Goal: Task Accomplishment & Management: Use online tool/utility

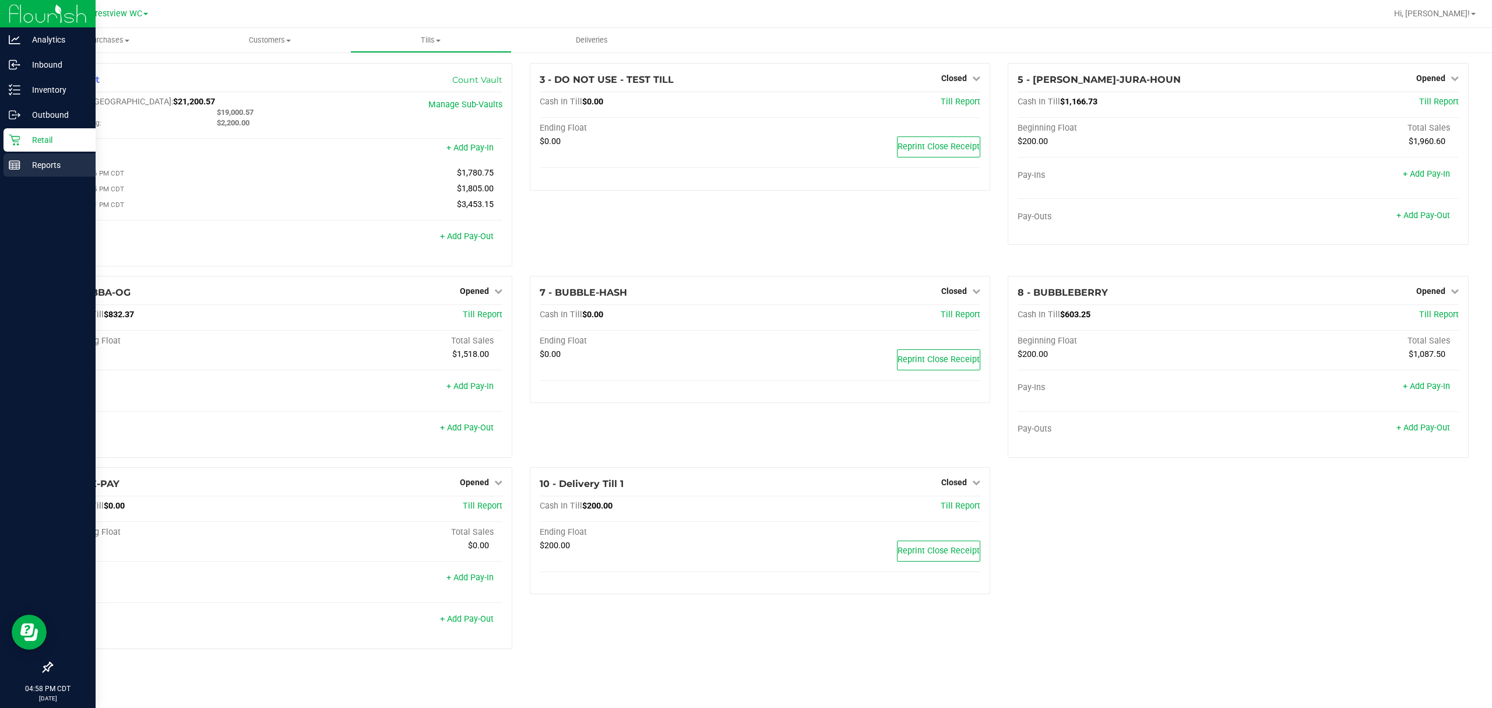
click at [8, 174] on div "Reports" at bounding box center [49, 164] width 92 height 23
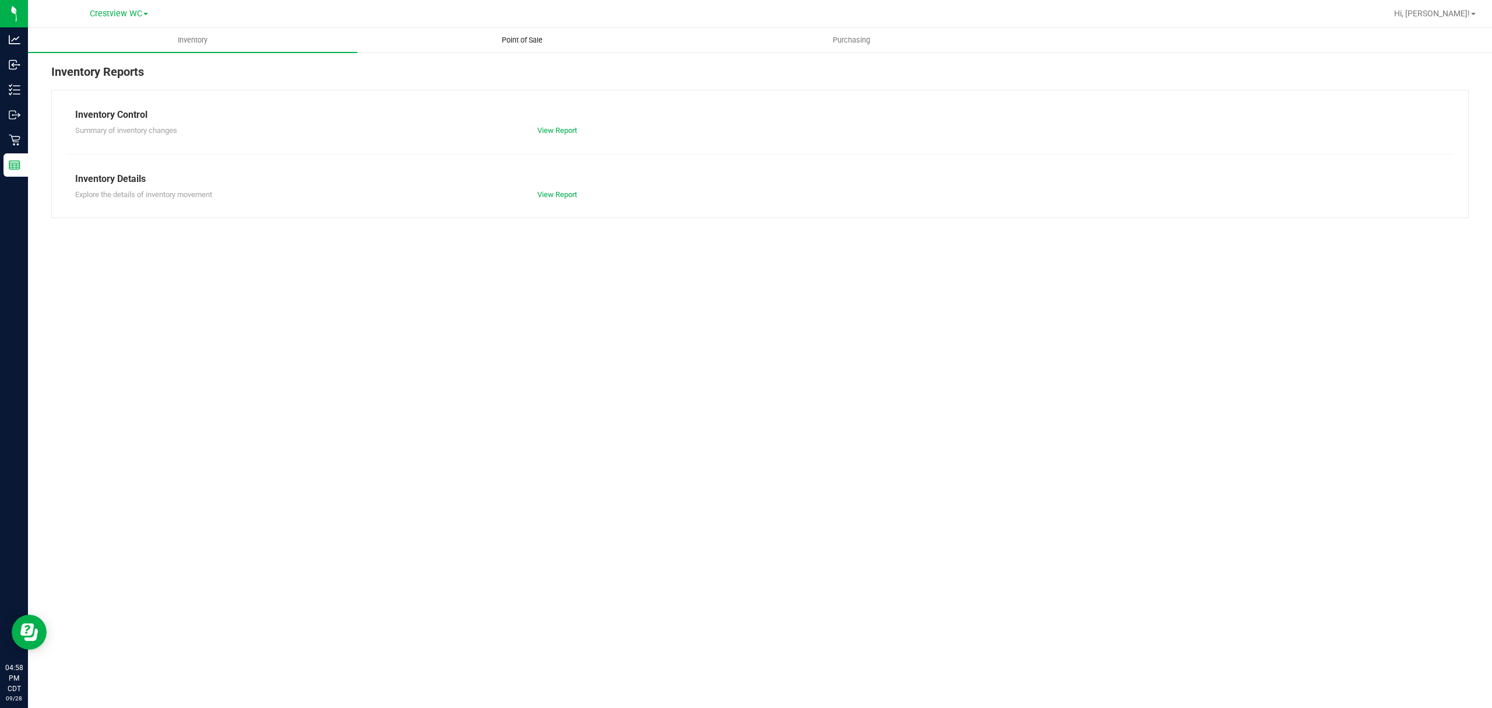
click at [513, 28] on div "Crestview WC Hi, Lewis! Inventory Point of Sale Purchasing Inventory Reports In…" at bounding box center [760, 354] width 1464 height 708
click at [512, 29] on uib-tab-heading "Point of Sale" at bounding box center [522, 40] width 328 height 23
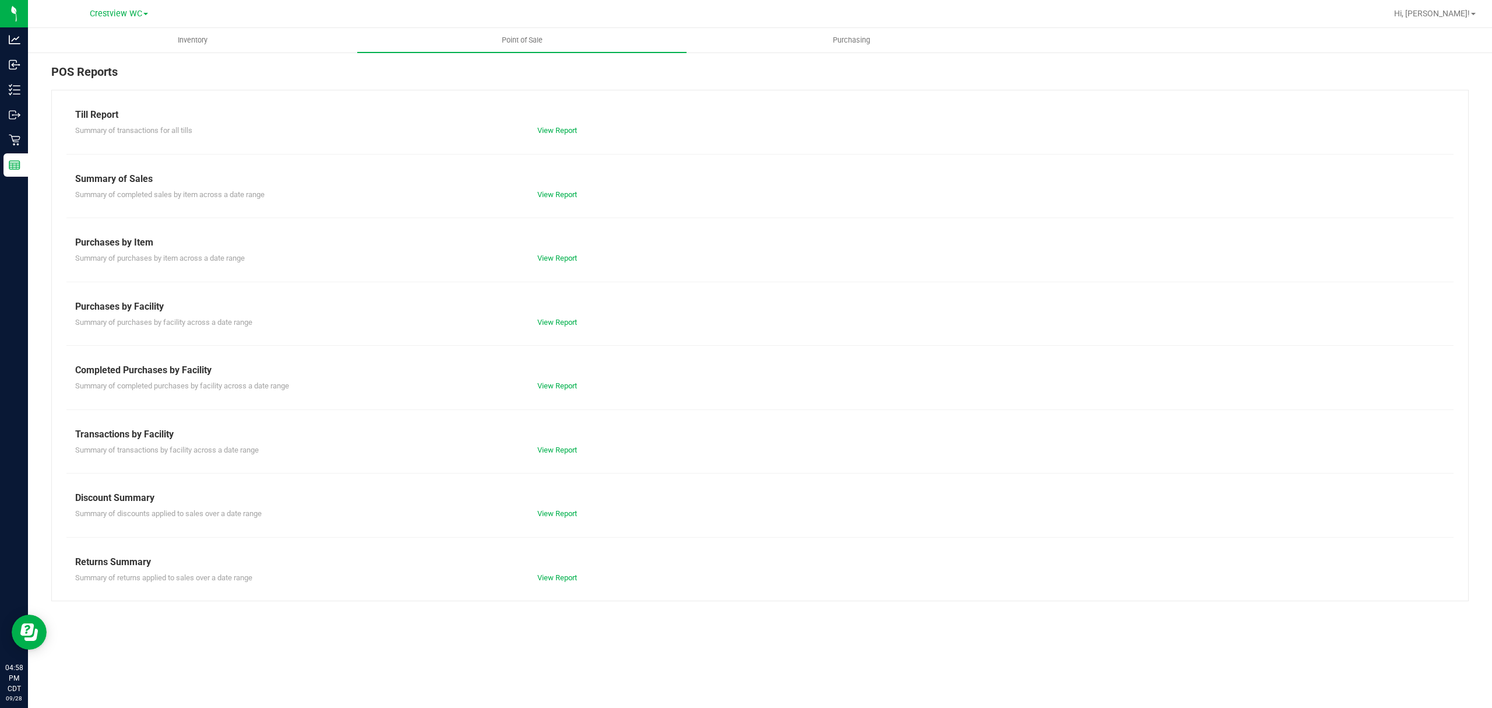
click at [558, 392] on div "View Report" at bounding box center [644, 386] width 231 height 12
click at [560, 388] on link "View Report" at bounding box center [557, 385] width 40 height 9
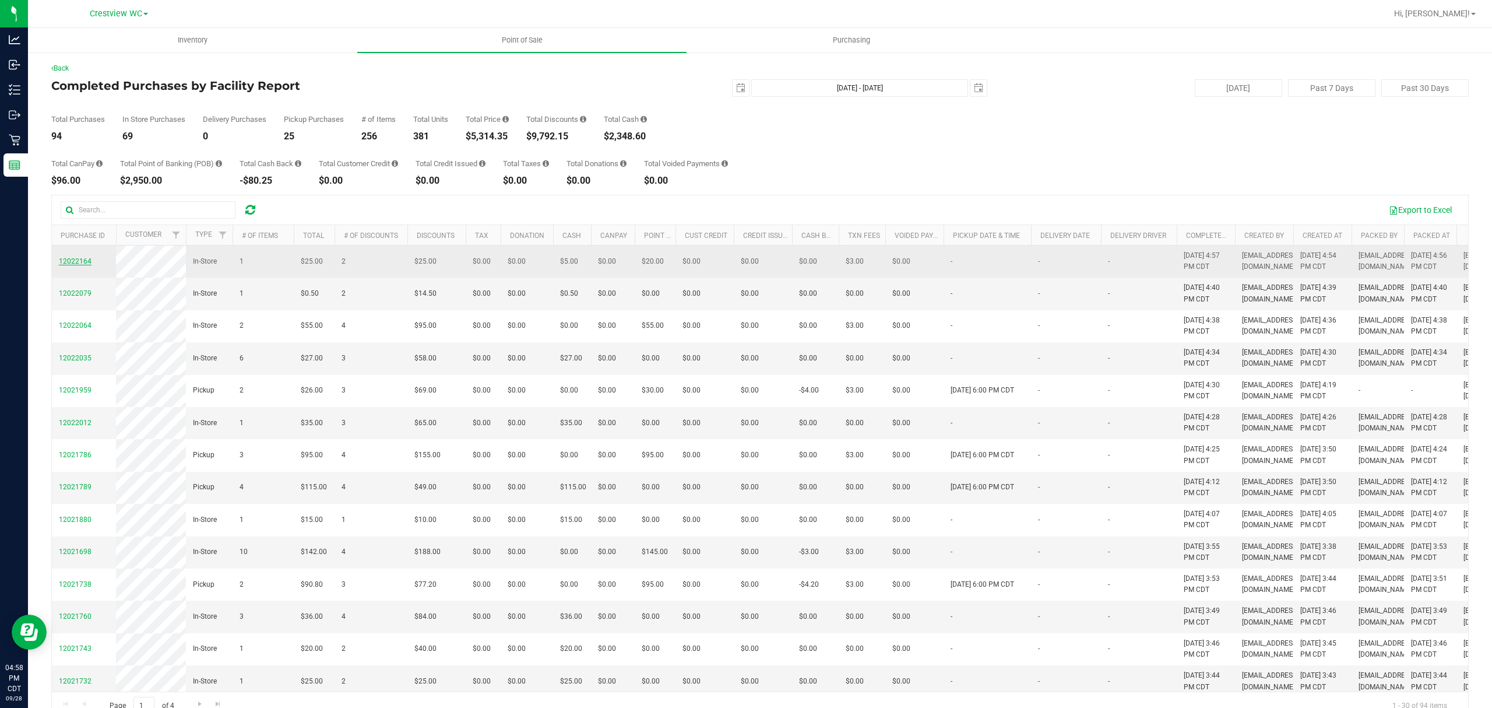
click at [66, 265] on span "12022164" at bounding box center [75, 261] width 33 height 8
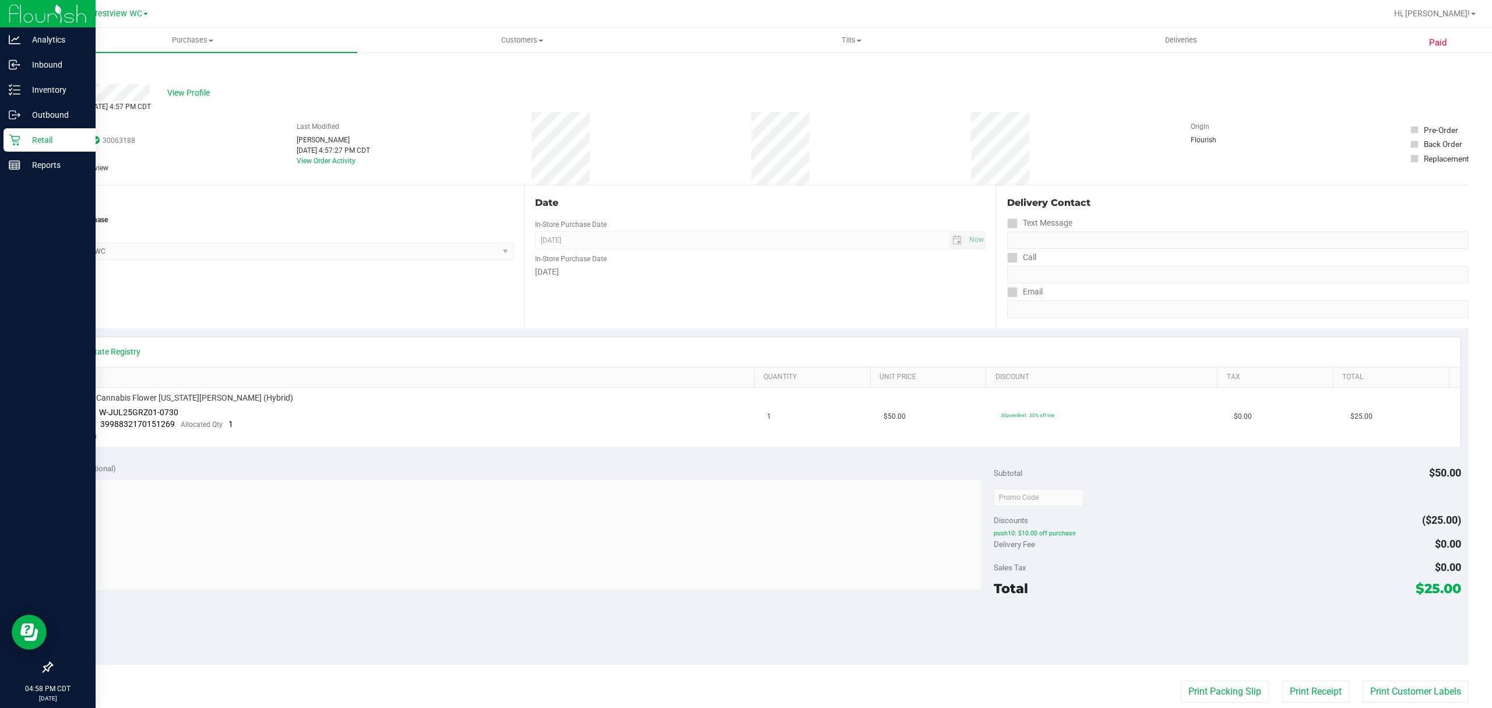
click at [26, 146] on p "Retail" at bounding box center [55, 140] width 70 height 14
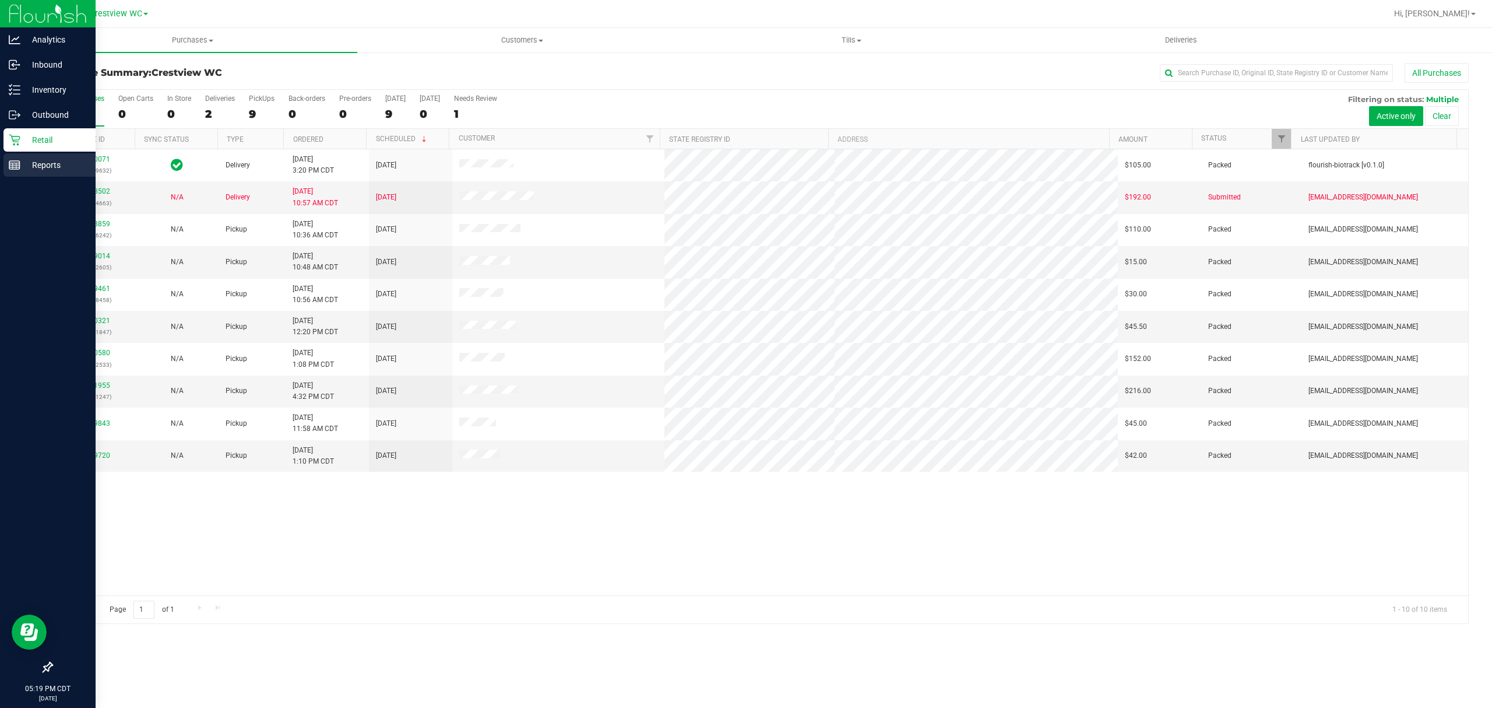
click at [36, 163] on p "Reports" at bounding box center [55, 165] width 70 height 14
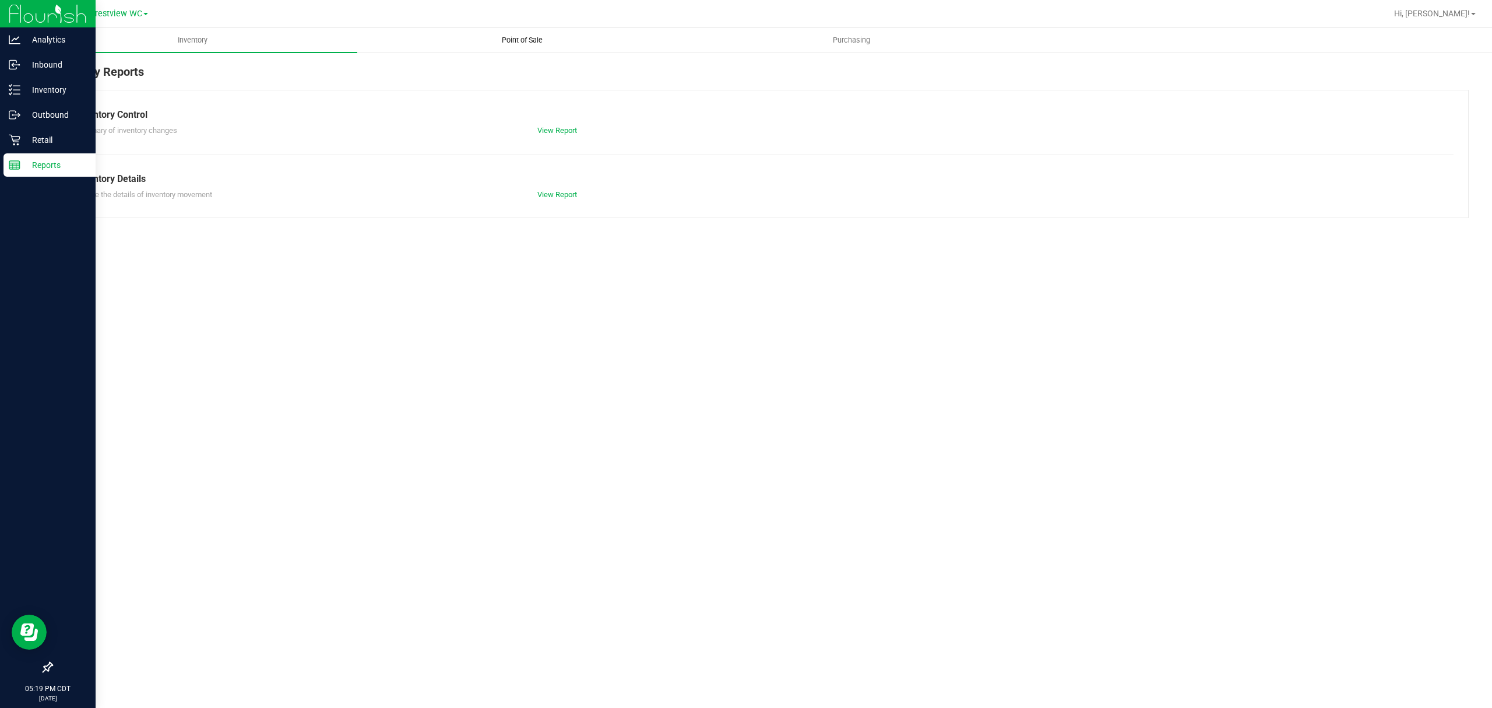
click at [479, 45] on uib-tab-heading "Point of Sale" at bounding box center [522, 40] width 328 height 23
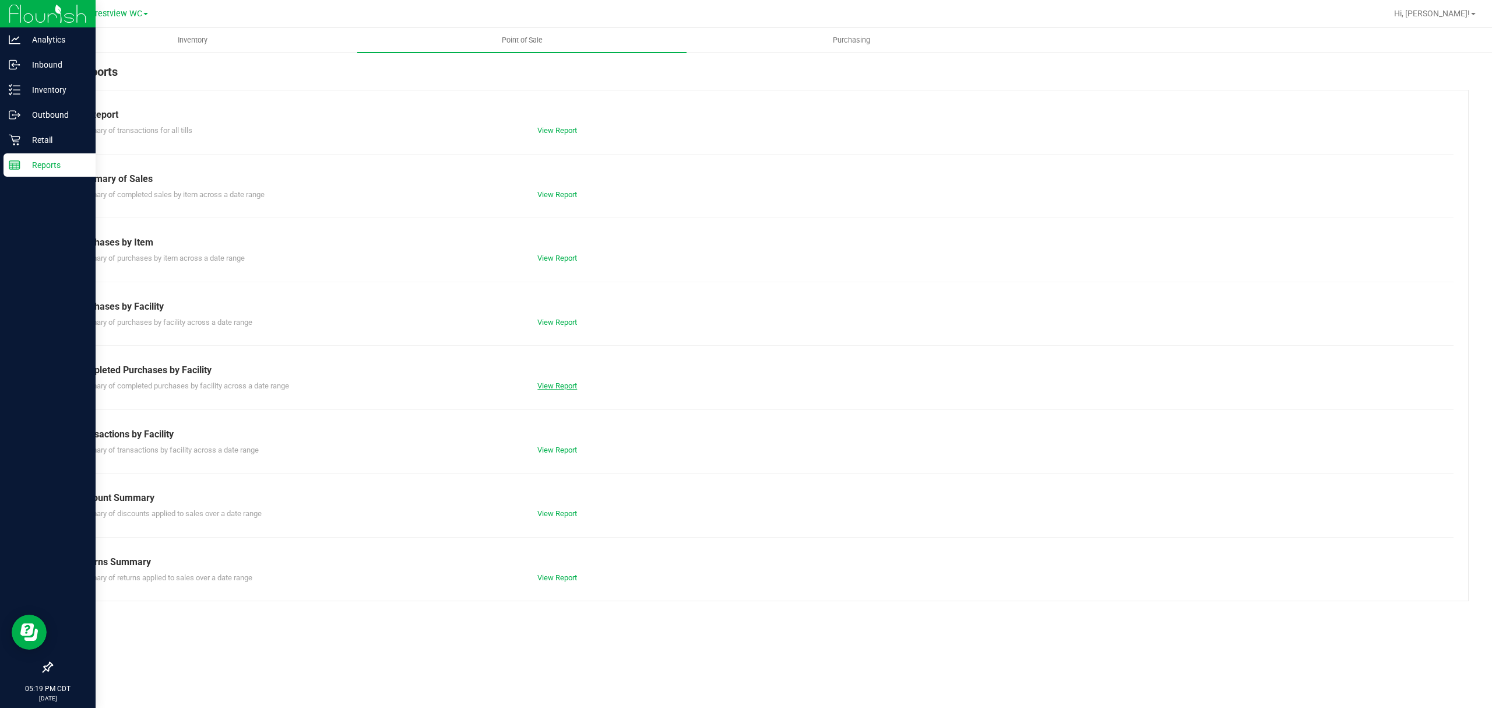
click at [562, 389] on link "View Report" at bounding box center [557, 385] width 40 height 9
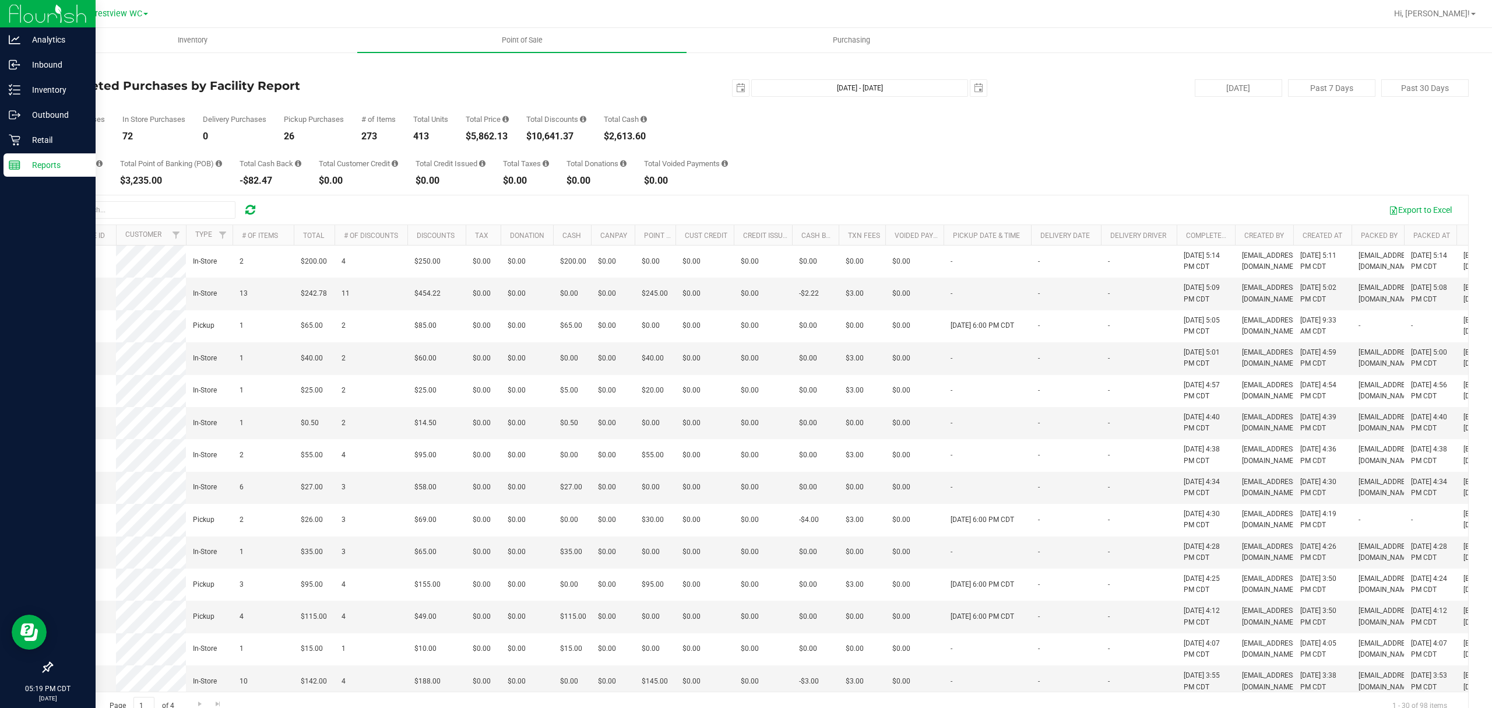
drag, startPoint x: 455, startPoint y: 138, endPoint x: 491, endPoint y: 138, distance: 35.6
click at [491, 138] on div "Total Purchases 98 In Store Purchases 72 Delivery Purchases 0 Pickup Purchases …" at bounding box center [760, 119] width 1418 height 44
click at [521, 140] on div "Total Purchases 98 In Store Purchases 72 Delivery Purchases 0 Pickup Purchases …" at bounding box center [760, 119] width 1418 height 44
drag, startPoint x: 519, startPoint y: 139, endPoint x: 438, endPoint y: 110, distance: 85.6
click at [438, 110] on div "Total Purchases 98 In Store Purchases 72 Delivery Purchases 0 Pickup Purchases …" at bounding box center [760, 119] width 1418 height 44
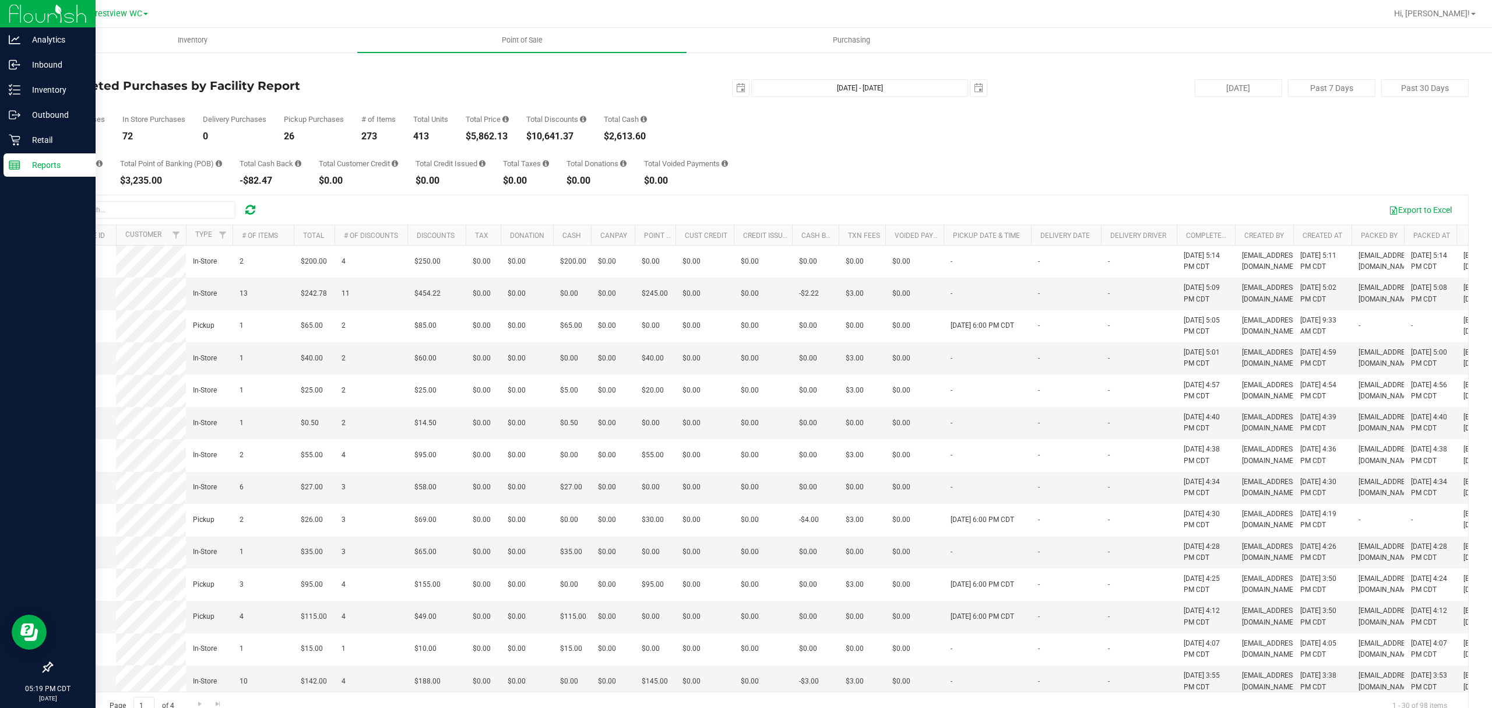
click at [402, 127] on div "Total Purchases 98 In Store Purchases 72 Delivery Purchases 0 Pickup Purchases …" at bounding box center [760, 119] width 1418 height 44
drag, startPoint x: 455, startPoint y: 128, endPoint x: 488, endPoint y: 136, distance: 33.5
click at [479, 132] on div "Total Purchases 98 In Store Purchases 72 Delivery Purchases 0 Pickup Purchases …" at bounding box center [760, 119] width 1418 height 44
click at [490, 138] on div "$5,862.13" at bounding box center [487, 136] width 43 height 9
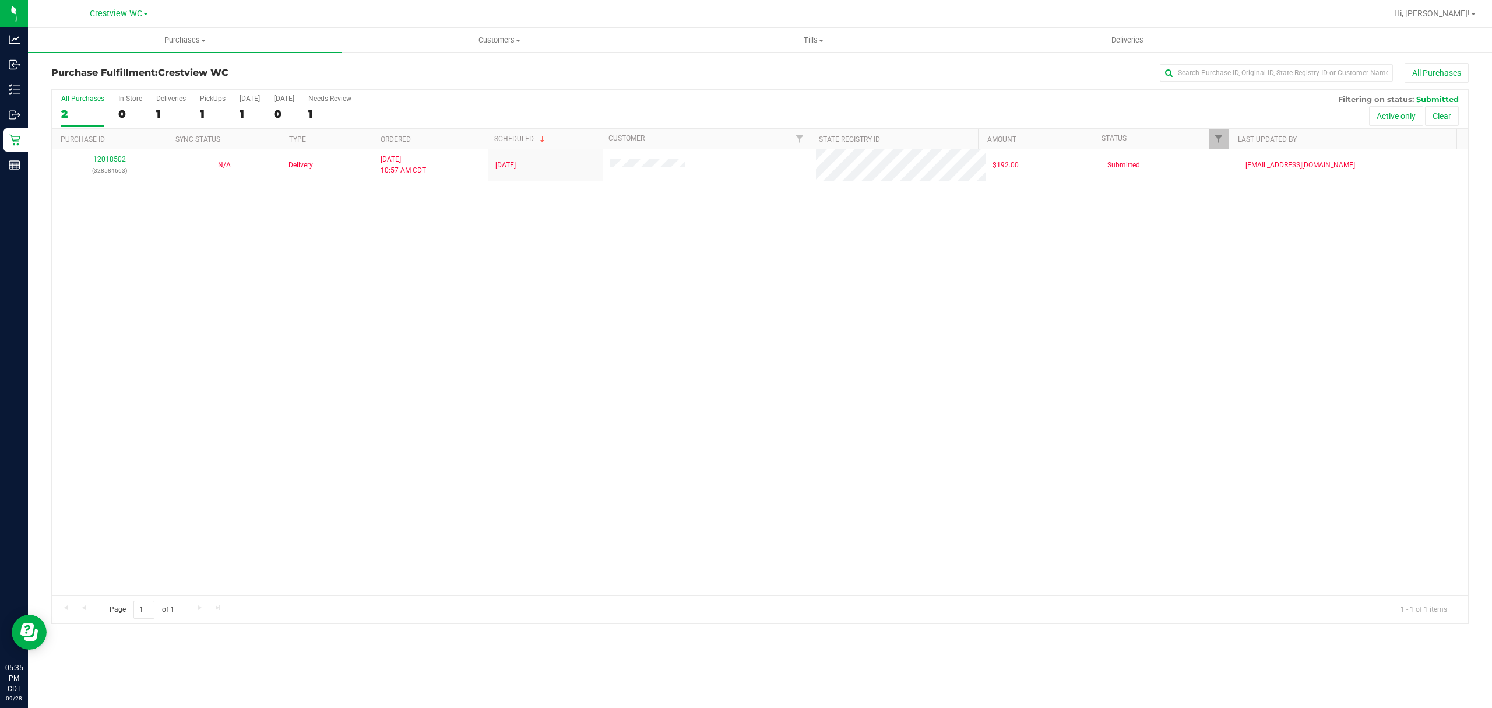
click at [1219, 127] on div "All Purchases 2 In Store 0 Deliveries 1 PickUps 1 [DATE] 1 [DATE] 0 Needs Revie…" at bounding box center [760, 109] width 1416 height 39
click at [1221, 131] on link "Filter" at bounding box center [1218, 139] width 19 height 20
click at [1243, 267] on span "Packed" at bounding box center [1244, 267] width 23 height 7
click at [1228, 267] on input "Packed" at bounding box center [1225, 268] width 8 height 8
checkbox input "true"
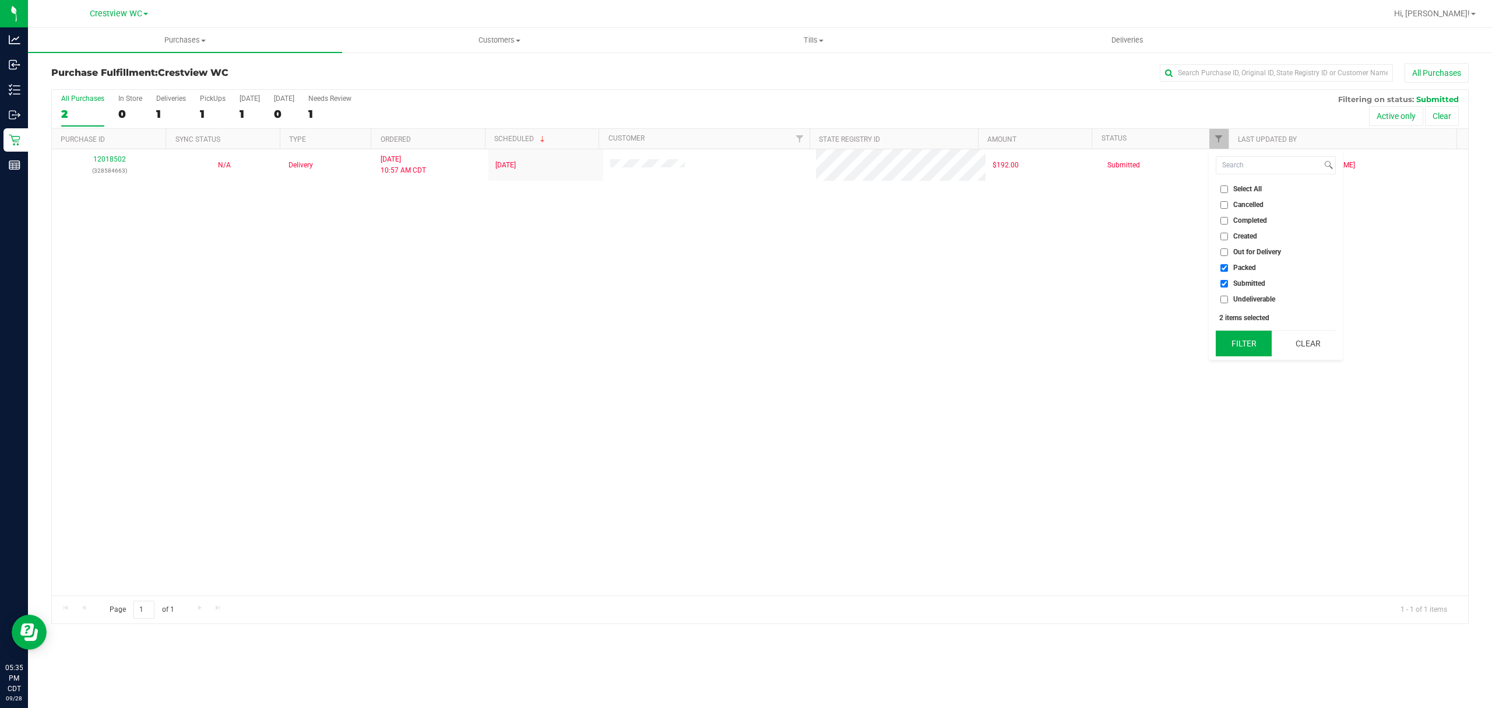
click at [1246, 336] on button "Filter" at bounding box center [1244, 343] width 56 height 26
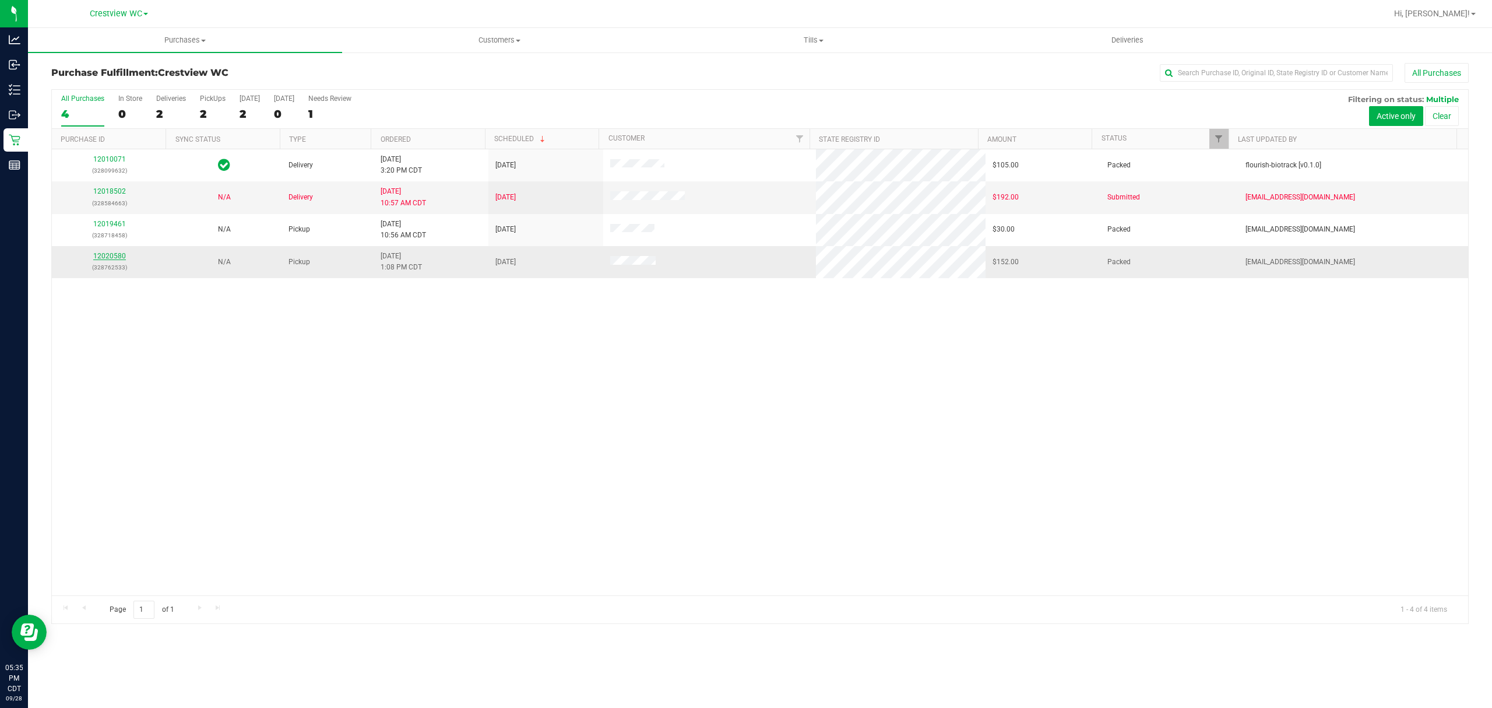
click at [101, 259] on link "12020580" at bounding box center [109, 256] width 33 height 8
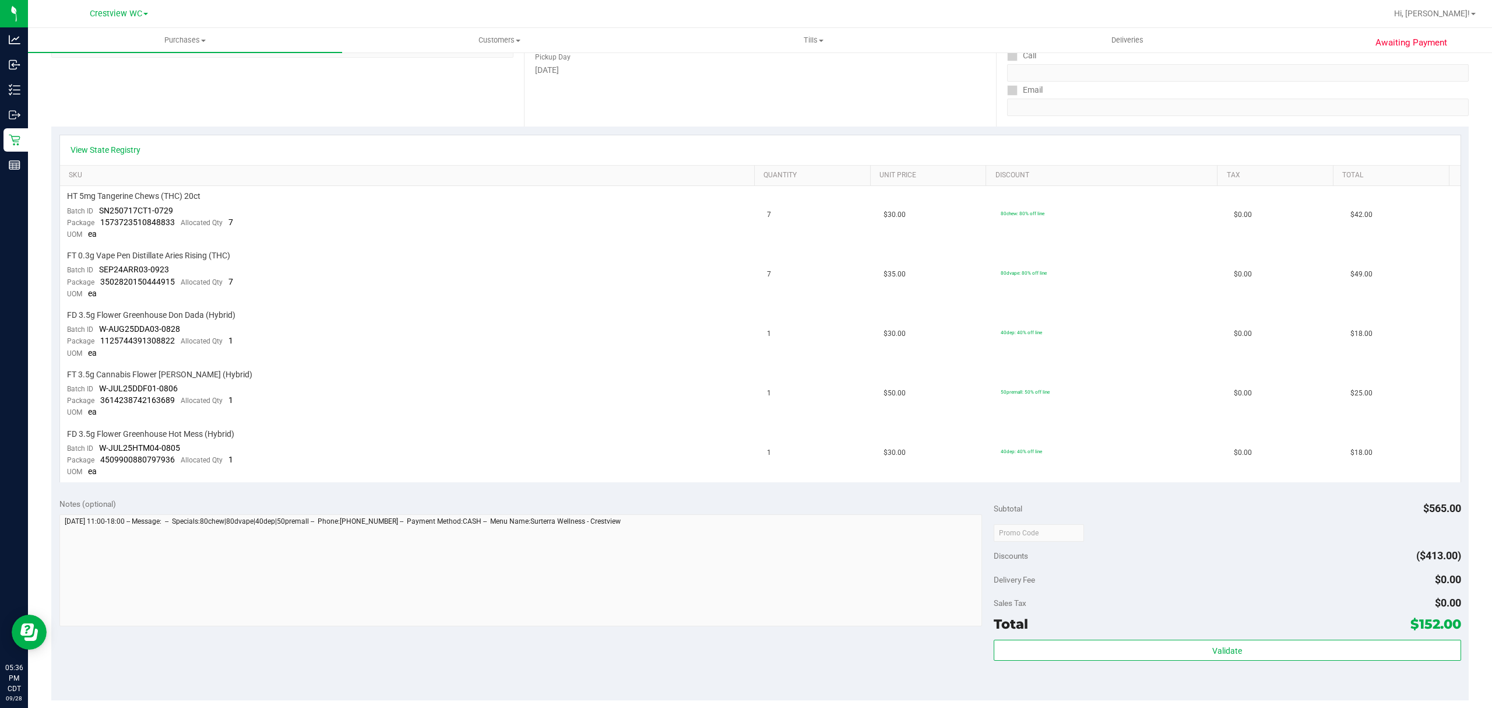
scroll to position [189, 0]
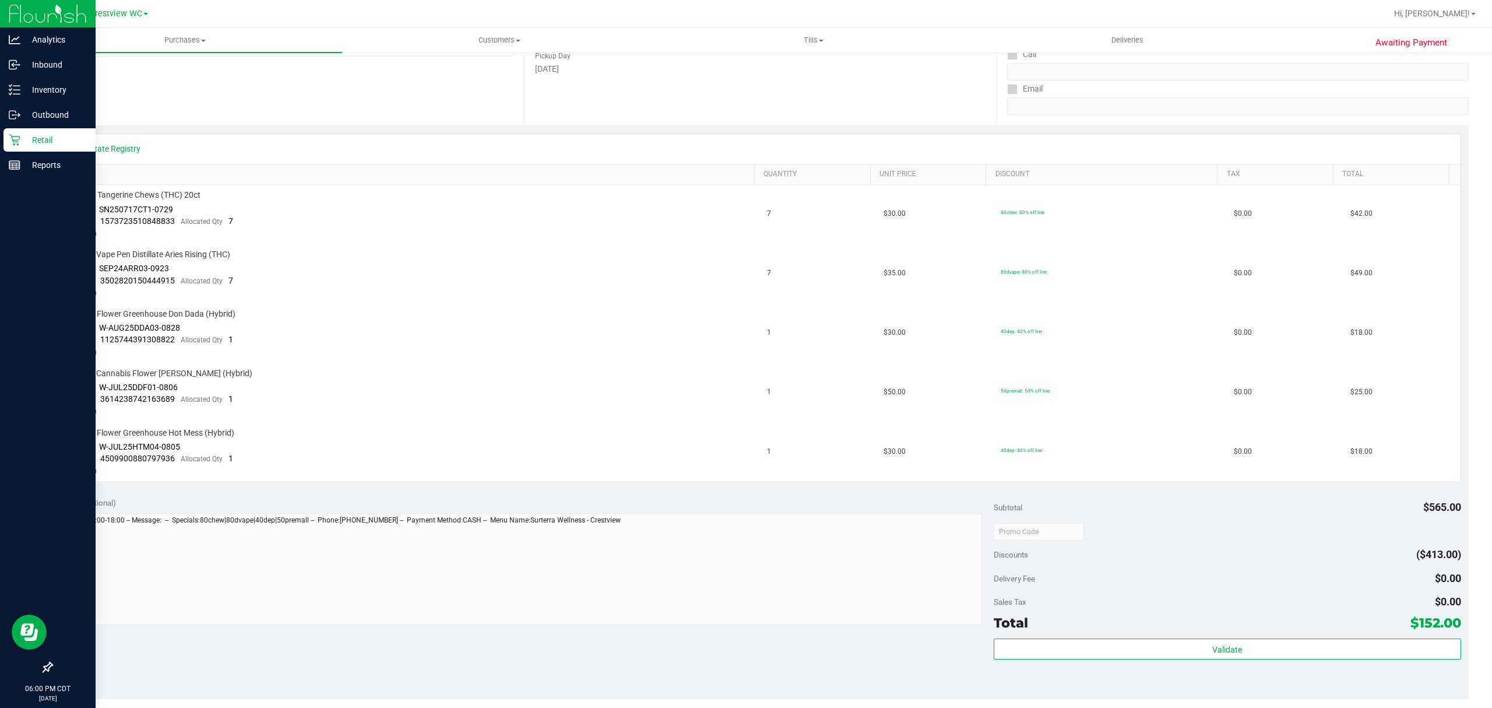
click at [52, 142] on p "Retail" at bounding box center [55, 140] width 70 height 14
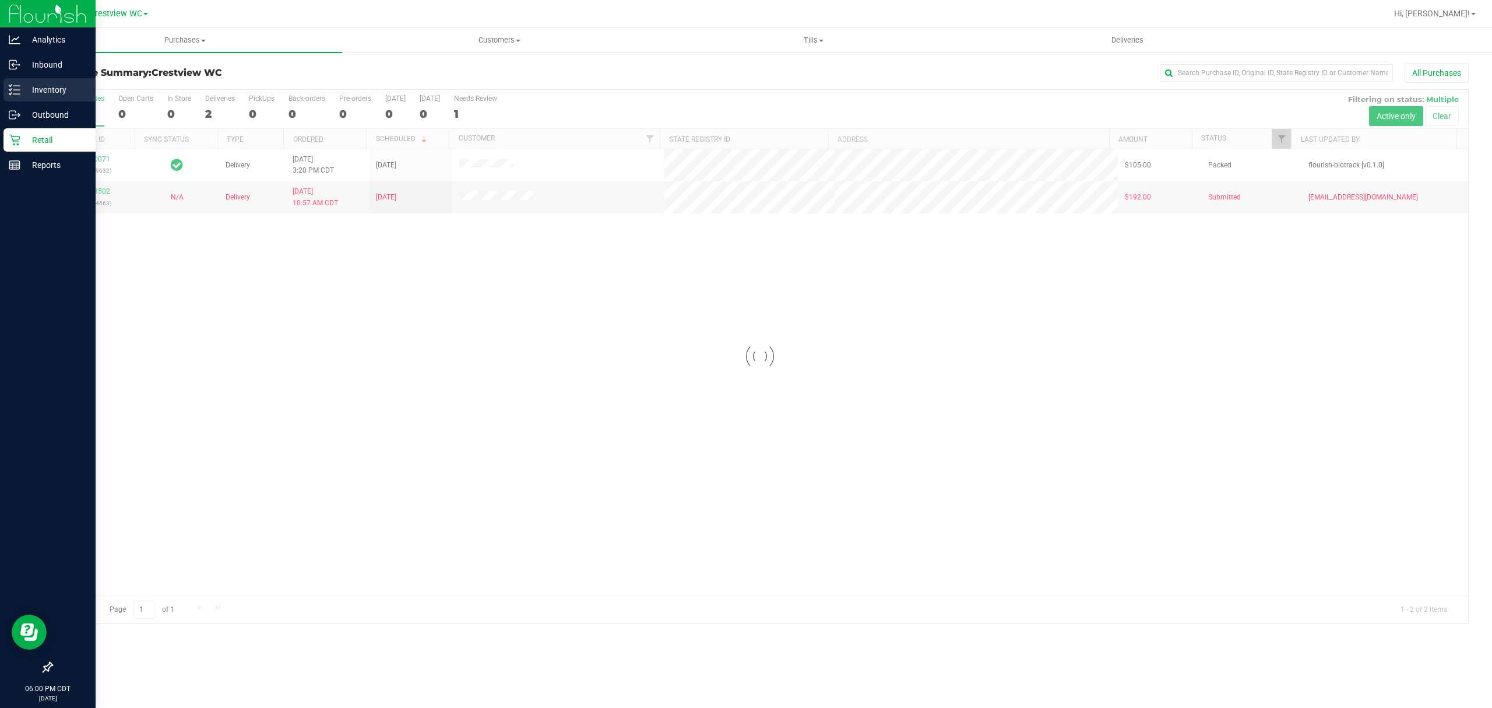
click at [56, 94] on p "Inventory" at bounding box center [55, 90] width 70 height 14
click at [22, 87] on p "Inventory" at bounding box center [55, 90] width 70 height 14
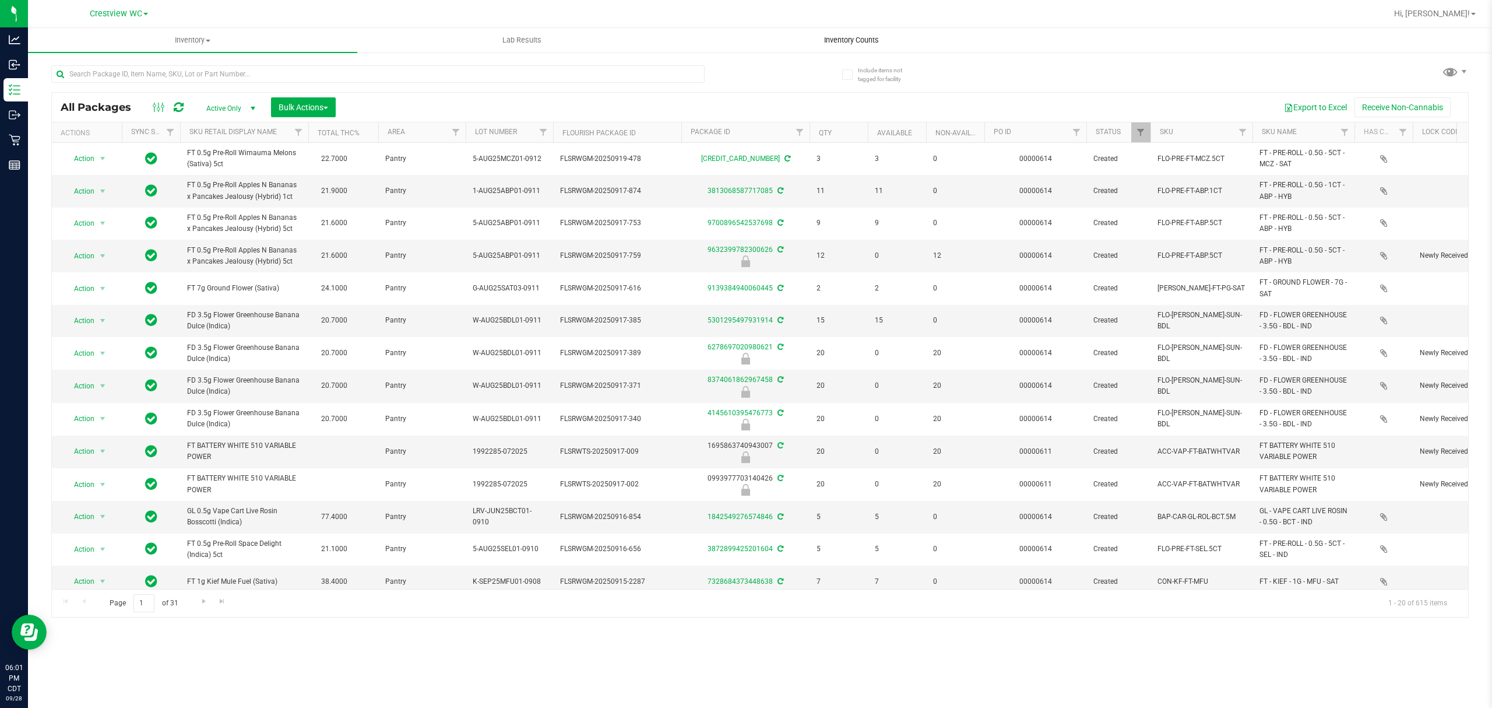
click at [849, 40] on span "Inventory Counts" at bounding box center [851, 40] width 86 height 10
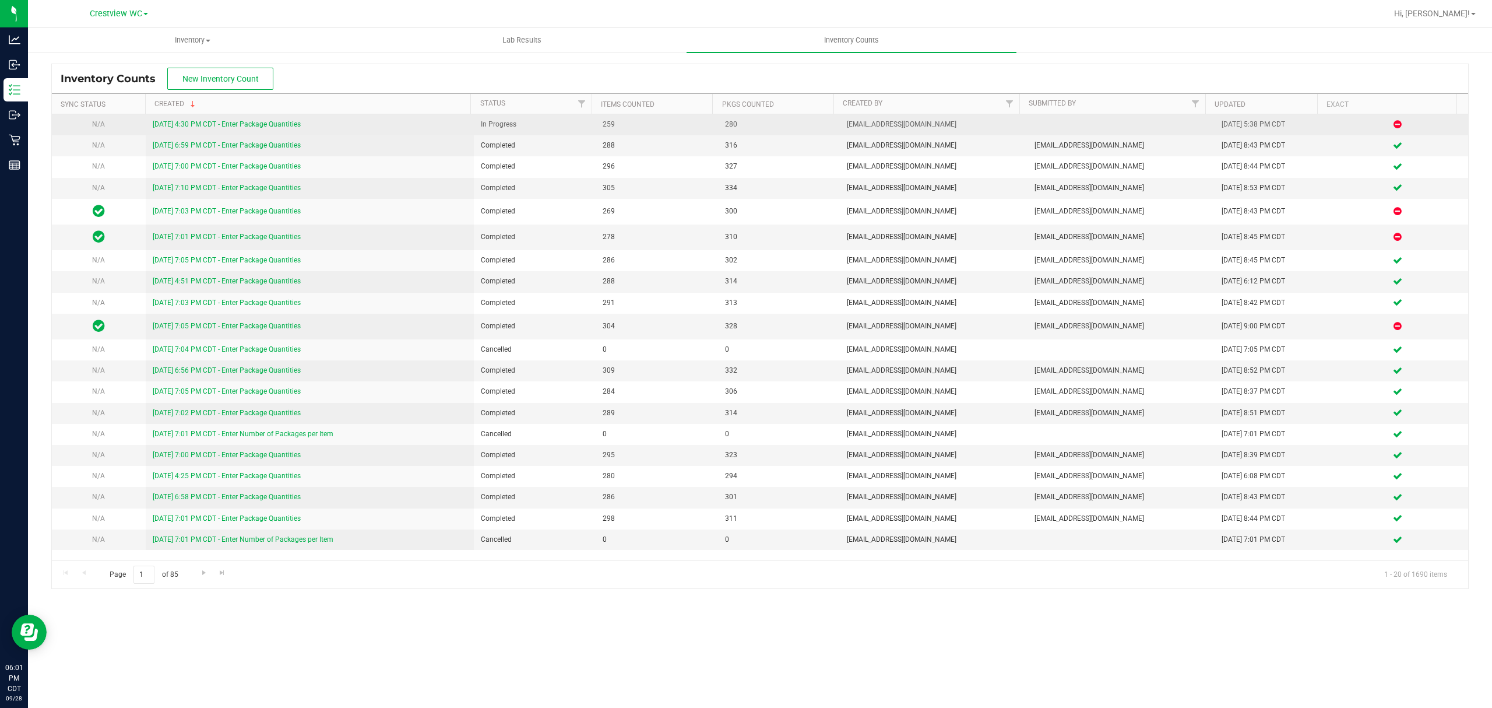
click at [266, 124] on link "9/28/25 4:30 PM CDT - Enter Package Quantities" at bounding box center [227, 124] width 148 height 8
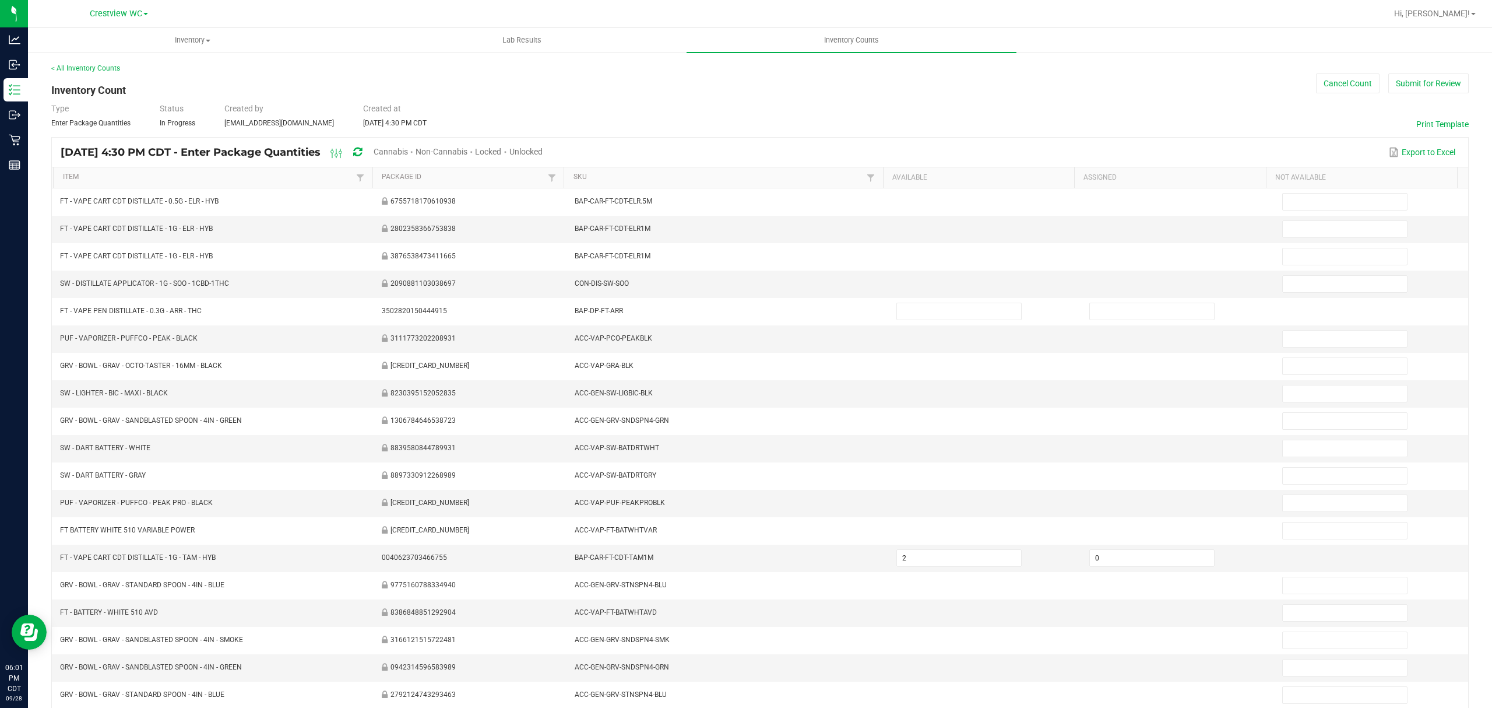
click at [543, 149] on span "Unlocked" at bounding box center [525, 151] width 33 height 9
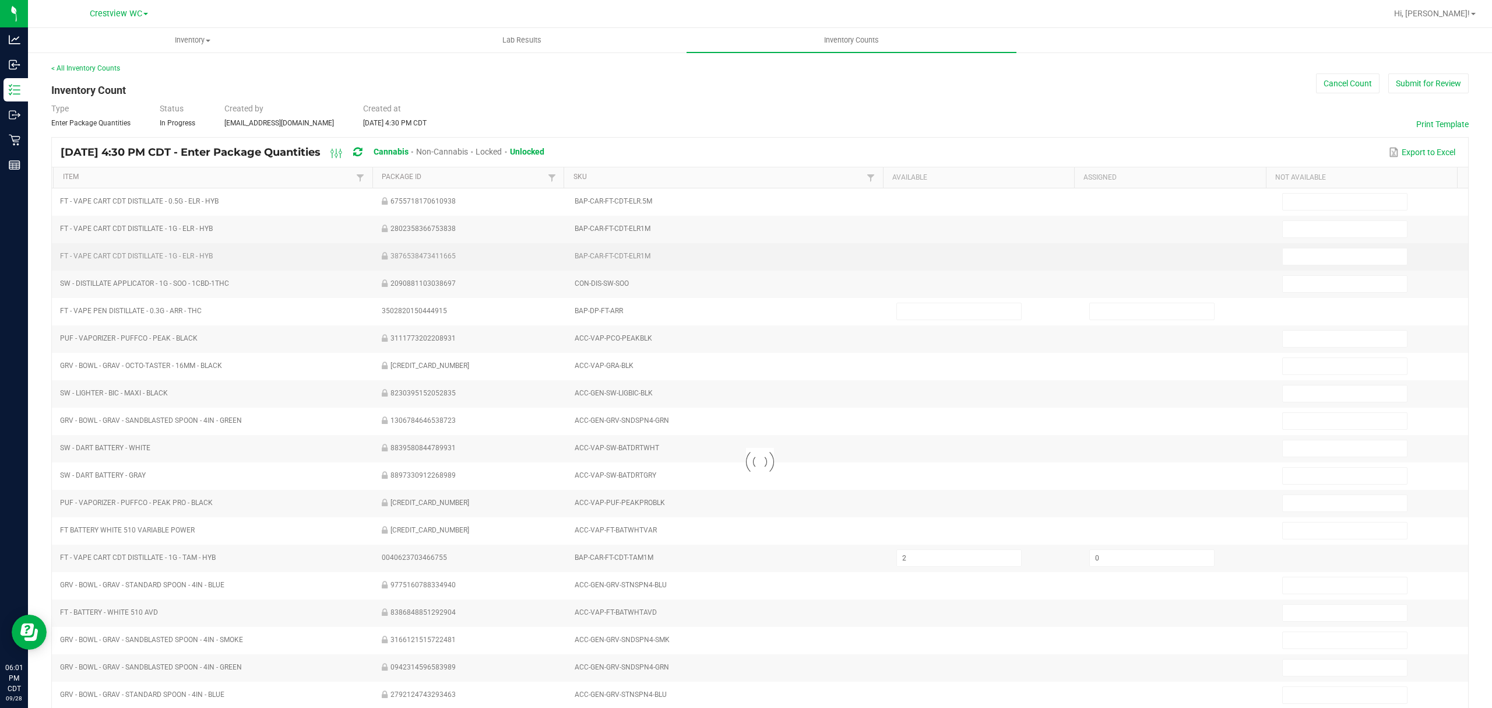
type input "6"
type input "0"
type input "4"
type input "3"
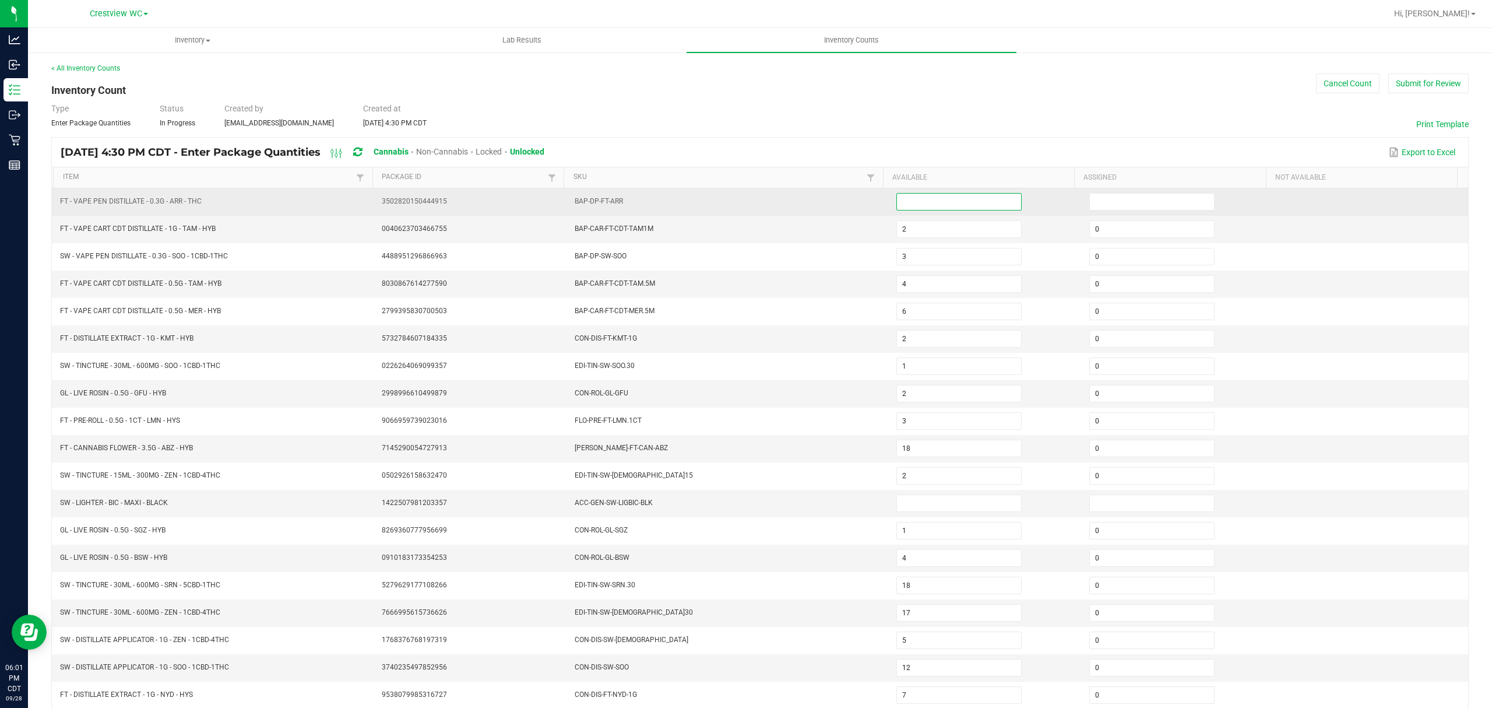
click at [910, 198] on input at bounding box center [959, 202] width 124 height 16
type input "7"
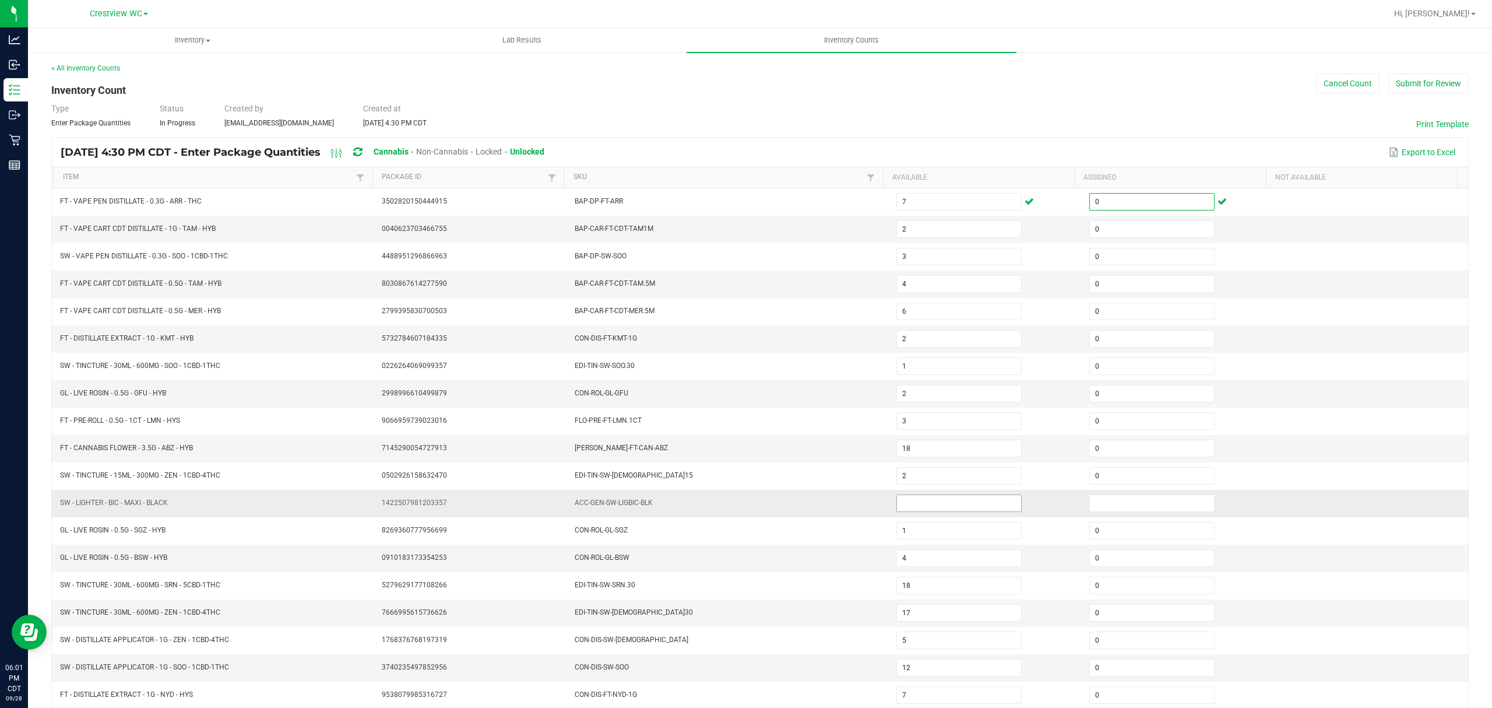
type input "0"
click at [901, 511] on input at bounding box center [959, 503] width 124 height 16
type input "0"
click at [809, 517] on td "ACC-GEN-SW-LIGBIC-BLK" at bounding box center [729, 503] width 322 height 27
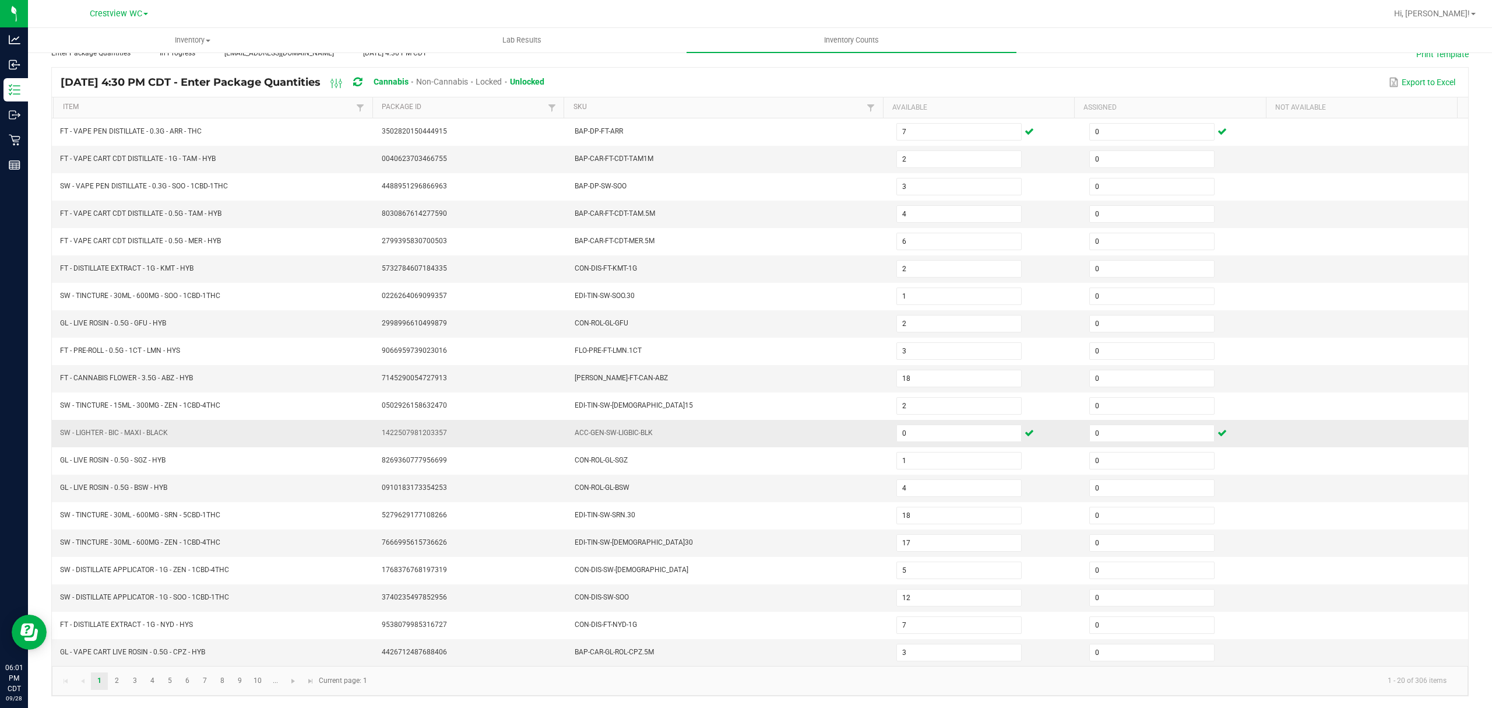
scroll to position [82, 0]
click at [120, 679] on link "2" at bounding box center [116, 680] width 17 height 17
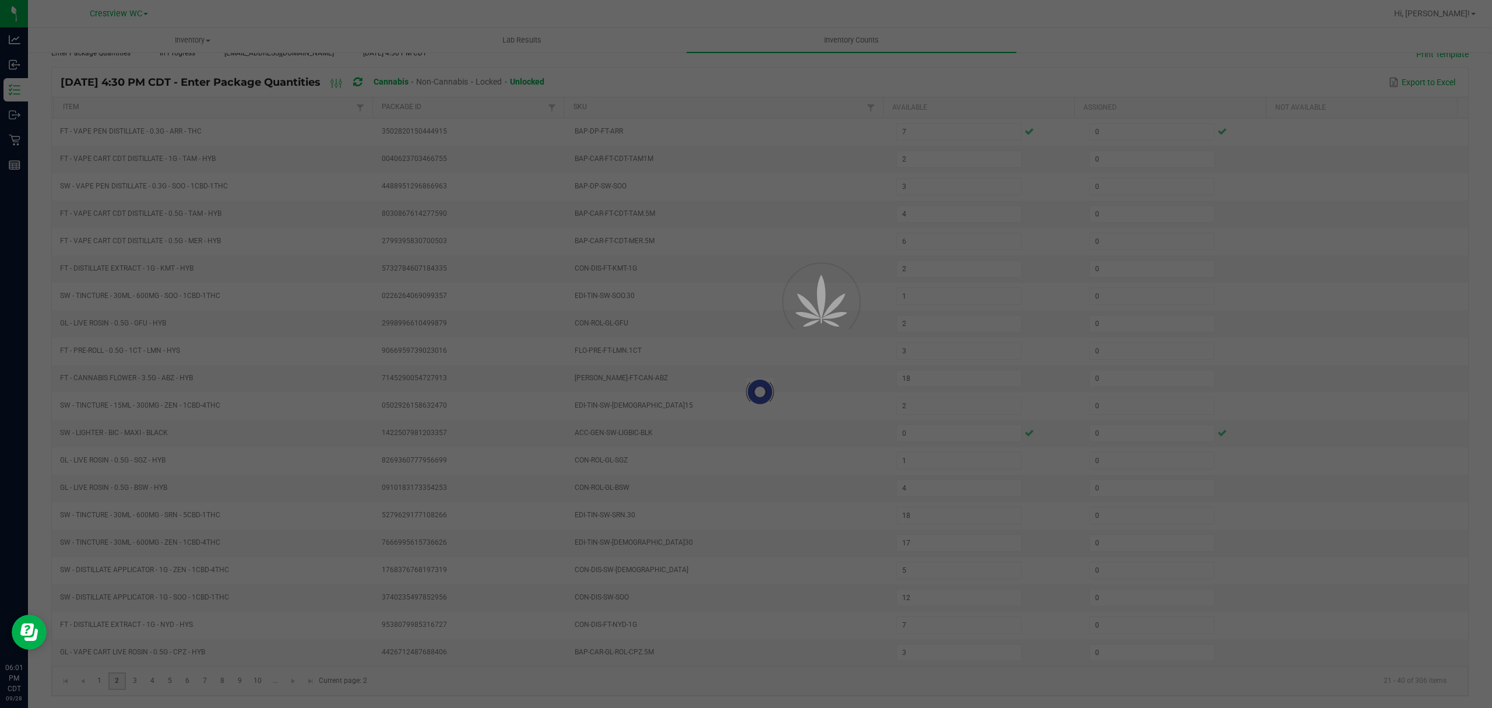
type input "5"
type input "8"
type input "6"
type input "1"
type input "4"
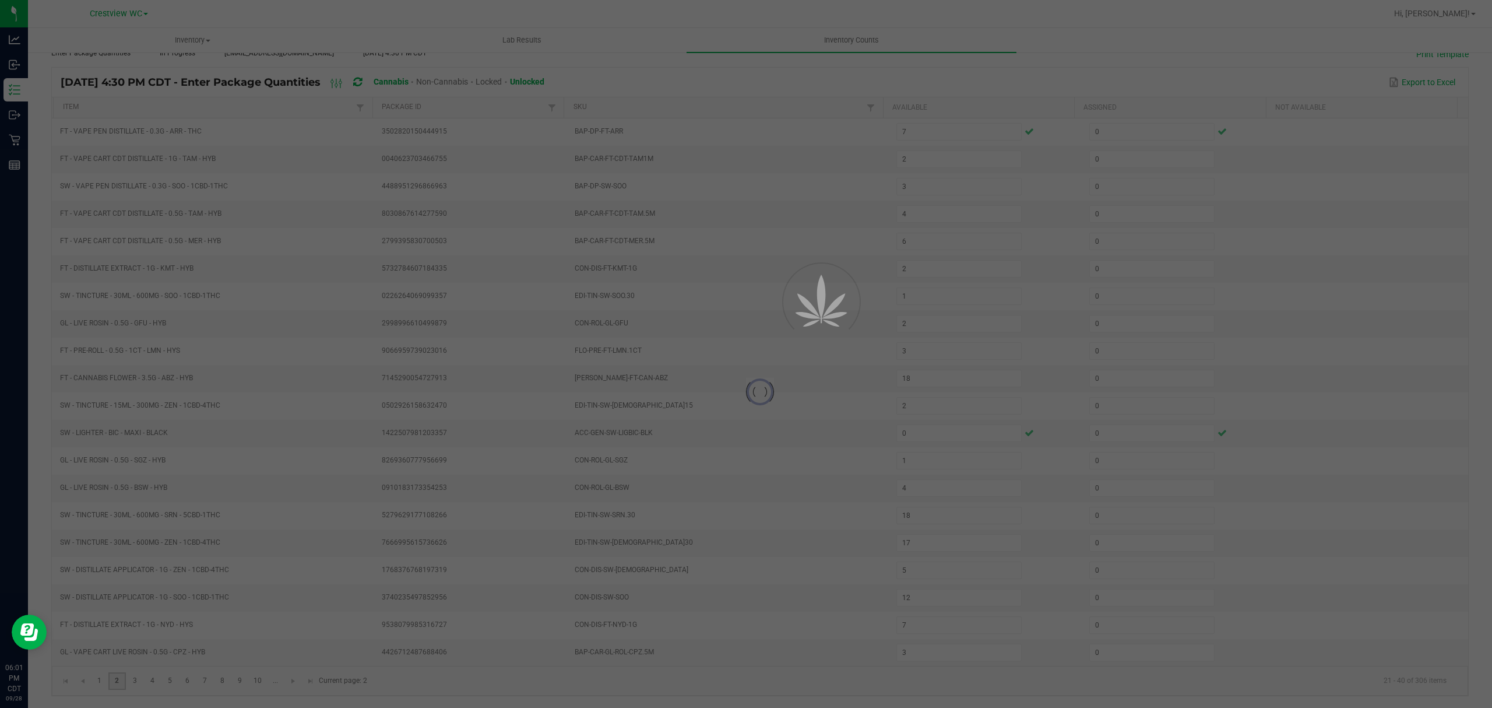
type input "1"
type input "5"
type input "8"
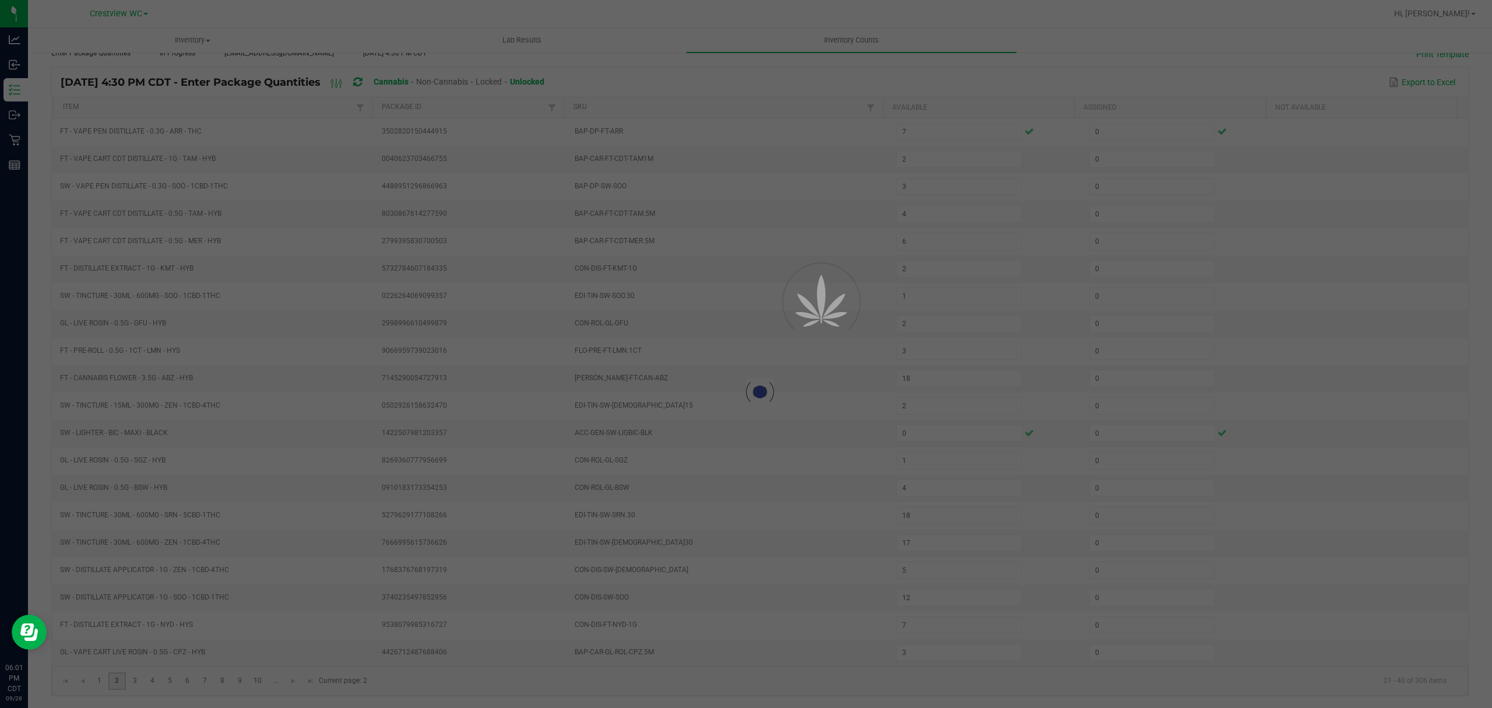
type input "6"
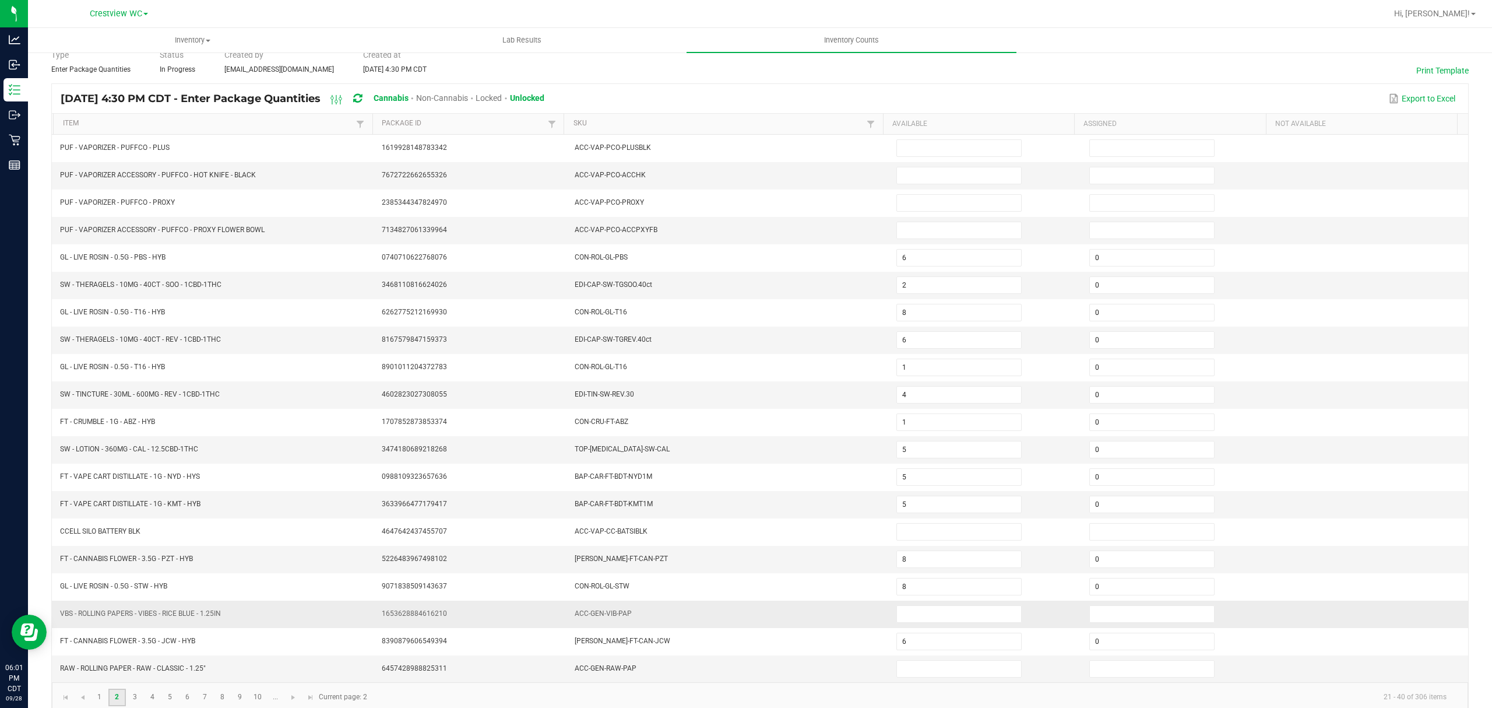
scroll to position [82, 0]
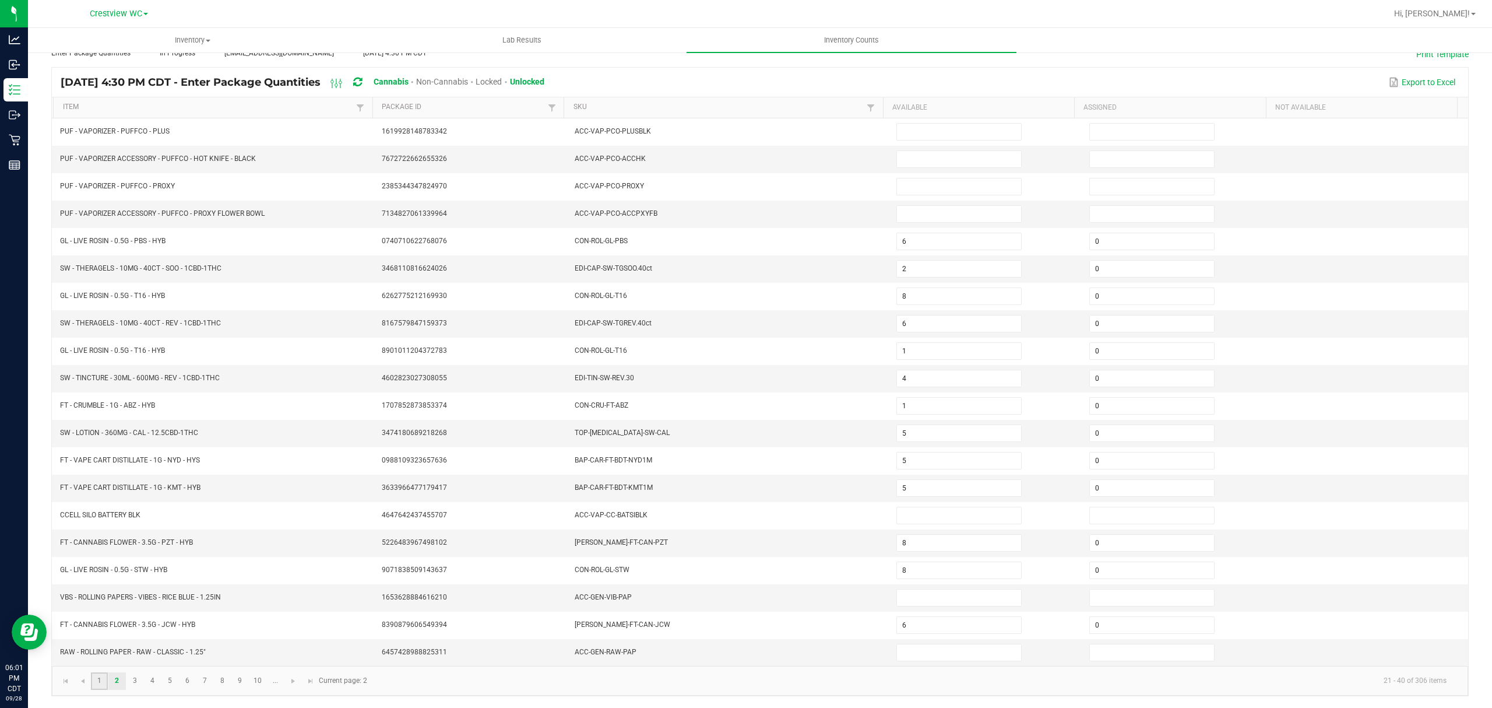
click at [97, 682] on link "1" at bounding box center [99, 680] width 17 height 17
type input "4"
type input "3"
type input "7"
type input "0"
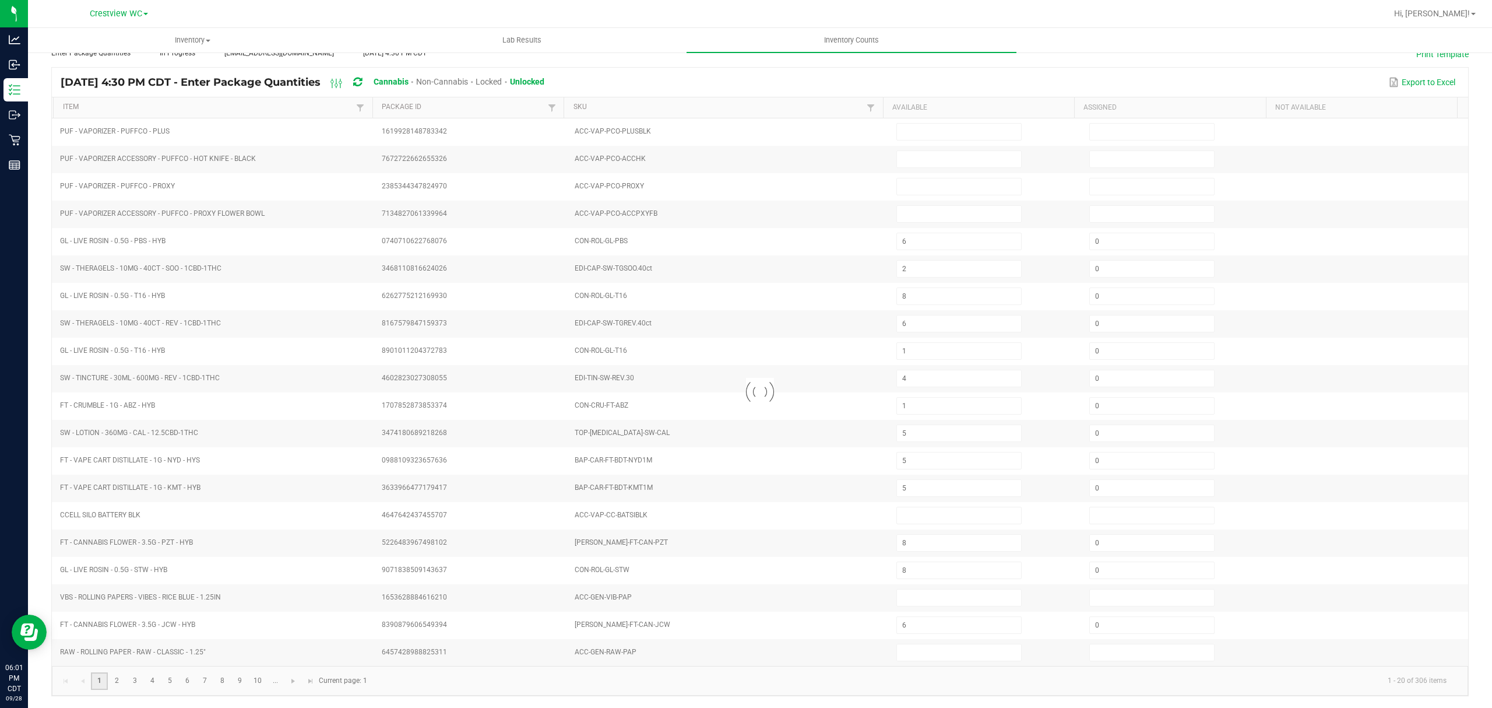
type input "2"
type input "0"
type input "3"
type input "0"
type input "4"
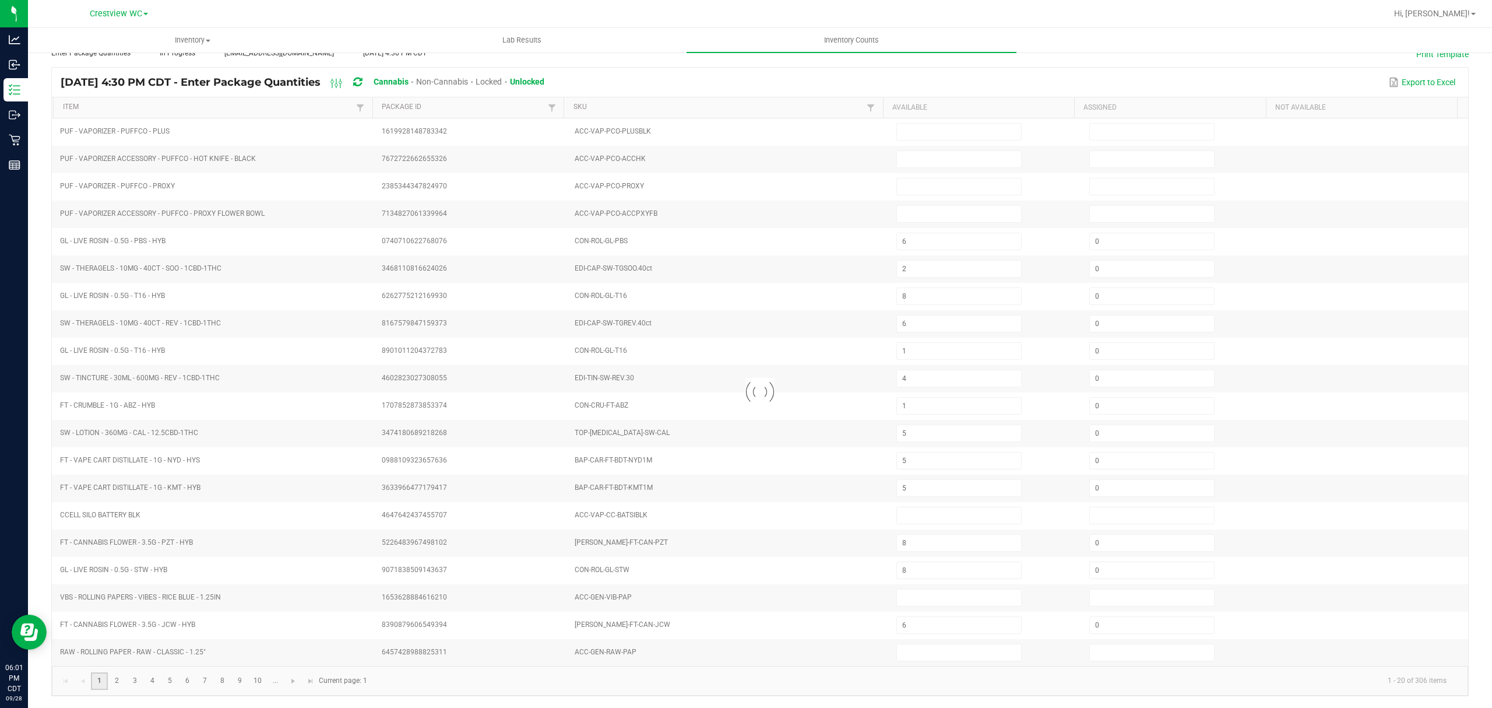
type input "0"
type input "1"
type input "2"
type input "3"
type input "18"
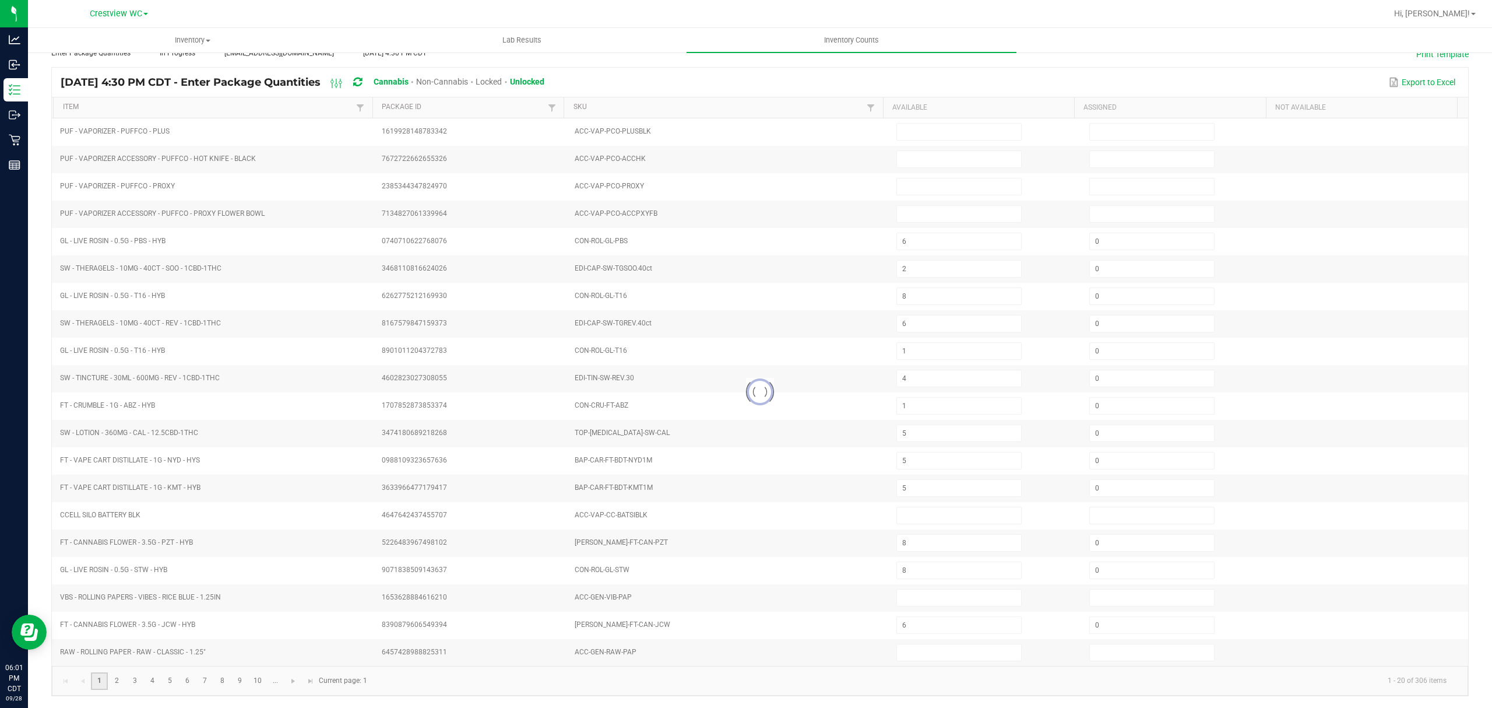
type input "2"
type input "0"
type input "1"
type input "18"
type input "0"
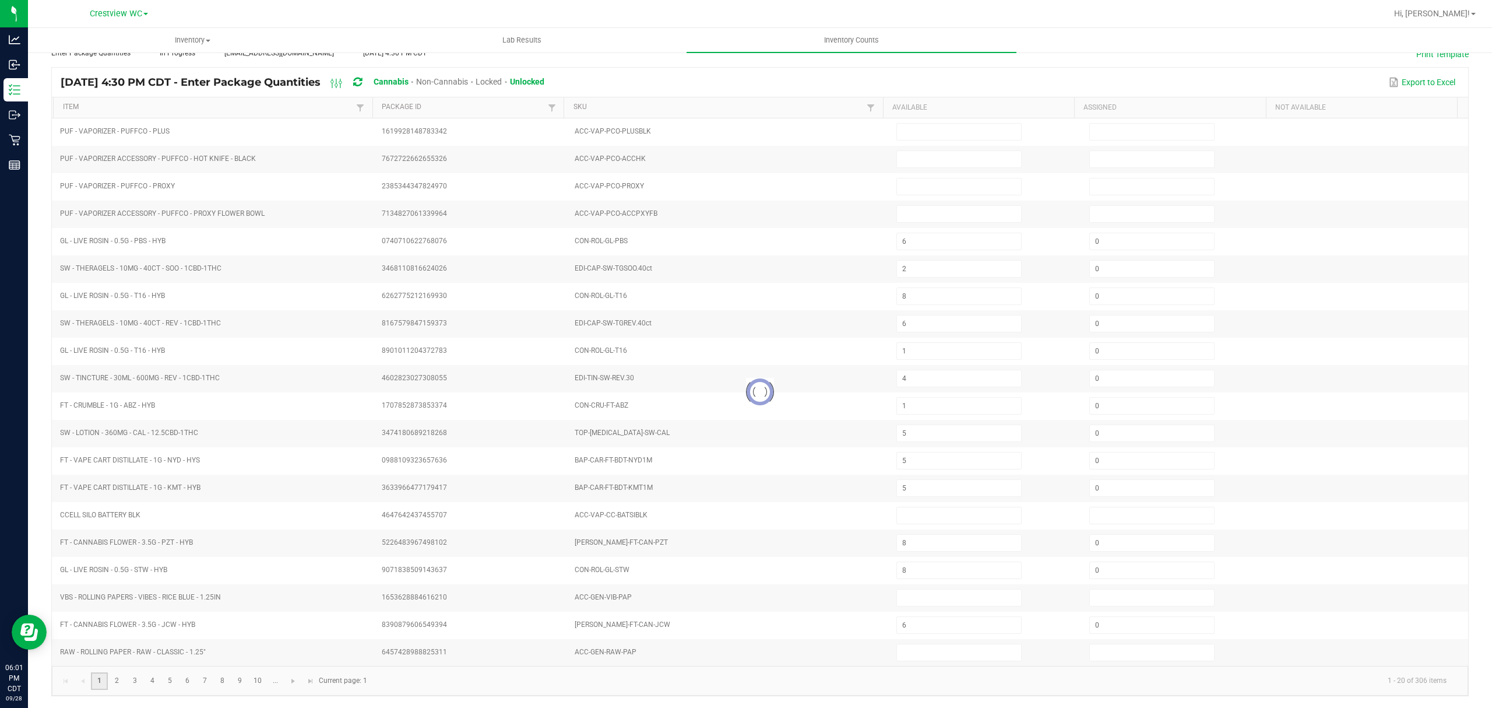
type input "17"
type input "5"
type input "12"
type input "0"
type input "7"
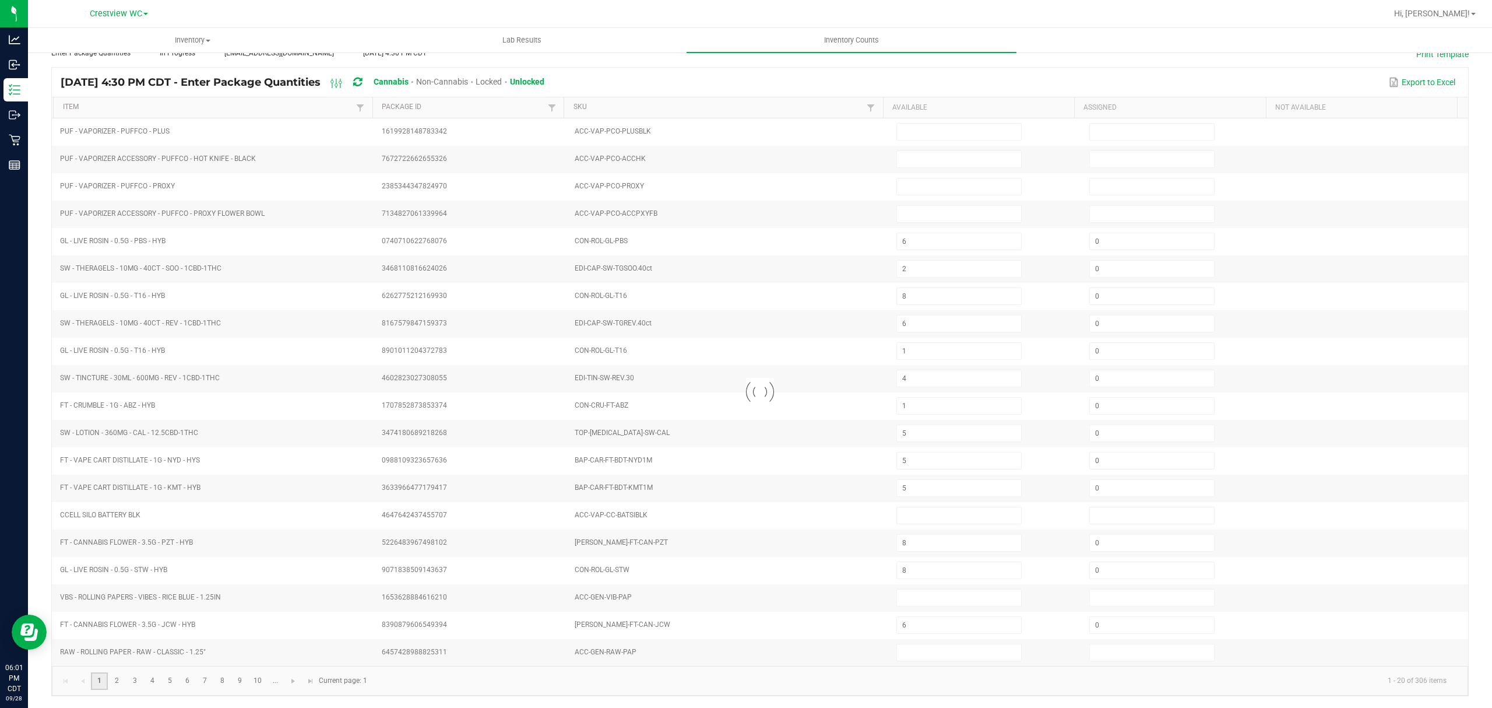
type input "0"
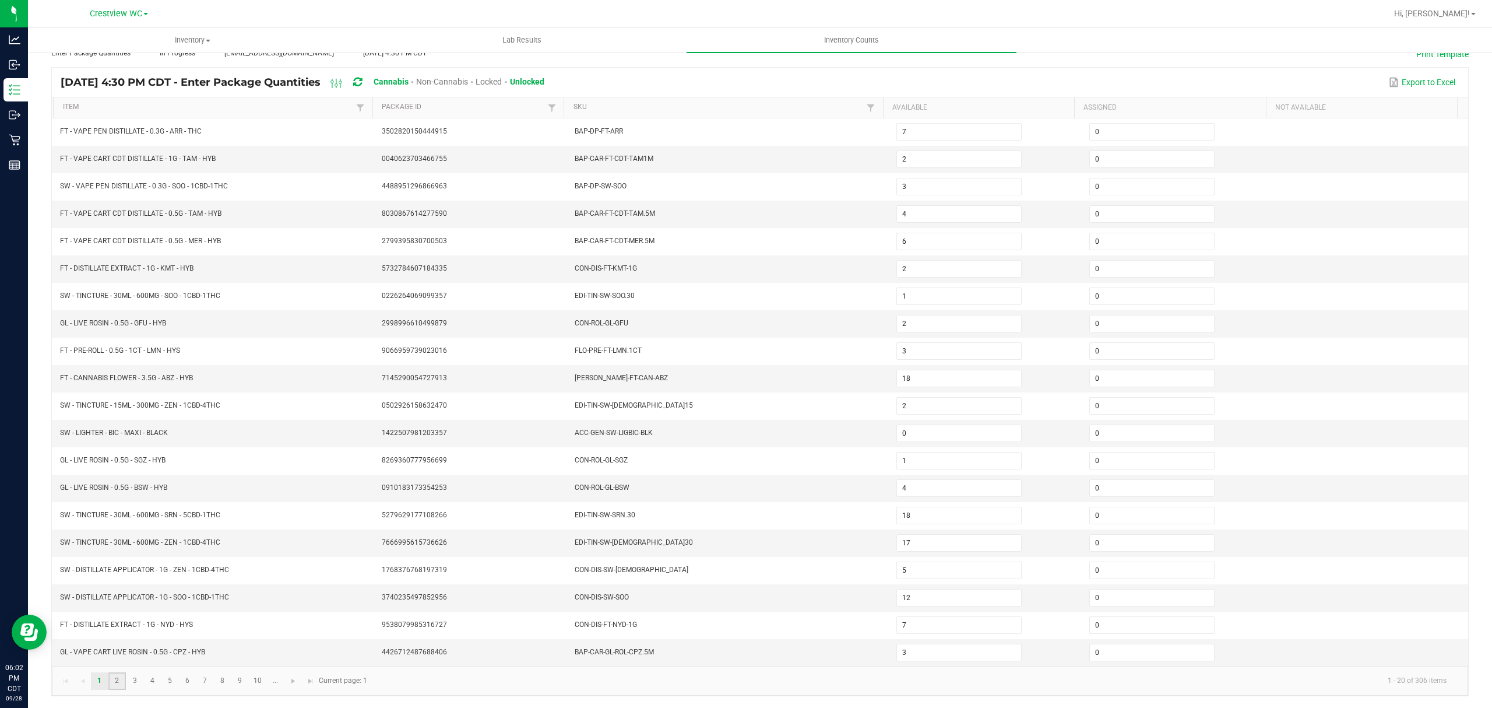
click at [111, 685] on link "2" at bounding box center [116, 680] width 17 height 17
type input "5"
type input "6"
type input "3"
type input "13"
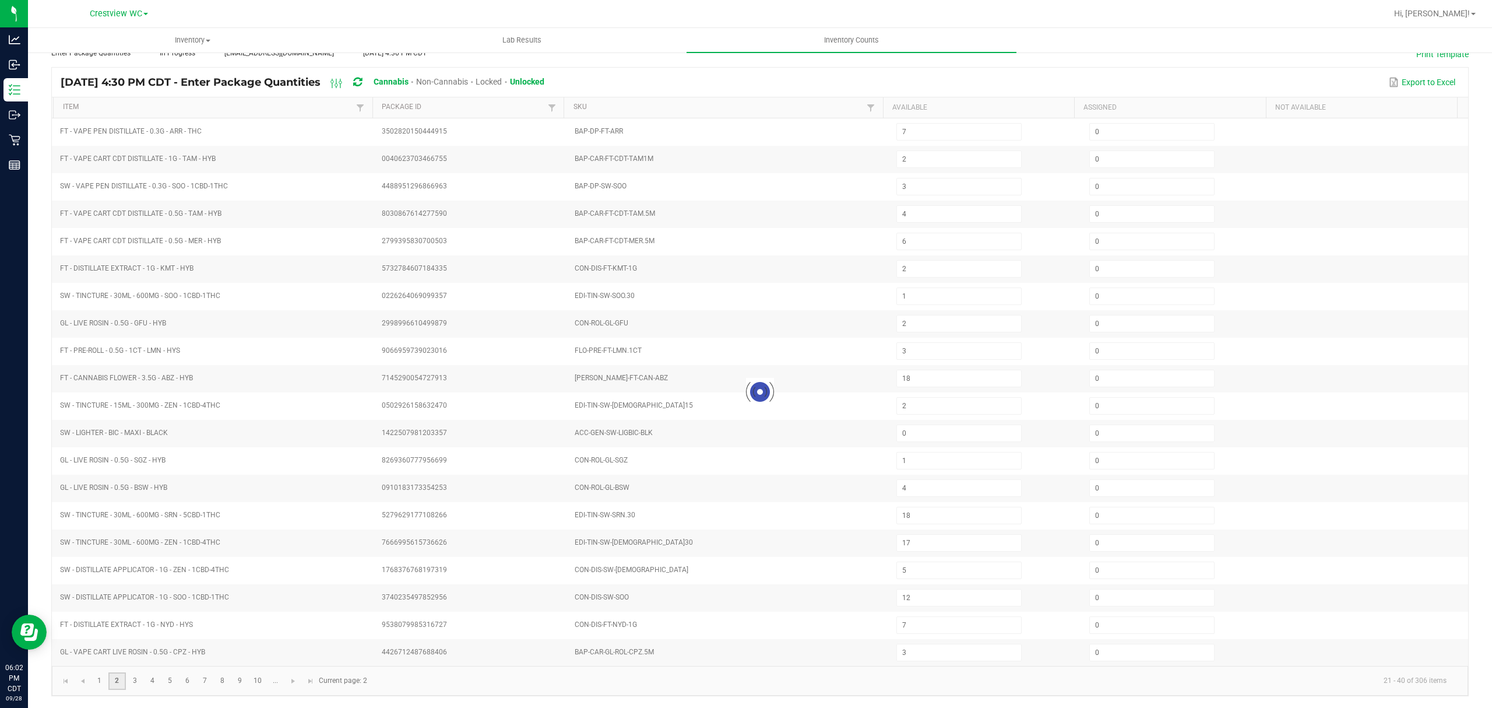
type input "17"
type input "8"
type input "6"
type input "1"
type input "4"
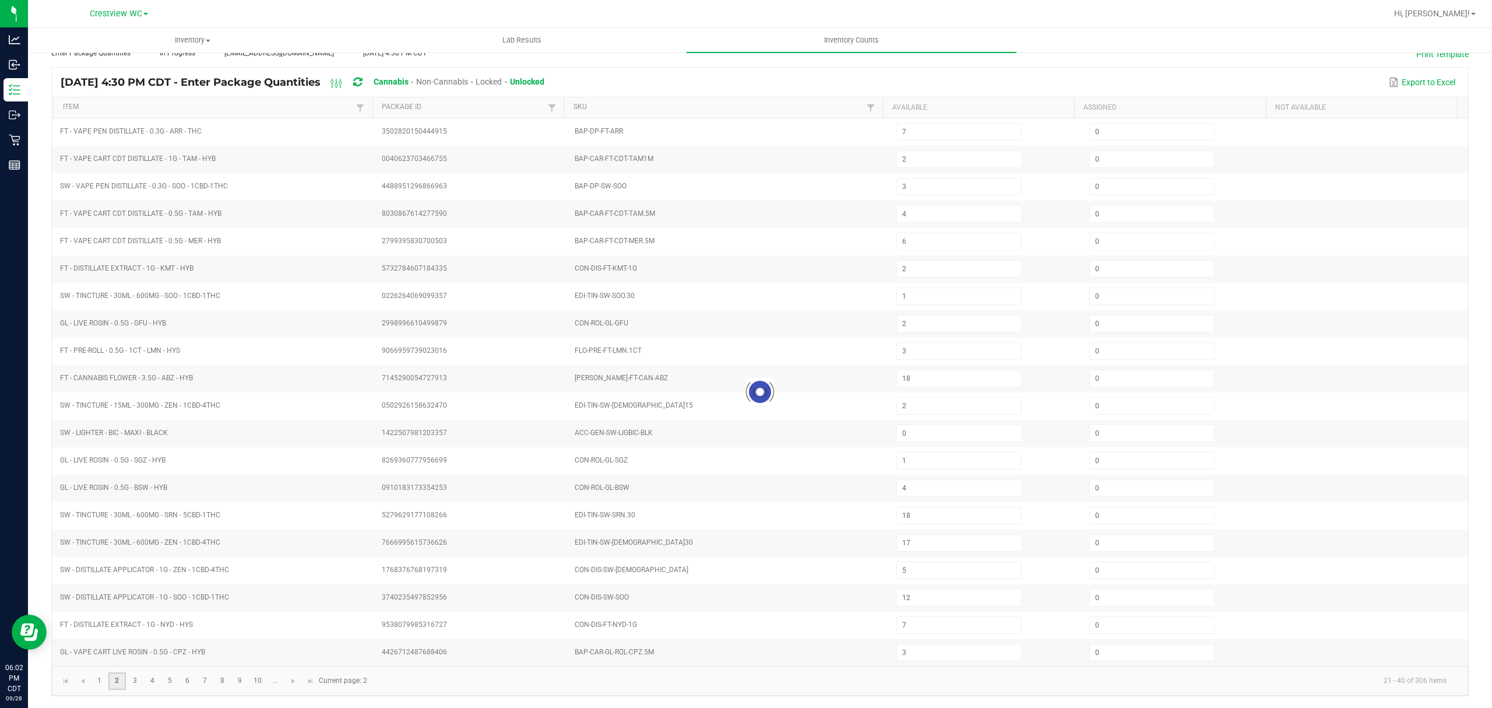
type input "1"
type input "5"
type input "3"
type input "8"
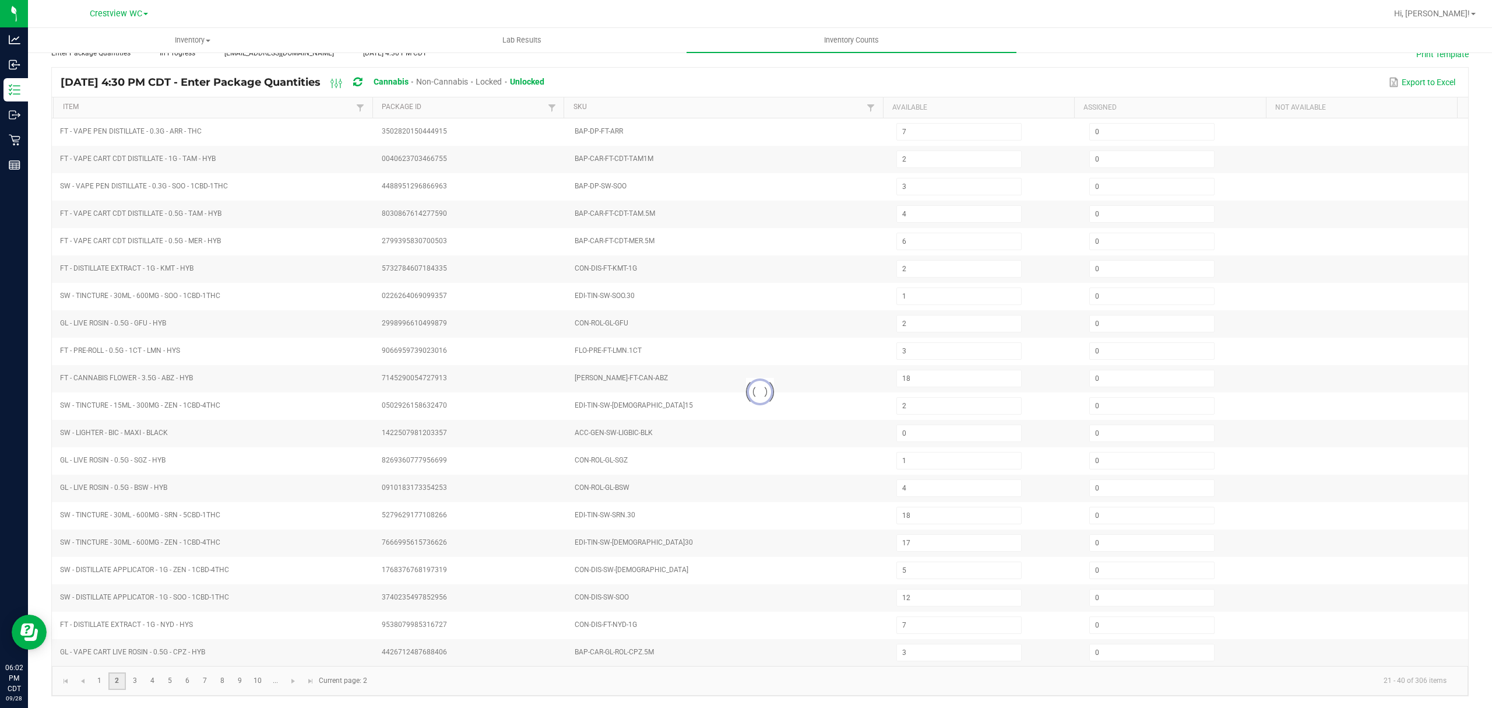
type input "8"
type input "14"
type input "6"
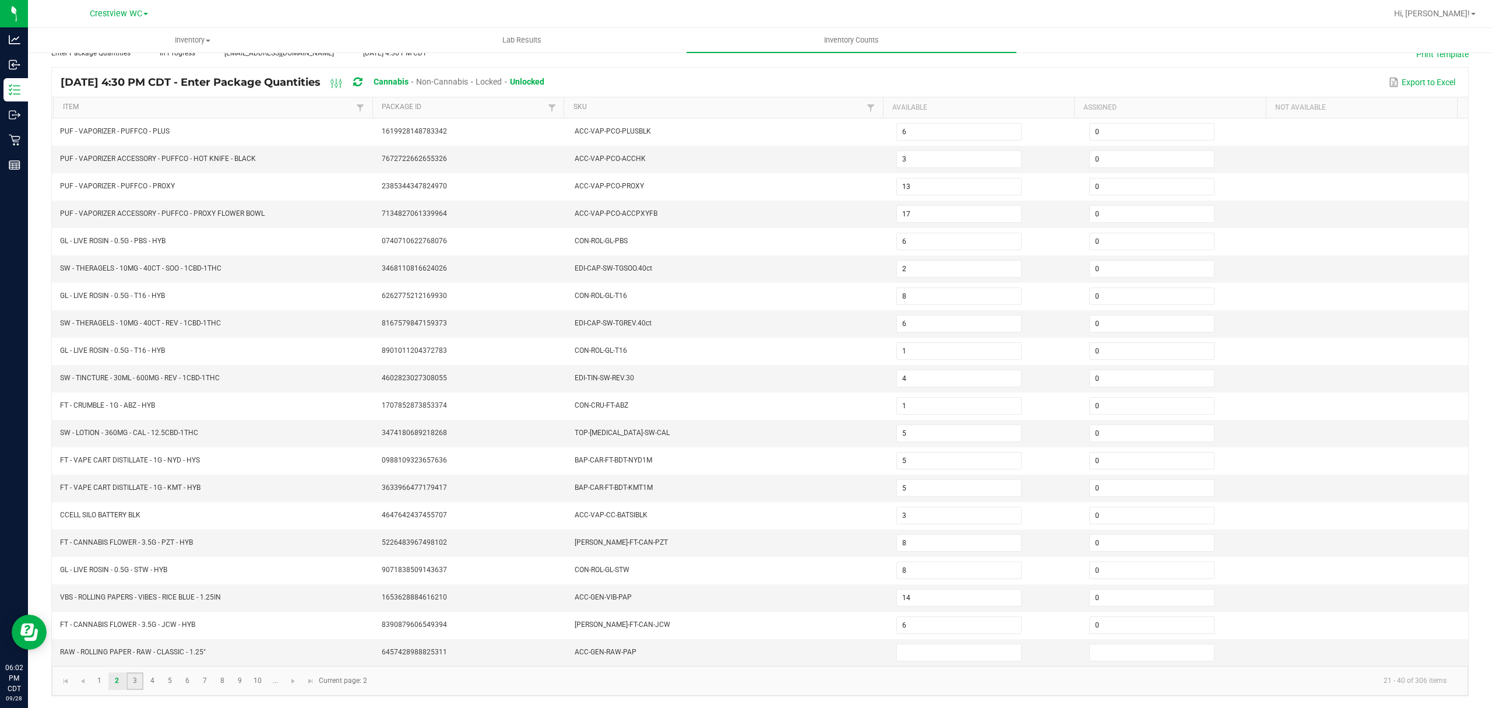
click at [128, 684] on link "3" at bounding box center [134, 680] width 17 height 17
type input "4"
type input "1"
type input "4"
type input "8"
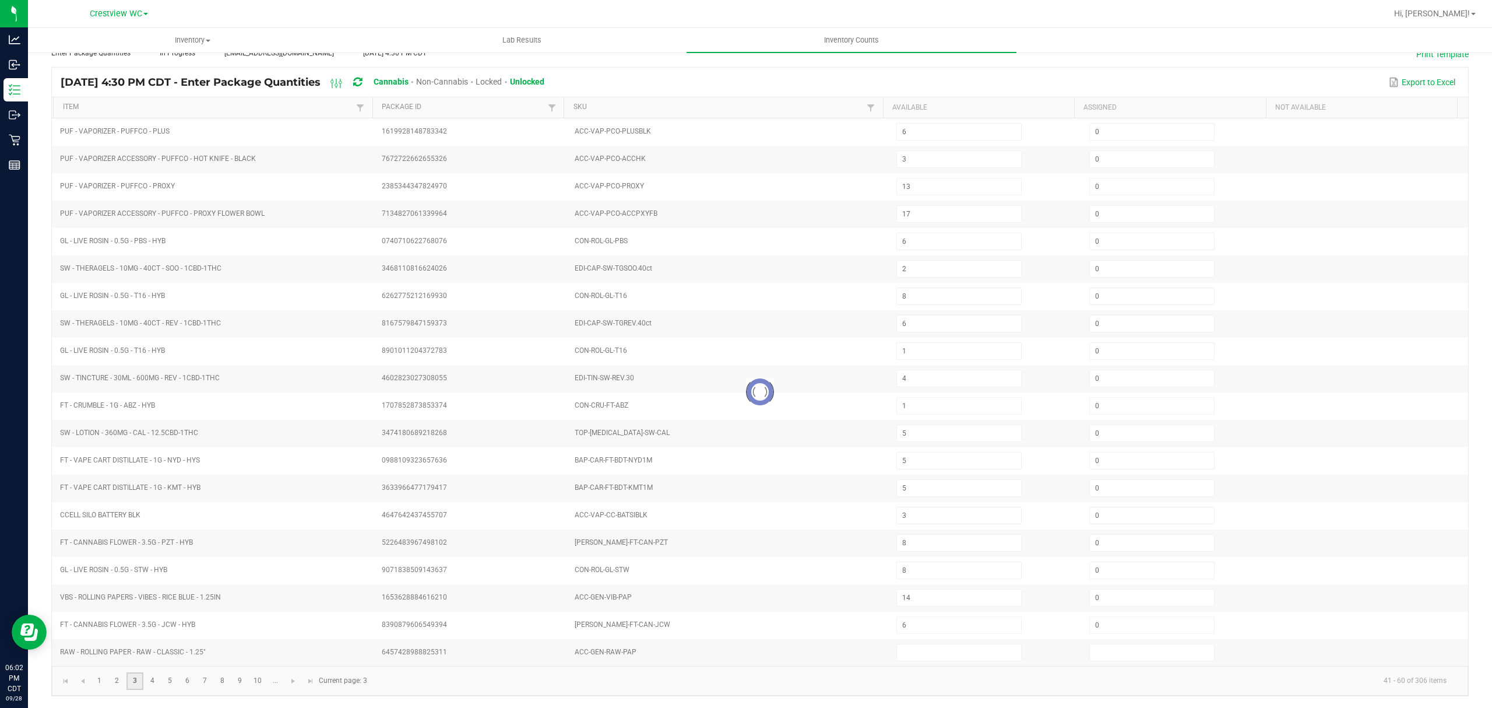
type input "6"
type input "2"
type input "6"
type input "2"
type input "7"
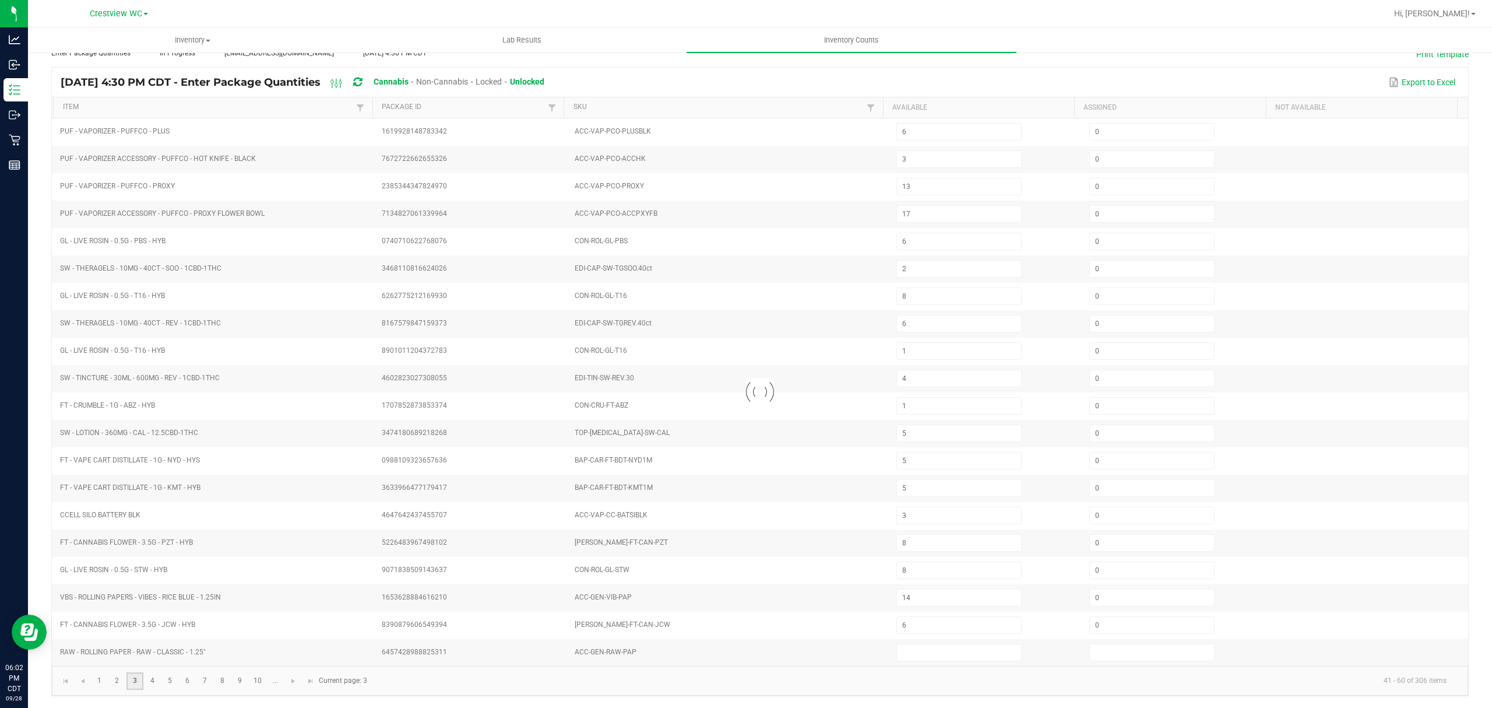
type input "3"
type input "23"
type input "8"
type input "2"
type input "8"
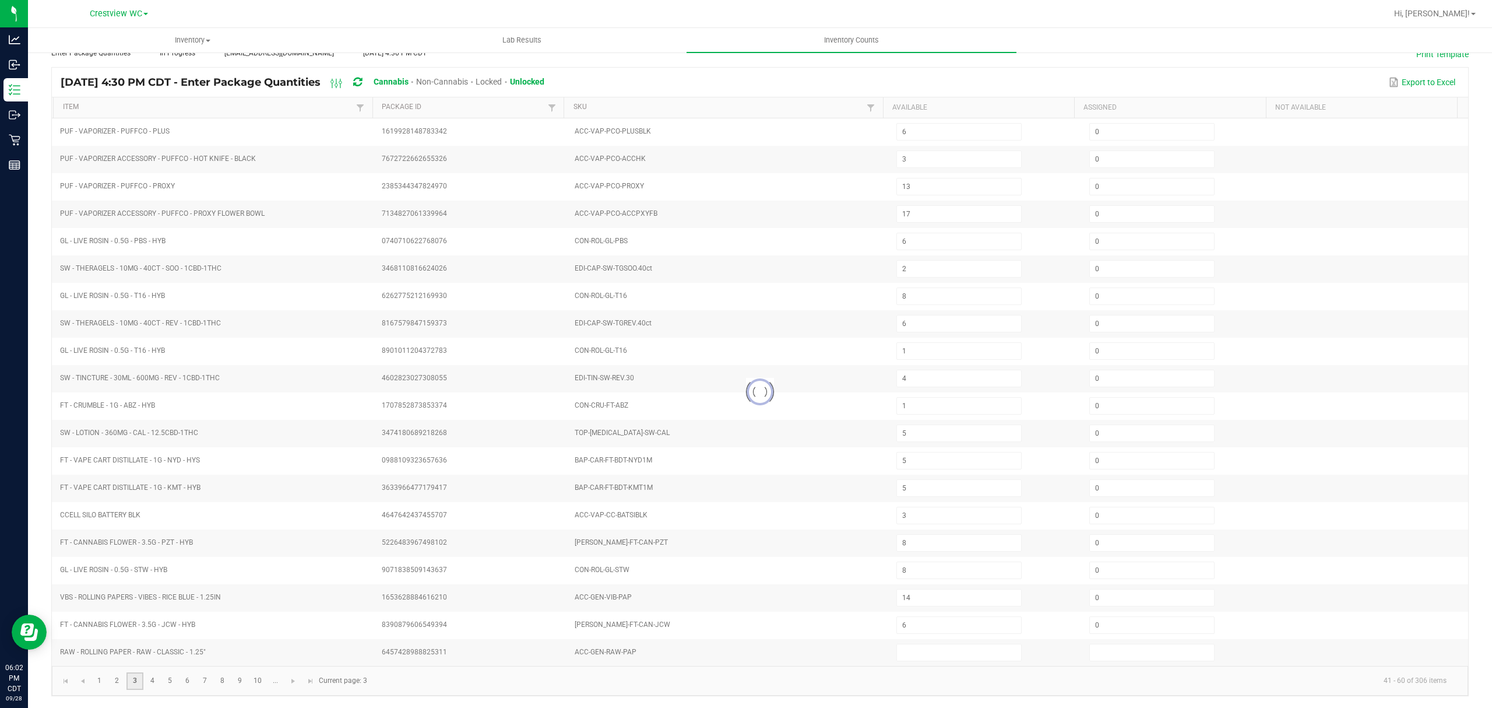
type input "6"
type input "9"
type input "11"
type input "0"
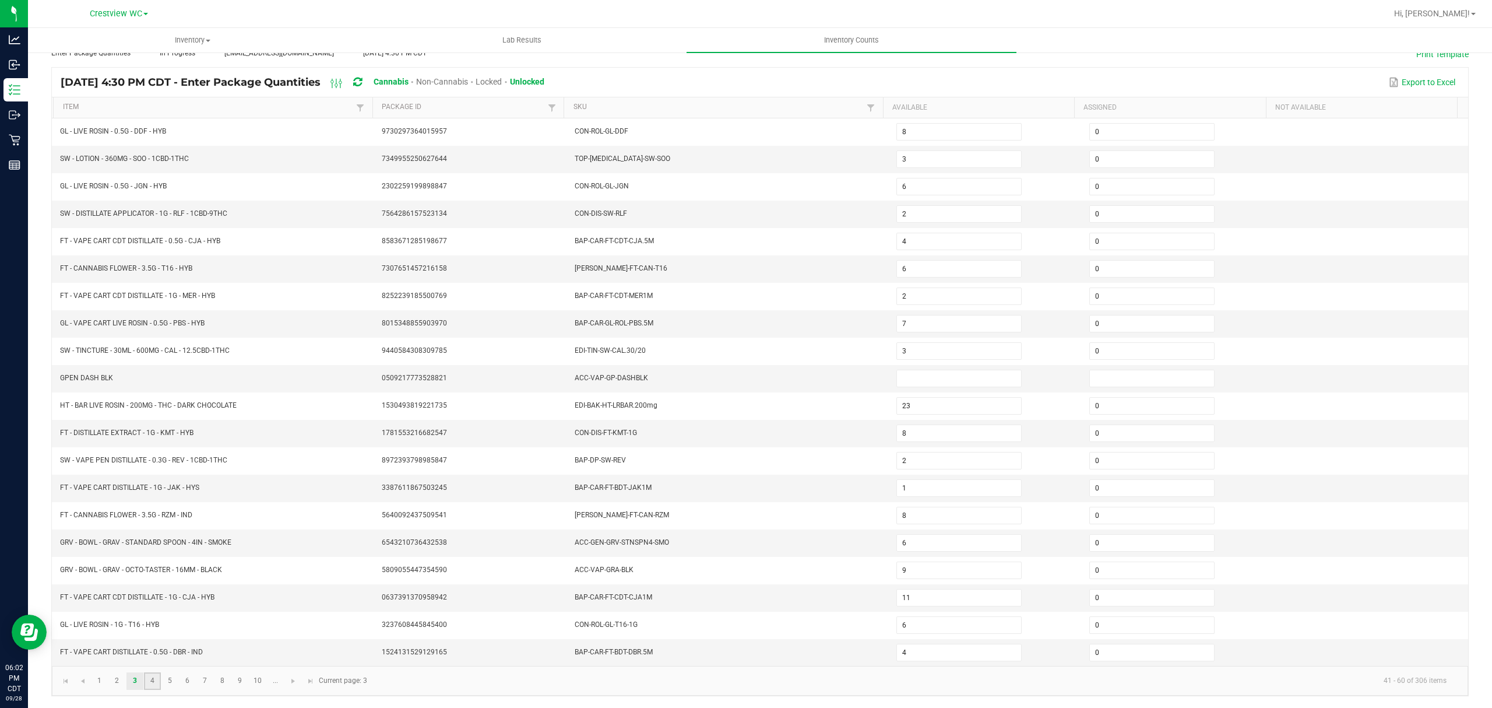
click at [147, 685] on link "4" at bounding box center [152, 680] width 17 height 17
type input "3"
type input "12"
type input "7"
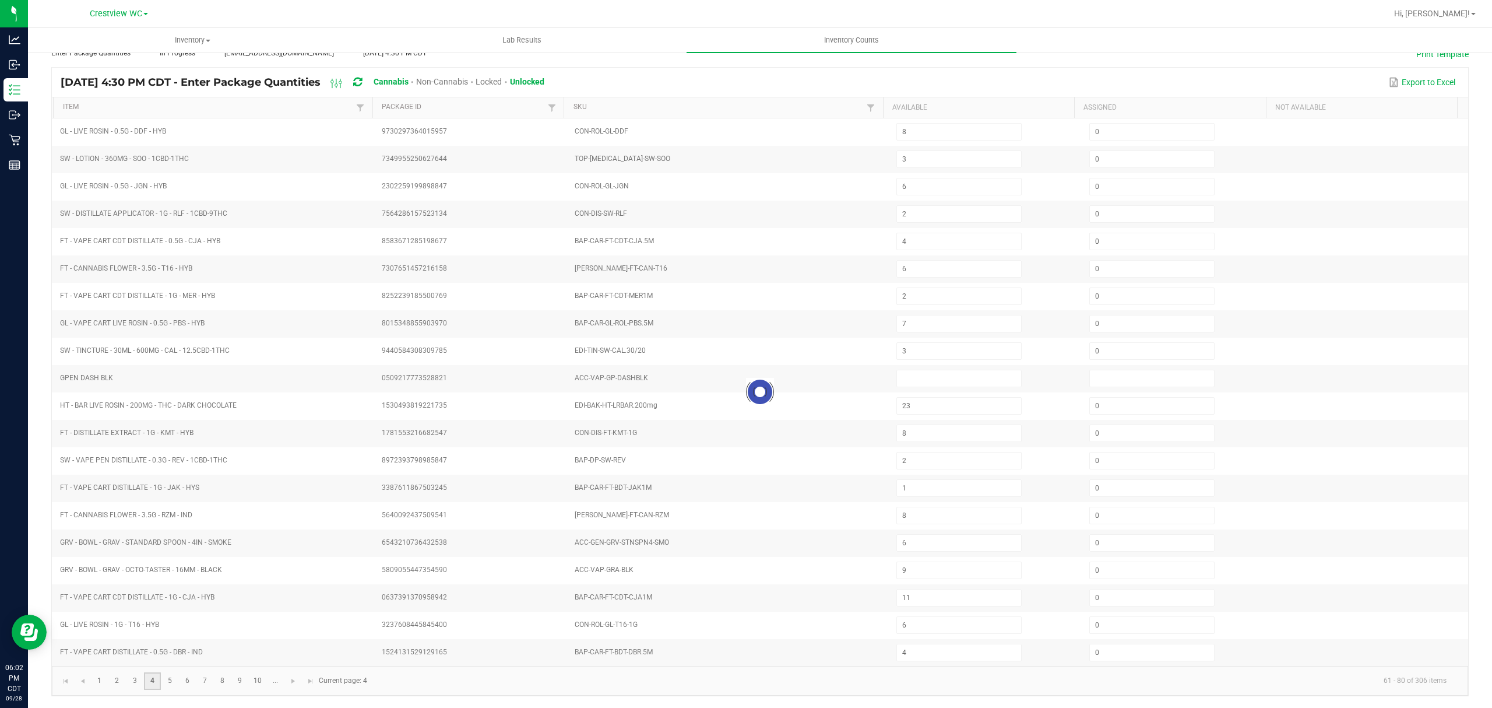
type input "2"
type input "1"
type input "8"
type input "1"
type input "7"
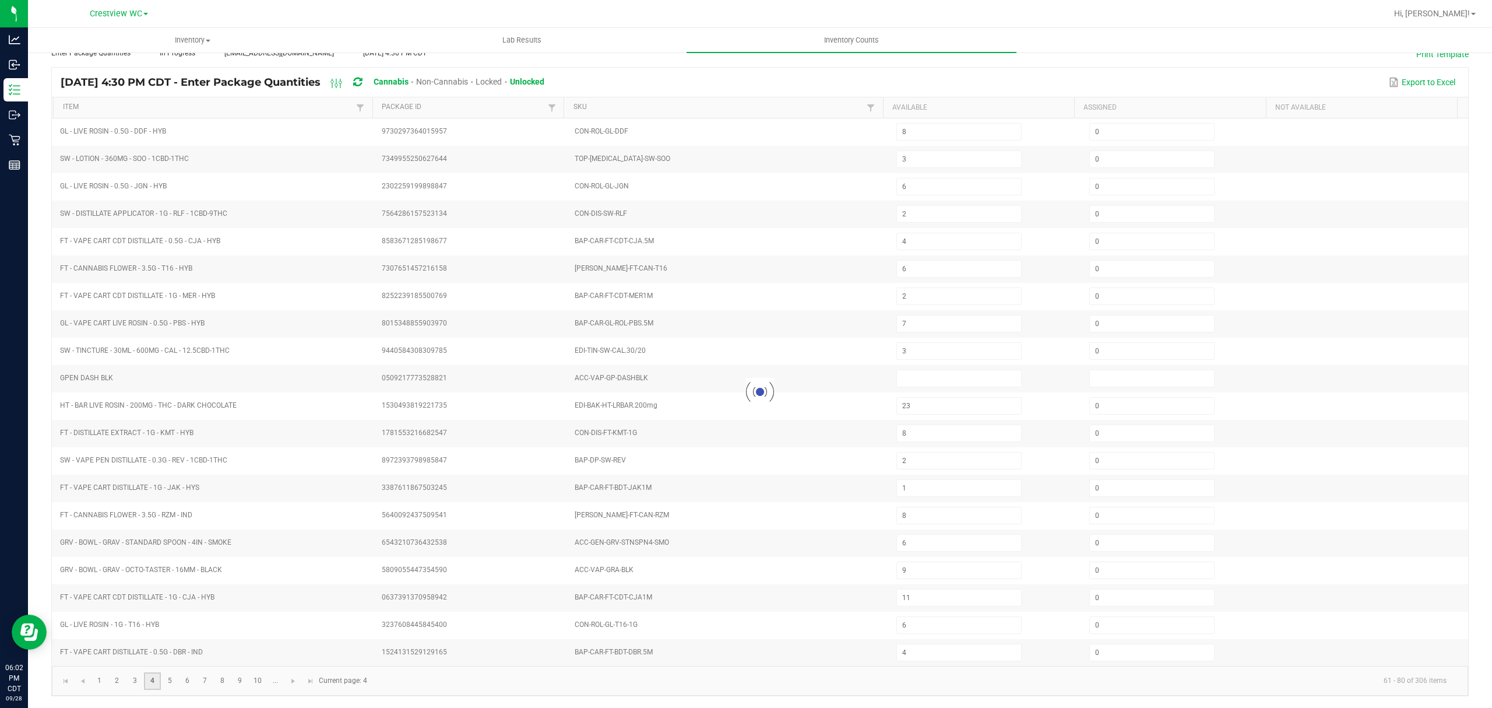
type input "1"
type input "0"
type input "11"
type input "12"
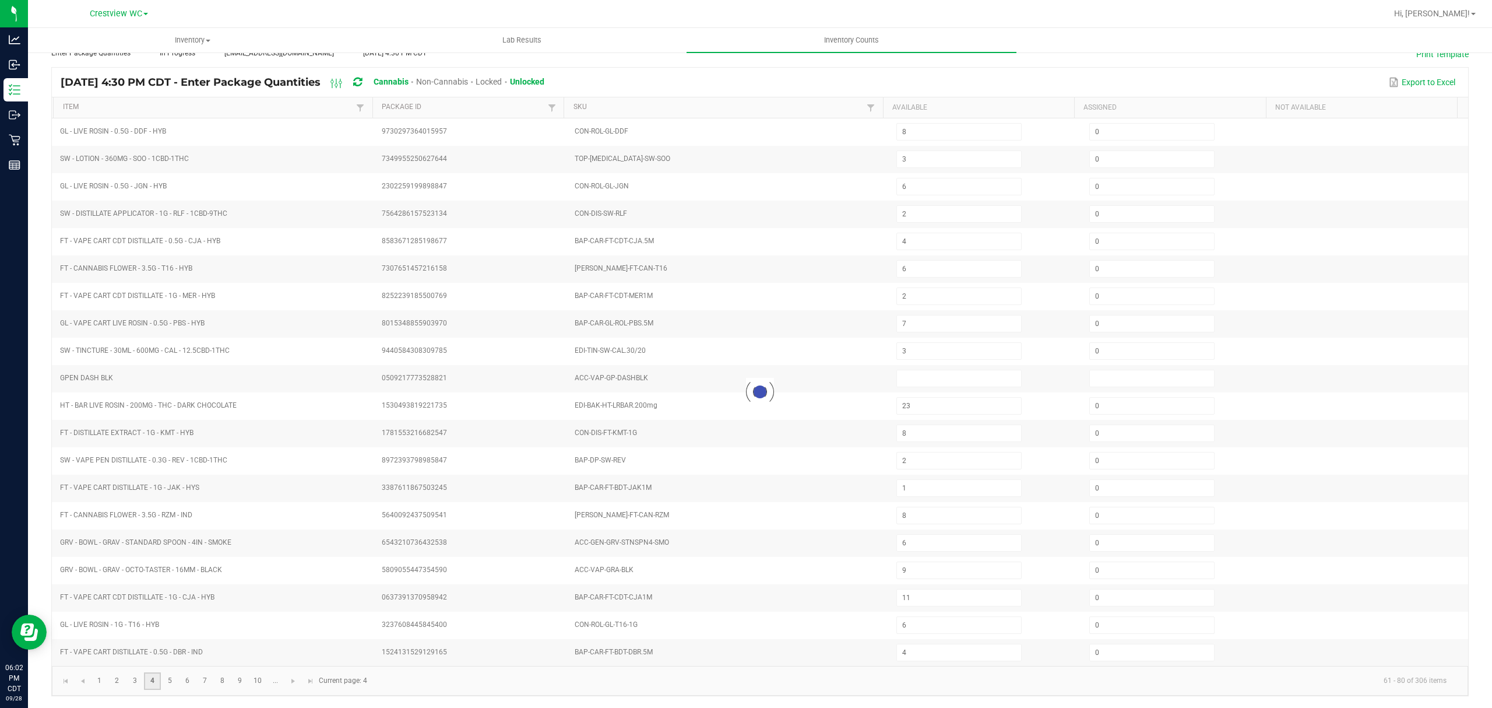
type input "17"
type input "3"
type input "6"
type input "7"
type input "16"
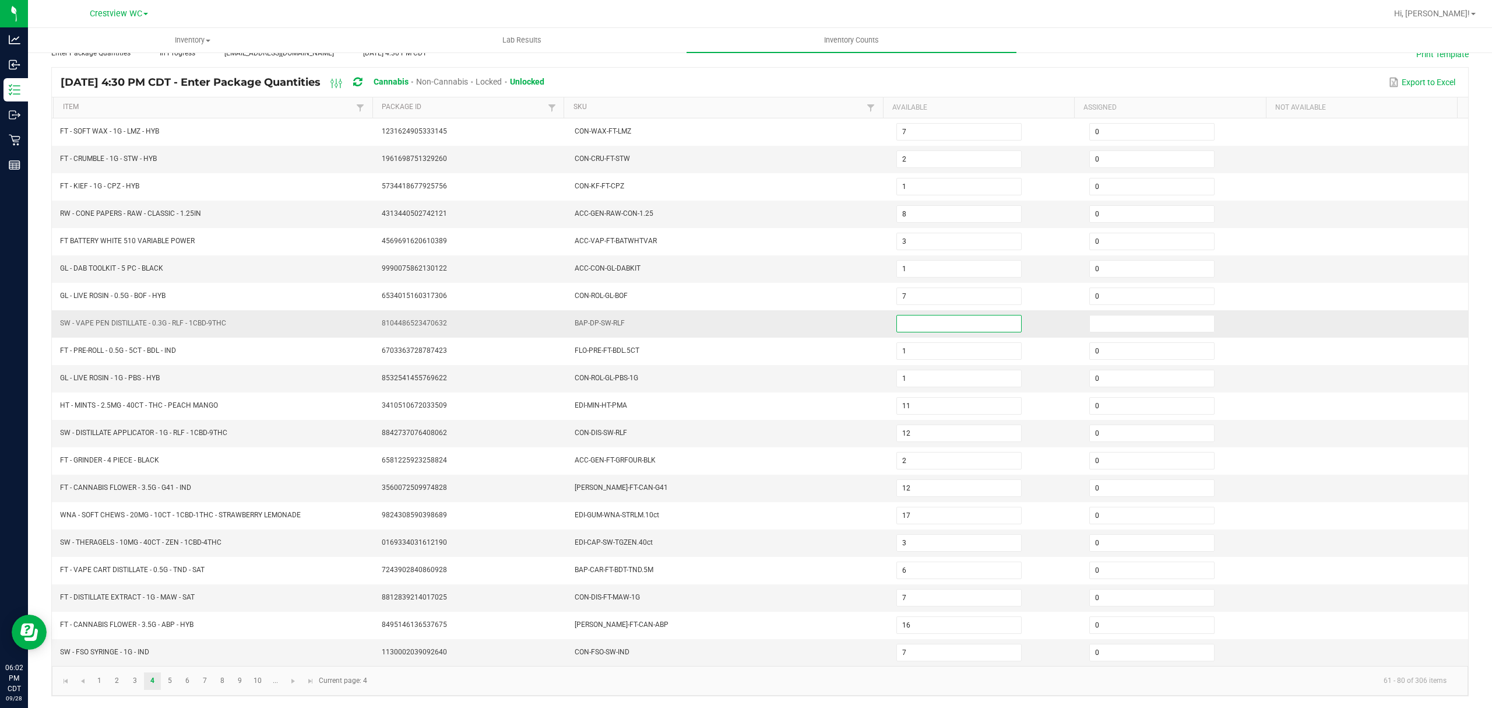
click at [915, 318] on input at bounding box center [959, 323] width 124 height 16
type input "0"
click at [168, 680] on link "5" at bounding box center [169, 680] width 17 height 17
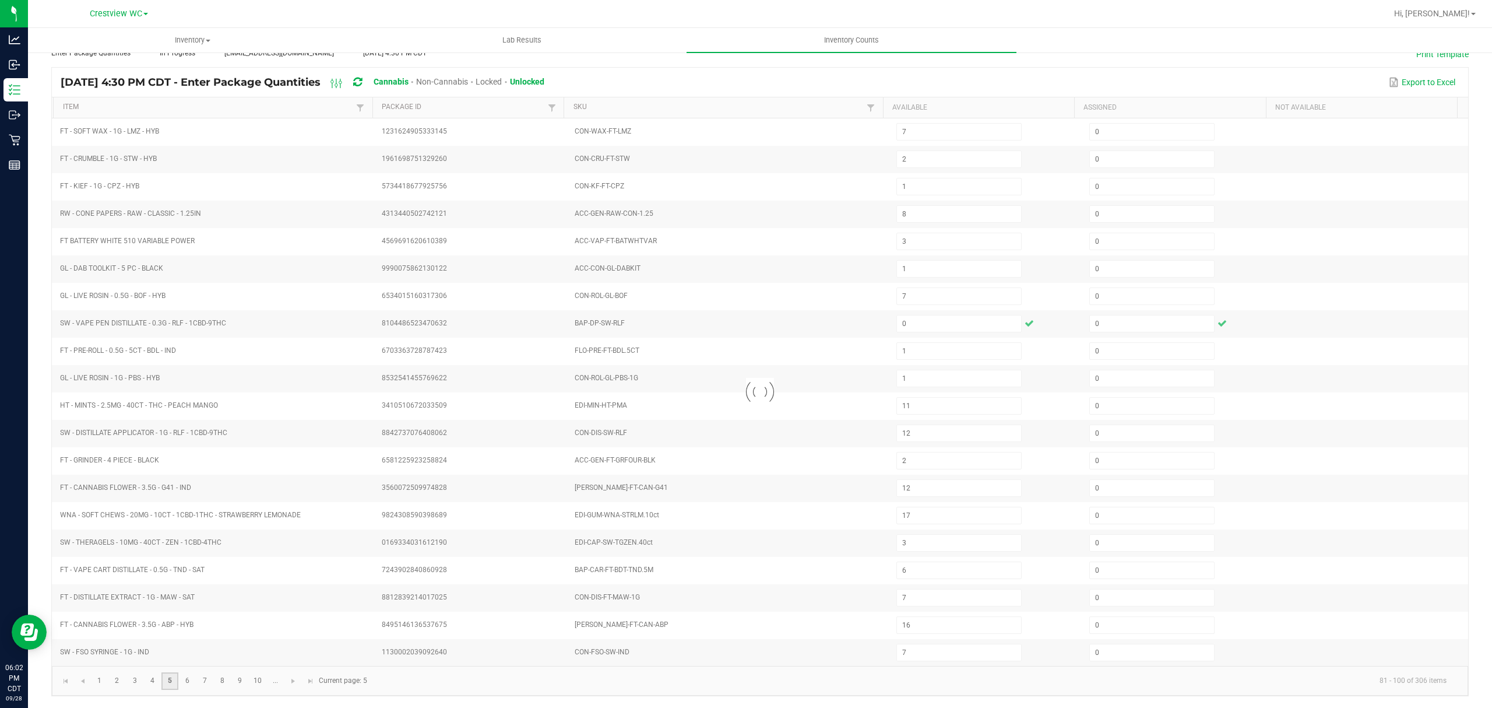
type input "12"
type input "6"
type input "10"
type input "3"
type input "5"
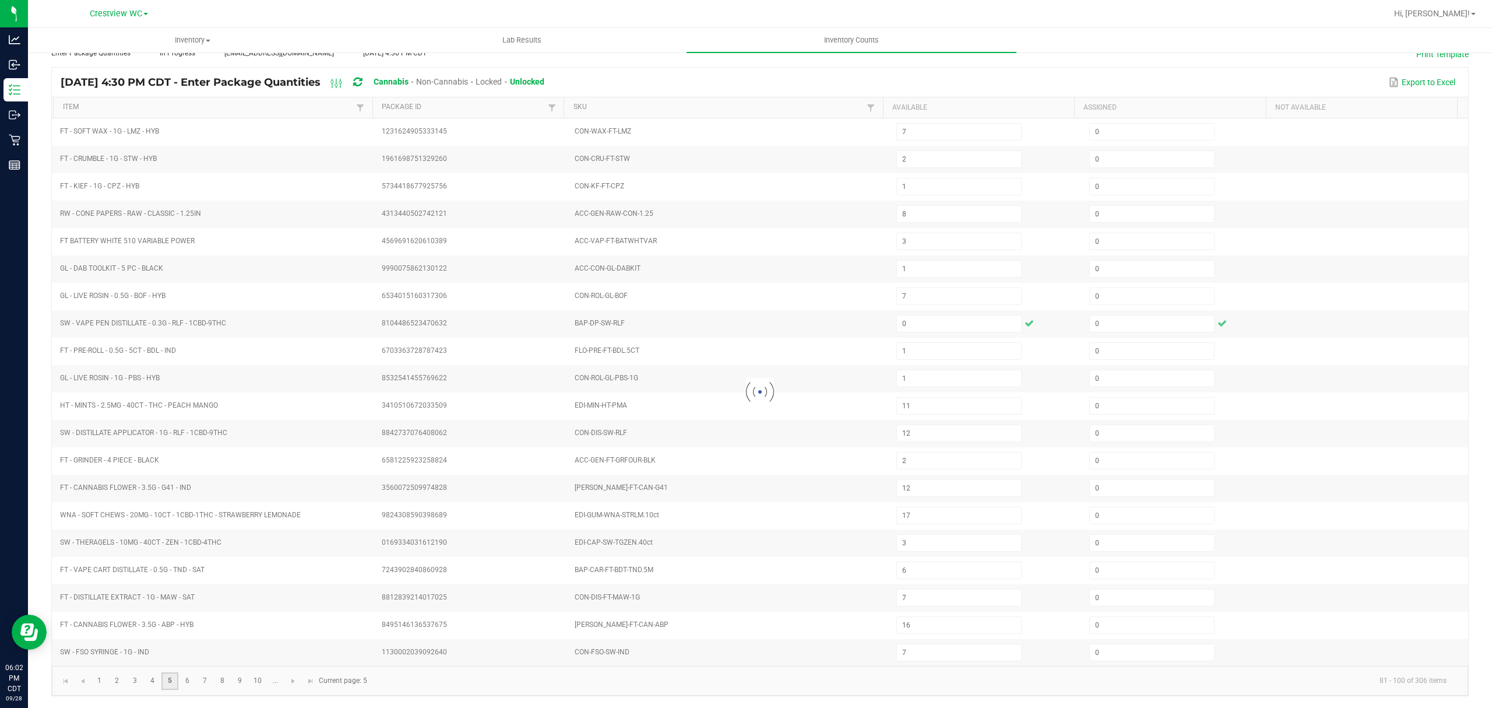
type input "11"
type input "12"
type input "3"
type input "1"
type input "6"
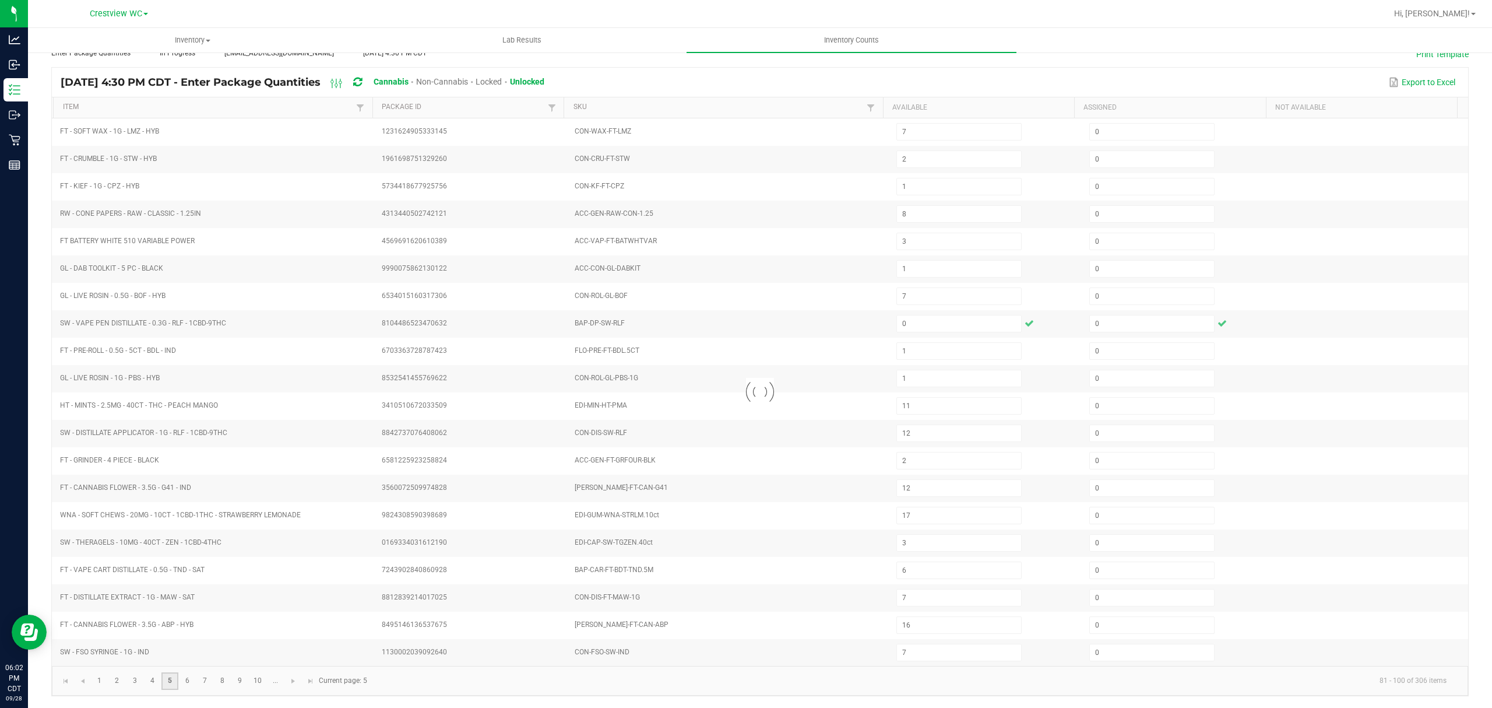
type input "5"
type input "11"
type input "3"
type input "4"
type input "12"
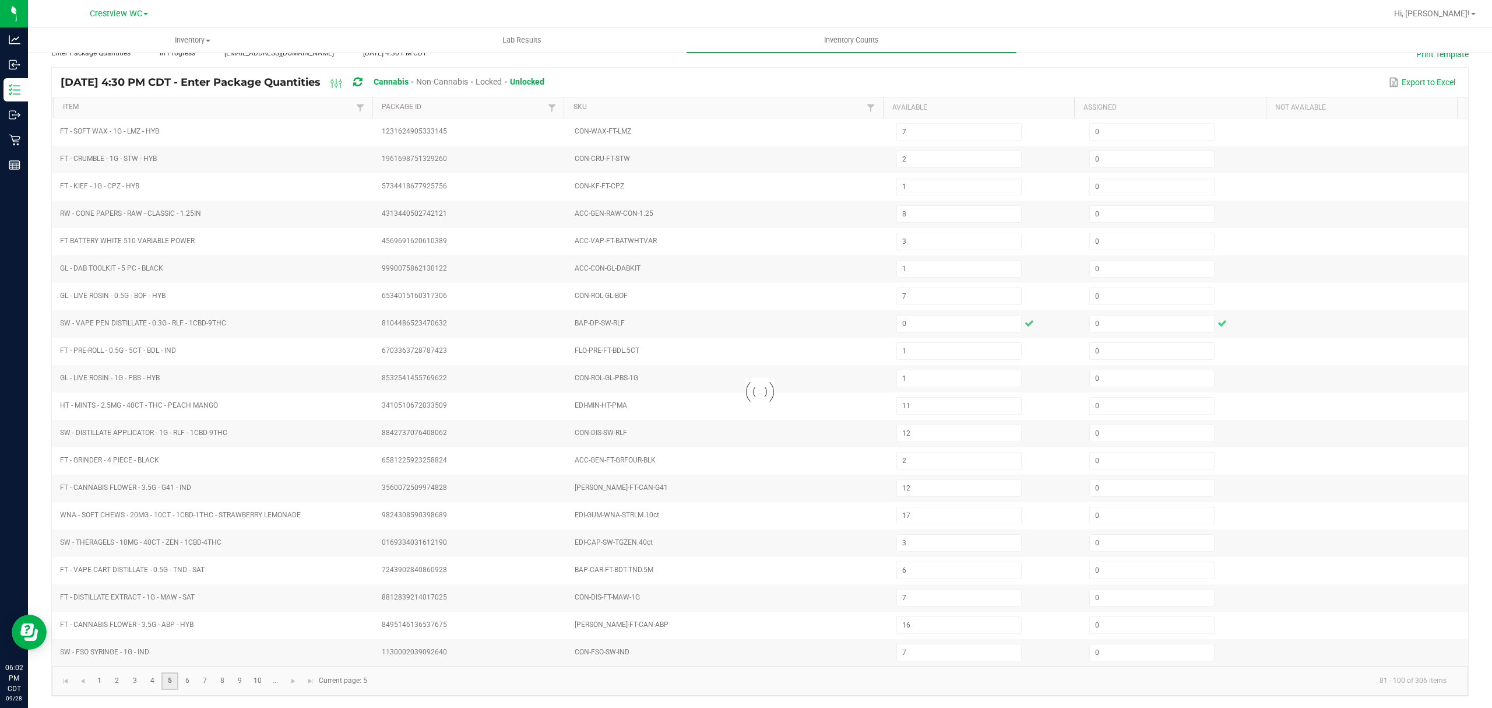
type input "9"
type input "11"
type input "1"
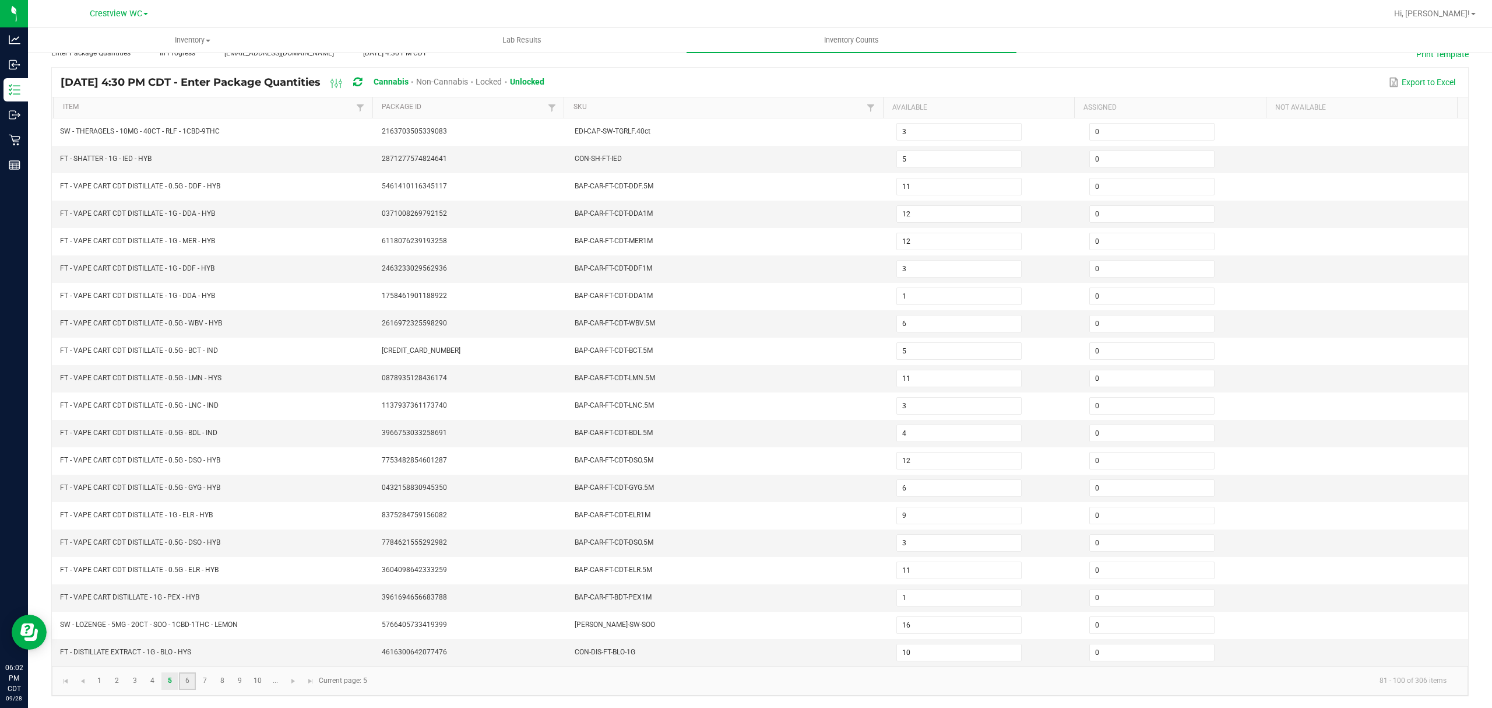
click at [187, 684] on link "6" at bounding box center [187, 680] width 17 height 17
type input "2"
type input "4"
type input "10"
type input "1"
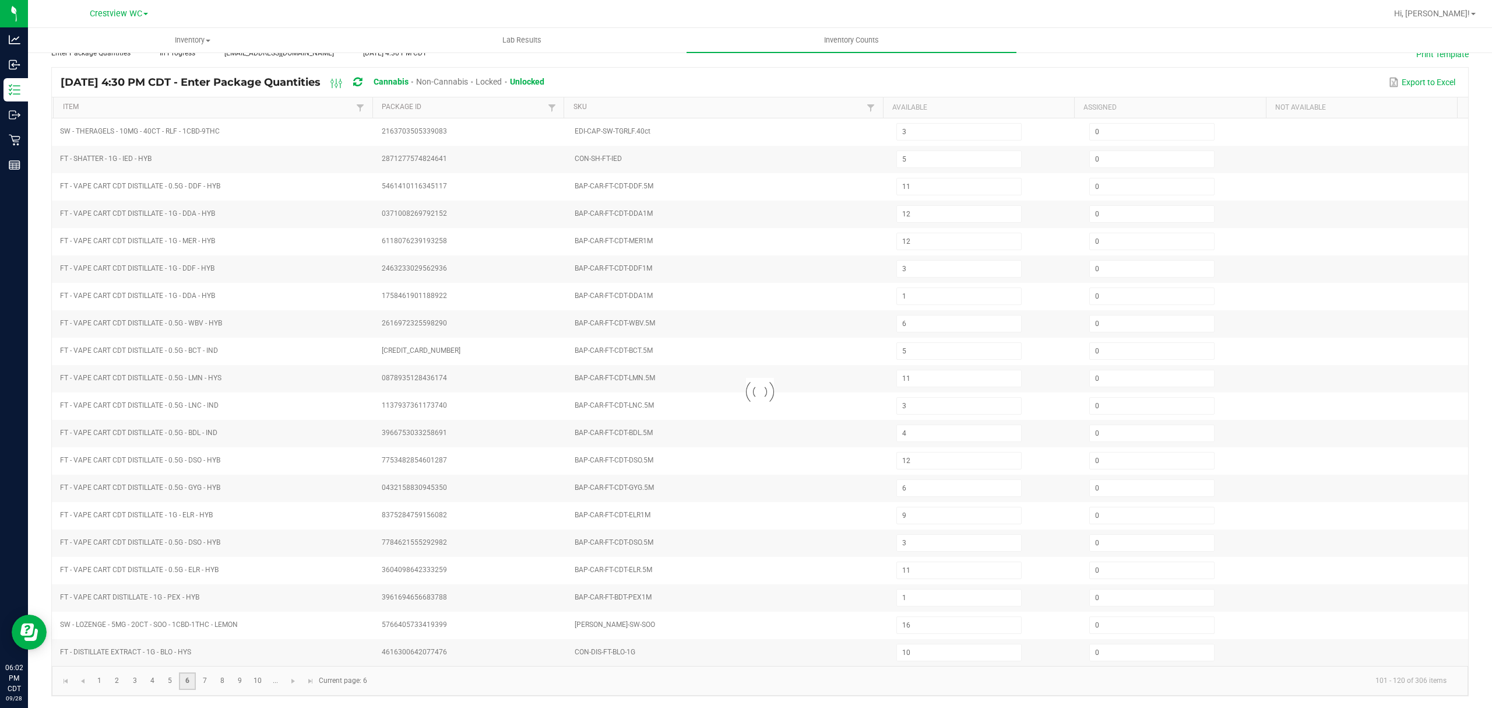
type input "2"
type input "4"
type input "6"
type input "4"
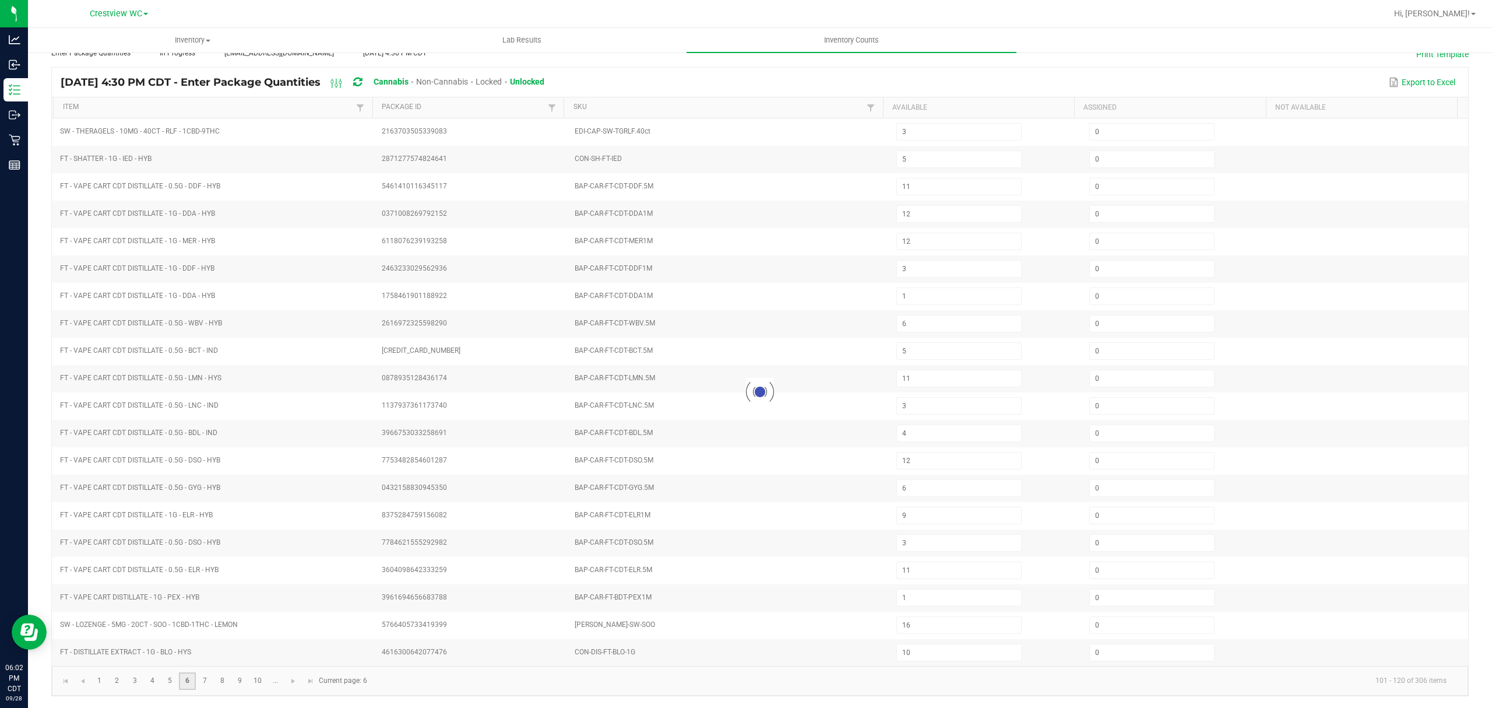
type input "3"
type input "1"
type input "13"
type input "1"
type input "8"
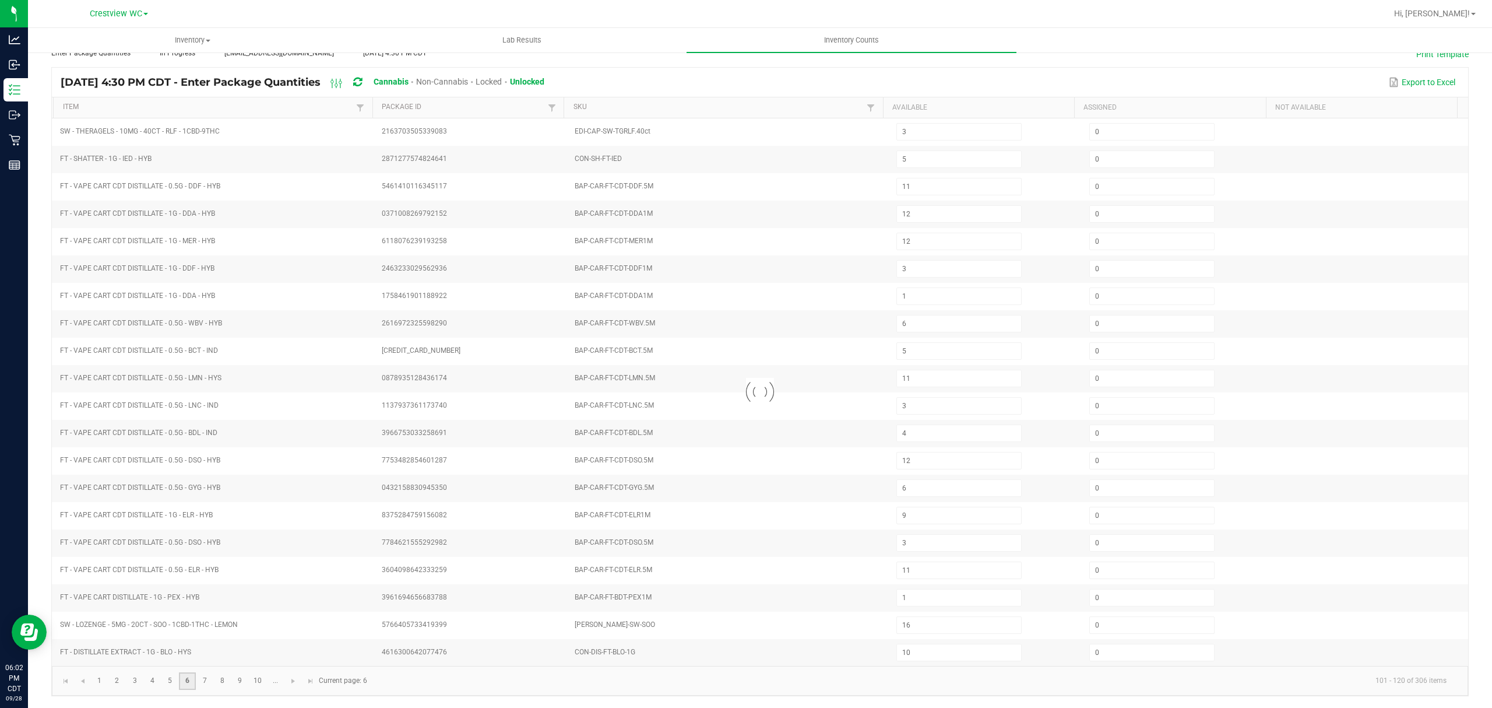
type input "5"
type input "2"
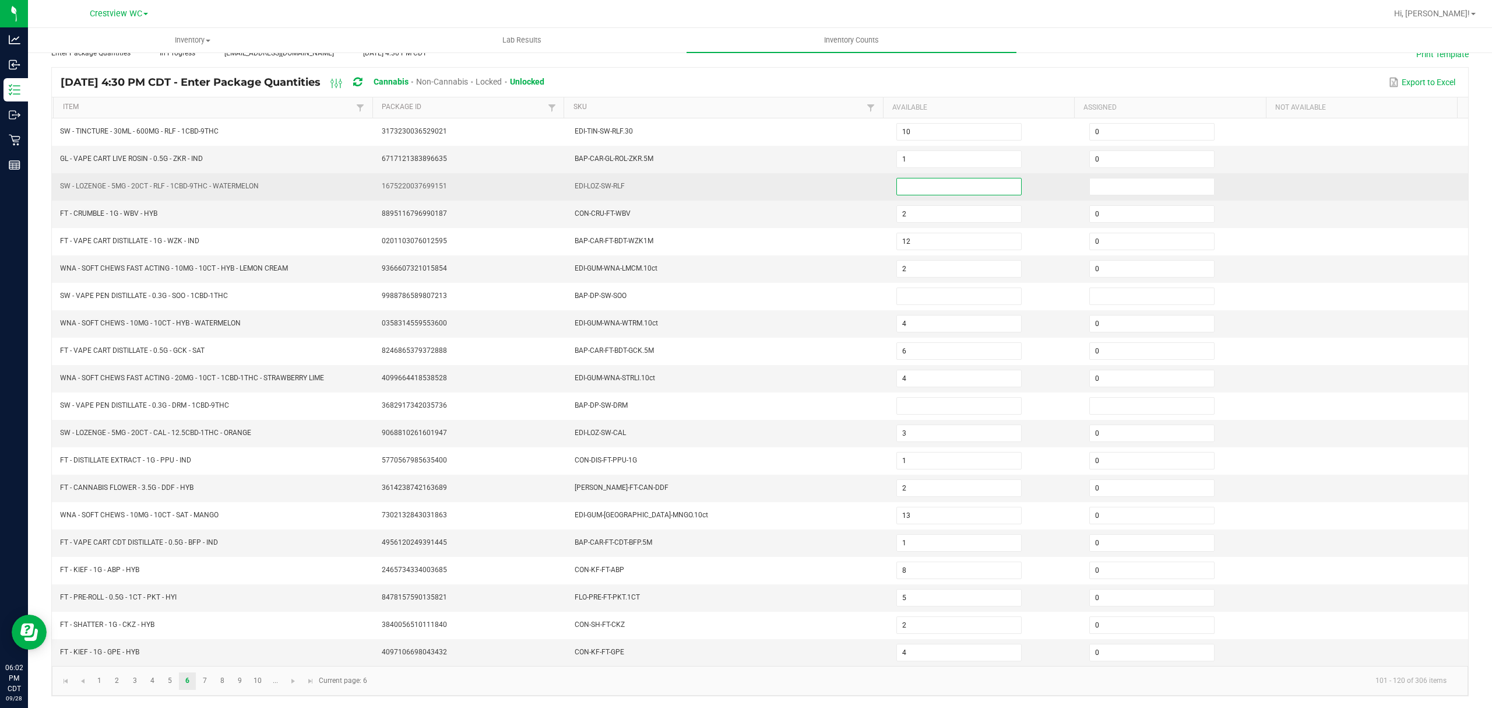
click at [936, 178] on input at bounding box center [959, 186] width 124 height 16
type input "0"
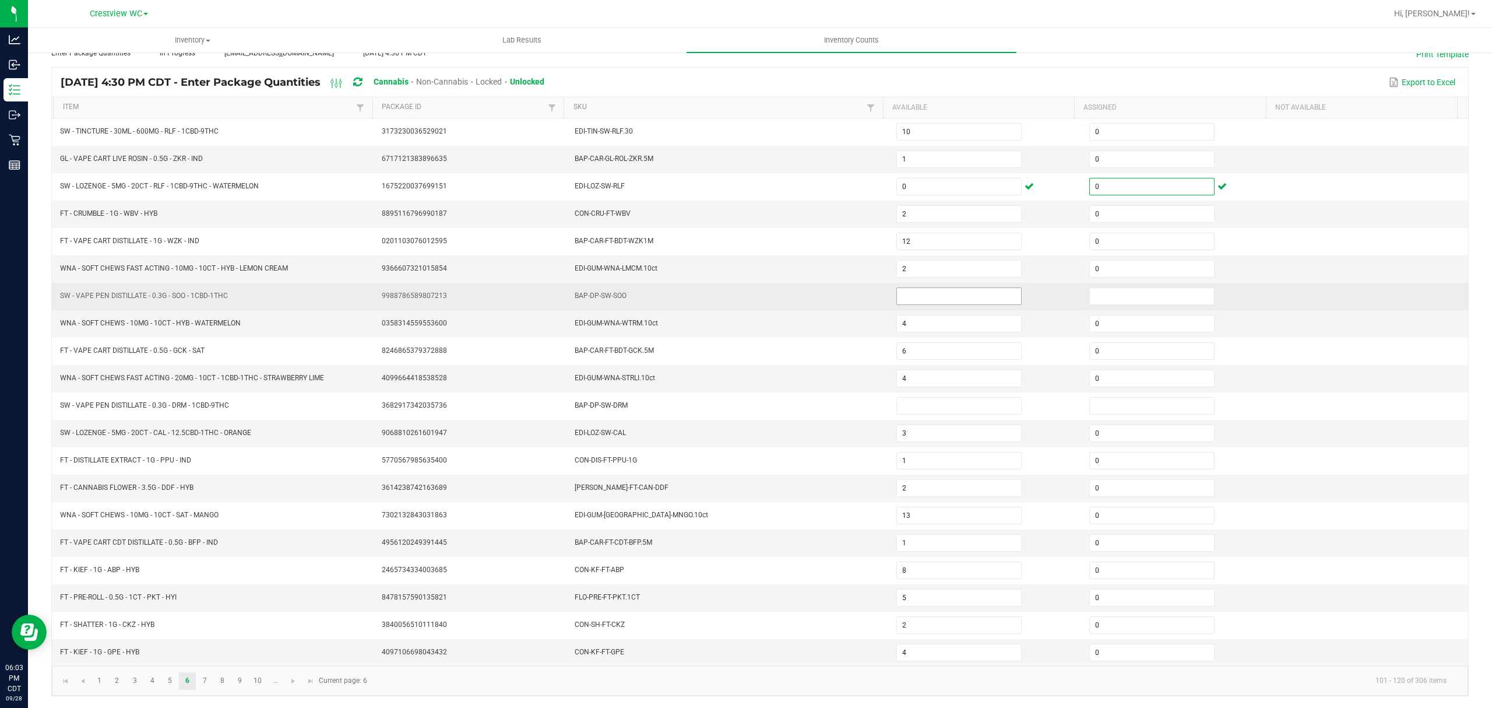
type input "0"
click at [938, 288] on input at bounding box center [959, 296] width 124 height 16
type input "0"
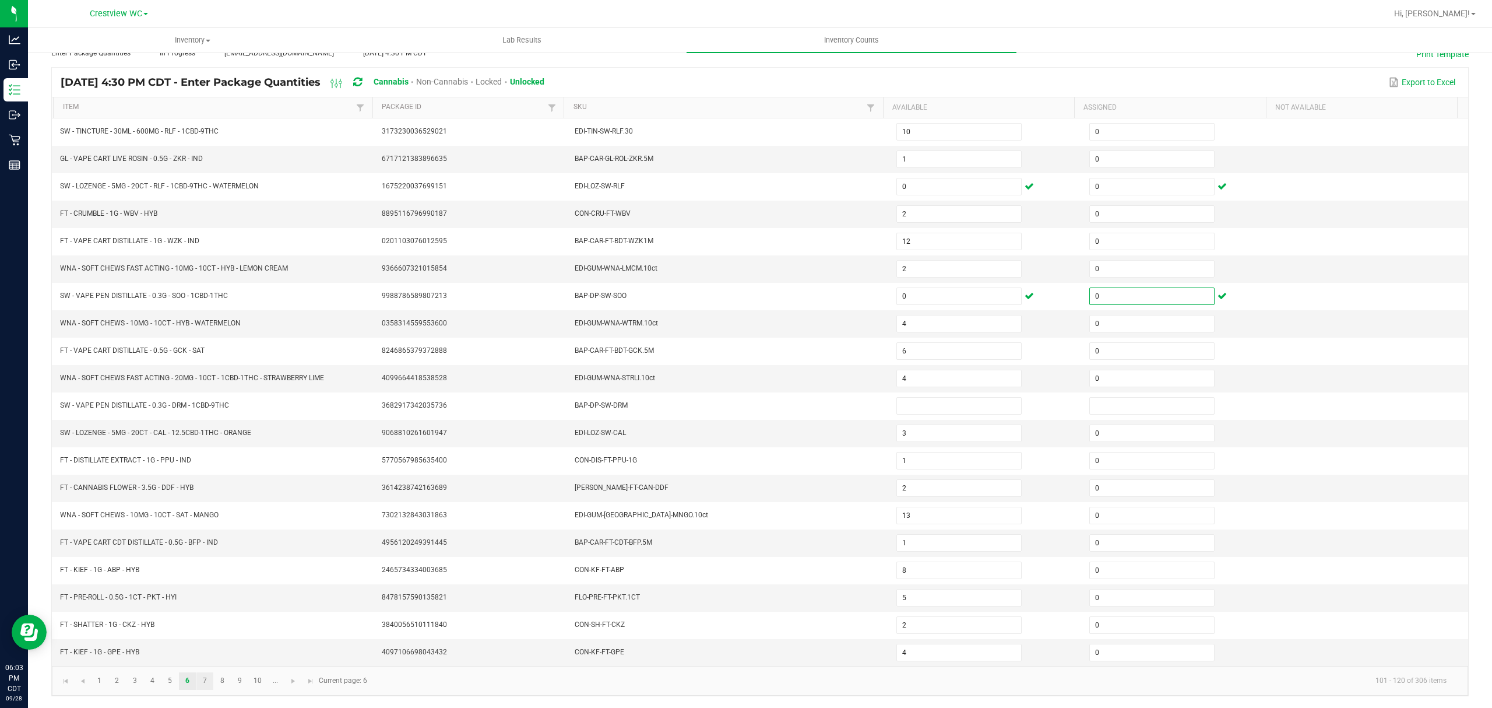
type input "0"
click at [209, 673] on link "7" at bounding box center [204, 680] width 17 height 17
type input "1"
type input "2"
type input "4"
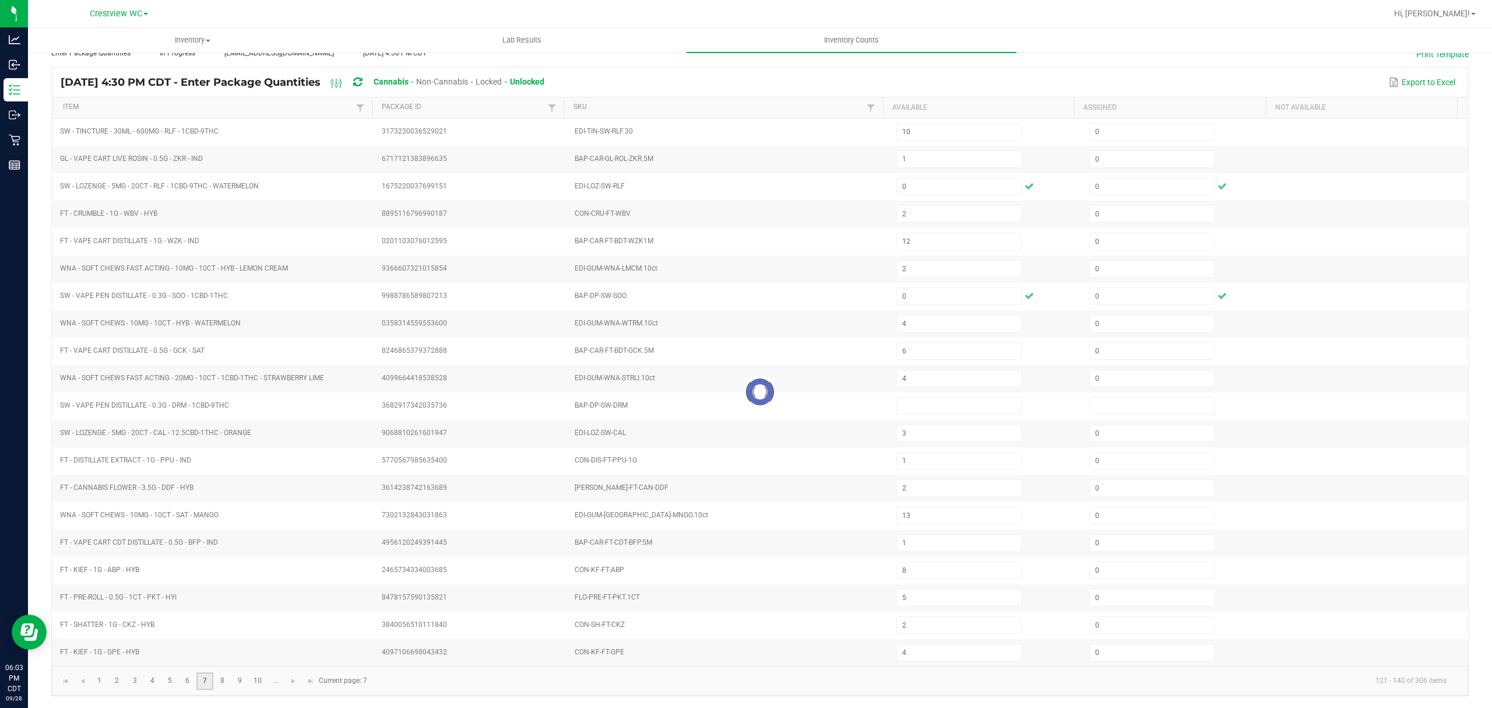
type input "11"
type input "24"
type input "10"
type input "8"
type input "14"
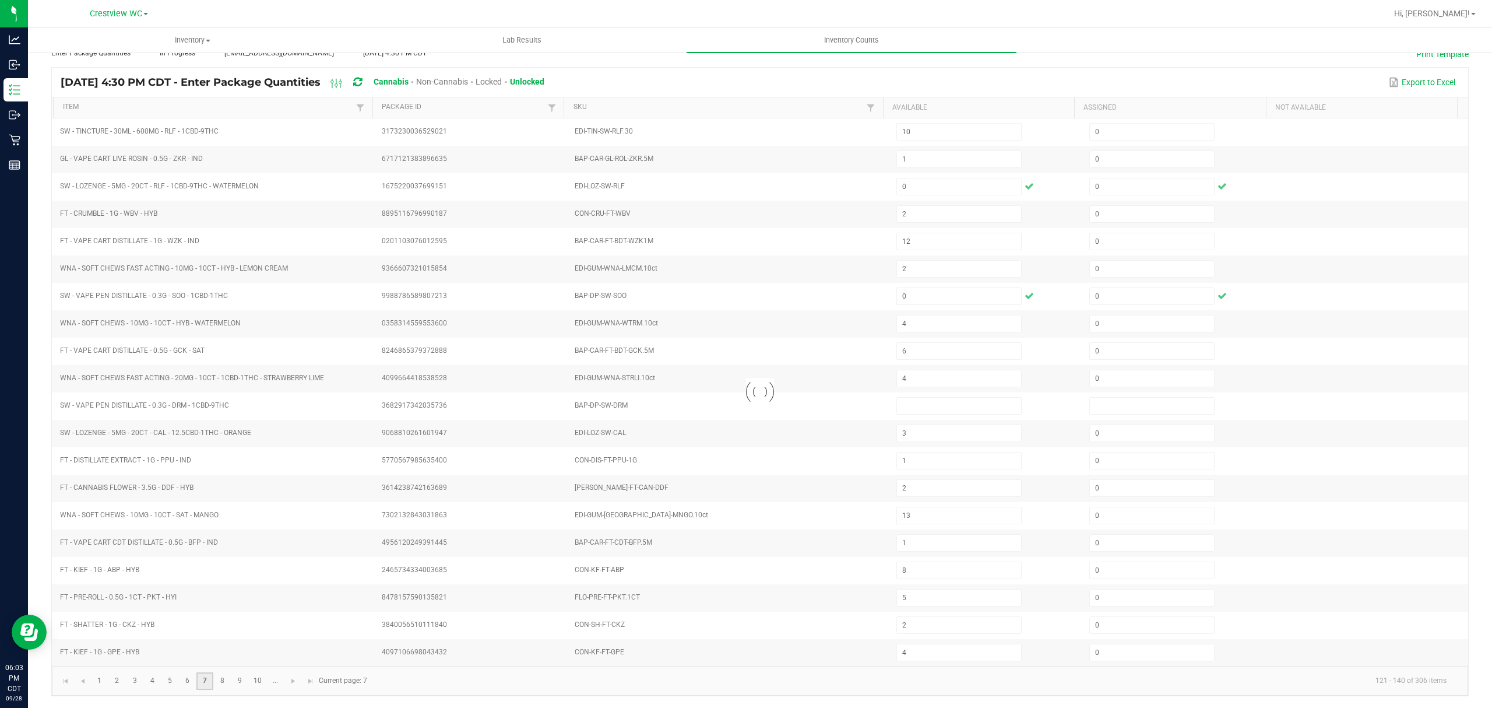
type input "8"
type input "20"
type input "4"
type input "0"
type input "4"
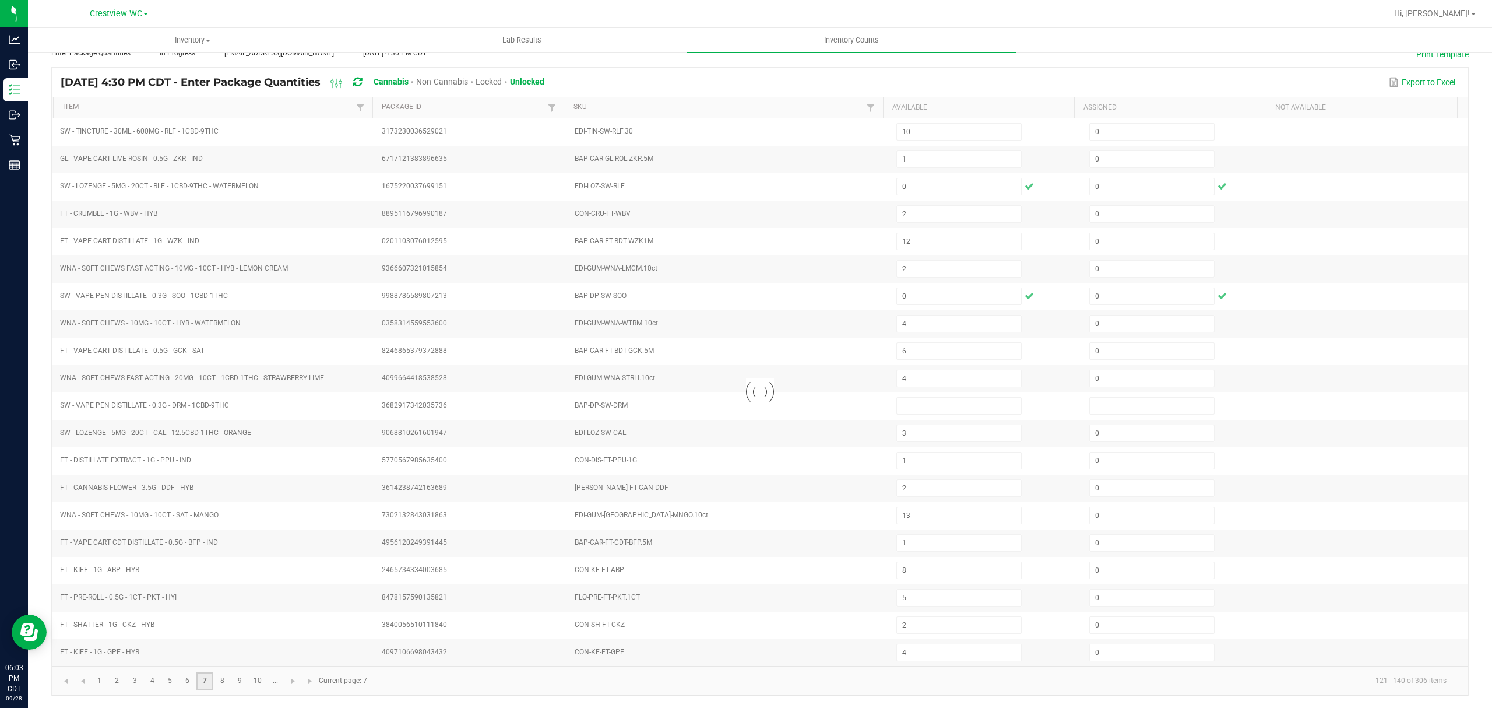
type input "8"
type input "19"
type input "4"
type input "6"
type input "22"
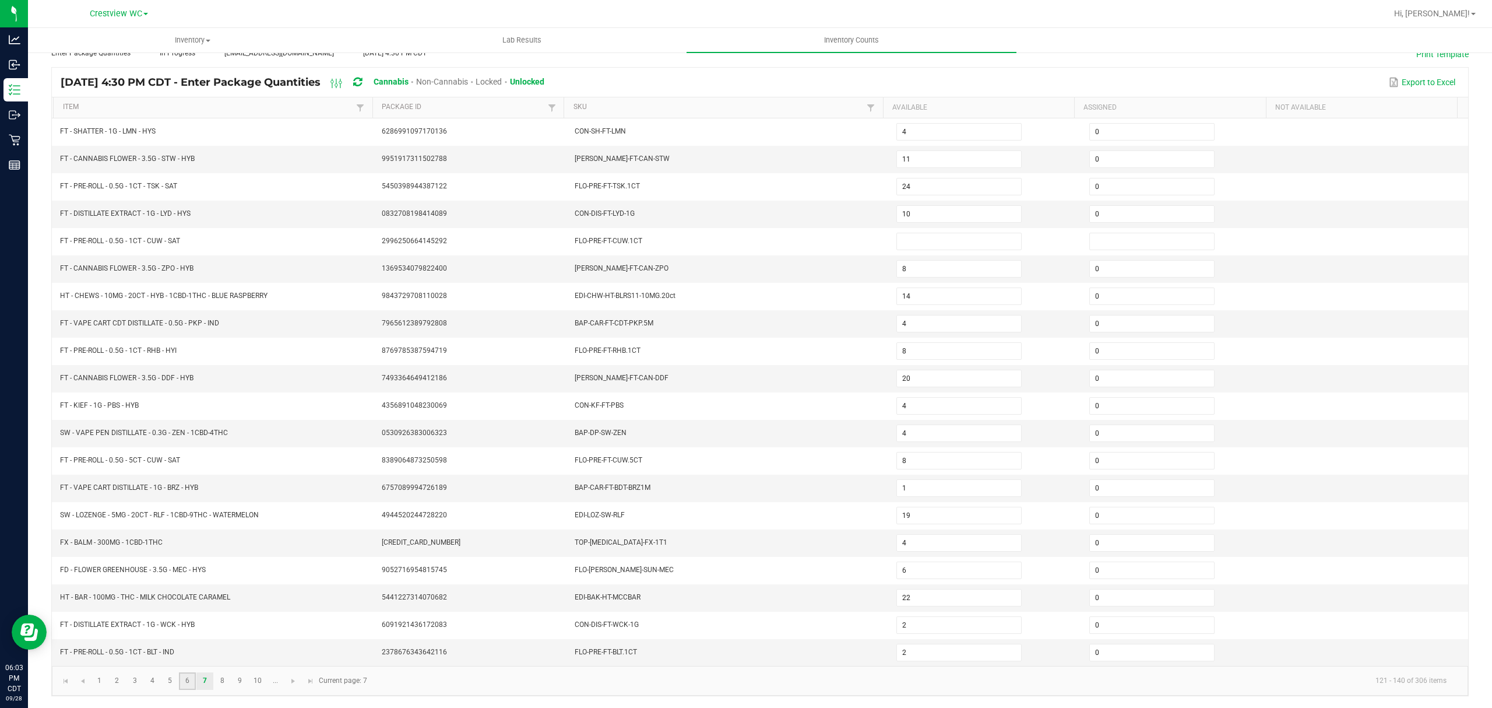
click at [185, 681] on link "6" at bounding box center [187, 680] width 17 height 17
type input "12"
type input "0"
type input "2"
type input "4"
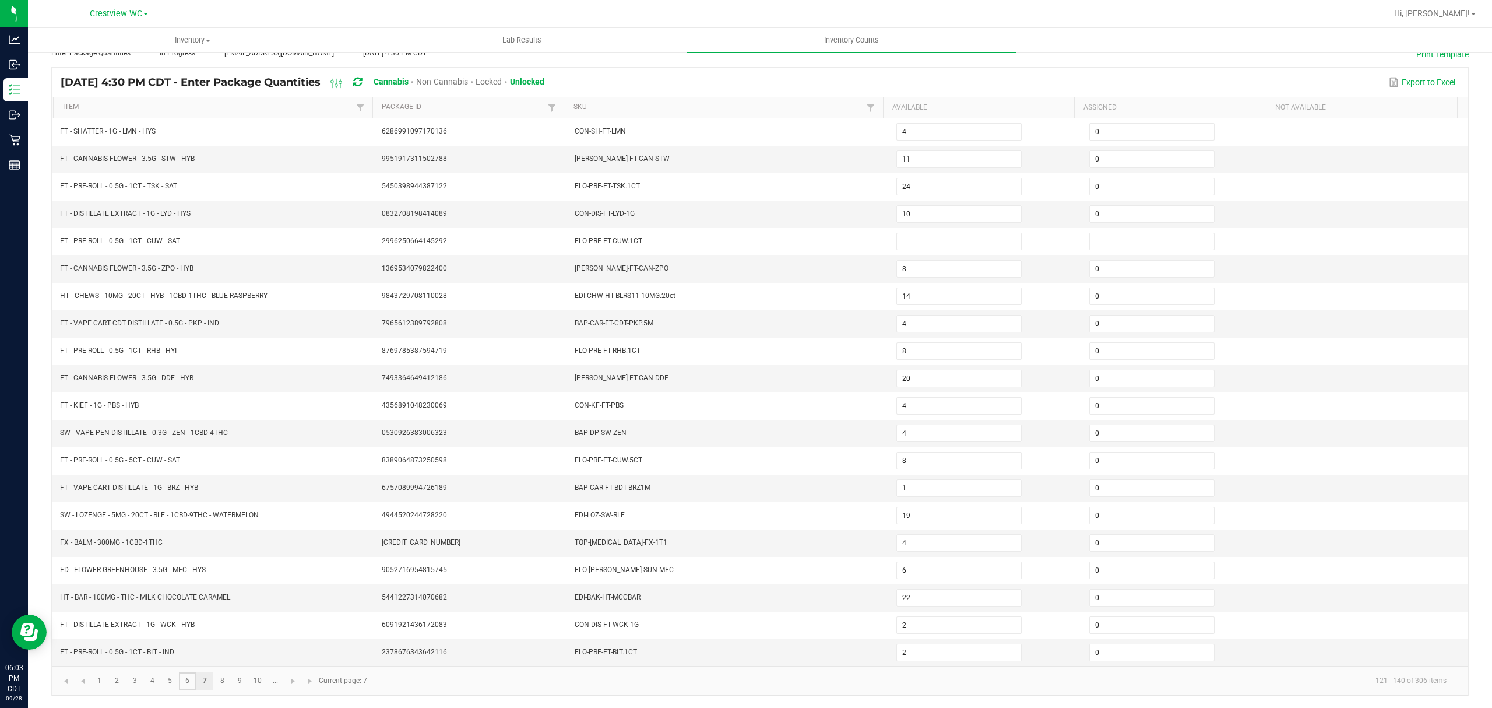
type input "10"
type input "1"
type input "0"
type input "2"
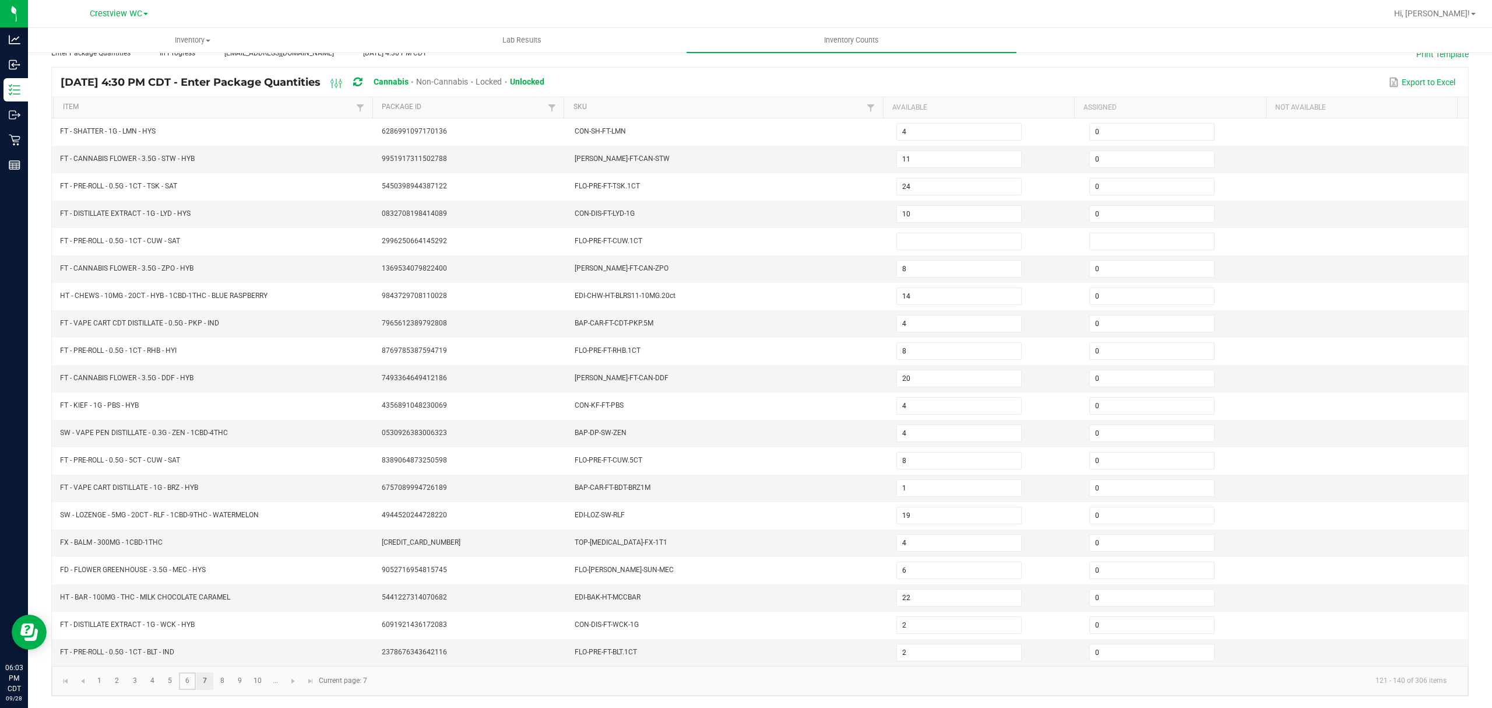
type input "0"
type input "6"
type input "4"
type input "3"
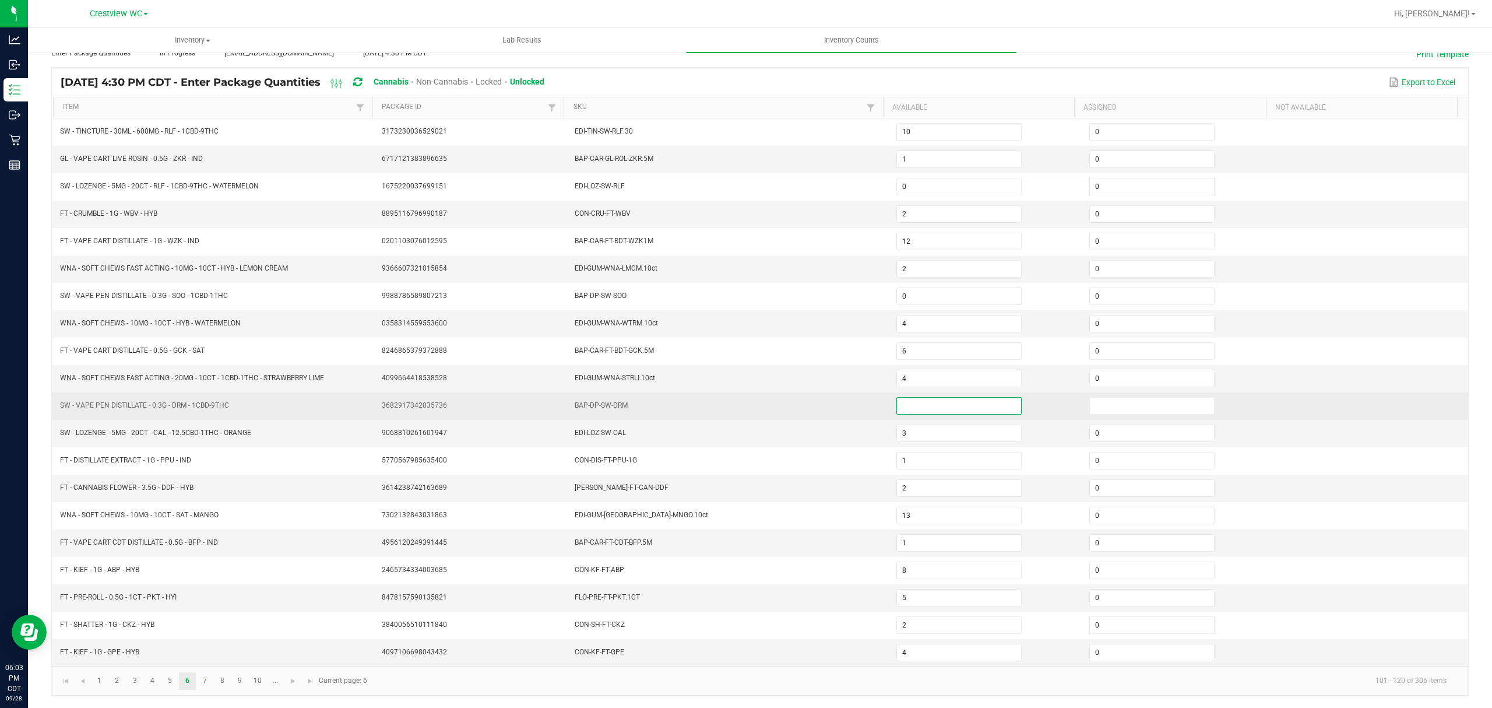
click at [951, 406] on input at bounding box center [959, 406] width 124 height 16
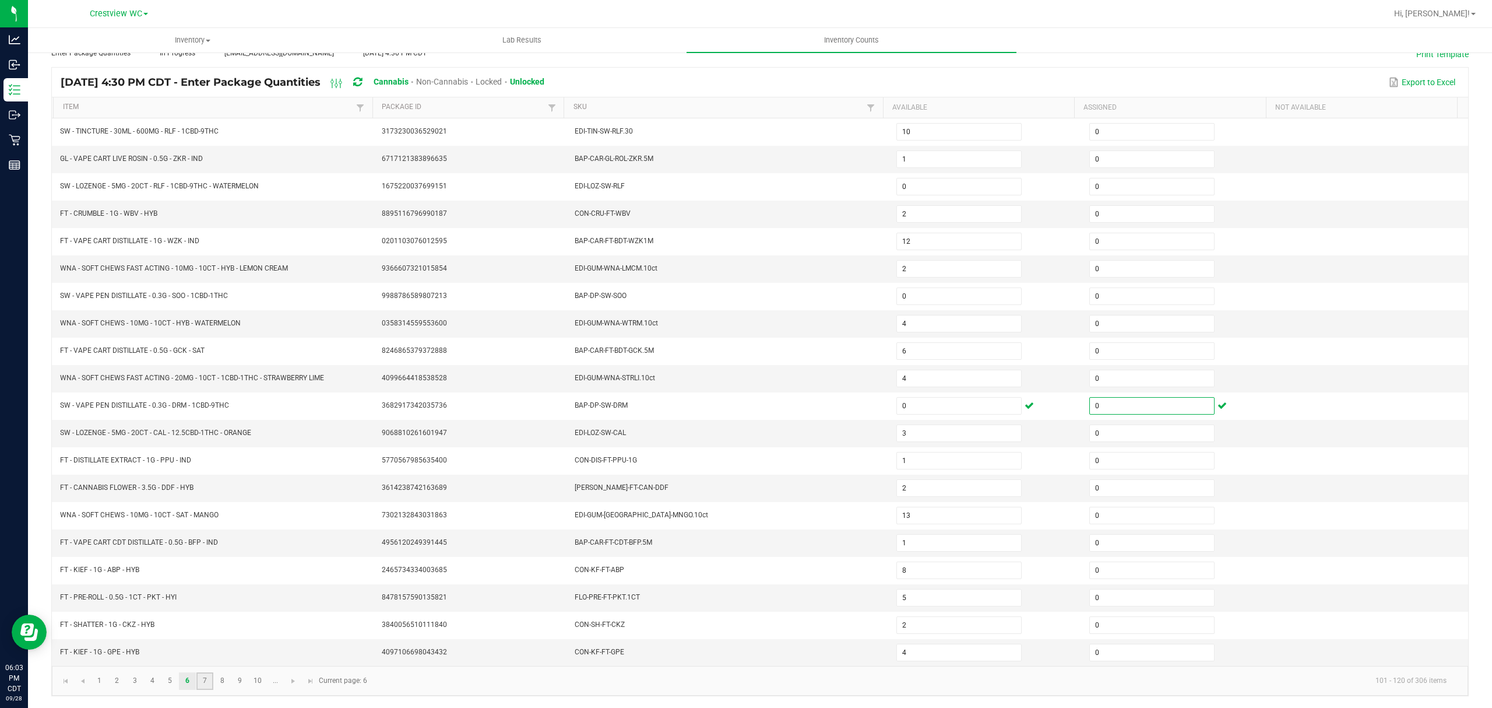
click at [211, 676] on link "7" at bounding box center [204, 680] width 17 height 17
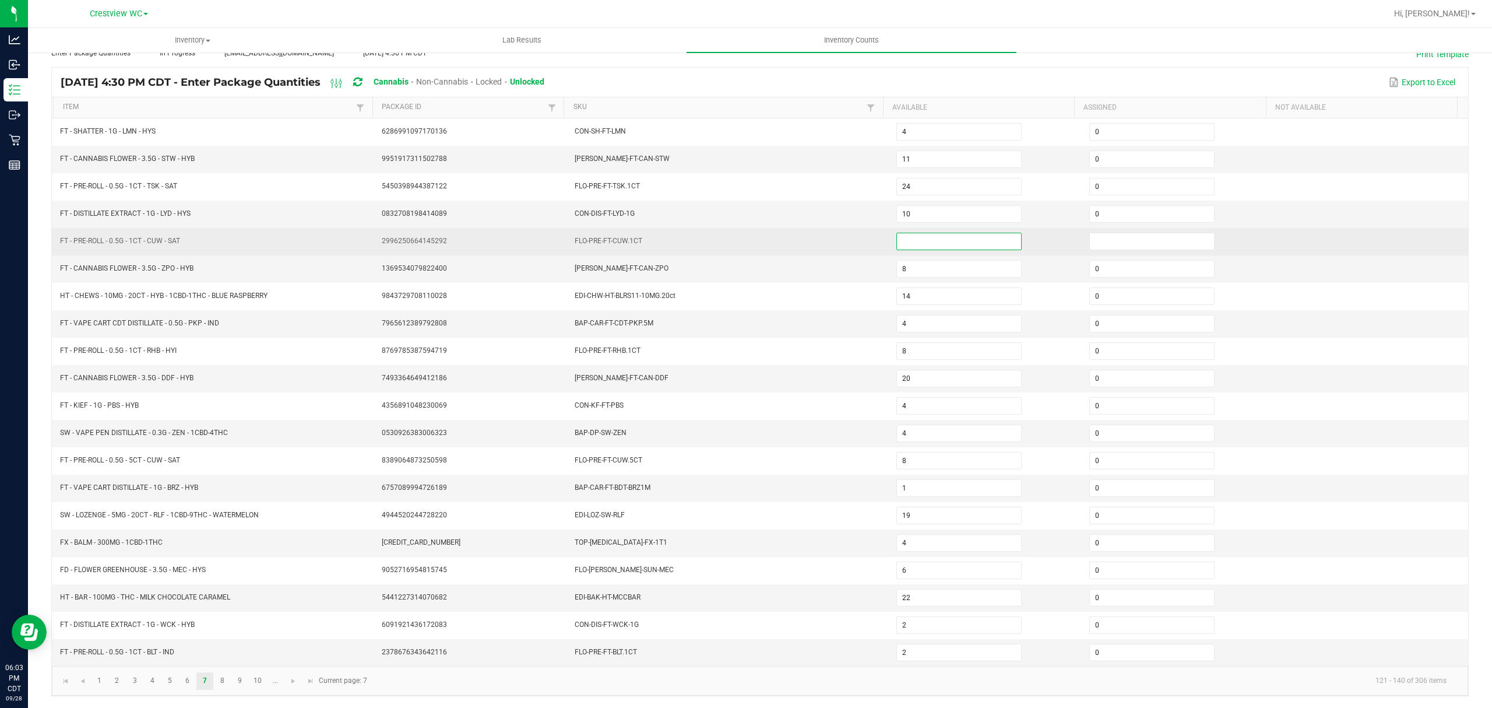
click at [959, 233] on input at bounding box center [959, 241] width 124 height 16
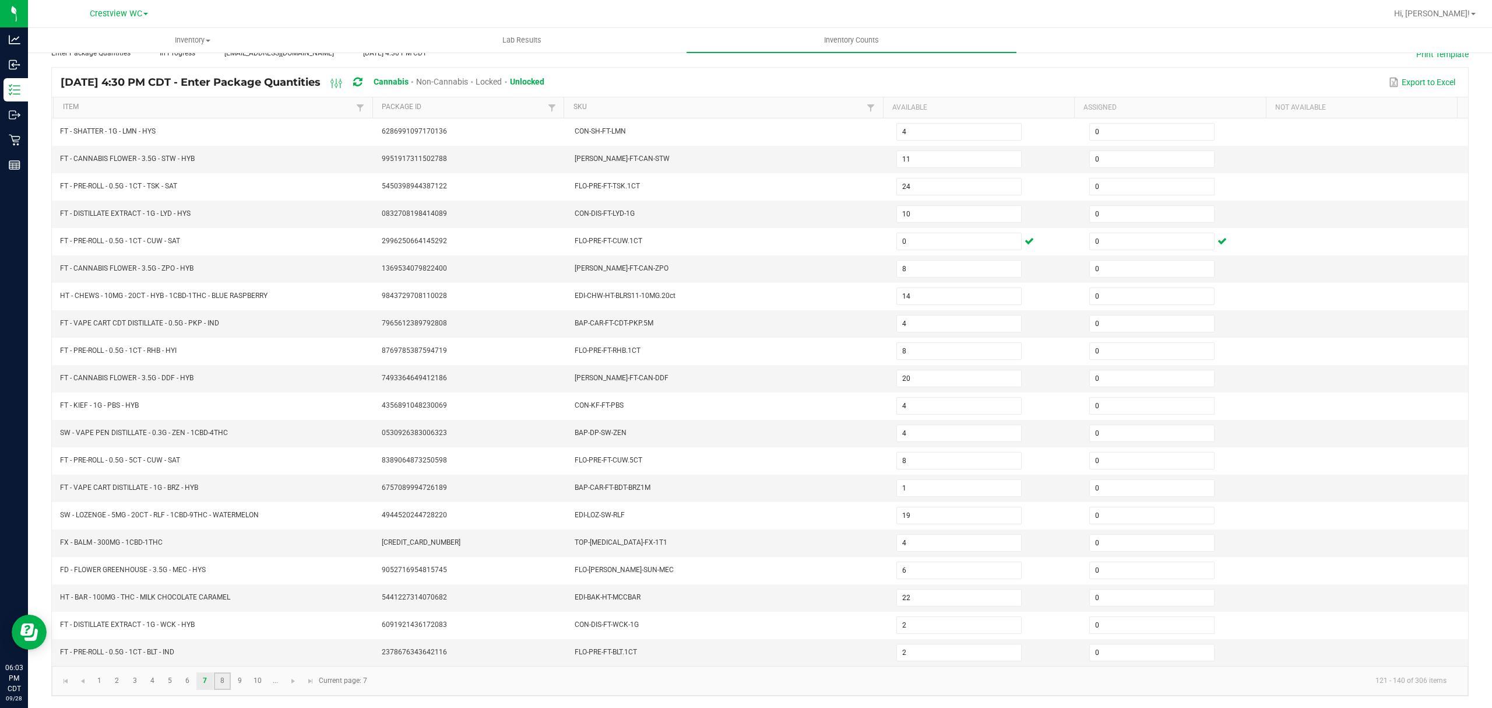
click at [227, 683] on link "8" at bounding box center [222, 680] width 17 height 17
click at [234, 678] on link "9" at bounding box center [239, 680] width 17 height 17
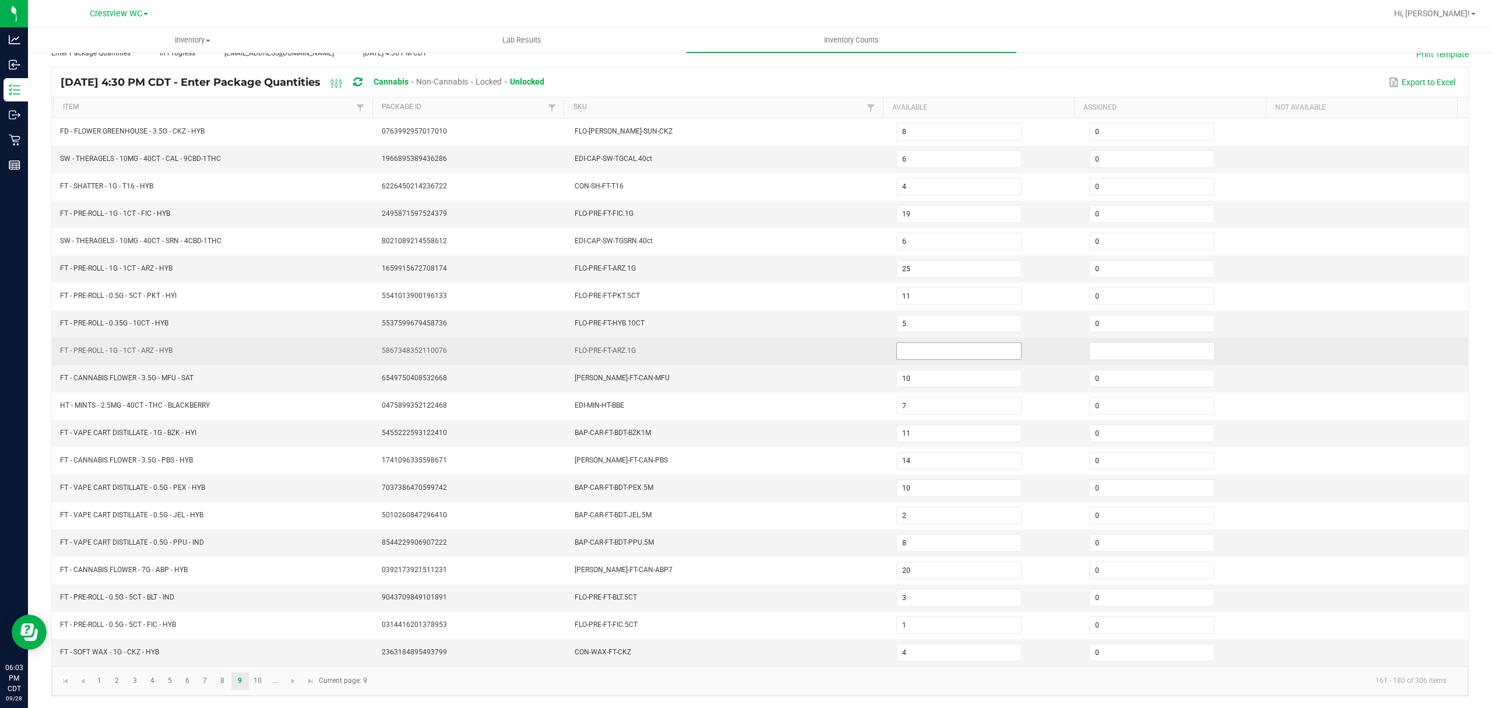
click at [945, 343] on input at bounding box center [959, 351] width 124 height 16
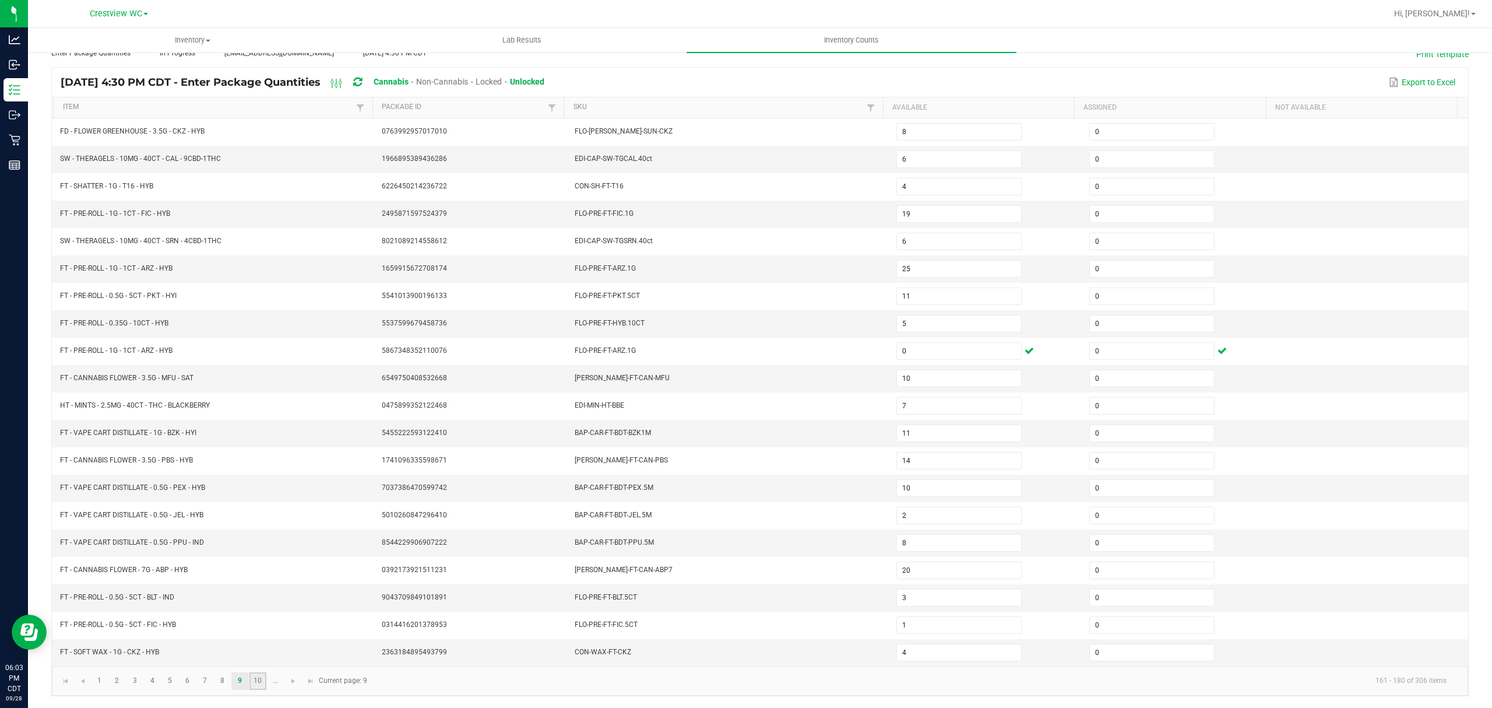
click at [258, 672] on link "10" at bounding box center [257, 680] width 17 height 17
click at [272, 677] on link "..." at bounding box center [275, 680] width 17 height 17
click at [142, 684] on link "12" at bounding box center [134, 680] width 17 height 17
click at [153, 683] on link "13" at bounding box center [152, 680] width 17 height 17
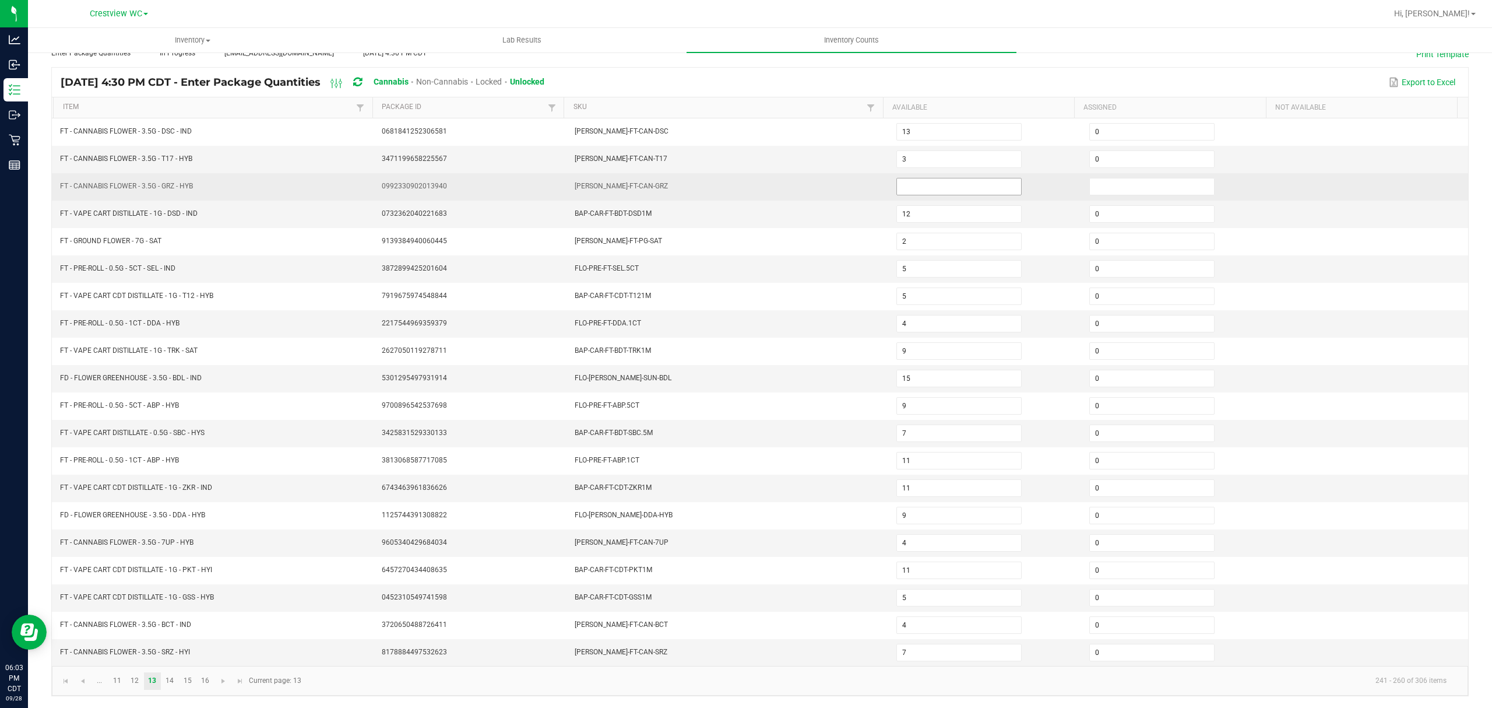
click at [956, 178] on input at bounding box center [959, 186] width 124 height 16
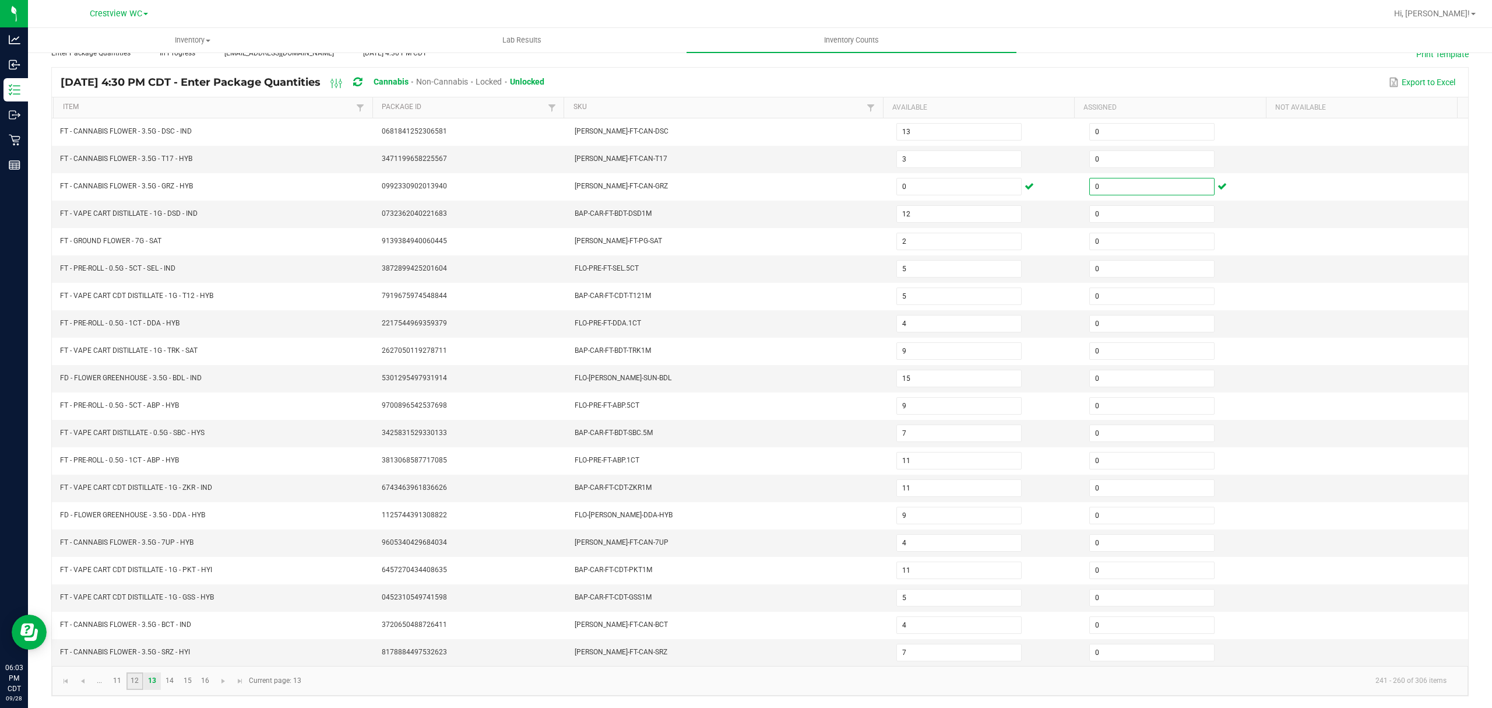
click at [133, 679] on link "12" at bounding box center [134, 680] width 17 height 17
click at [170, 682] on link "14" at bounding box center [169, 680] width 17 height 17
click at [185, 684] on link "15" at bounding box center [187, 680] width 17 height 17
click at [903, 151] on input at bounding box center [959, 159] width 124 height 16
click at [210, 681] on link "16" at bounding box center [204, 680] width 17 height 17
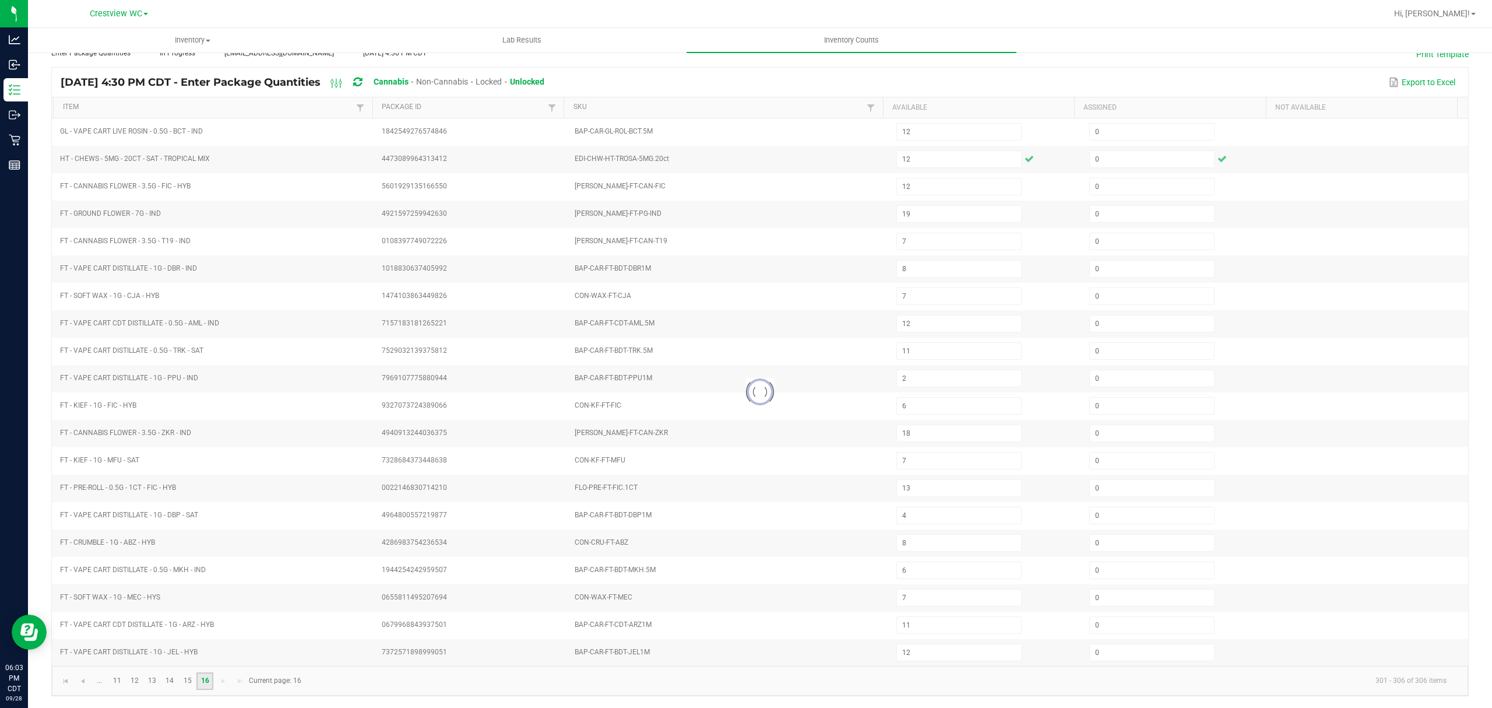
scroll to position [0, 0]
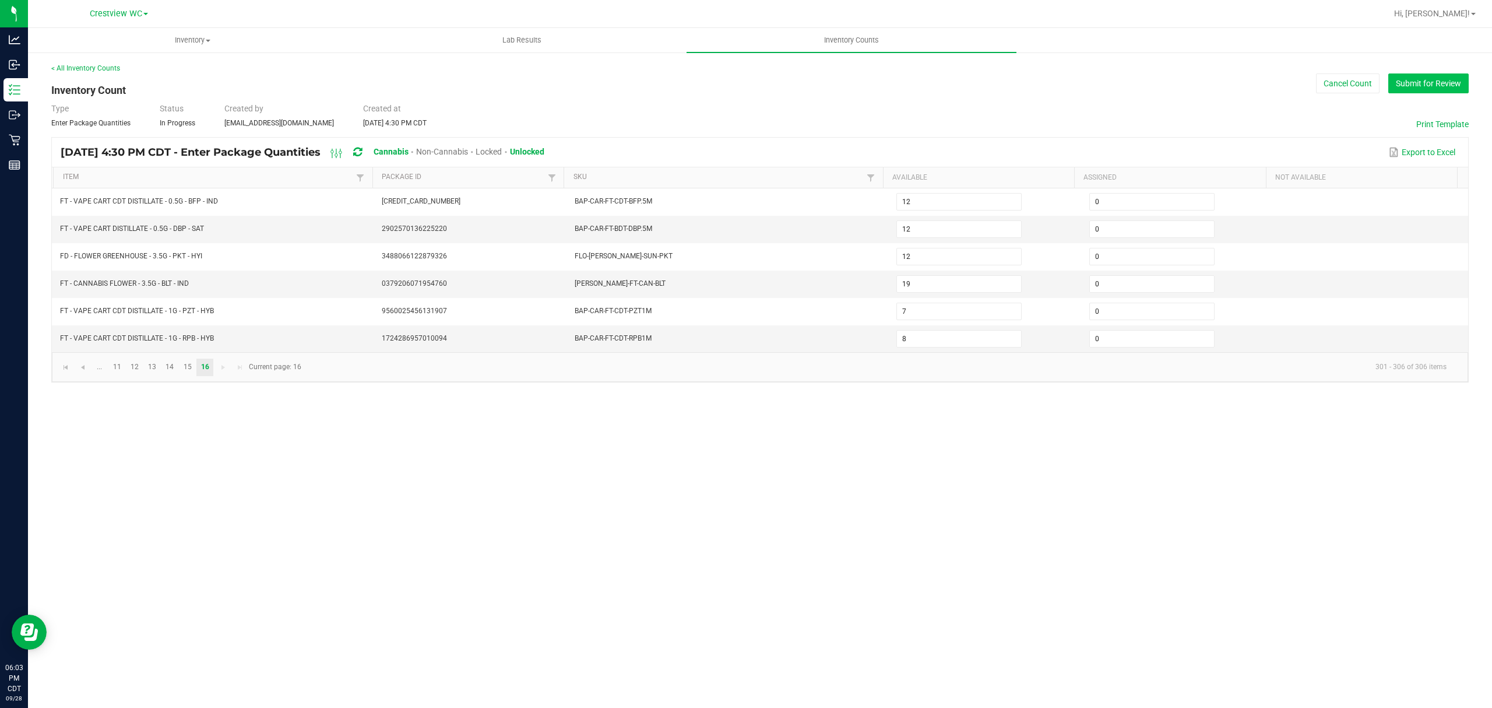
click at [1454, 92] on button "Submit for Review" at bounding box center [1428, 83] width 80 height 20
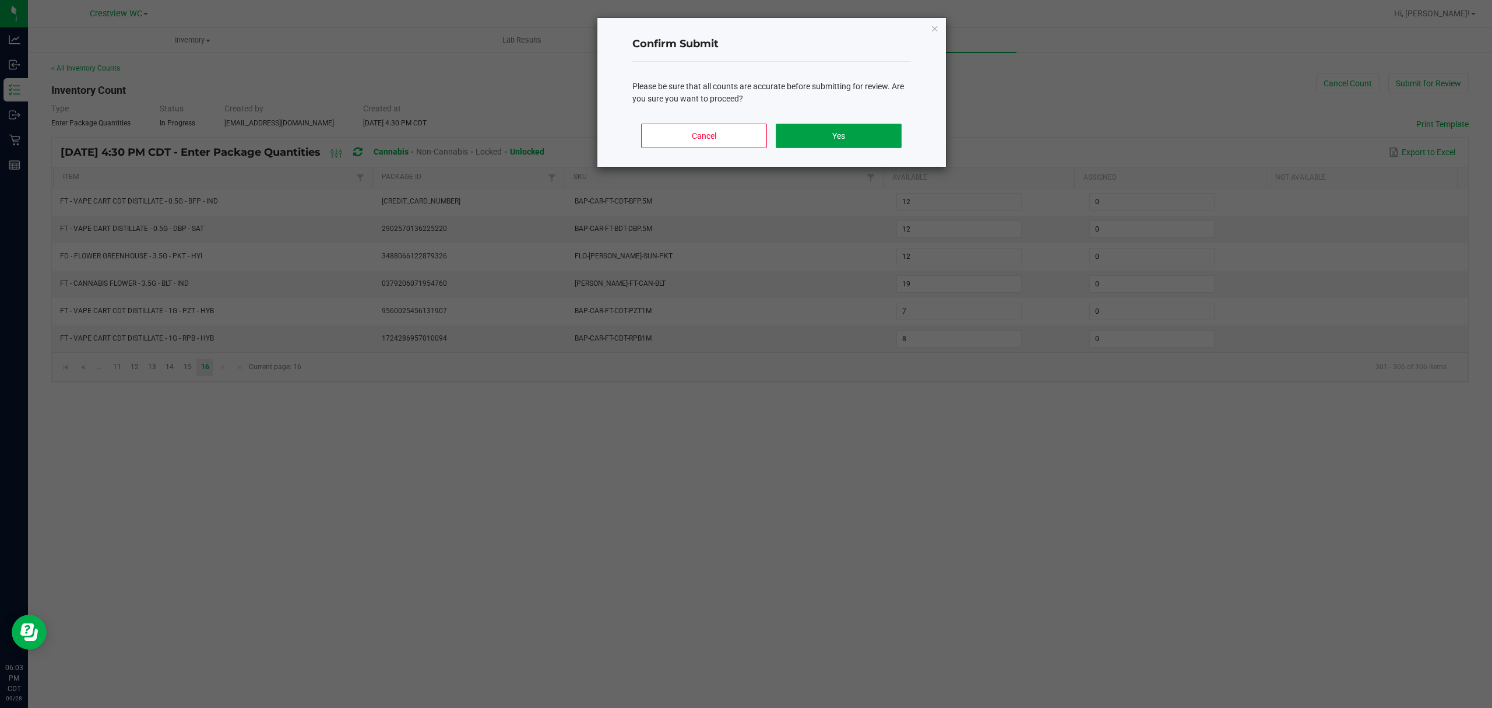
click at [823, 133] on button "Yes" at bounding box center [838, 136] width 125 height 24
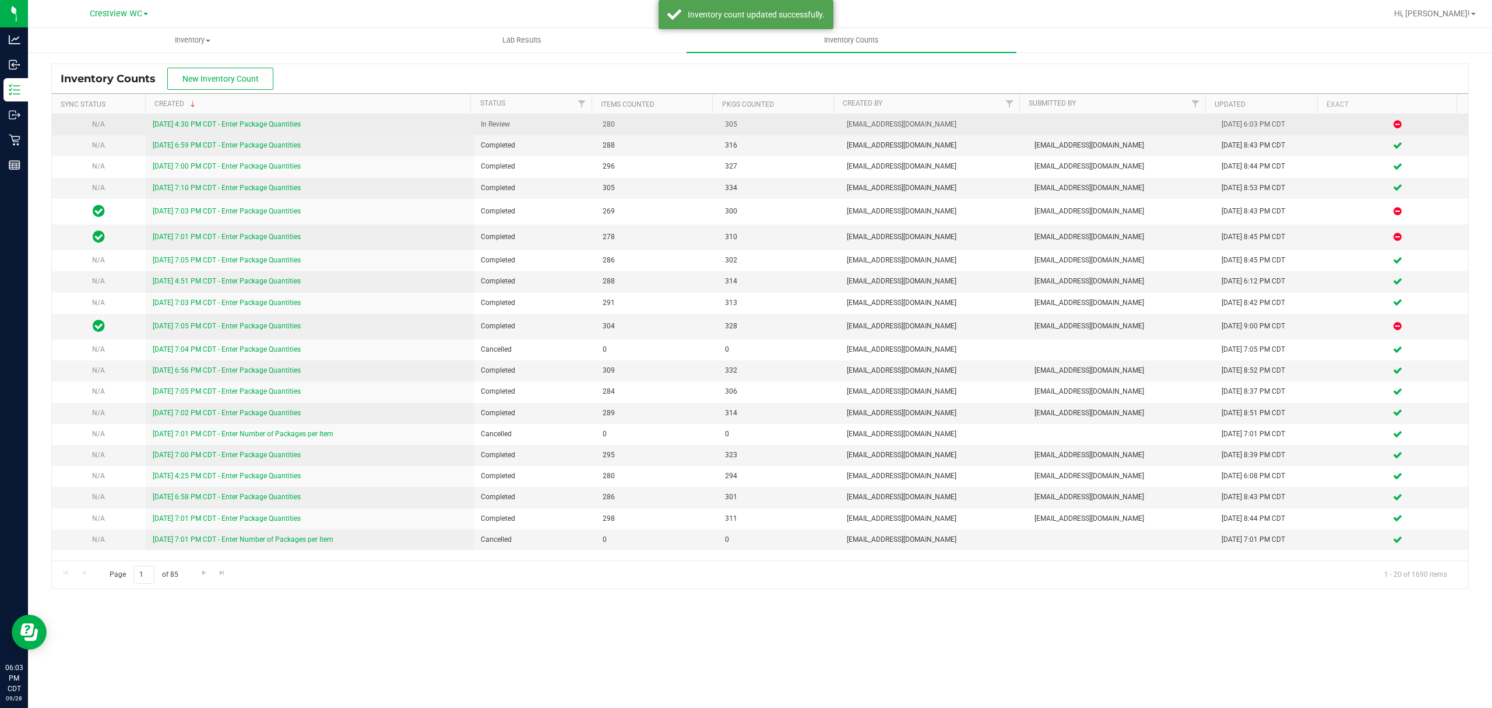
click at [265, 121] on link "9/28/25 4:30 PM CDT - Enter Package Quantities" at bounding box center [227, 124] width 148 height 8
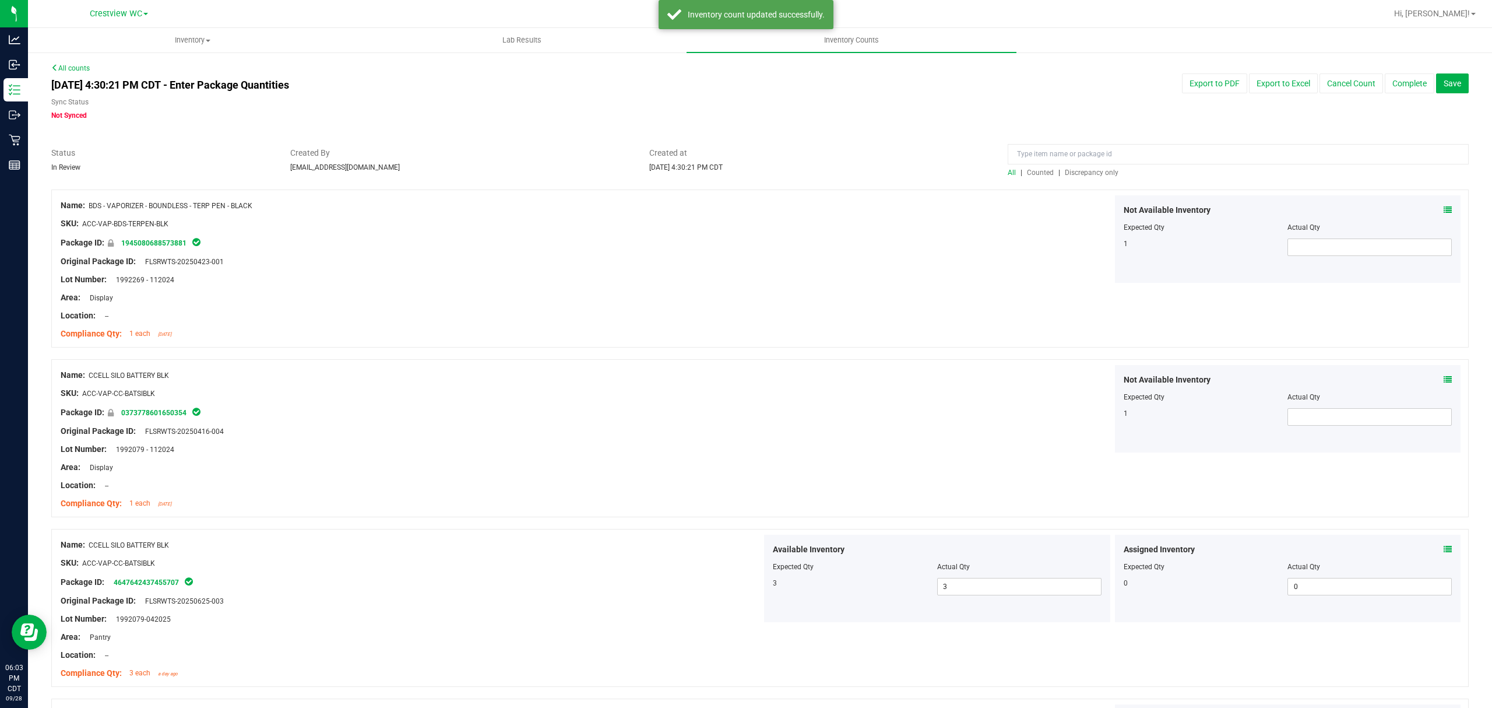
click at [1077, 171] on span "Discrepancy only" at bounding box center [1092, 172] width 54 height 8
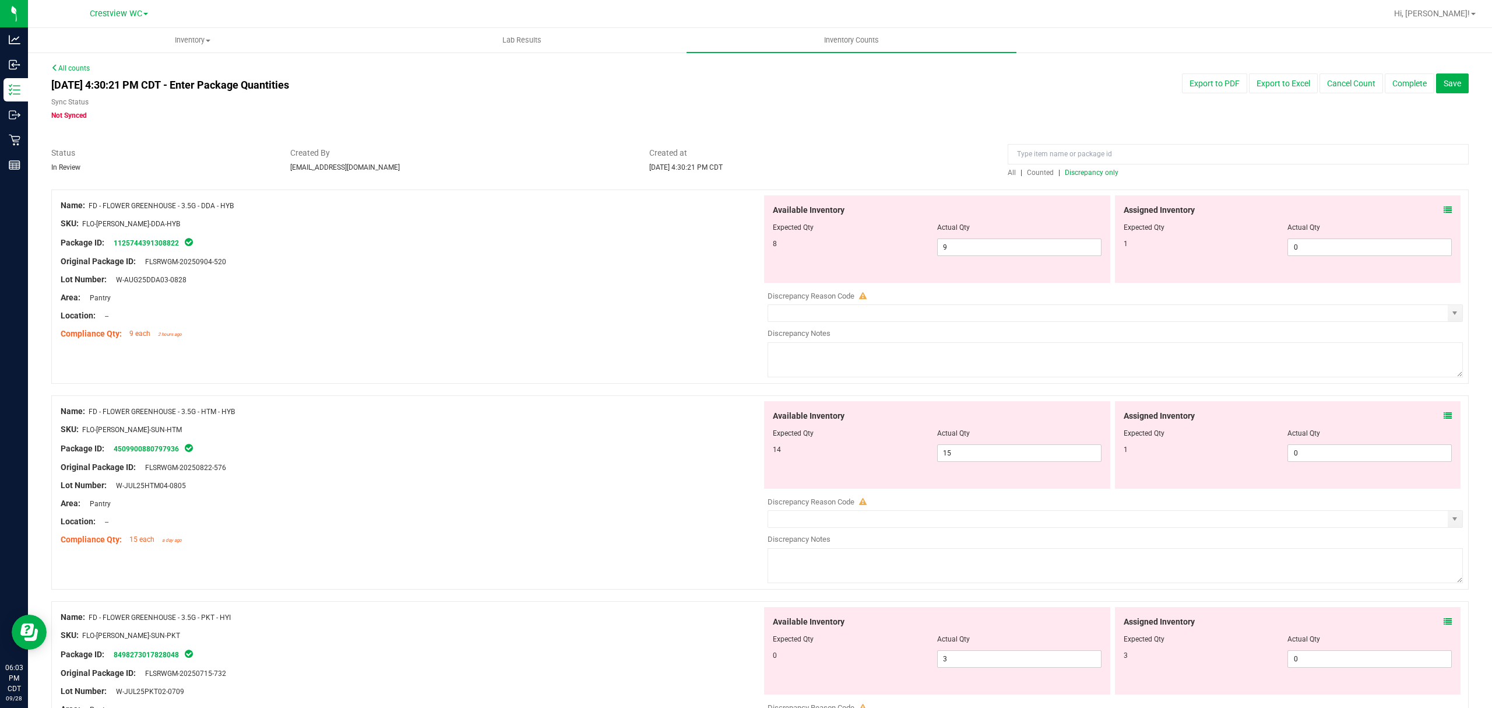
click at [1411, 220] on div at bounding box center [1288, 219] width 329 height 6
click at [1419, 210] on div "Assigned Inventory" at bounding box center [1288, 210] width 329 height 12
click at [1444, 204] on span at bounding box center [1448, 210] width 8 height 12
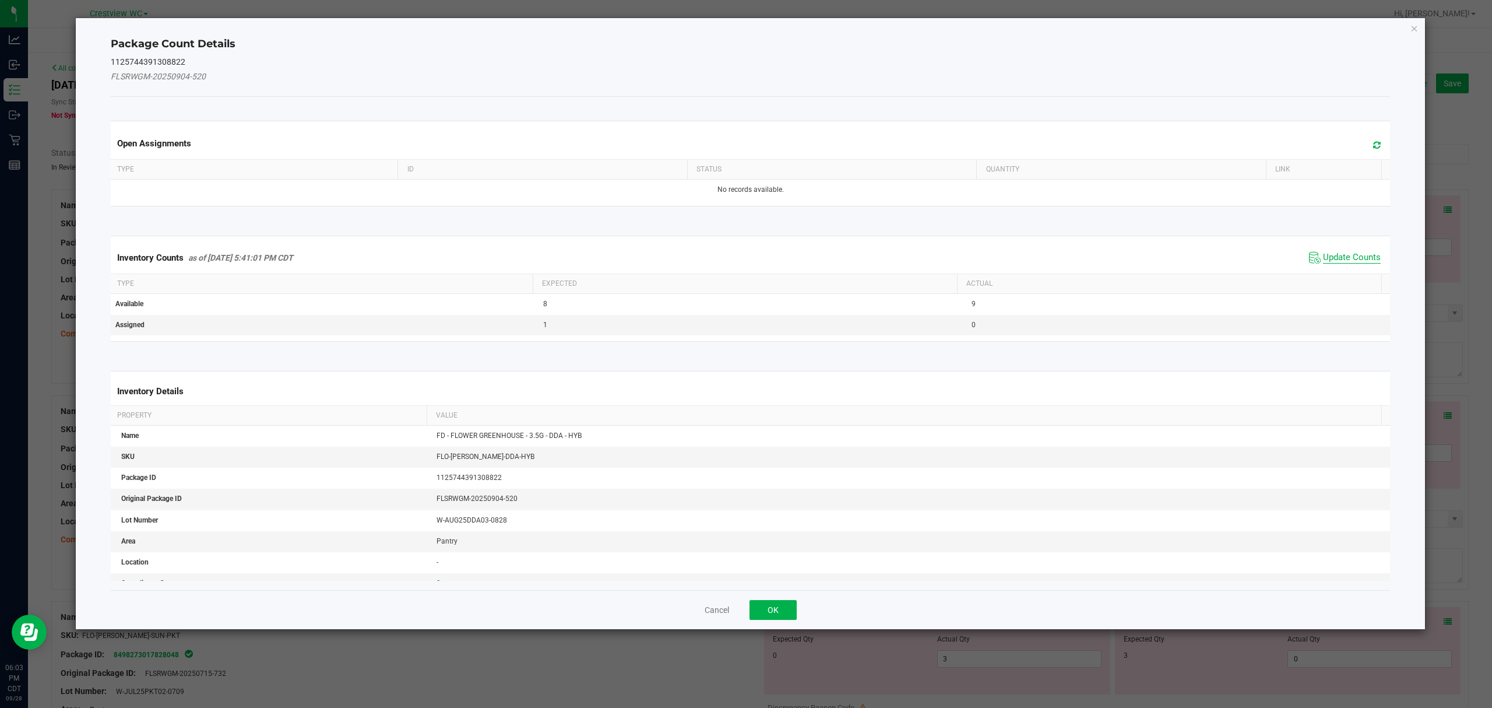
click at [1323, 257] on span "Update Counts" at bounding box center [1352, 258] width 58 height 12
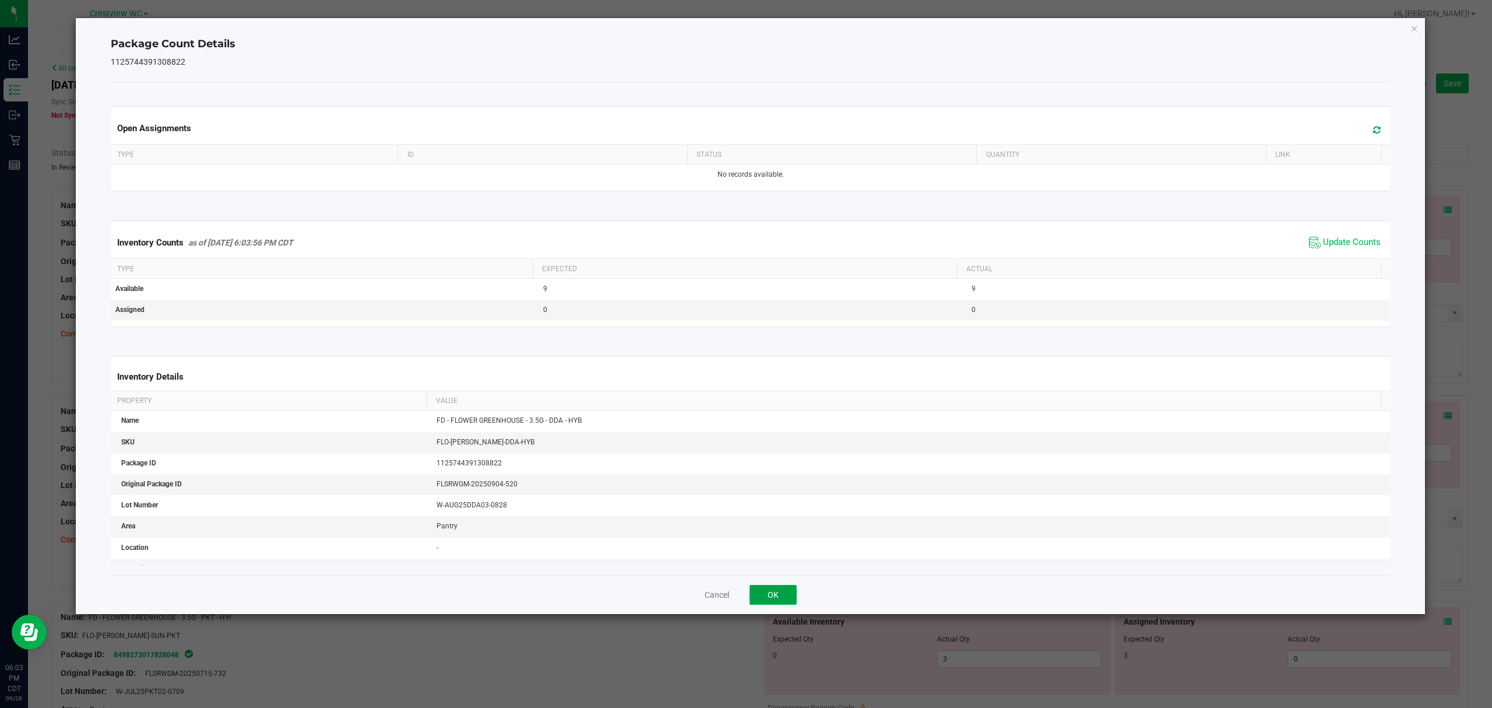
click at [789, 600] on button "OK" at bounding box center [773, 595] width 47 height 20
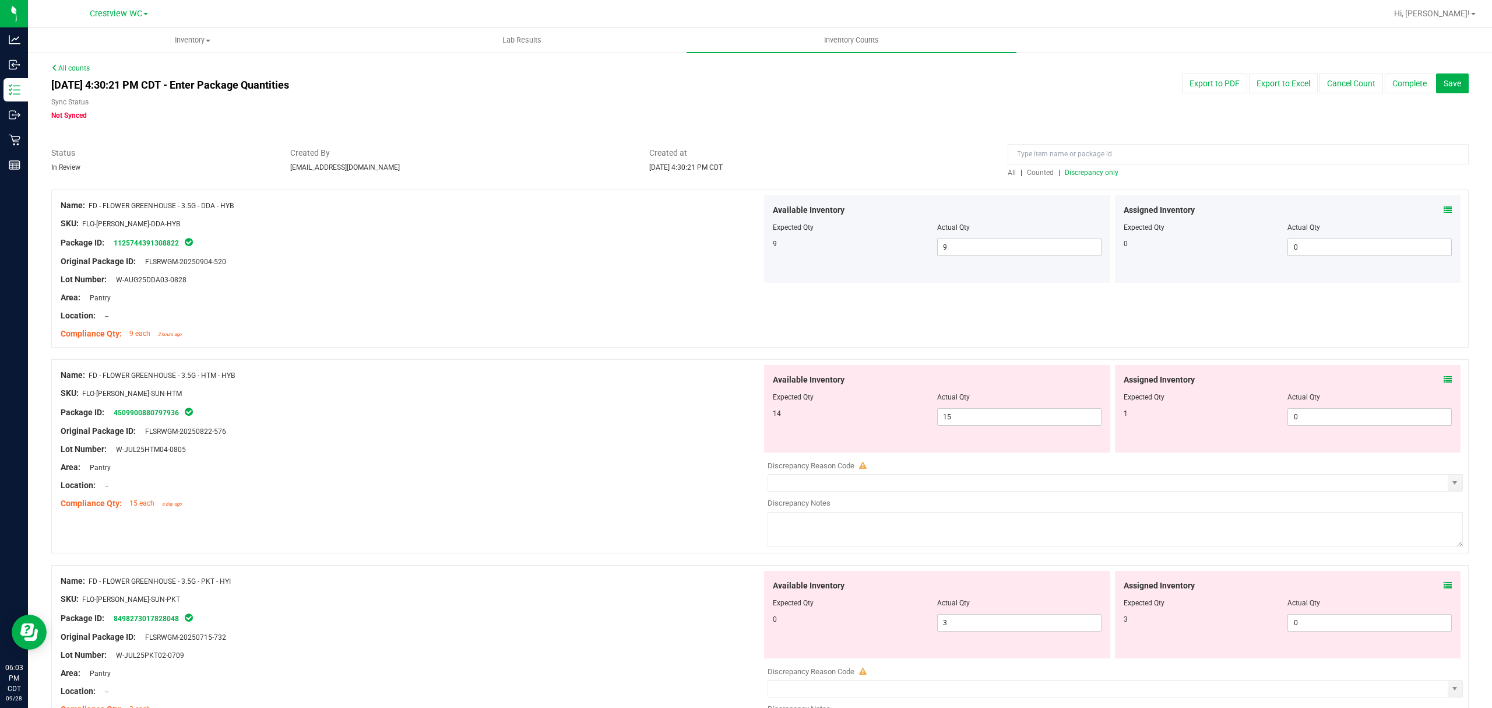
click at [1439, 367] on div "Assigned Inventory Expected Qty Actual Qty 1 0 0" at bounding box center [1288, 408] width 346 height 87
click at [1444, 378] on icon at bounding box center [1448, 379] width 8 height 8
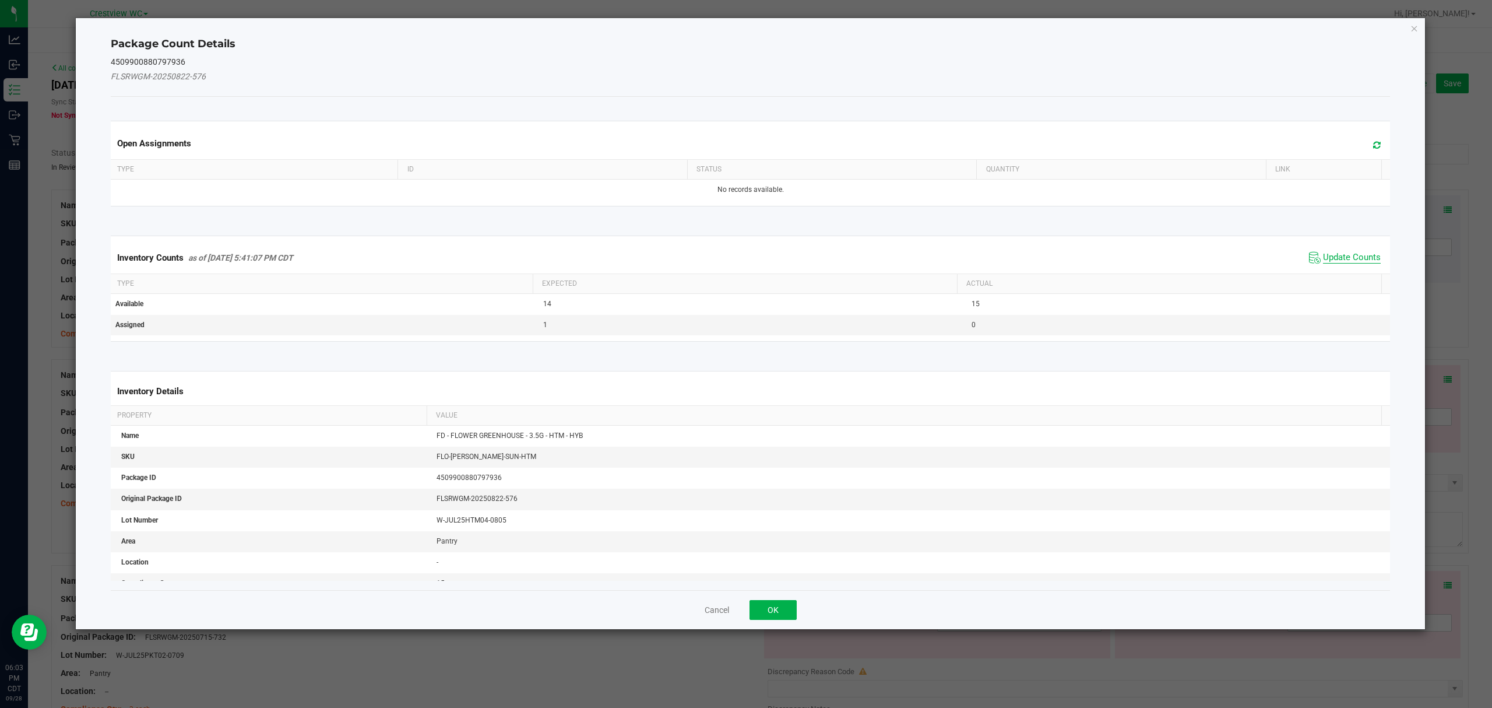
click at [1337, 262] on span "Update Counts" at bounding box center [1352, 258] width 58 height 12
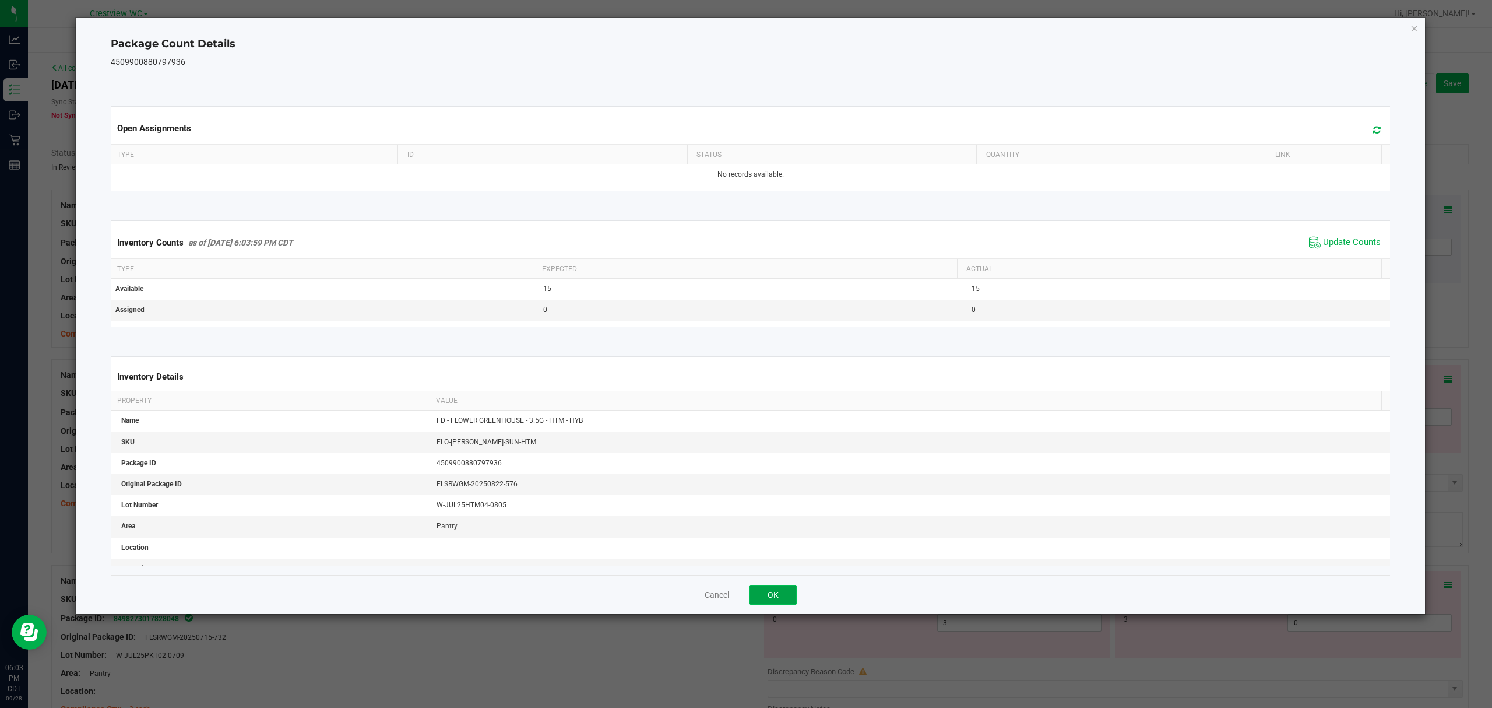
click at [789, 590] on button "OK" at bounding box center [773, 595] width 47 height 20
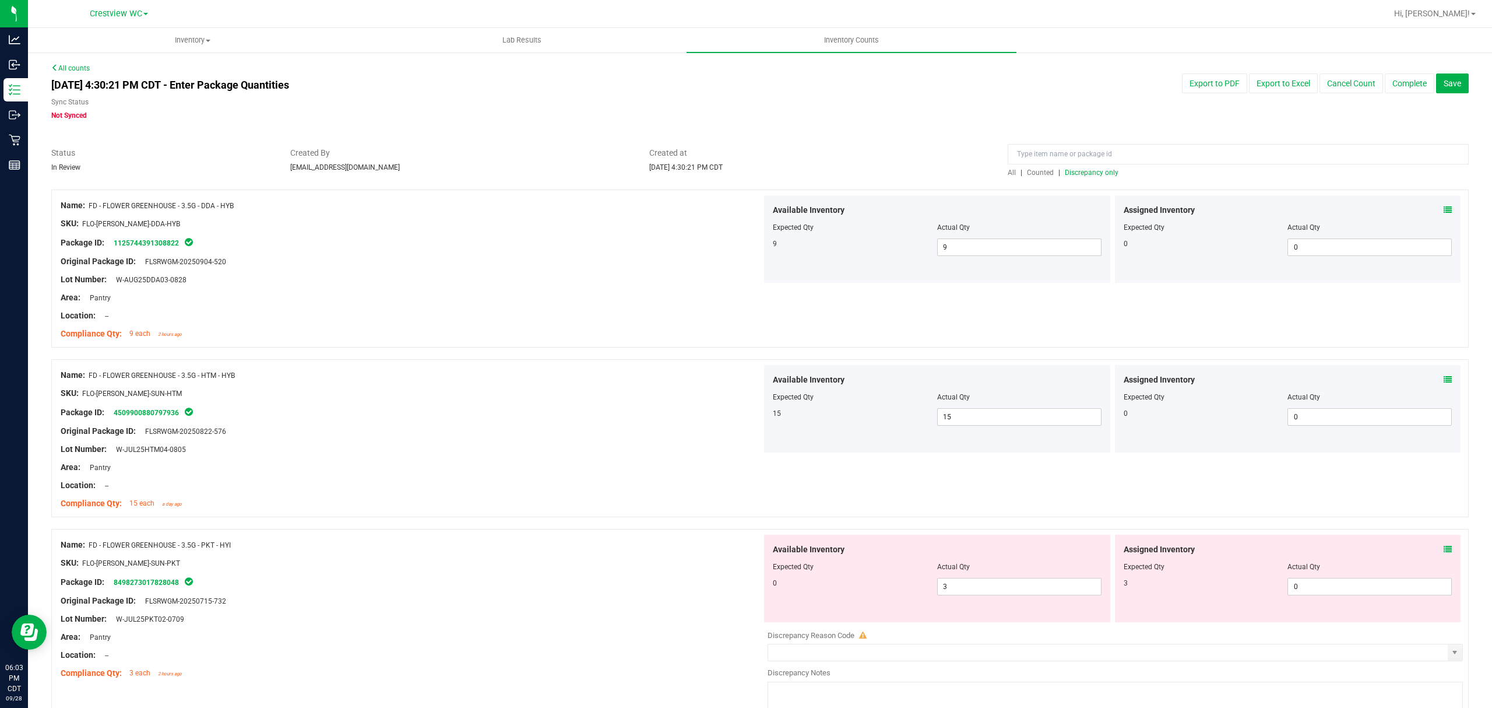
click at [1437, 526] on div at bounding box center [760, 523] width 1418 height 12
click at [1444, 553] on icon at bounding box center [1448, 549] width 8 height 8
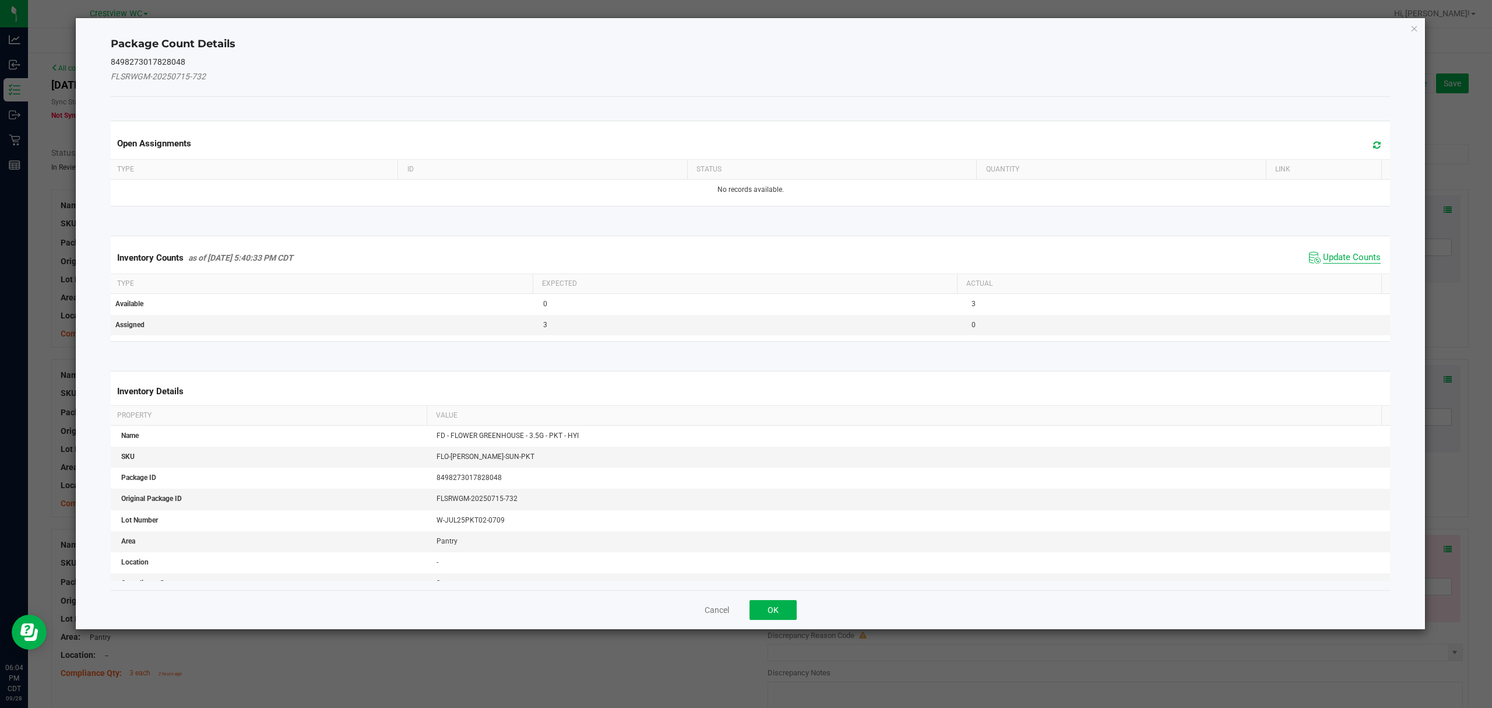
click at [1325, 262] on span "Update Counts" at bounding box center [1352, 258] width 58 height 12
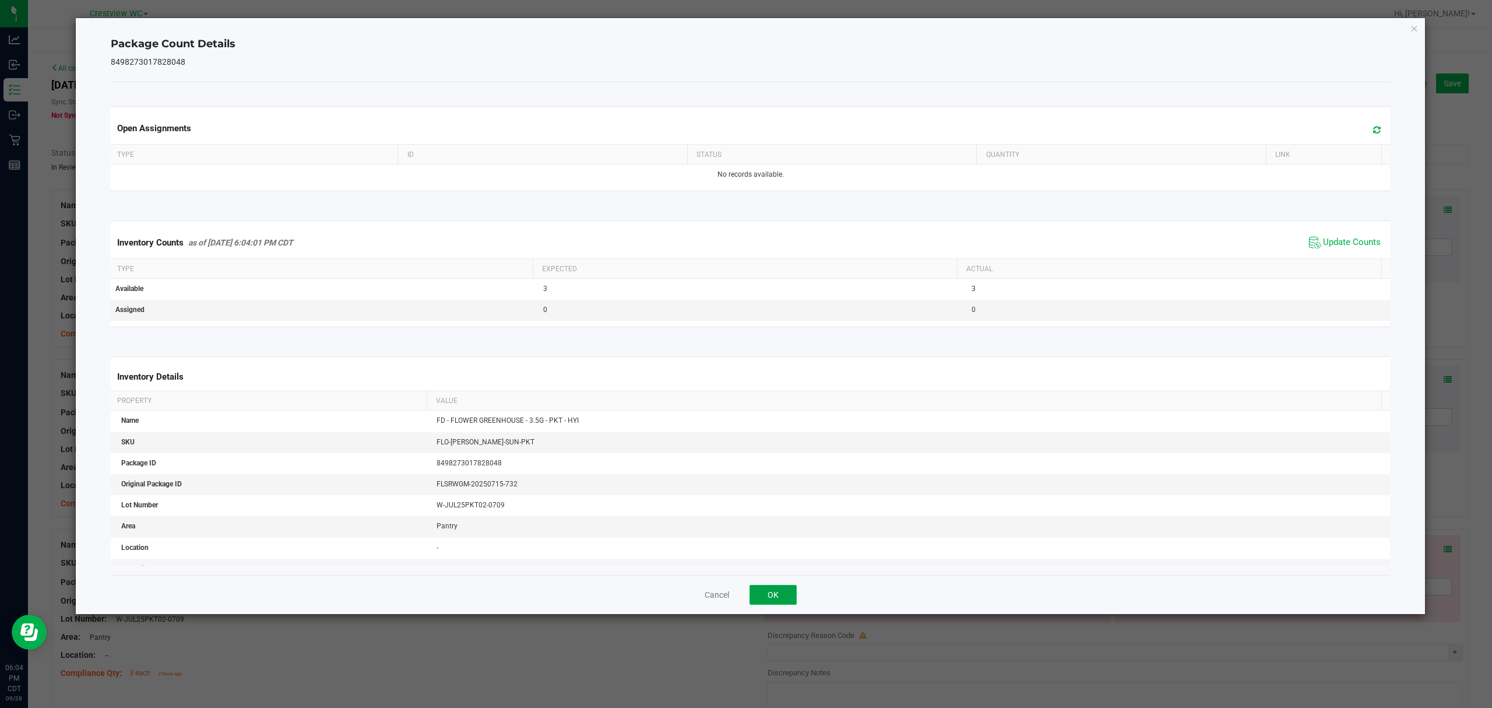
click at [794, 595] on button "OK" at bounding box center [773, 595] width 47 height 20
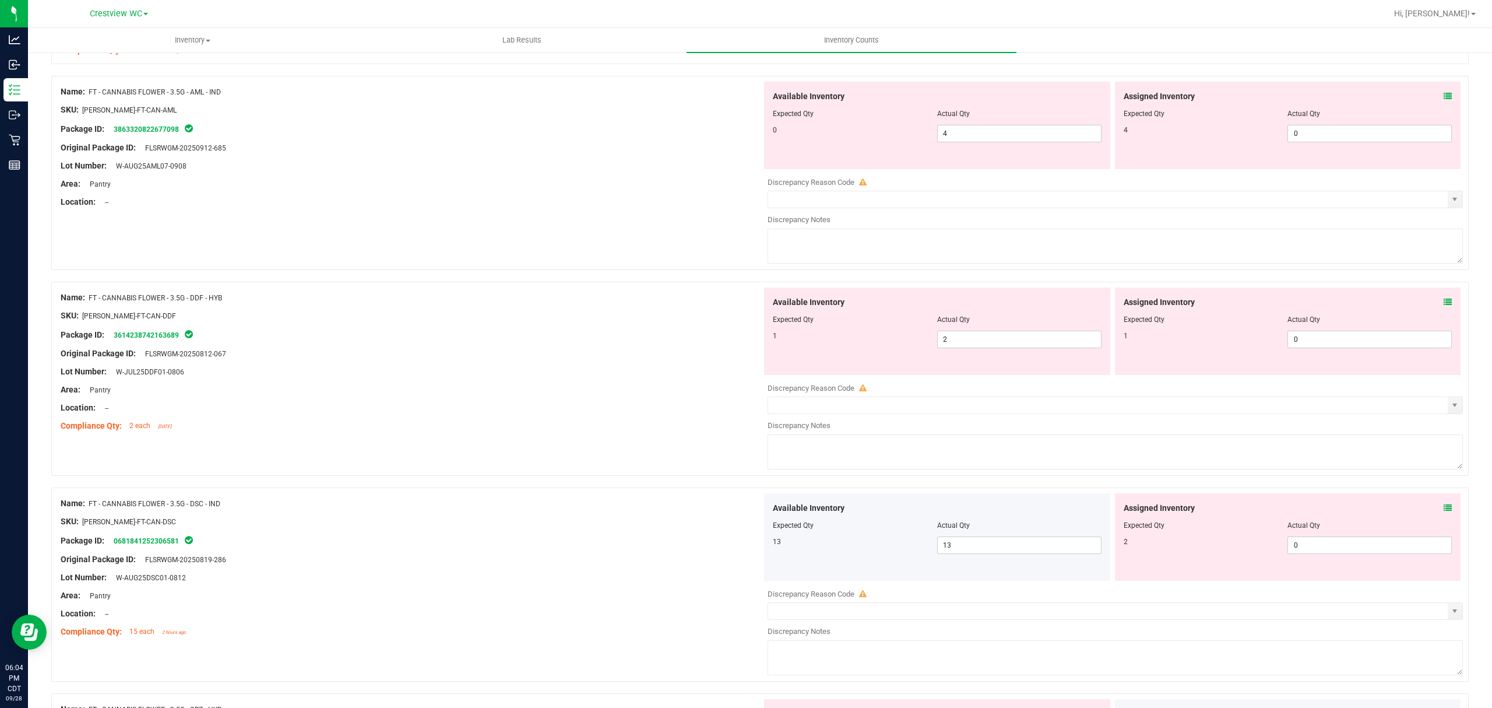
scroll to position [625, 0]
click at [1444, 96] on icon at bounding box center [1448, 94] width 8 height 8
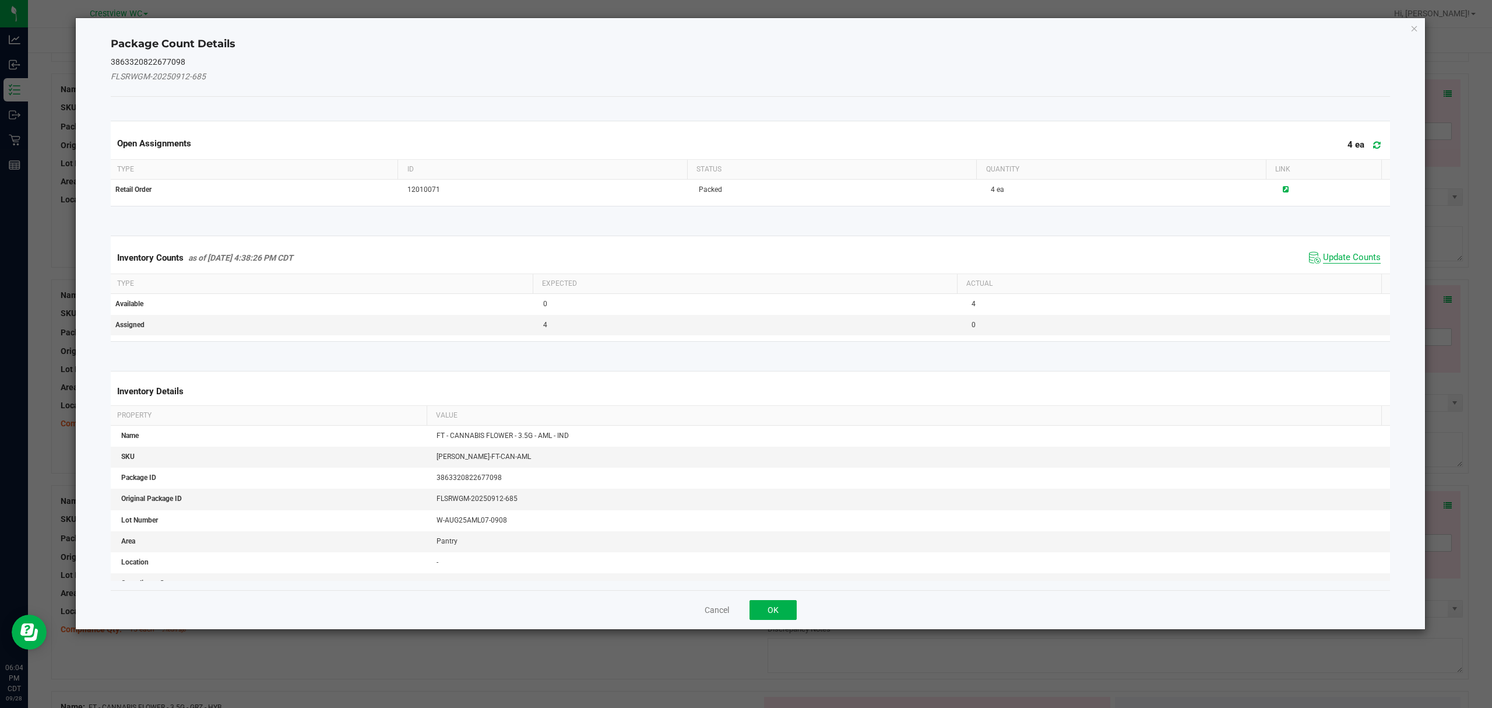
click at [1341, 253] on span "Update Counts" at bounding box center [1352, 258] width 58 height 12
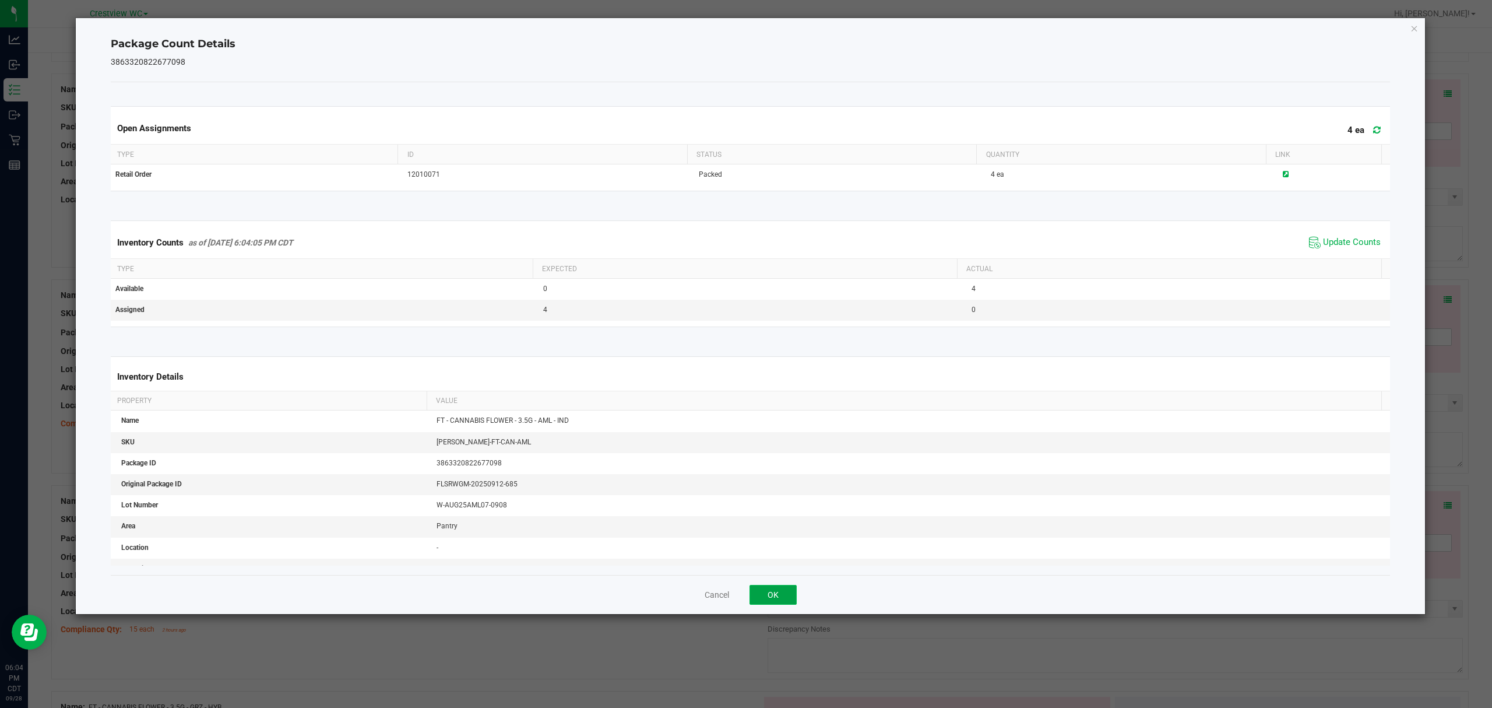
click at [789, 599] on button "OK" at bounding box center [773, 595] width 47 height 20
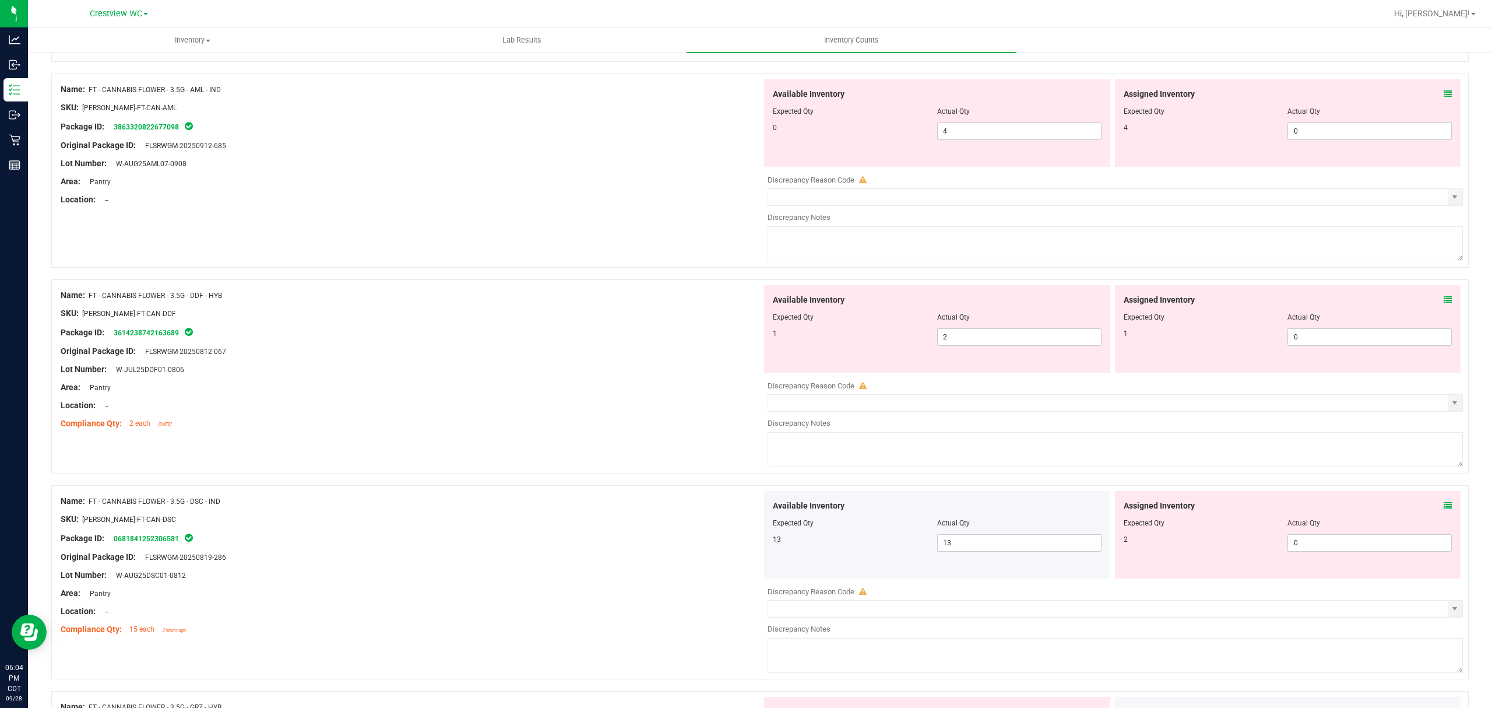
click at [1444, 301] on icon at bounding box center [1448, 300] width 8 height 8
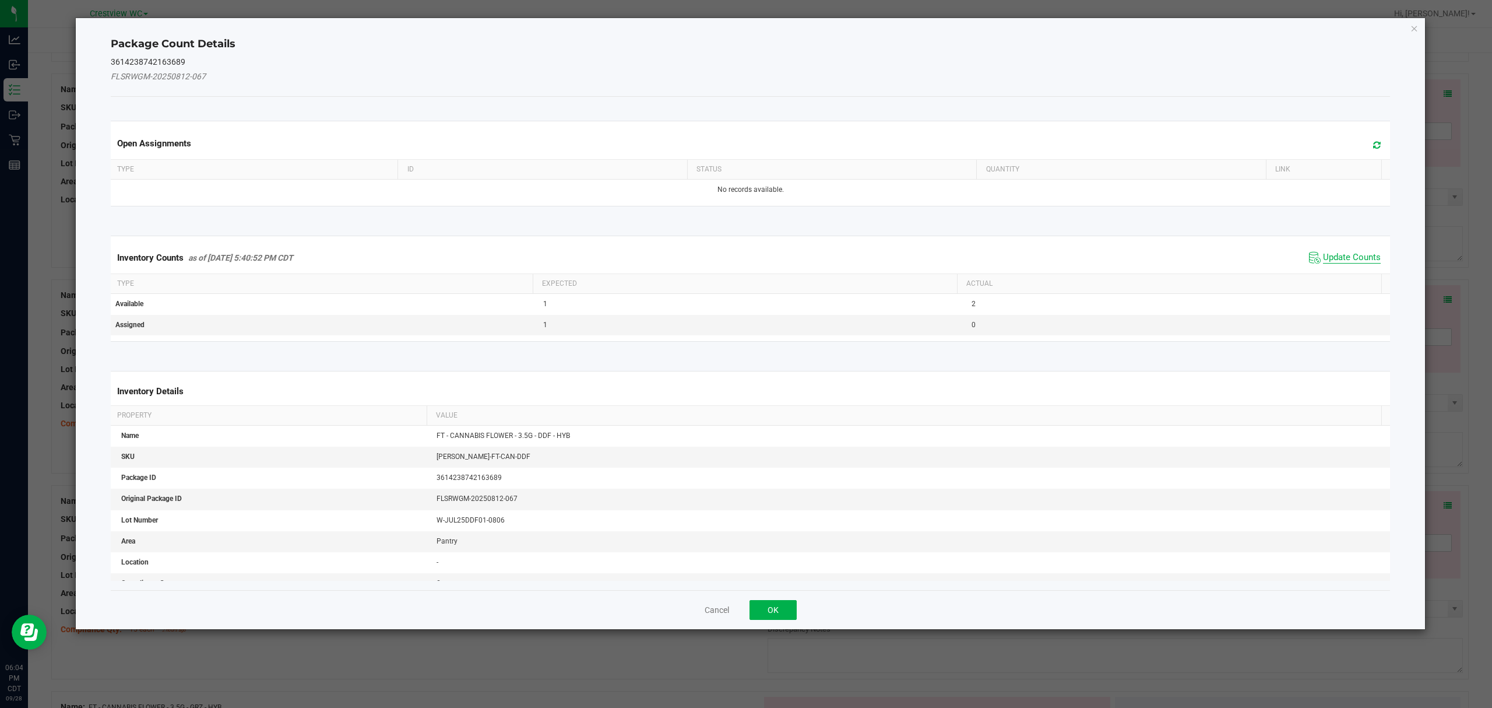
click at [1335, 260] on span "Update Counts" at bounding box center [1352, 258] width 58 height 12
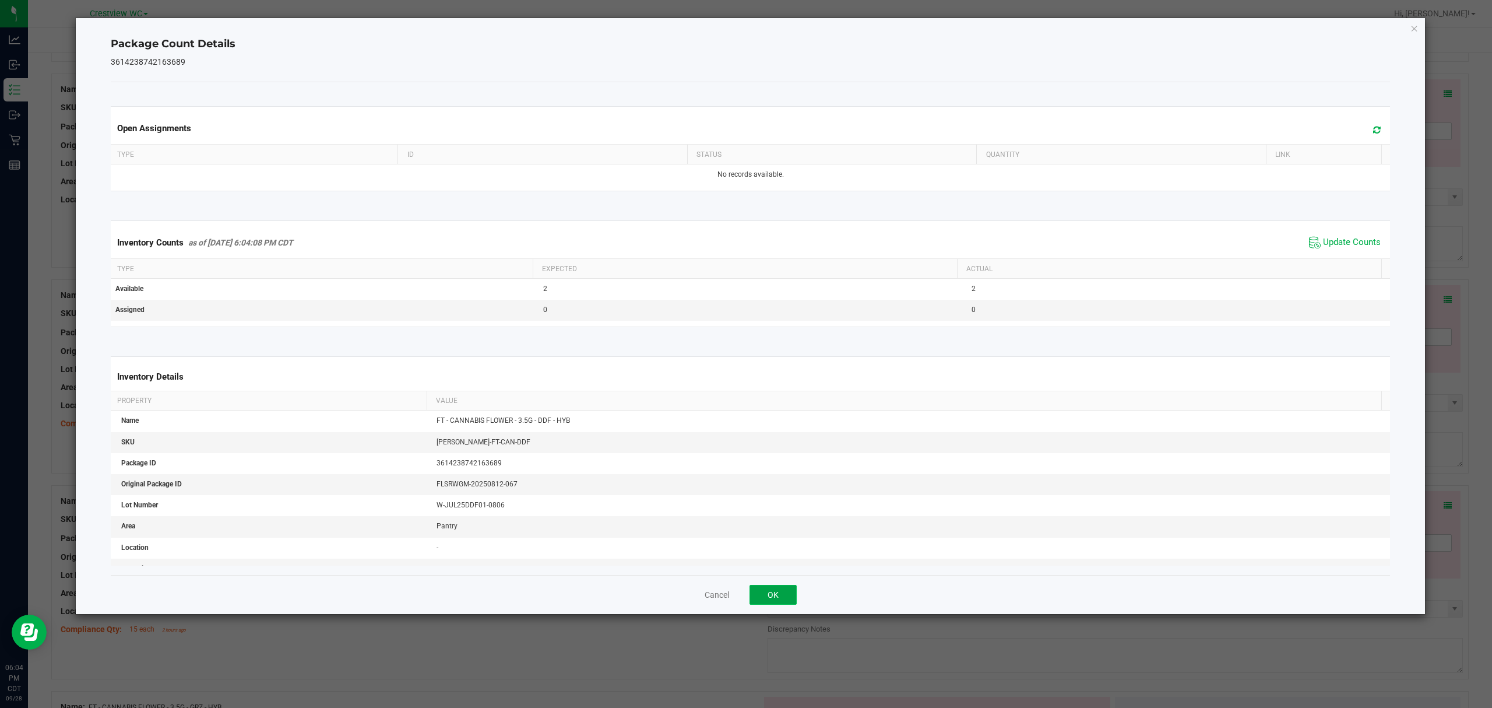
click at [757, 600] on button "OK" at bounding box center [773, 595] width 47 height 20
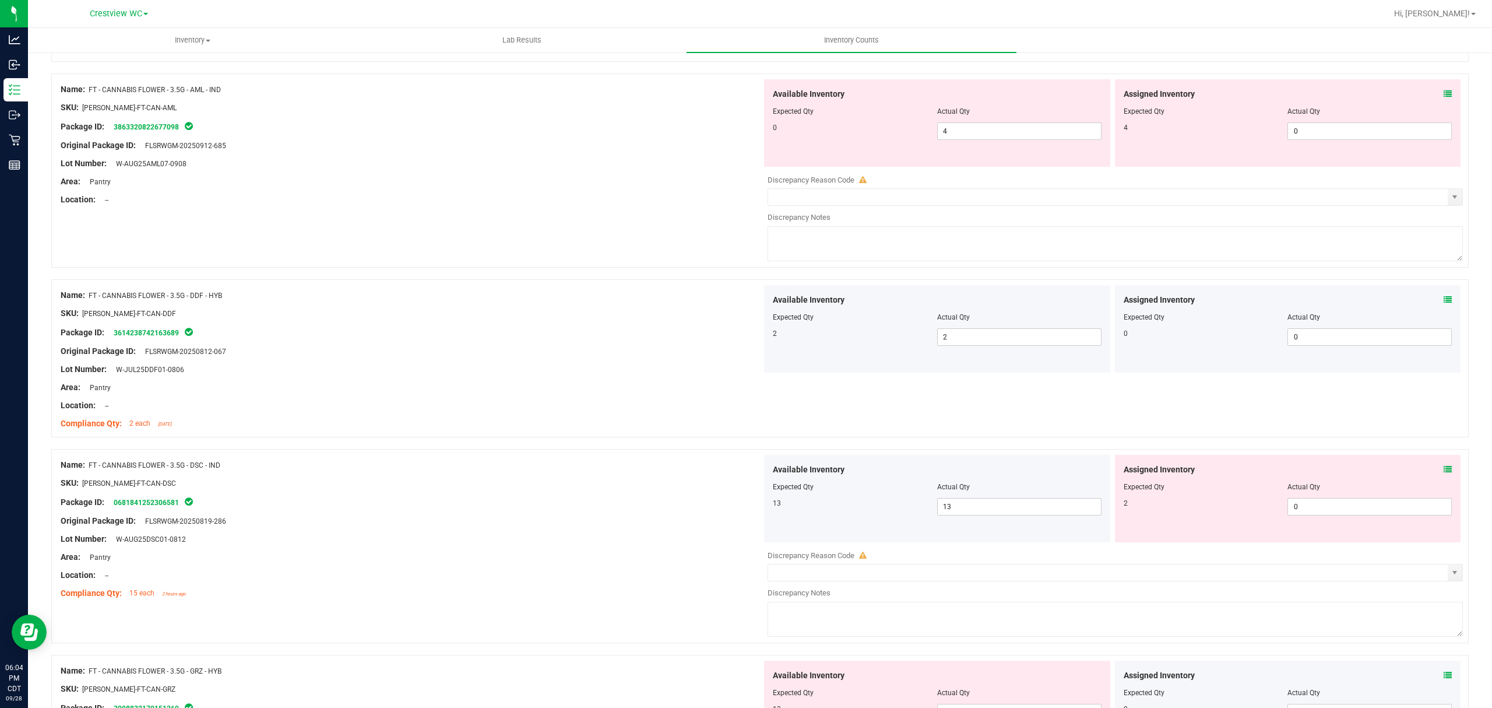
click at [1444, 470] on icon at bounding box center [1448, 469] width 8 height 8
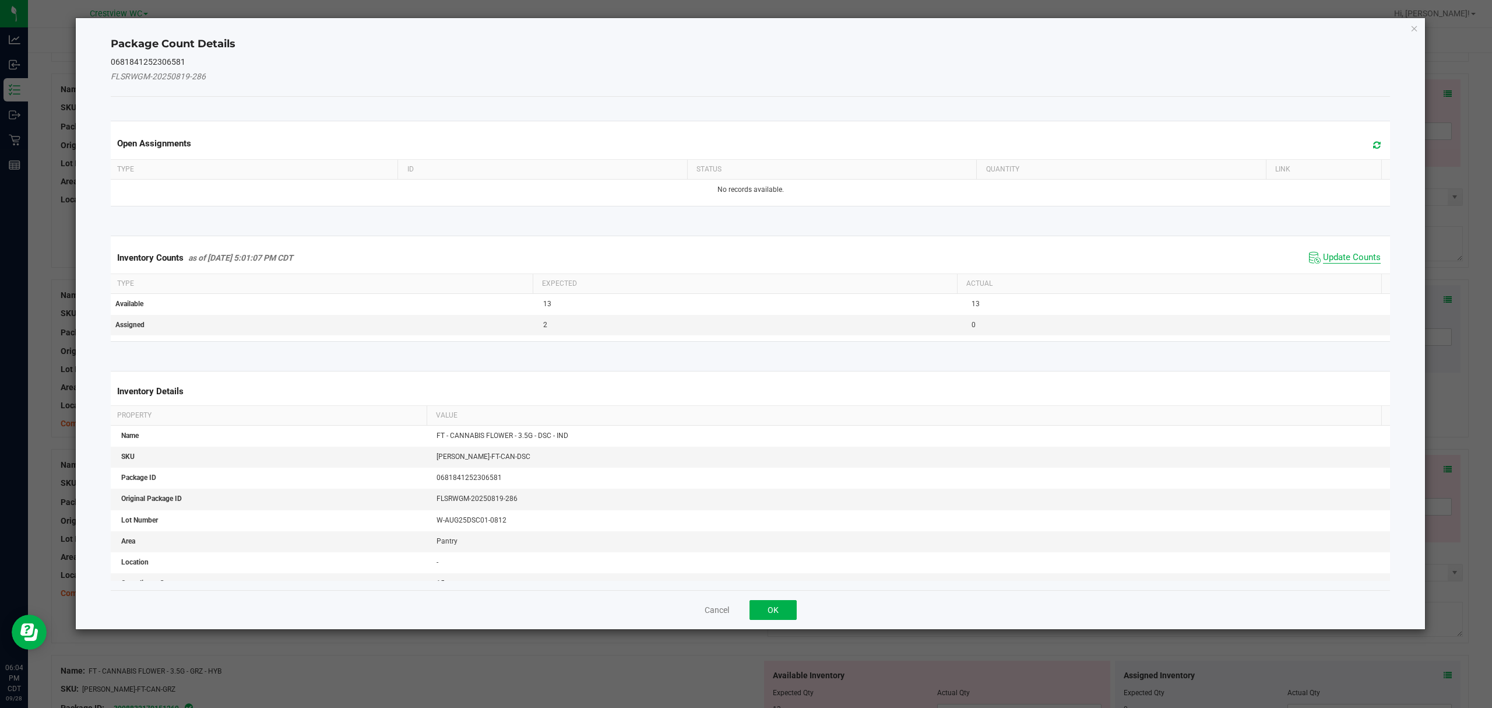
click at [1346, 252] on span "Update Counts" at bounding box center [1352, 258] width 58 height 12
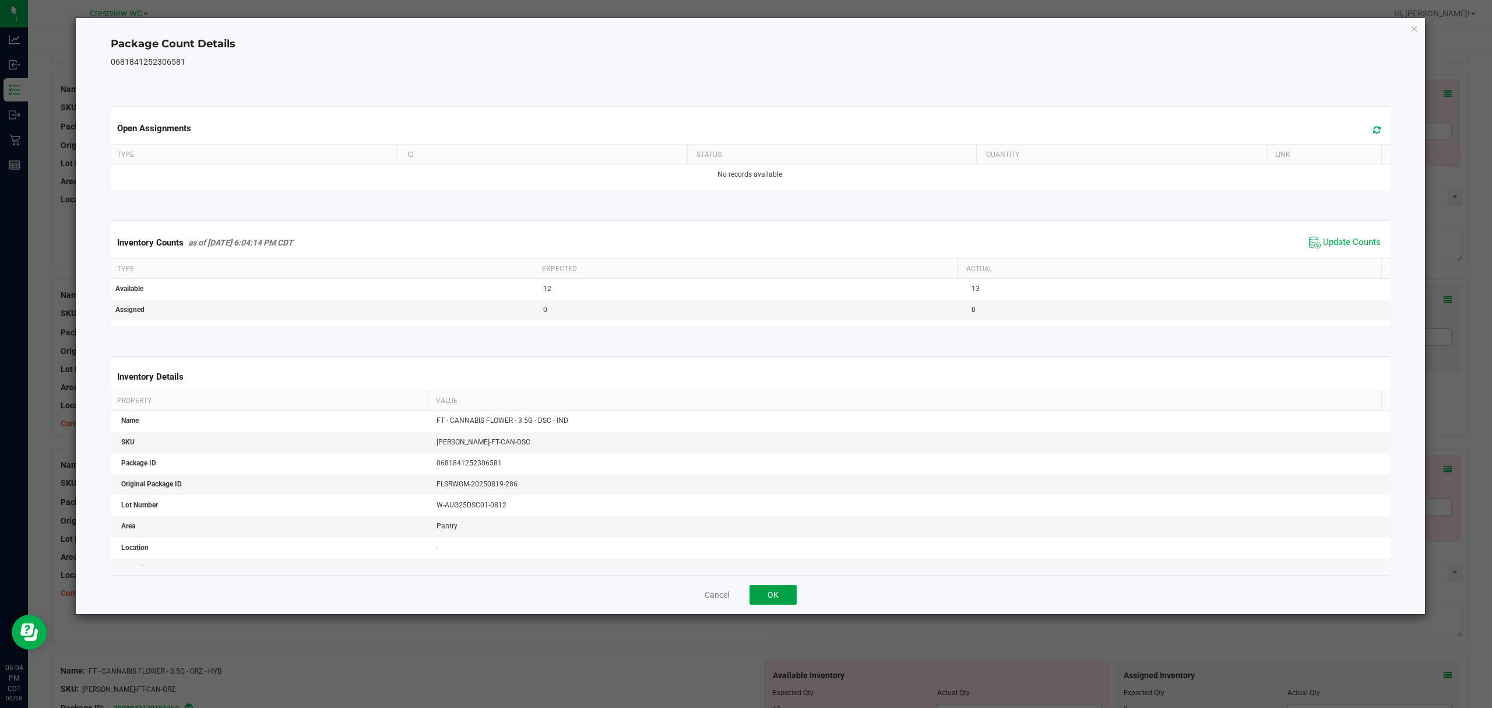
click at [758, 585] on button "OK" at bounding box center [773, 595] width 47 height 20
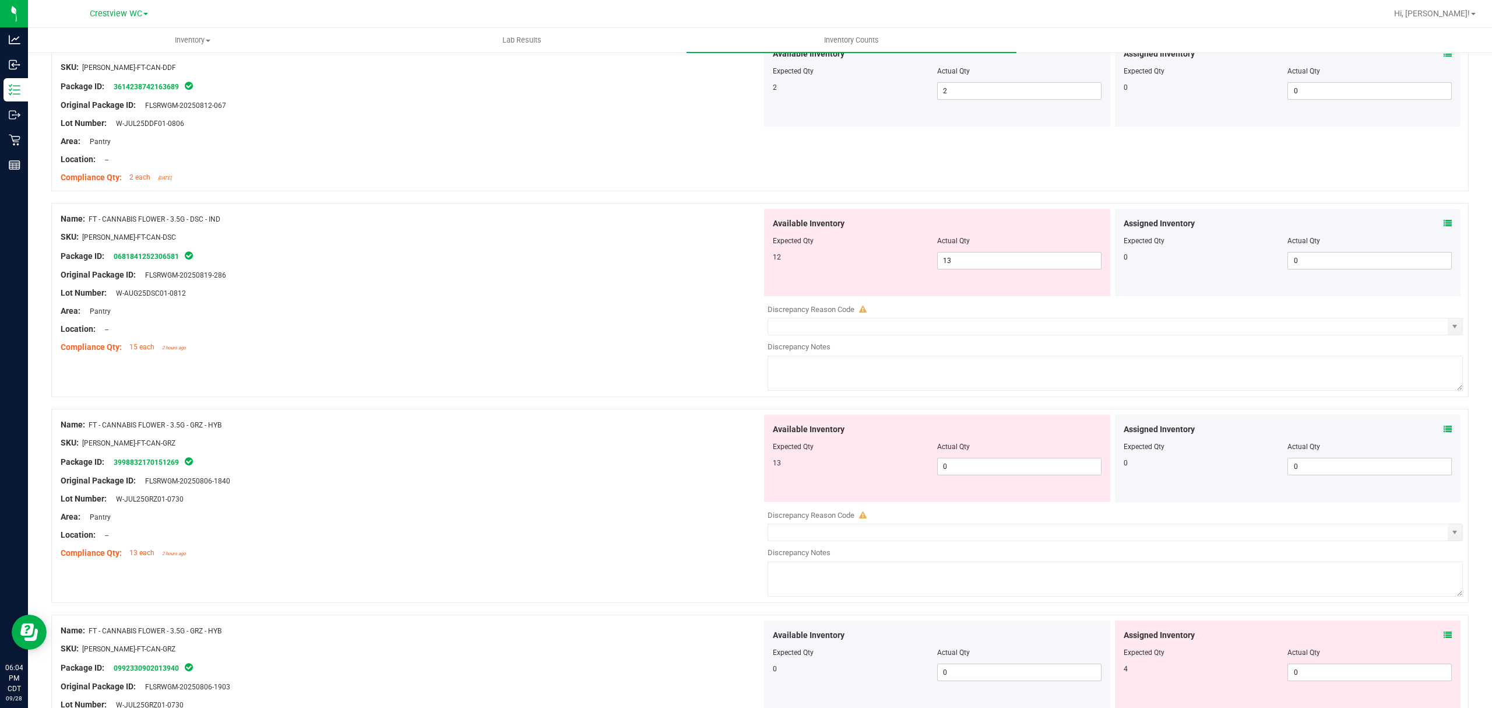
scroll to position [870, 0]
click at [1444, 432] on icon at bounding box center [1448, 430] width 8 height 8
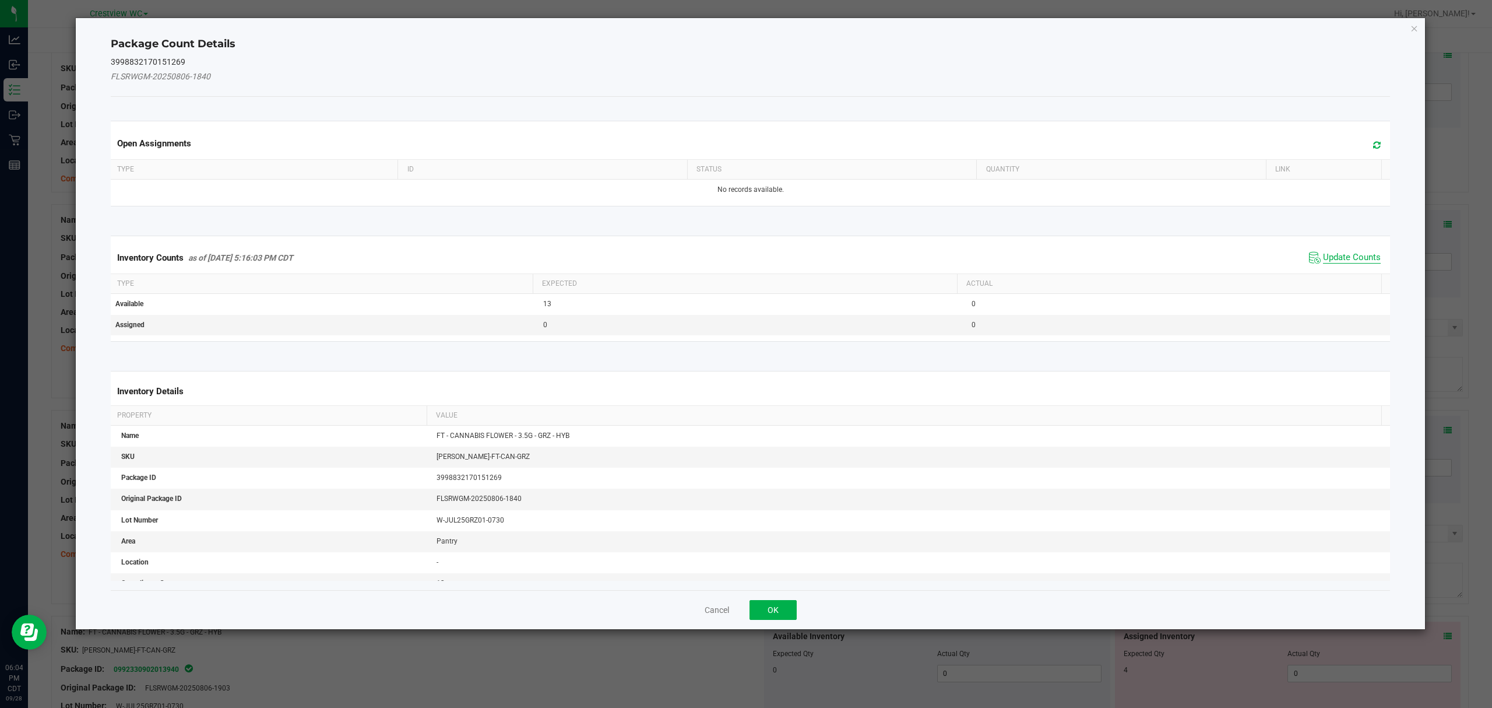
click at [1323, 255] on span "Update Counts" at bounding box center [1352, 258] width 58 height 12
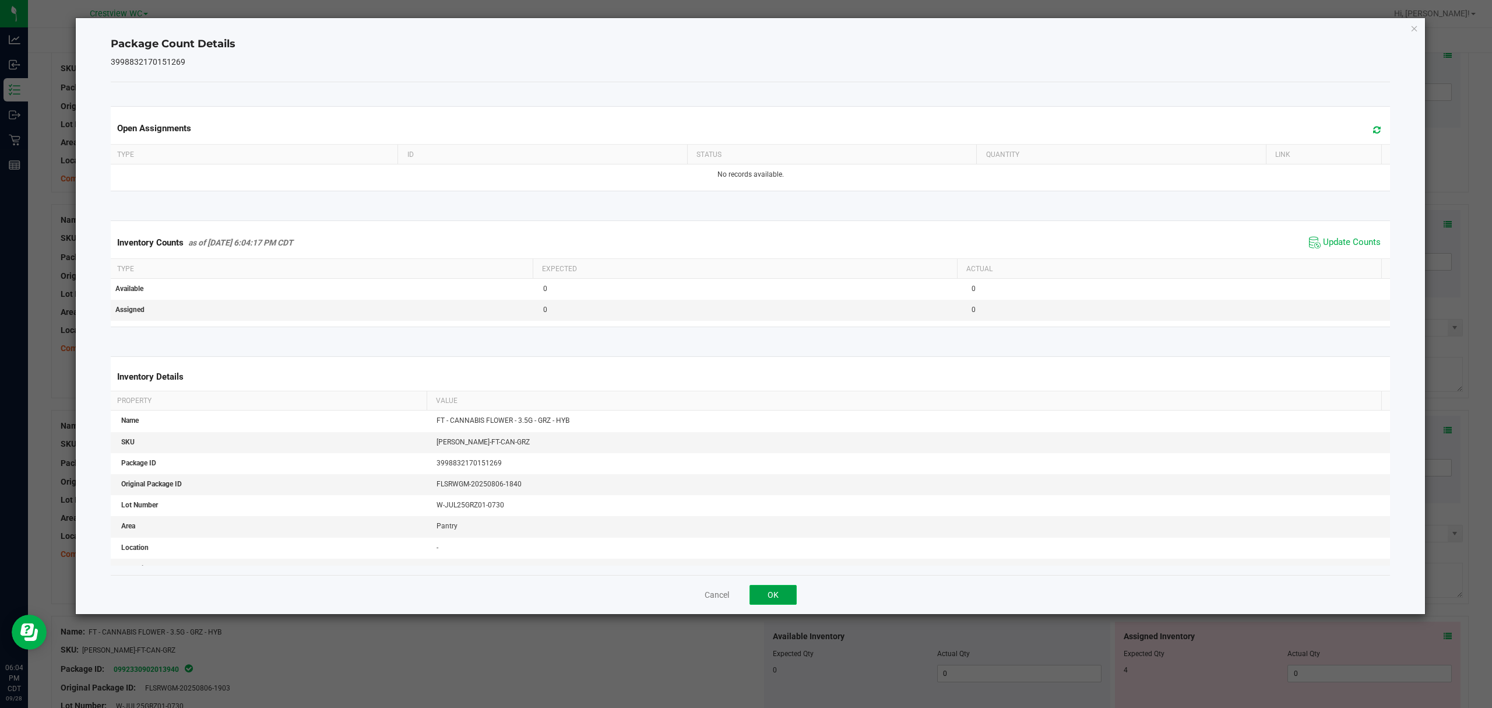
click at [766, 588] on button "OK" at bounding box center [773, 595] width 47 height 20
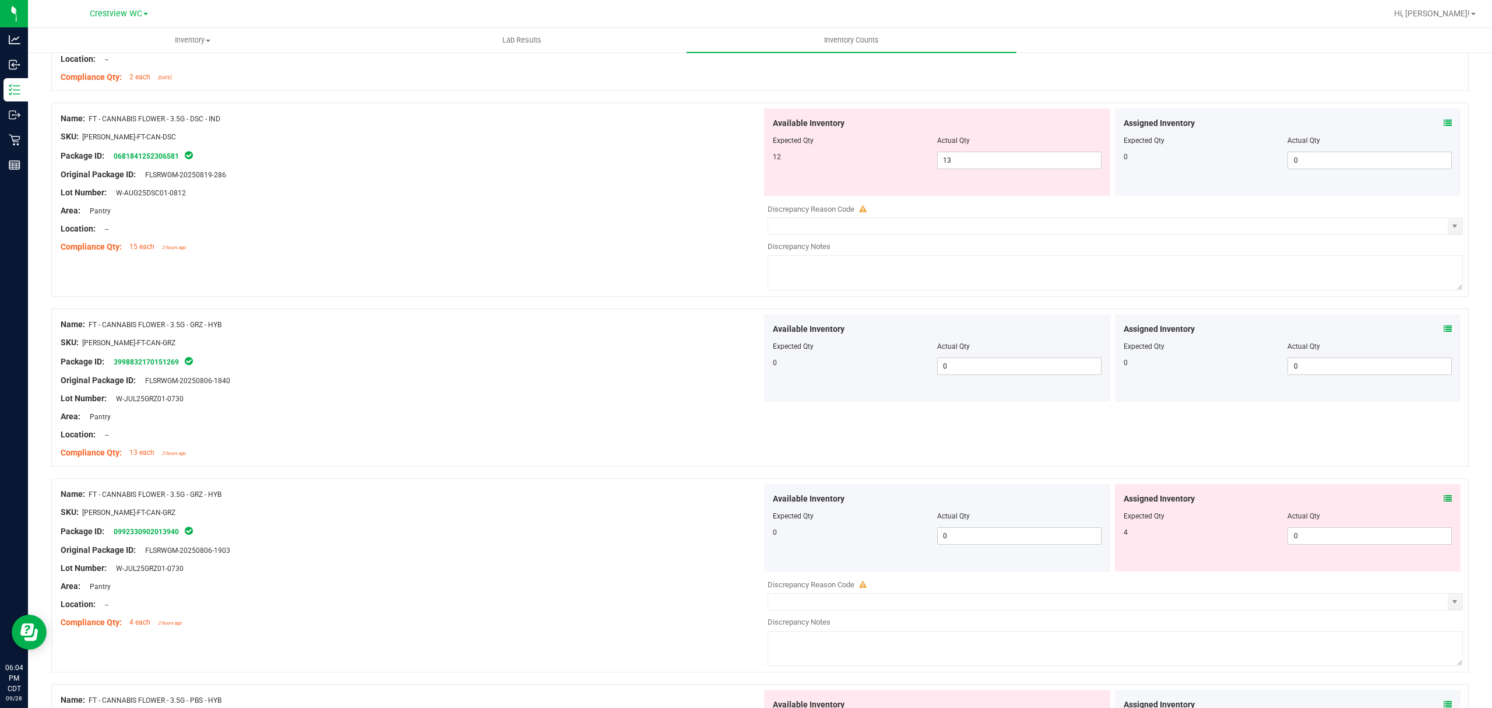
scroll to position [970, 0]
click at [1444, 503] on icon at bounding box center [1448, 499] width 8 height 8
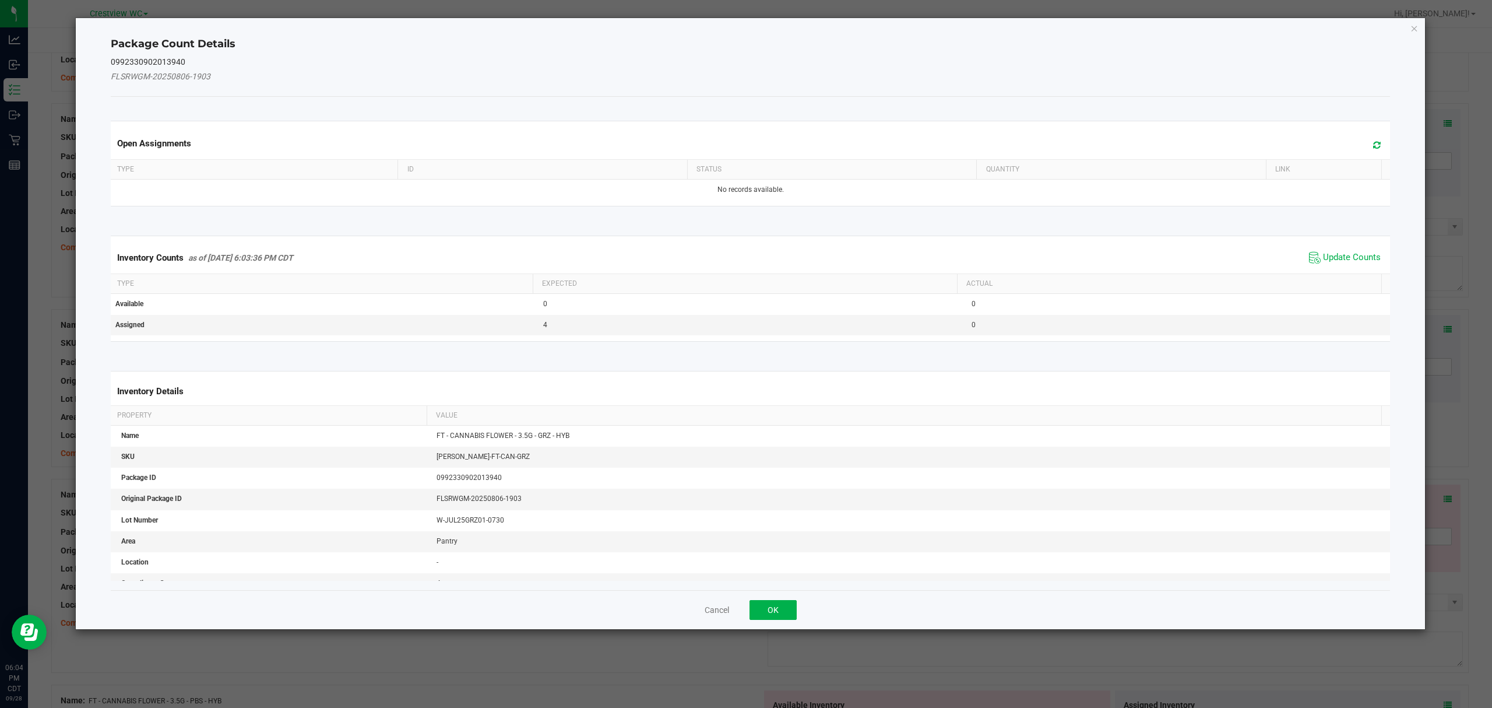
click at [1330, 240] on kendo-grid "Inventory Counts as of Sep 28, 2025 6:03:36 PM CDT Update Counts Type Expected …" at bounding box center [750, 288] width 1297 height 106
click at [1339, 254] on span "Update Counts" at bounding box center [1352, 258] width 58 height 12
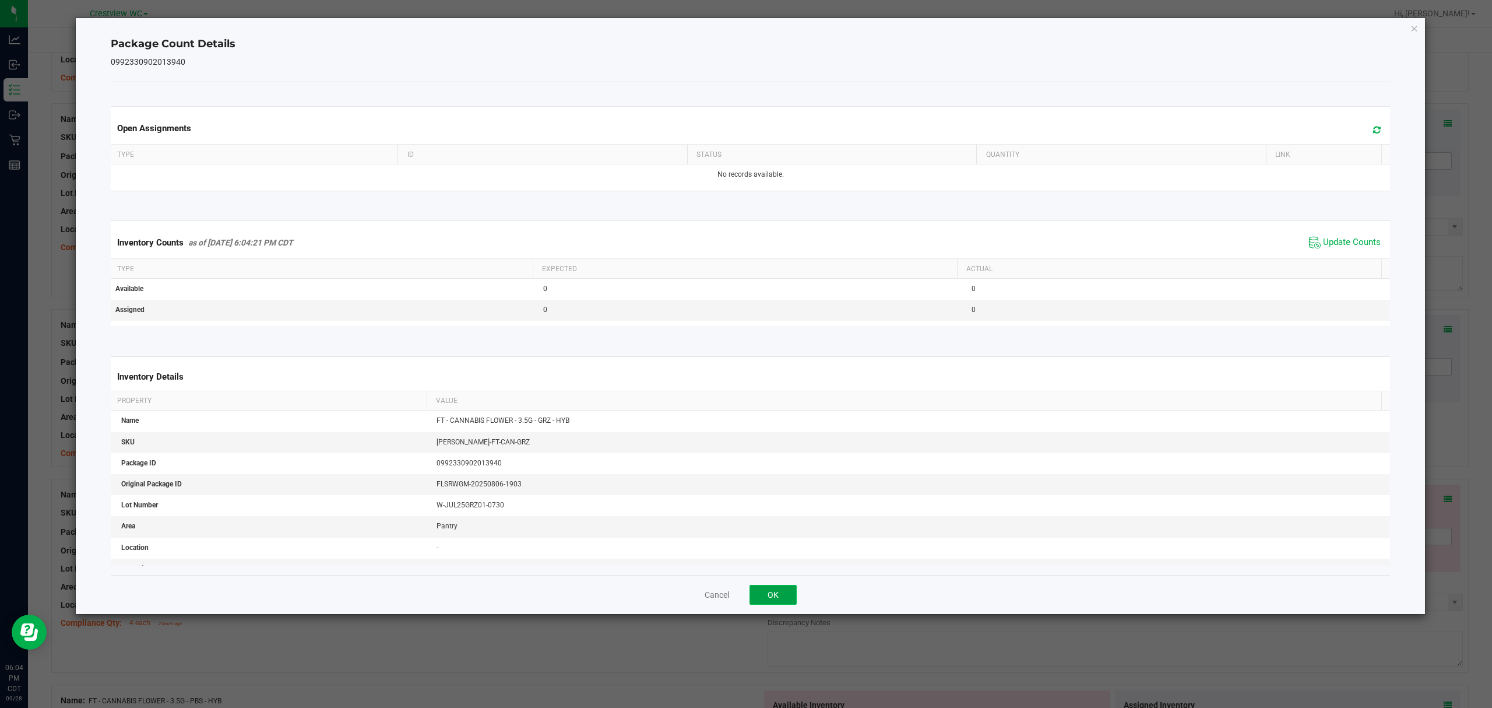
click at [786, 597] on button "OK" at bounding box center [773, 595] width 47 height 20
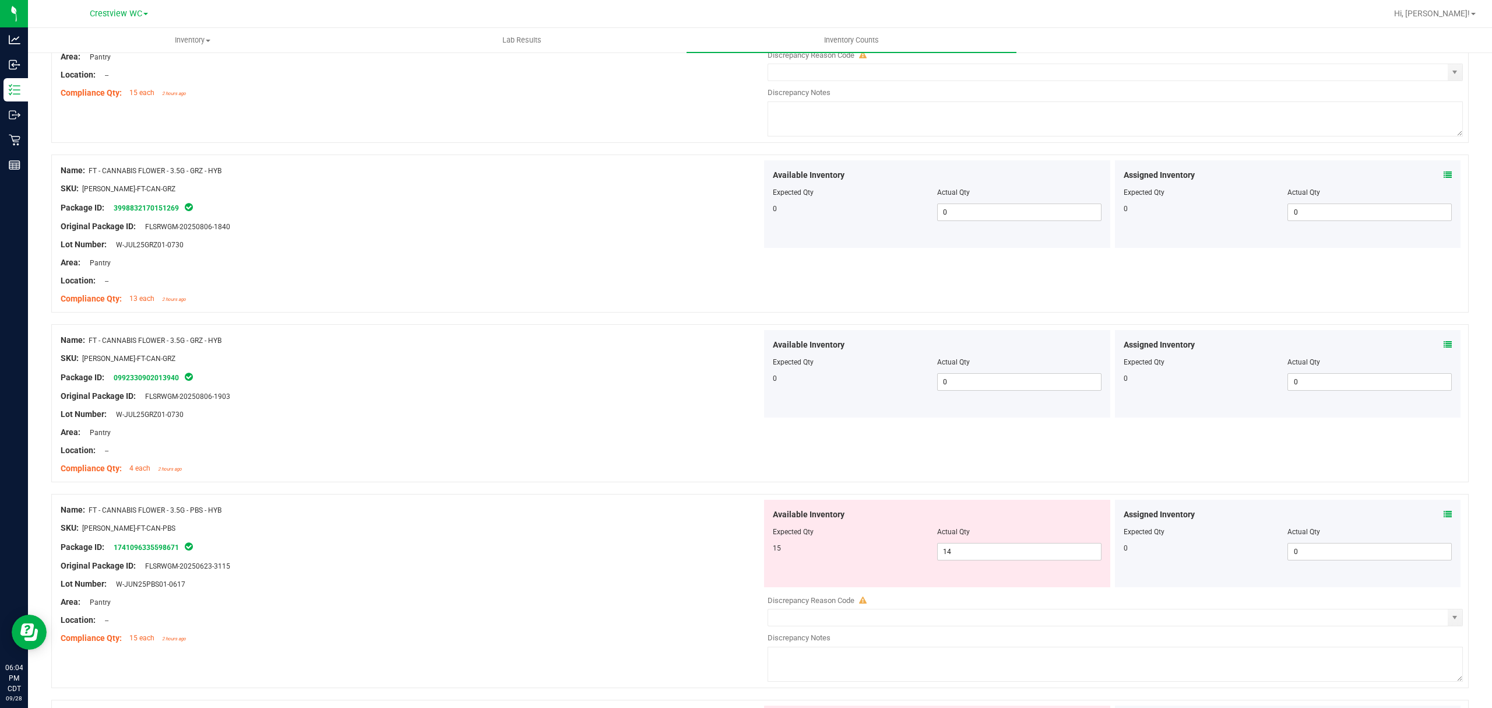
scroll to position [1261, 0]
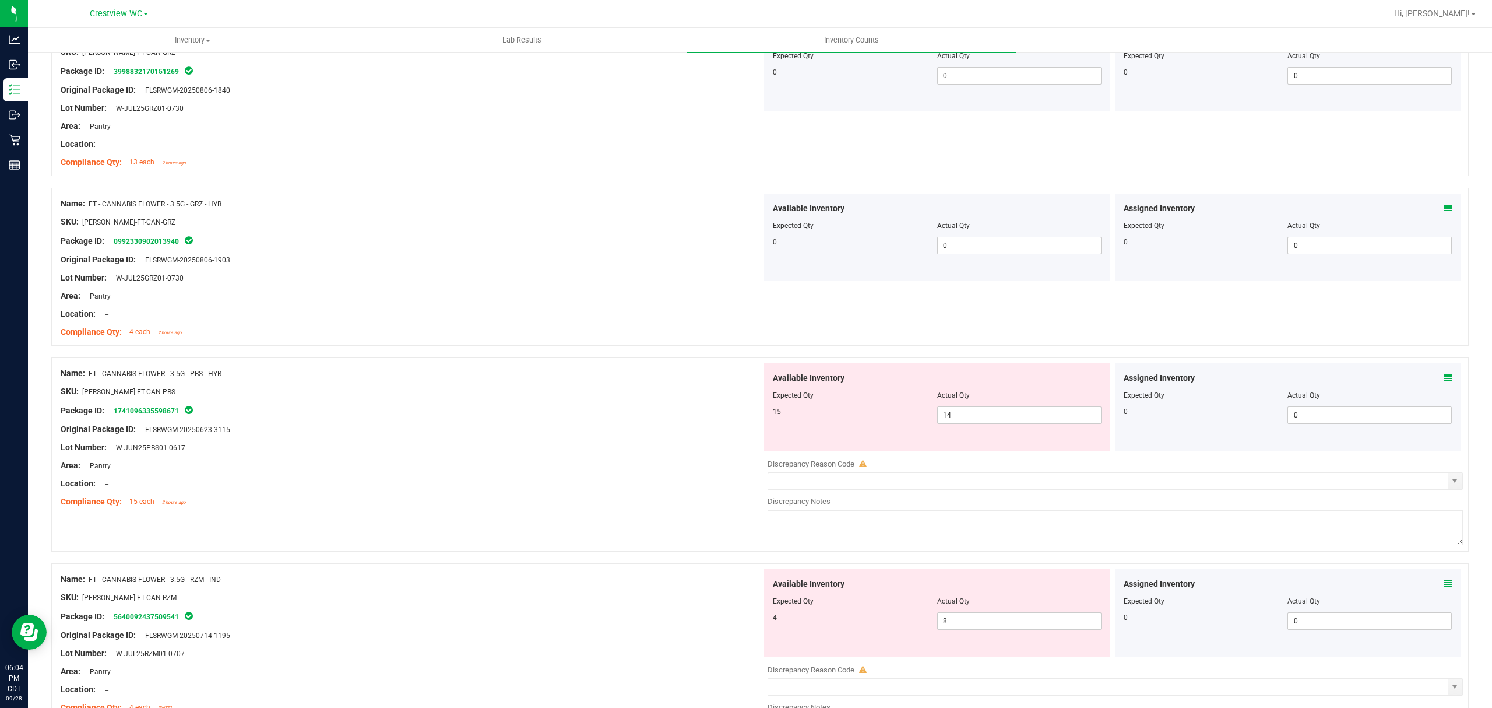
click at [1444, 381] on icon at bounding box center [1448, 378] width 8 height 8
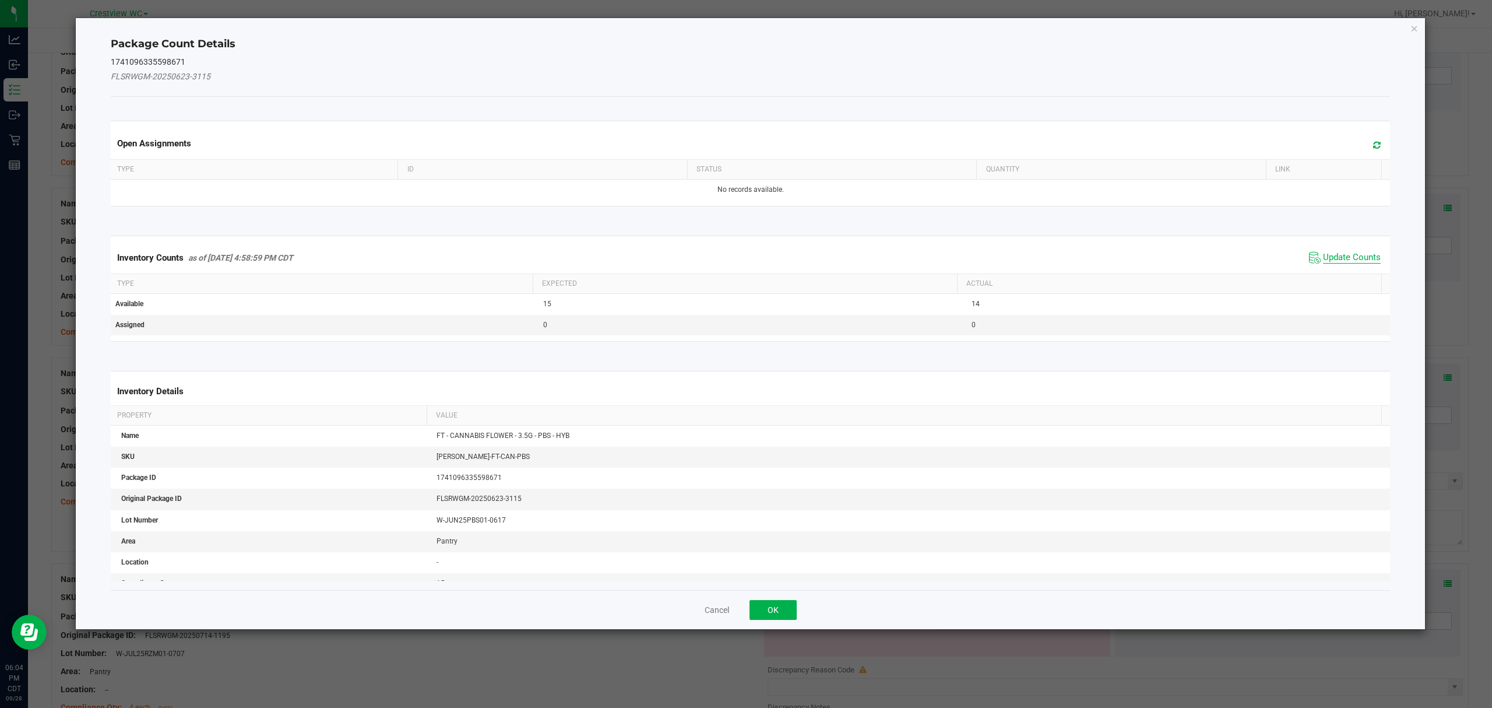
click at [1348, 255] on span "Update Counts" at bounding box center [1352, 258] width 58 height 12
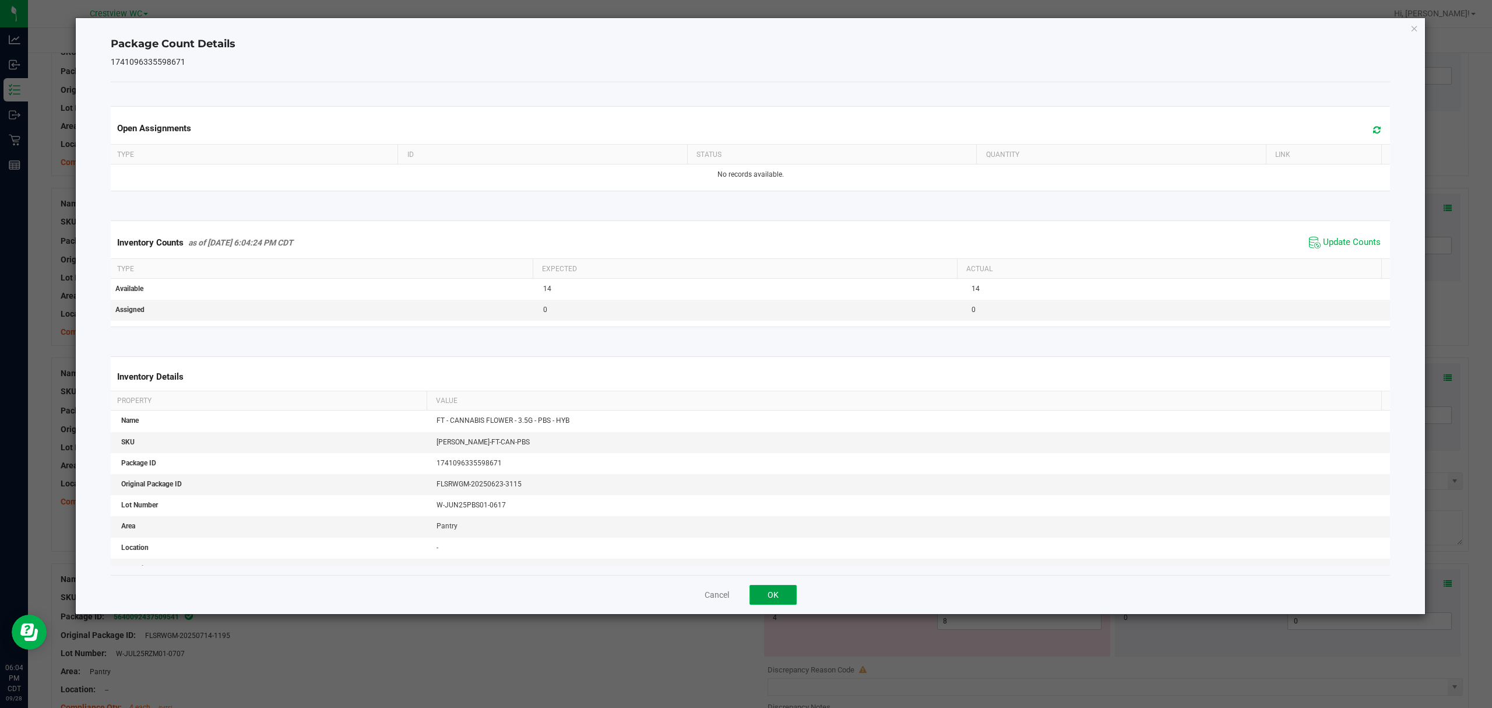
click at [767, 590] on button "OK" at bounding box center [773, 595] width 47 height 20
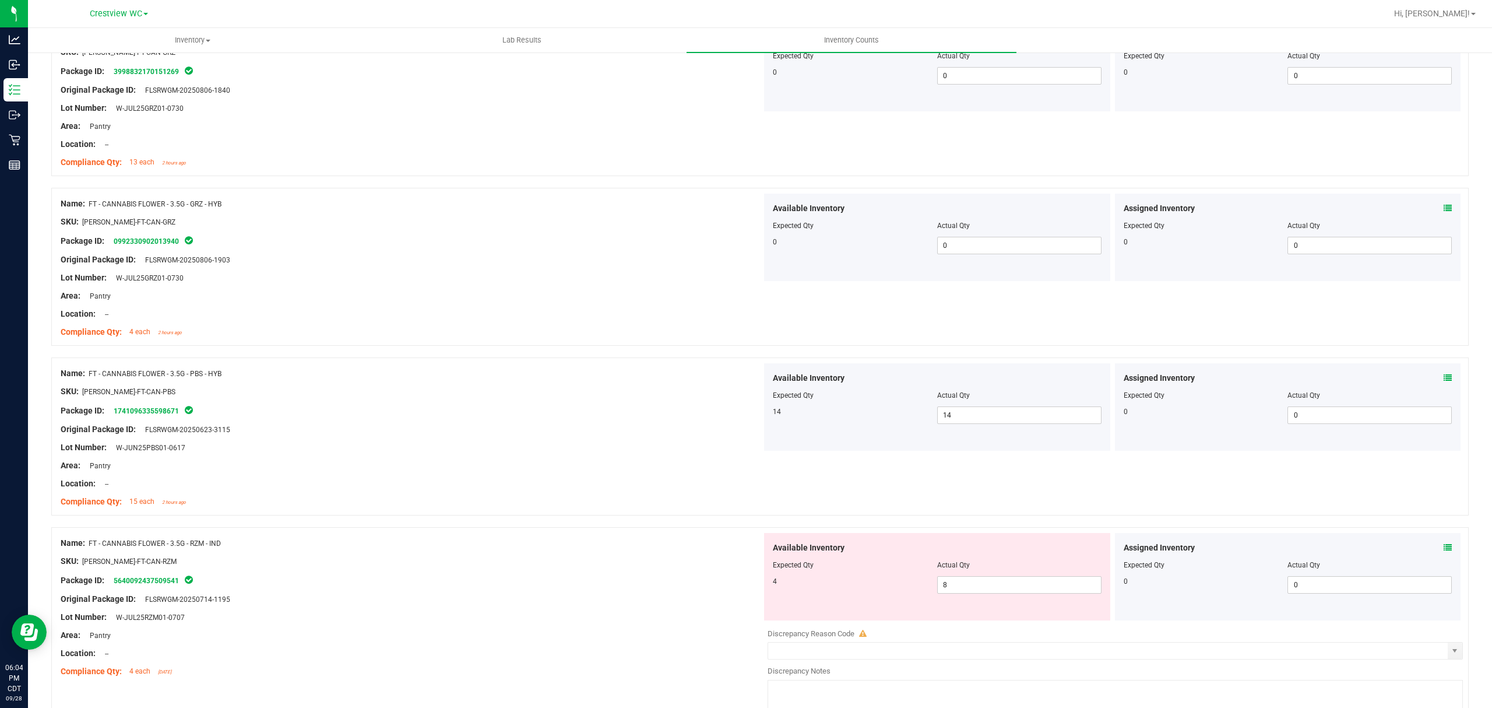
click at [1444, 551] on icon at bounding box center [1448, 547] width 8 height 8
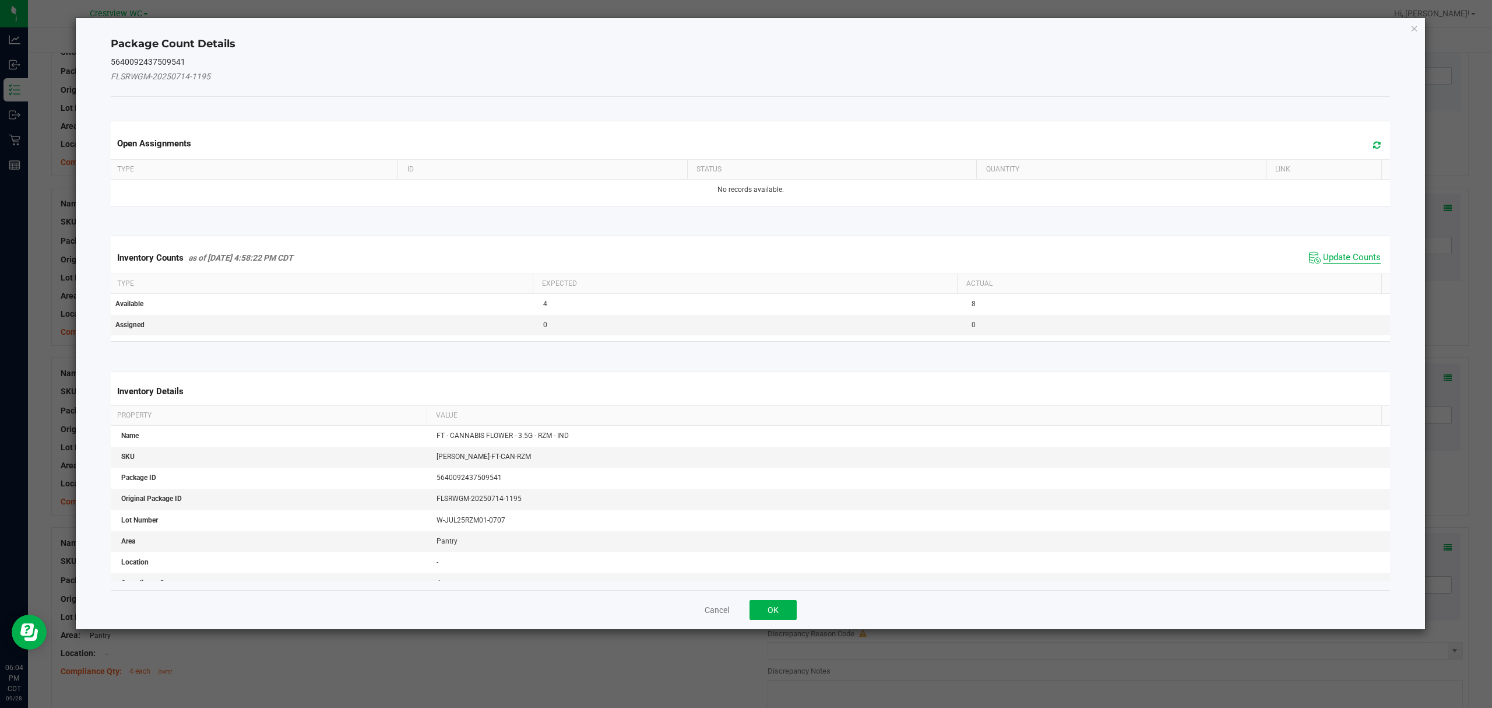
click at [1323, 257] on span "Update Counts" at bounding box center [1352, 258] width 58 height 12
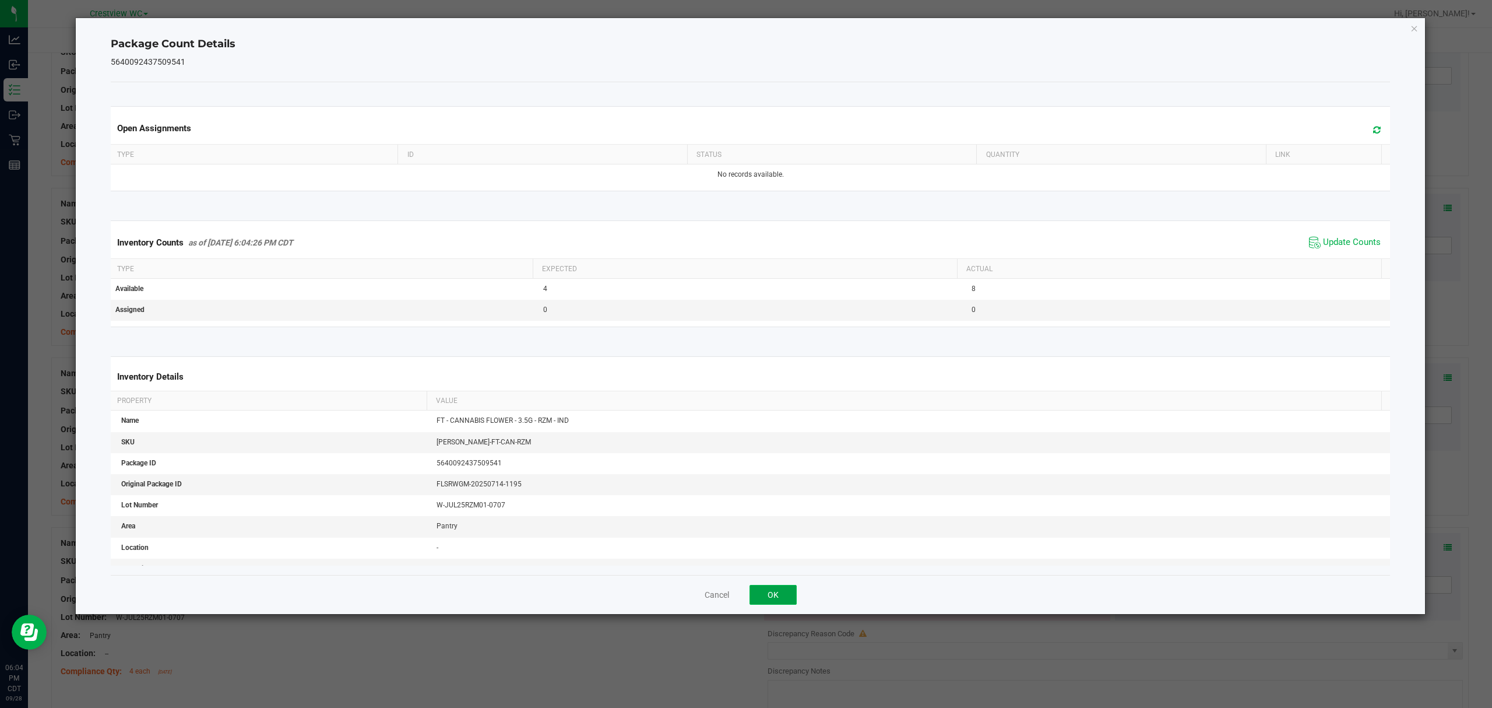
click at [765, 592] on button "OK" at bounding box center [773, 595] width 47 height 20
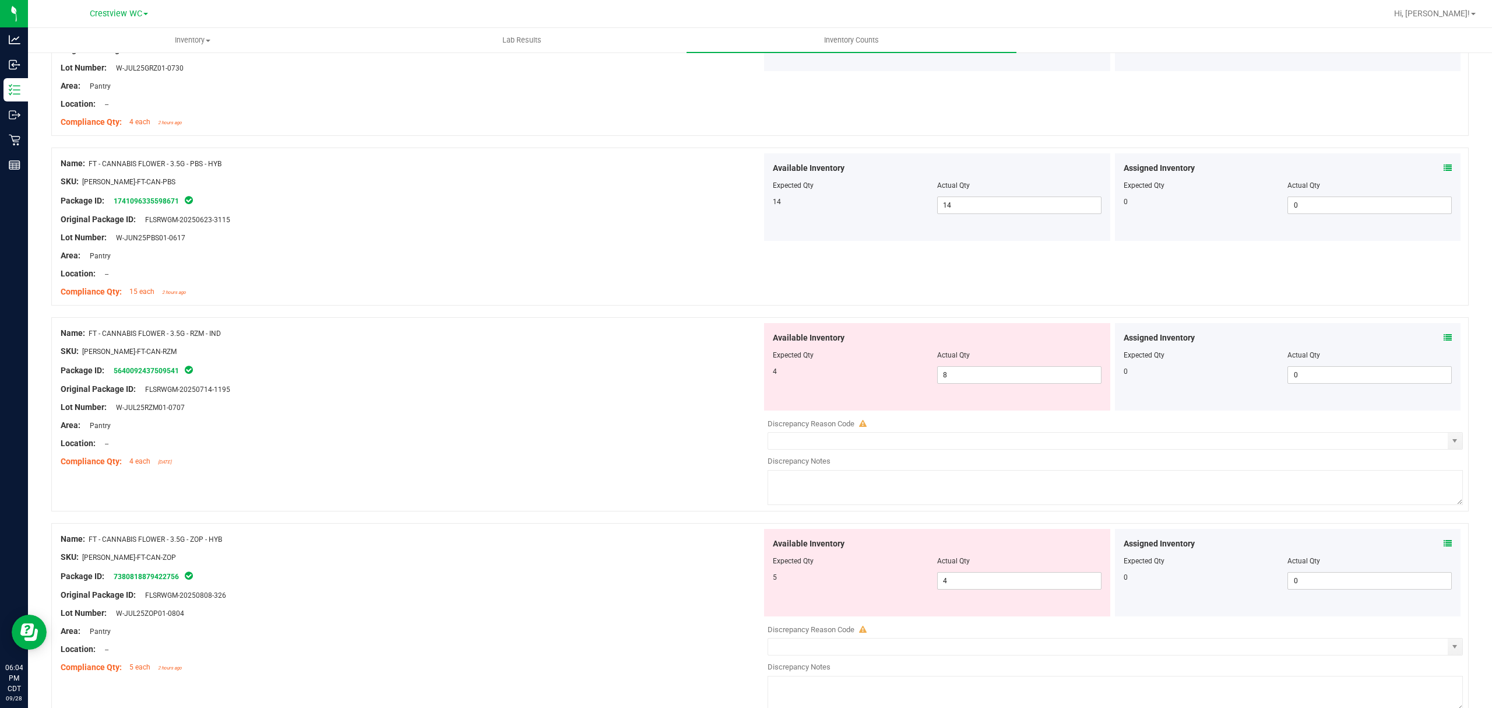
scroll to position [1521, 0]
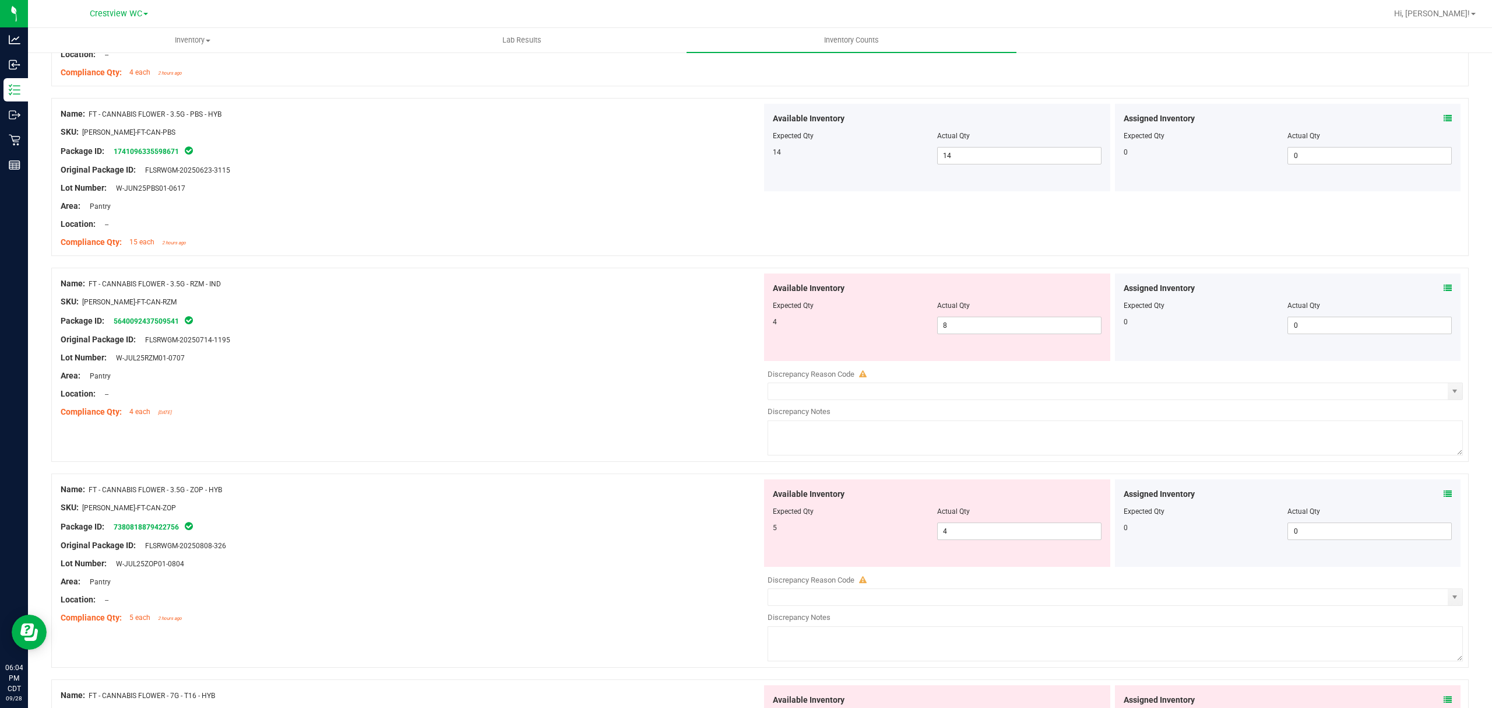
click at [1444, 498] on icon at bounding box center [1448, 494] width 8 height 8
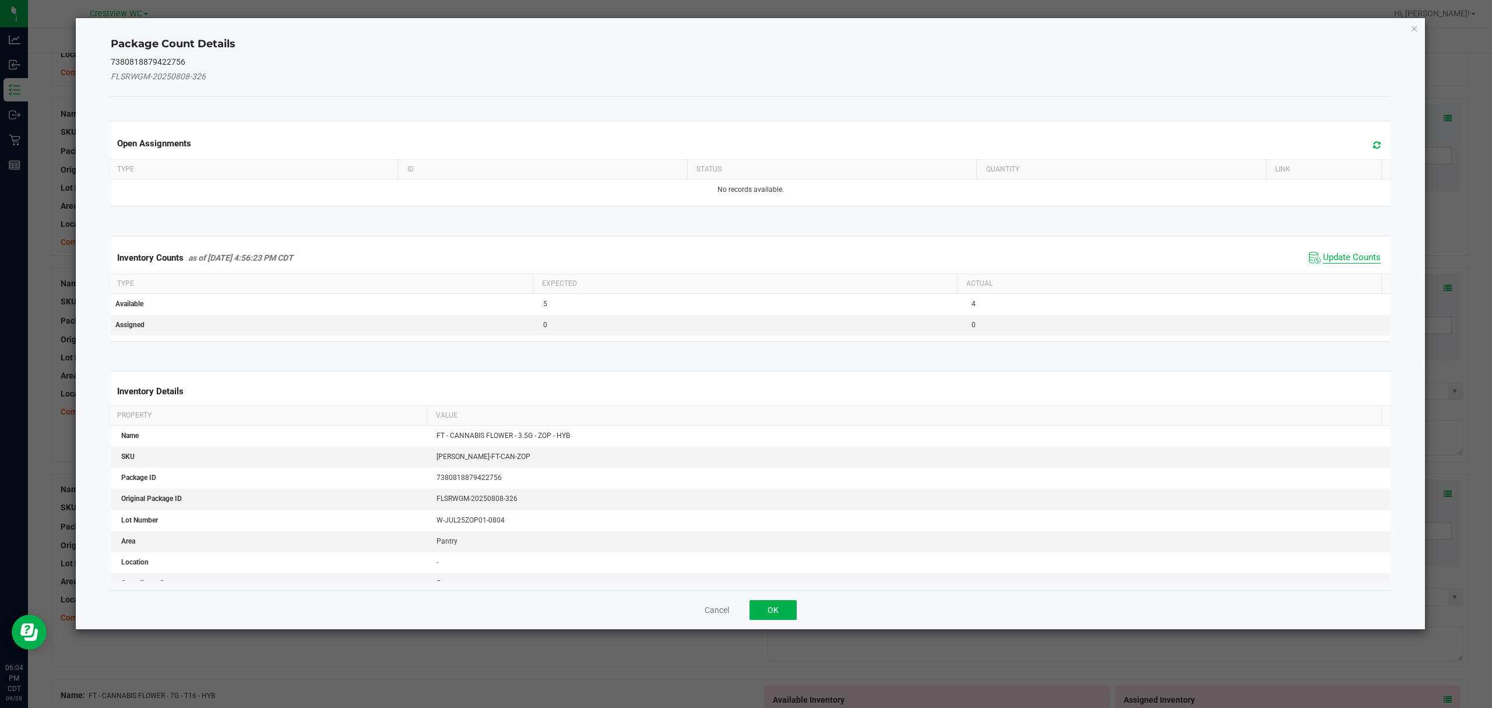
click at [1338, 258] on span "Update Counts" at bounding box center [1352, 258] width 58 height 12
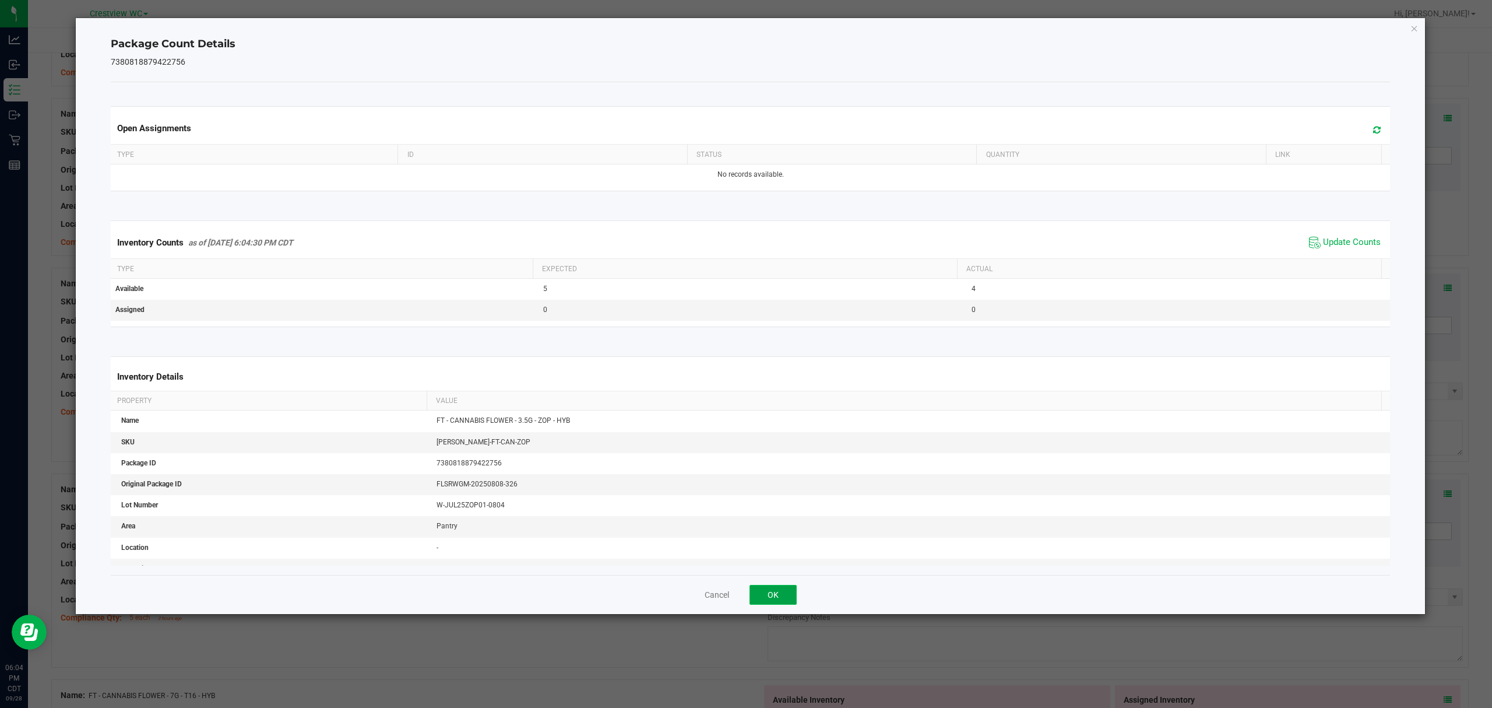
click at [756, 588] on button "OK" at bounding box center [773, 595] width 47 height 20
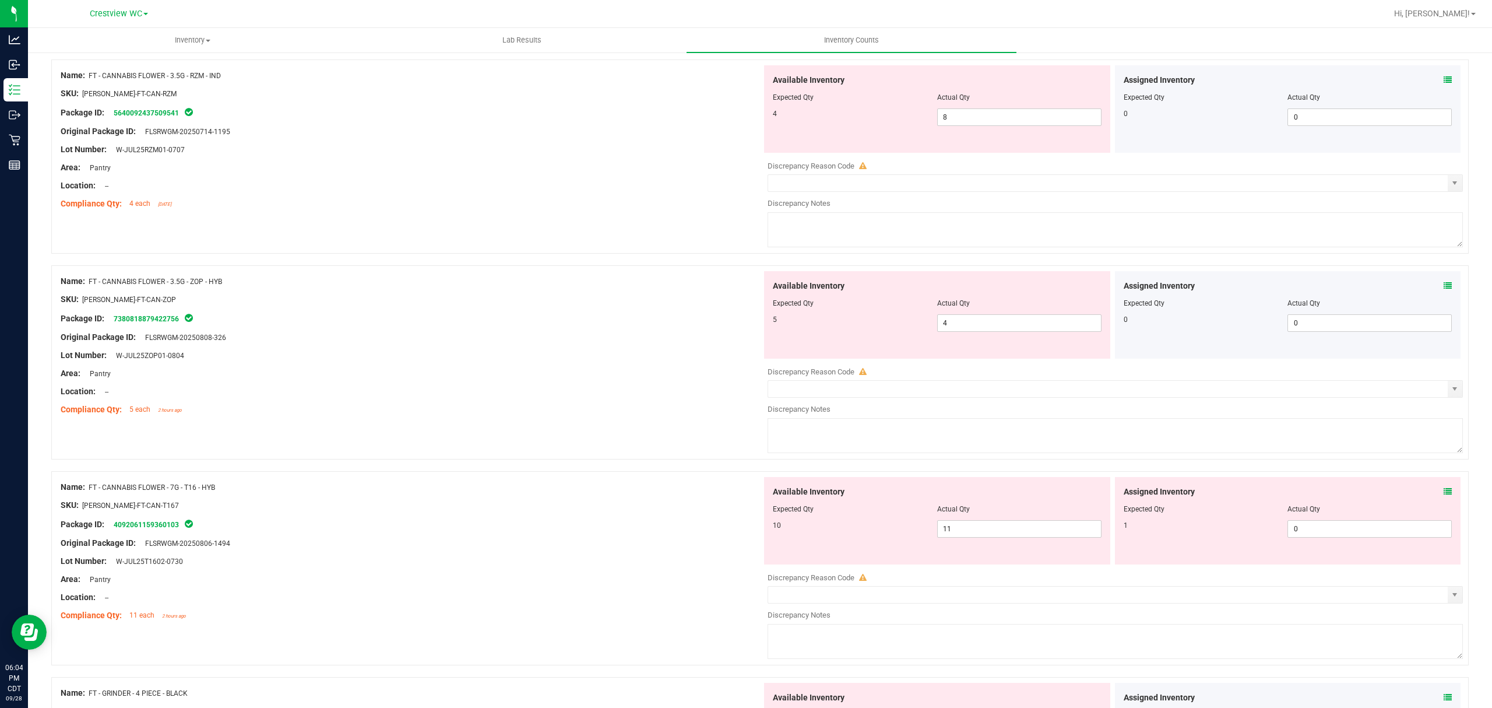
scroll to position [1730, 0]
click at [1444, 494] on icon at bounding box center [1448, 490] width 8 height 8
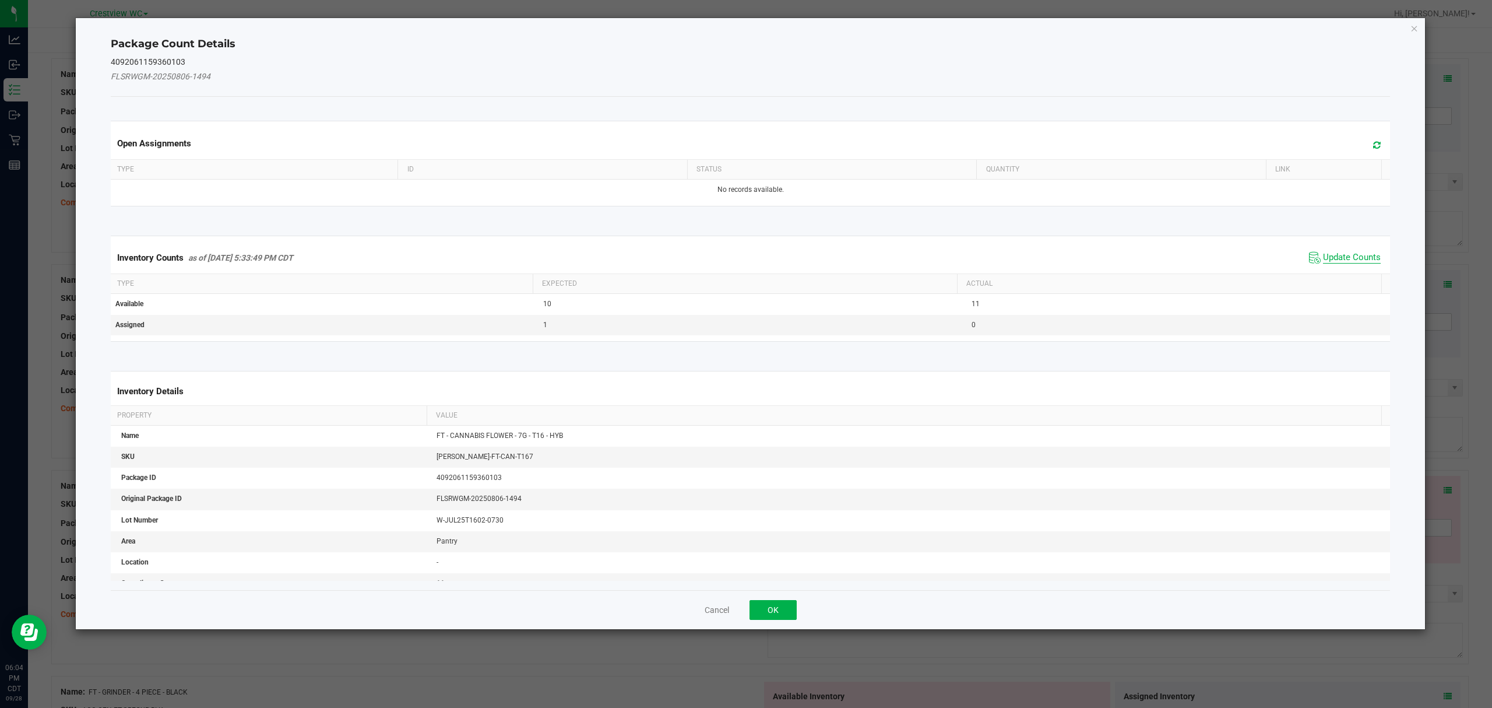
click at [1344, 259] on span "Update Counts" at bounding box center [1352, 258] width 58 height 12
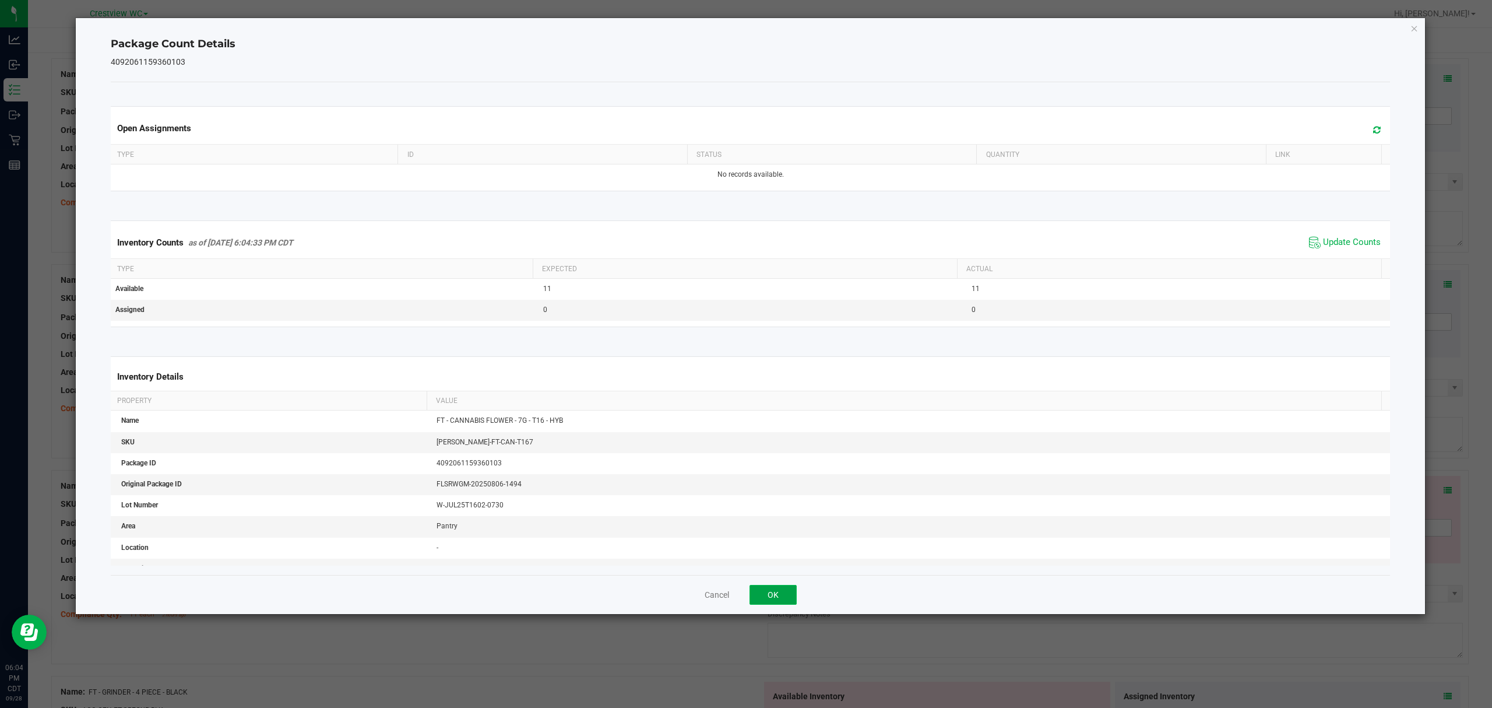
click at [764, 596] on button "OK" at bounding box center [773, 595] width 47 height 20
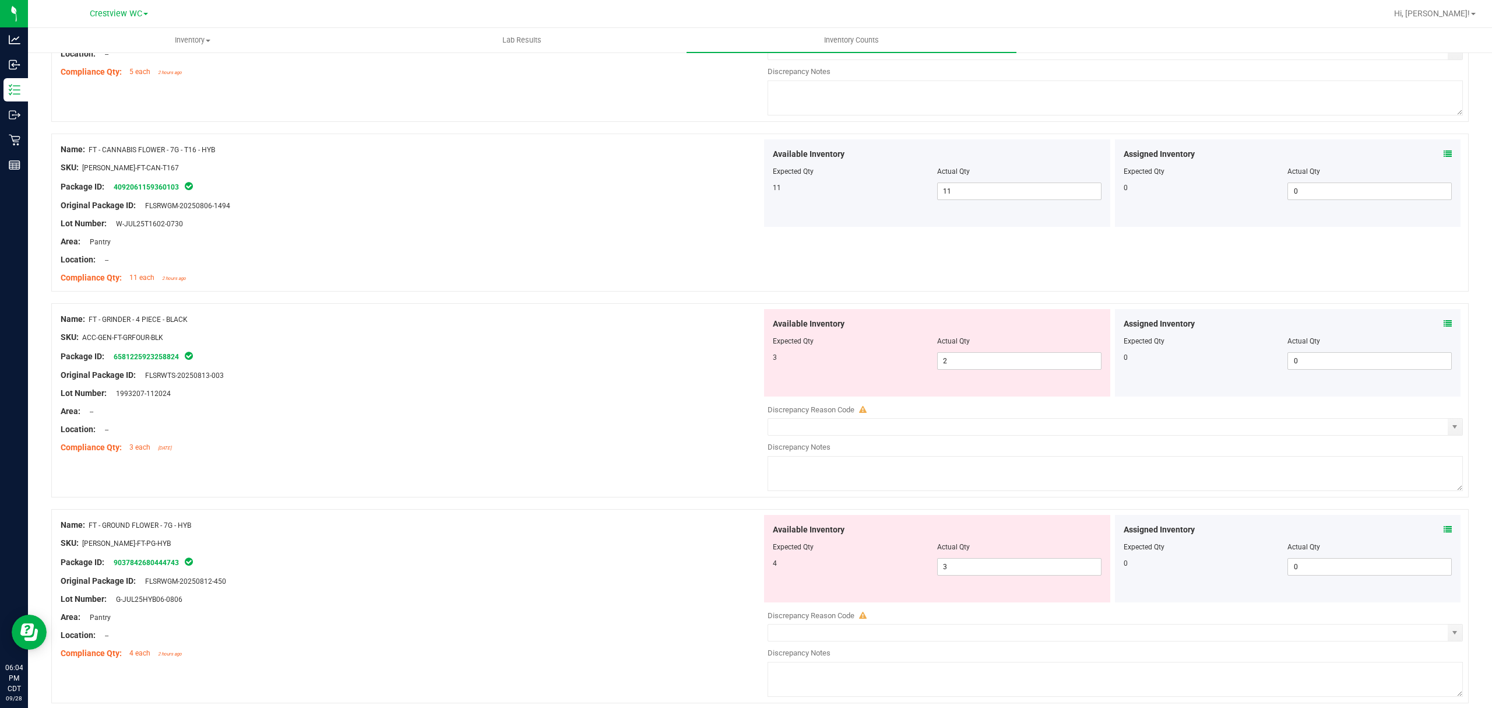
scroll to position [2070, 0]
click at [1444, 322] on icon at bounding box center [1448, 319] width 8 height 8
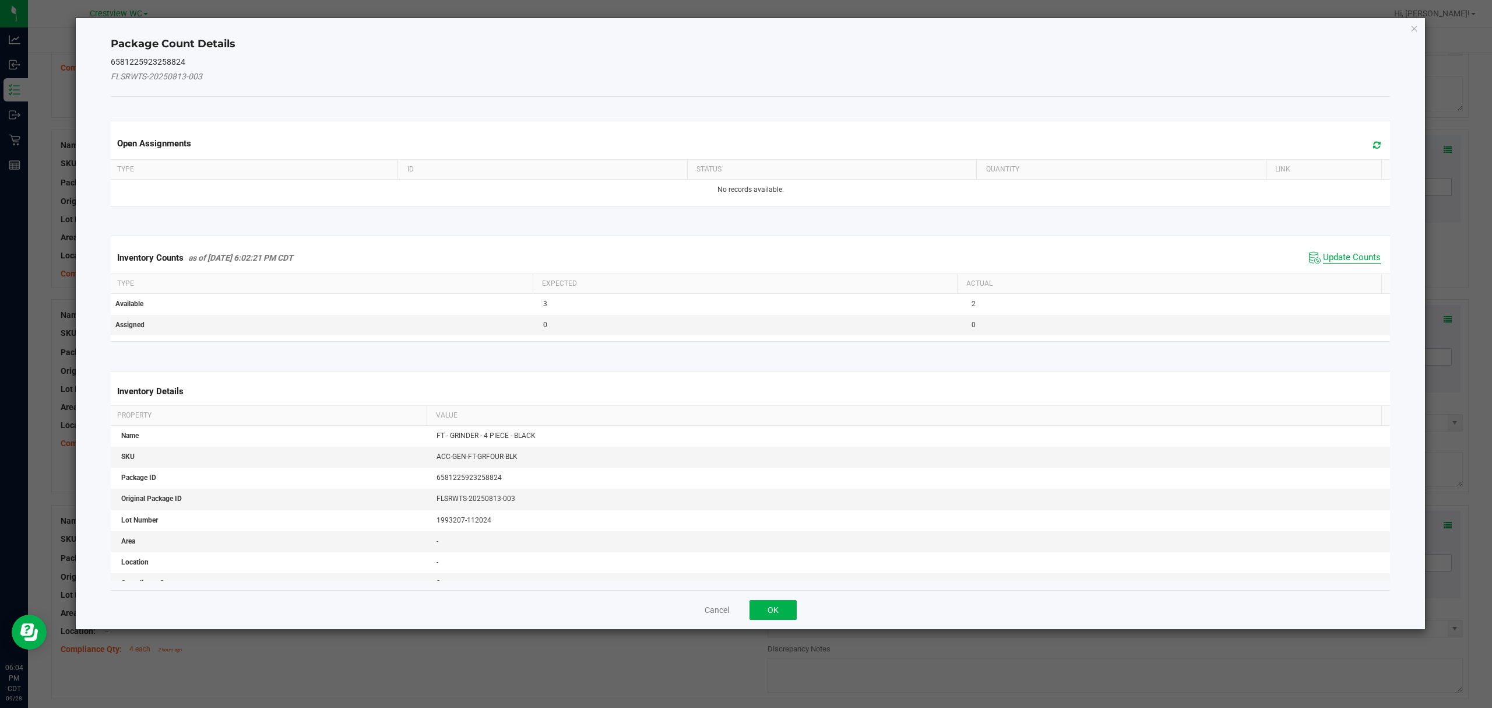
click at [1339, 260] on span "Update Counts" at bounding box center [1352, 258] width 58 height 12
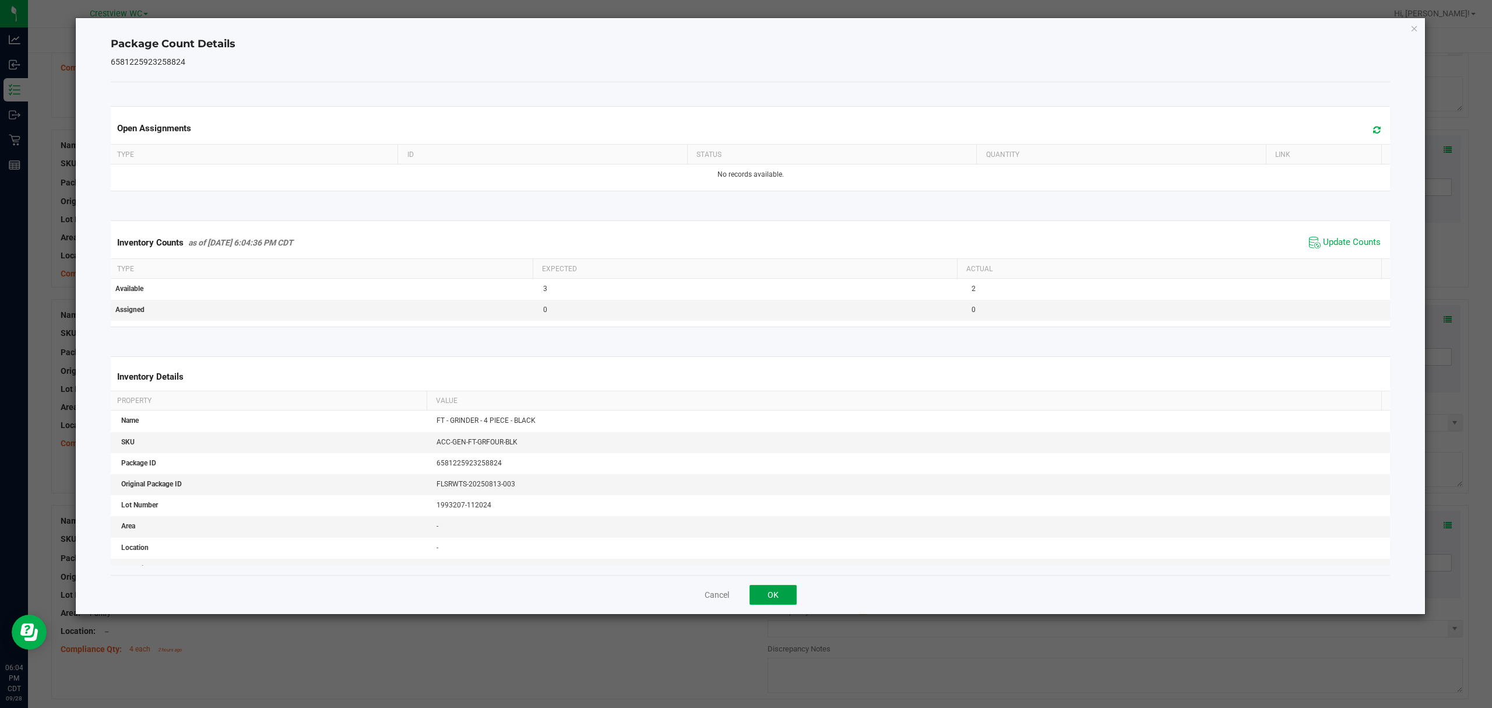
click at [793, 585] on button "OK" at bounding box center [773, 595] width 47 height 20
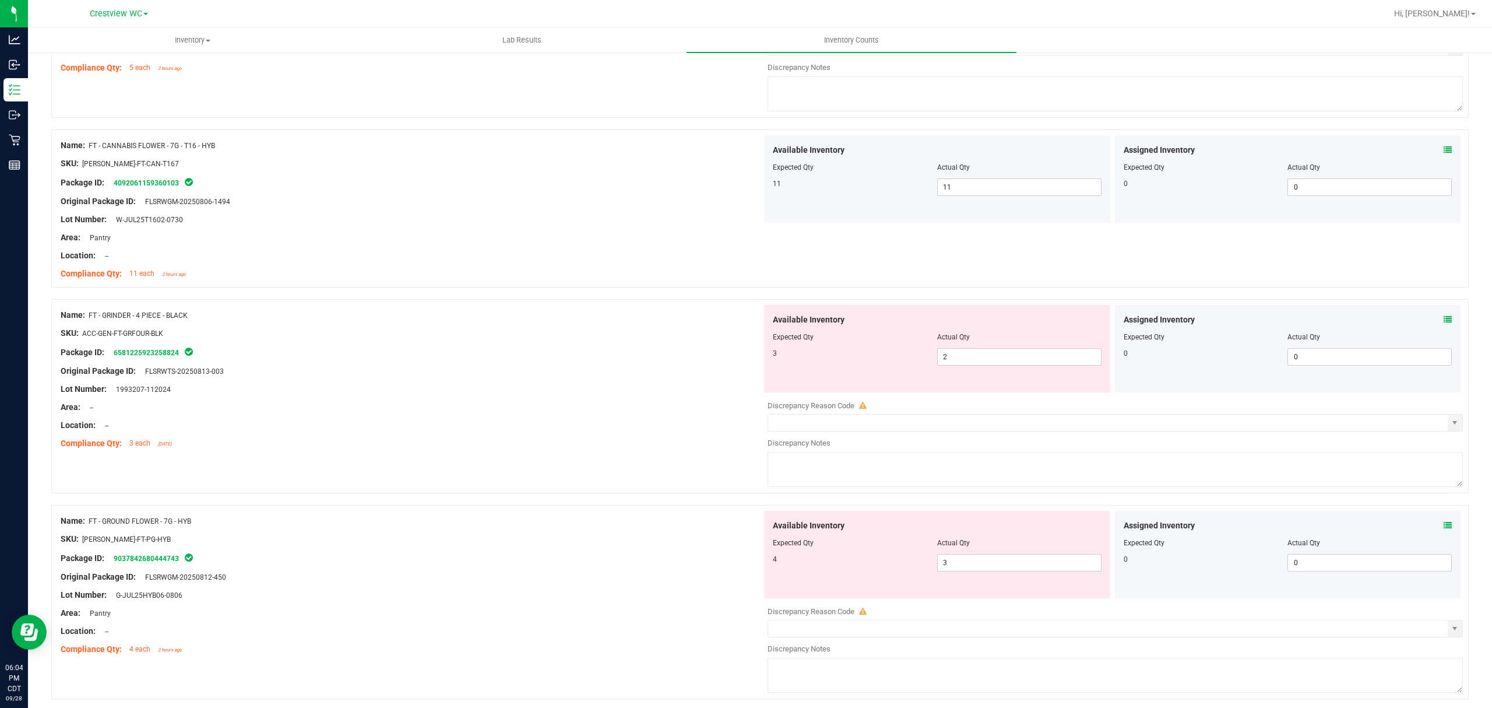
click at [1444, 529] on icon at bounding box center [1448, 525] width 8 height 8
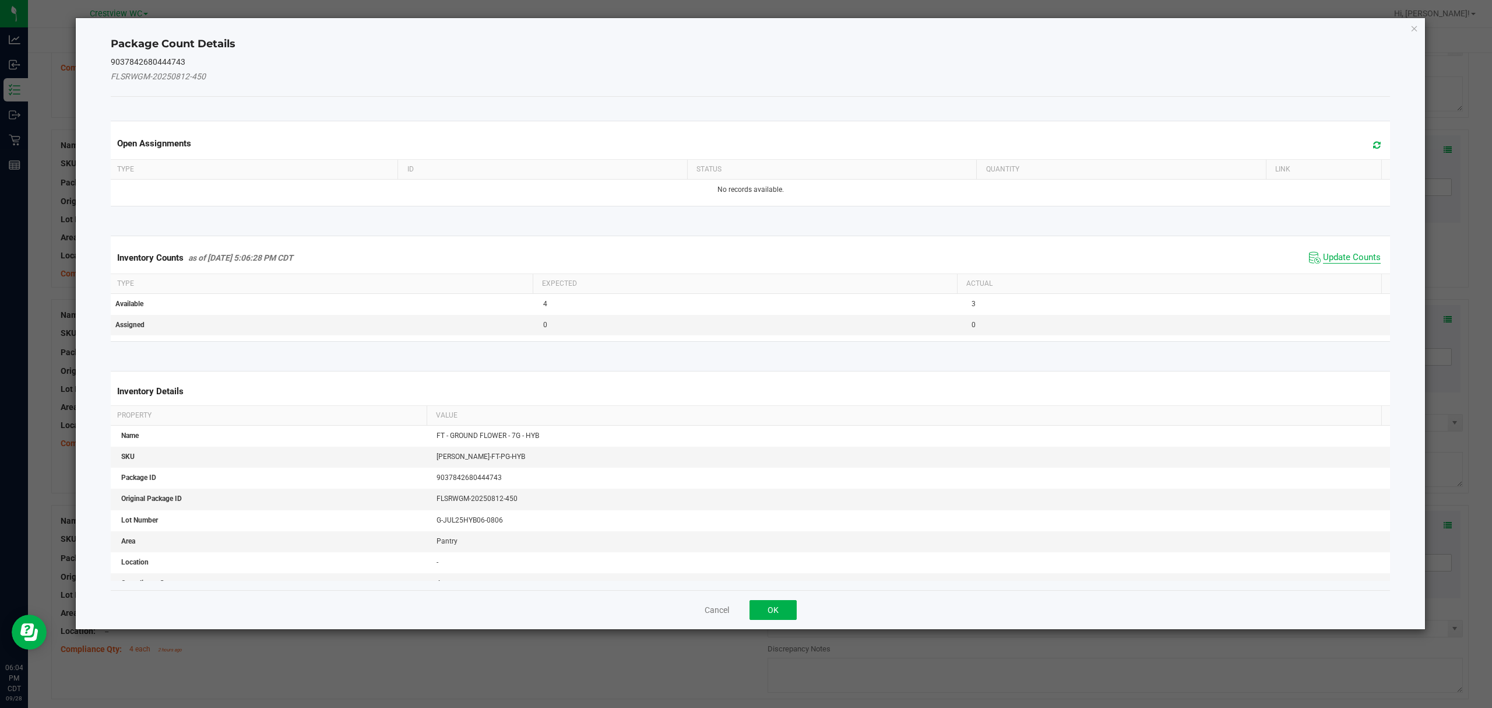
click at [1341, 262] on span "Update Counts" at bounding box center [1352, 258] width 58 height 12
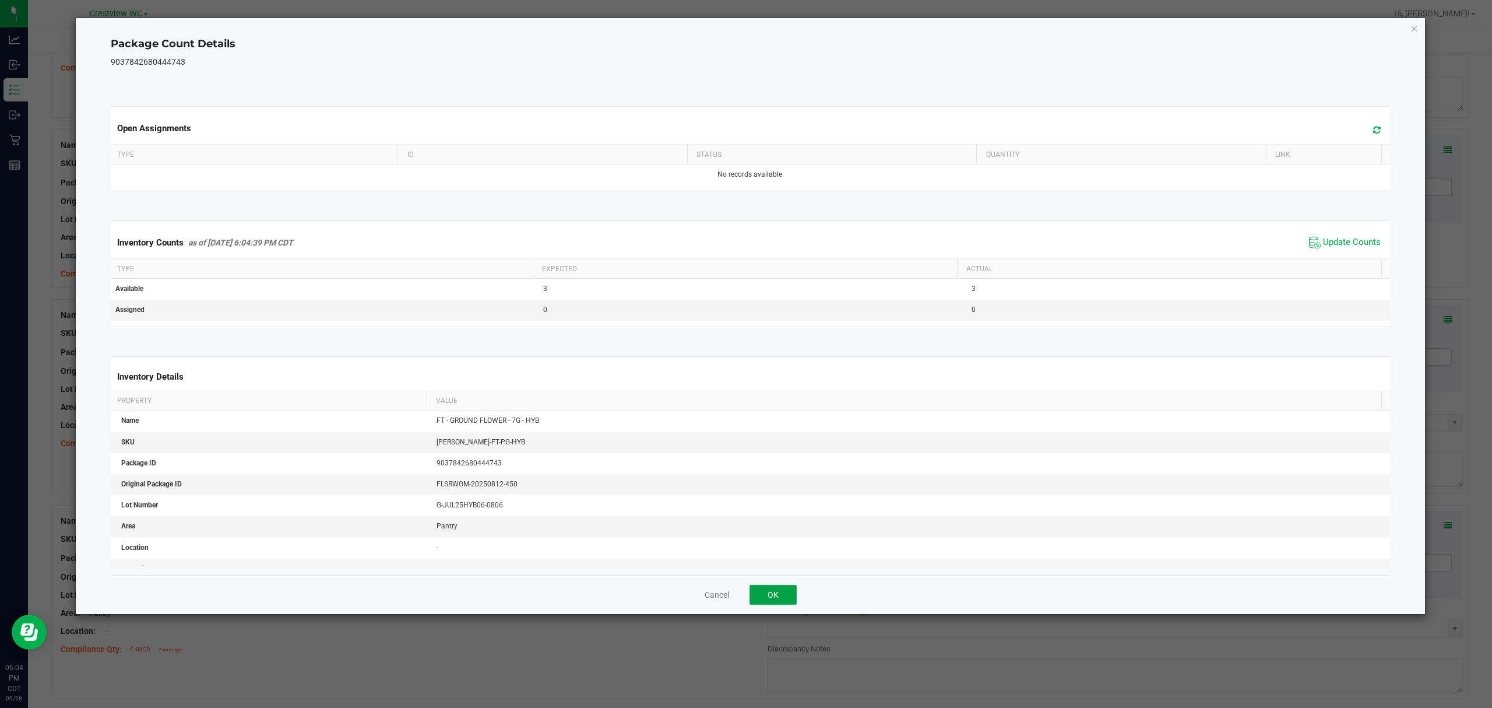
click at [795, 593] on button "OK" at bounding box center [773, 595] width 47 height 20
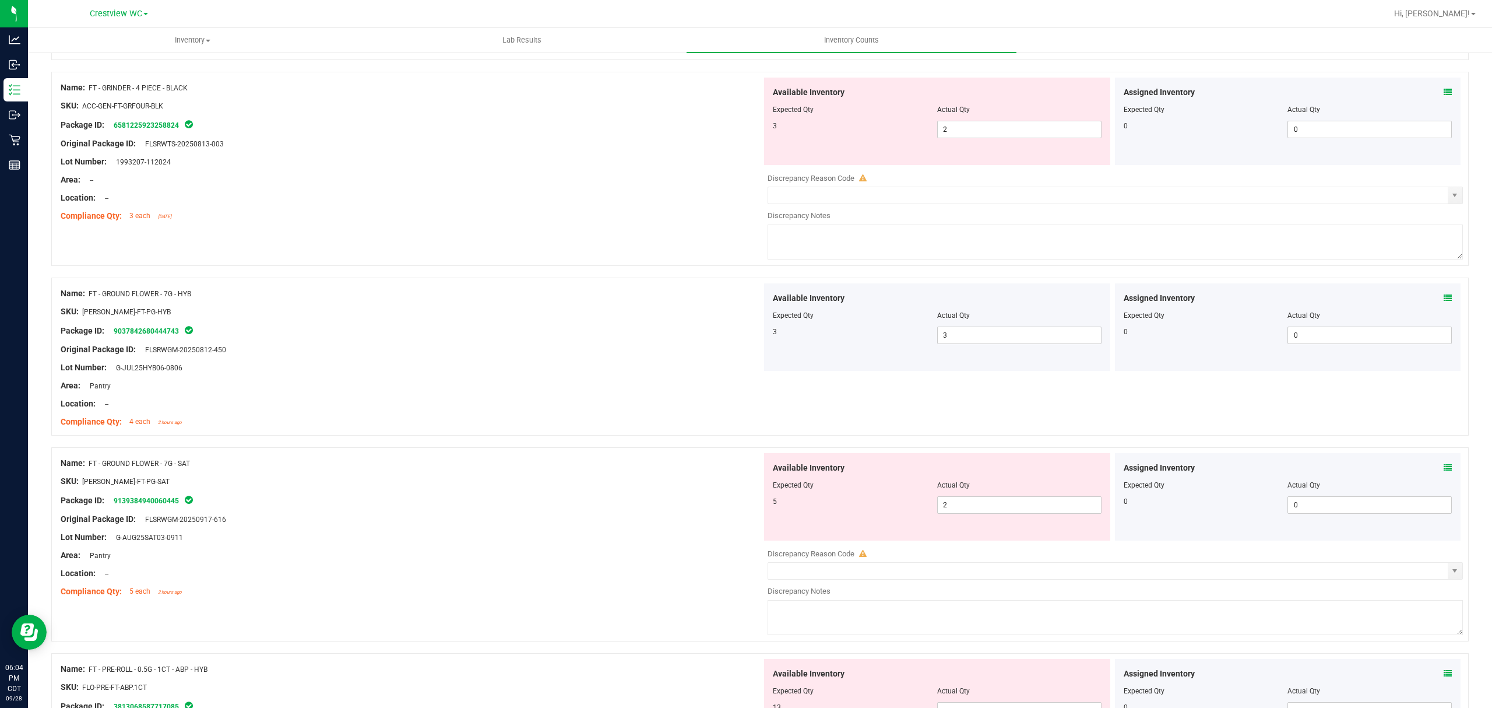
scroll to position [2333, 0]
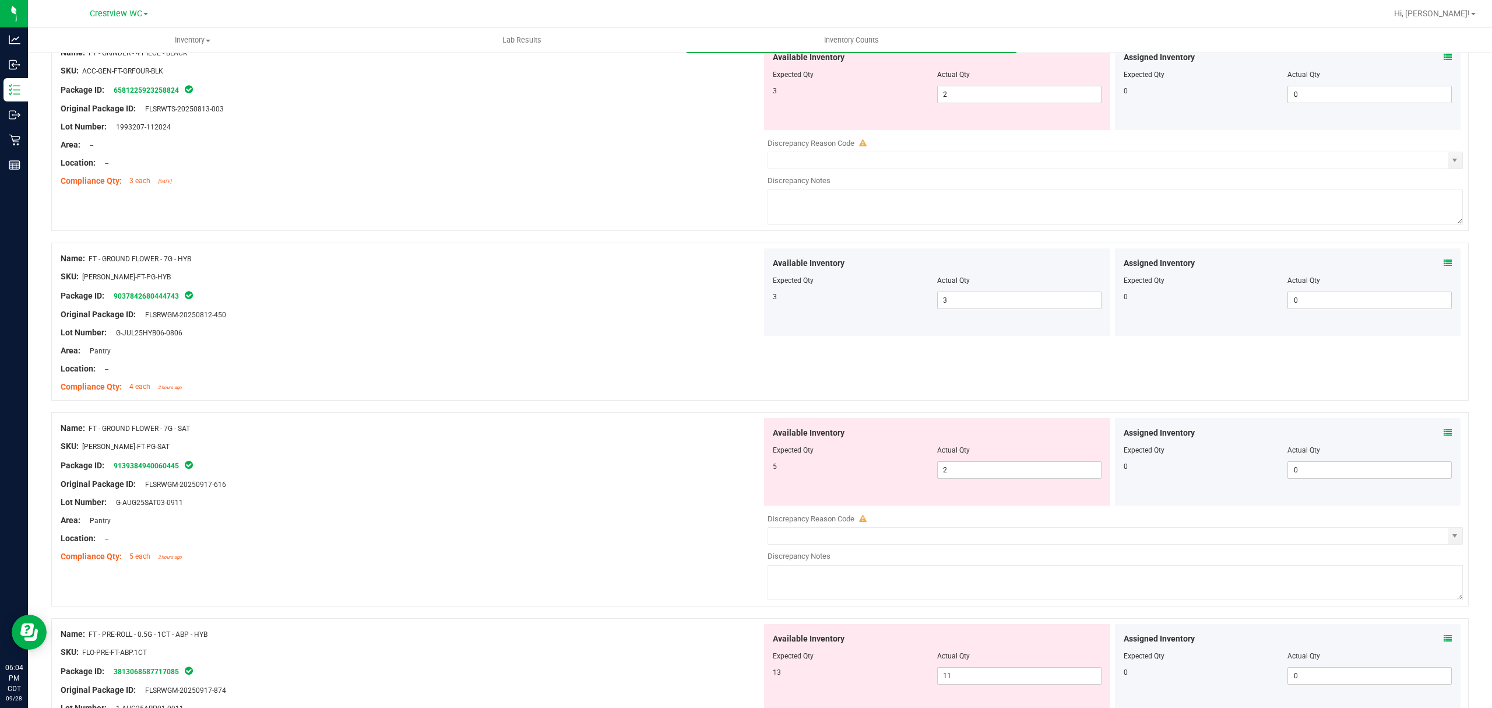
click at [1444, 437] on icon at bounding box center [1448, 432] width 8 height 8
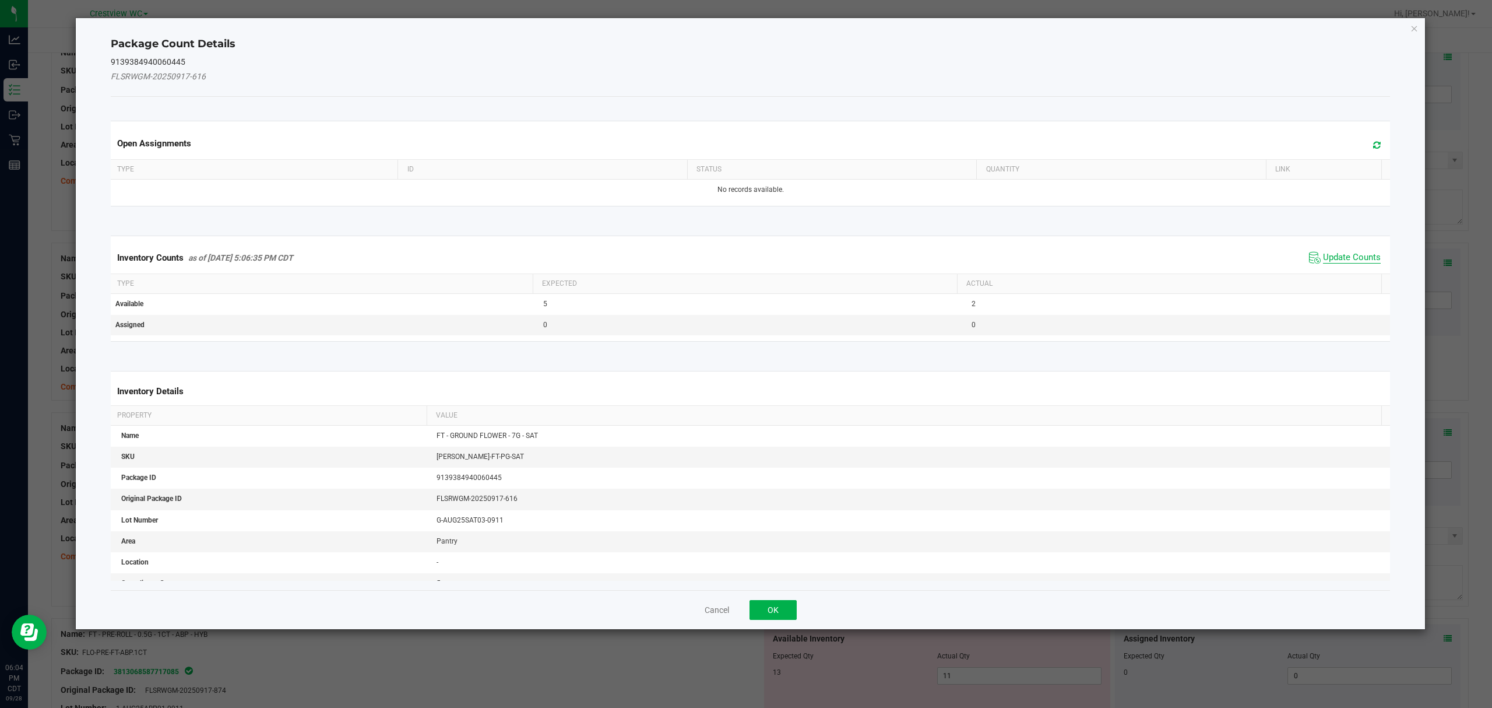
click at [1336, 263] on span "Update Counts" at bounding box center [1352, 258] width 58 height 12
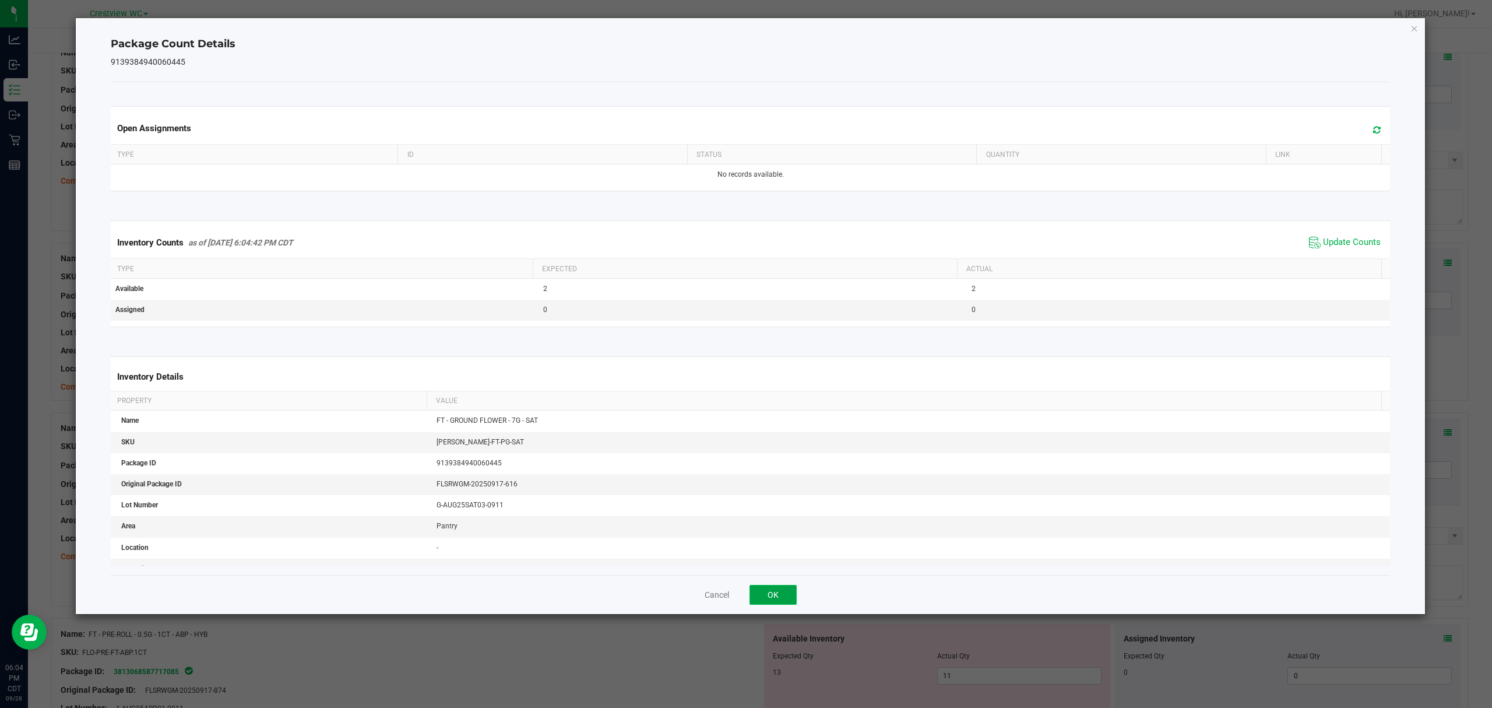
click at [782, 591] on button "OK" at bounding box center [773, 595] width 47 height 20
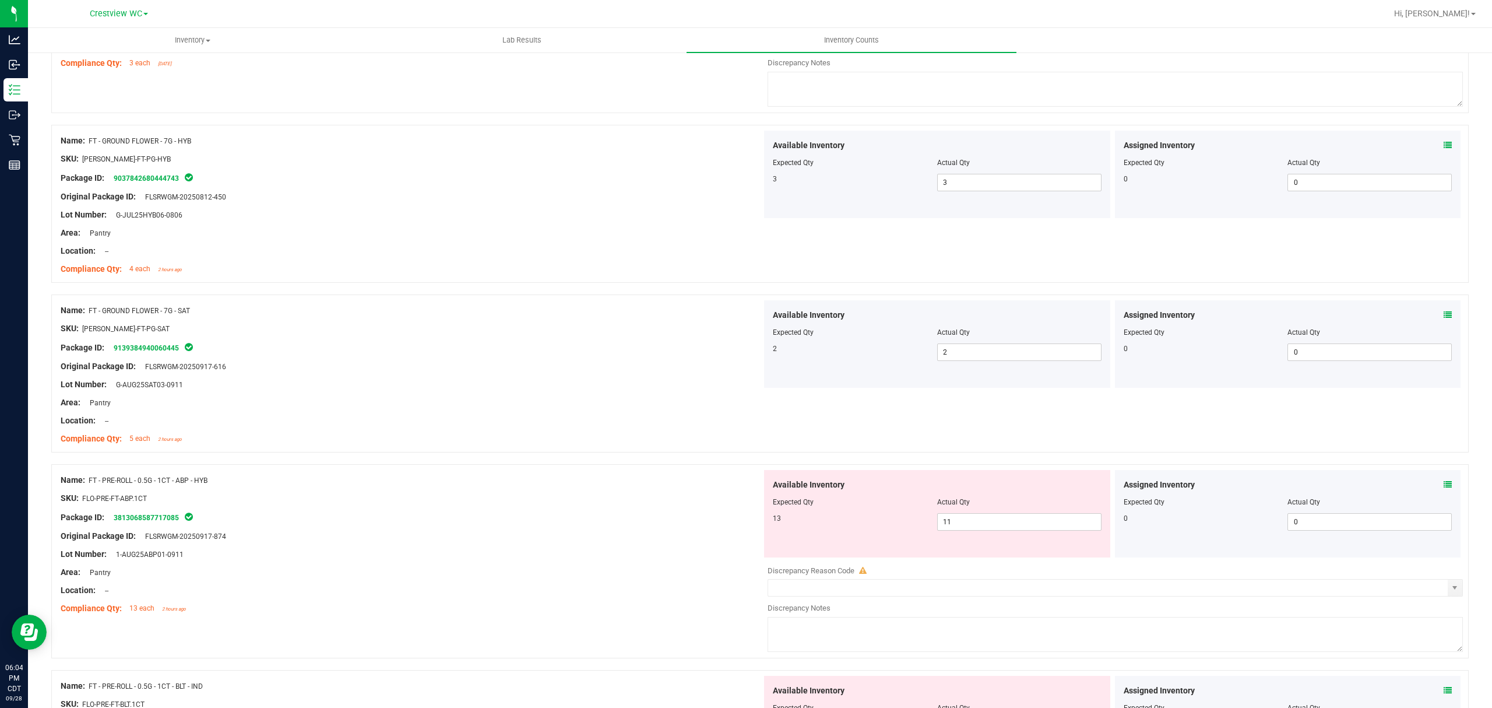
scroll to position [2498, 0]
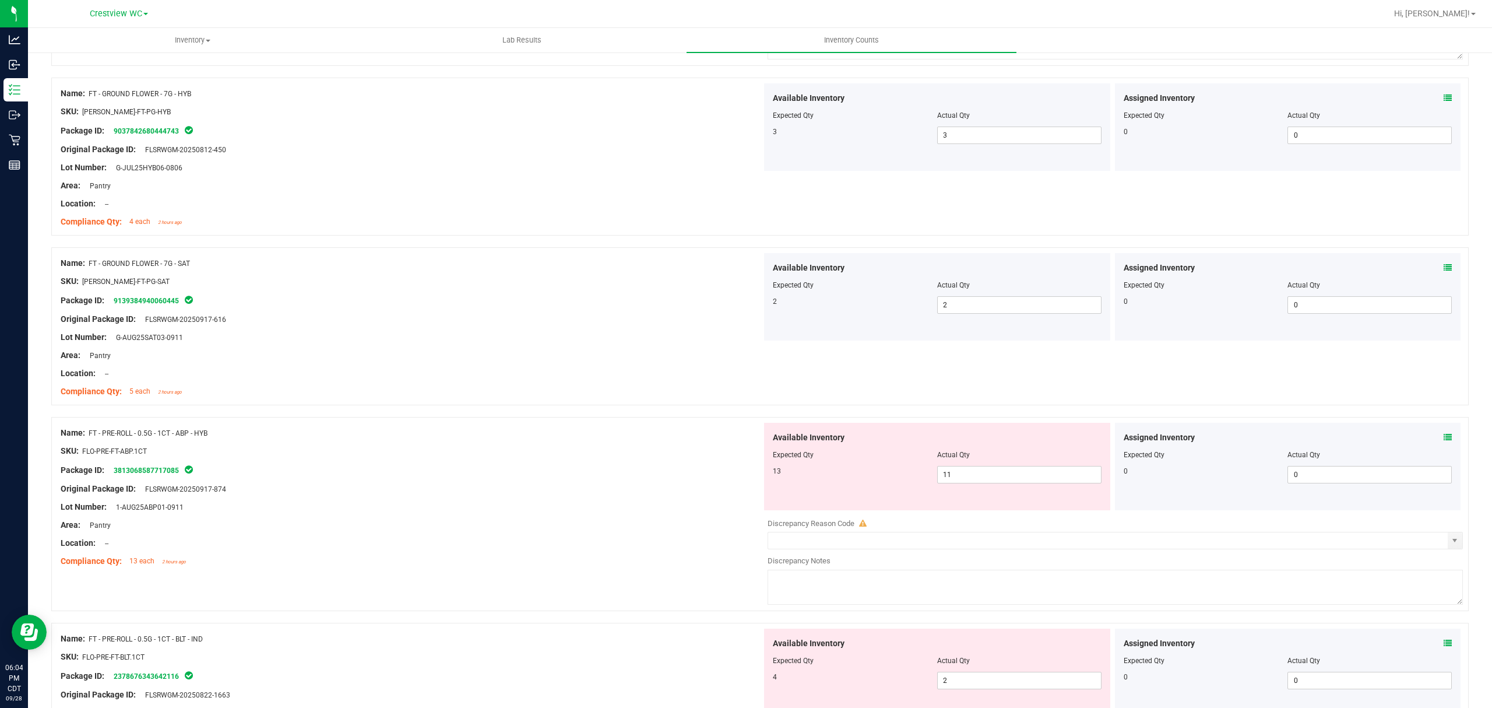
click at [1444, 441] on icon at bounding box center [1448, 437] width 8 height 8
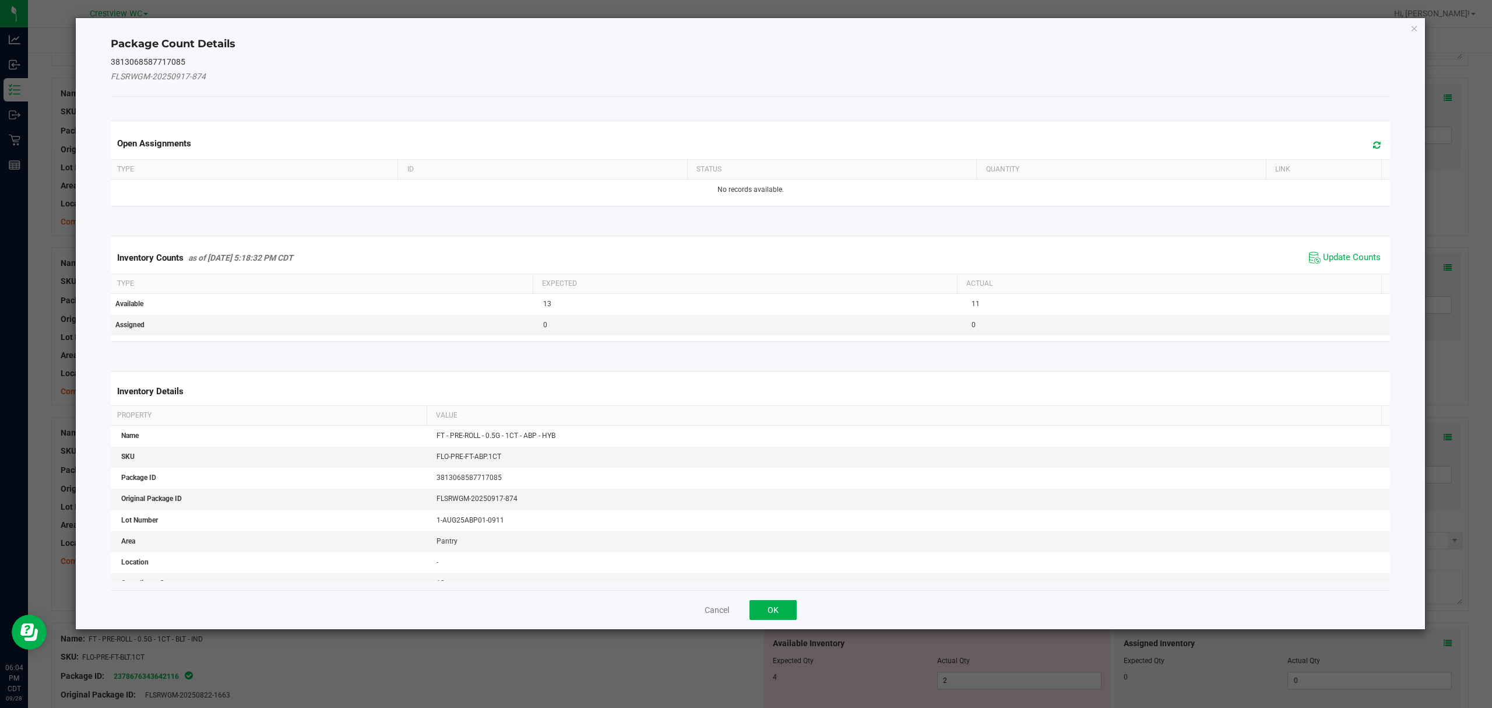
click at [1328, 280] on th "Actual" at bounding box center [1169, 284] width 424 height 20
click at [1327, 259] on span "Update Counts" at bounding box center [1352, 258] width 58 height 12
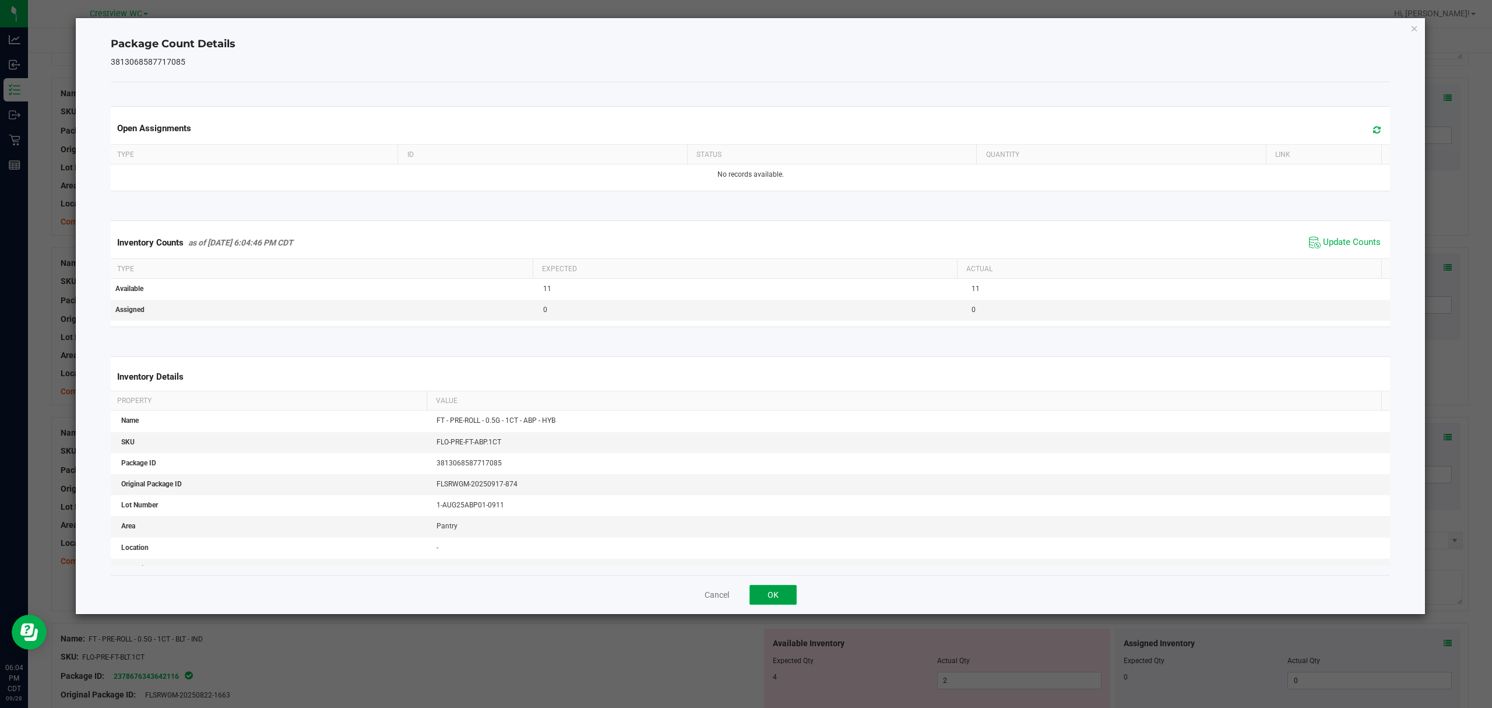
click at [774, 600] on button "OK" at bounding box center [773, 595] width 47 height 20
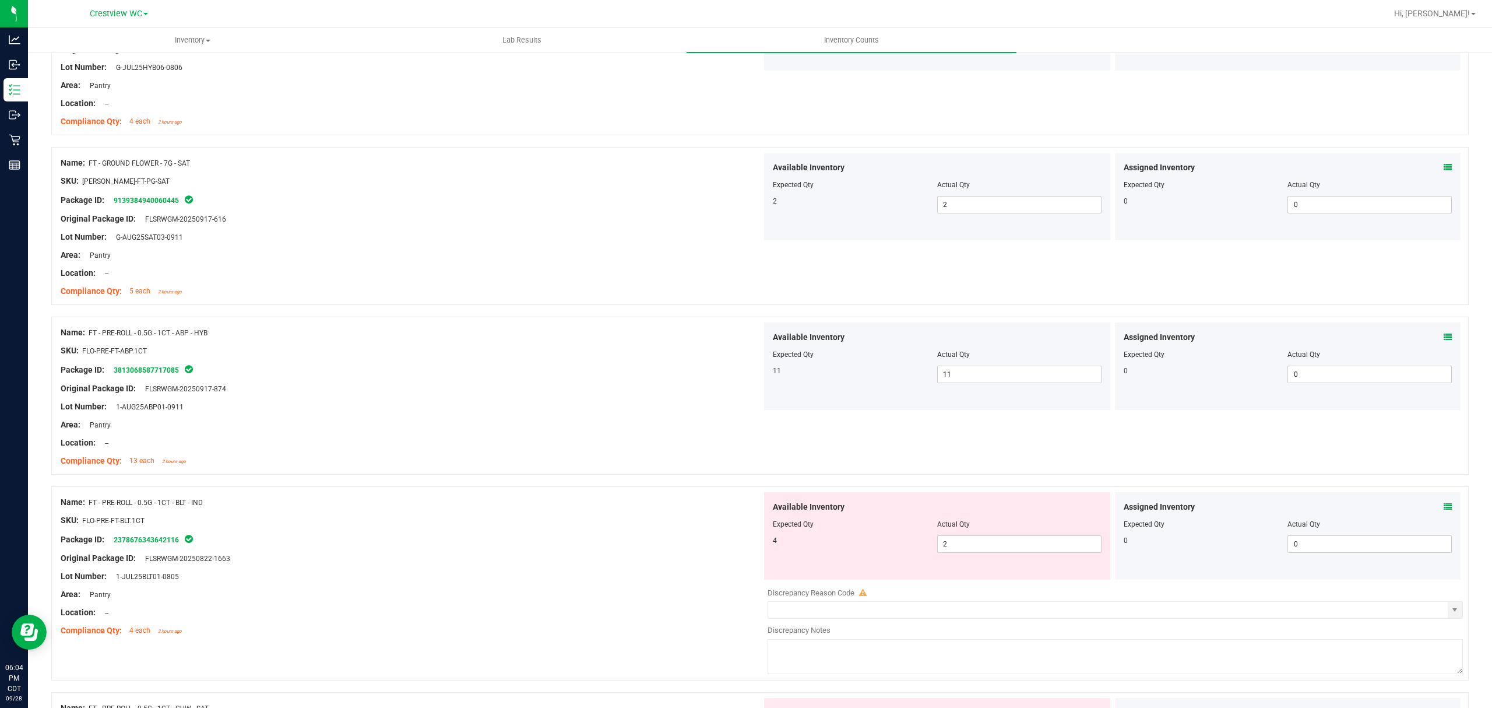
scroll to position [2738, 0]
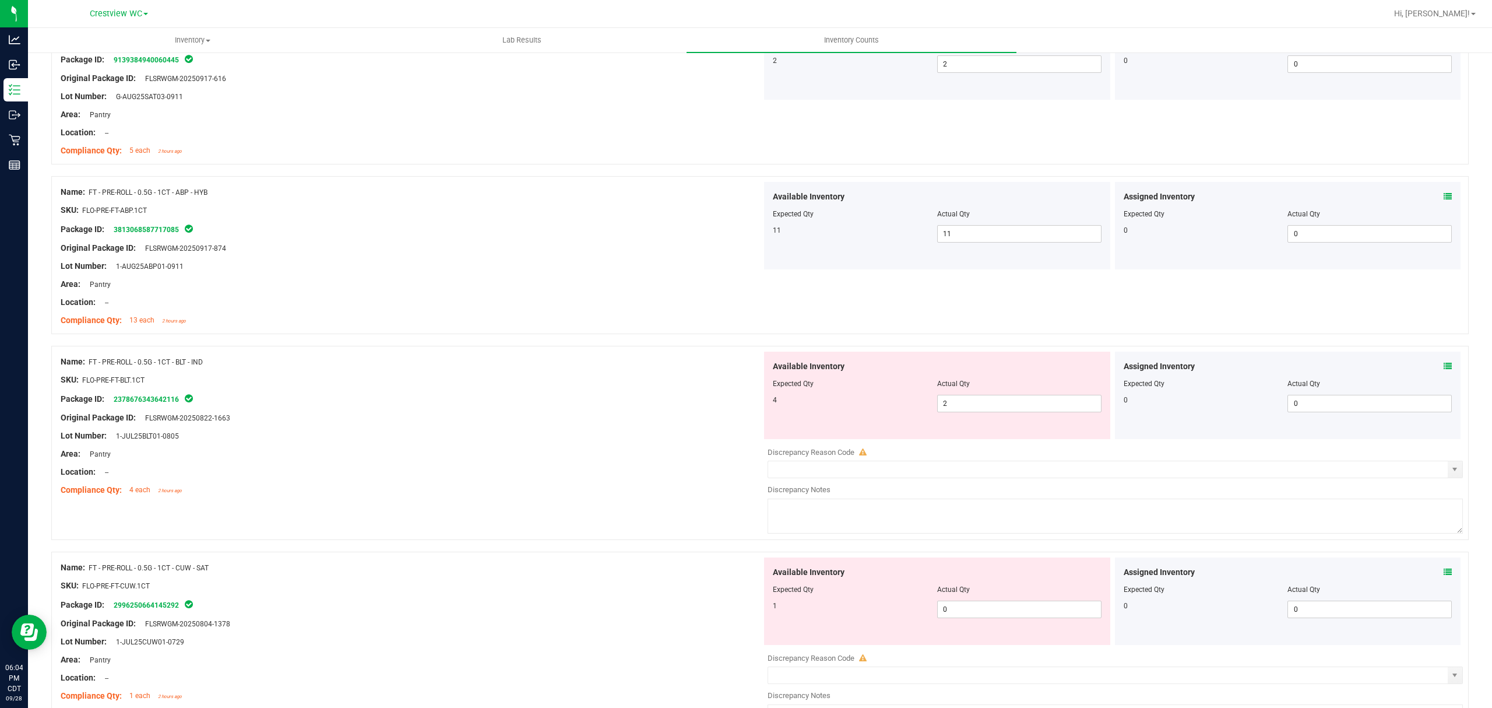
click at [1444, 370] on icon at bounding box center [1448, 366] width 8 height 8
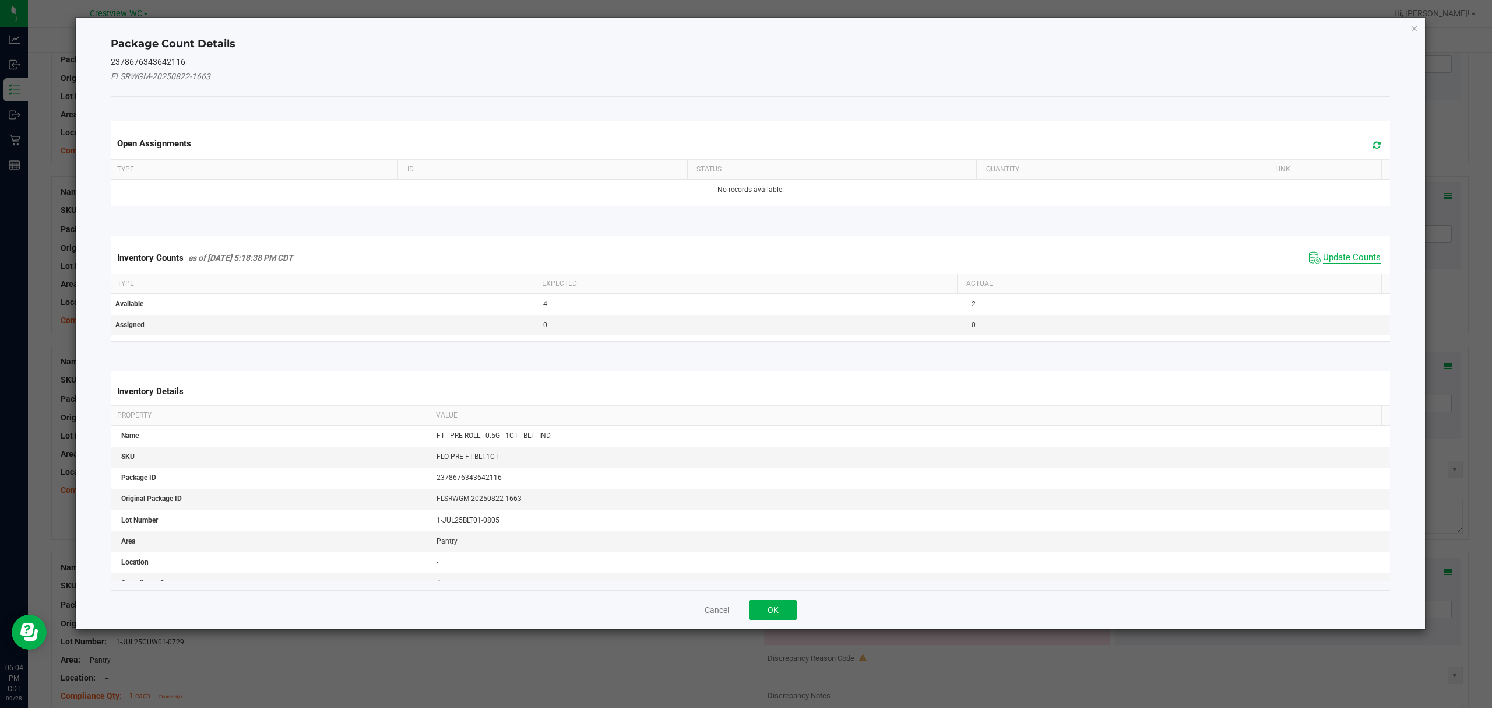
click at [1349, 257] on span "Update Counts" at bounding box center [1352, 258] width 58 height 12
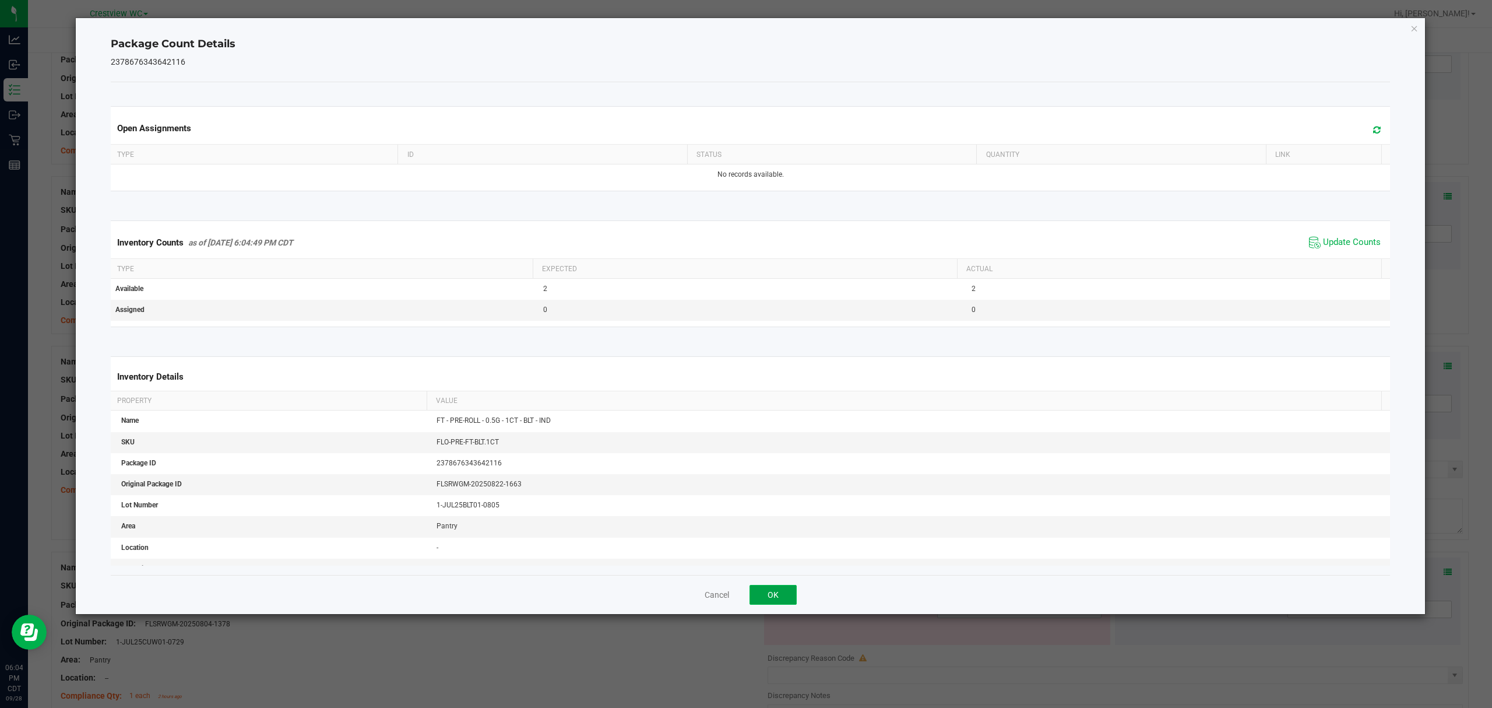
click at [780, 590] on button "OK" at bounding box center [773, 595] width 47 height 20
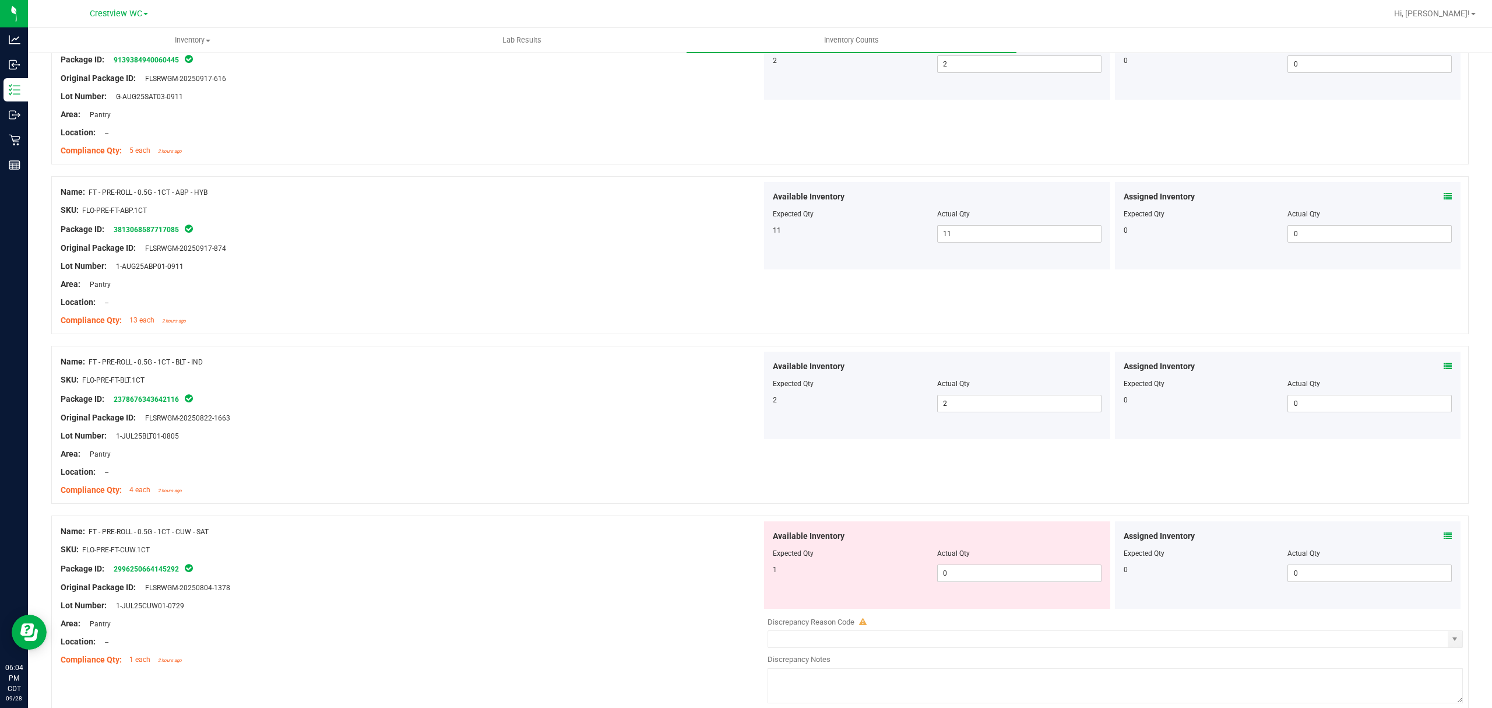
click at [1444, 540] on icon at bounding box center [1448, 536] width 8 height 8
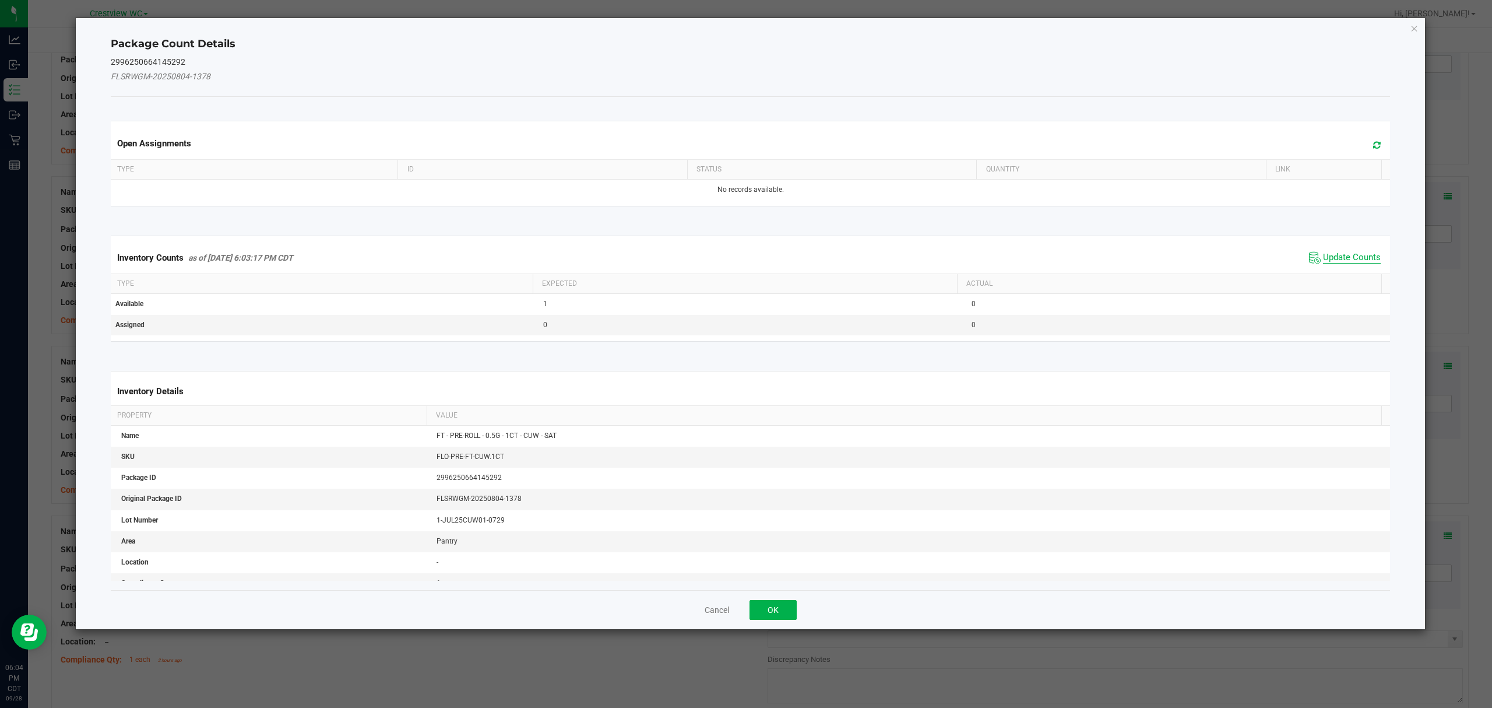
click at [1344, 253] on span "Update Counts" at bounding box center [1352, 258] width 58 height 12
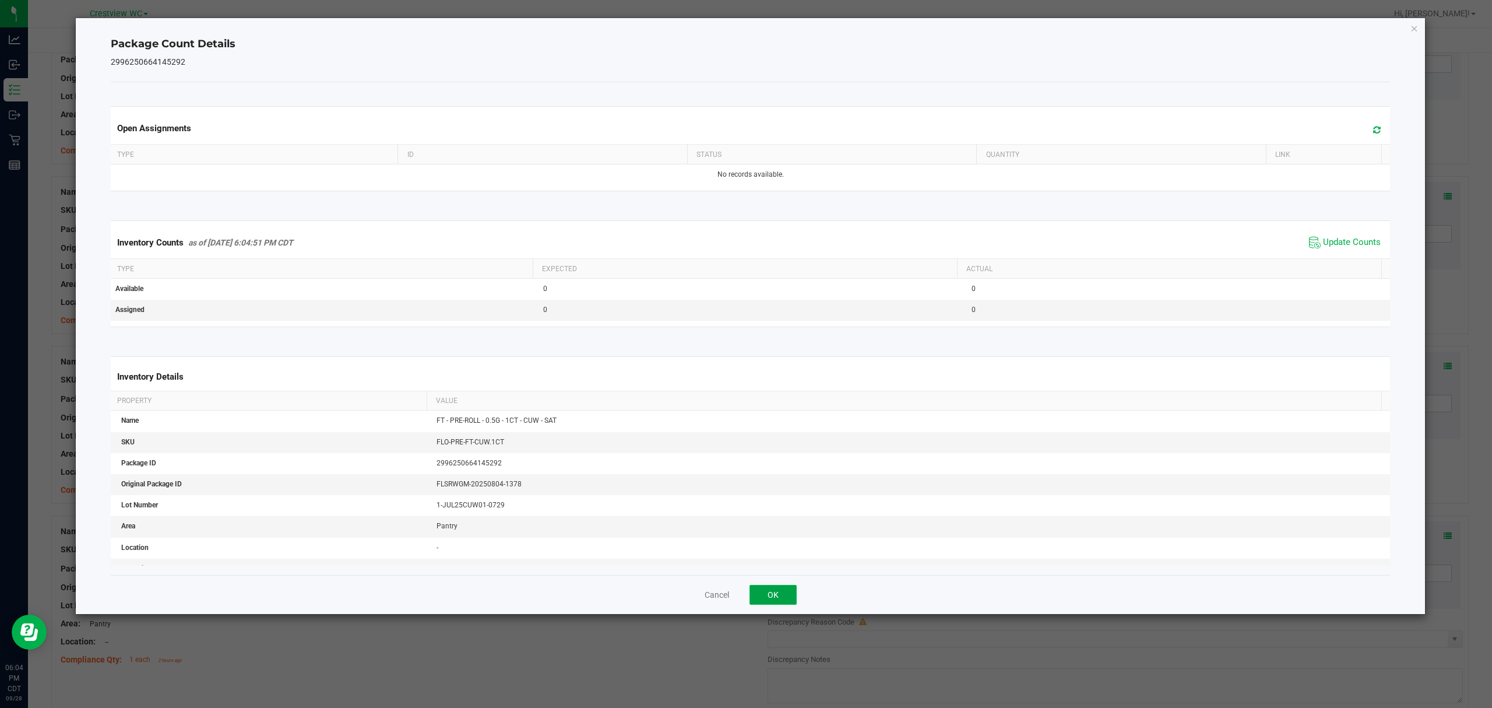
click at [758, 589] on button "OK" at bounding box center [773, 595] width 47 height 20
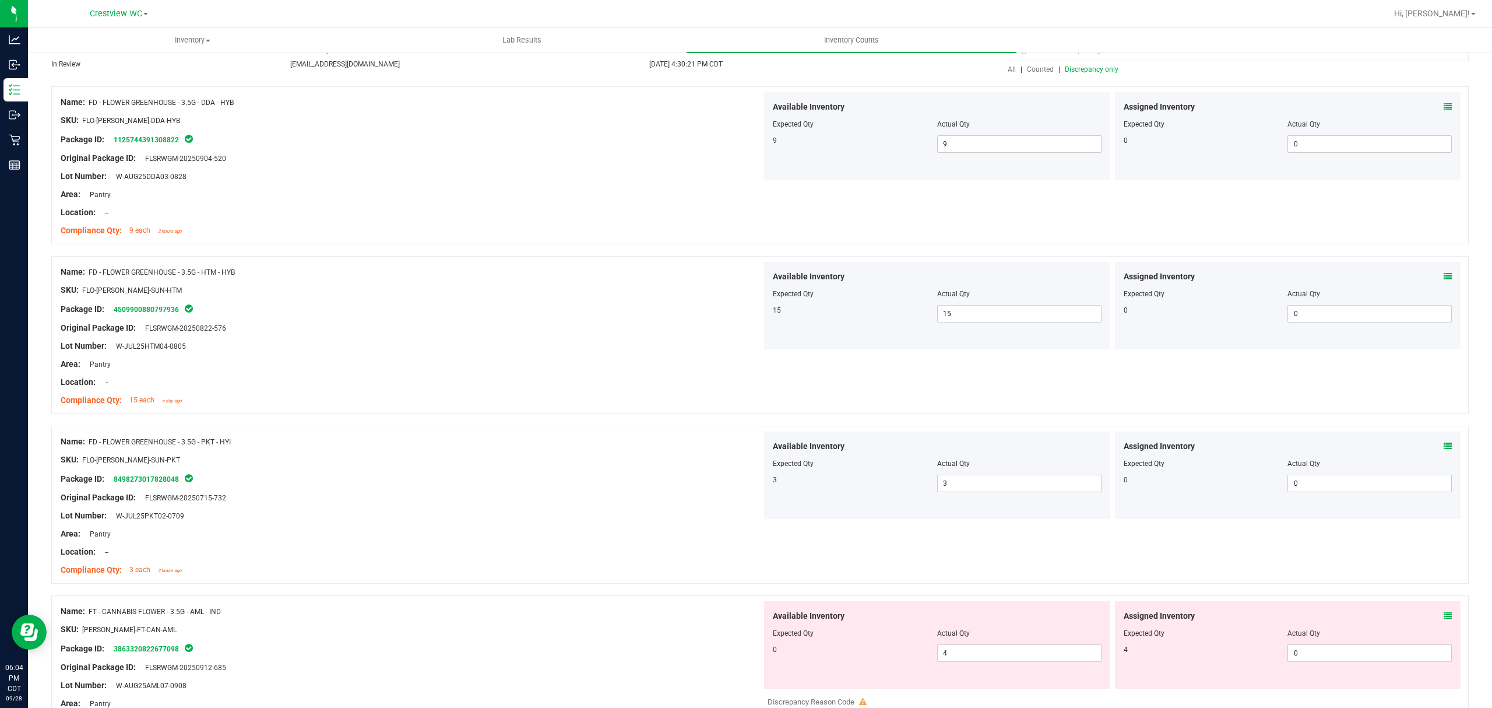
scroll to position [0, 0]
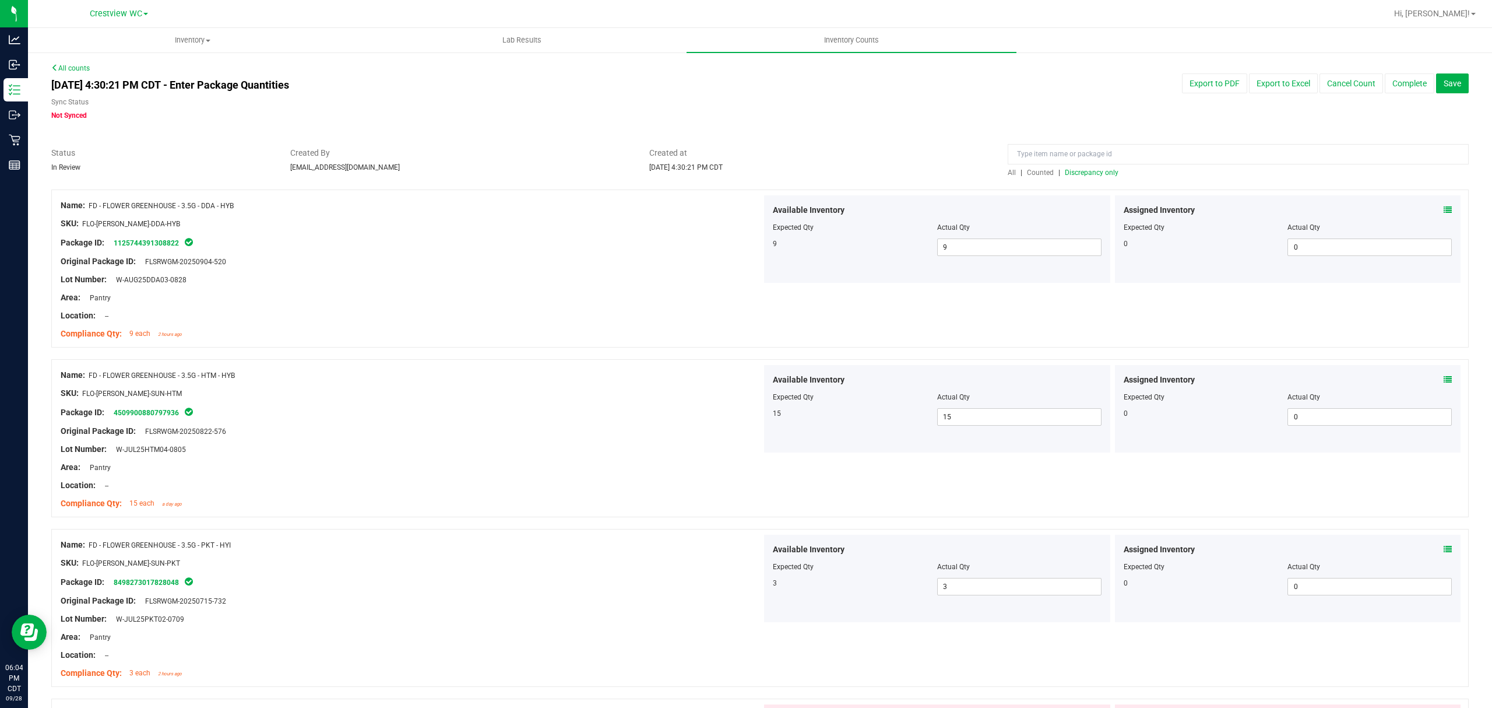
click at [1084, 173] on span "Discrepancy only" at bounding box center [1092, 172] width 54 height 8
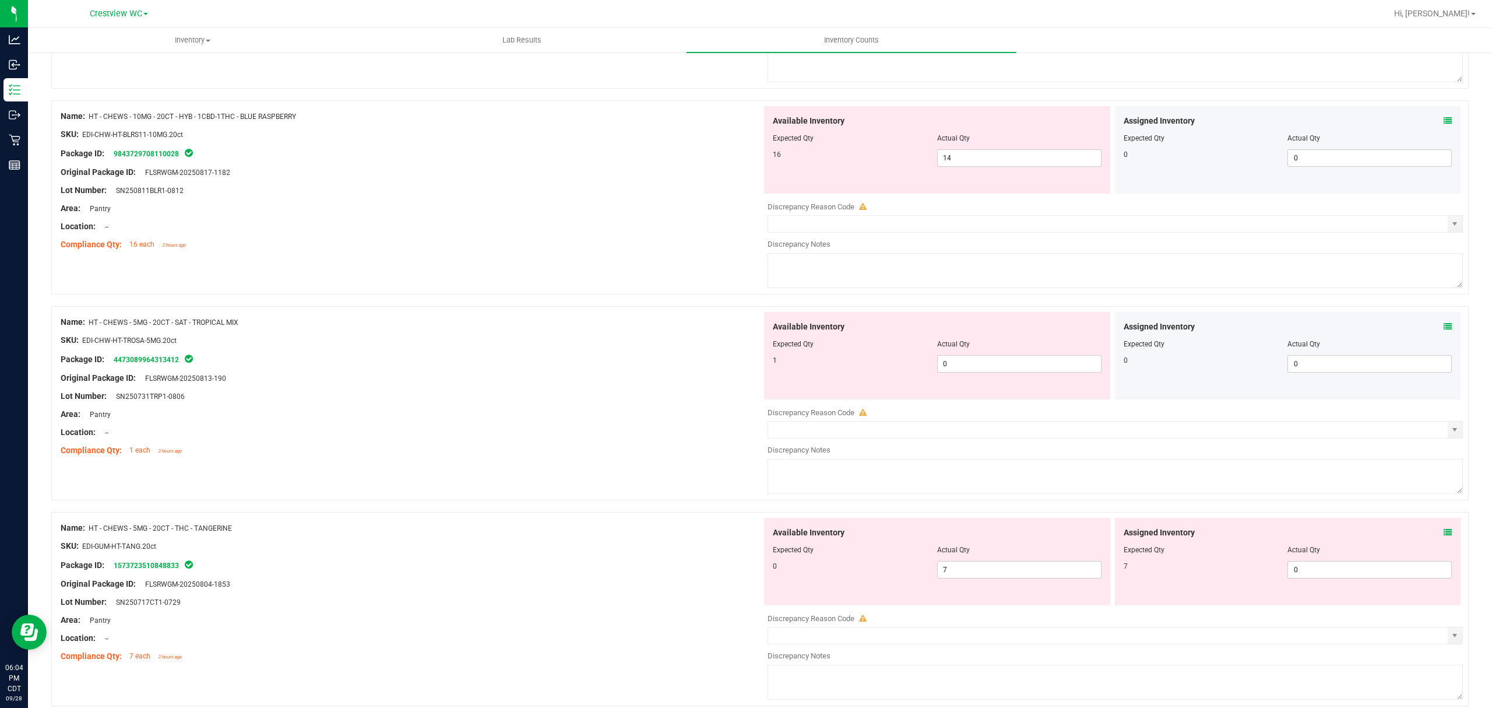
scroll to position [3648, 0]
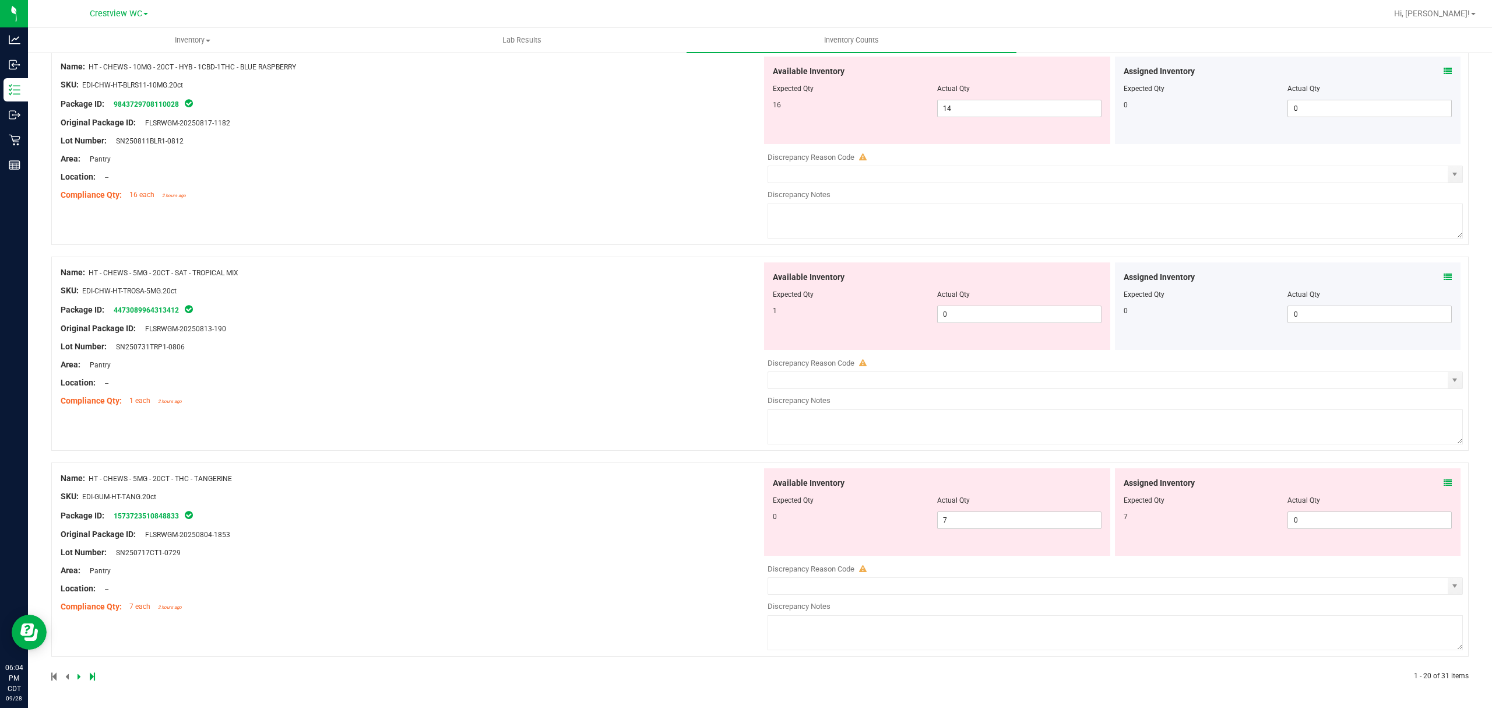
click at [1444, 479] on icon at bounding box center [1448, 483] width 8 height 8
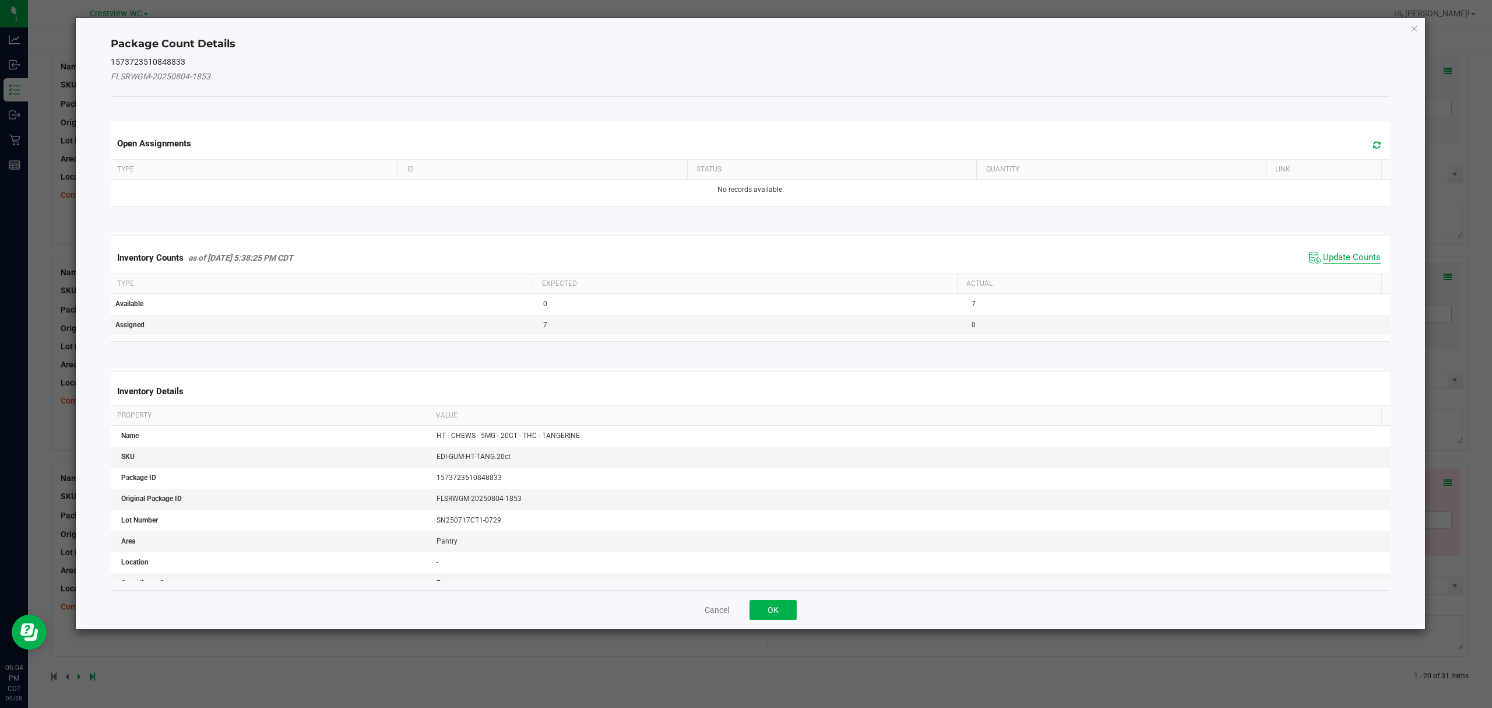
click at [1341, 253] on span "Update Counts" at bounding box center [1352, 258] width 58 height 12
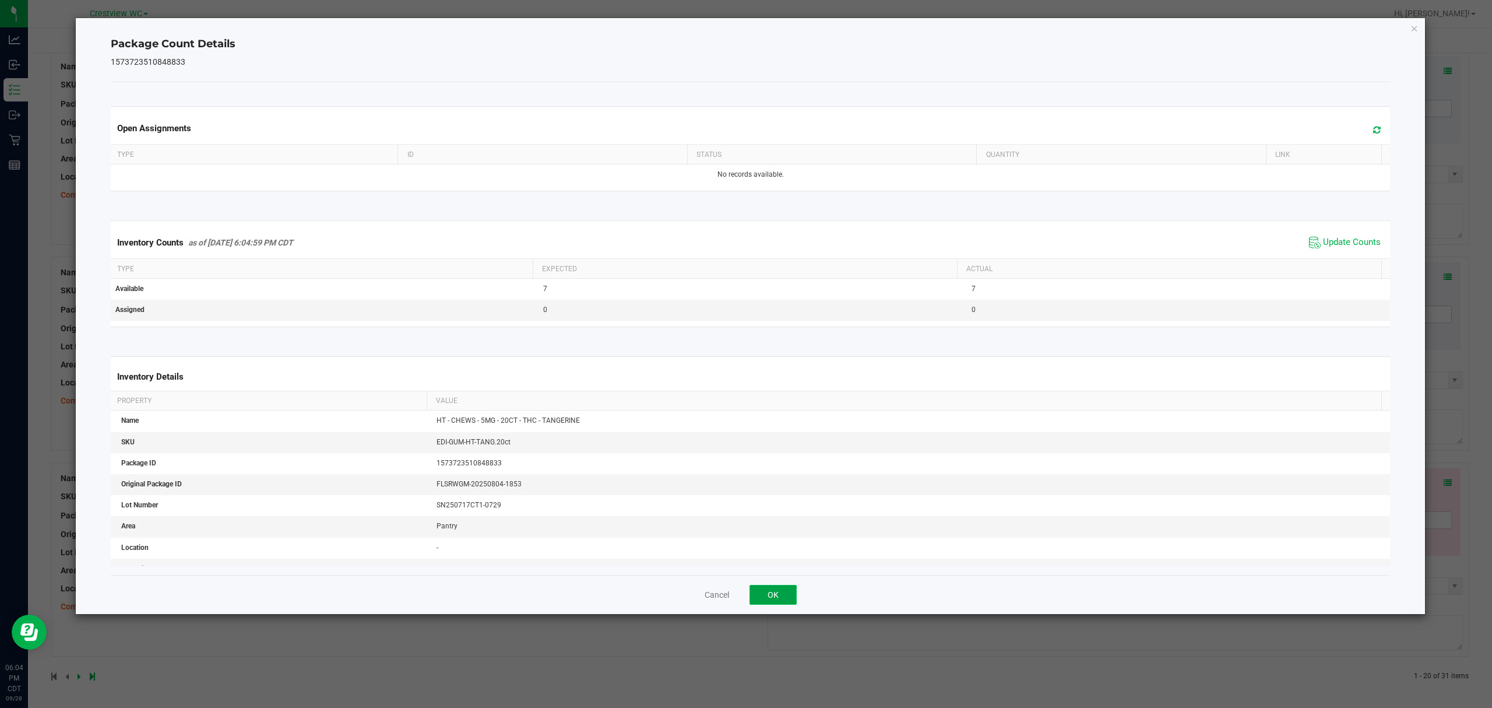
click at [786, 593] on button "OK" at bounding box center [773, 595] width 47 height 20
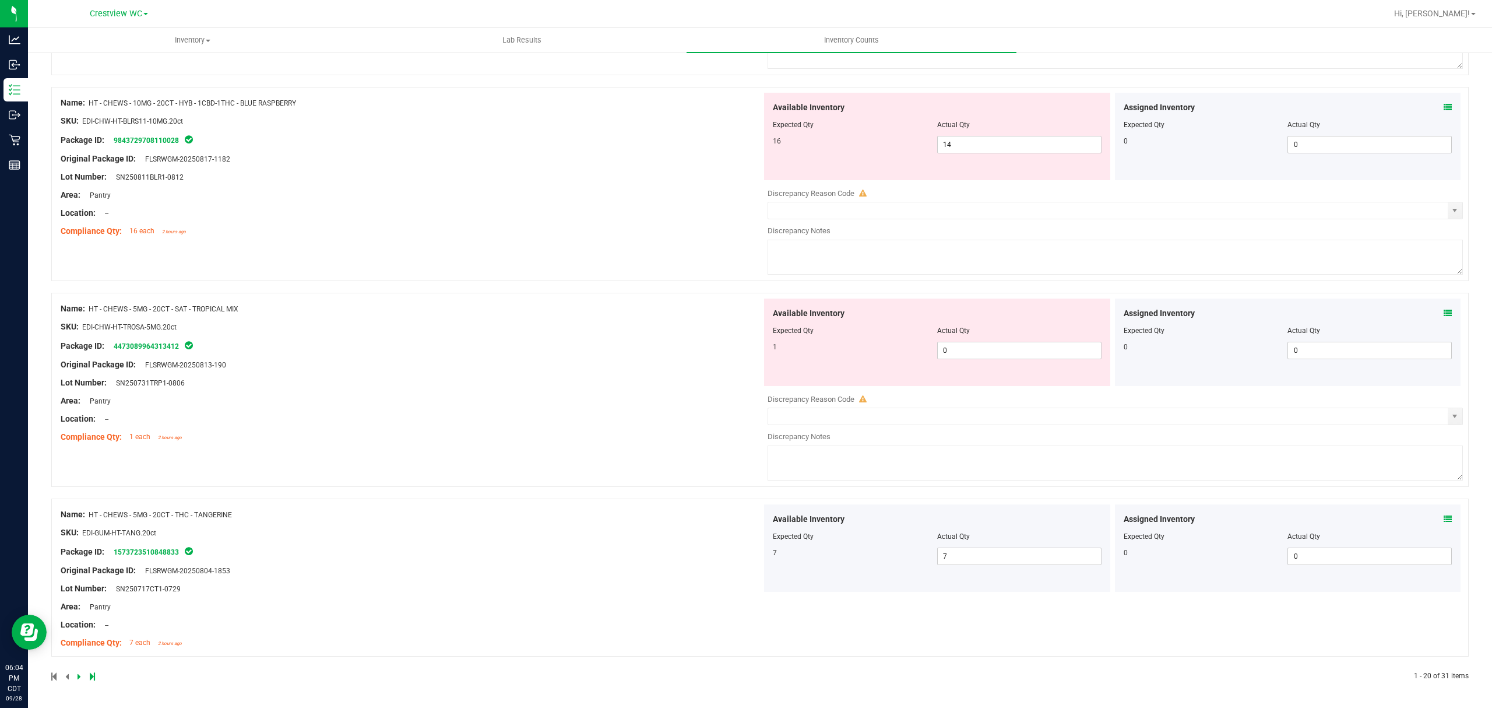
click at [1444, 311] on icon at bounding box center [1448, 313] width 8 height 8
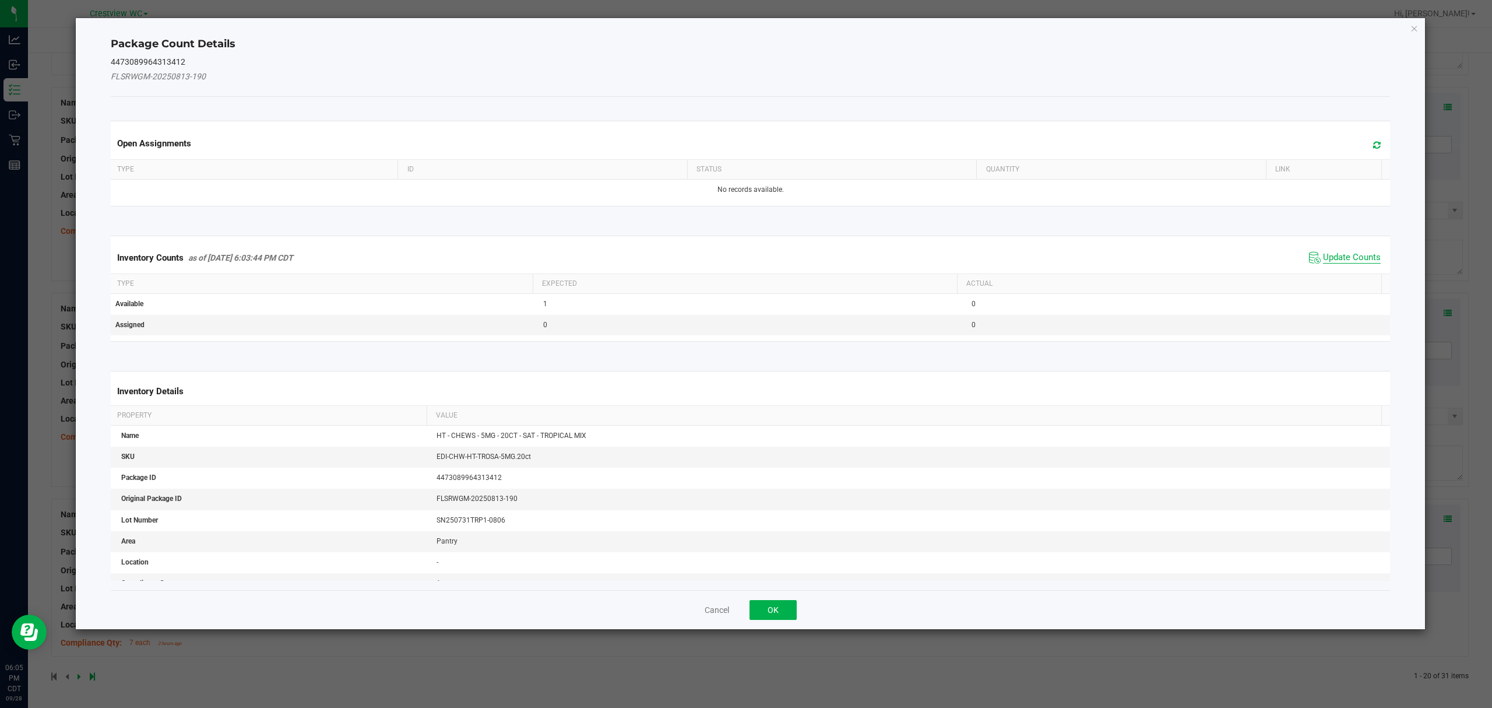
click at [1346, 259] on span "Update Counts" at bounding box center [1352, 258] width 58 height 12
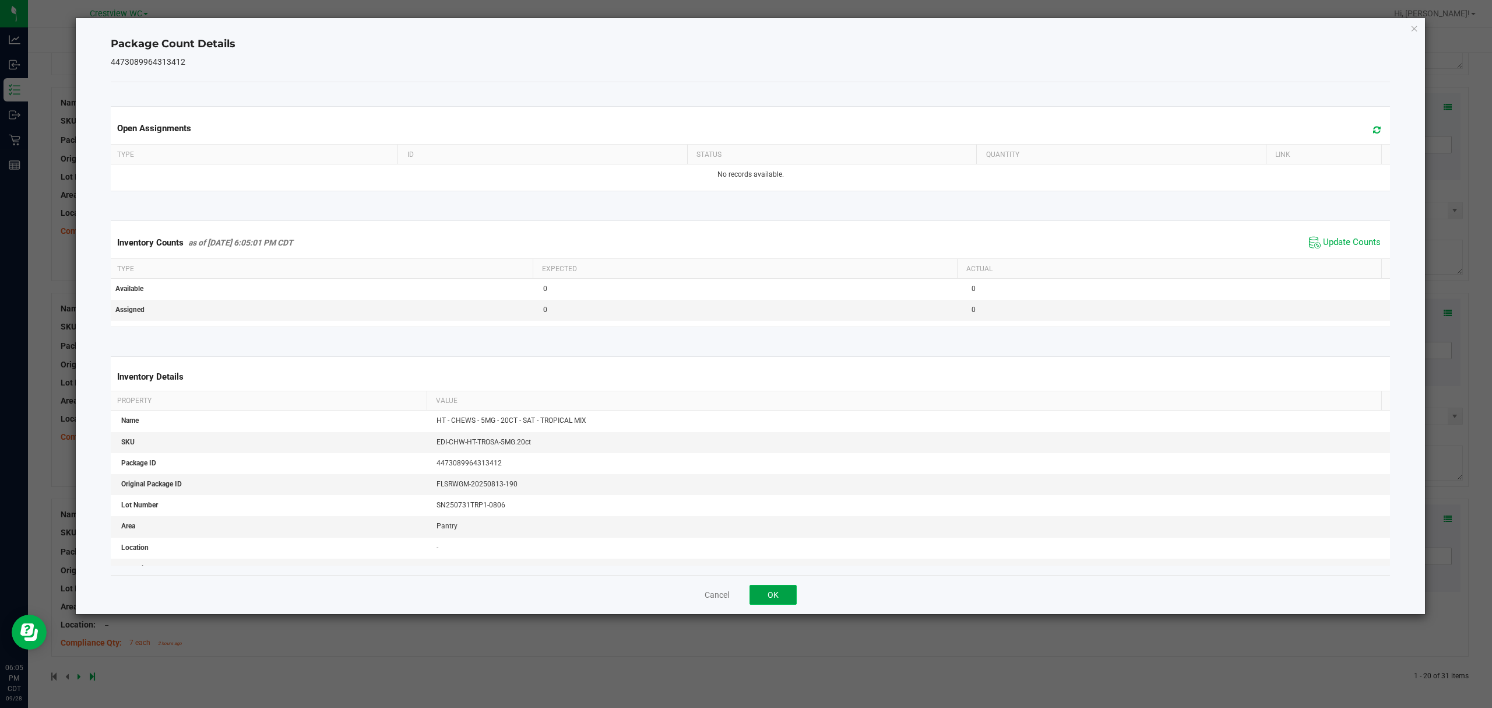
click at [788, 591] on button "OK" at bounding box center [773, 595] width 47 height 20
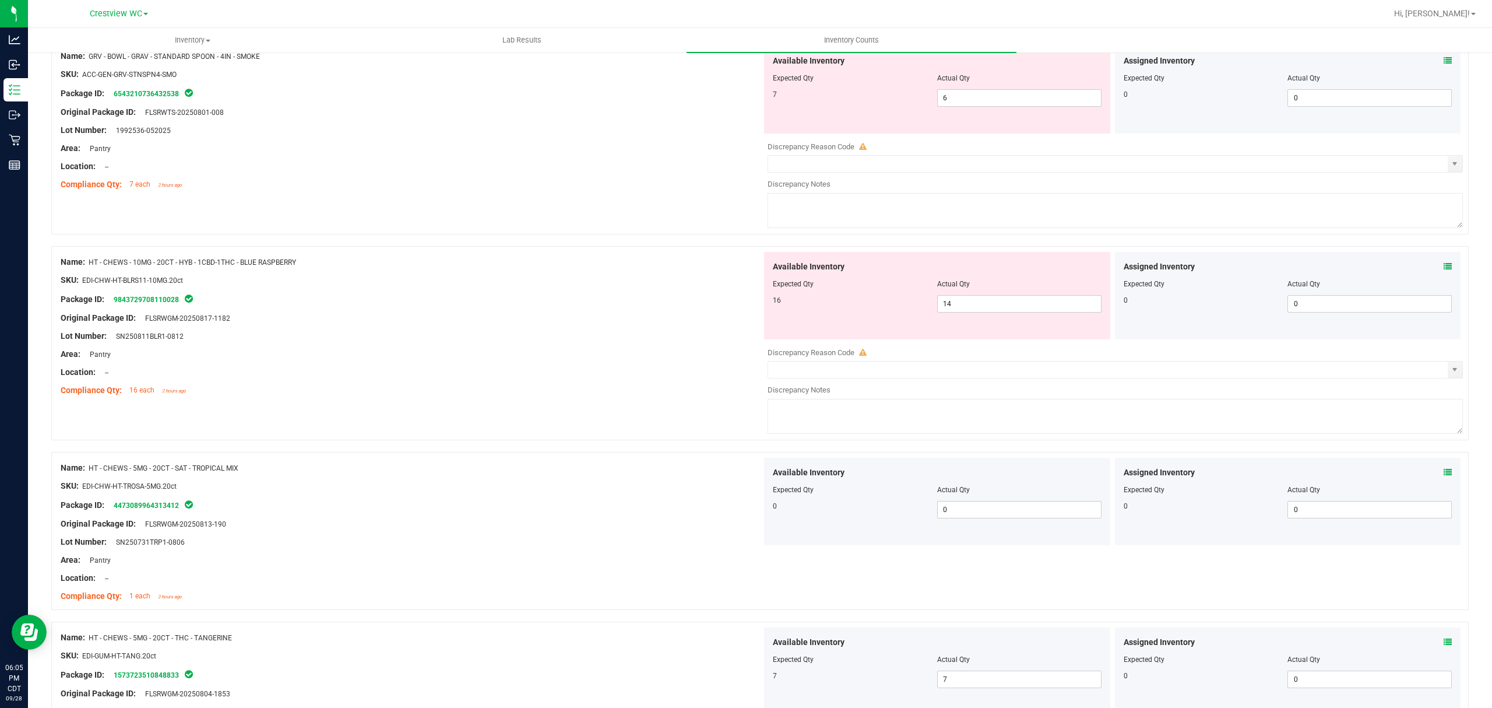
scroll to position [3396, 0]
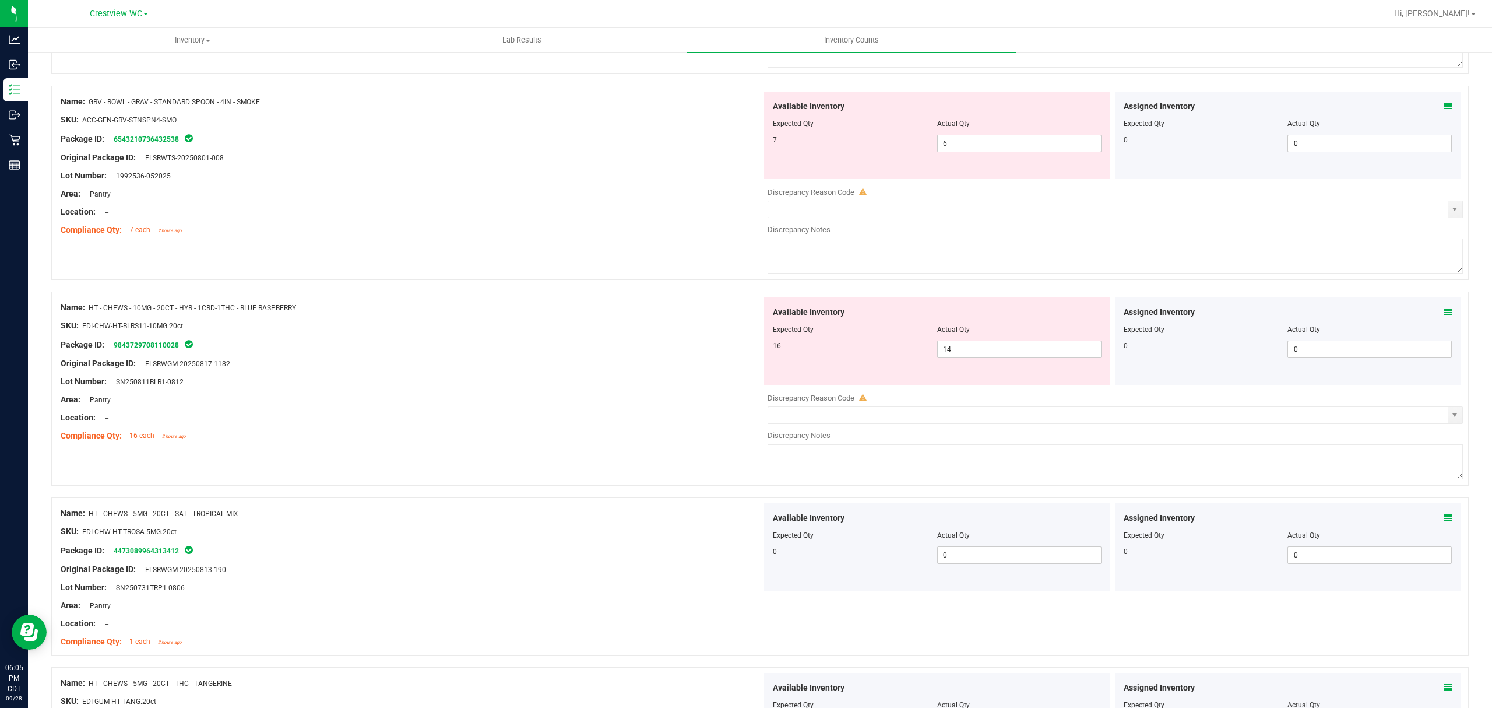
click at [1444, 316] on icon at bounding box center [1448, 312] width 8 height 8
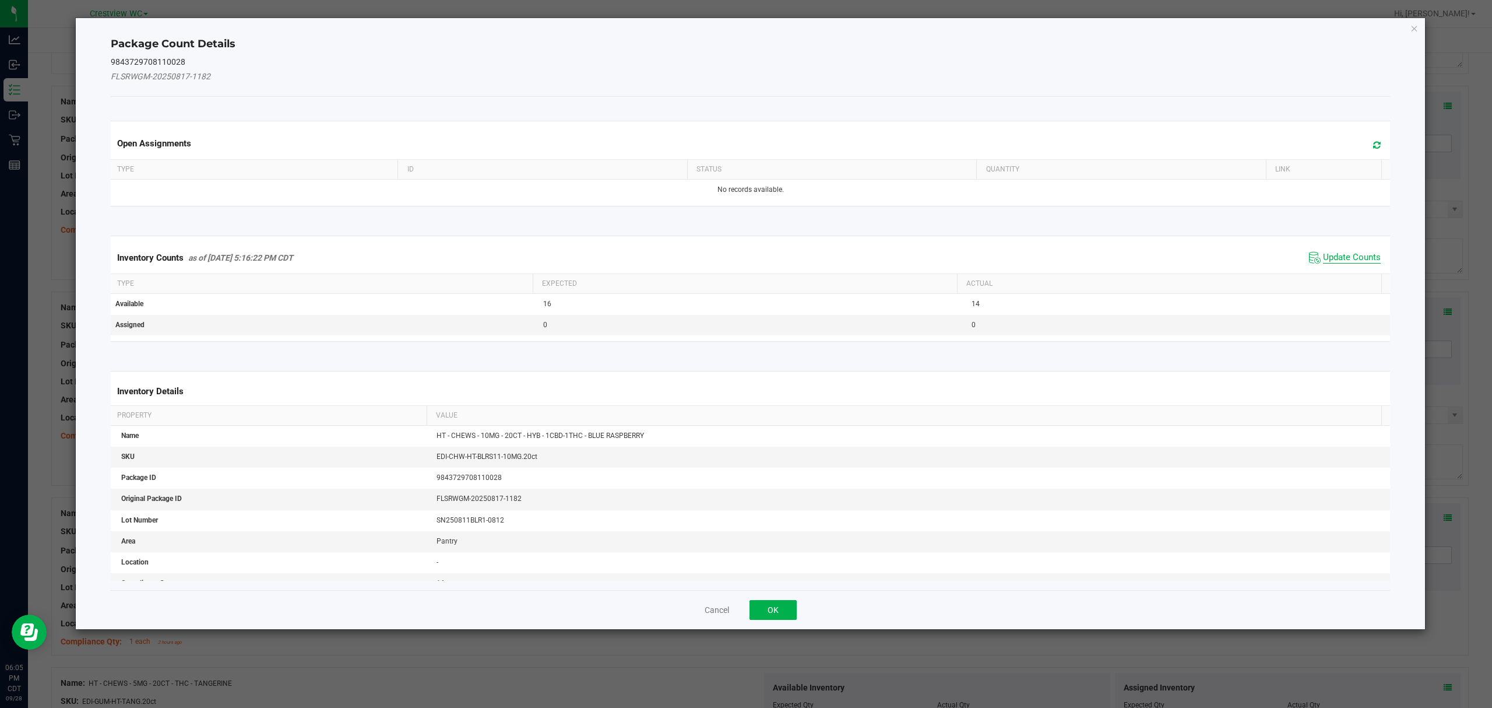
click at [1358, 257] on span "Update Counts" at bounding box center [1352, 258] width 58 height 12
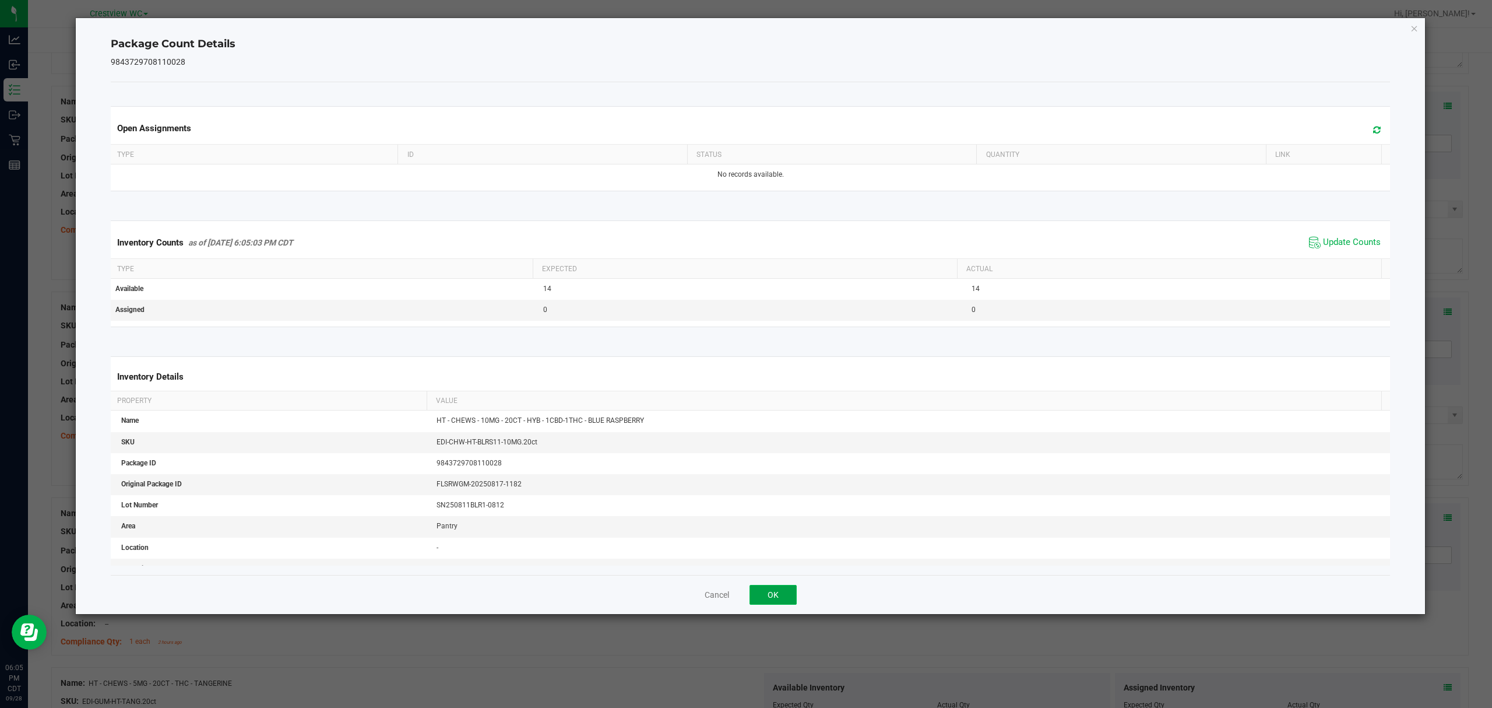
click at [754, 585] on button "OK" at bounding box center [773, 595] width 47 height 20
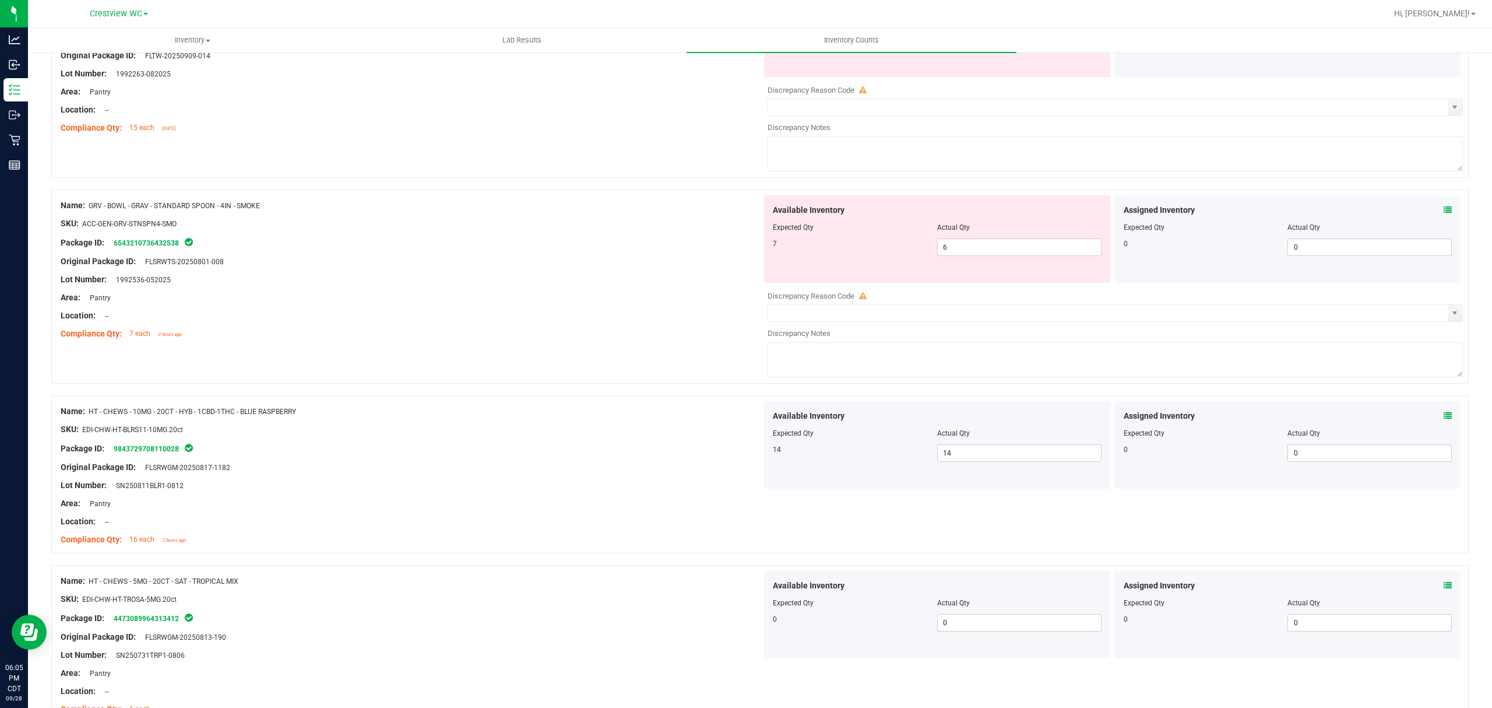
scroll to position [3253, 0]
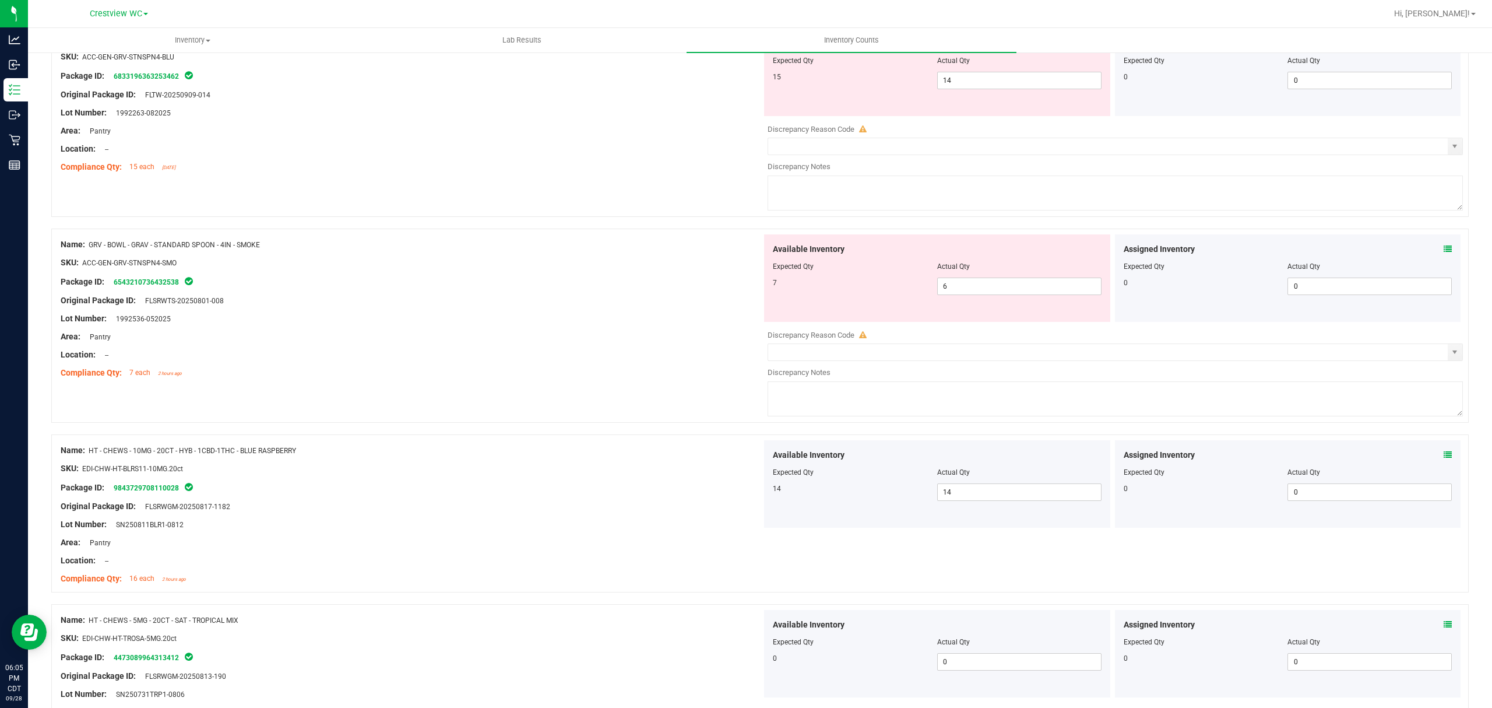
click at [1444, 253] on icon at bounding box center [1448, 249] width 8 height 8
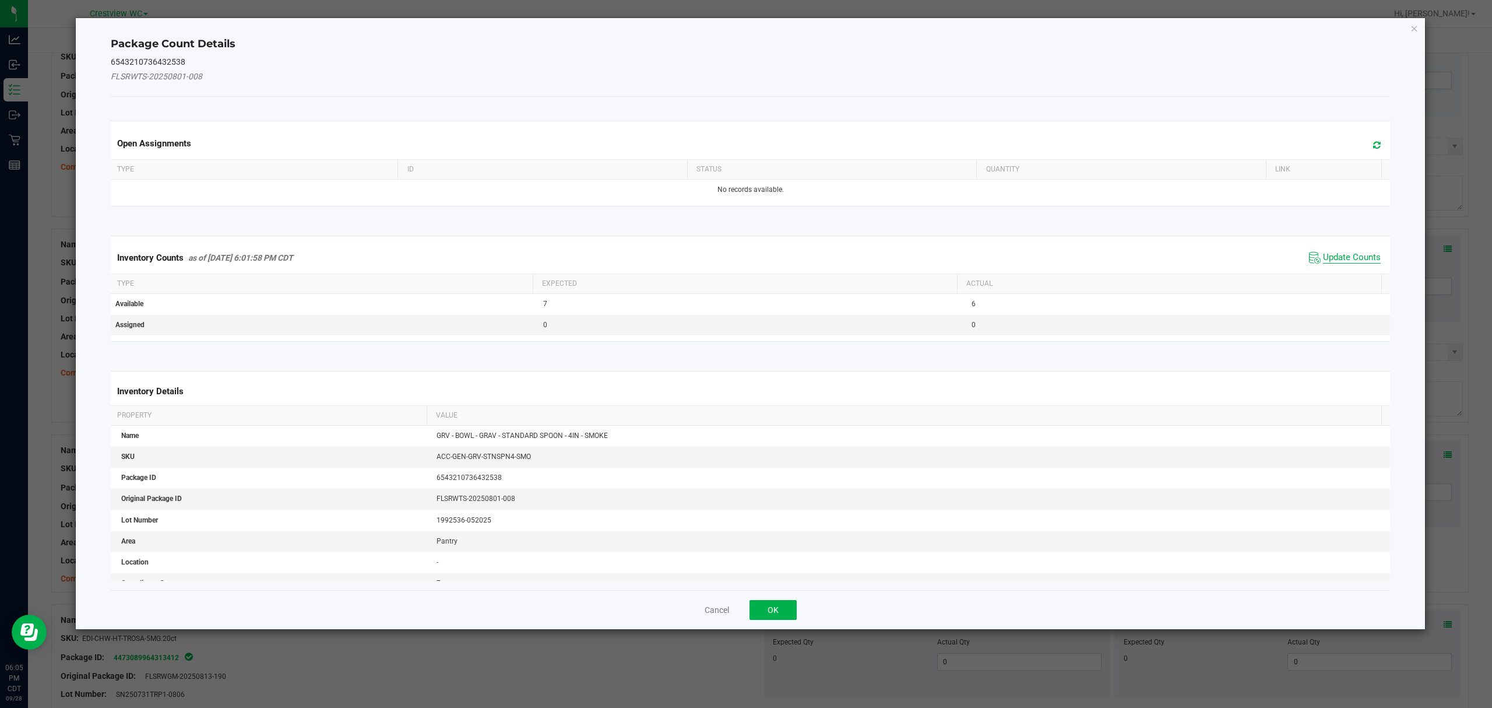
click at [1345, 260] on span "Update Counts" at bounding box center [1352, 258] width 58 height 12
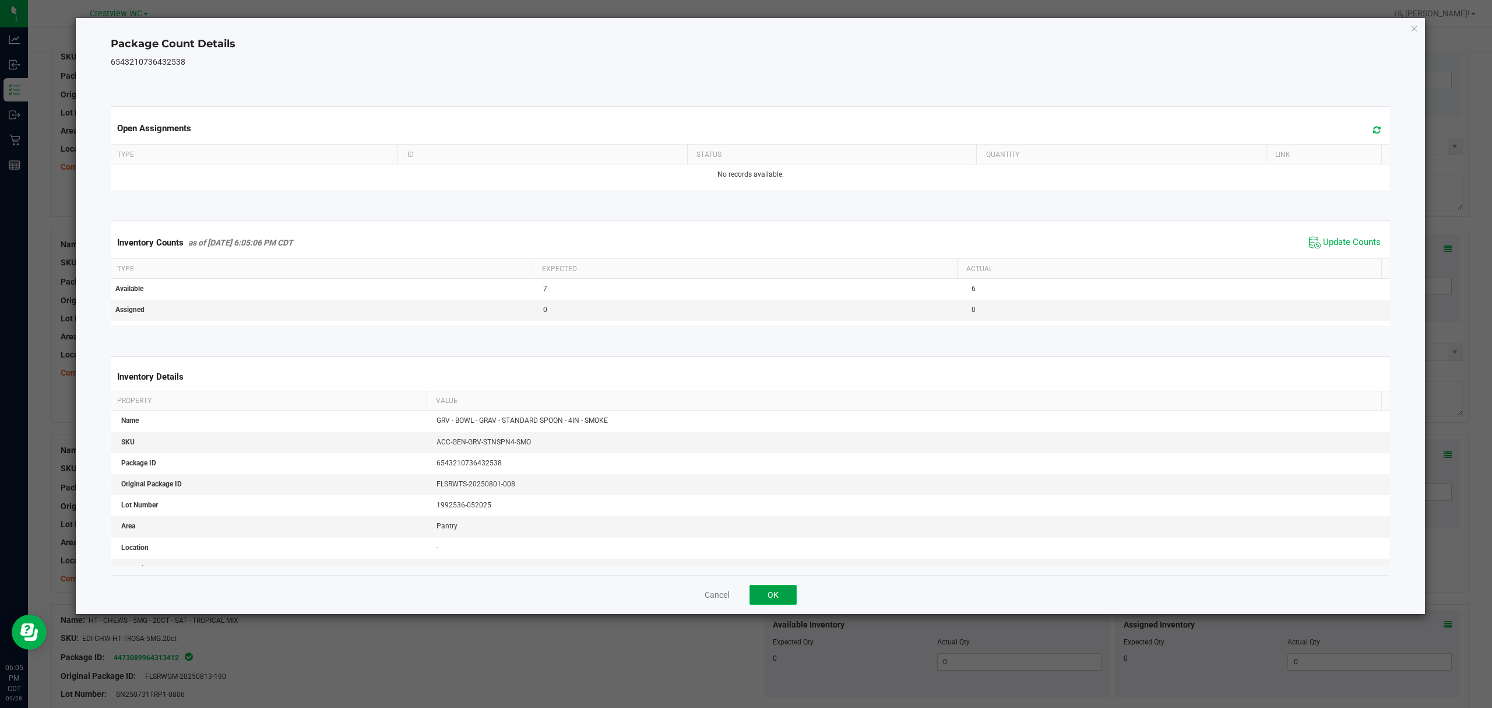
click at [778, 590] on button "OK" at bounding box center [773, 595] width 47 height 20
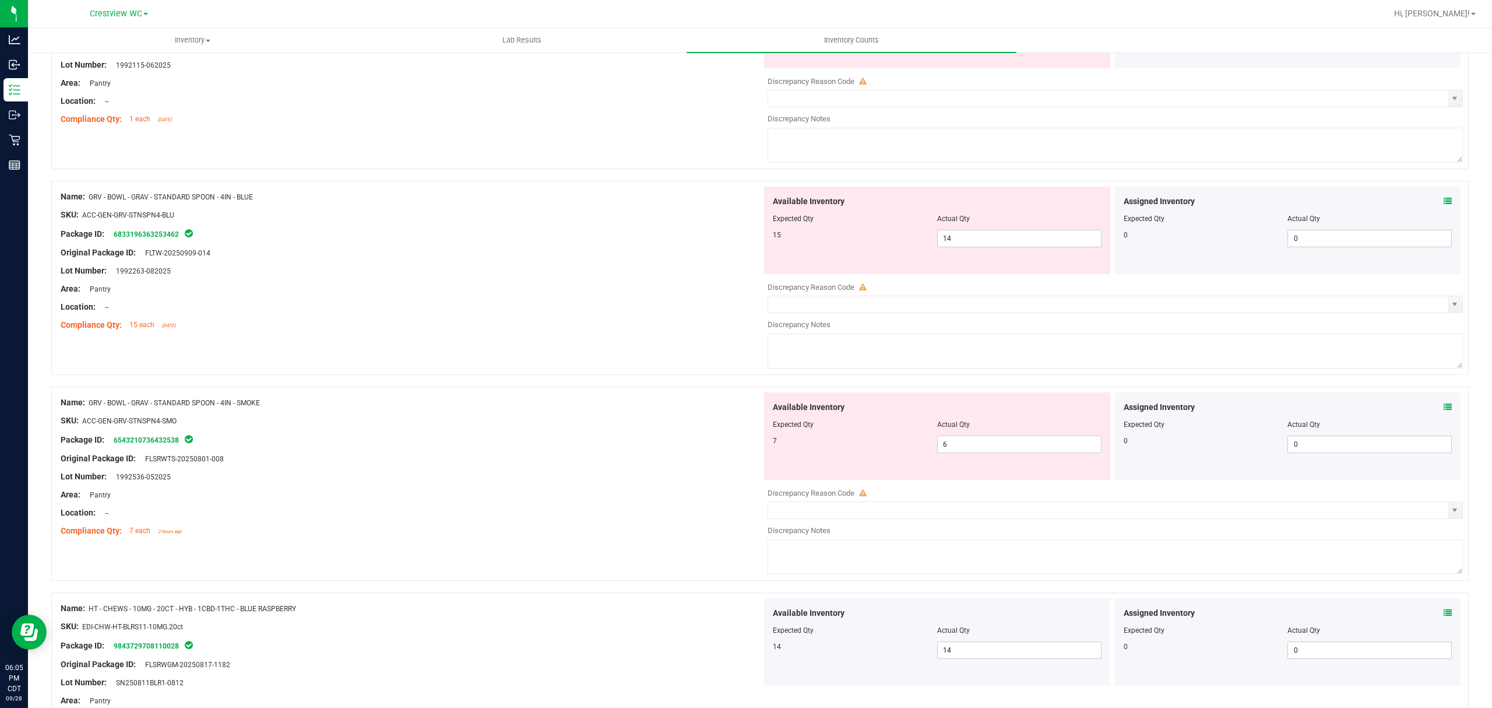
scroll to position [3029, 0]
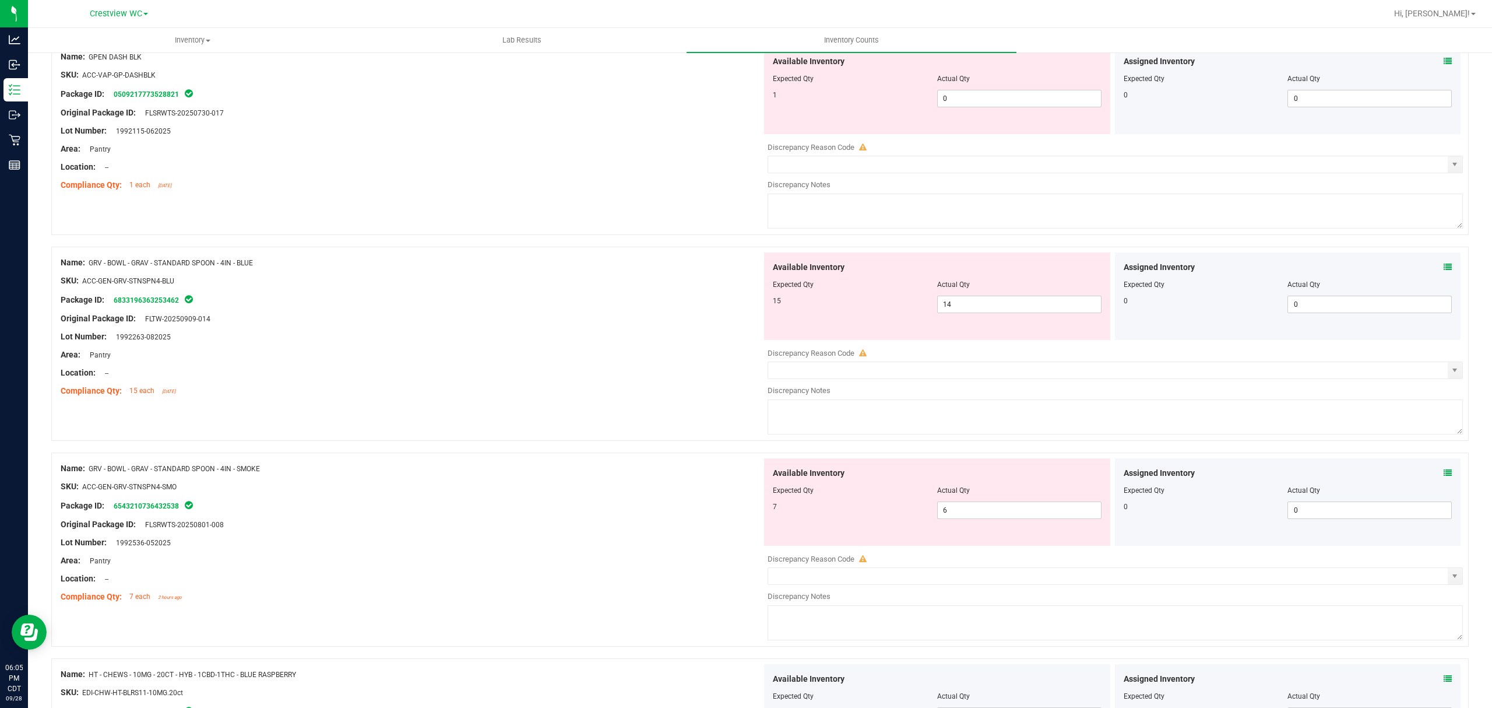
click at [1444, 271] on icon at bounding box center [1448, 267] width 8 height 8
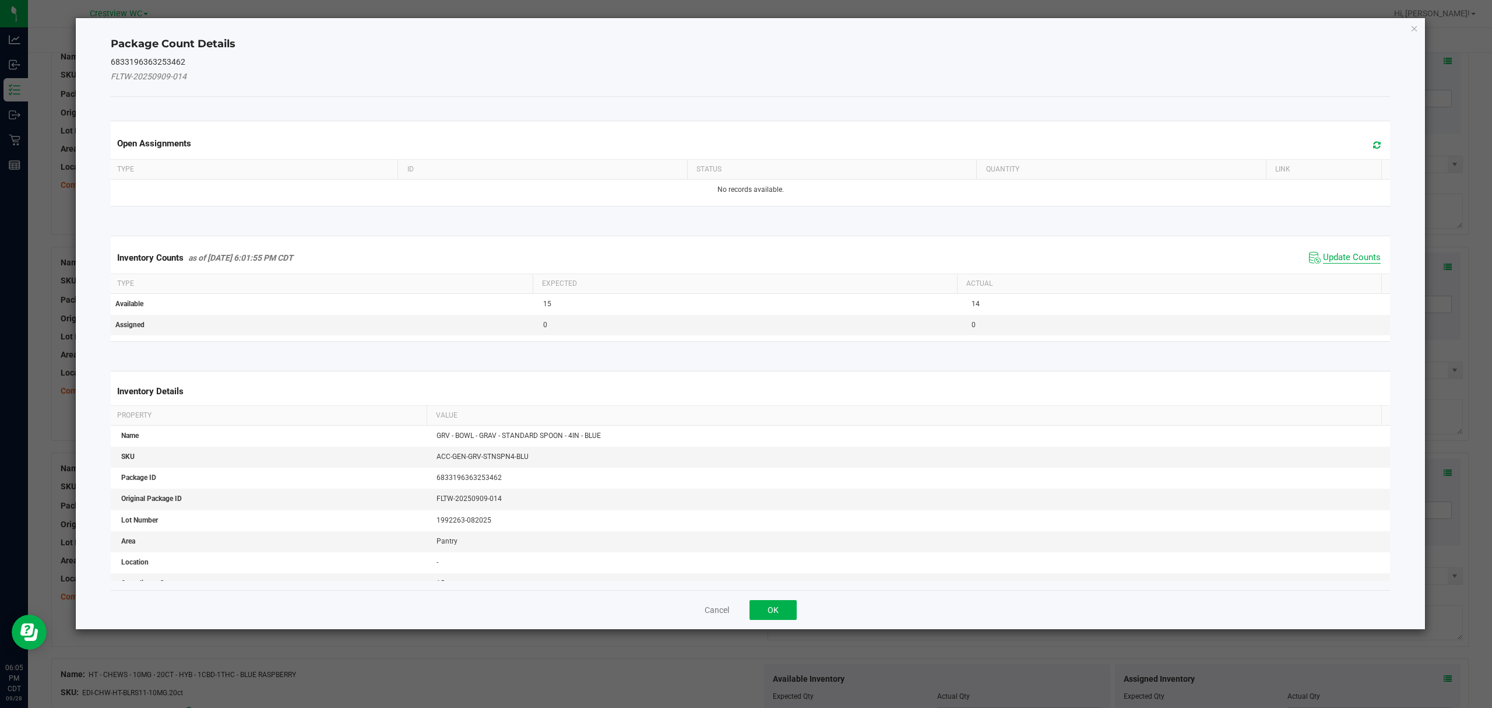
click at [1341, 262] on span "Update Counts" at bounding box center [1352, 258] width 58 height 12
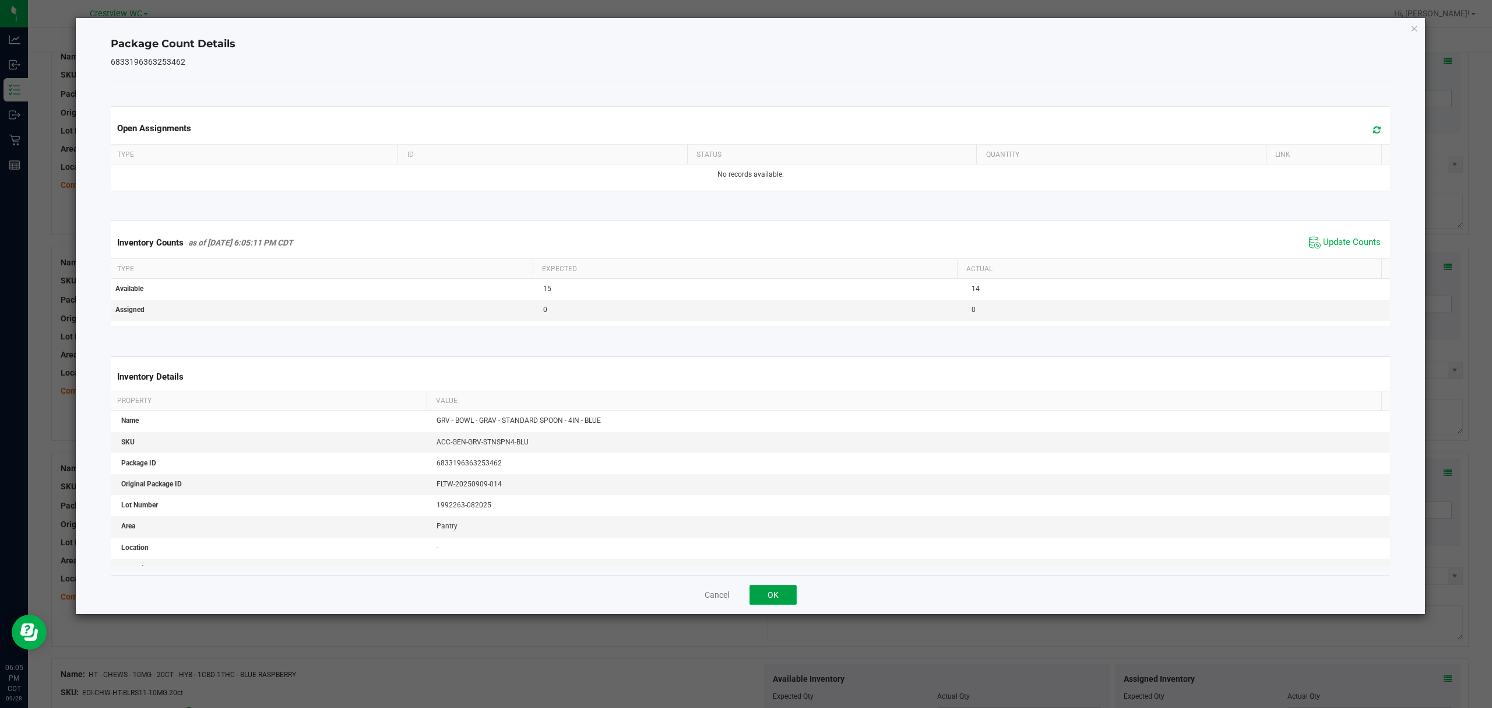
click at [781, 596] on button "OK" at bounding box center [773, 595] width 47 height 20
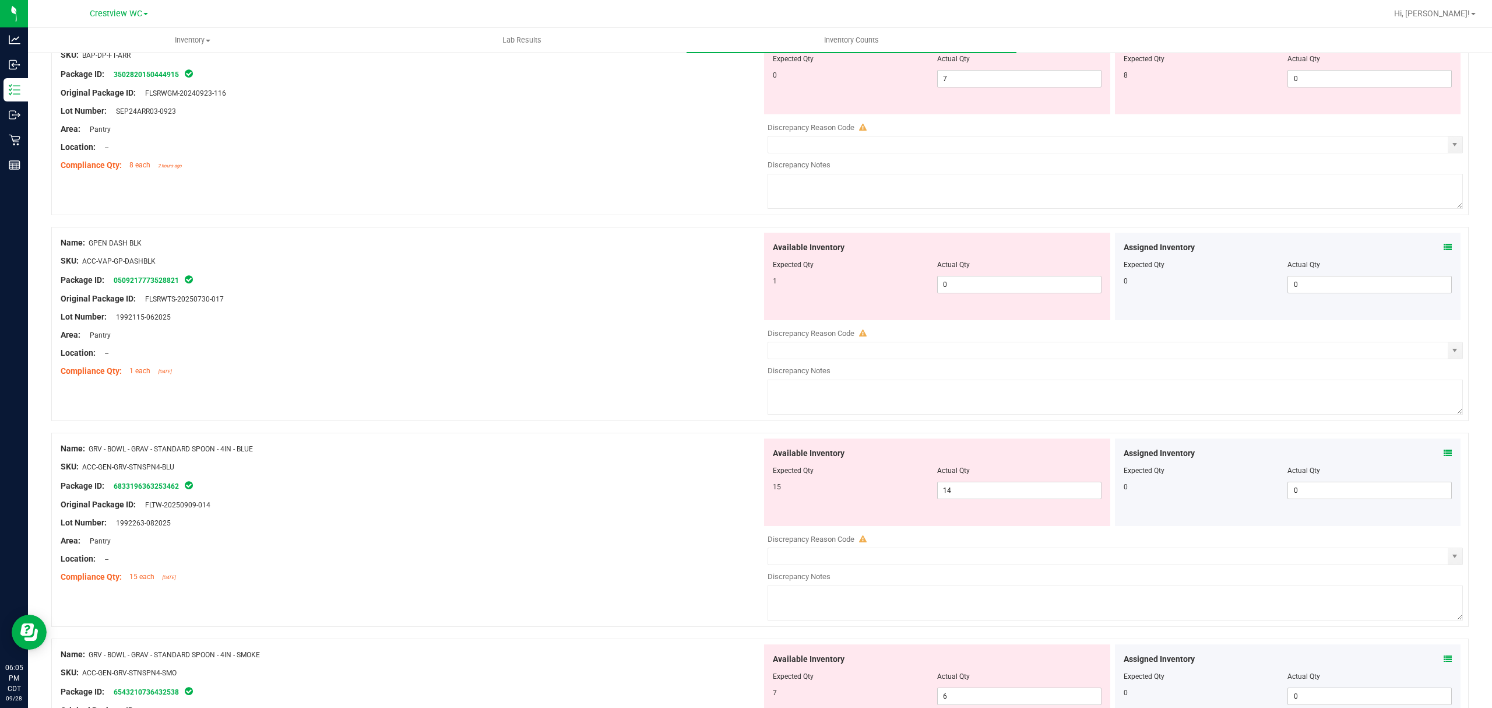
scroll to position [2825, 0]
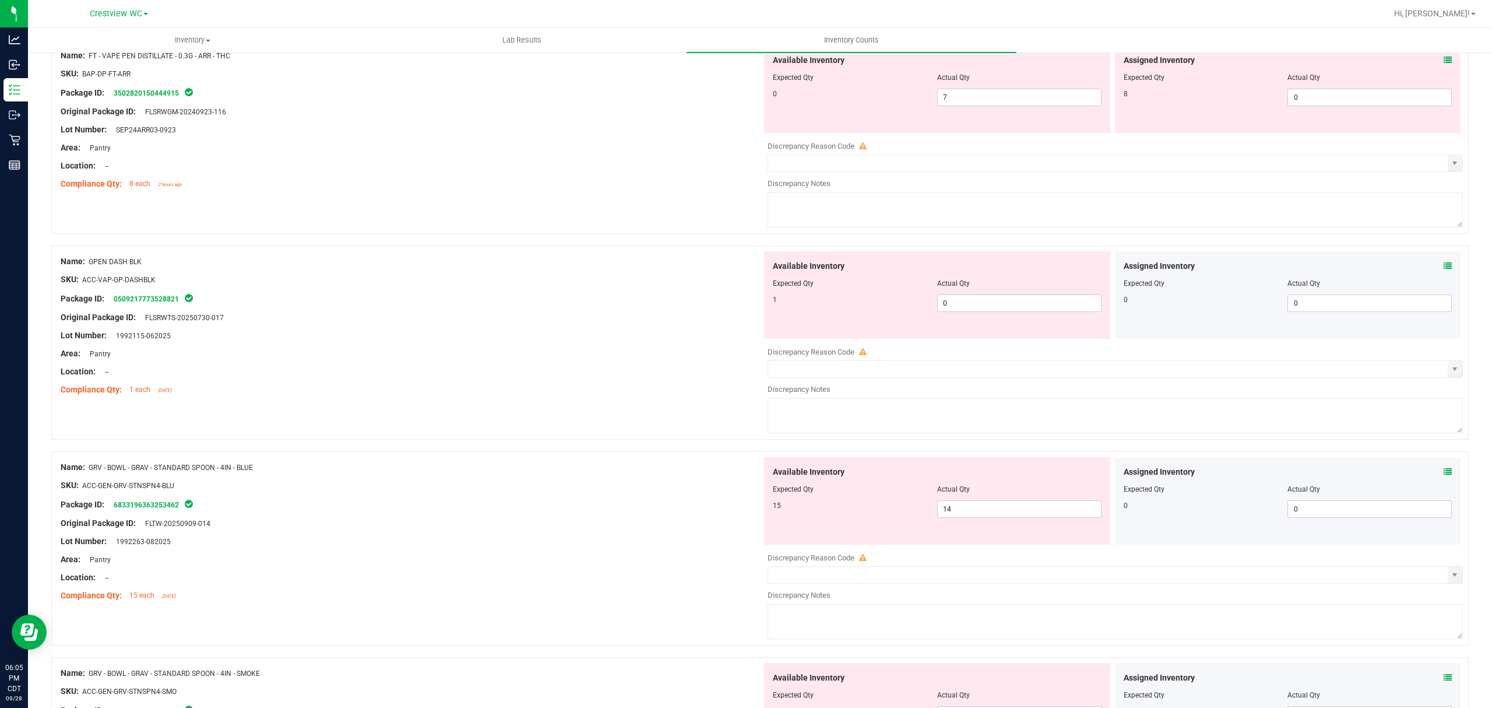
click at [1444, 270] on icon at bounding box center [1448, 266] width 8 height 8
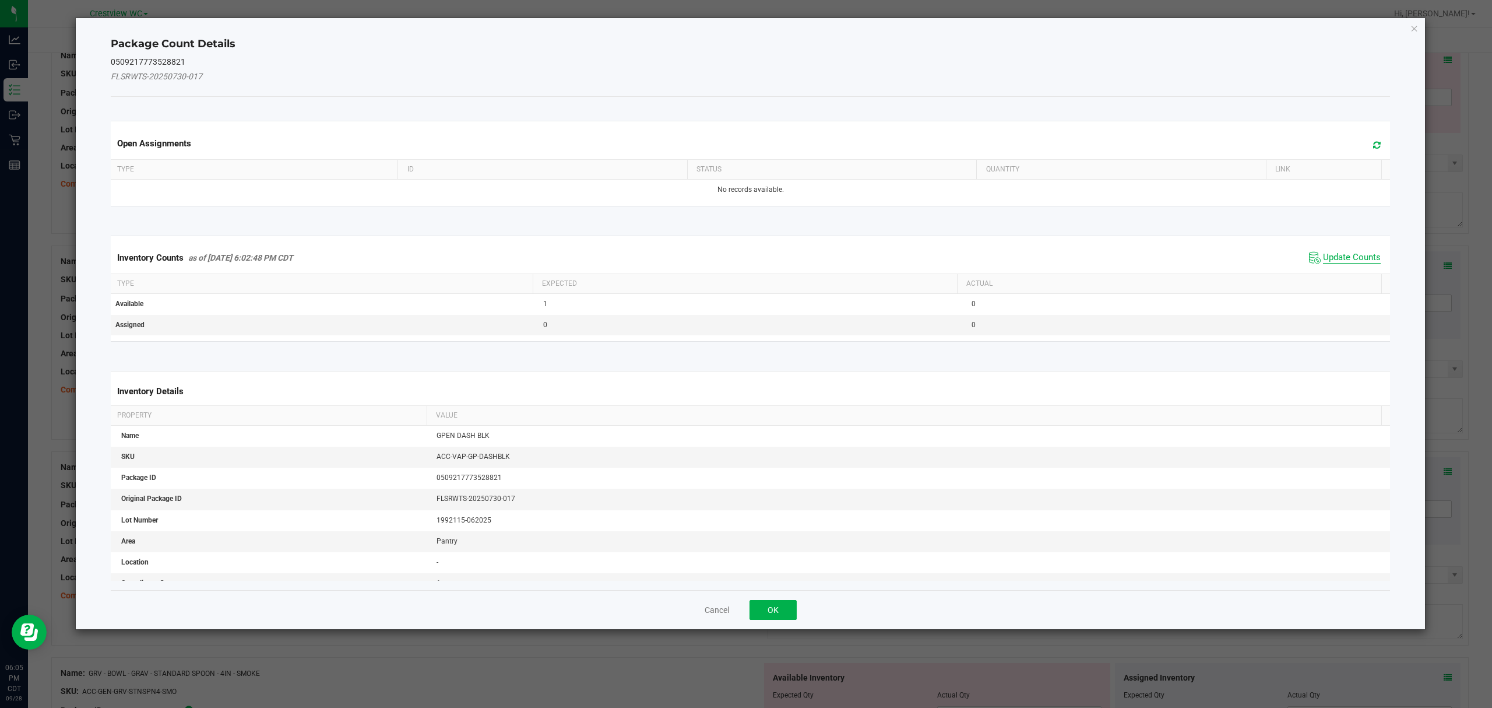
click at [1335, 262] on span "Update Counts" at bounding box center [1352, 258] width 58 height 12
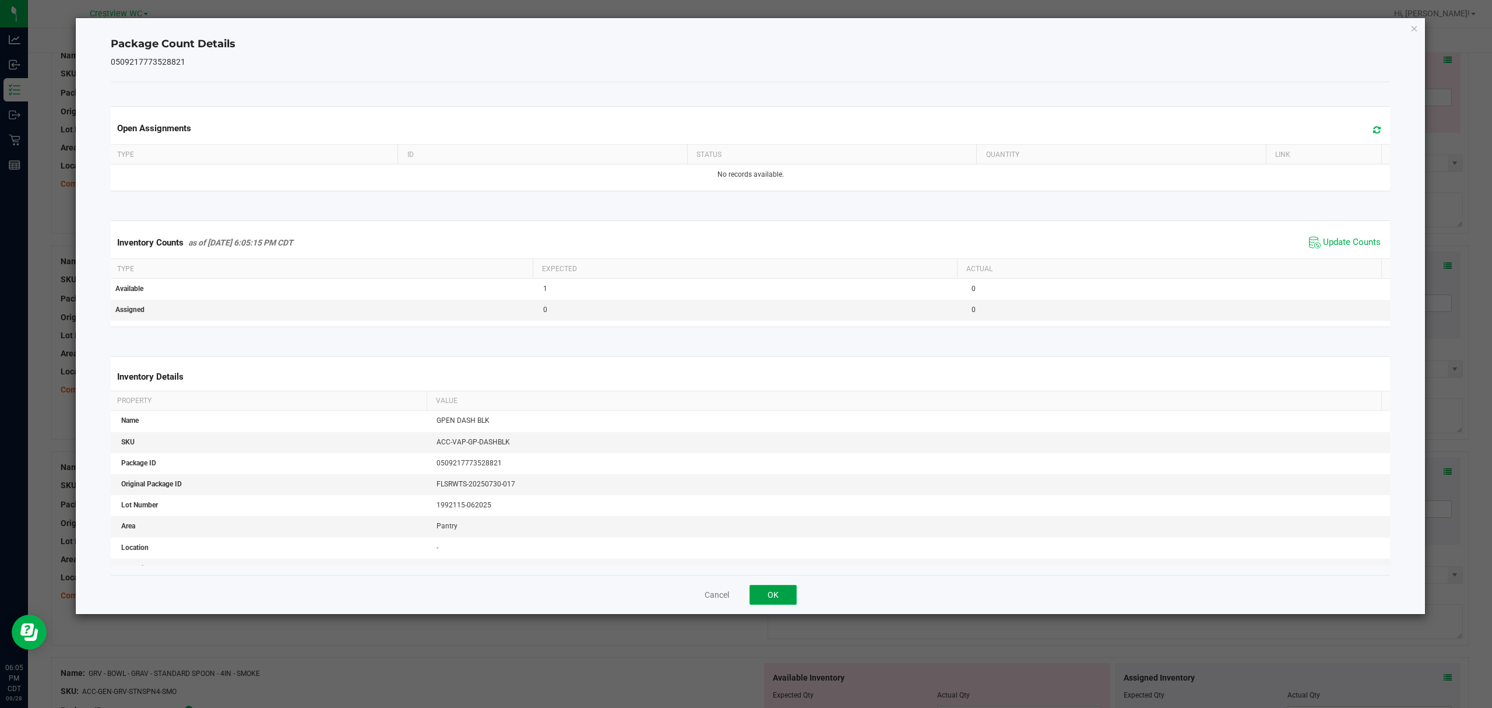
click at [773, 595] on button "OK" at bounding box center [773, 595] width 47 height 20
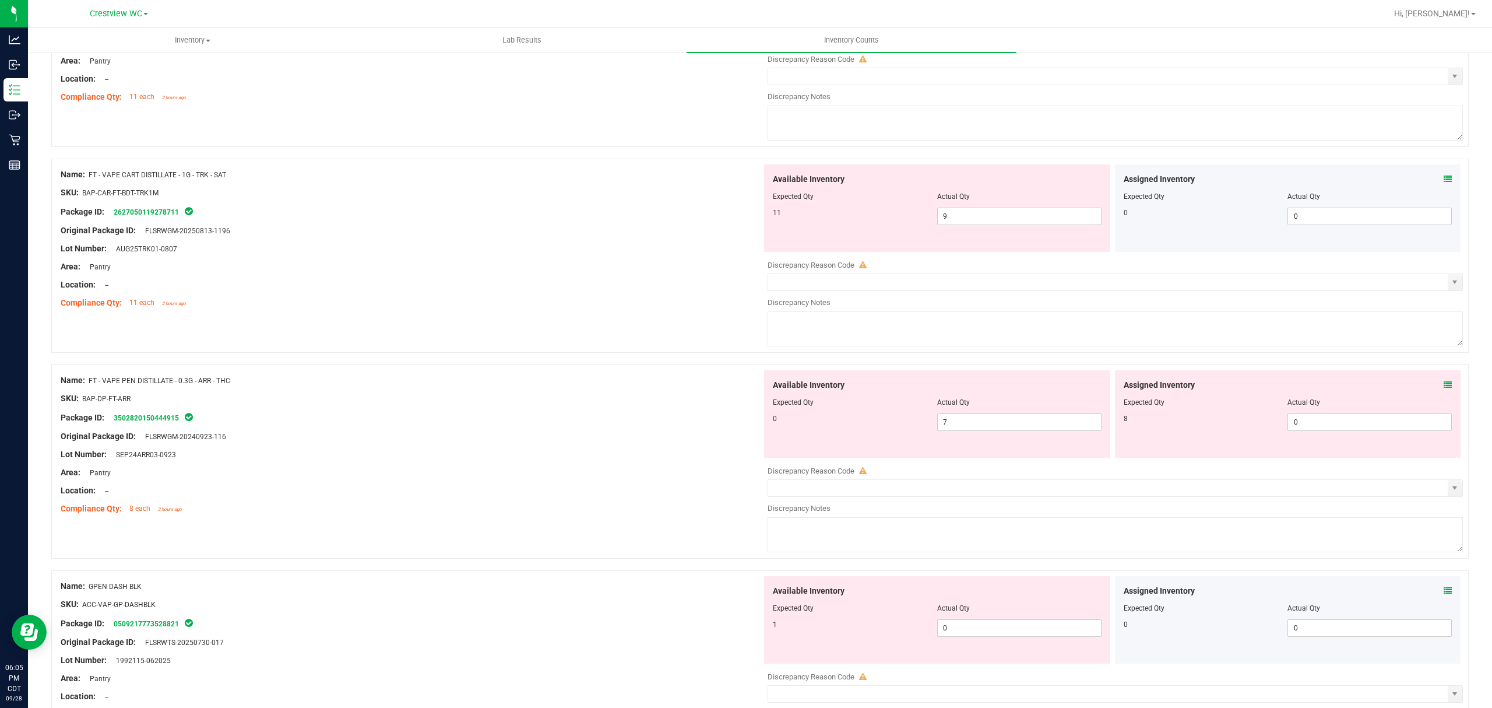
scroll to position [2509, 0]
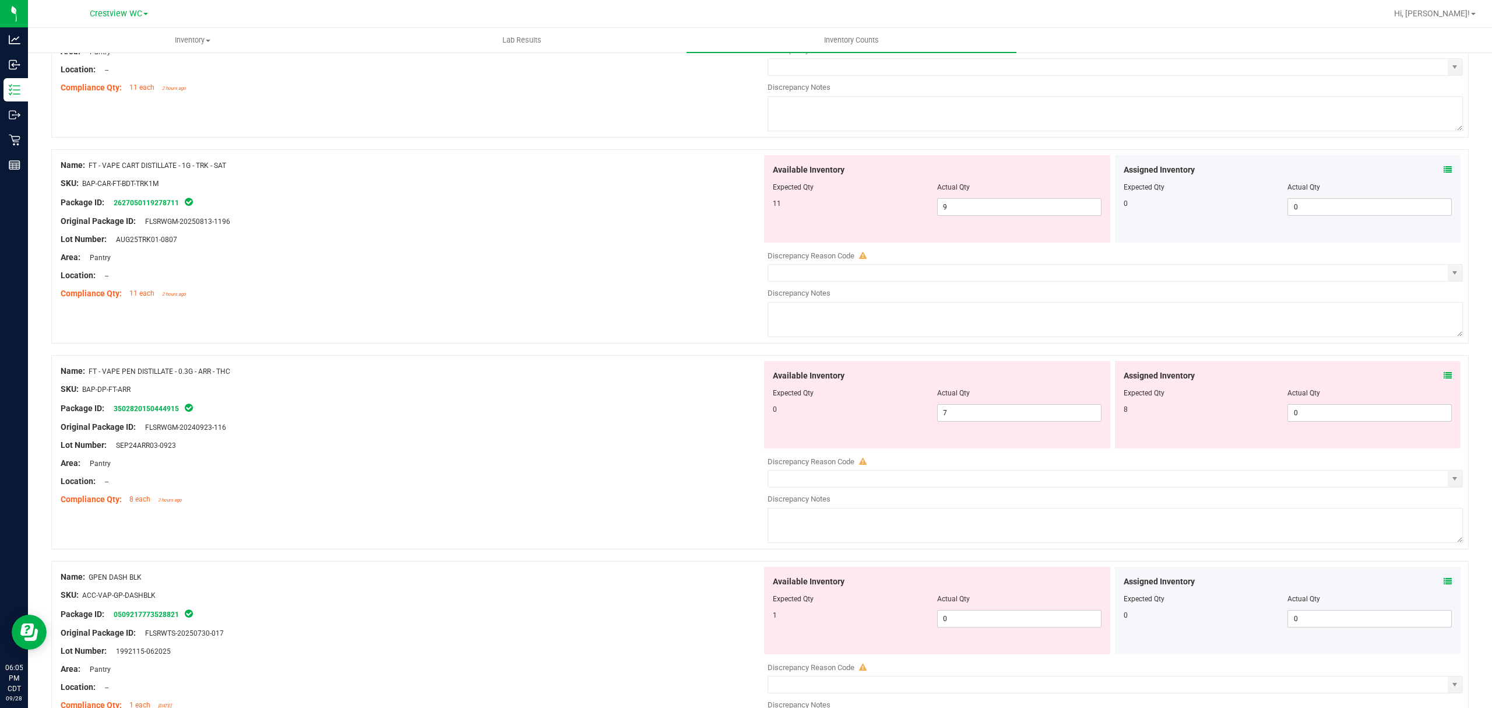
click at [1444, 379] on icon at bounding box center [1448, 375] width 8 height 8
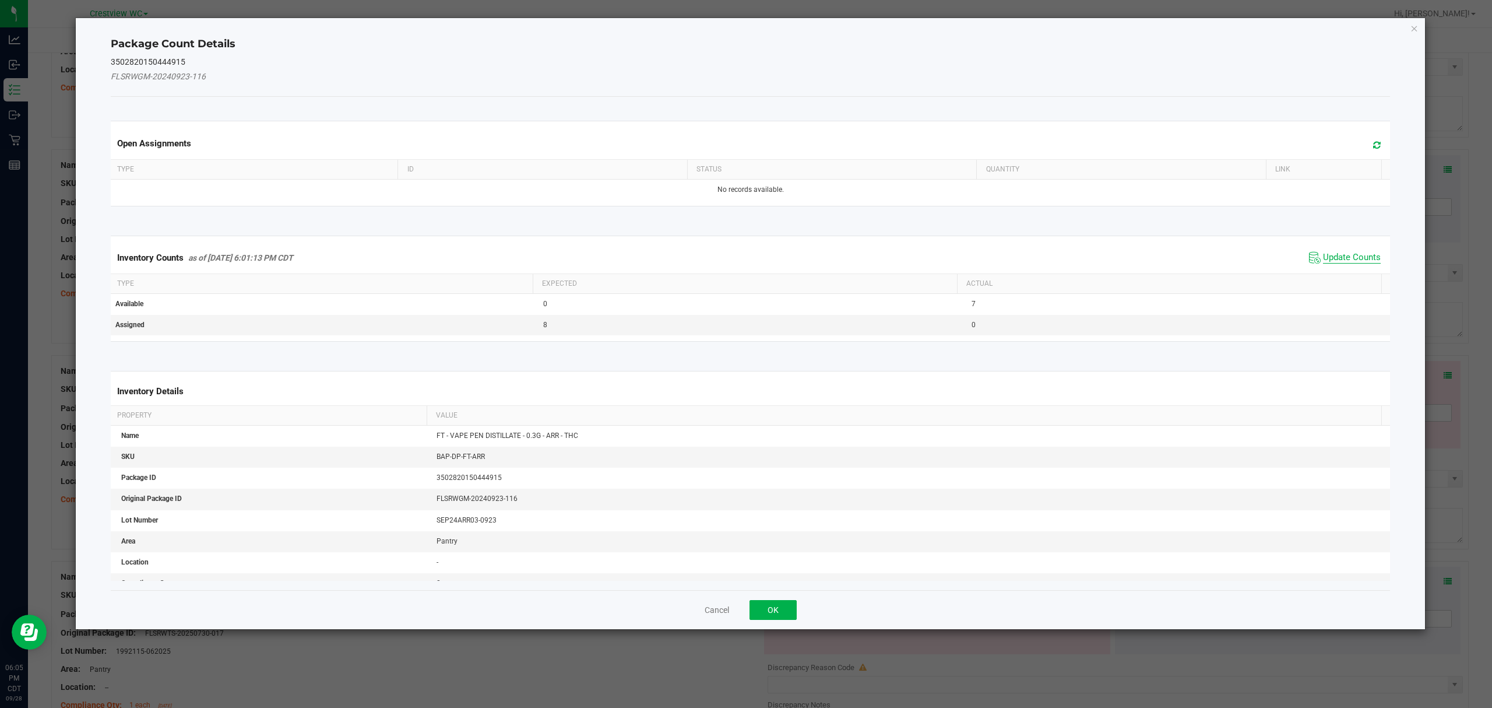
click at [1342, 258] on span "Update Counts" at bounding box center [1352, 258] width 58 height 12
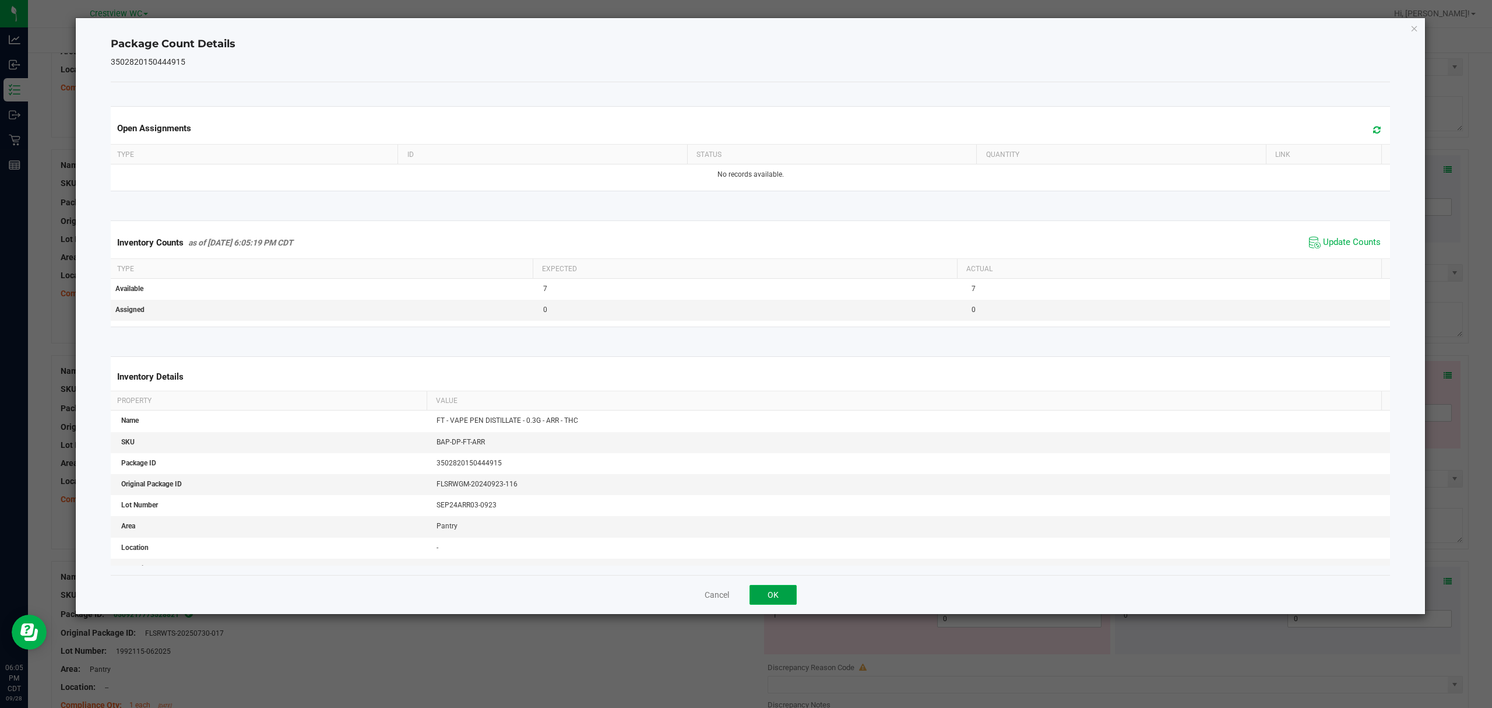
click at [772, 596] on button "OK" at bounding box center [773, 595] width 47 height 20
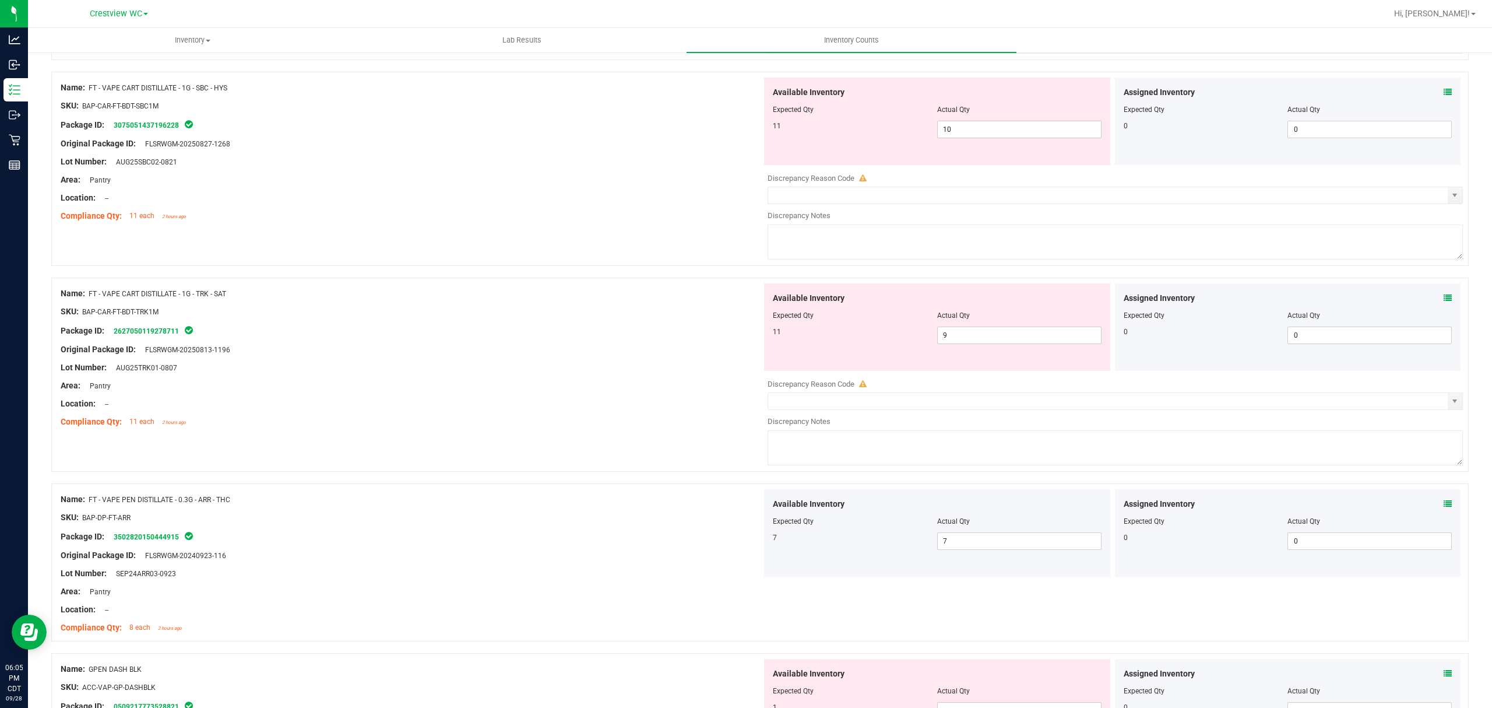
scroll to position [2330, 0]
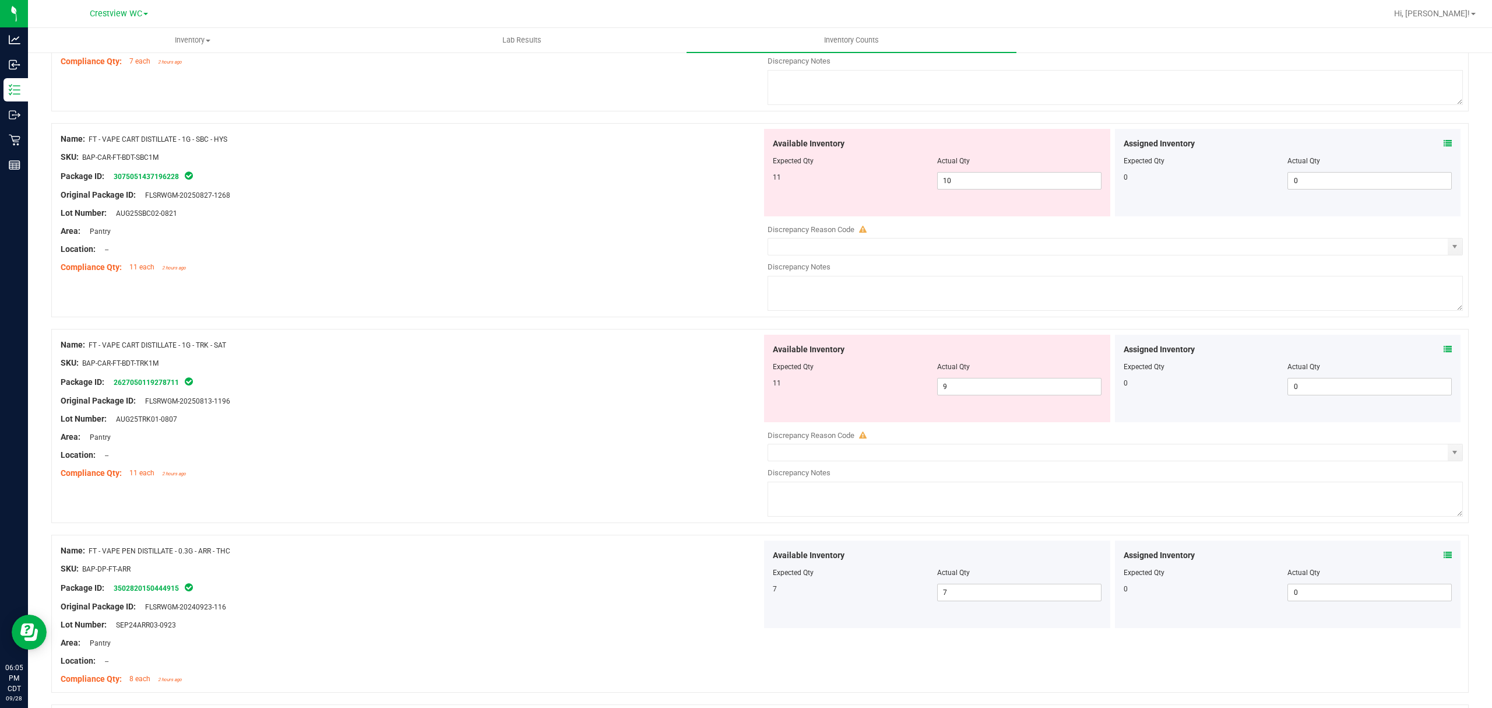
click at [1444, 353] on icon at bounding box center [1448, 349] width 8 height 8
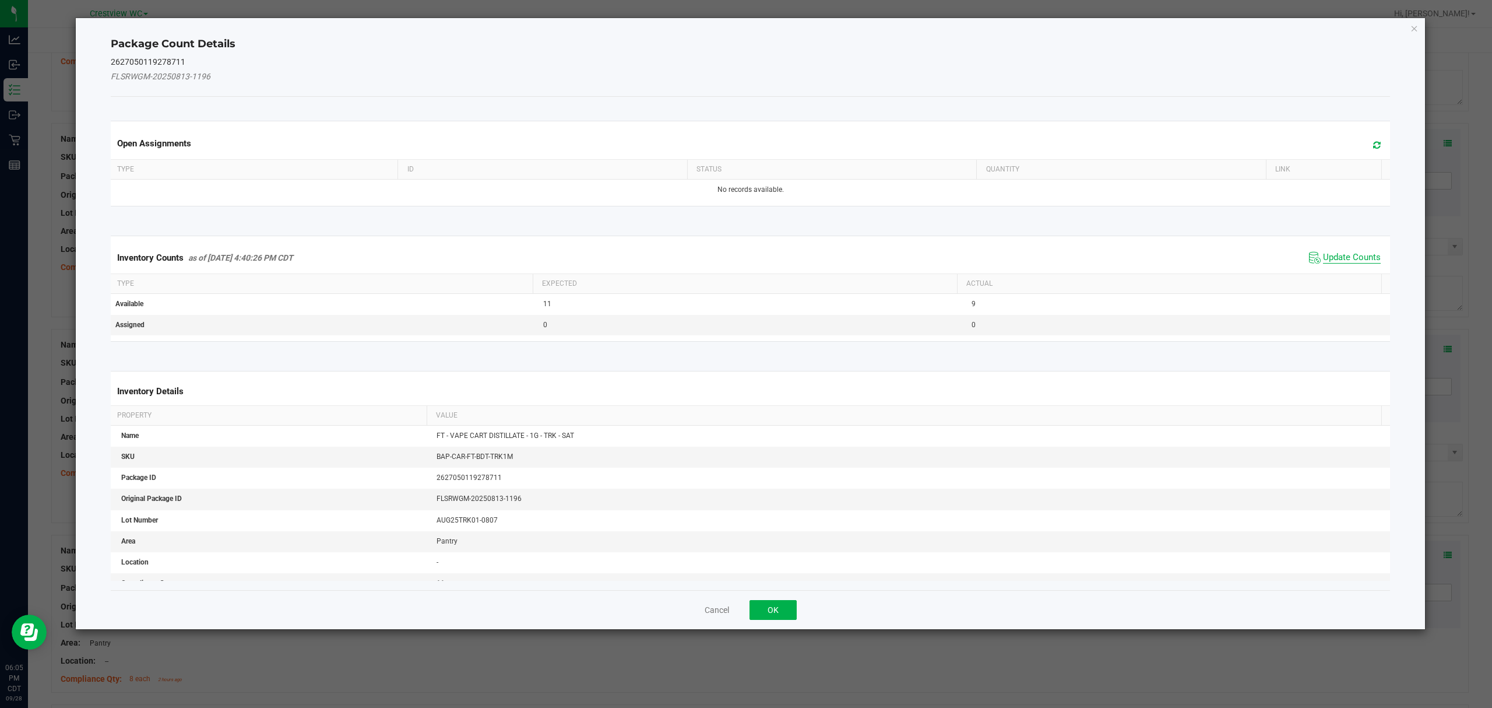
click at [1331, 255] on span "Update Counts" at bounding box center [1352, 258] width 58 height 12
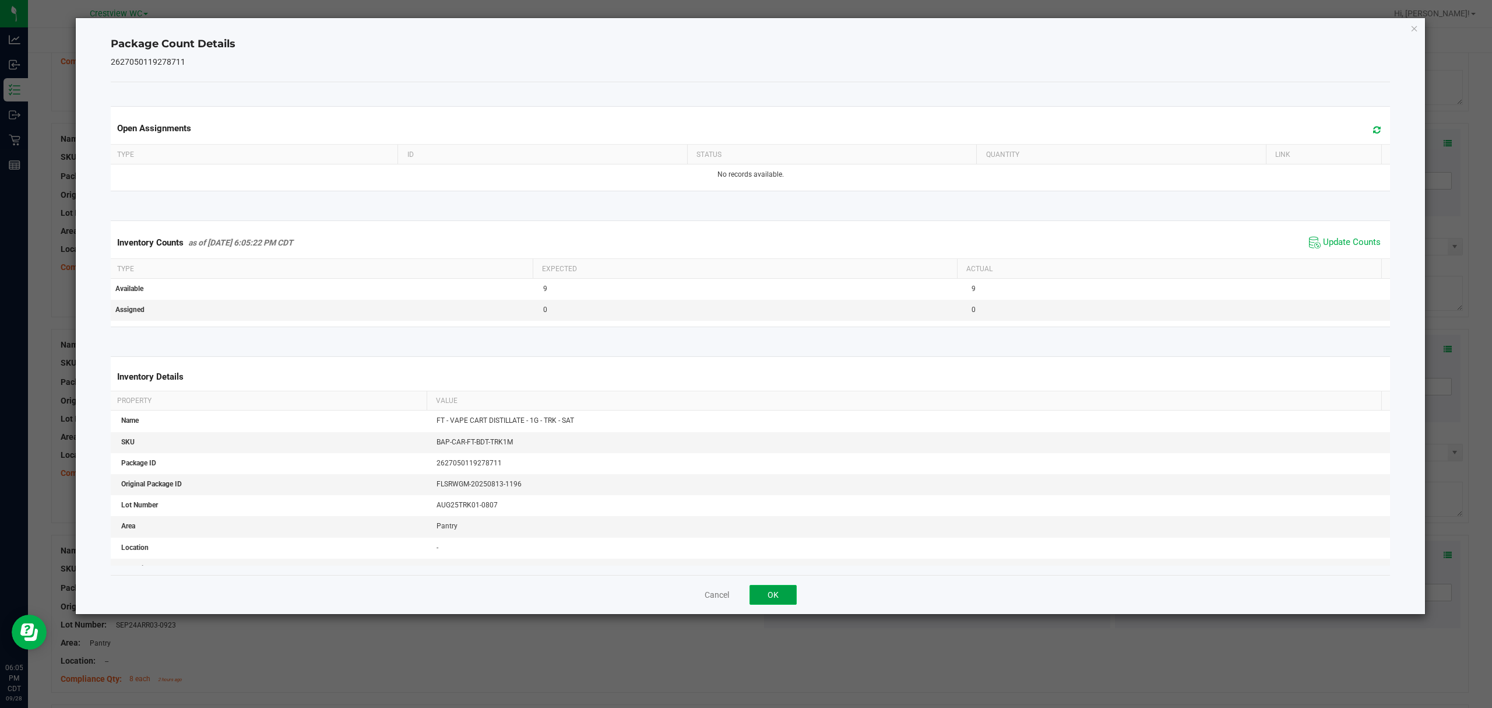
click at [768, 590] on button "OK" at bounding box center [773, 595] width 47 height 20
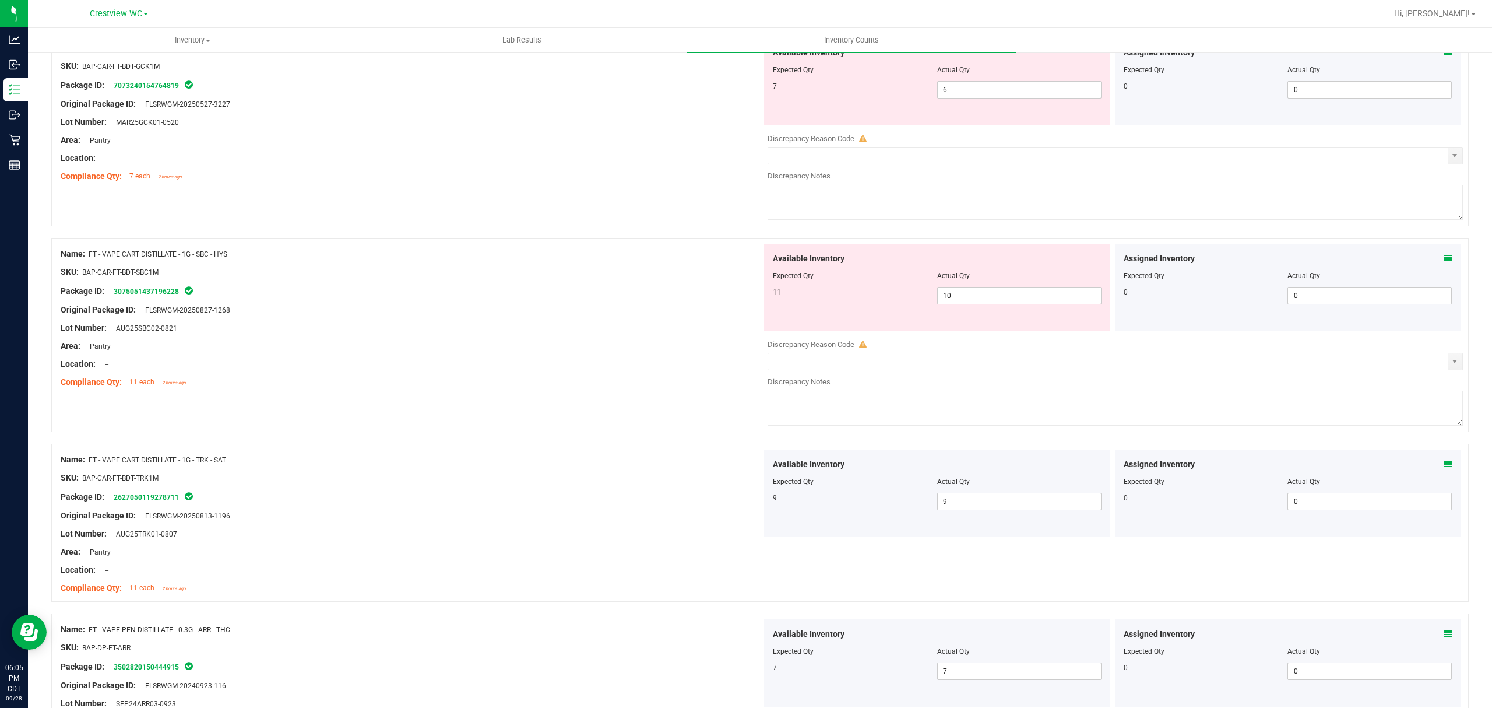
scroll to position [2197, 0]
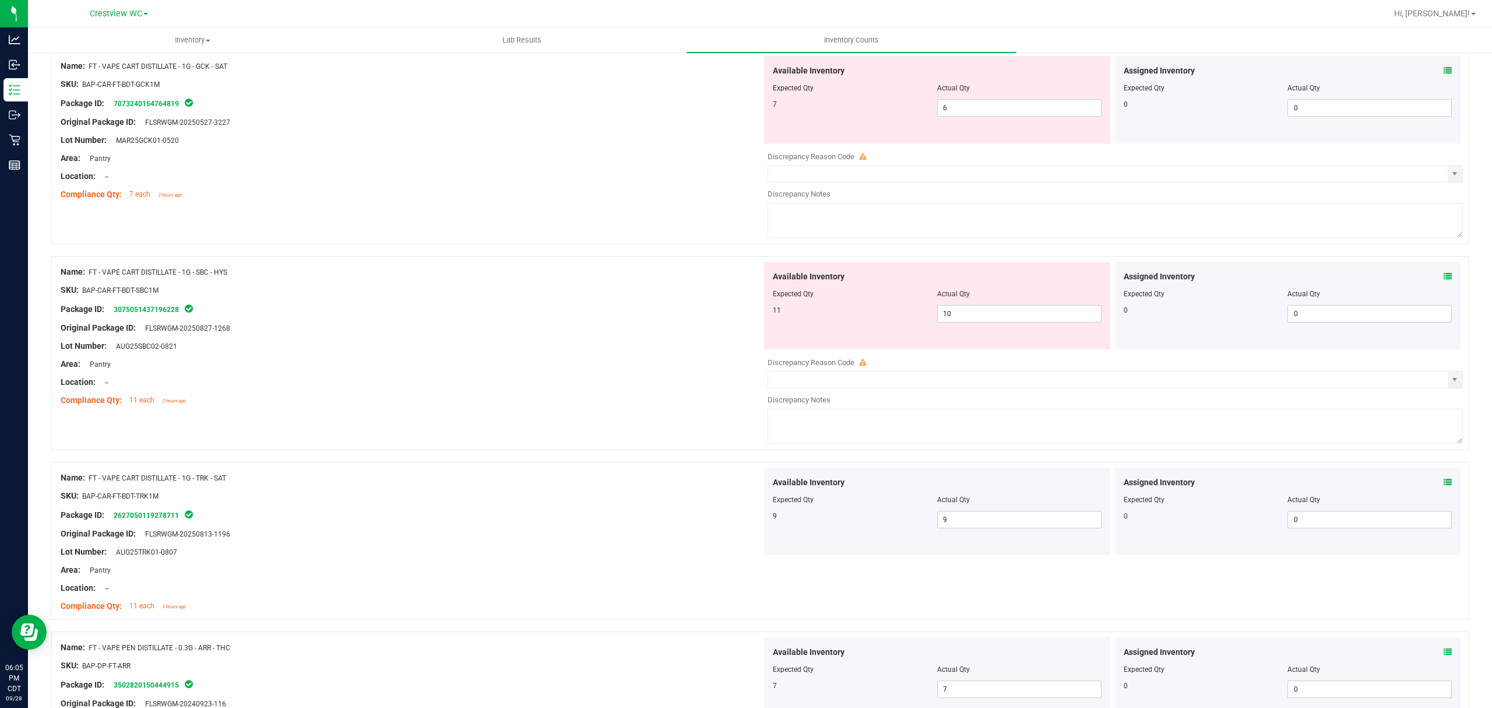
click at [1444, 280] on icon at bounding box center [1448, 276] width 8 height 8
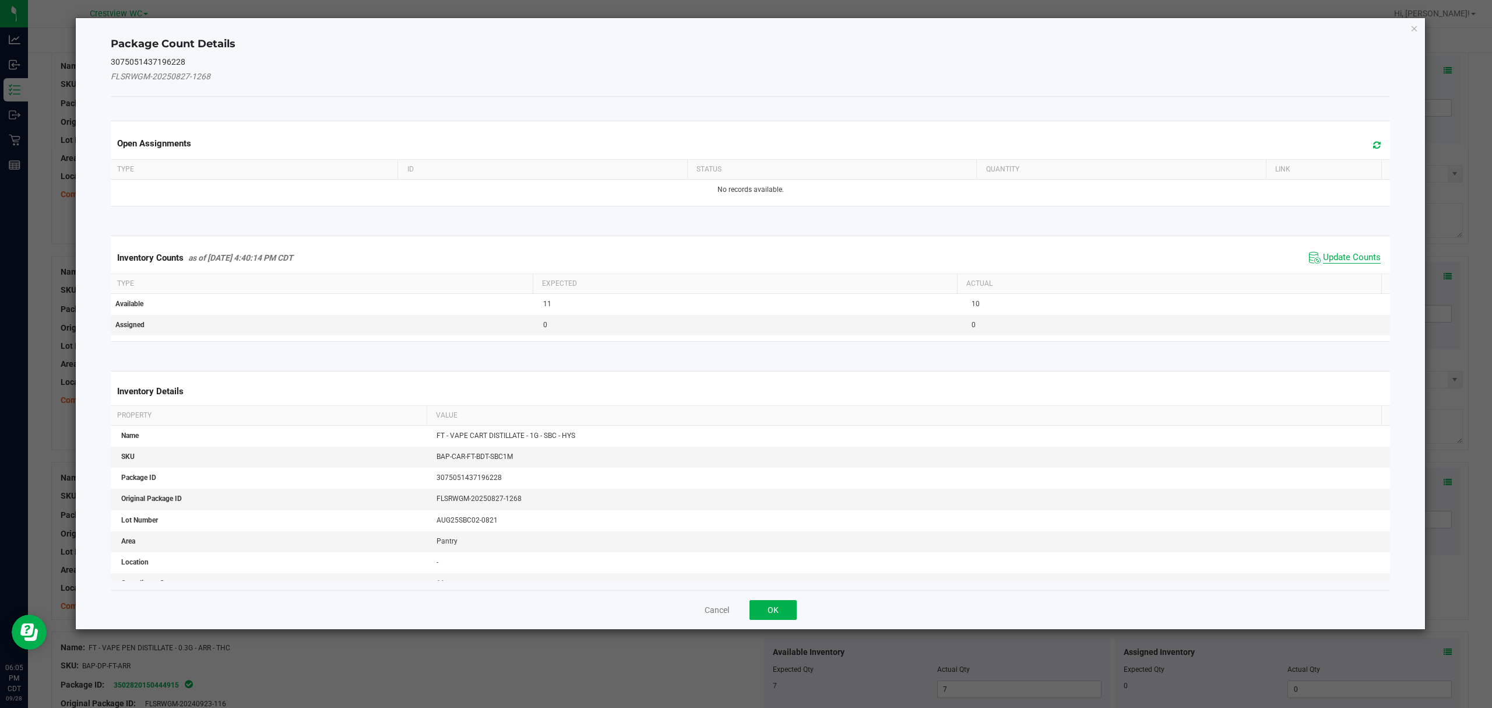
click at [1345, 254] on span "Update Counts" at bounding box center [1352, 258] width 58 height 12
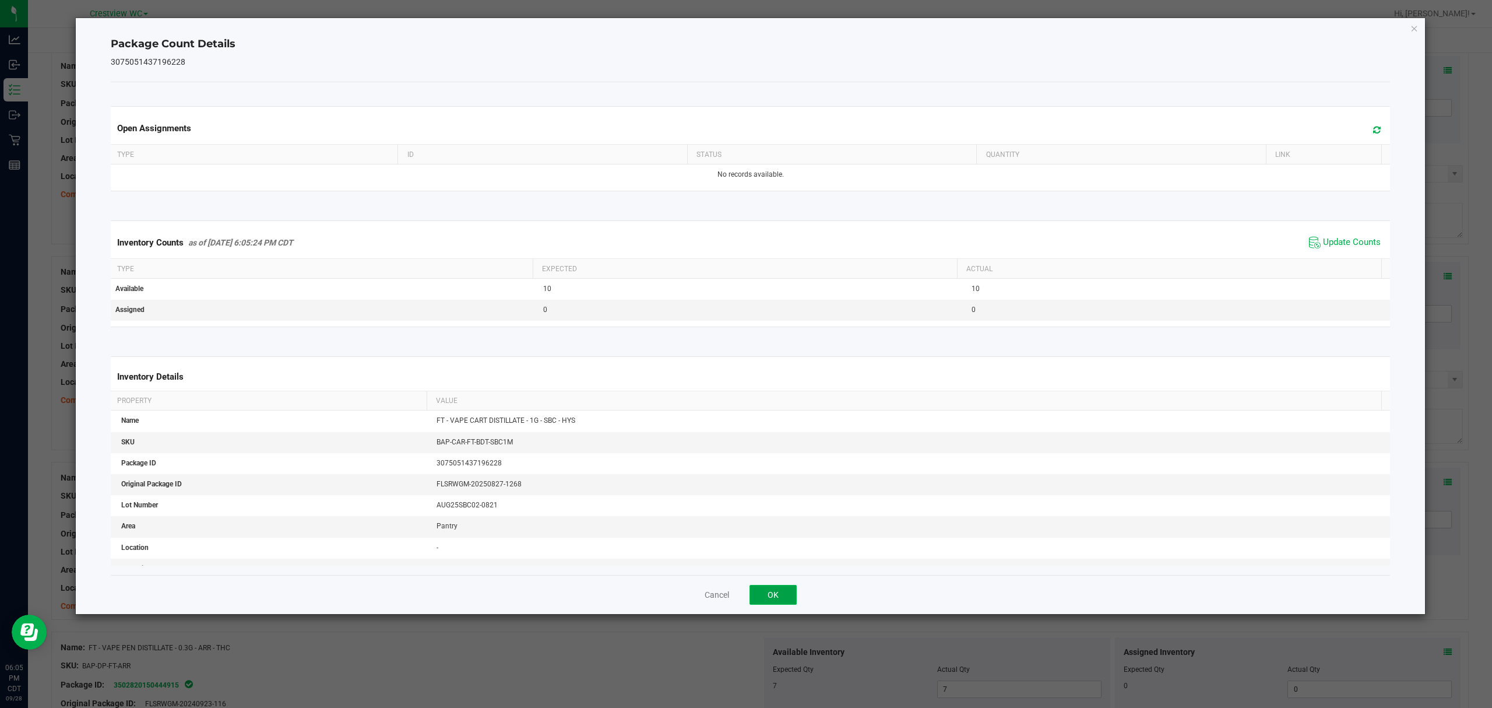
click at [759, 590] on button "OK" at bounding box center [773, 595] width 47 height 20
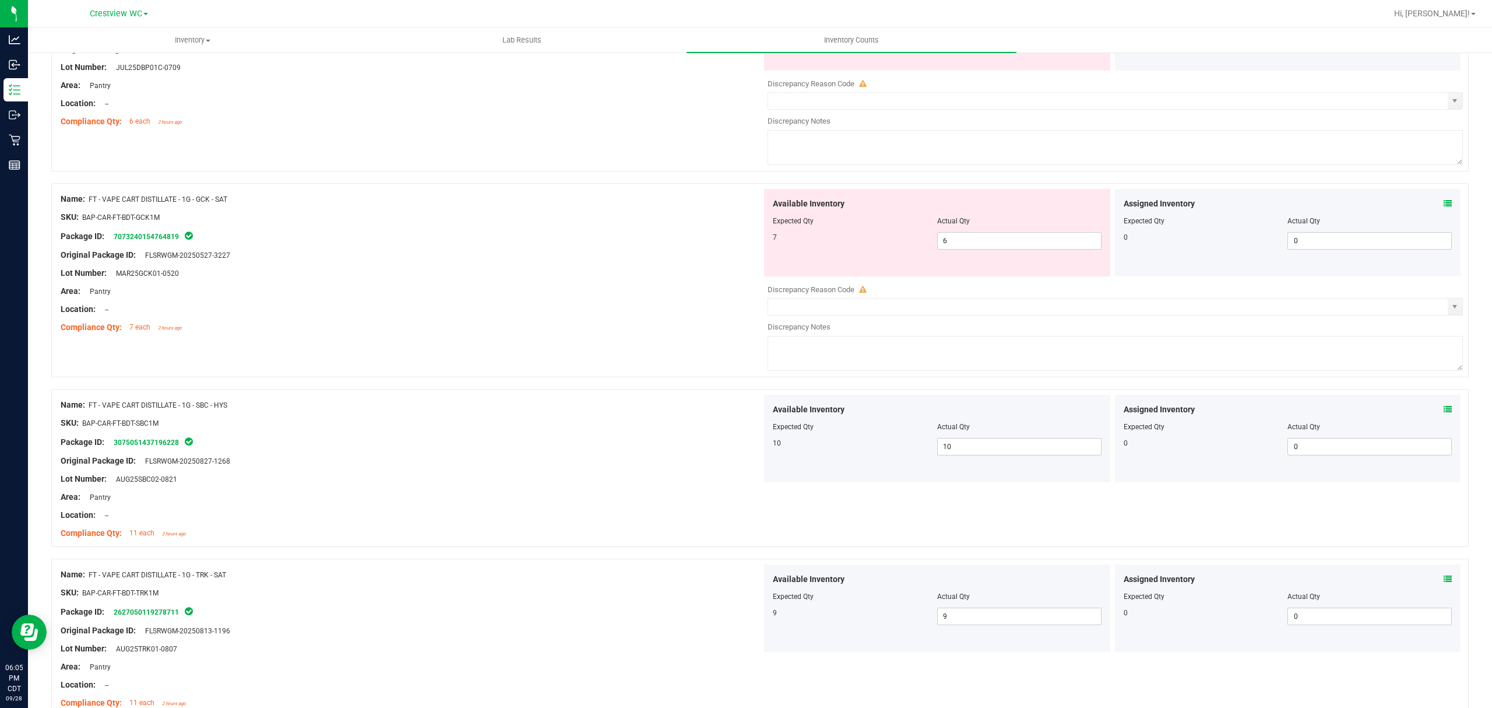
scroll to position [2004, 0]
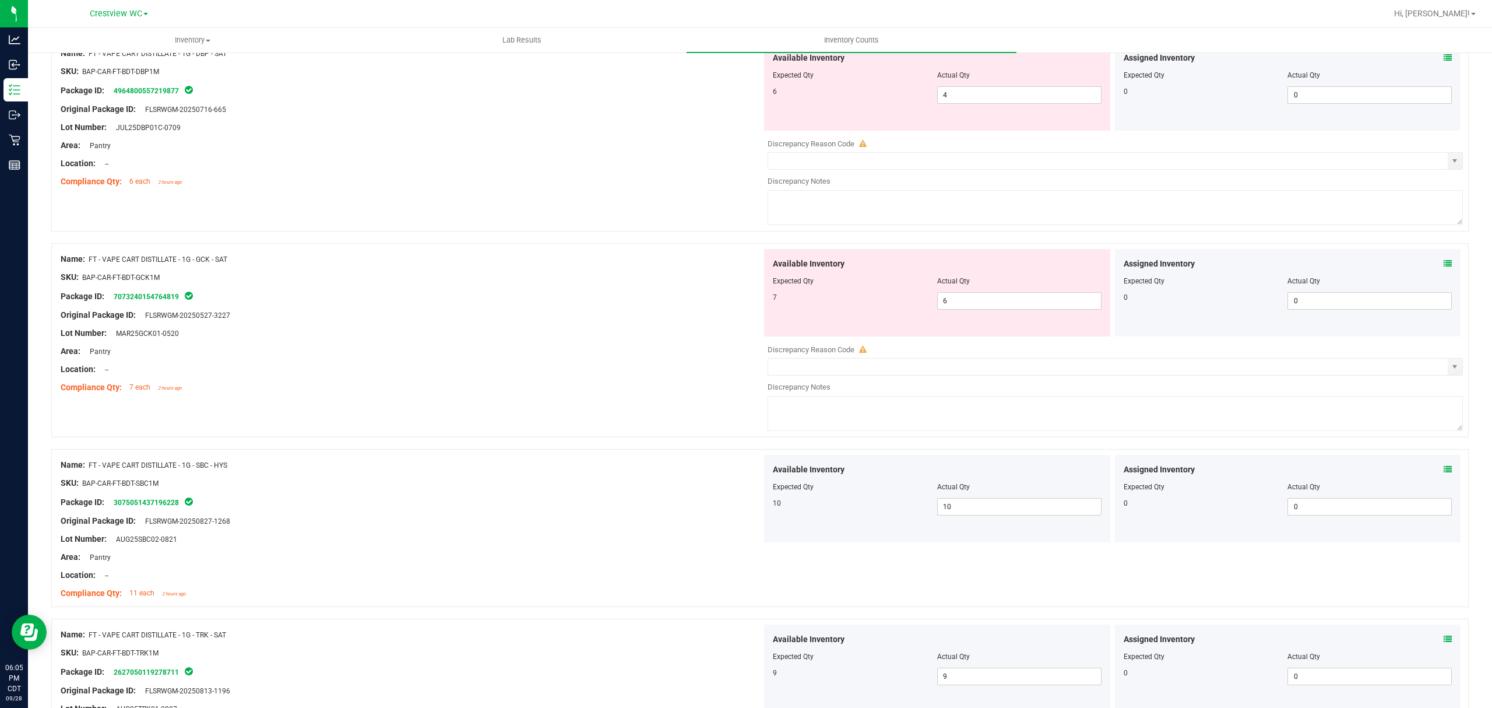
click at [1444, 268] on icon at bounding box center [1448, 263] width 8 height 8
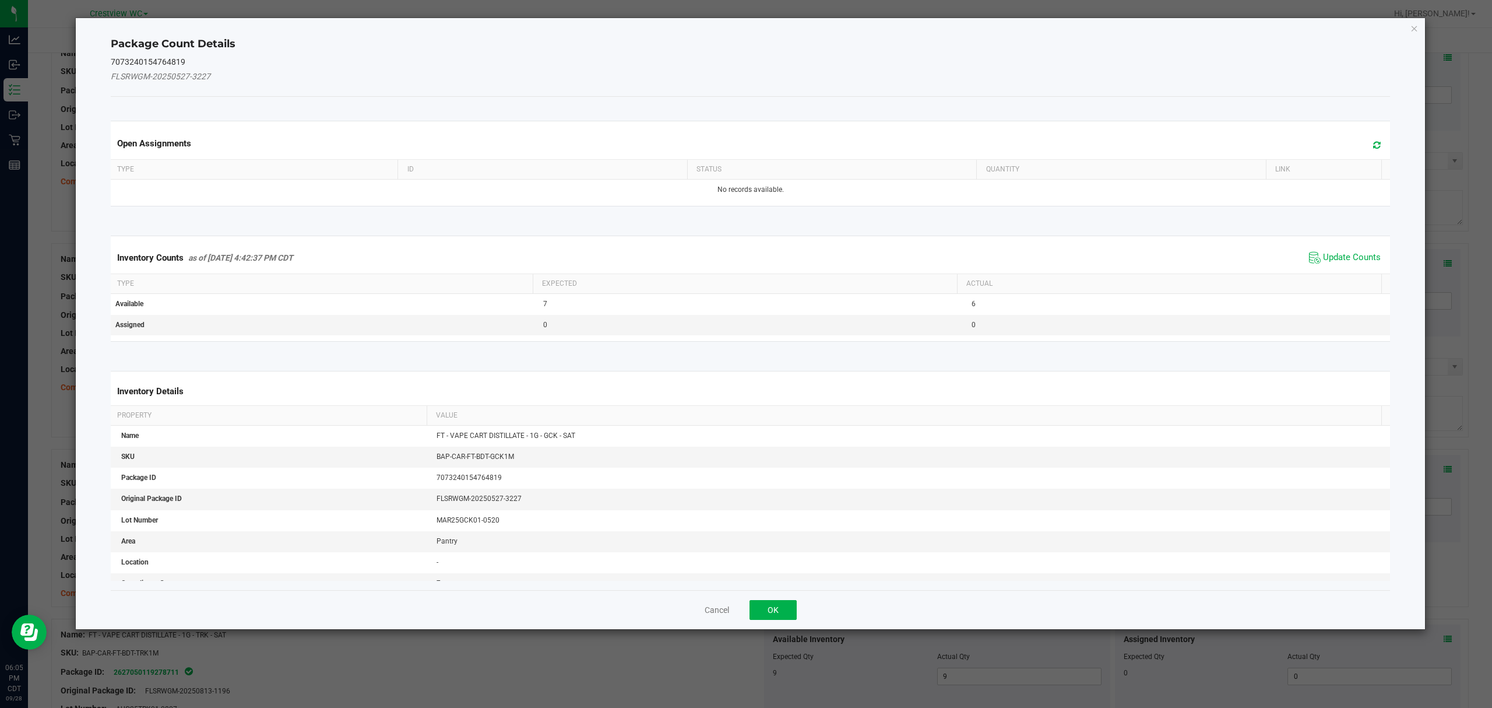
click at [1342, 250] on span "Update Counts" at bounding box center [1345, 257] width 78 height 17
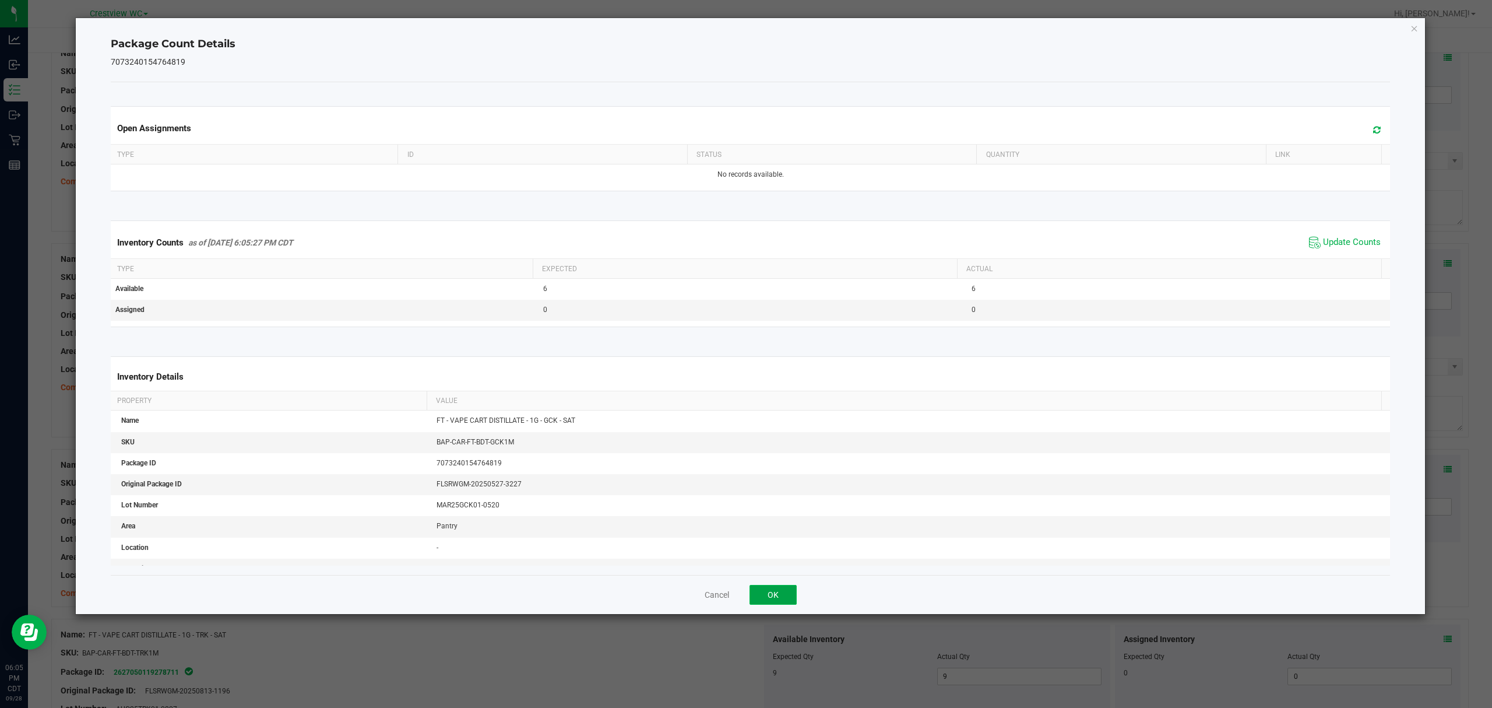
click at [772, 596] on button "OK" at bounding box center [773, 595] width 47 height 20
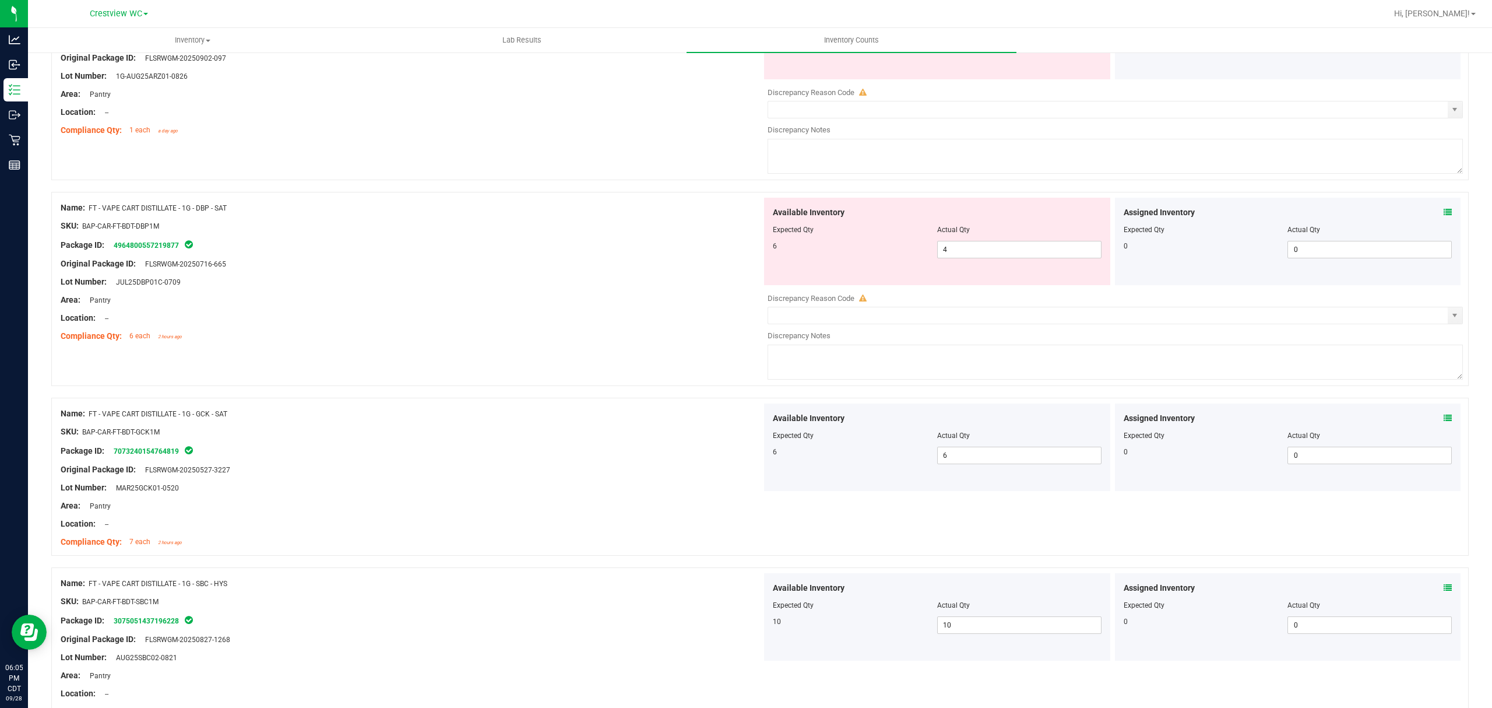
scroll to position [1754, 0]
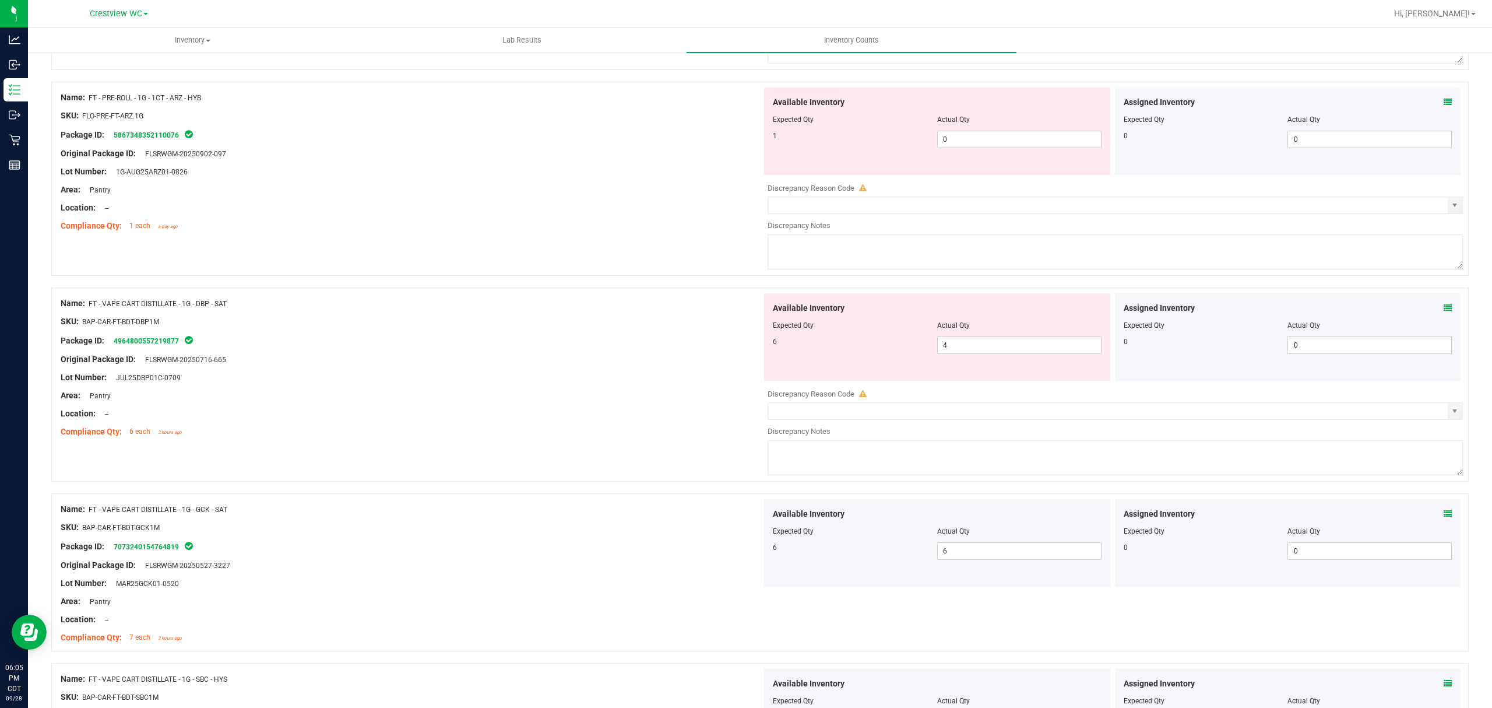
click at [1444, 312] on icon at bounding box center [1448, 308] width 8 height 8
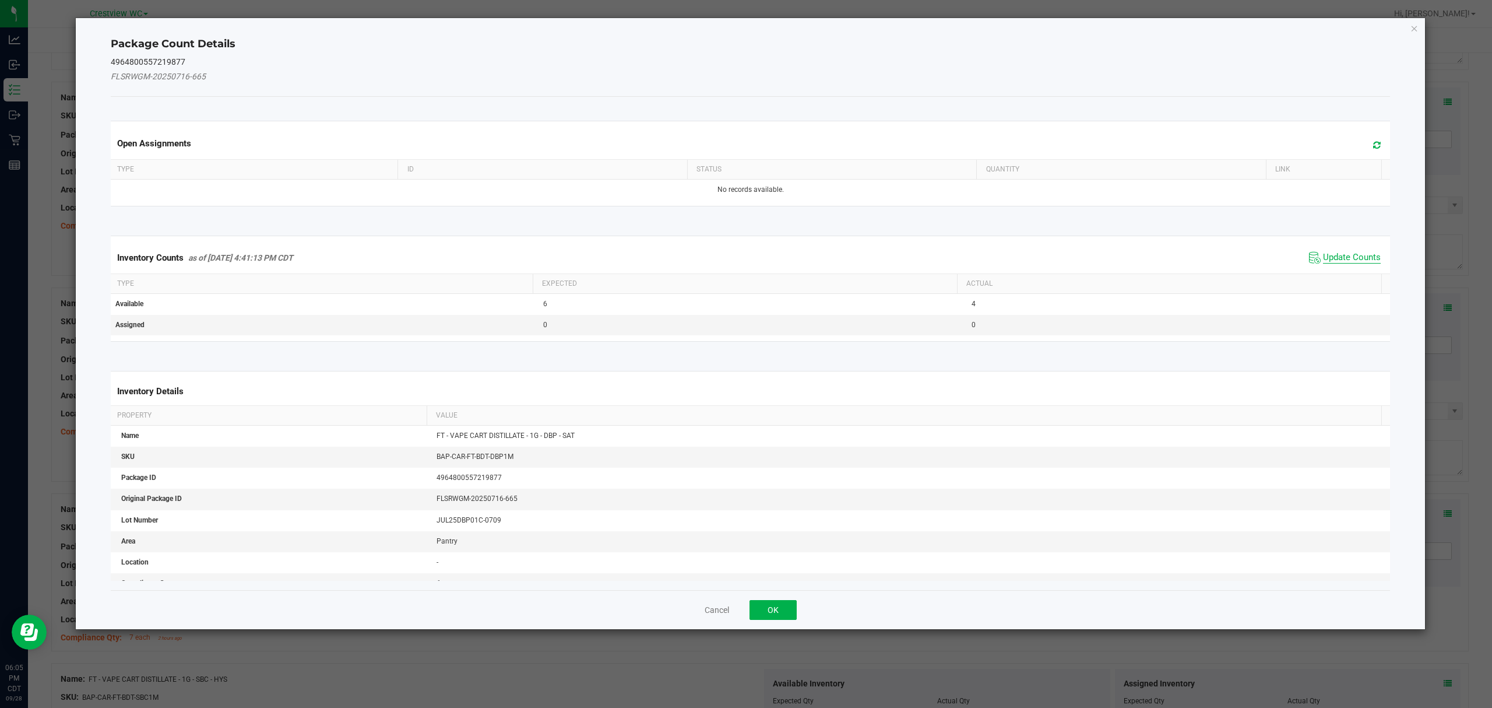
click at [1344, 254] on span "Update Counts" at bounding box center [1352, 258] width 58 height 12
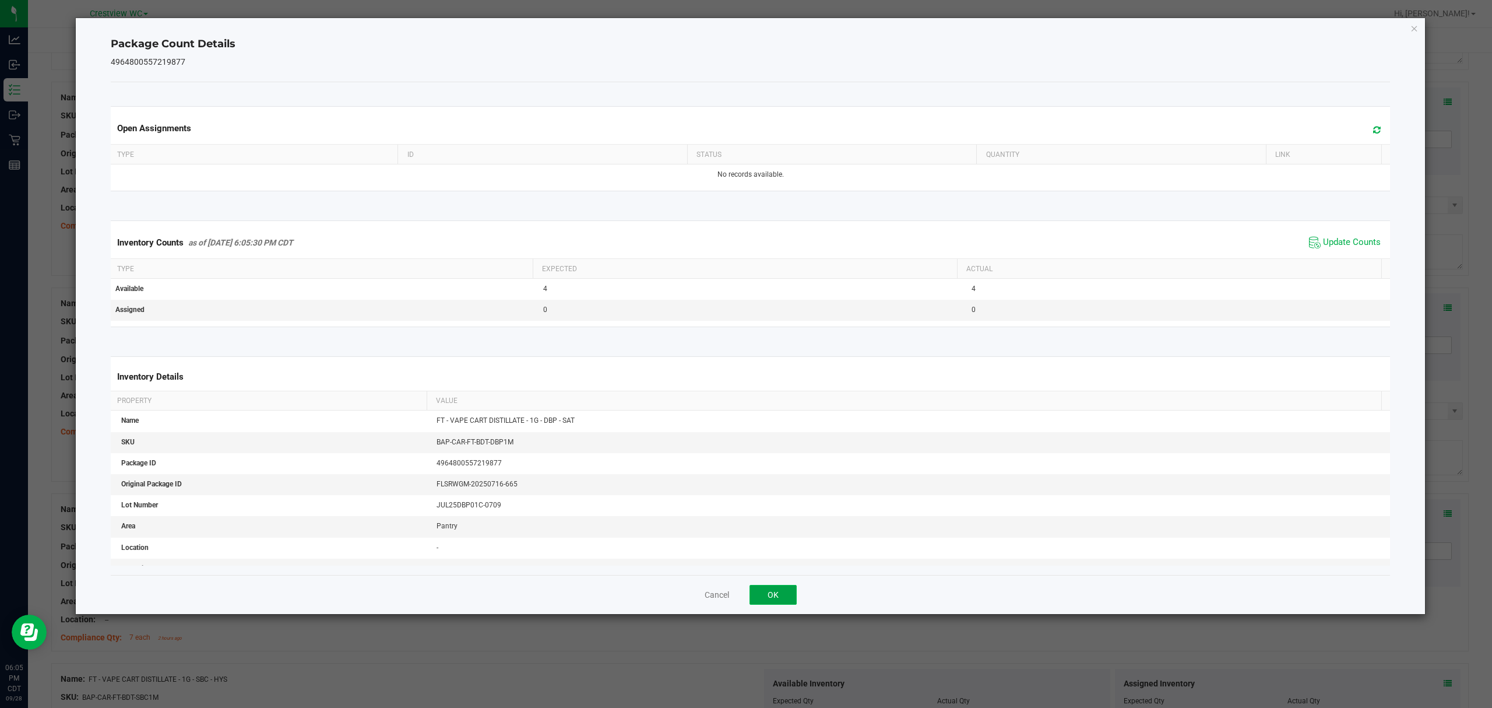
click at [778, 586] on button "OK" at bounding box center [773, 595] width 47 height 20
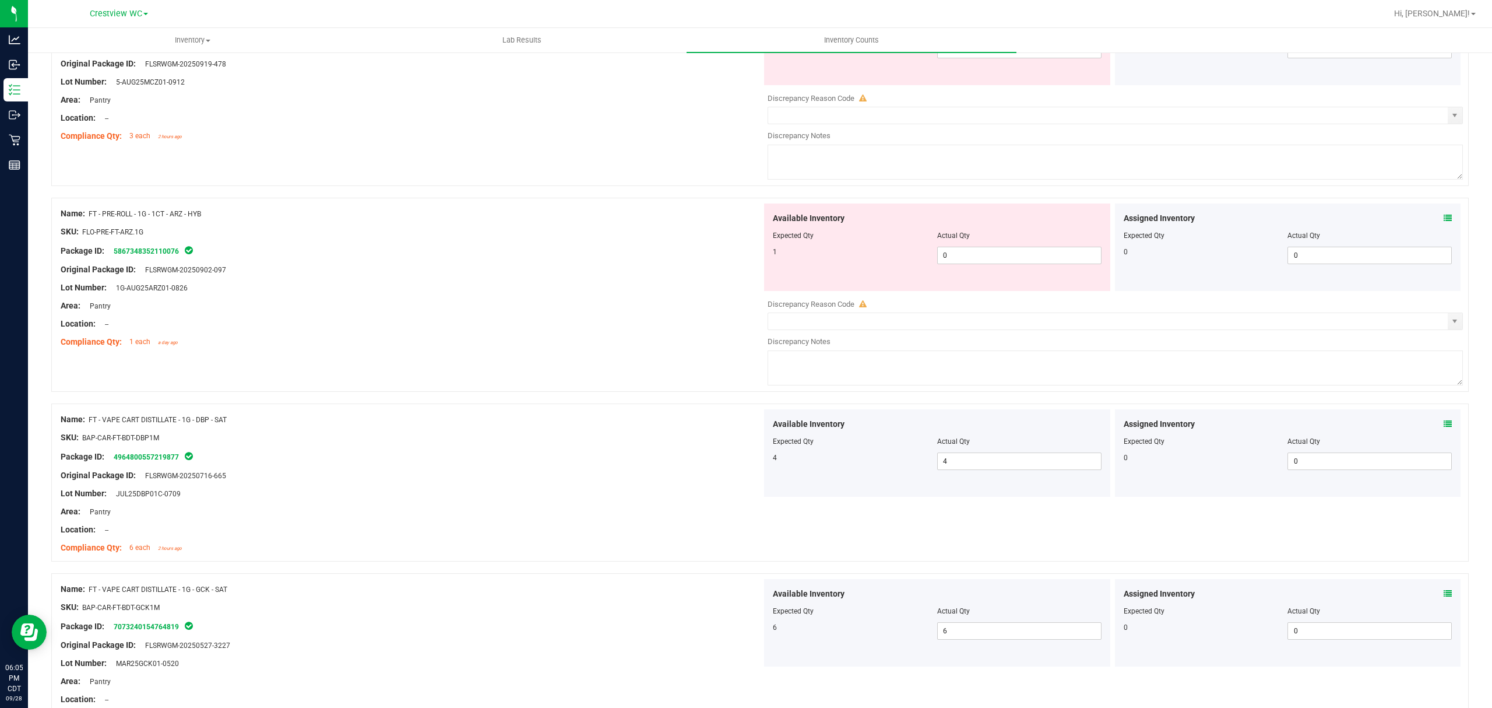
scroll to position [1483, 0]
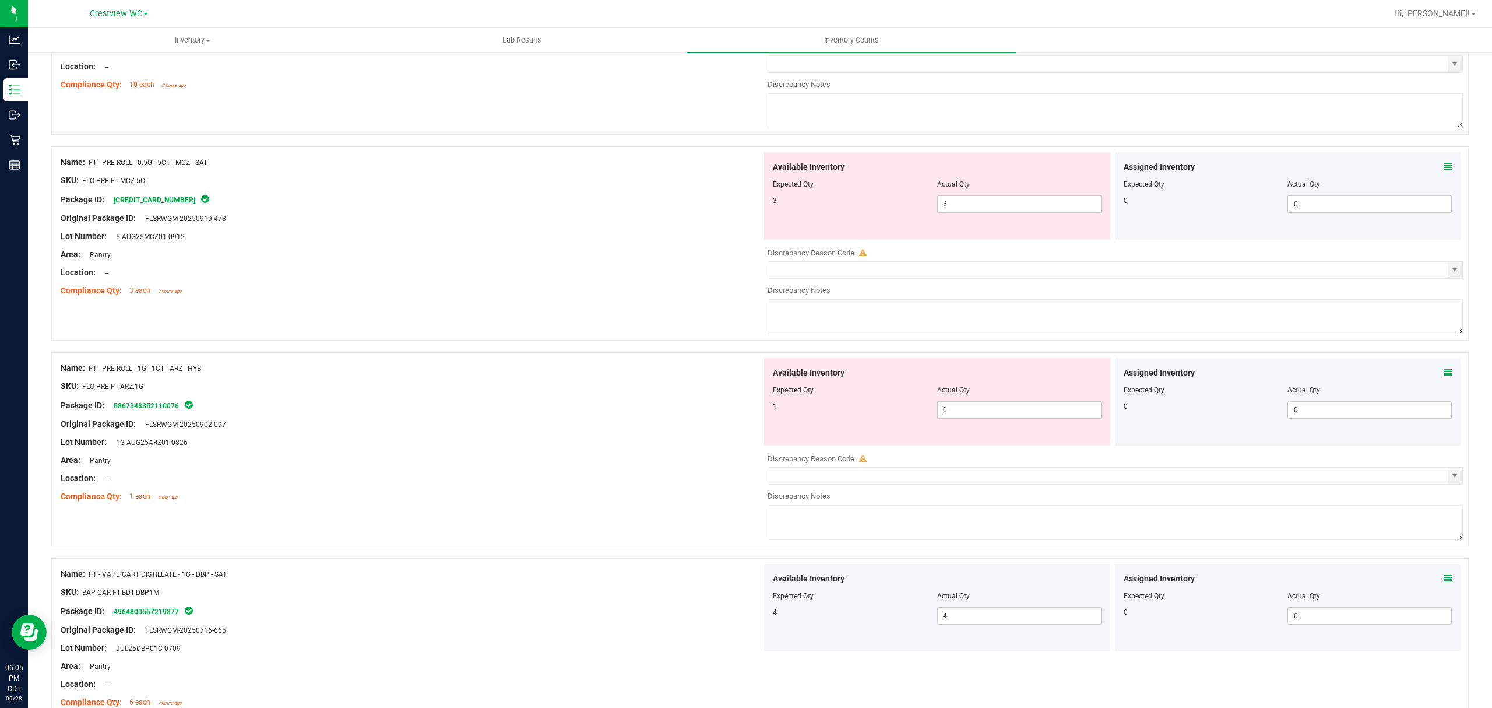
click at [1444, 376] on icon at bounding box center [1448, 372] width 8 height 8
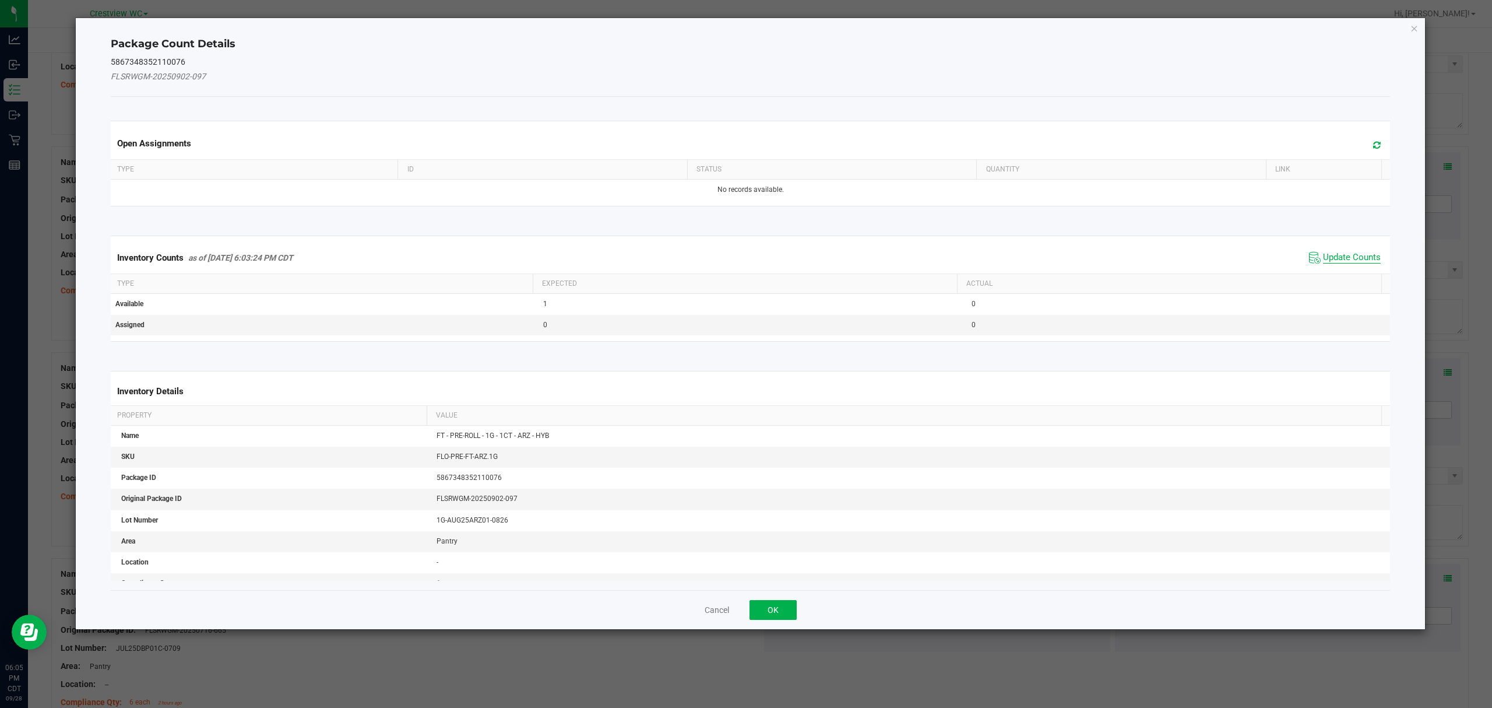
click at [1351, 252] on span "Update Counts" at bounding box center [1352, 258] width 58 height 12
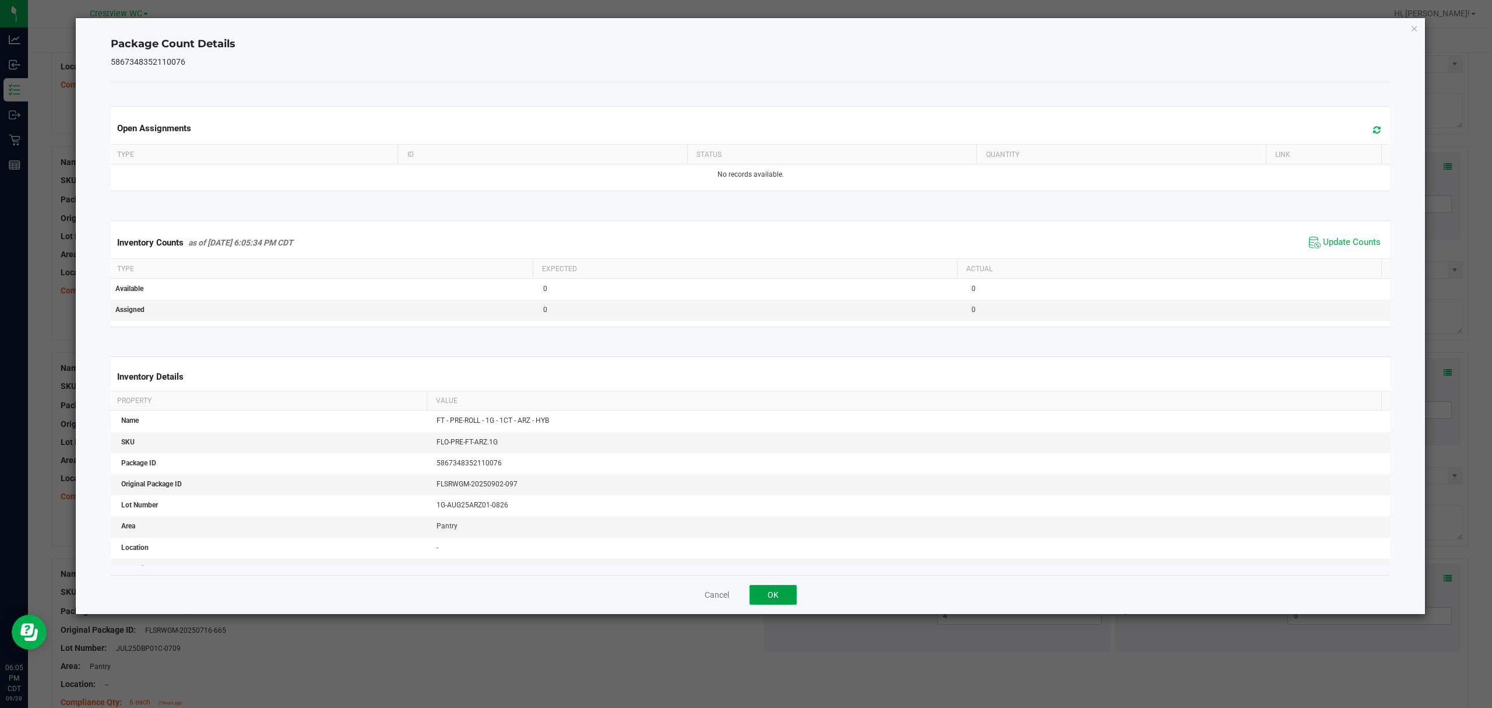
click at [770, 595] on button "OK" at bounding box center [773, 595] width 47 height 20
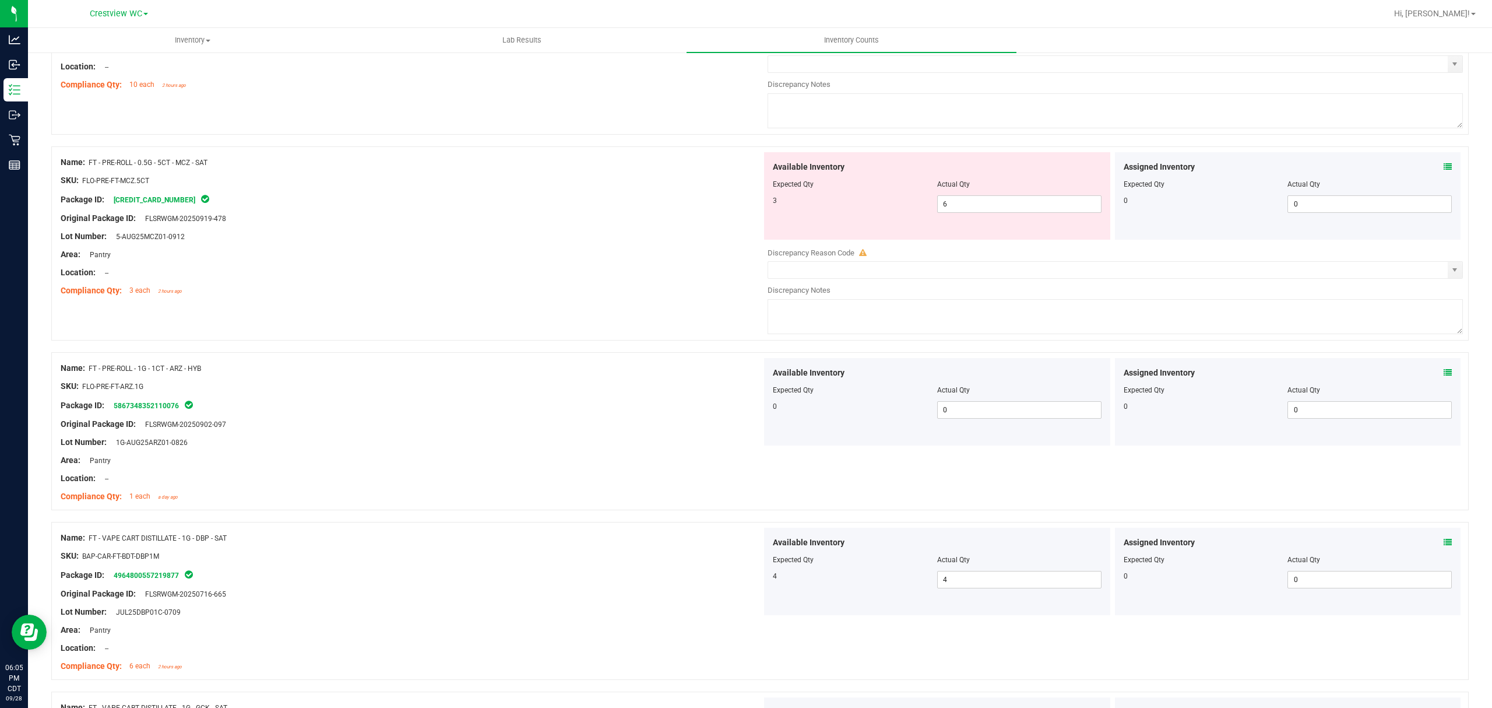
click at [1444, 171] on icon at bounding box center [1448, 167] width 8 height 8
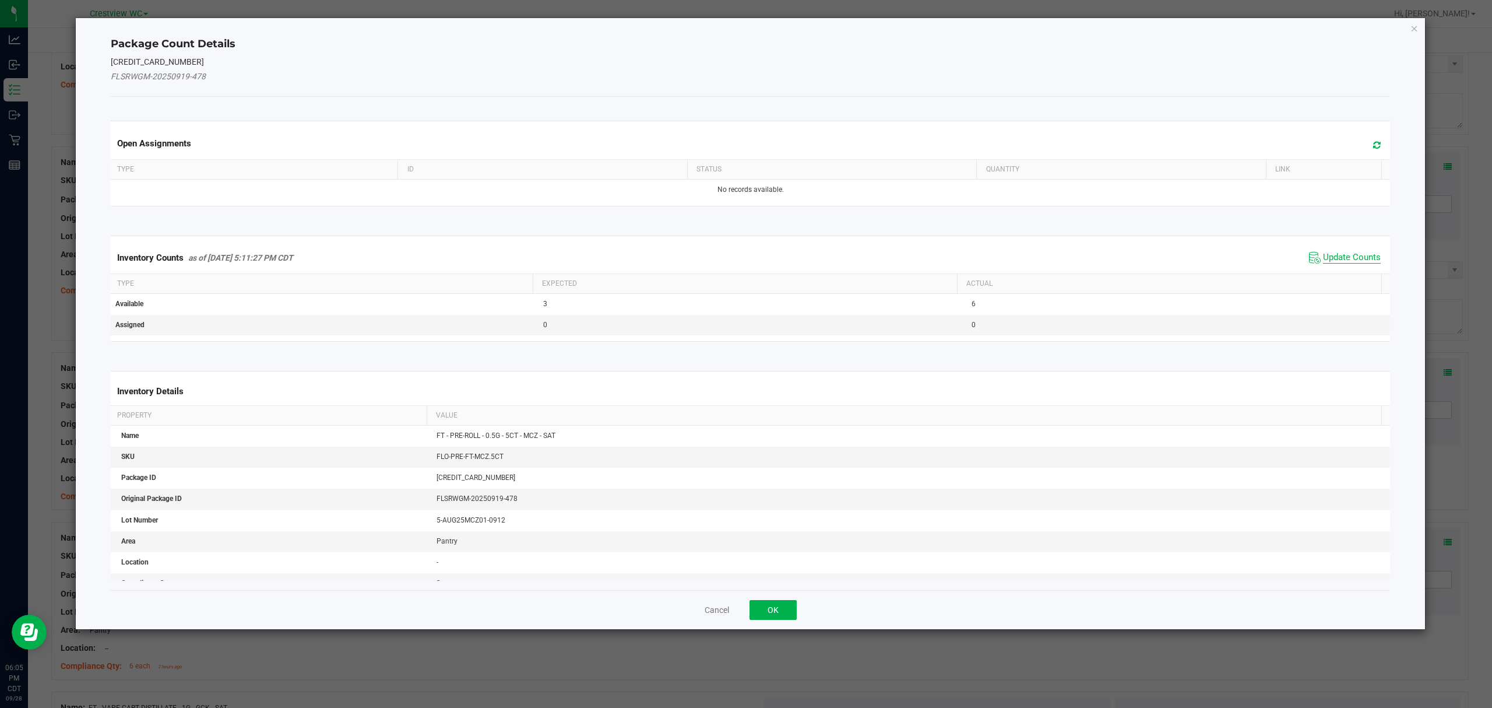
click at [1324, 263] on span "Update Counts" at bounding box center [1352, 258] width 58 height 12
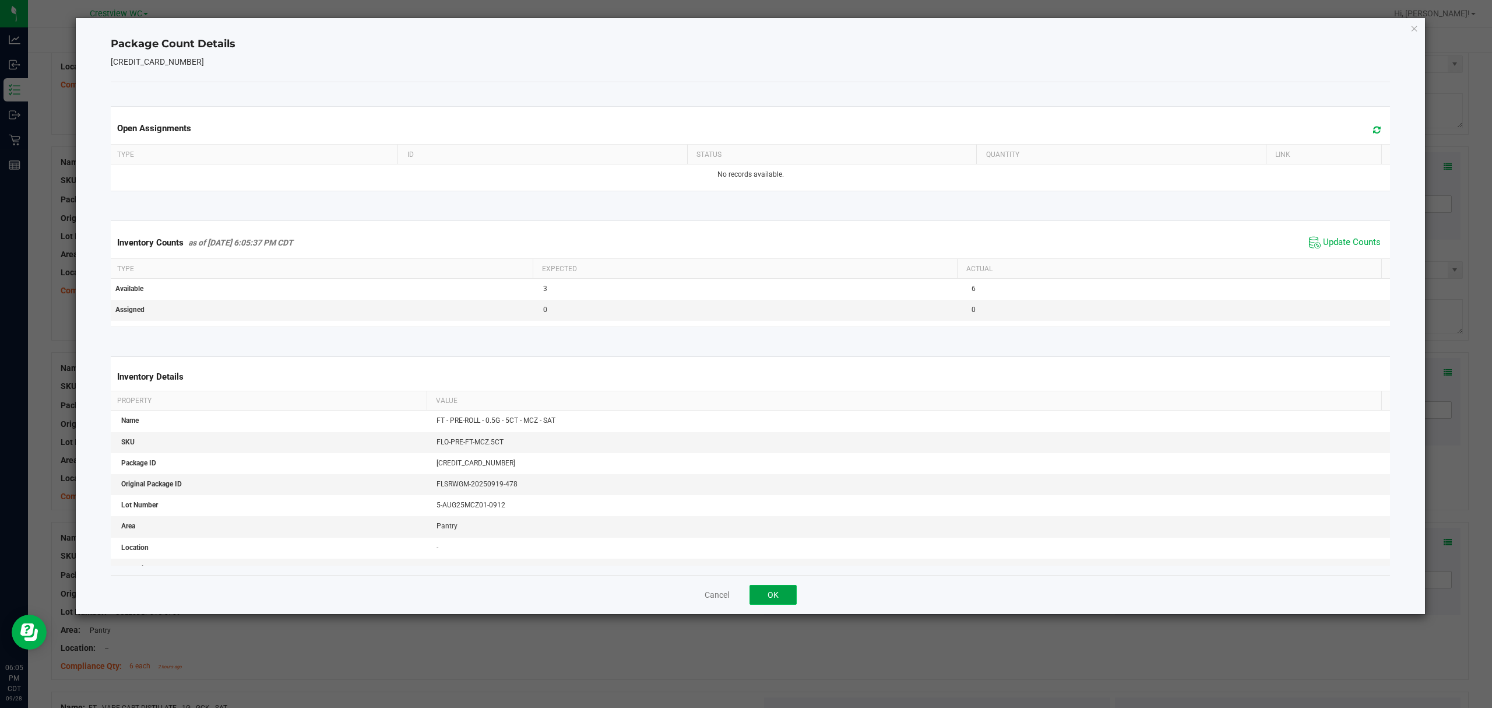
click at [786, 586] on button "OK" at bounding box center [773, 595] width 47 height 20
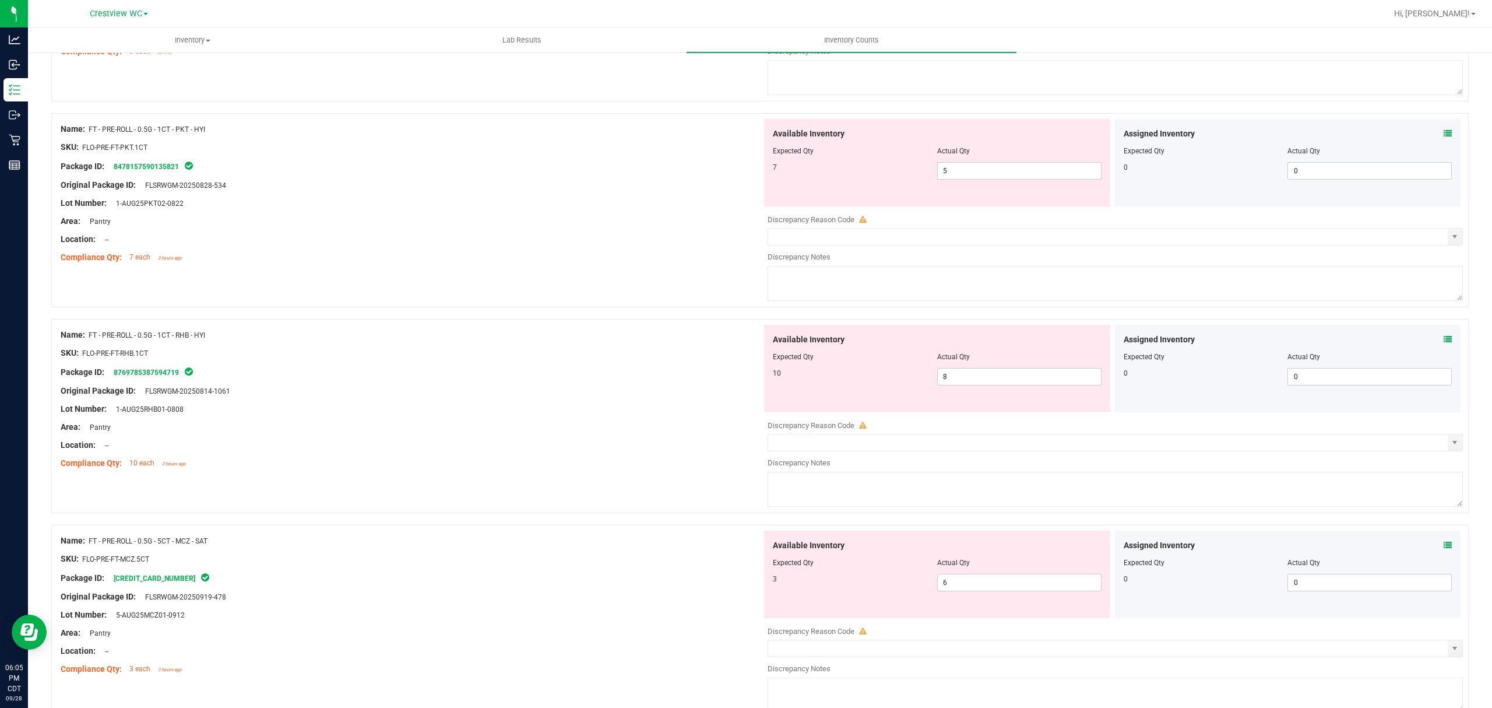
scroll to position [1107, 0]
click at [1444, 340] on icon at bounding box center [1448, 337] width 8 height 8
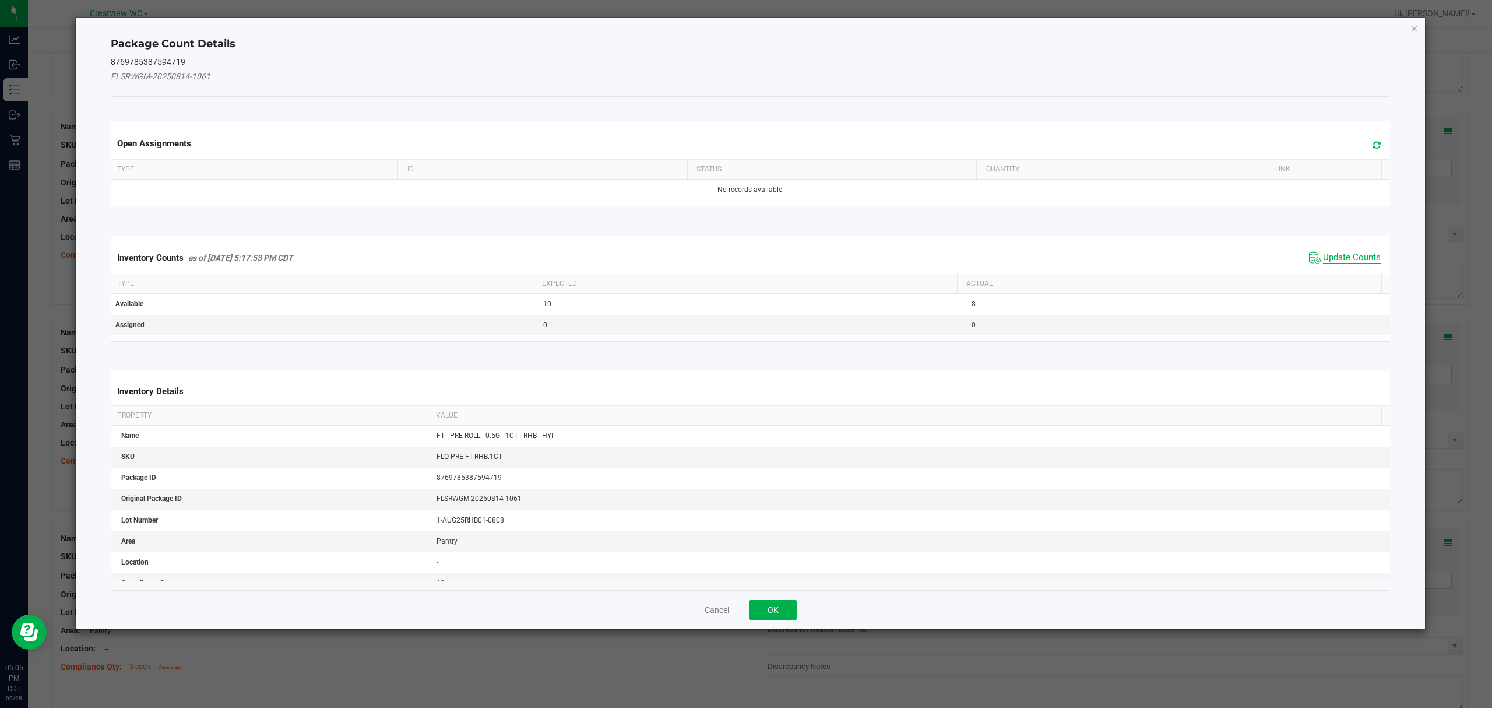
click at [1355, 262] on span "Update Counts" at bounding box center [1352, 258] width 58 height 12
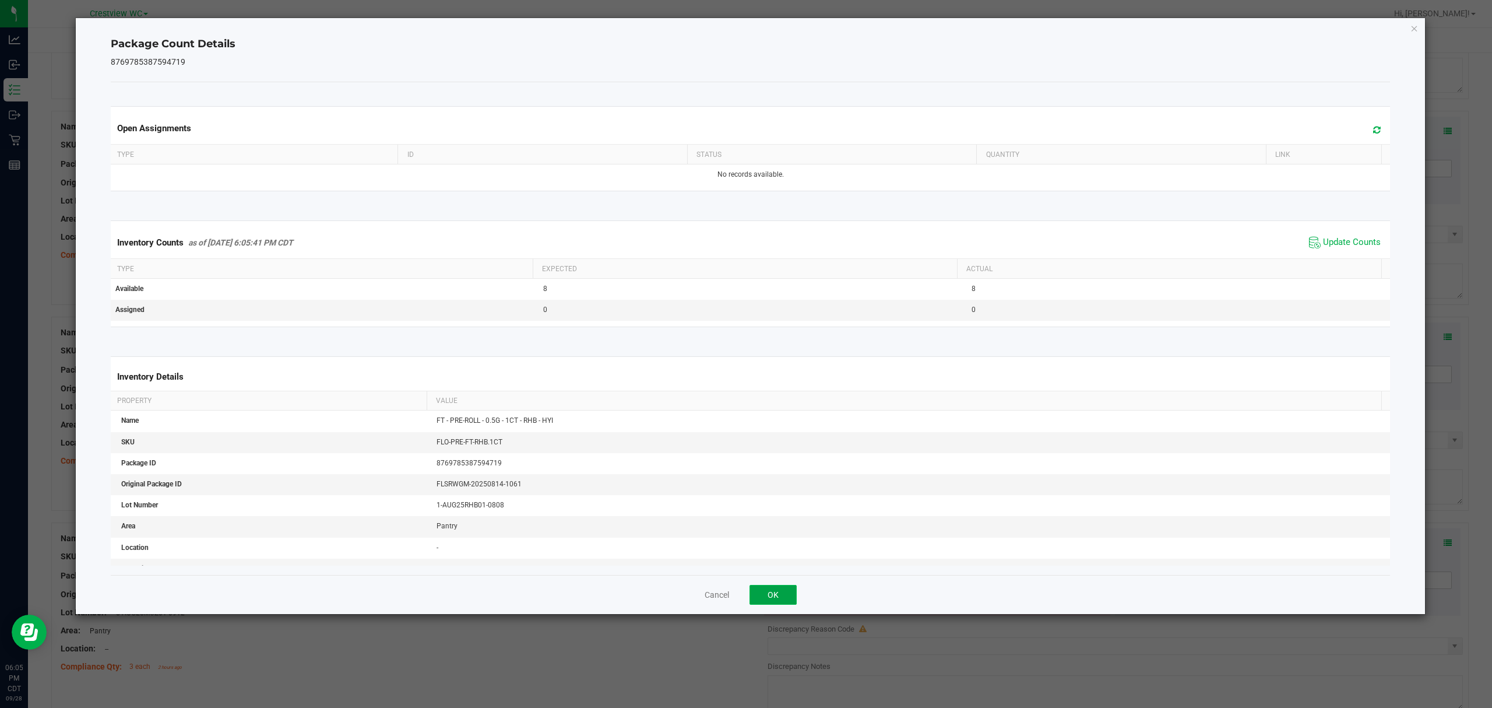
click at [782, 588] on button "OK" at bounding box center [773, 595] width 47 height 20
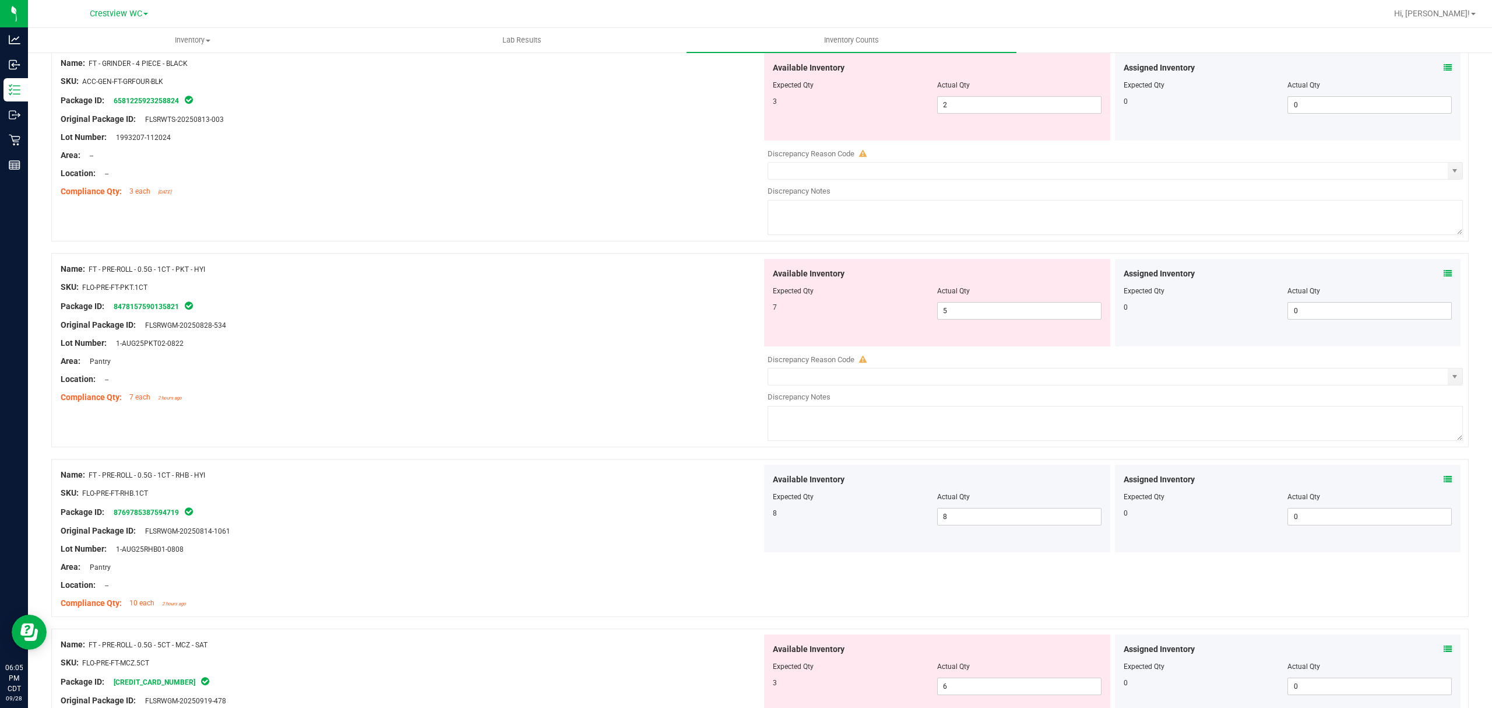
scroll to position [929, 0]
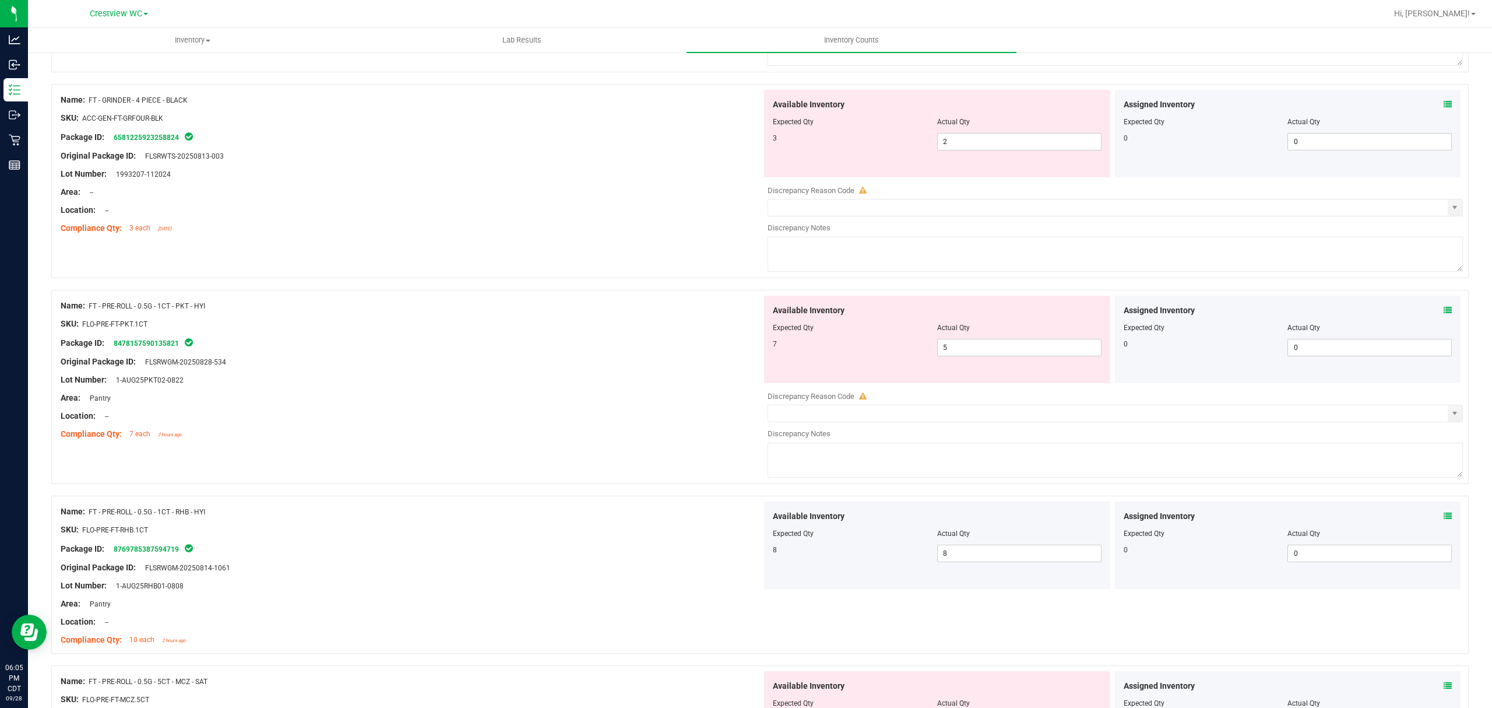
click at [1444, 311] on icon at bounding box center [1448, 310] width 8 height 8
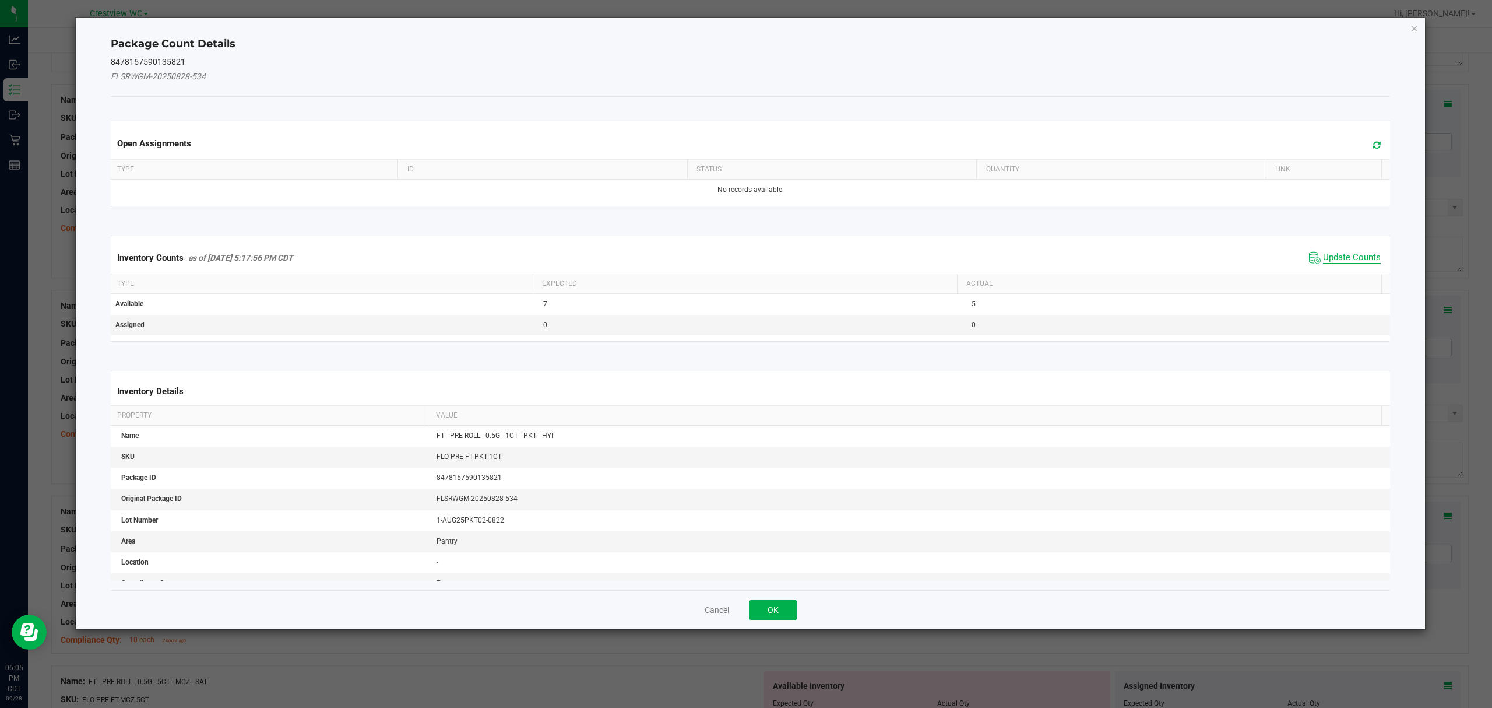
click at [1339, 258] on span "Update Counts" at bounding box center [1352, 258] width 58 height 12
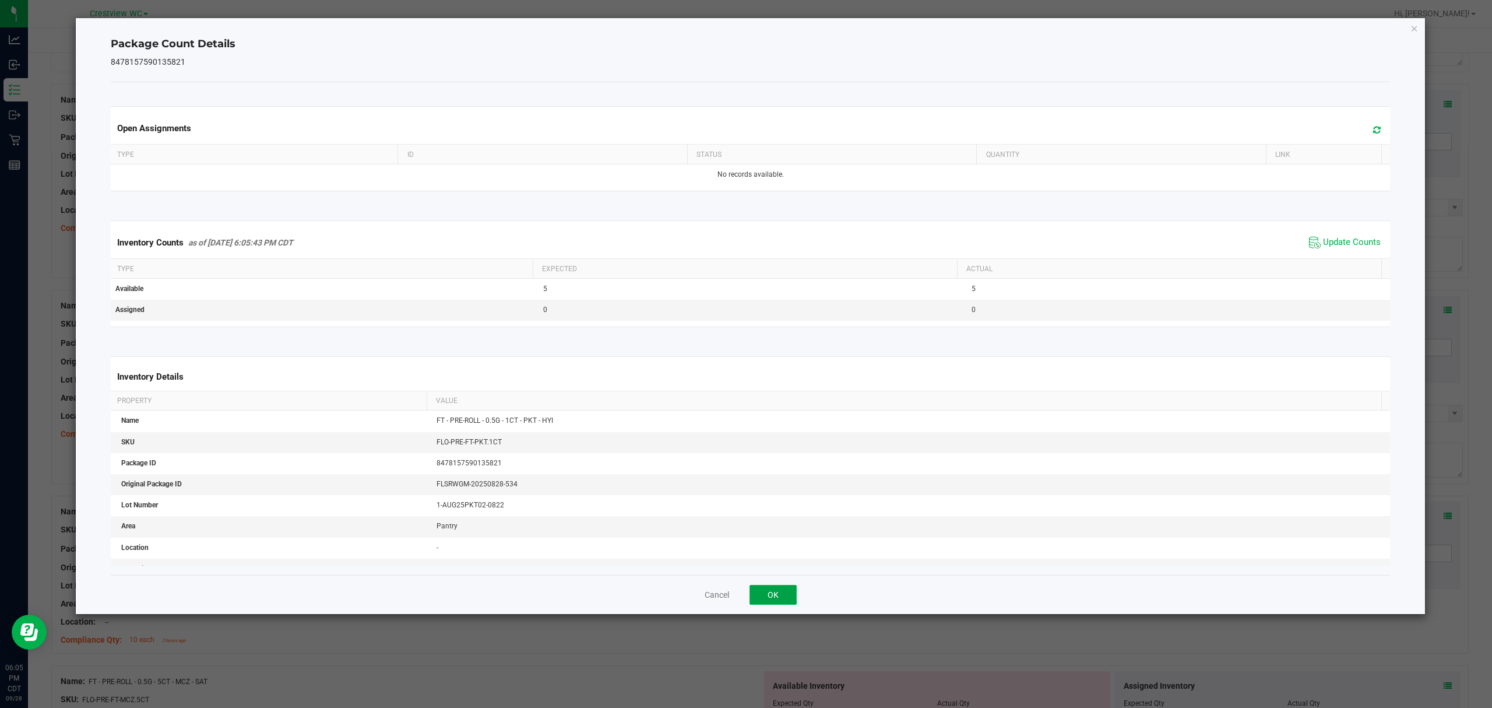
click at [758, 590] on button "OK" at bounding box center [773, 595] width 47 height 20
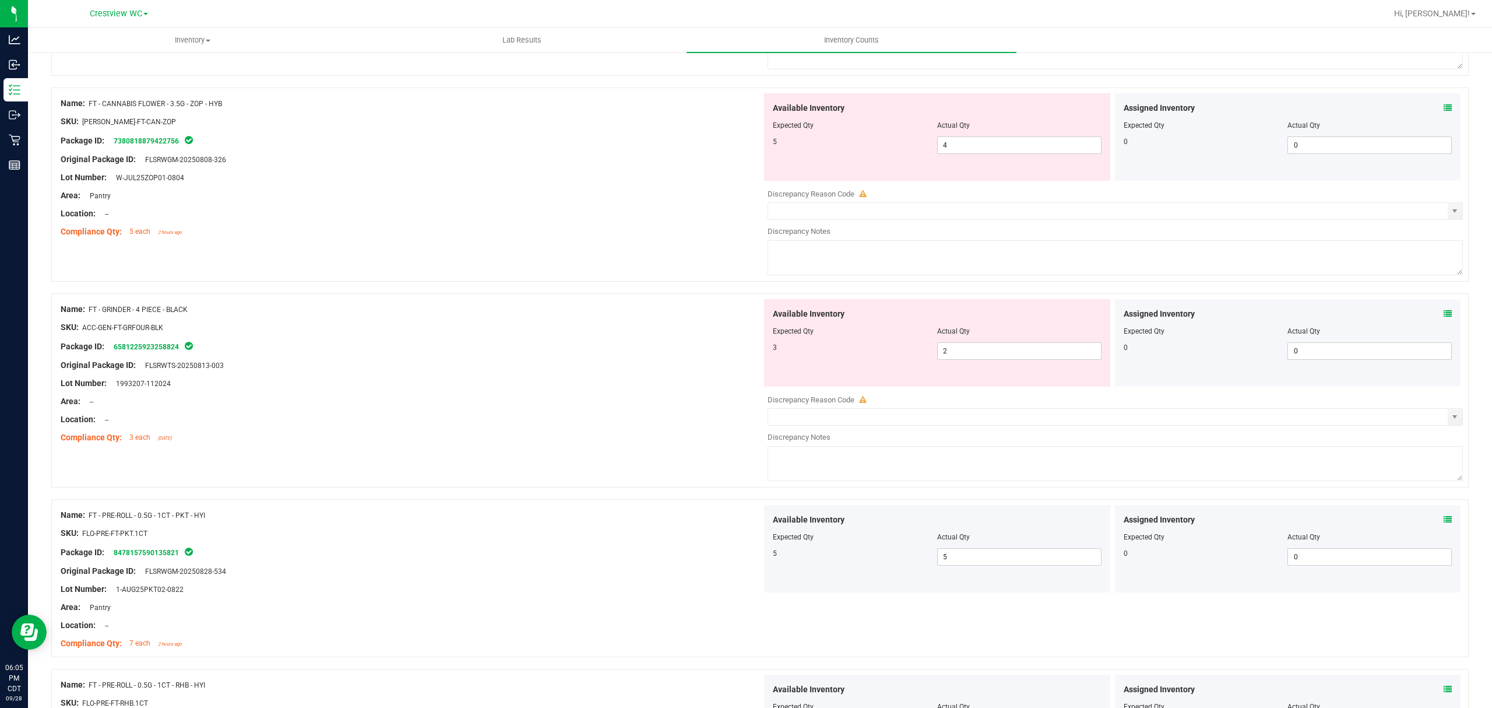
scroll to position [712, 0]
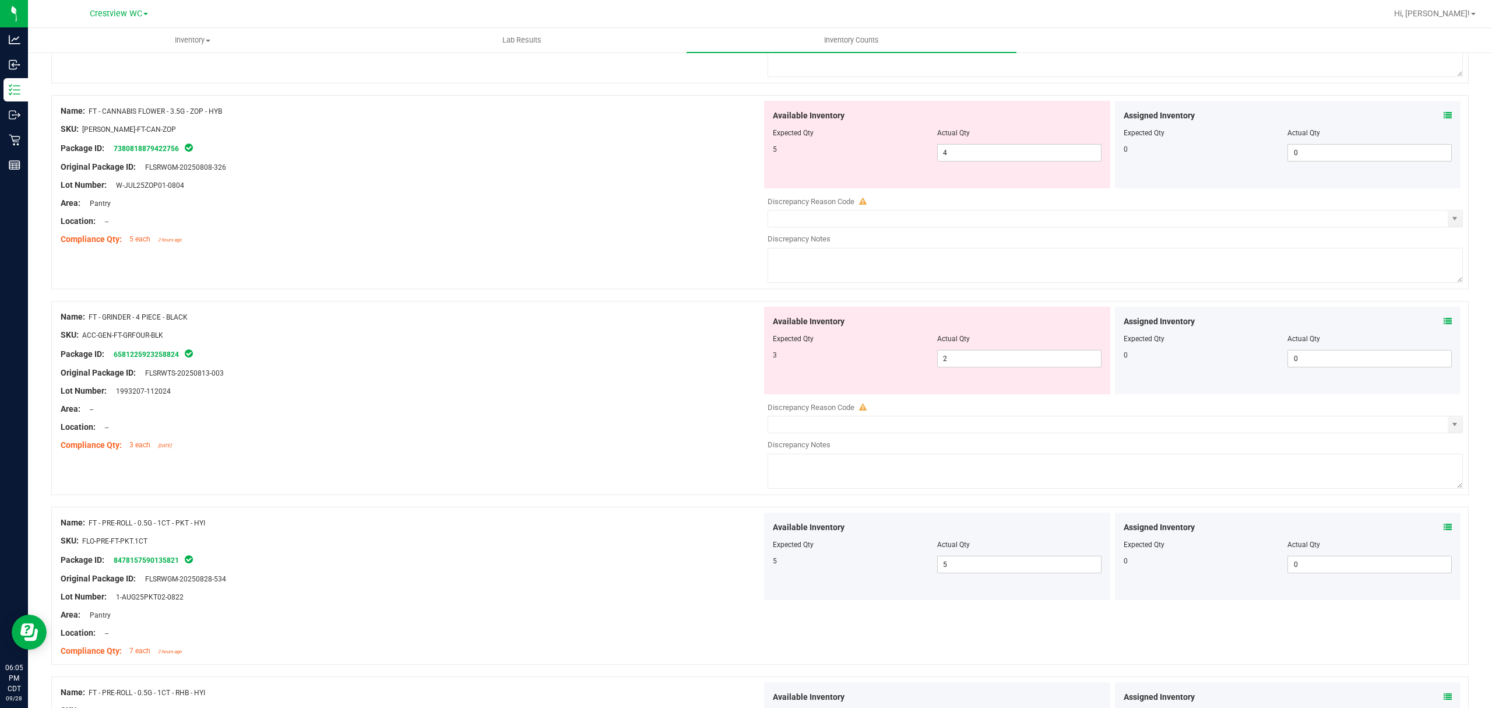
click at [1444, 322] on icon at bounding box center [1448, 321] width 8 height 8
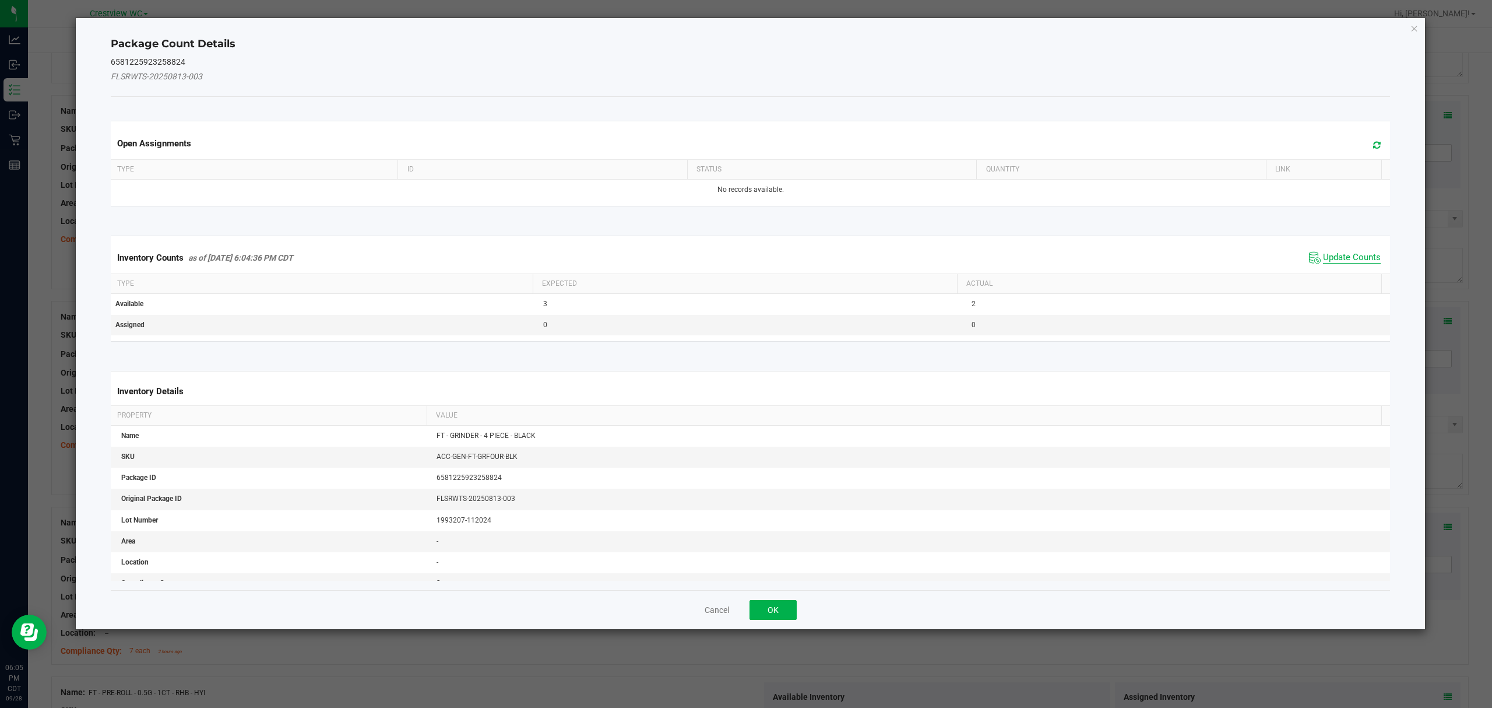
click at [1342, 257] on span "Update Counts" at bounding box center [1352, 258] width 58 height 12
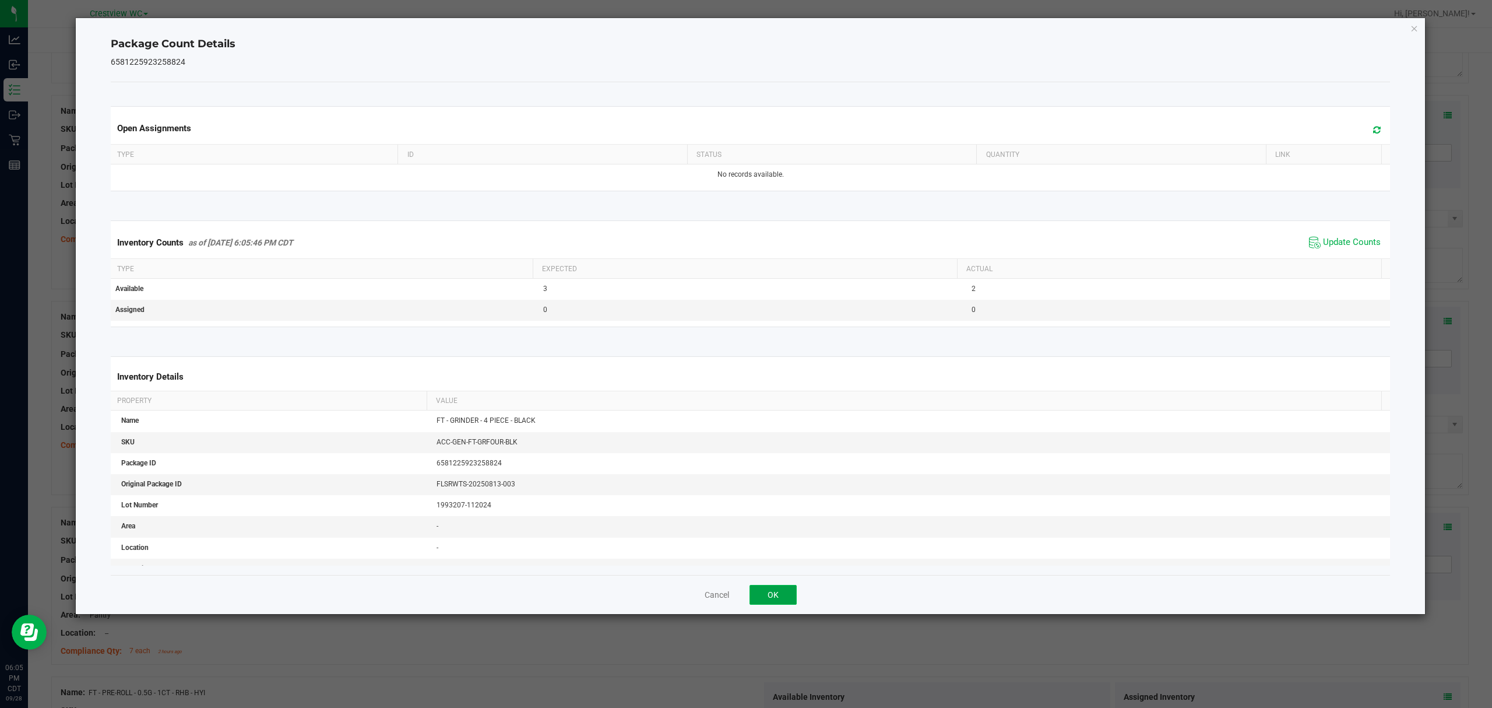
click at [795, 589] on button "OK" at bounding box center [773, 595] width 47 height 20
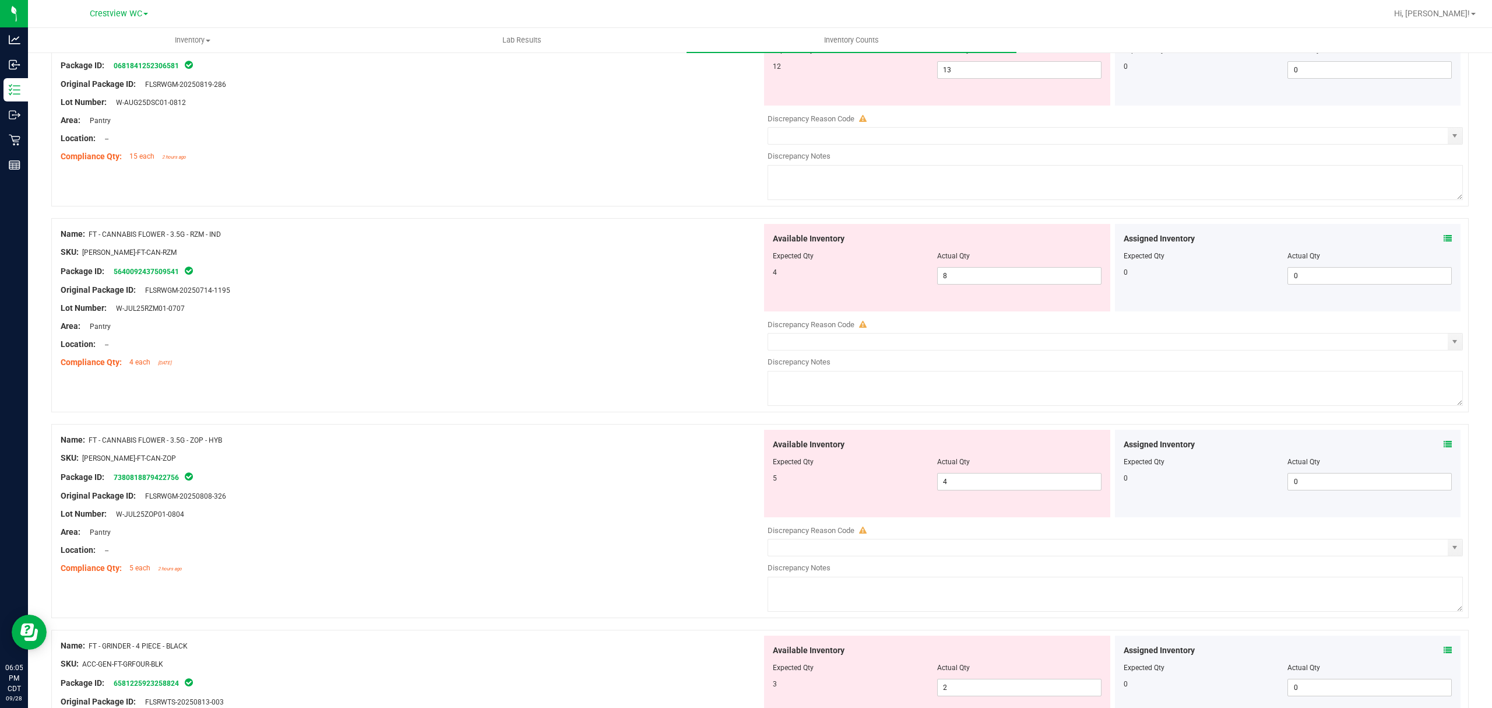
scroll to position [0, 0]
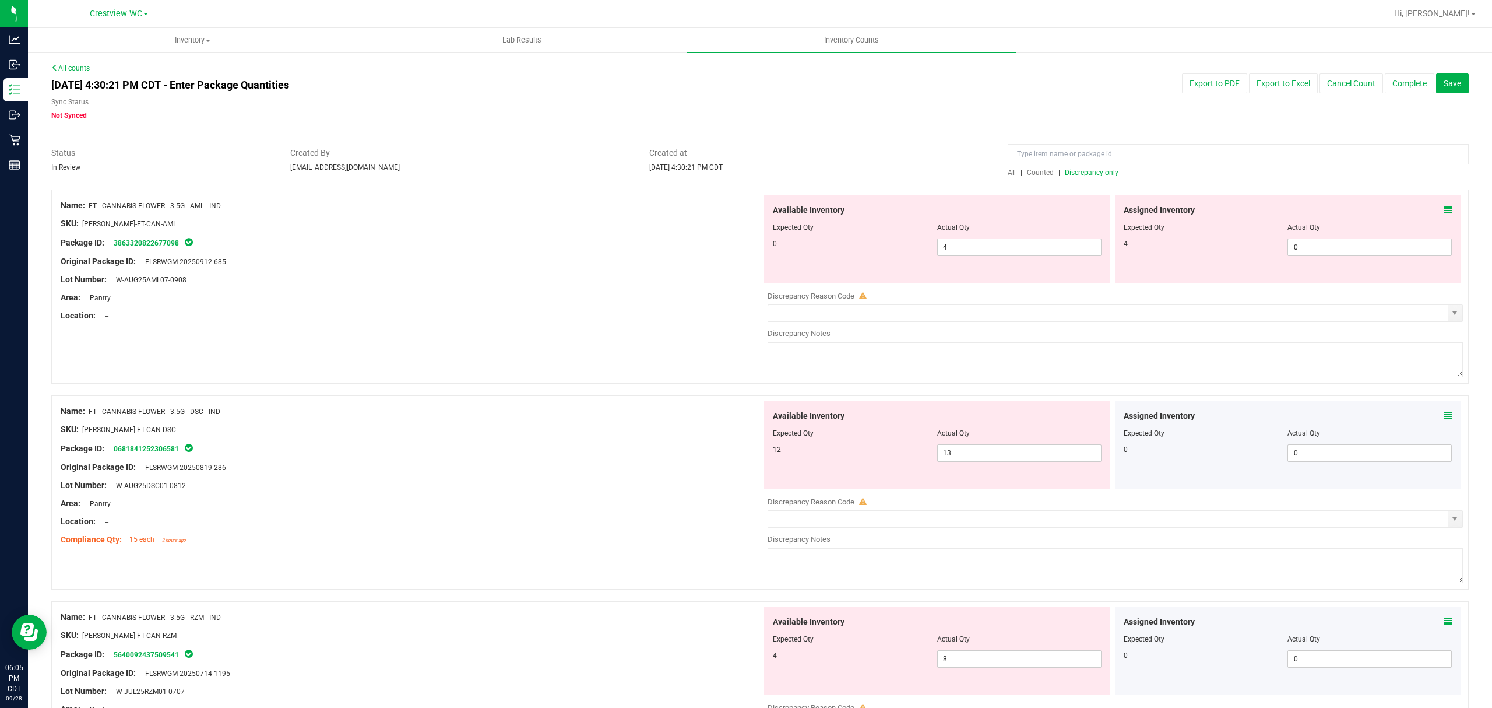
click at [1087, 173] on span "Discrepancy only" at bounding box center [1092, 172] width 54 height 8
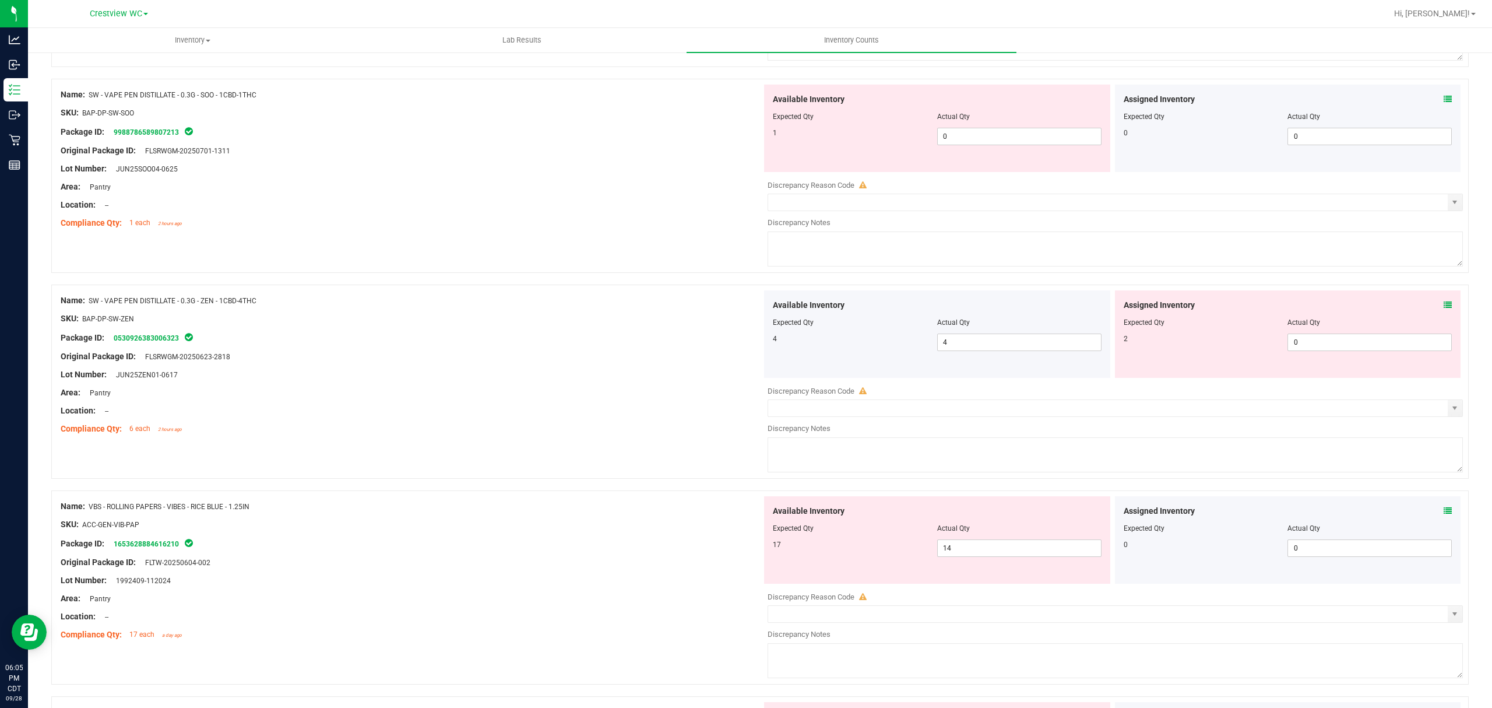
scroll to position [3648, 0]
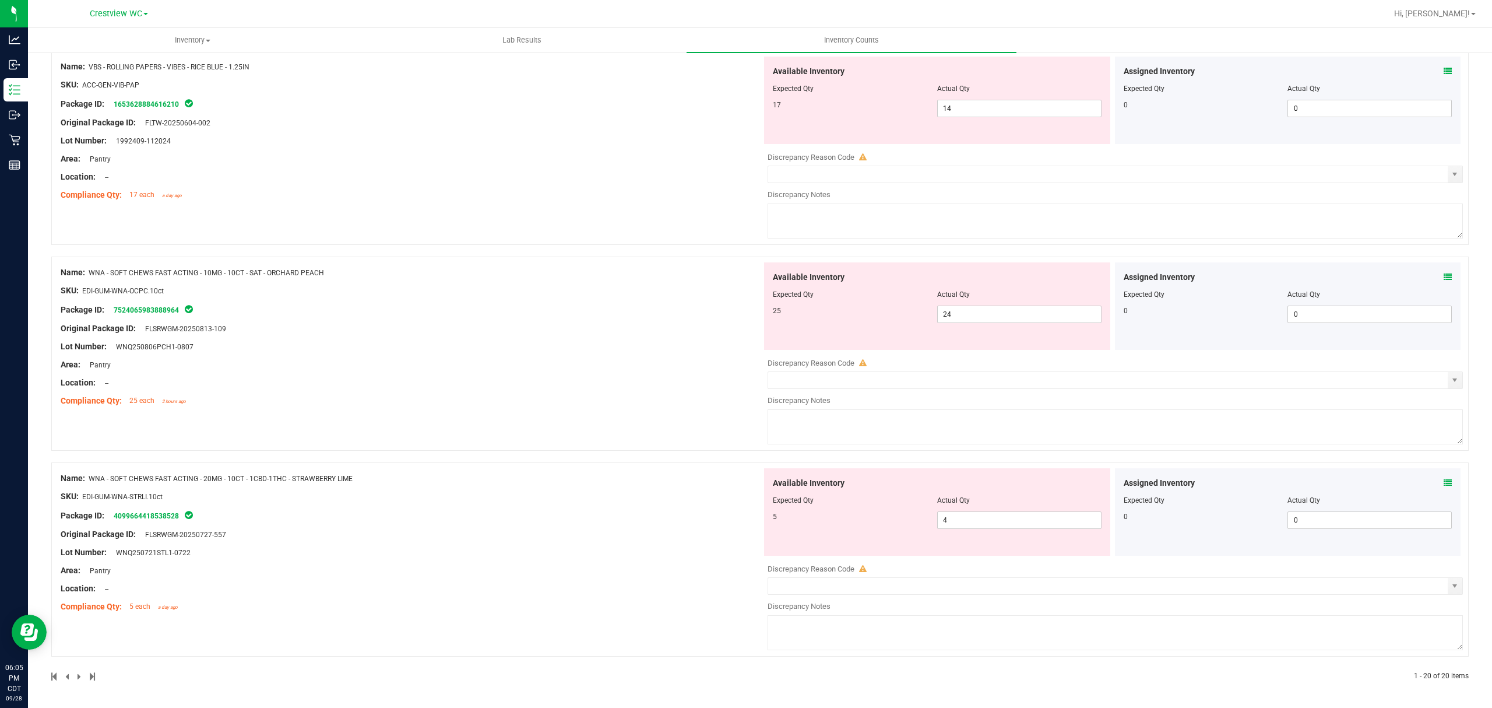
click at [1444, 479] on icon at bounding box center [1448, 483] width 8 height 8
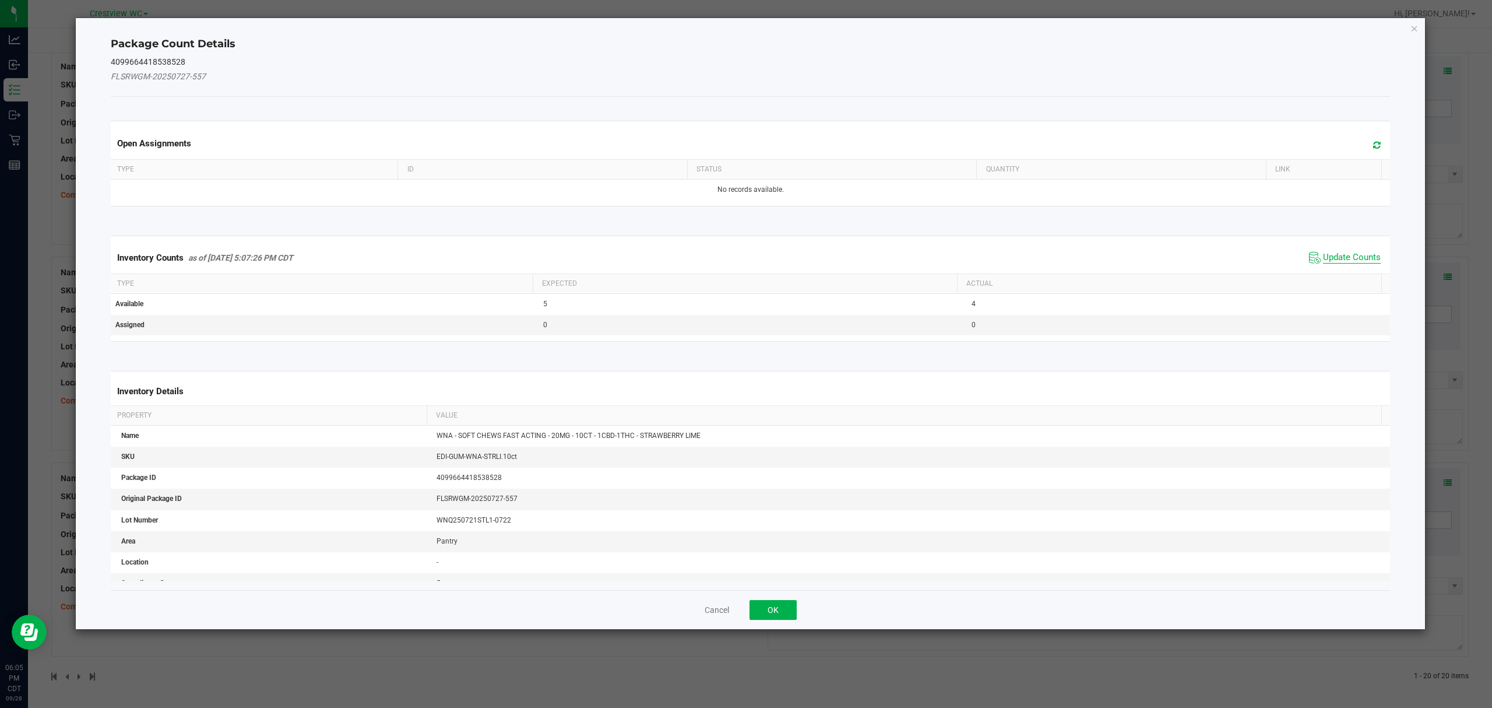
click at [1353, 259] on span "Update Counts" at bounding box center [1352, 258] width 58 height 12
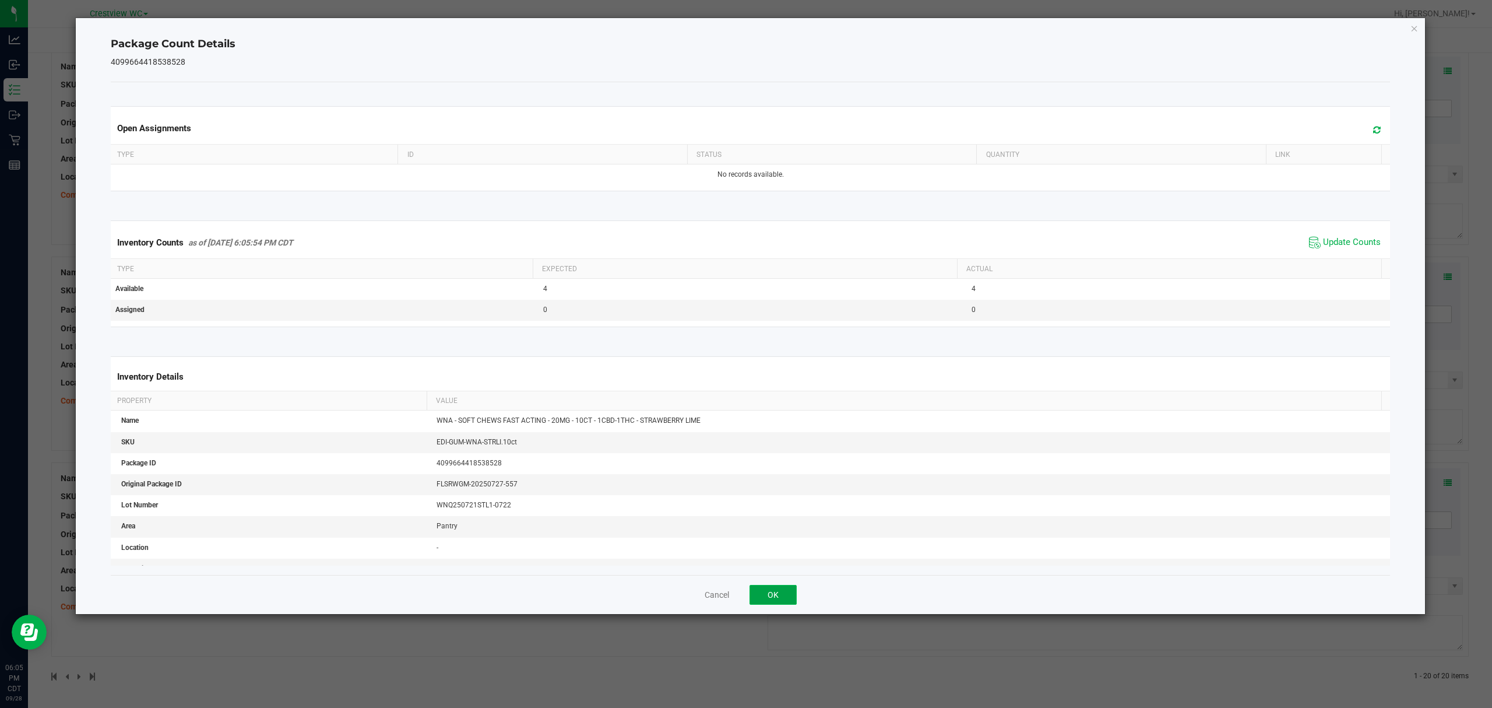
click at [778, 592] on button "OK" at bounding box center [773, 595] width 47 height 20
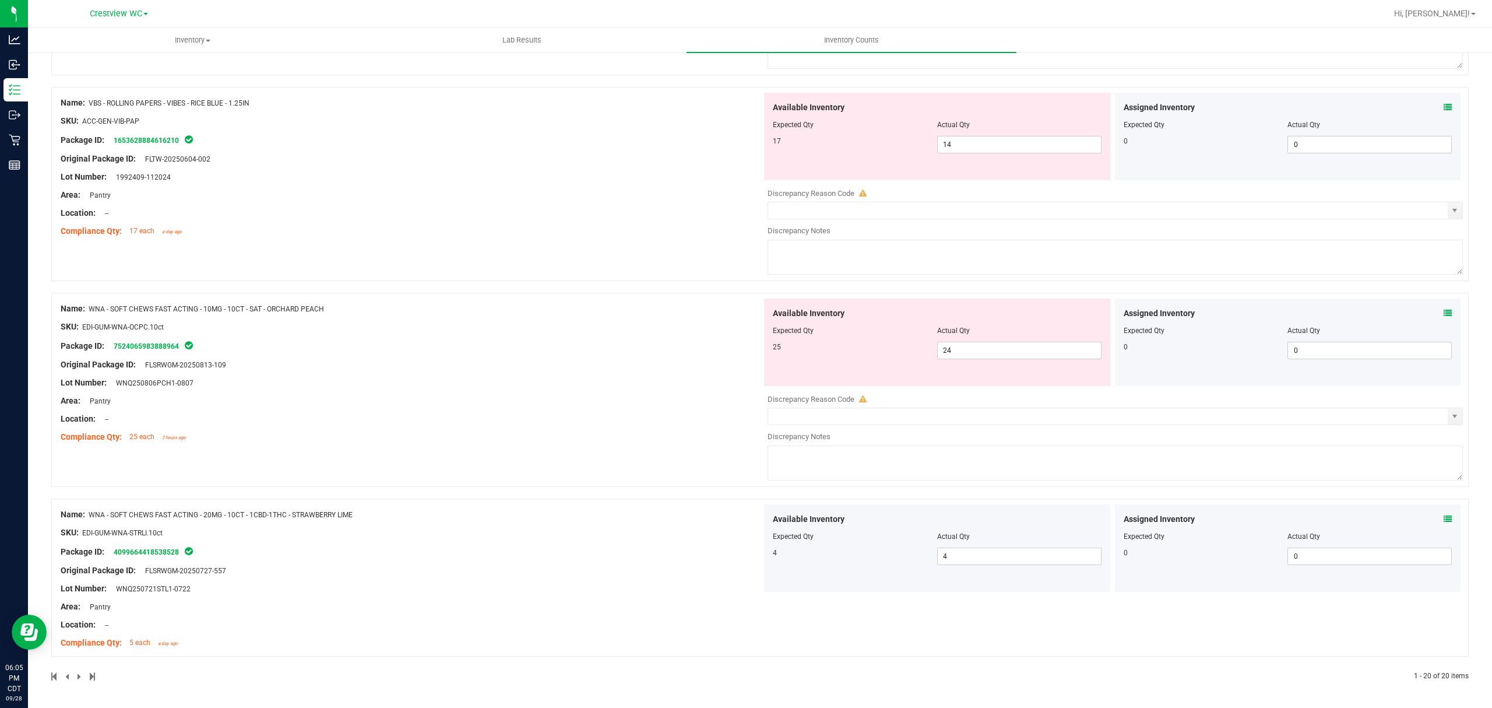
click at [1444, 313] on icon at bounding box center [1448, 313] width 8 height 8
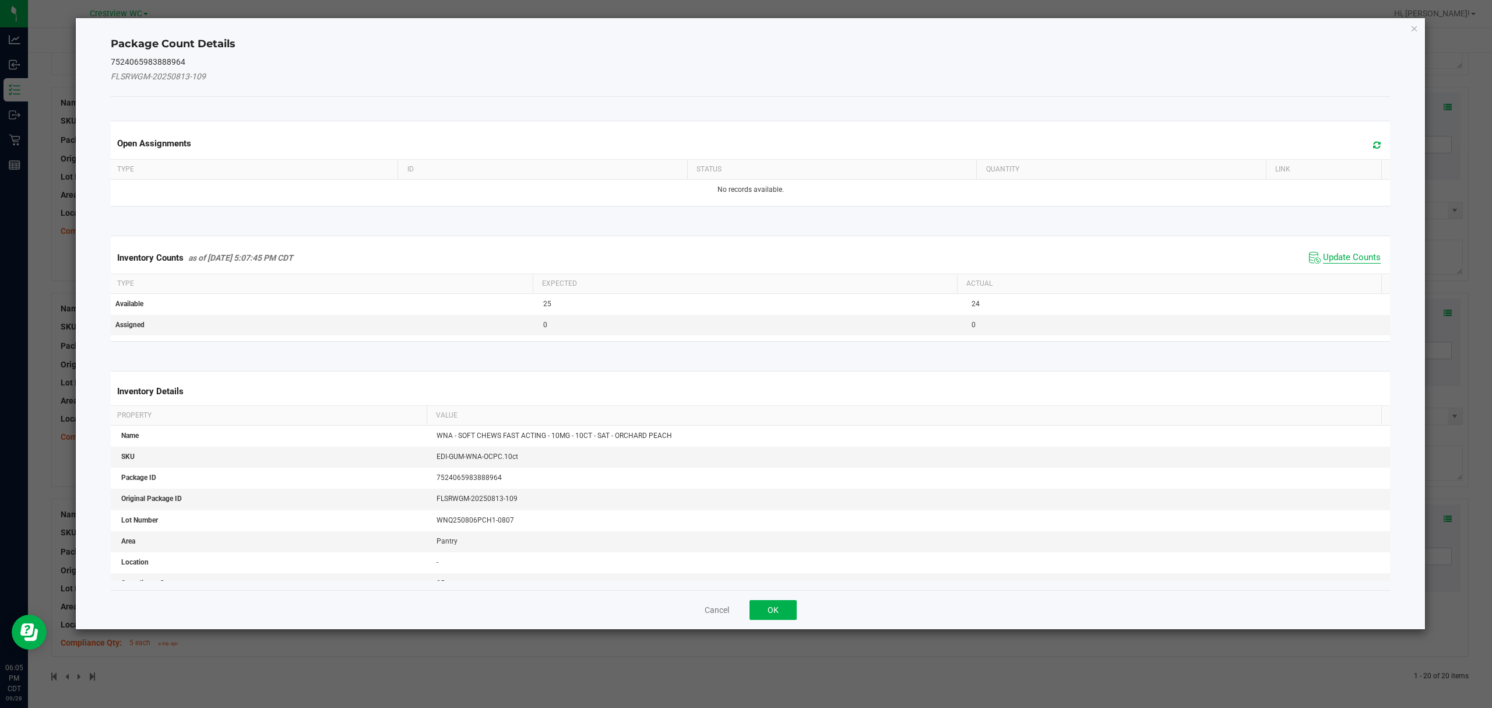
click at [1351, 257] on span "Update Counts" at bounding box center [1352, 258] width 58 height 12
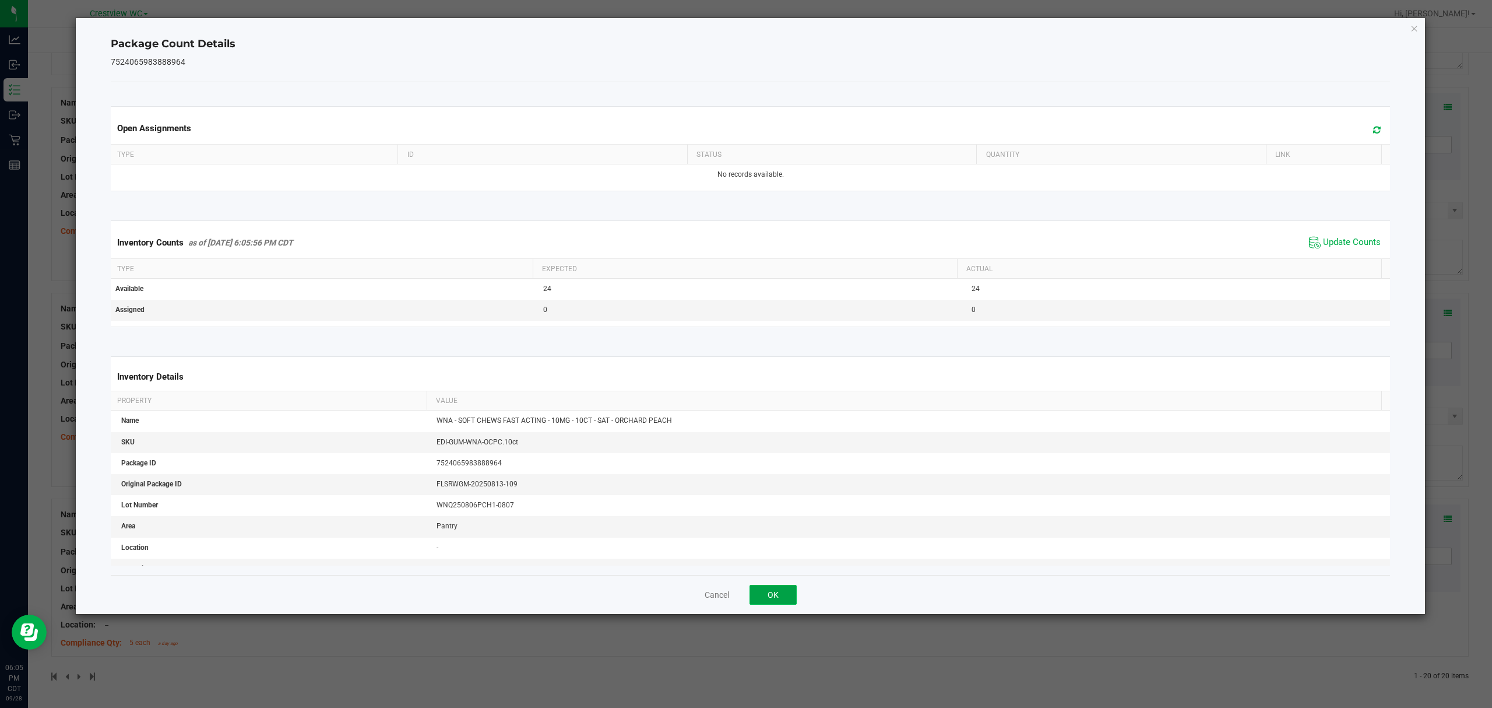
click at [787, 586] on button "OK" at bounding box center [773, 595] width 47 height 20
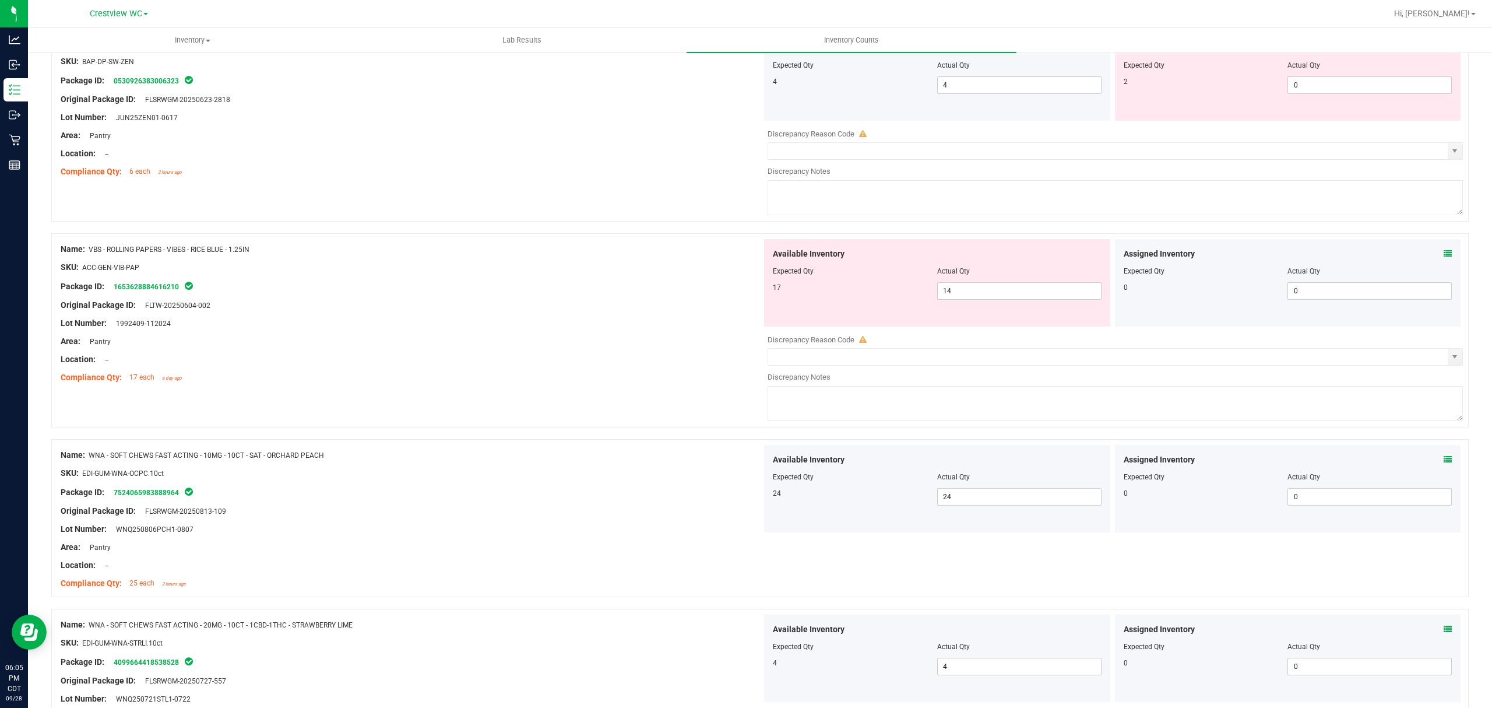
scroll to position [3406, 0]
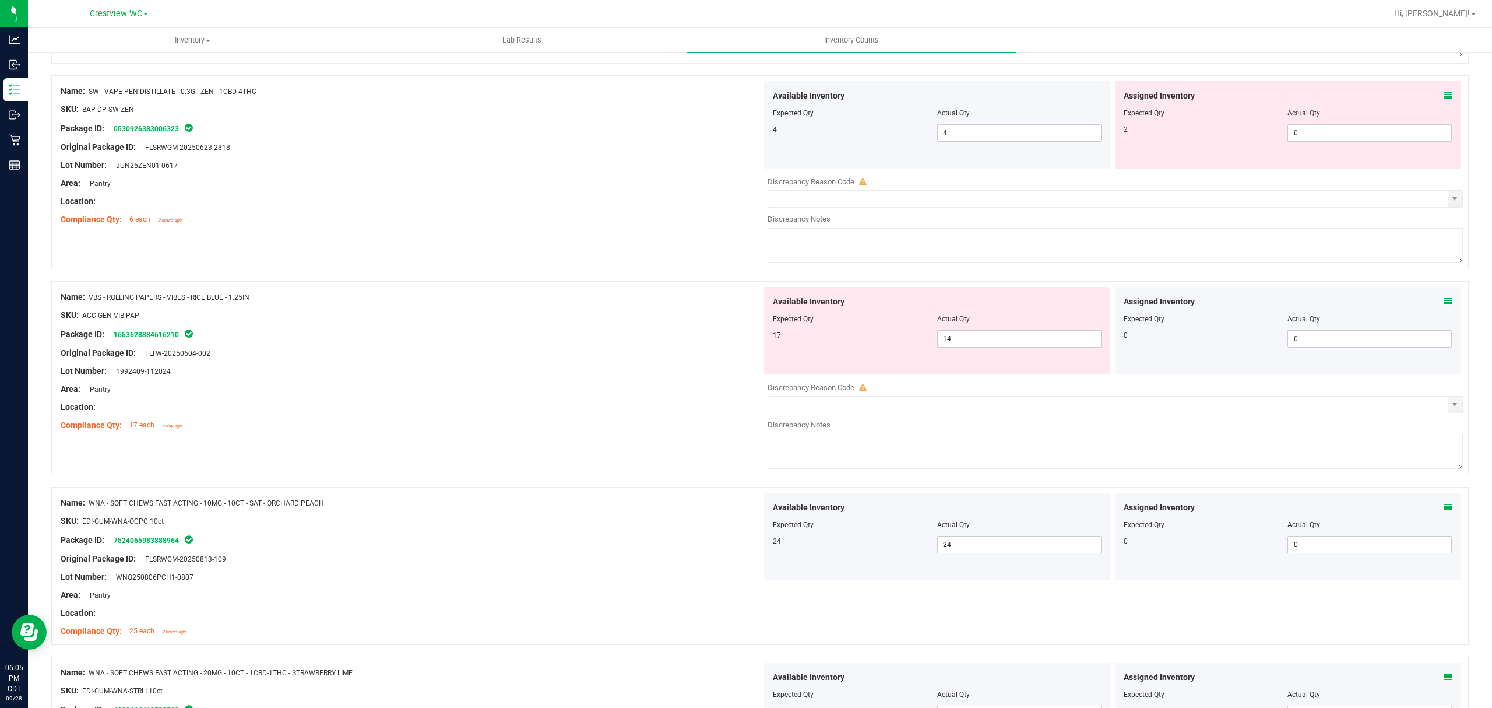
click at [1444, 305] on icon at bounding box center [1448, 301] width 8 height 8
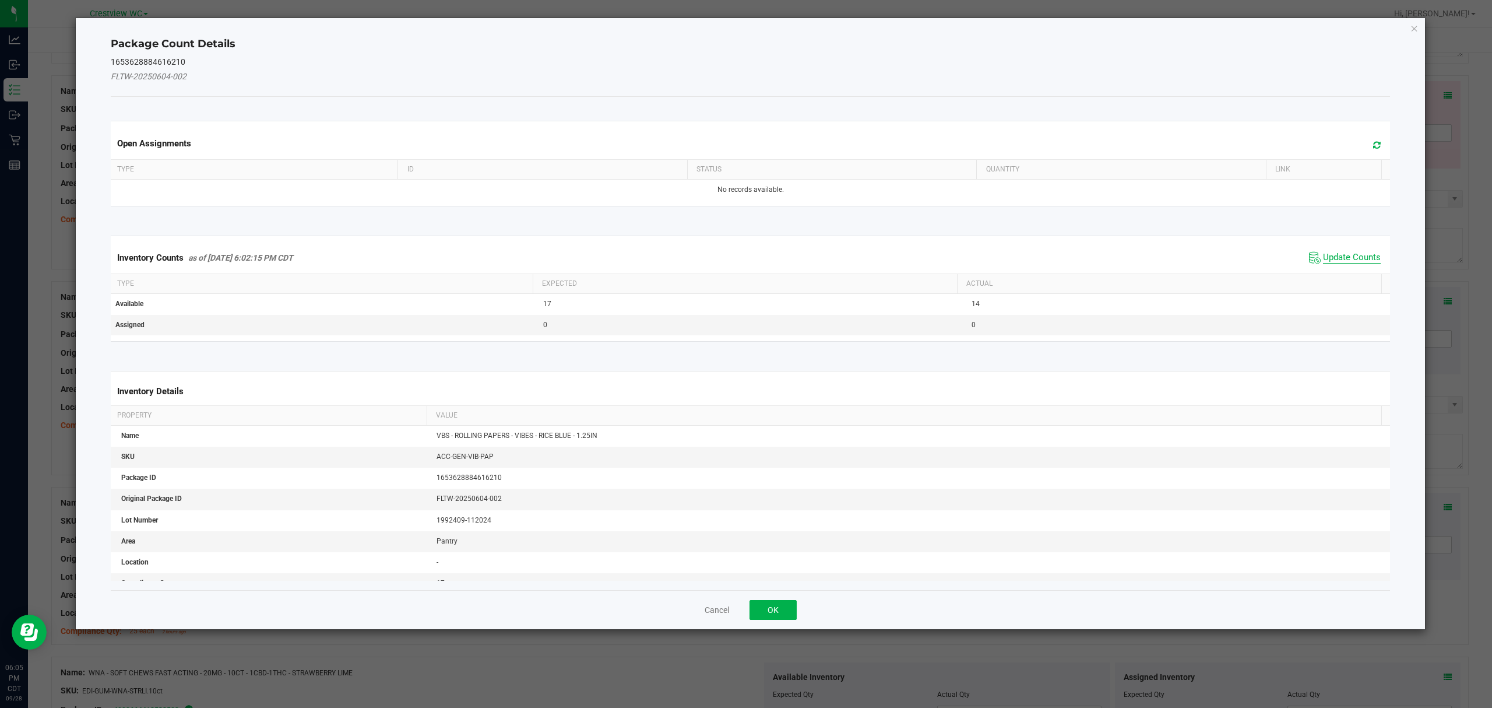
click at [1341, 258] on span "Update Counts" at bounding box center [1352, 258] width 58 height 12
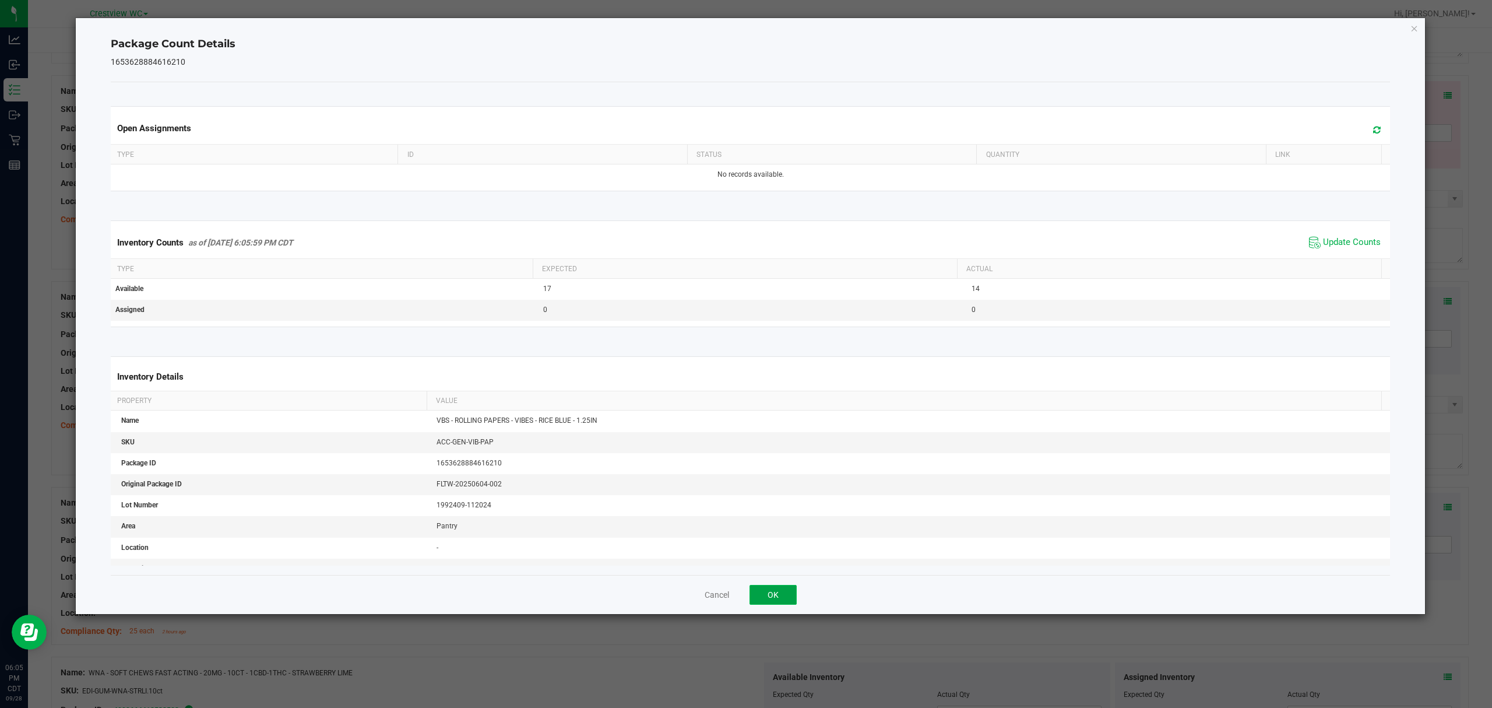
click at [773, 586] on button "OK" at bounding box center [773, 595] width 47 height 20
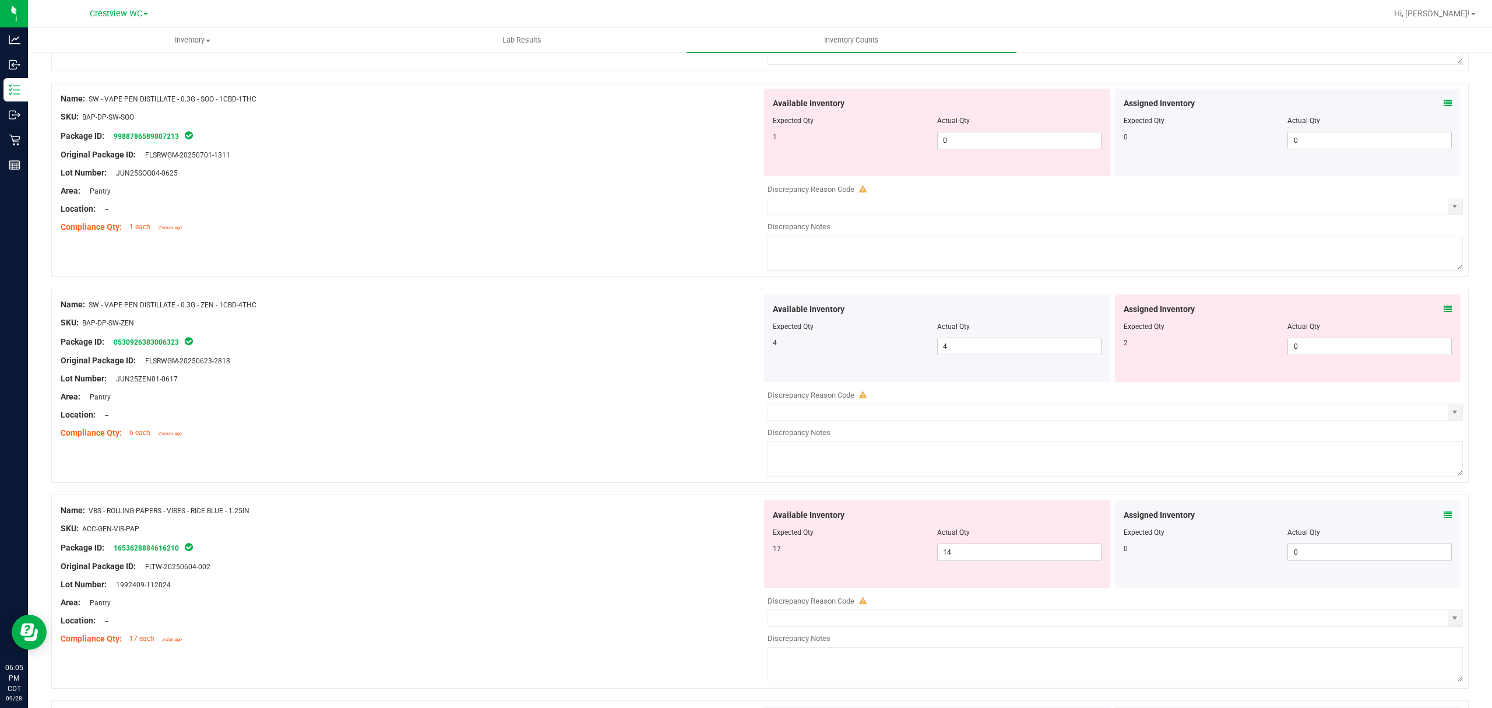
scroll to position [3178, 0]
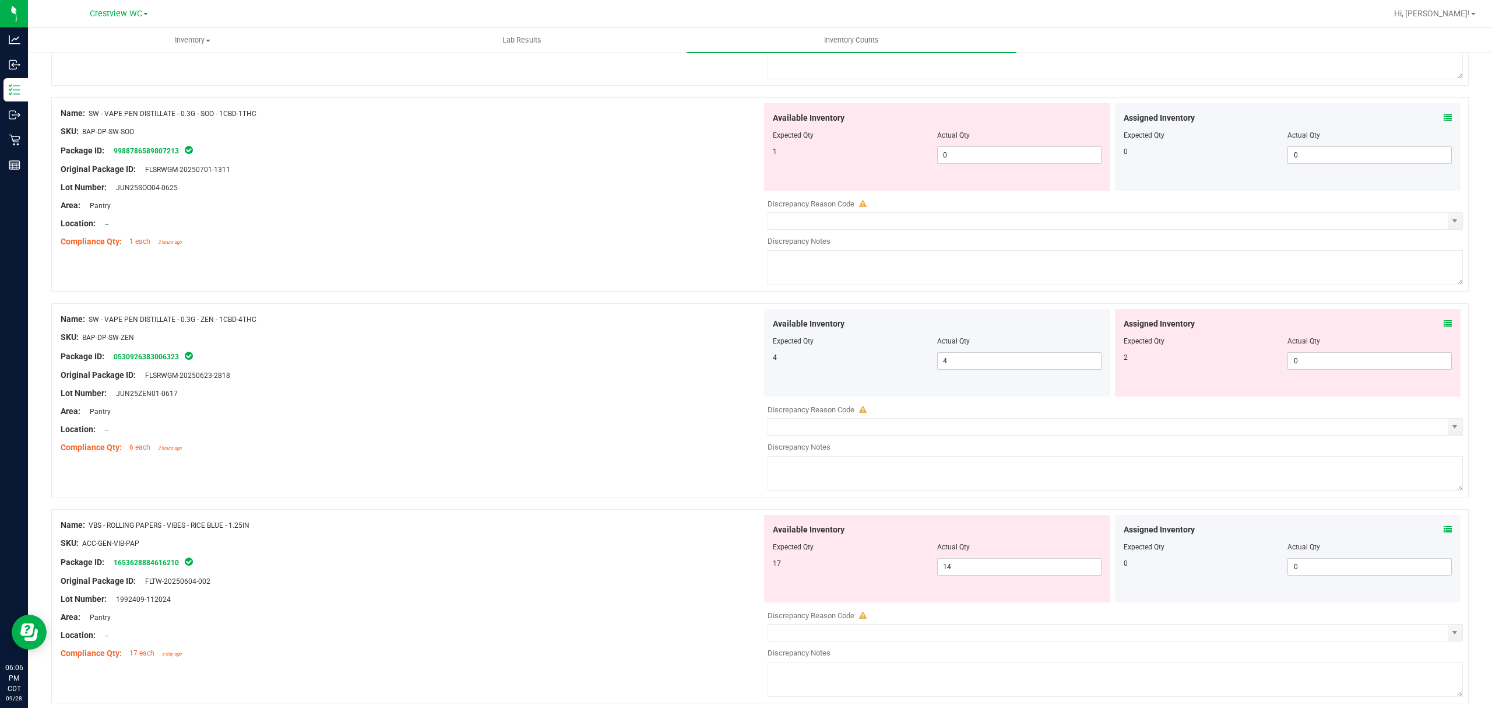
click at [1444, 328] on icon at bounding box center [1448, 323] width 8 height 8
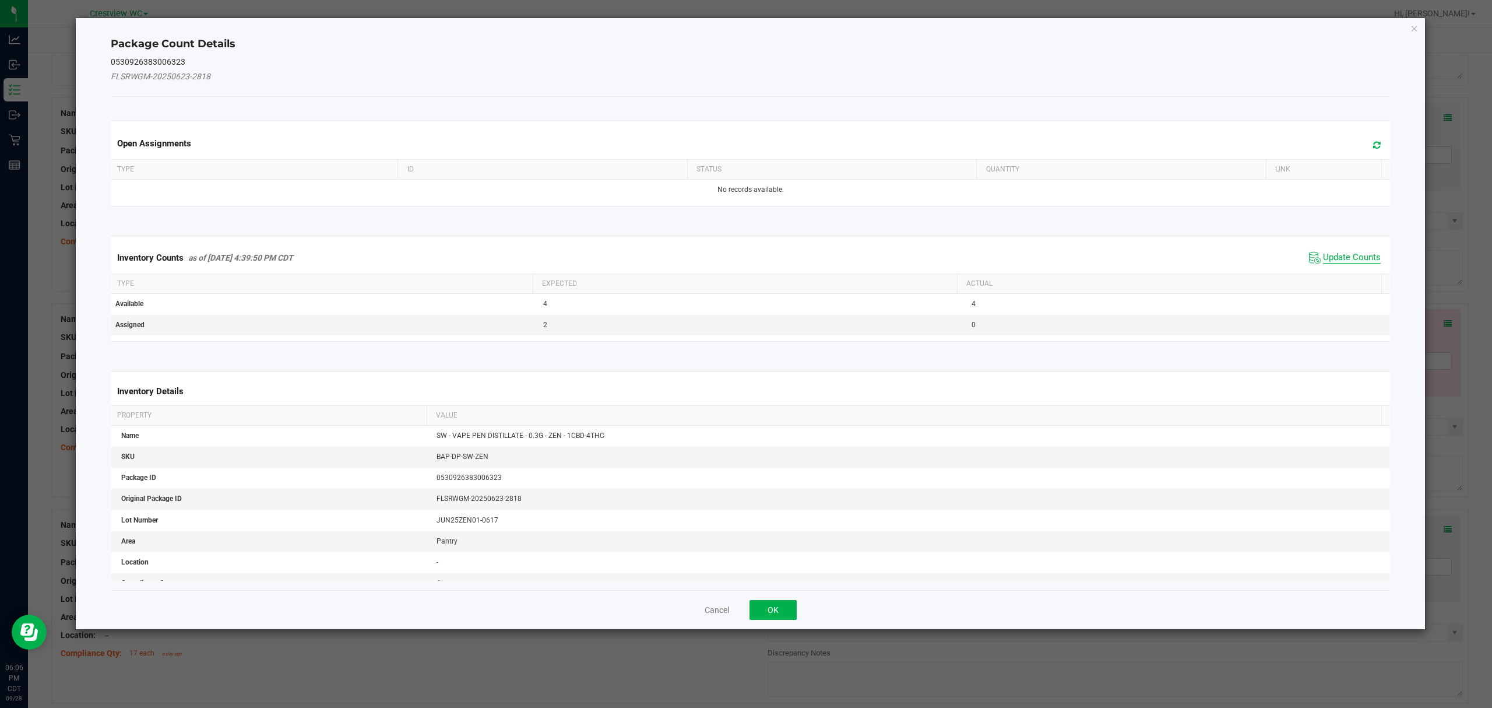
click at [1352, 253] on span "Update Counts" at bounding box center [1352, 258] width 58 height 12
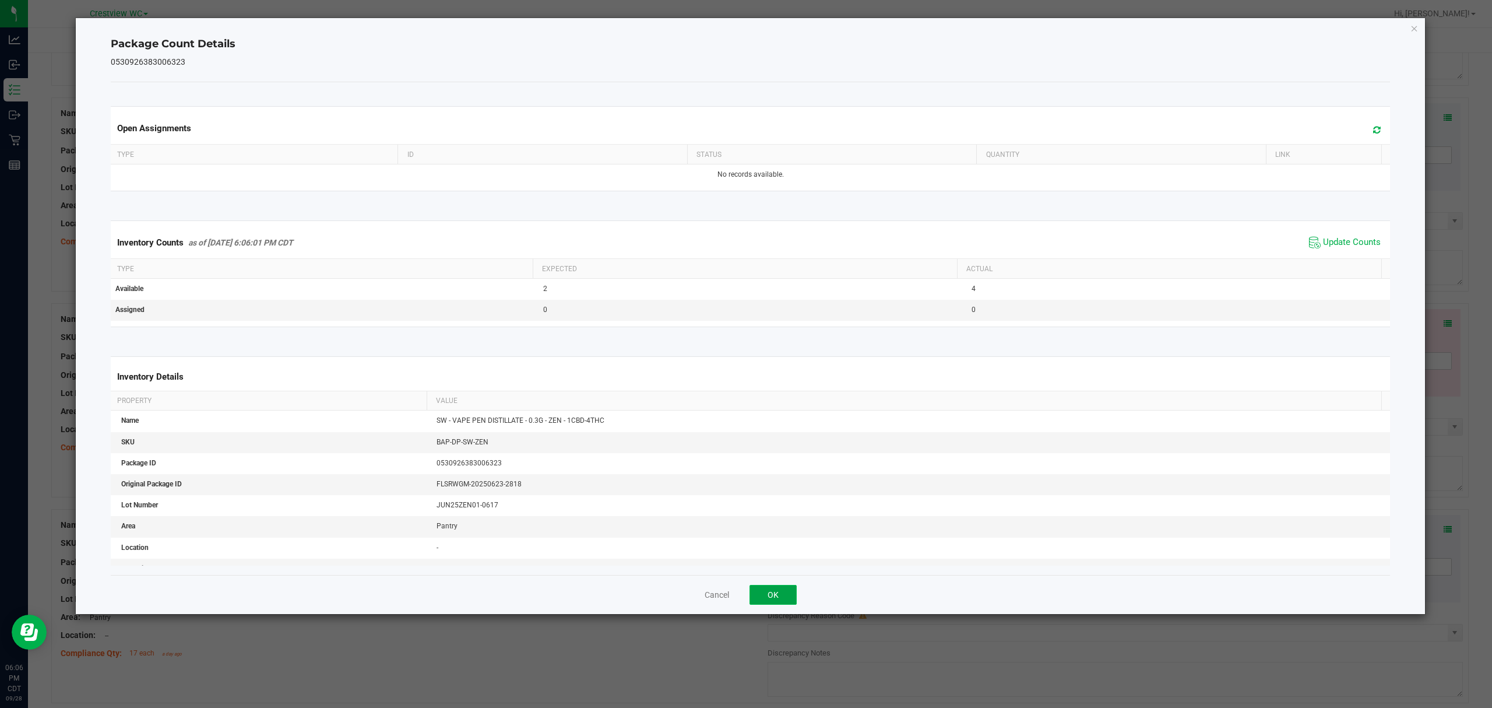
click at [764, 588] on button "OK" at bounding box center [773, 595] width 47 height 20
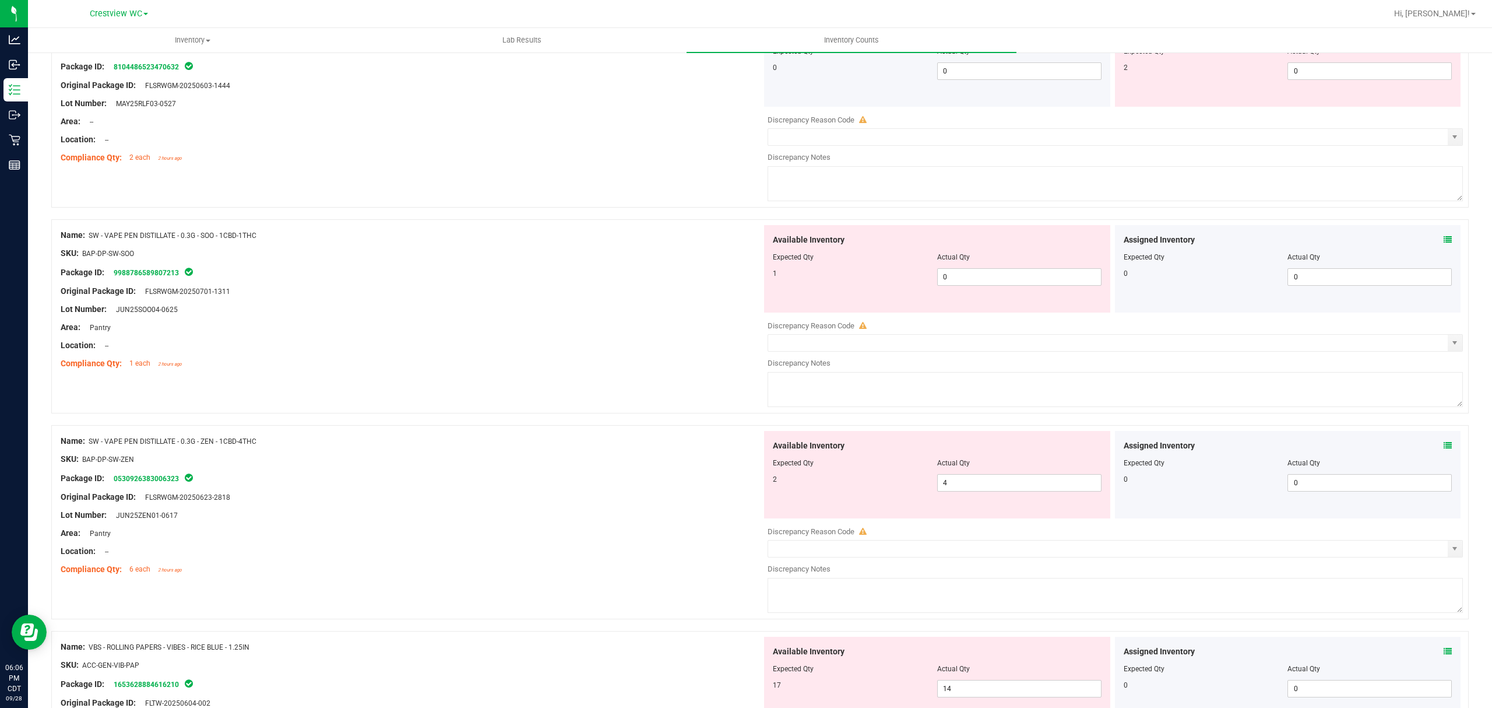
scroll to position [2906, 0]
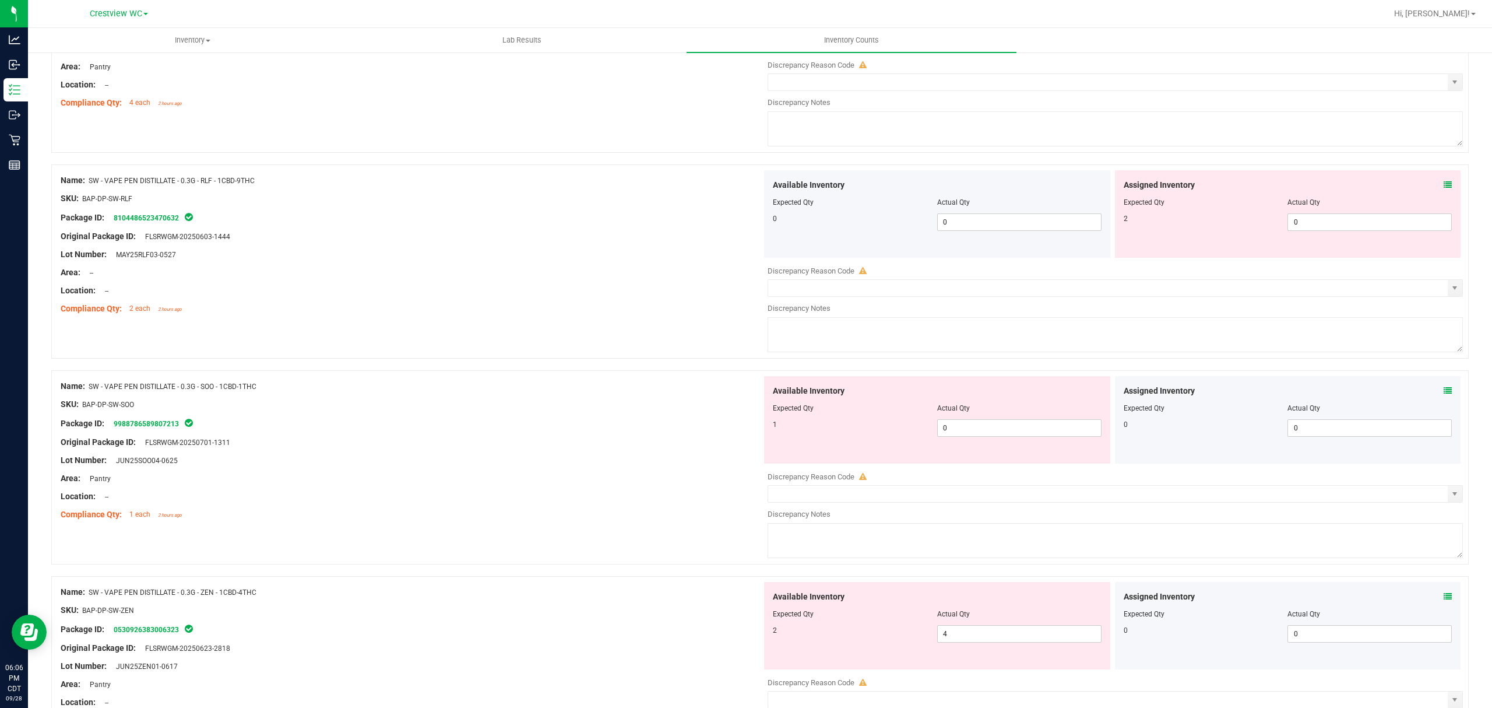
click at [1444, 395] on icon at bounding box center [1448, 390] width 8 height 8
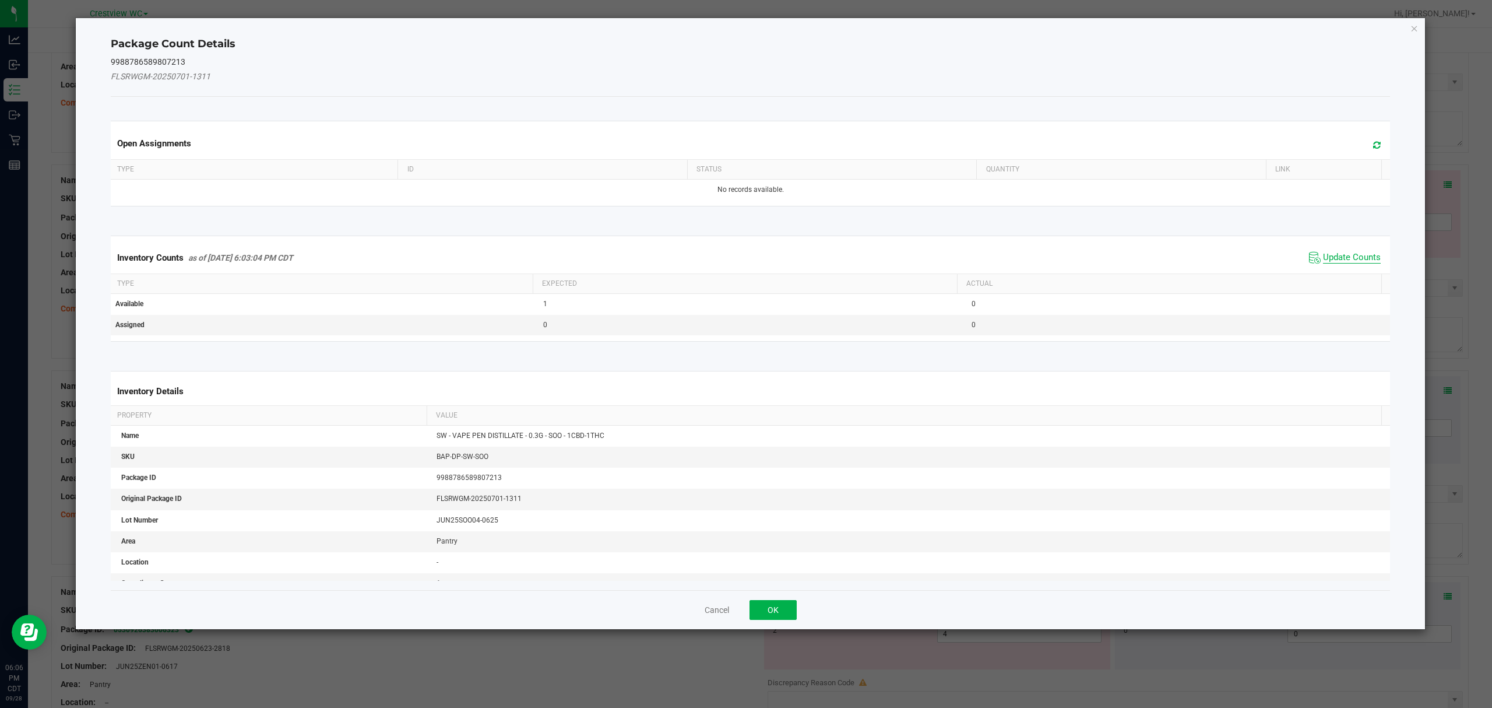
click at [1346, 257] on span "Update Counts" at bounding box center [1352, 258] width 58 height 12
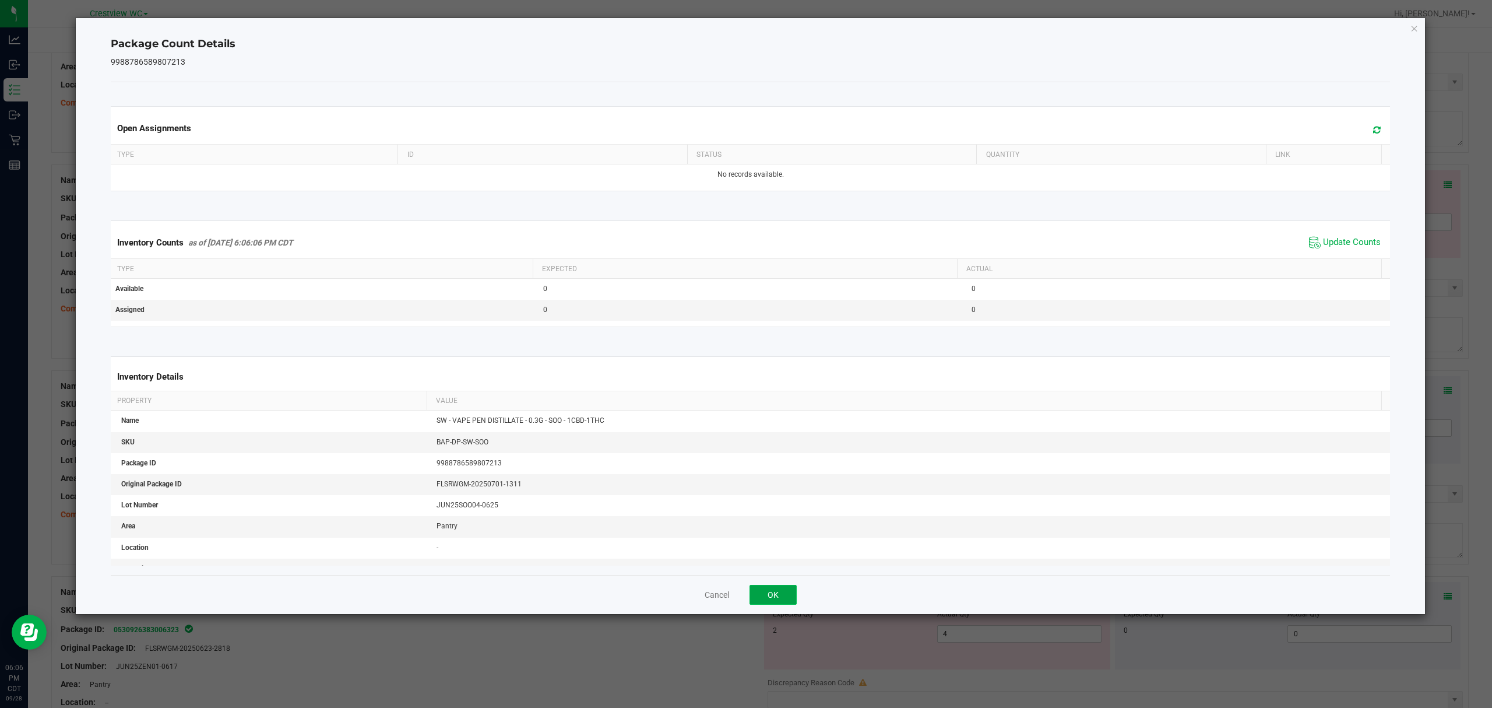
click at [781, 590] on button "OK" at bounding box center [773, 595] width 47 height 20
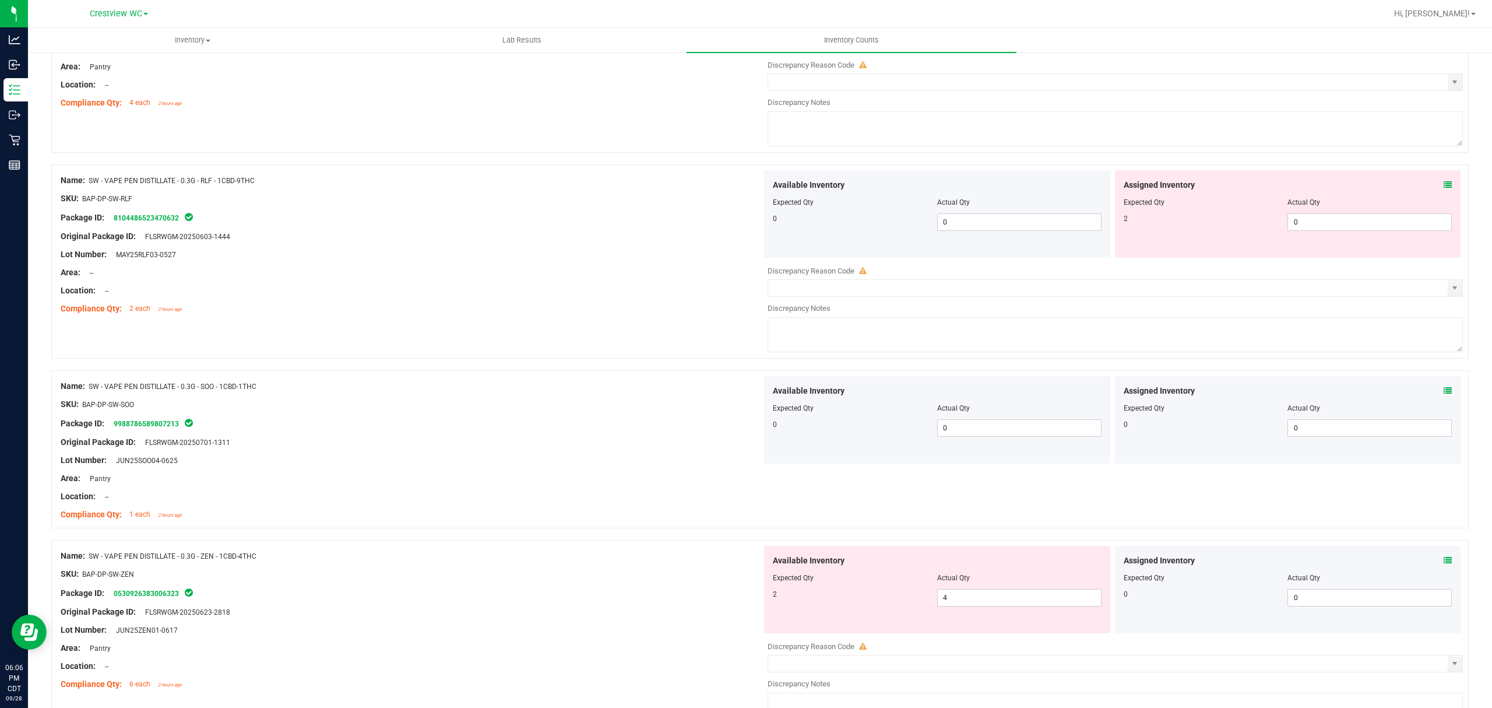
click at [1444, 189] on icon at bounding box center [1448, 185] width 8 height 8
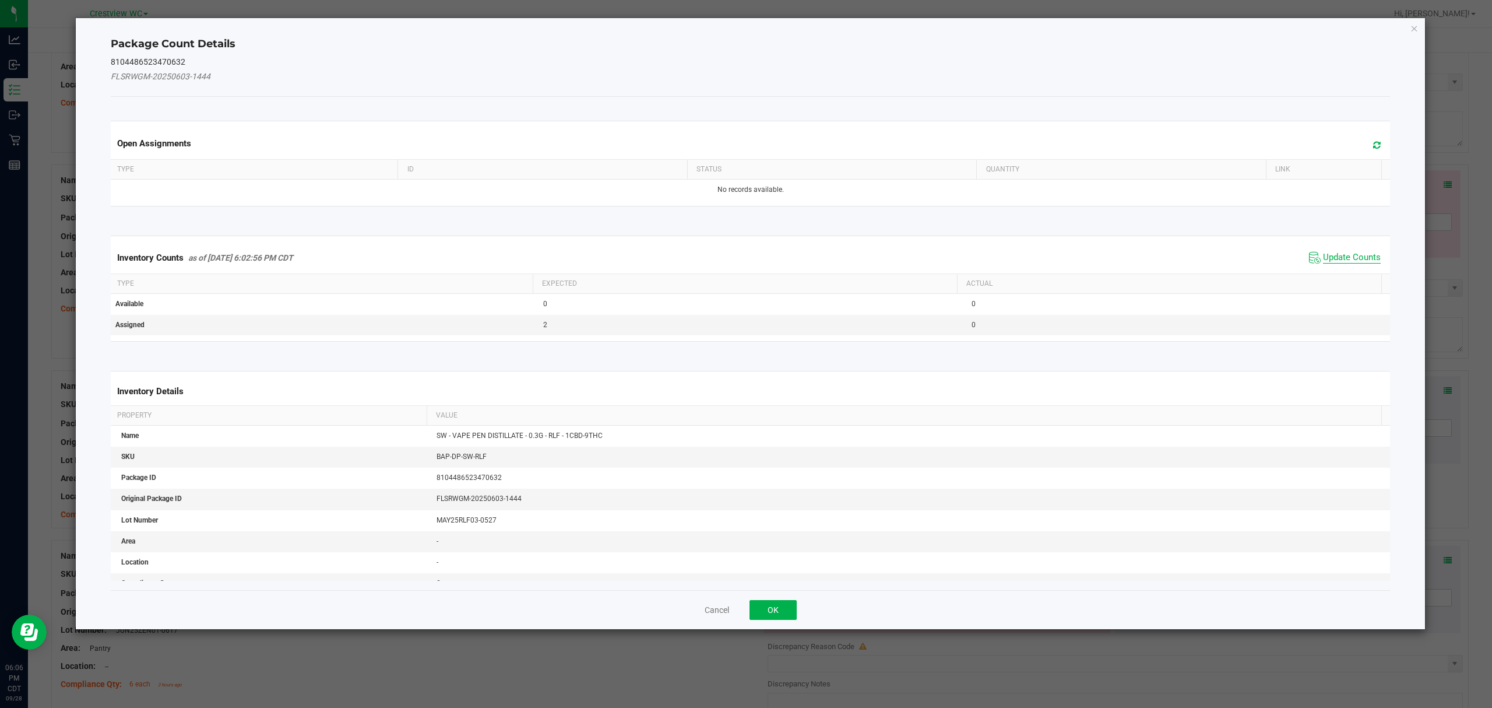
click at [1335, 263] on span "Update Counts" at bounding box center [1352, 258] width 58 height 12
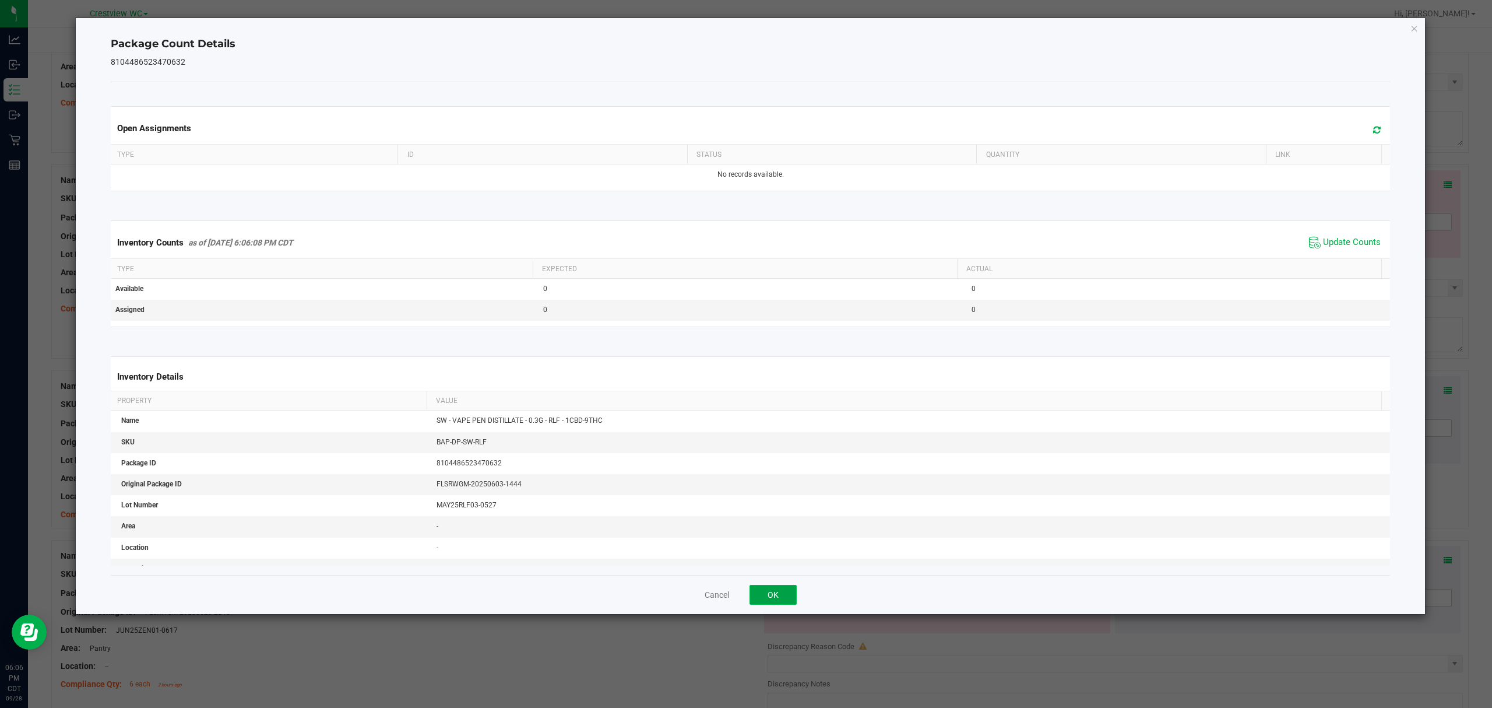
click at [777, 592] on button "OK" at bounding box center [773, 595] width 47 height 20
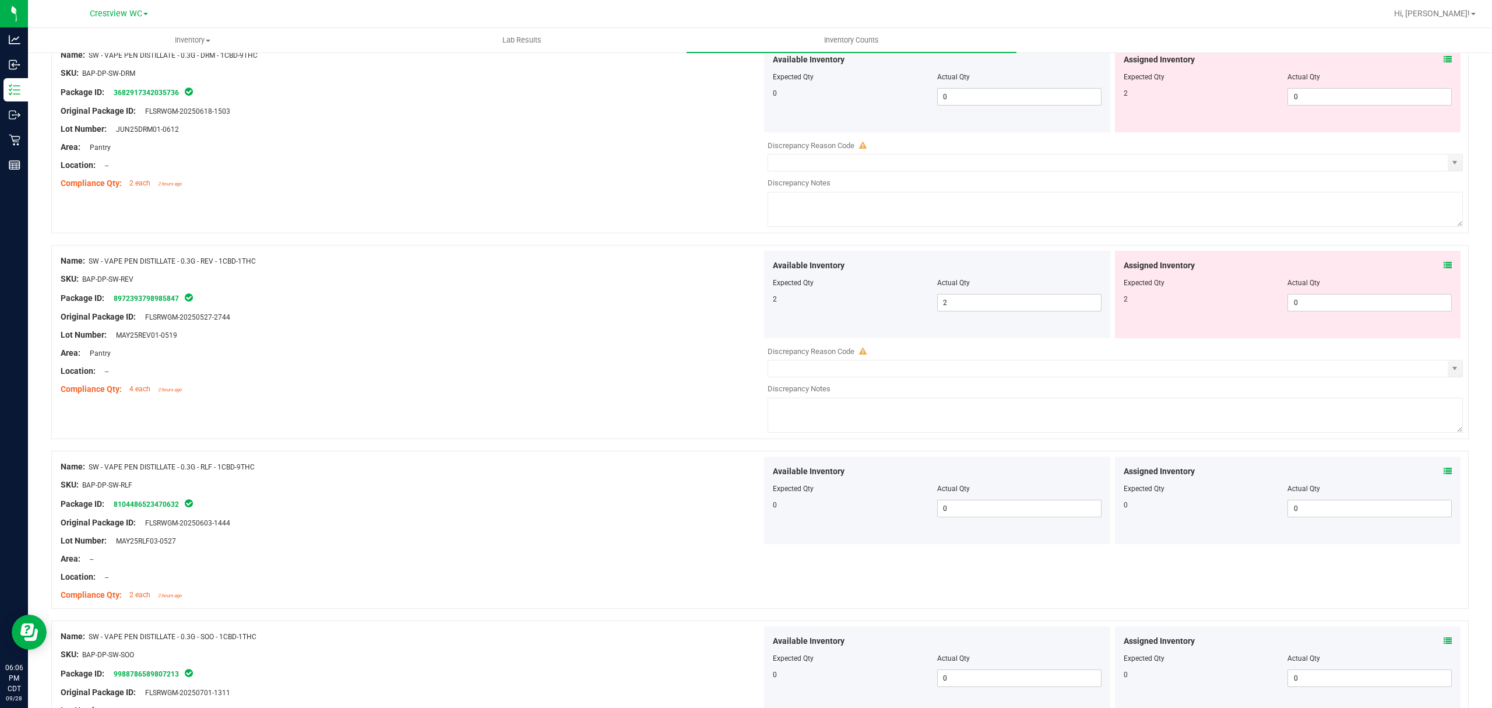
scroll to position [2589, 0]
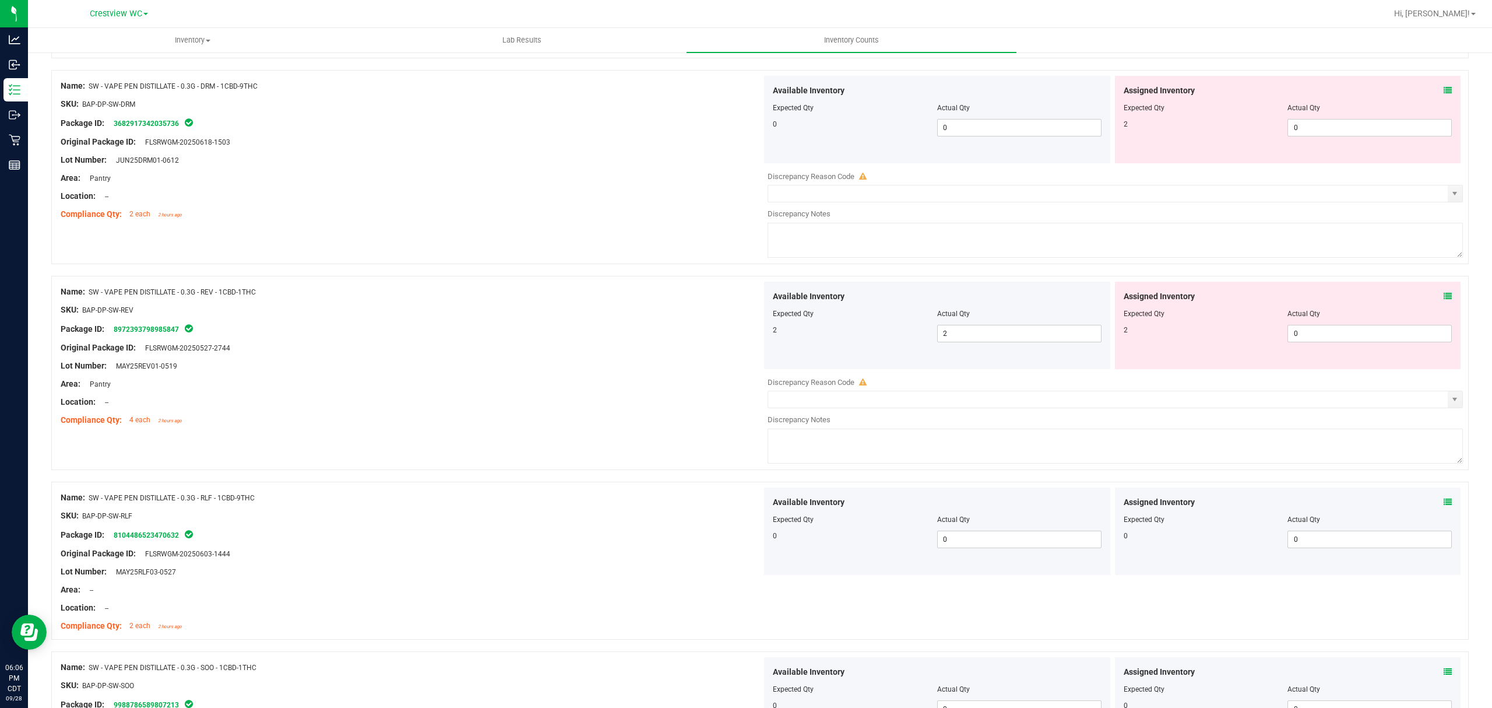
click at [1444, 300] on icon at bounding box center [1448, 296] width 8 height 8
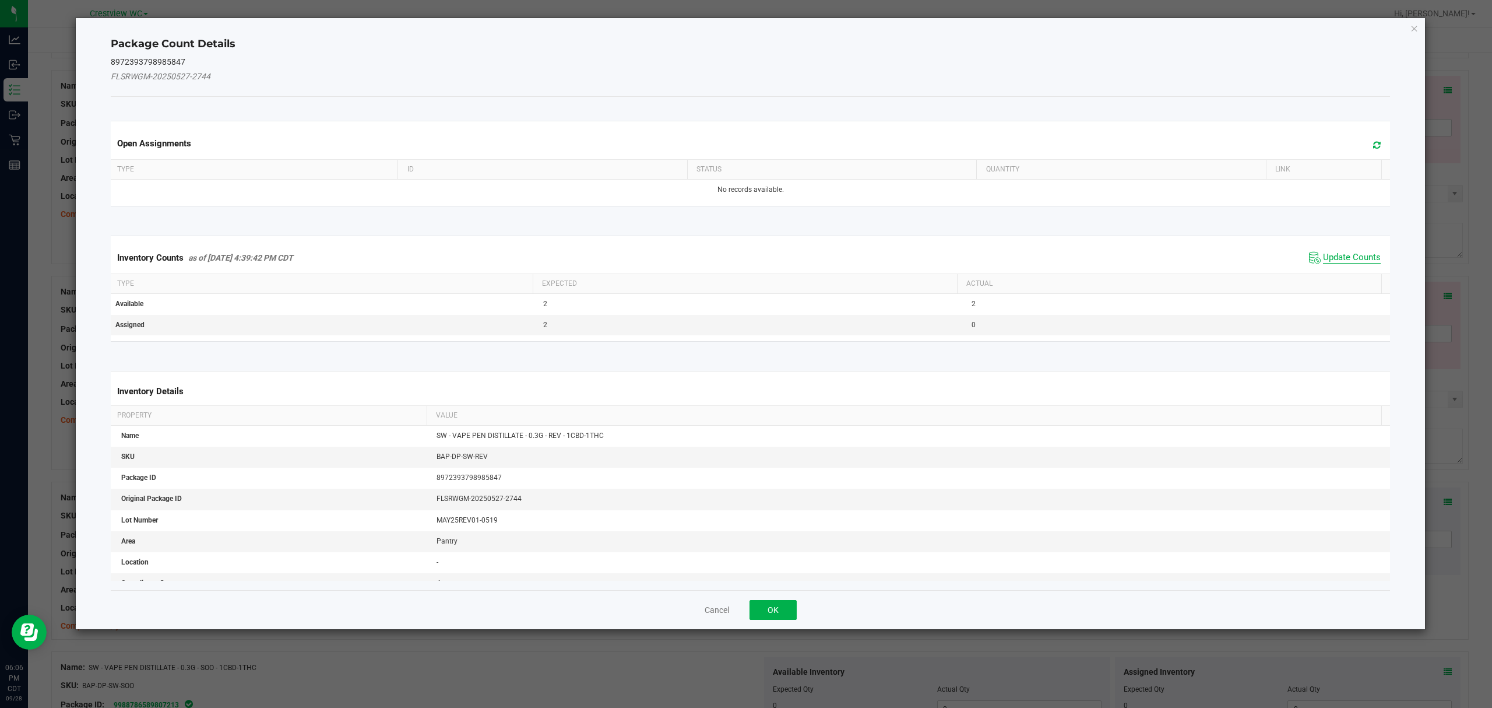
click at [1345, 255] on span "Update Counts" at bounding box center [1352, 258] width 58 height 12
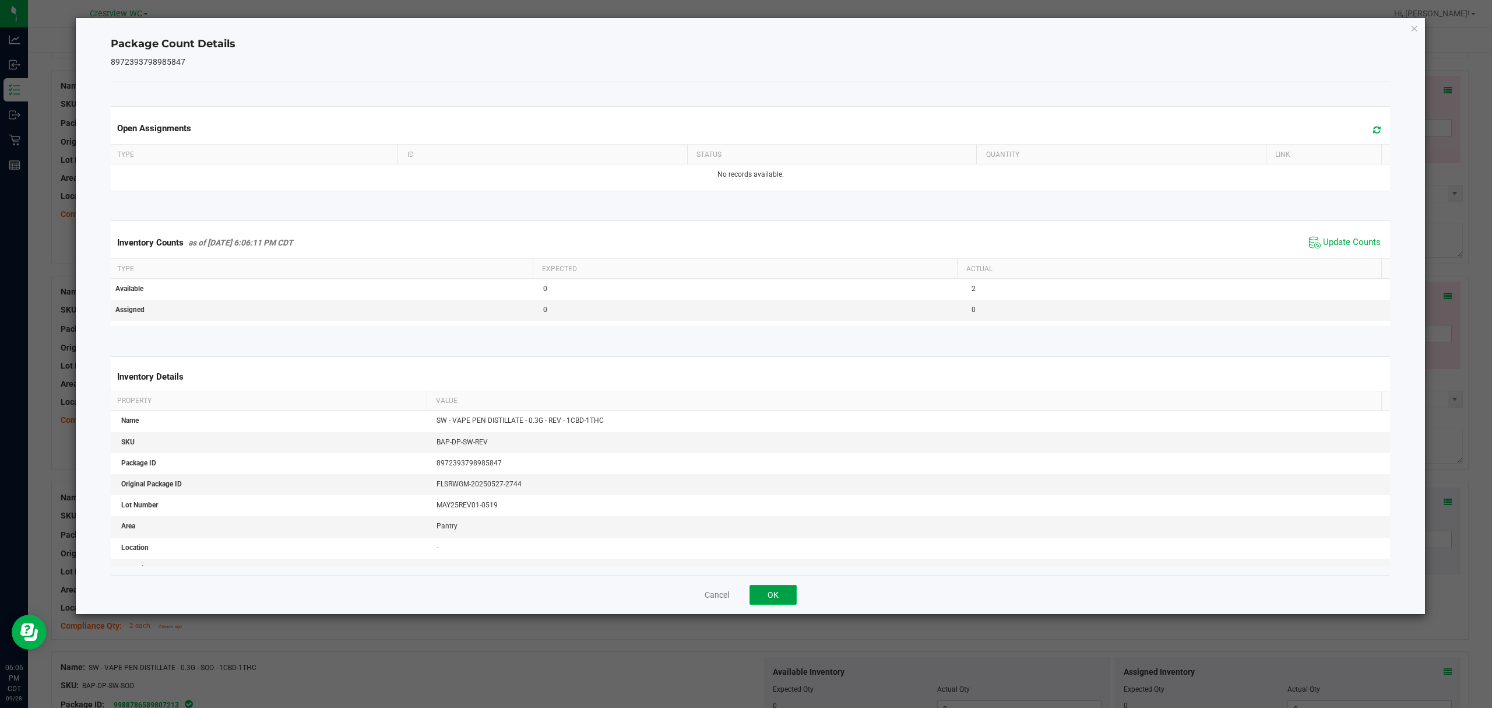
click at [779, 586] on button "OK" at bounding box center [773, 595] width 47 height 20
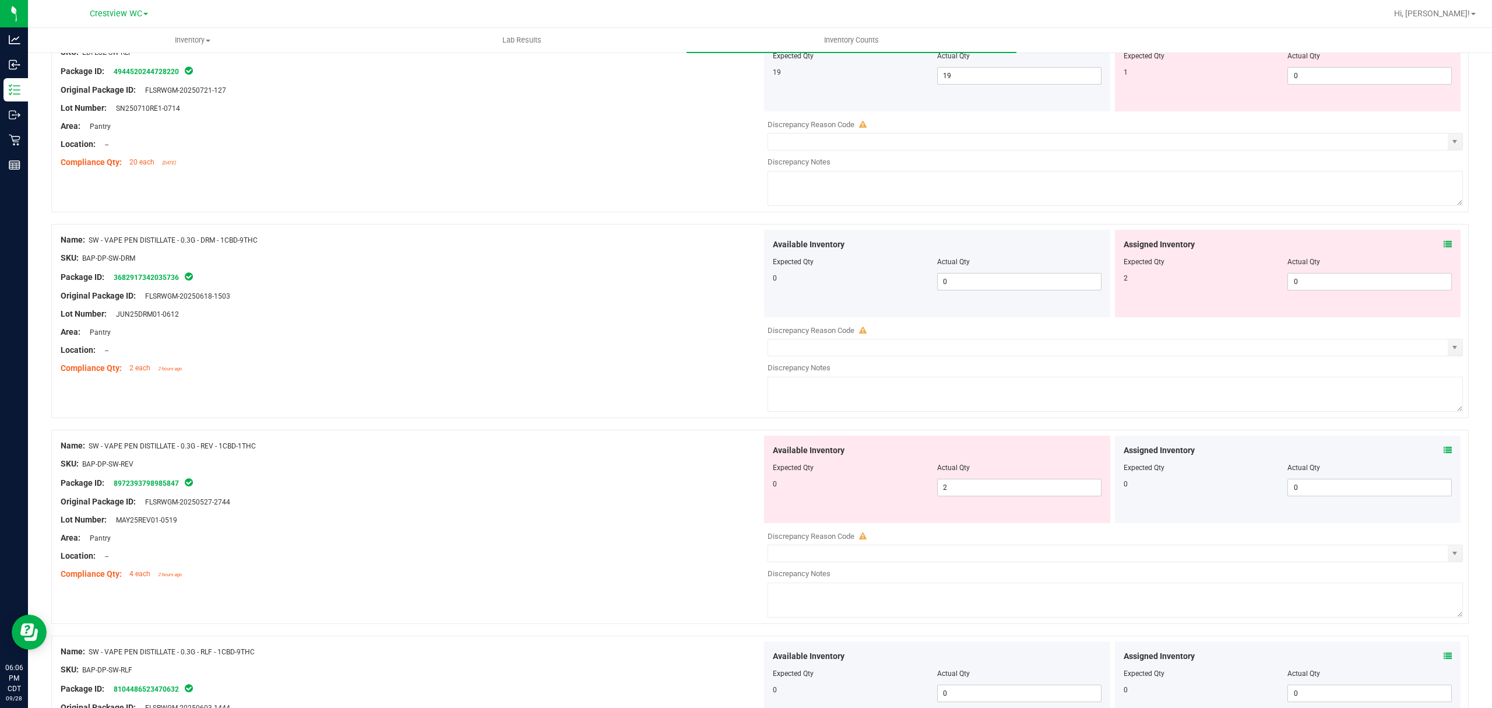
scroll to position [2372, 0]
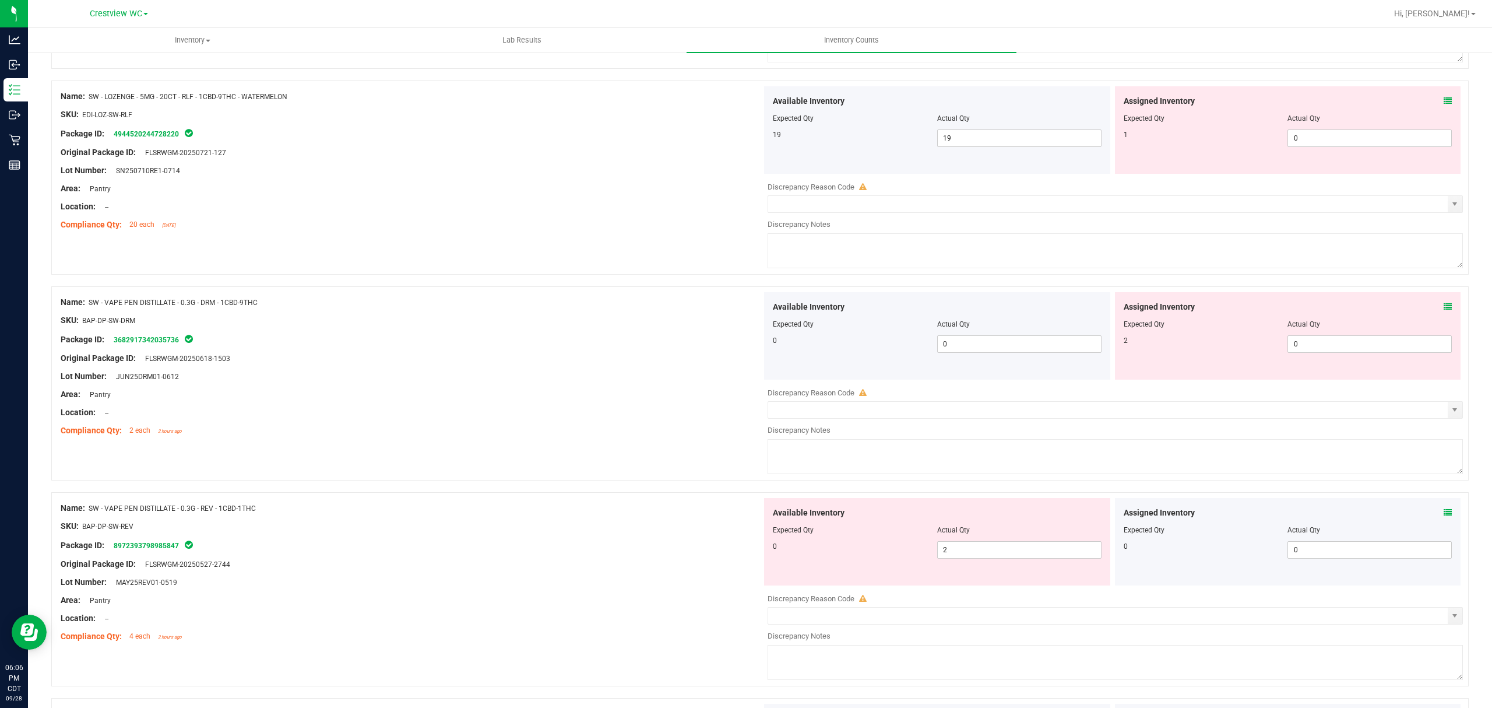
click at [1444, 311] on icon at bounding box center [1448, 307] width 8 height 8
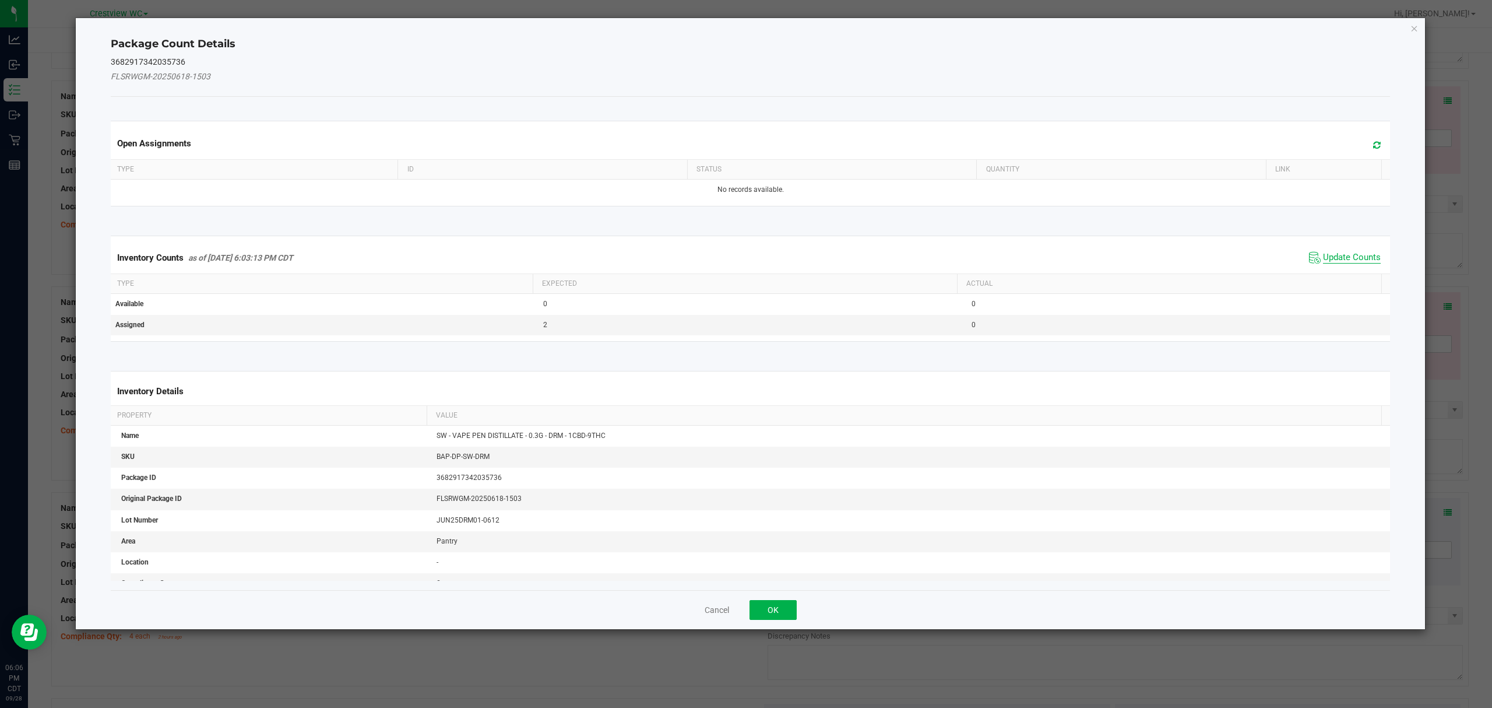
click at [1334, 257] on span "Update Counts" at bounding box center [1352, 258] width 58 height 12
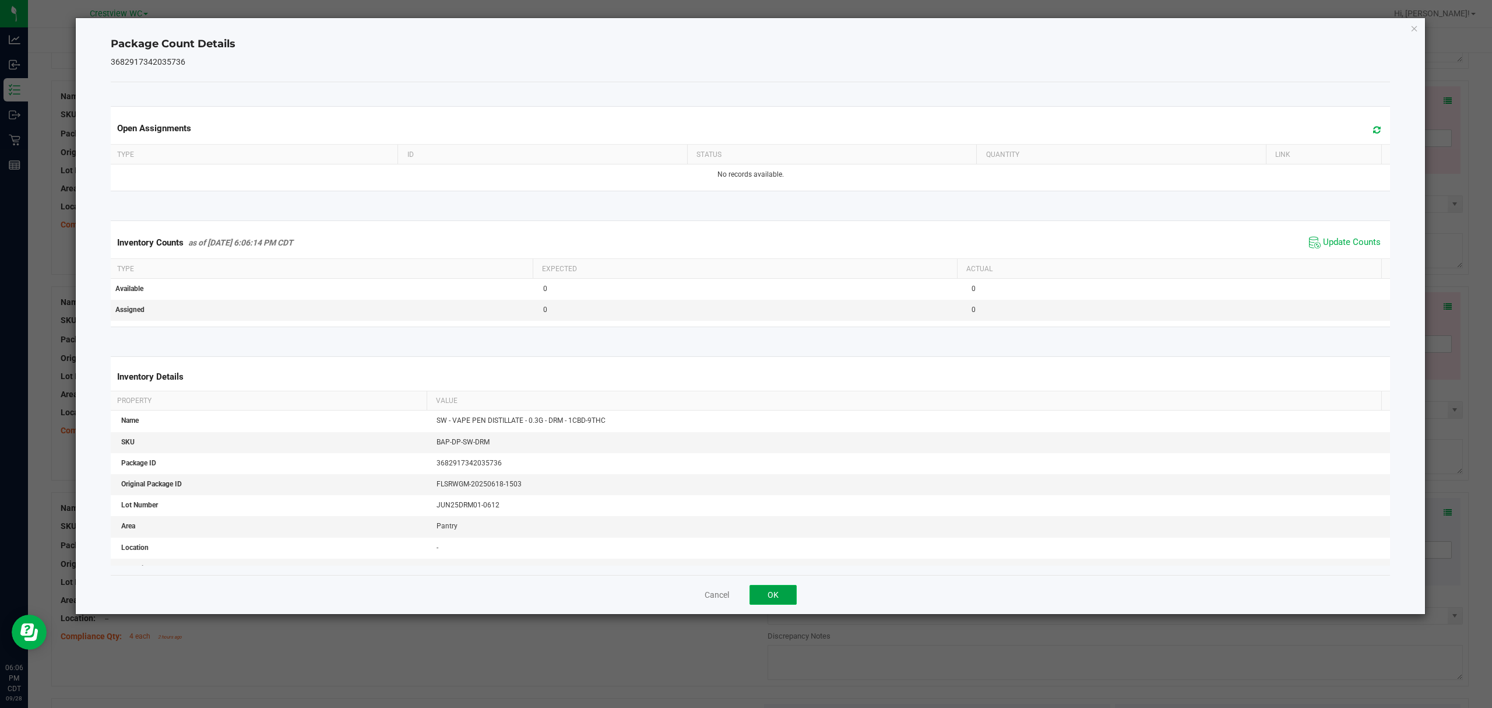
click at [772, 596] on button "OK" at bounding box center [773, 595] width 47 height 20
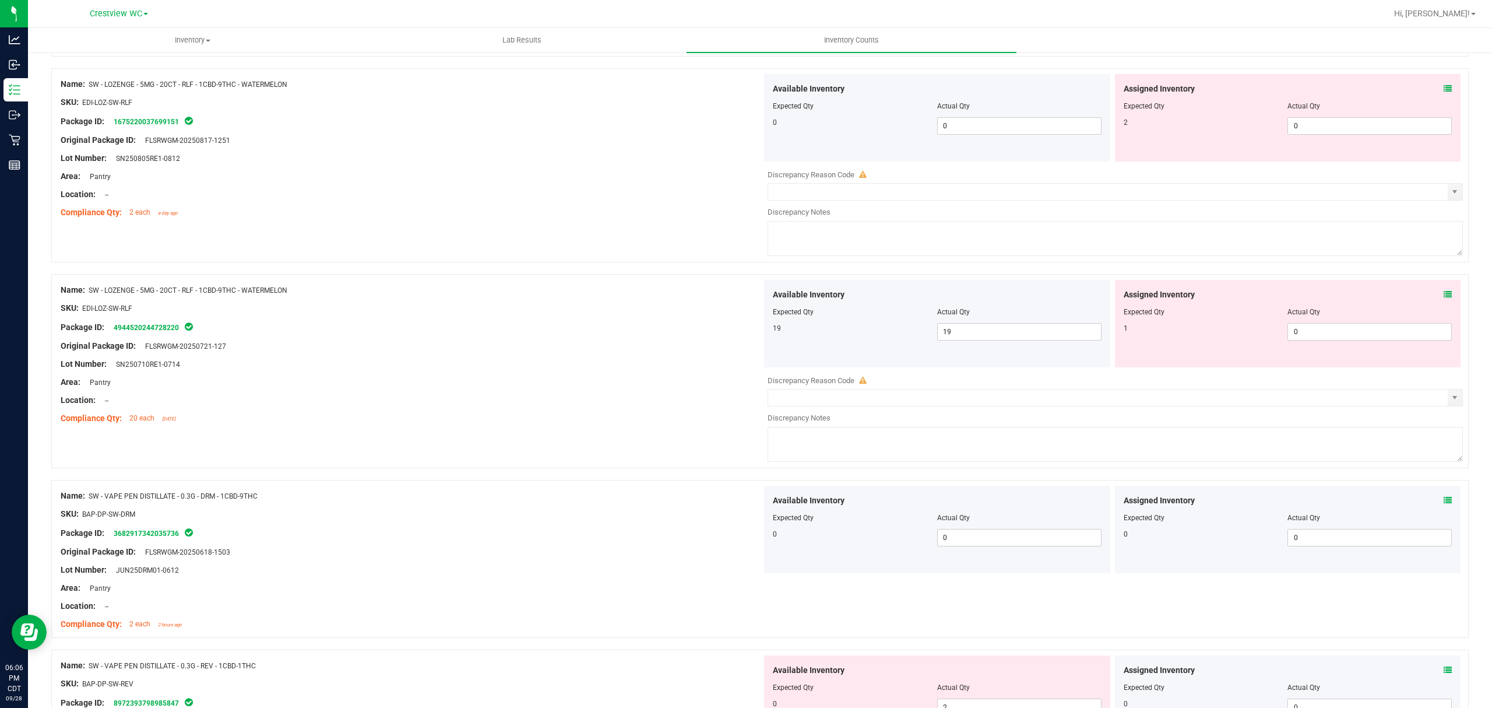
scroll to position [2178, 0]
click at [1434, 275] on div at bounding box center [760, 269] width 1418 height 12
click at [1444, 299] on icon at bounding box center [1448, 295] width 8 height 8
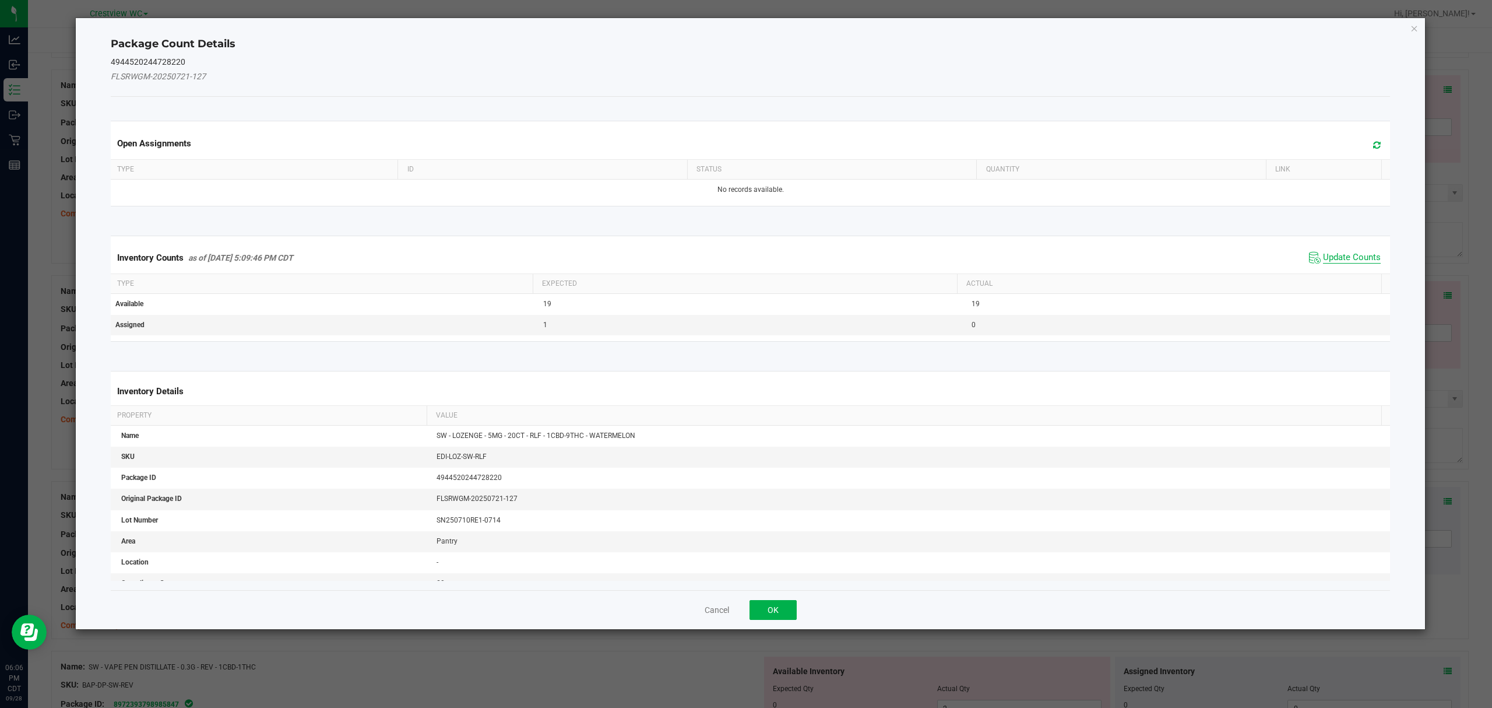
click at [1359, 257] on span "Update Counts" at bounding box center [1352, 258] width 58 height 12
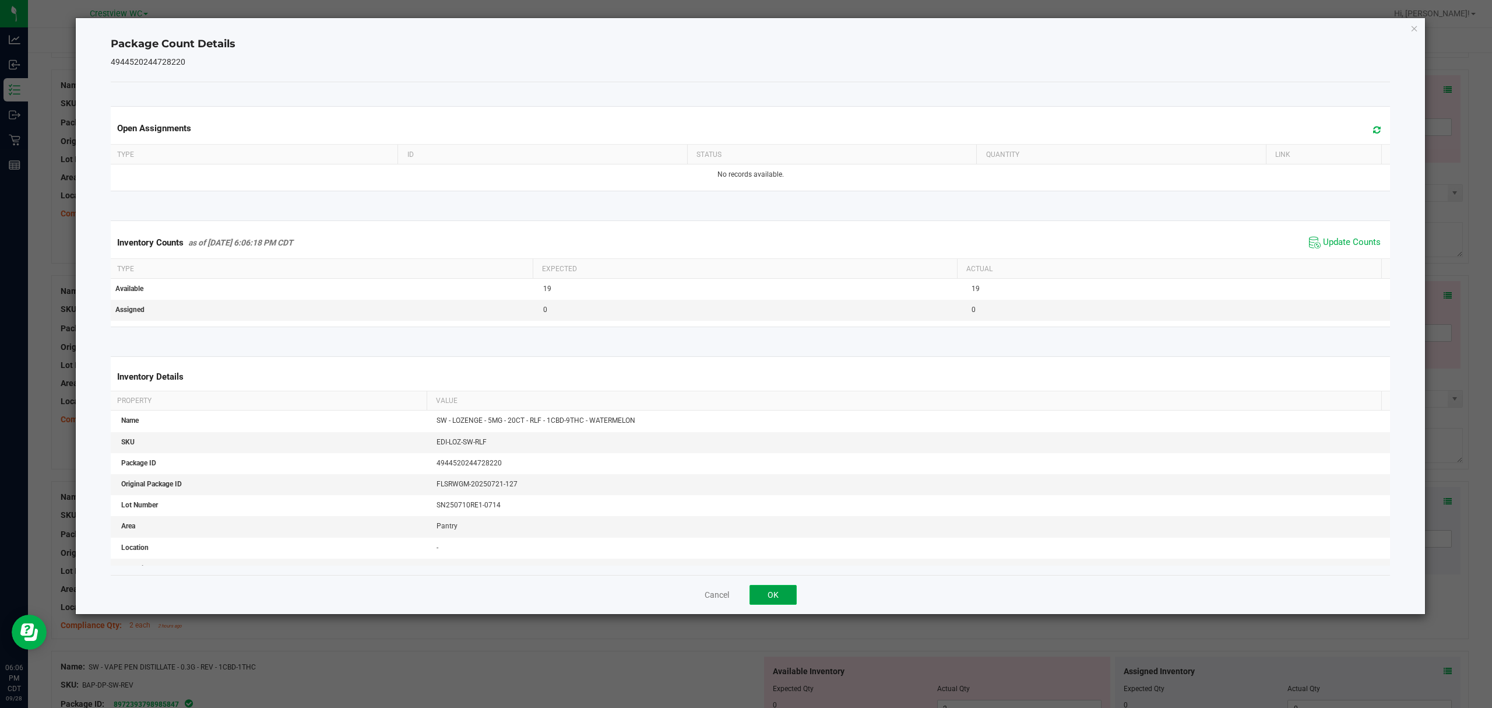
click at [769, 597] on button "OK" at bounding box center [773, 595] width 47 height 20
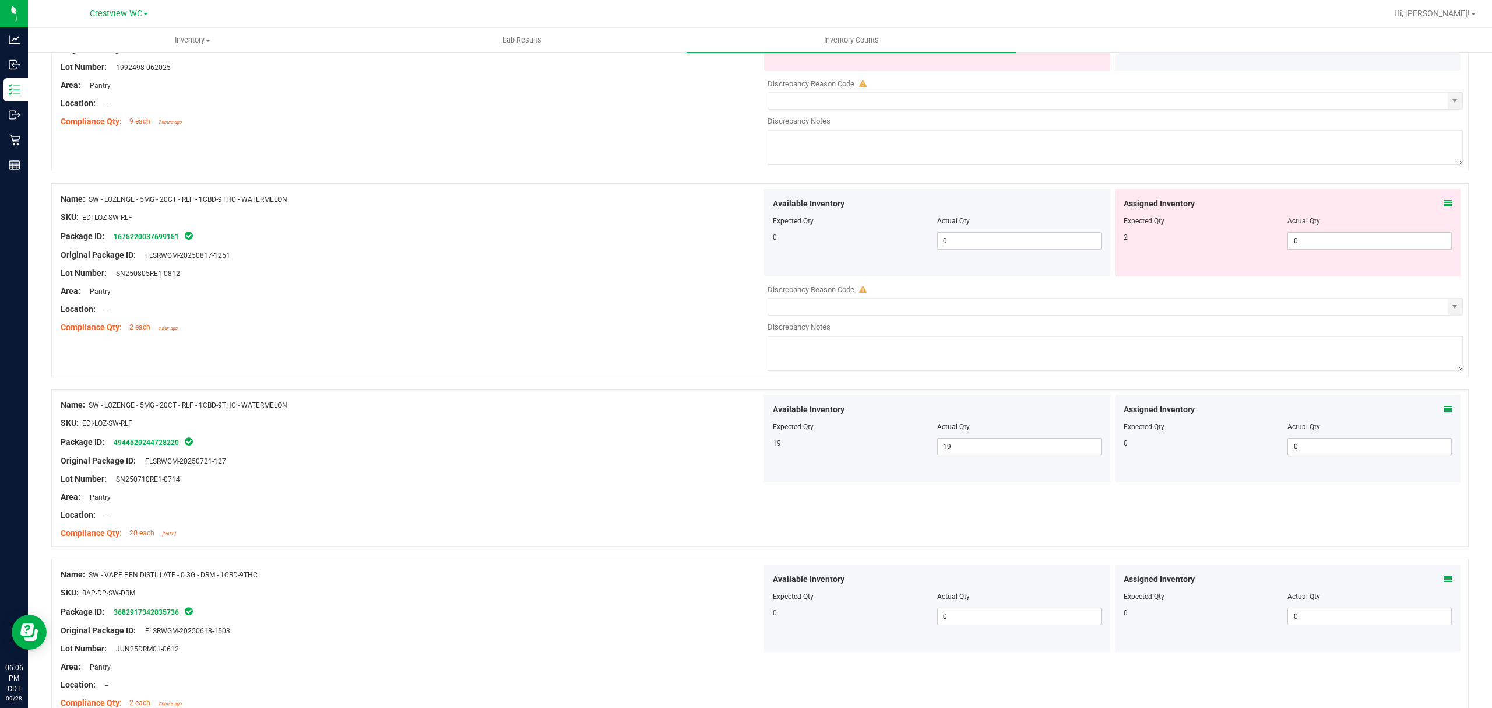
scroll to position [1980, 0]
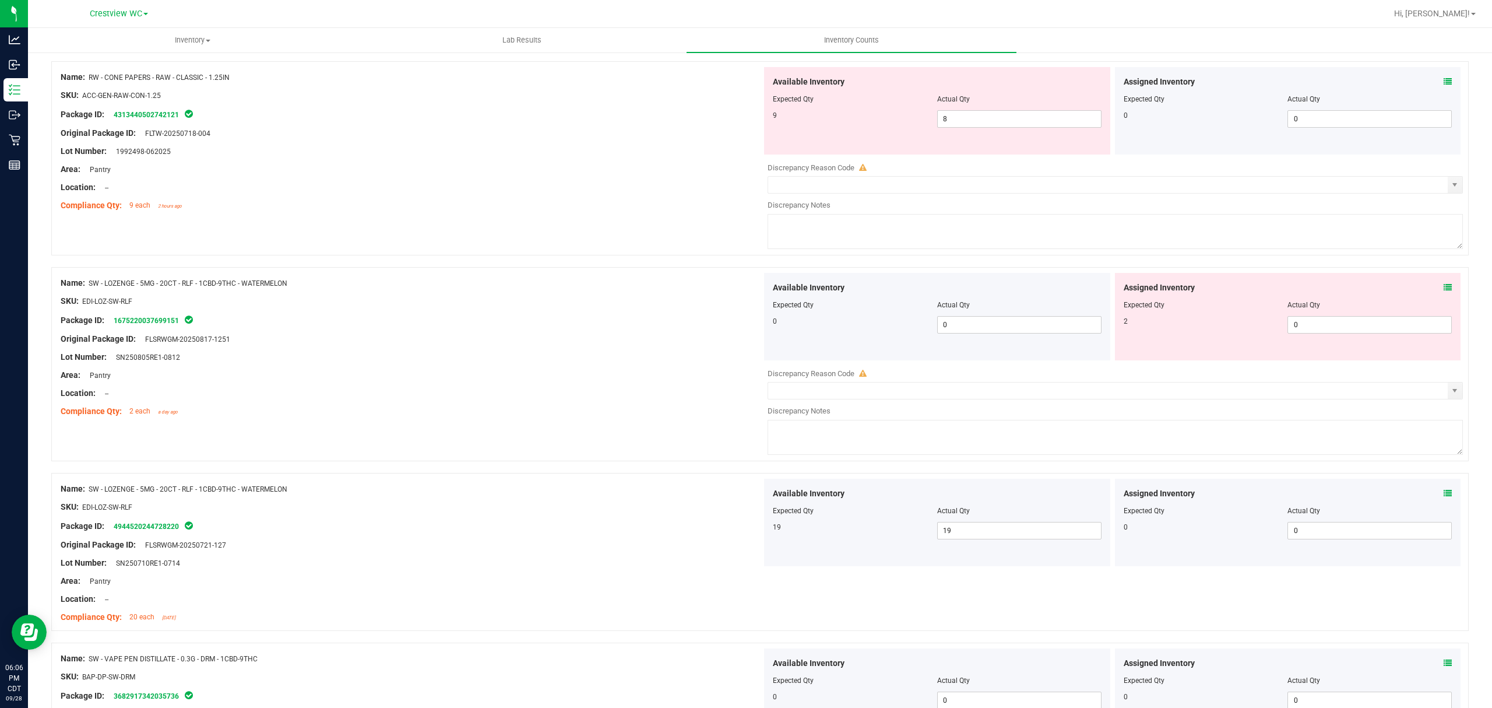
click at [1444, 291] on icon at bounding box center [1448, 287] width 8 height 8
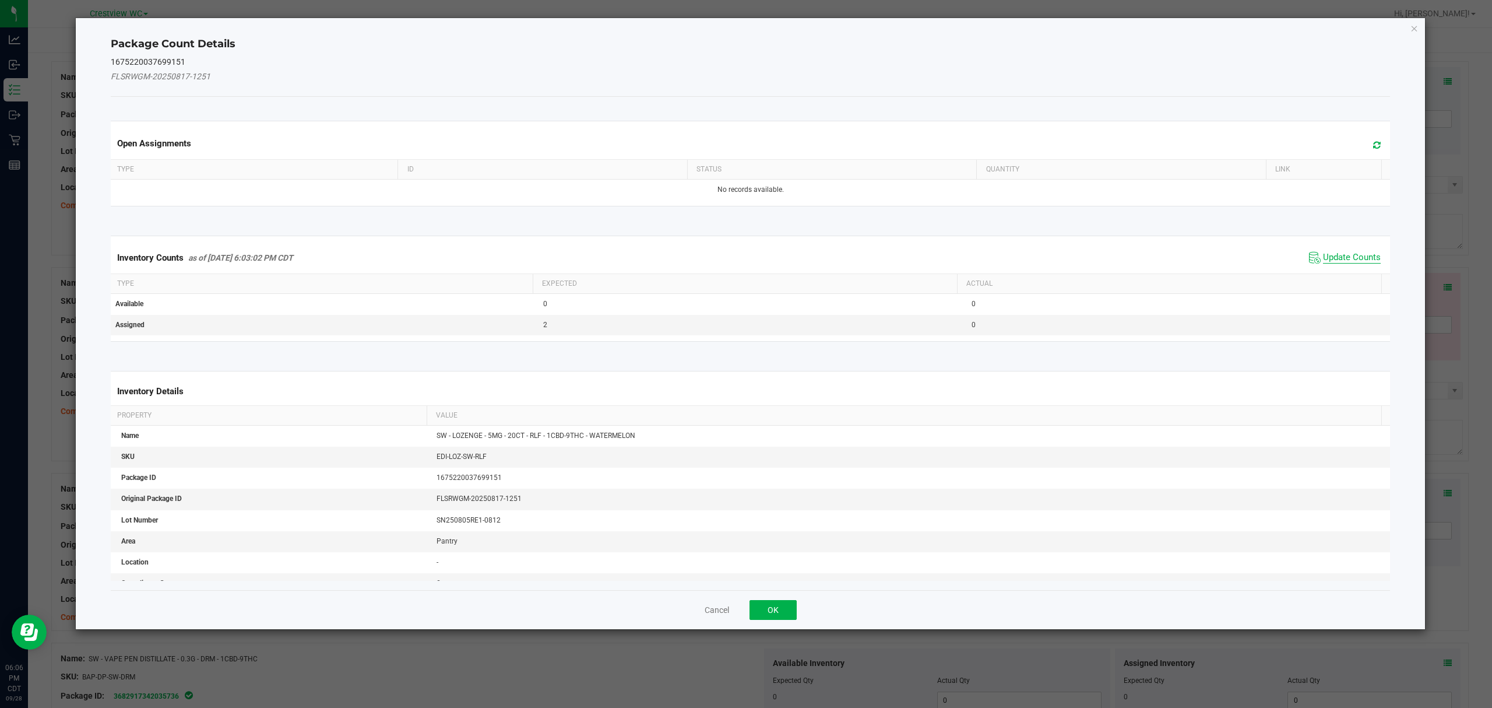
click at [1344, 255] on span "Update Counts" at bounding box center [1352, 258] width 58 height 12
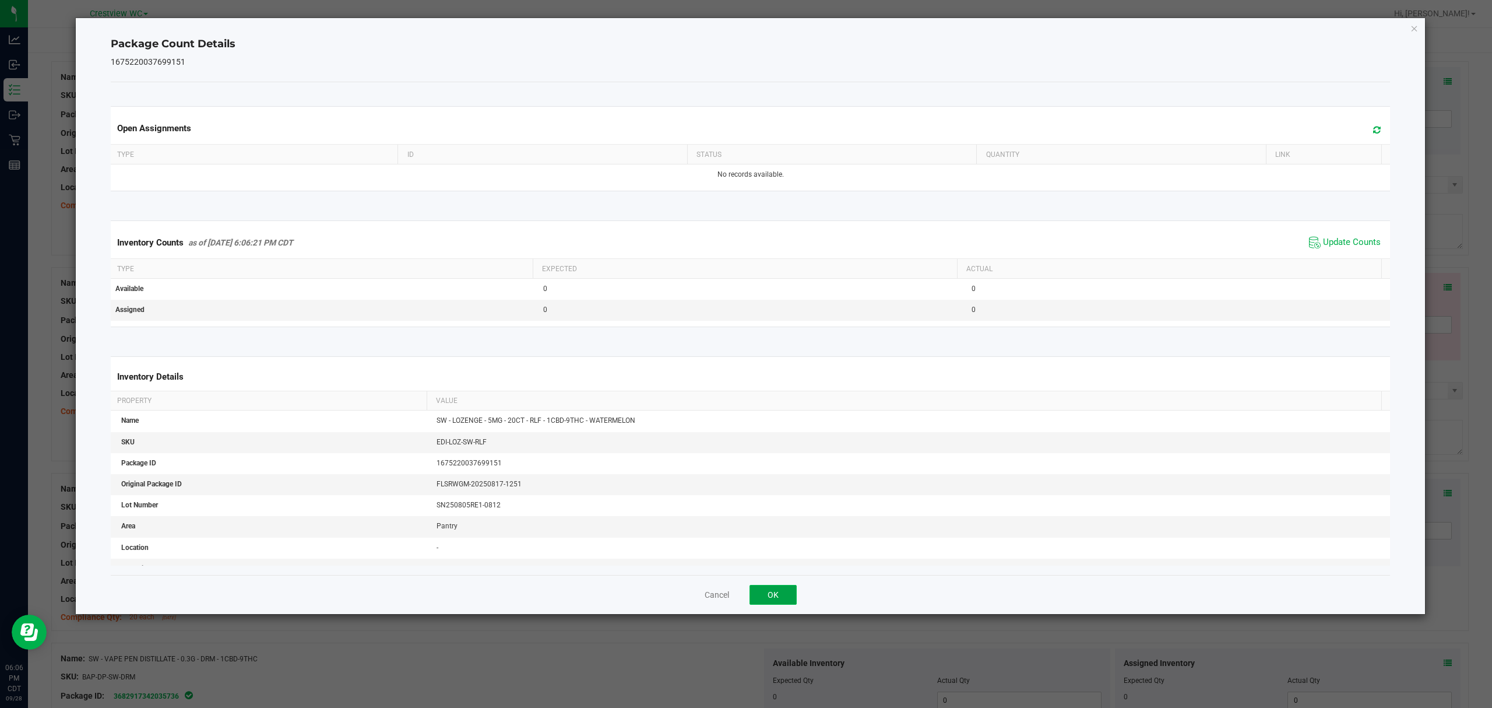
click at [773, 596] on button "OK" at bounding box center [773, 595] width 47 height 20
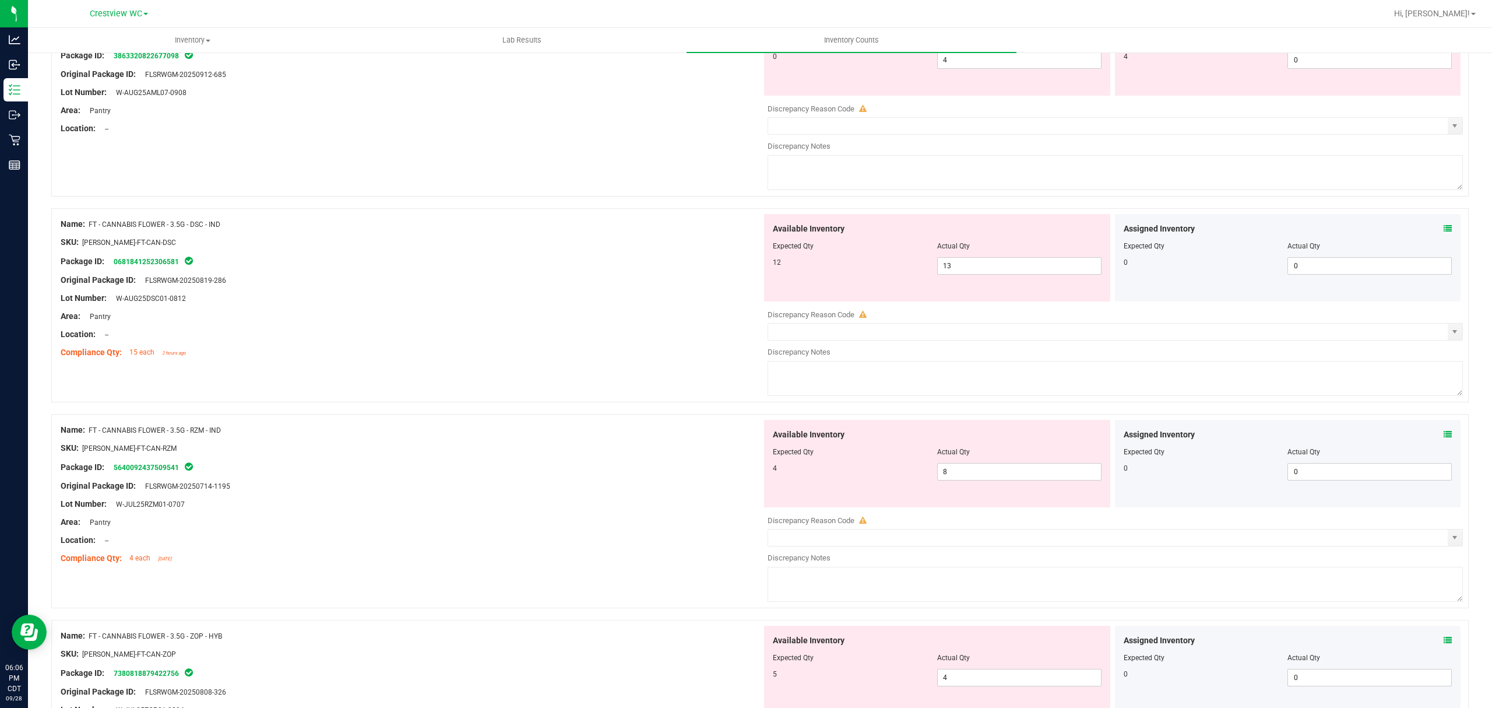
scroll to position [0, 0]
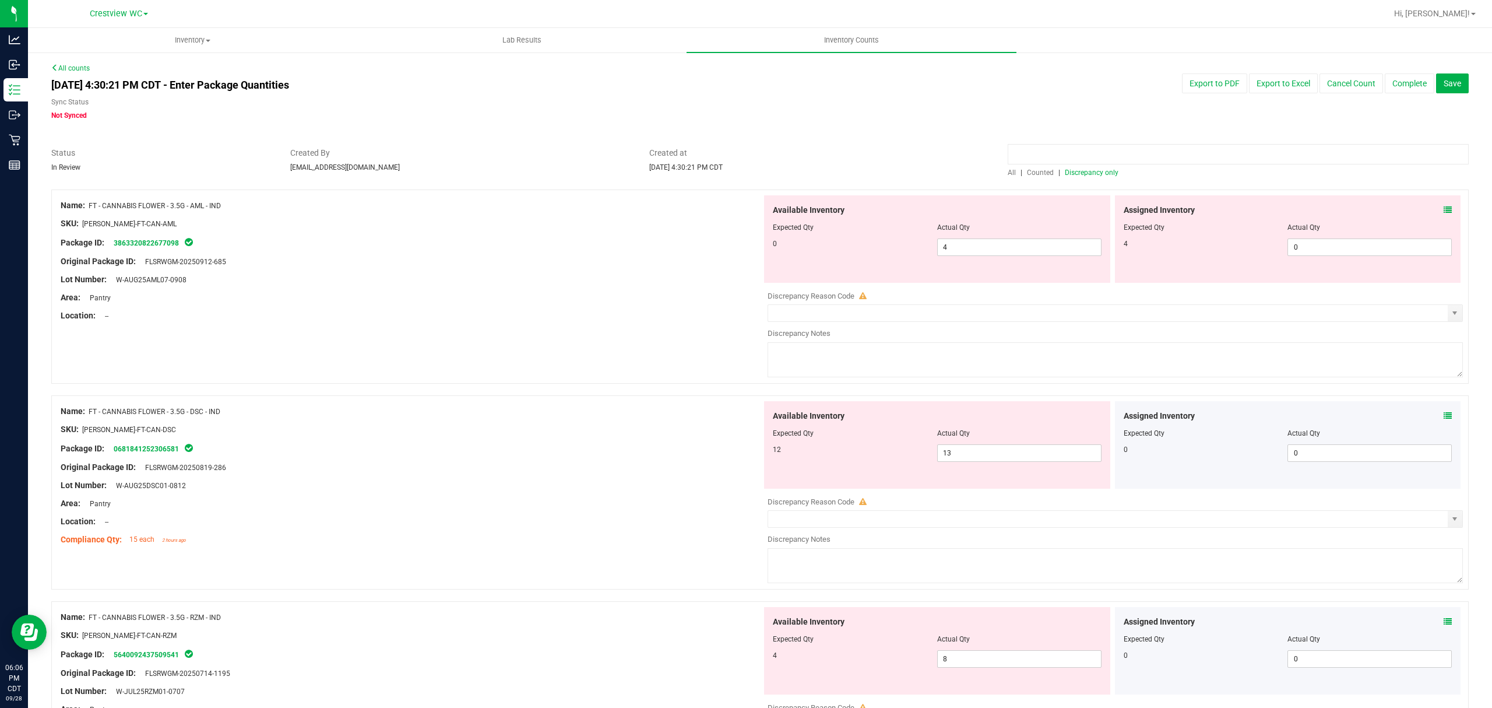
click at [1095, 154] on input at bounding box center [1238, 154] width 461 height 20
click at [1094, 170] on span "Discrepancy only" at bounding box center [1092, 172] width 54 height 8
drag, startPoint x: 992, startPoint y: 250, endPoint x: 774, endPoint y: 279, distance: 219.9
click at [803, 269] on div "Available Inventory Expected Qty Actual Qty 0 4 4" at bounding box center [937, 238] width 346 height 87
click at [1362, 246] on span "0 0" at bounding box center [1370, 246] width 164 height 17
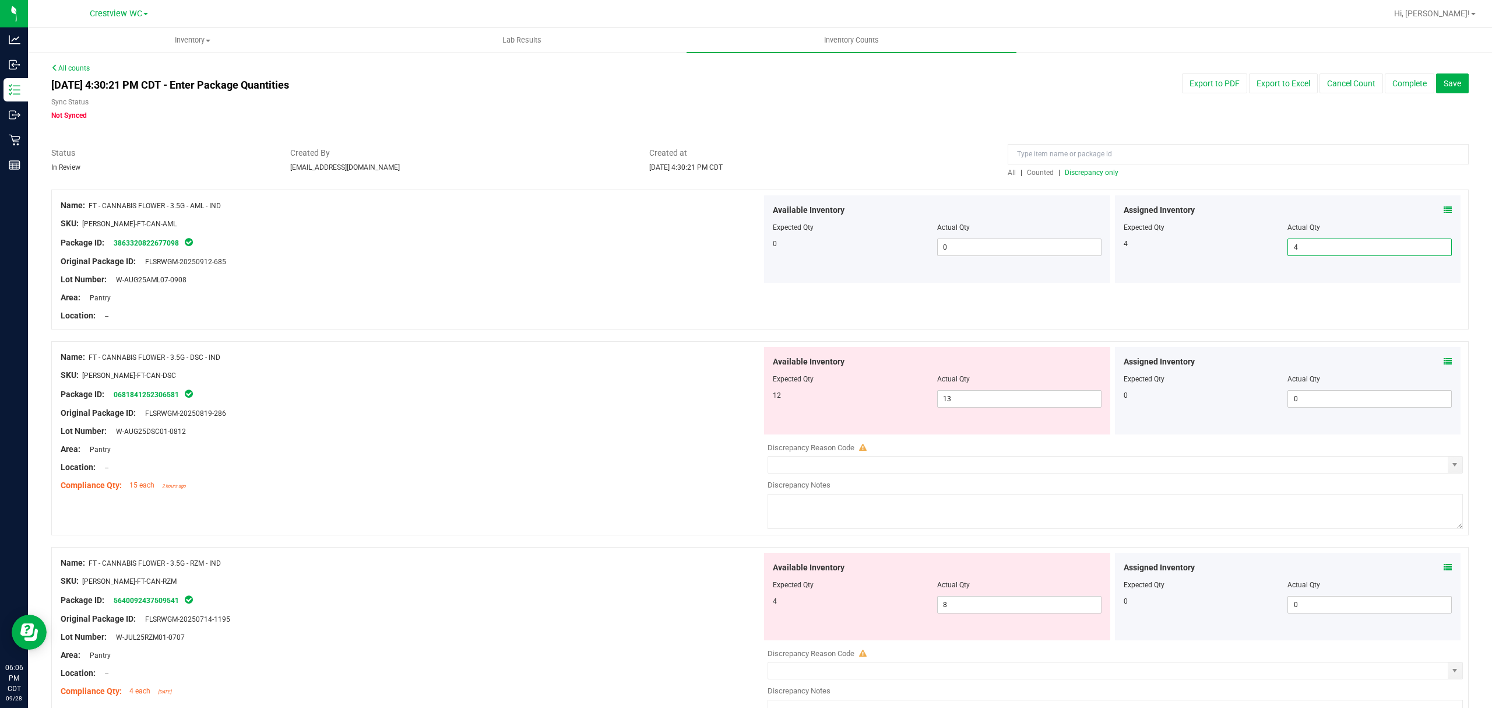
click at [721, 356] on div "Name: FT - CANNABIS FLOWER - 3.5G - DSC - IND" at bounding box center [411, 357] width 701 height 12
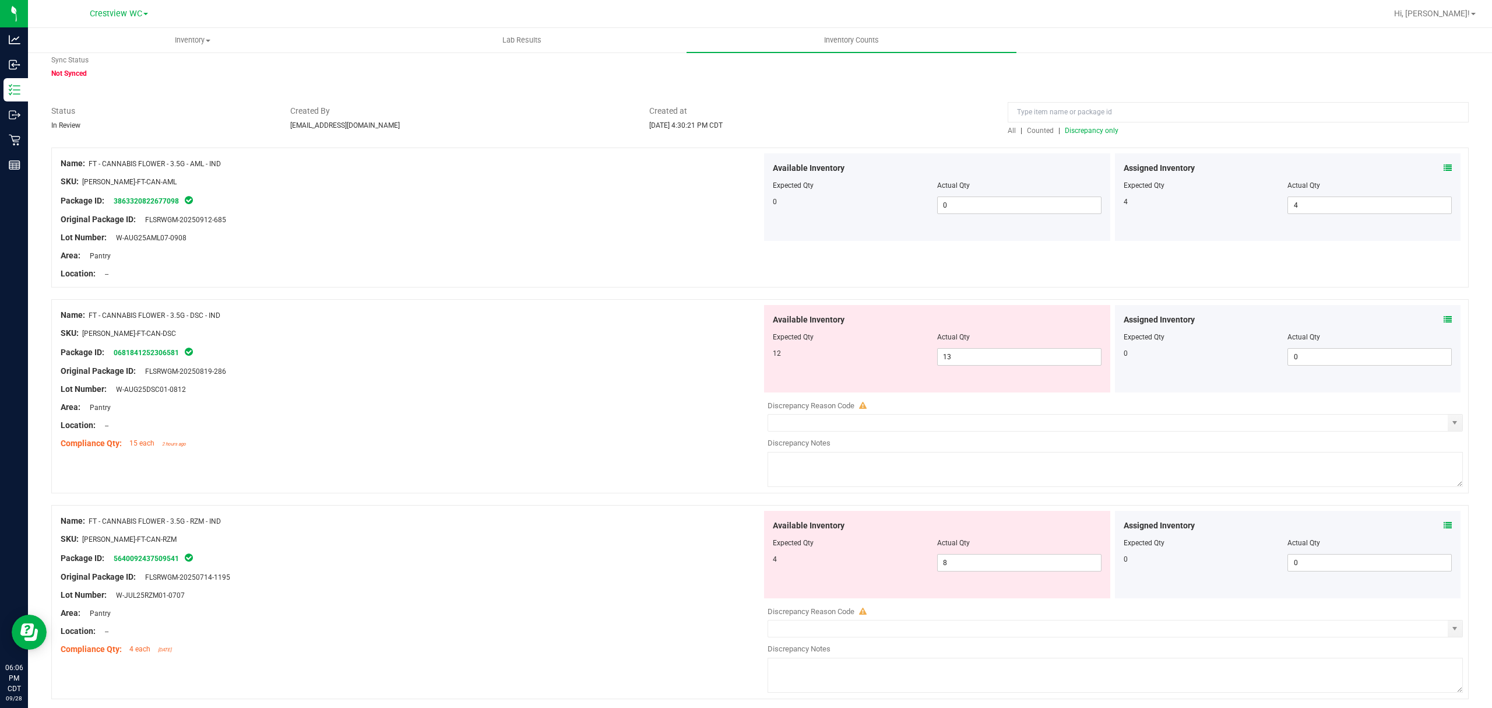
scroll to position [78, 0]
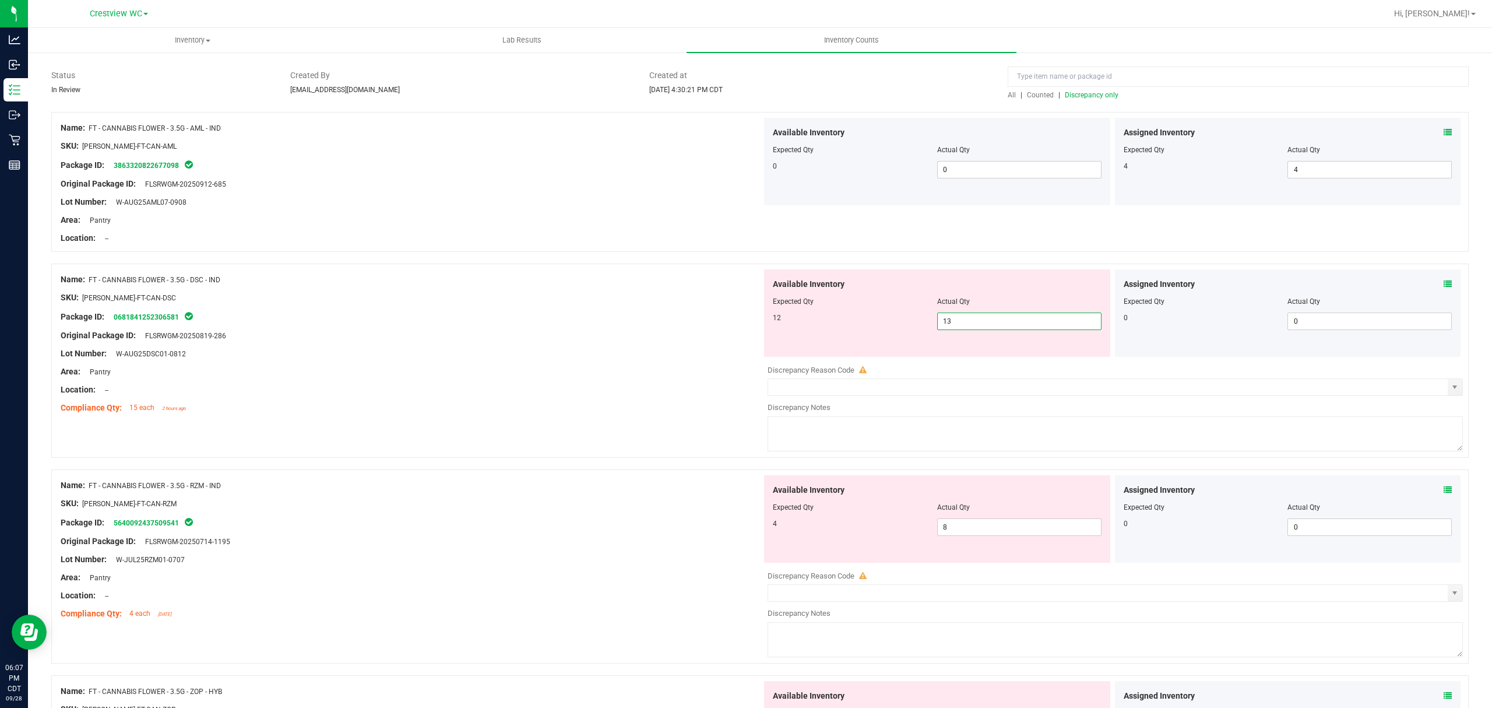
click at [947, 318] on span "13 13" at bounding box center [1019, 320] width 164 height 17
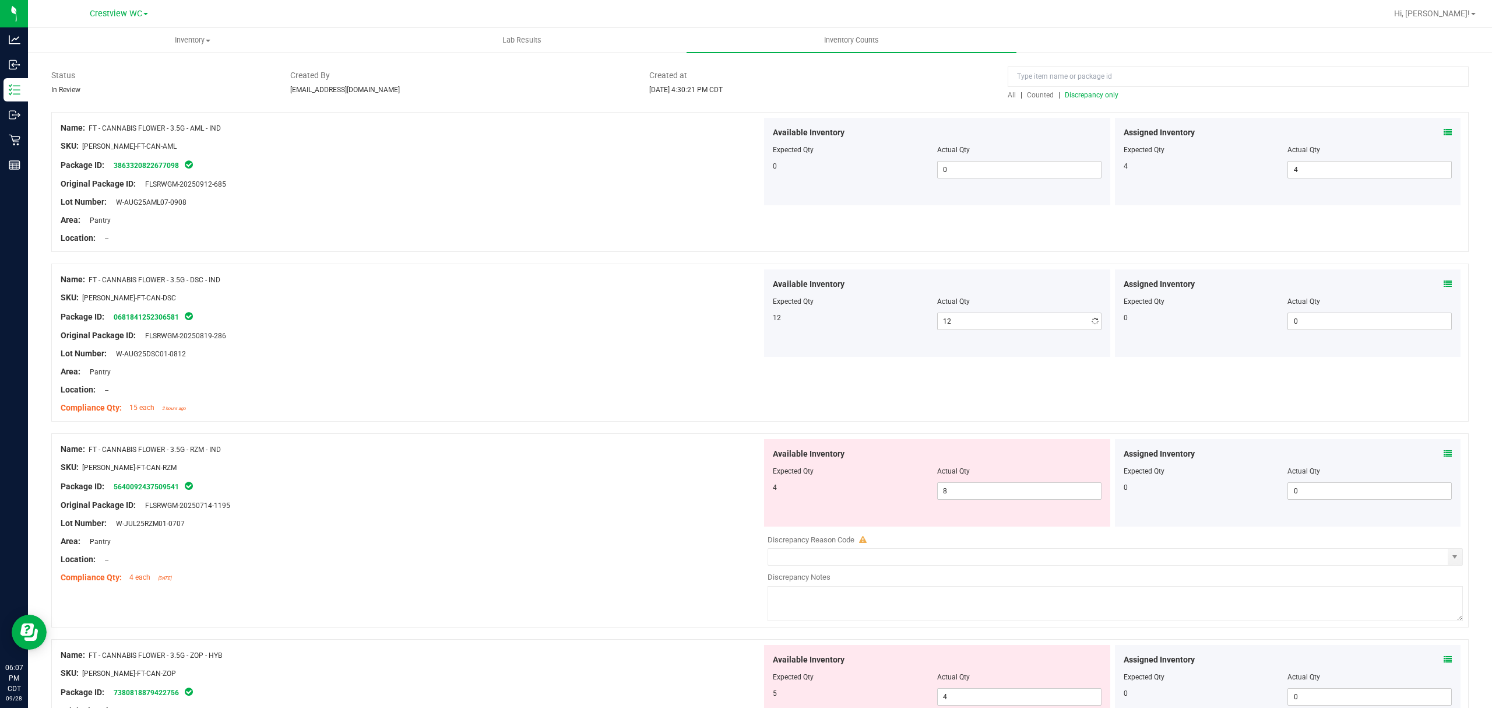
click at [685, 428] on div at bounding box center [760, 427] width 1418 height 12
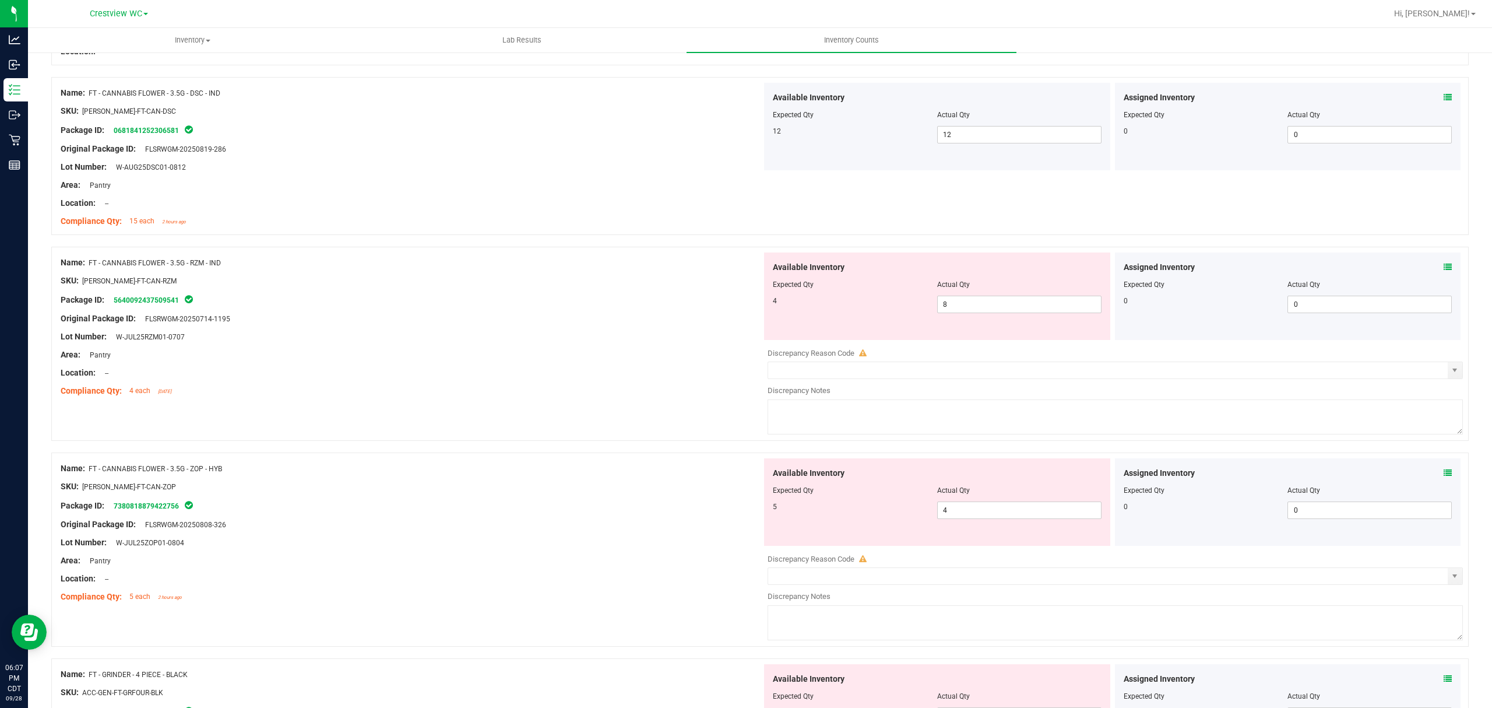
scroll to position [311, 0]
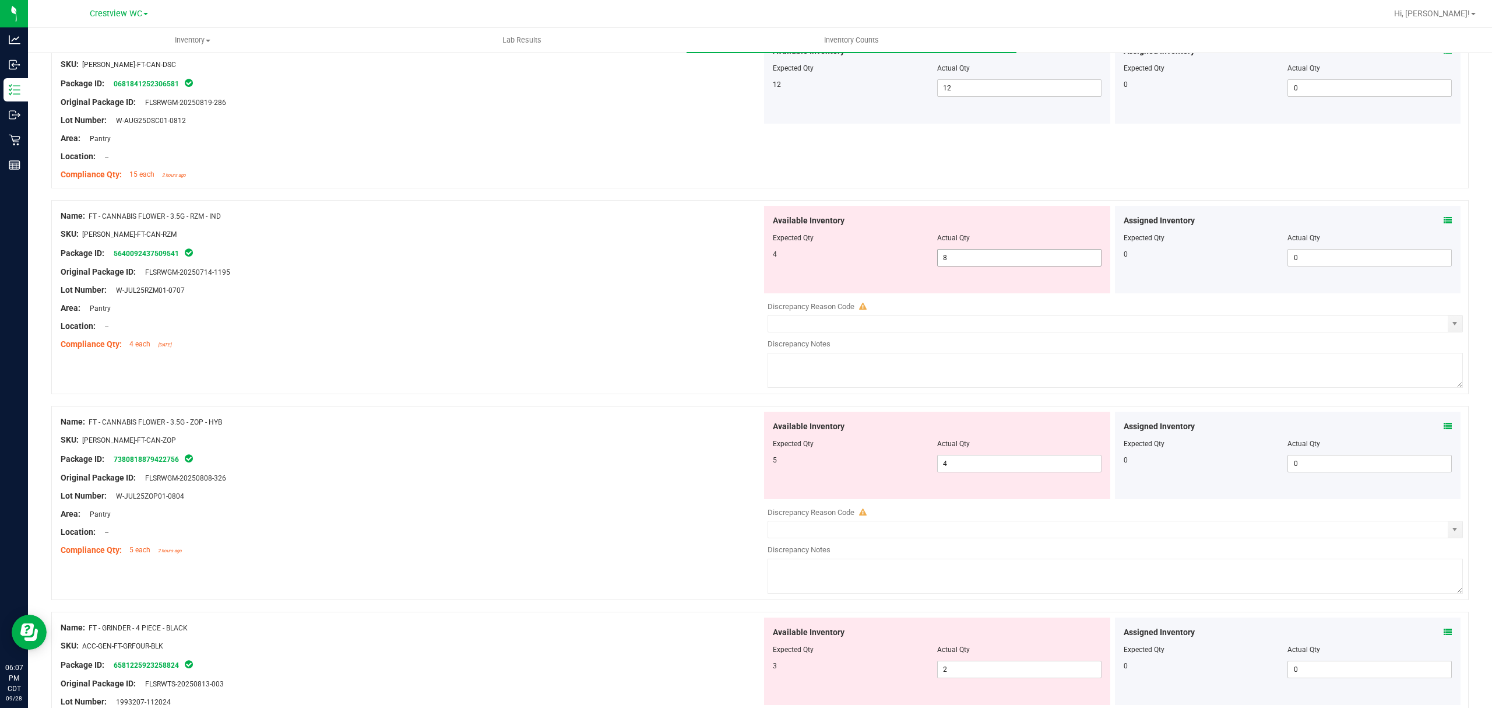
click at [989, 266] on span "8 8" at bounding box center [1019, 257] width 164 height 17
click at [994, 262] on span "8 8" at bounding box center [1019, 257] width 164 height 17
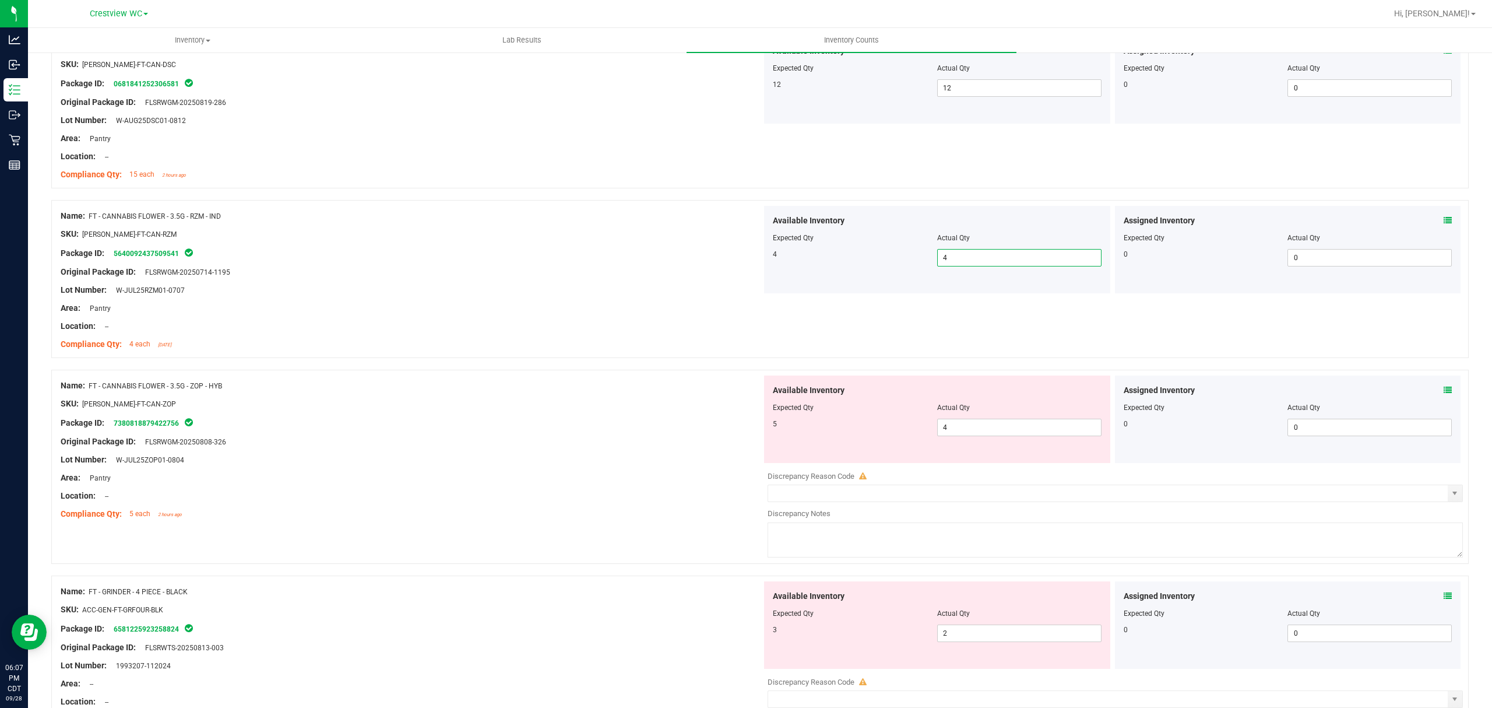
click at [637, 342] on div "Compliance Qty: 4 each 2 days ago" at bounding box center [411, 344] width 701 height 12
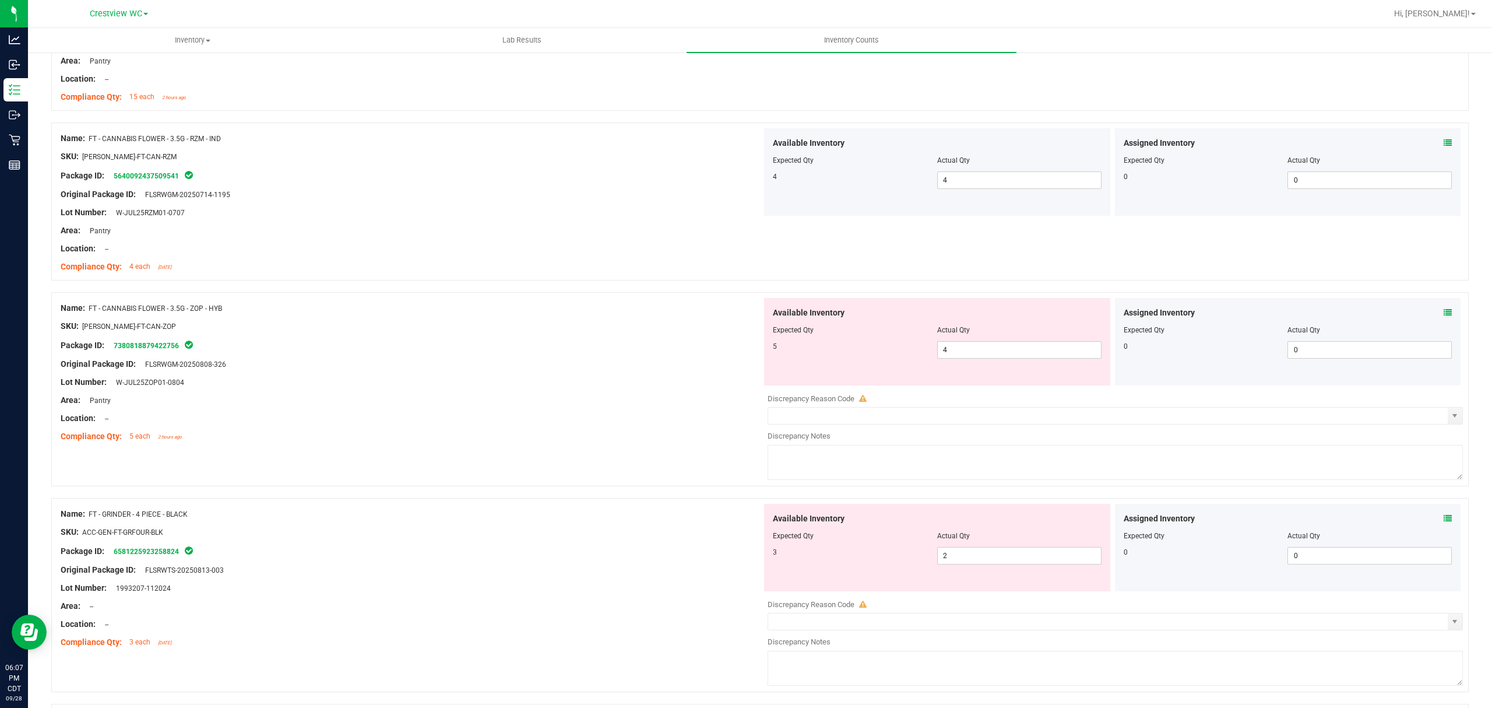
click at [950, 340] on div at bounding box center [937, 338] width 329 height 6
click at [956, 344] on span "4 4" at bounding box center [1019, 349] width 164 height 17
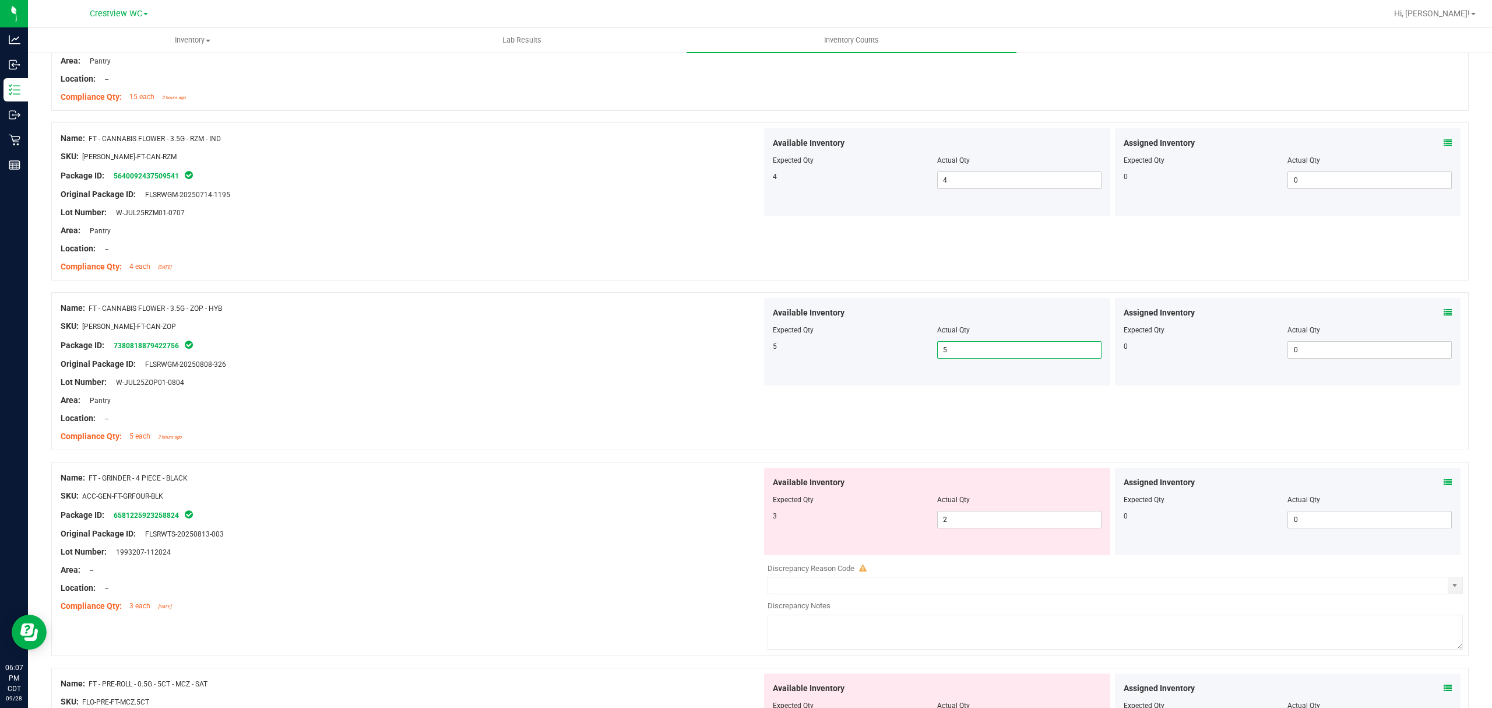
click at [630, 356] on div at bounding box center [411, 355] width 701 height 6
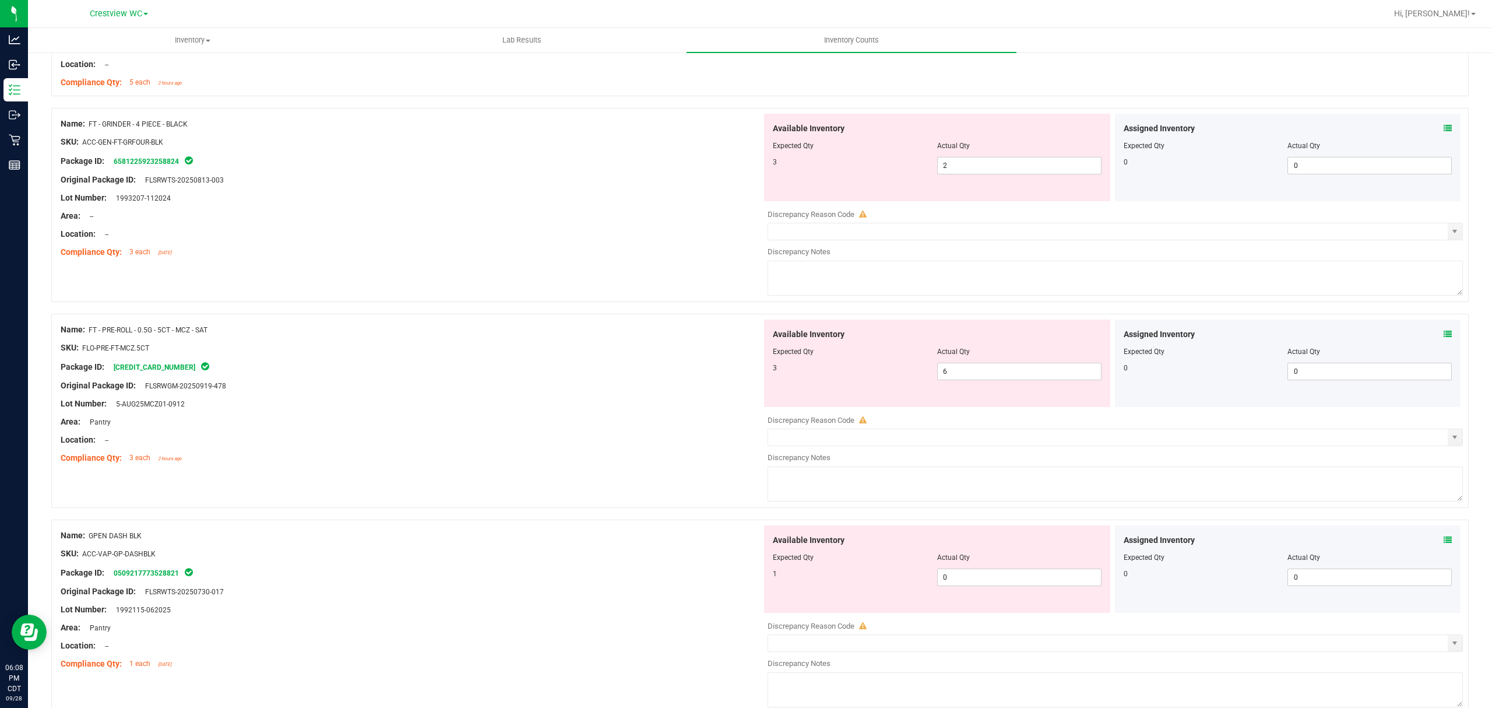
scroll to position [621, 0]
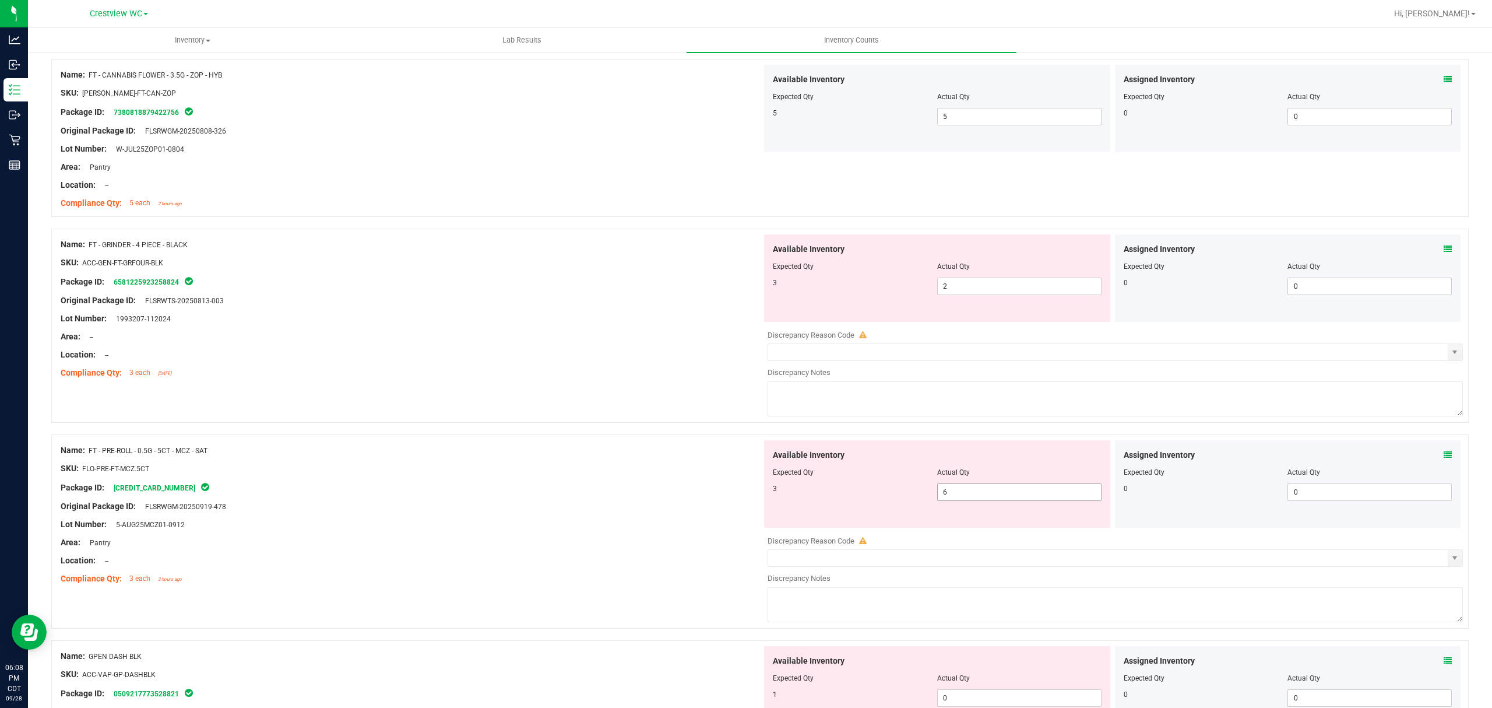
click at [966, 500] on span "6 6" at bounding box center [1019, 491] width 164 height 17
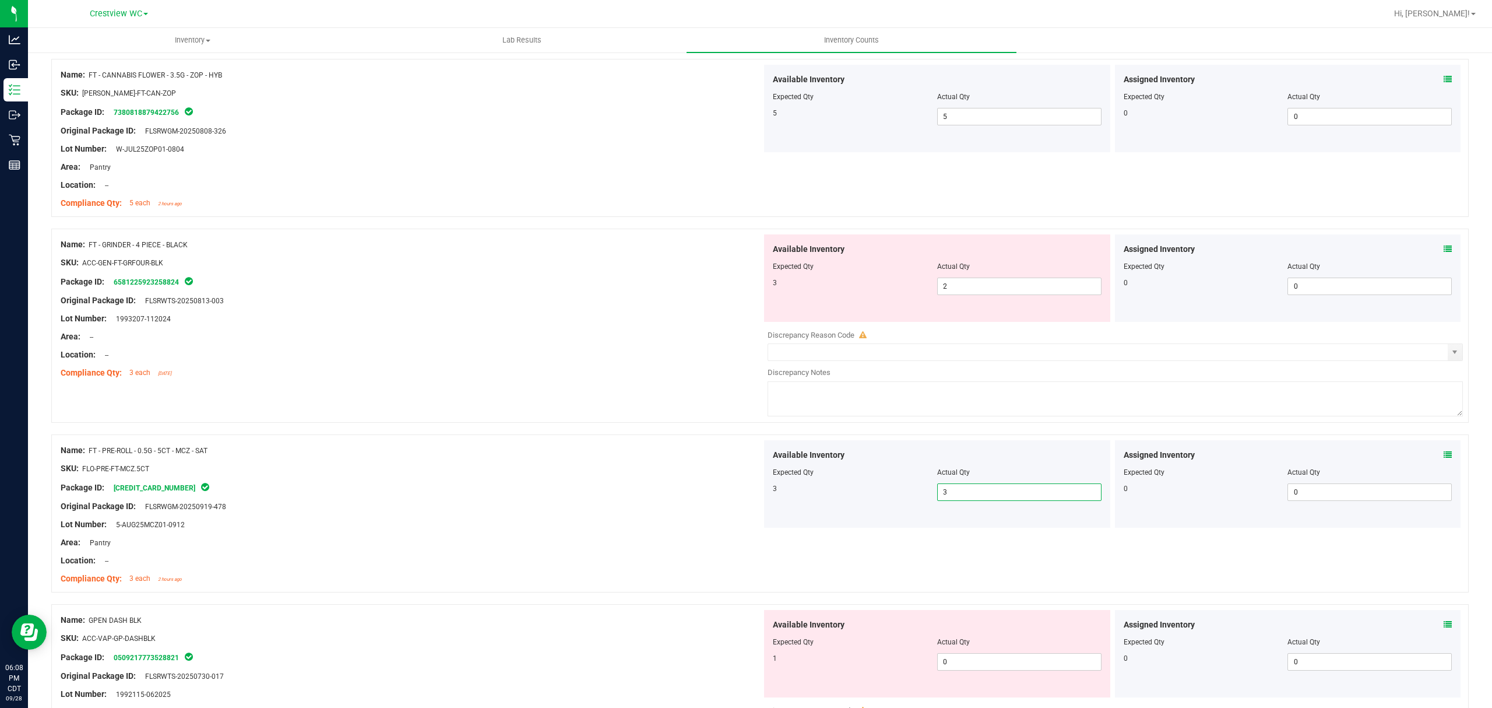
click at [669, 502] on div "Original Package ID: FLSRWGM-20250919-478" at bounding box center [411, 506] width 701 height 12
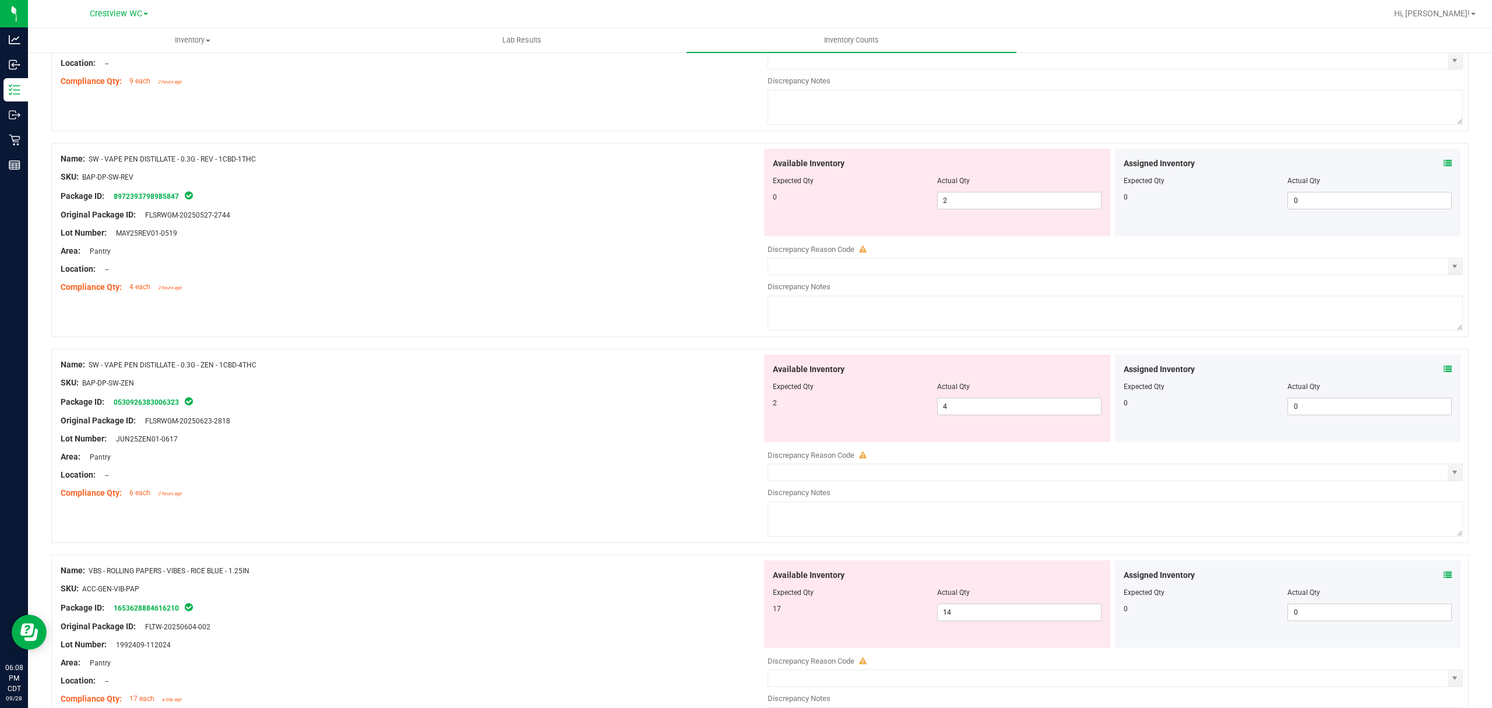
scroll to position [1943, 0]
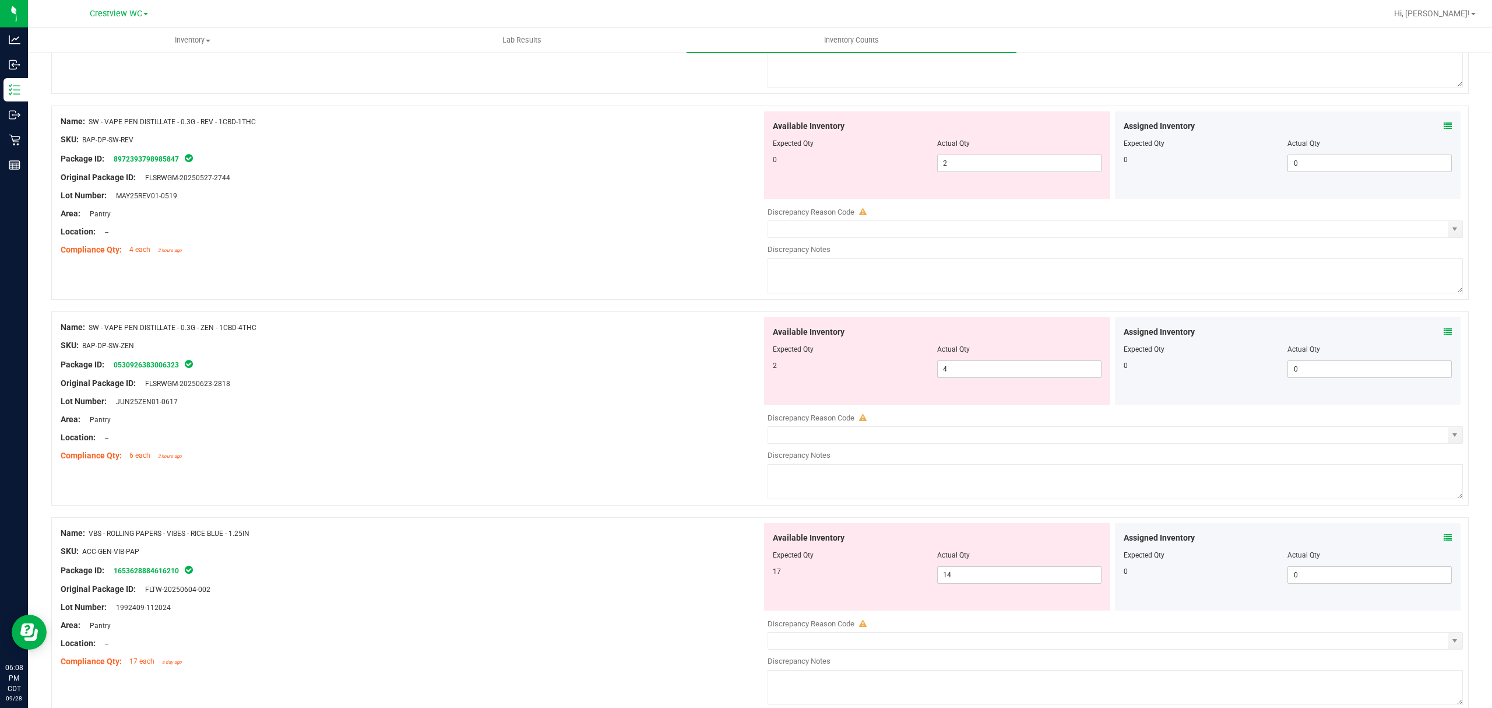
click at [1430, 330] on div "Assigned Inventory Expected Qty Actual Qty 0 0 0" at bounding box center [1288, 360] width 346 height 87
drag, startPoint x: 949, startPoint y: 168, endPoint x: 602, endPoint y: 173, distance: 347.4
click at [652, 173] on div "Name: SW - VAPE PEN DISTILLATE - 0.3G - REV - 1CBD-1THC SKU: BAP-DP-SW-REV Pack…" at bounding box center [760, 202] width 1418 height 194
click at [555, 178] on div "Original Package ID: FLSRWGM-20250527-2744" at bounding box center [411, 177] width 701 height 12
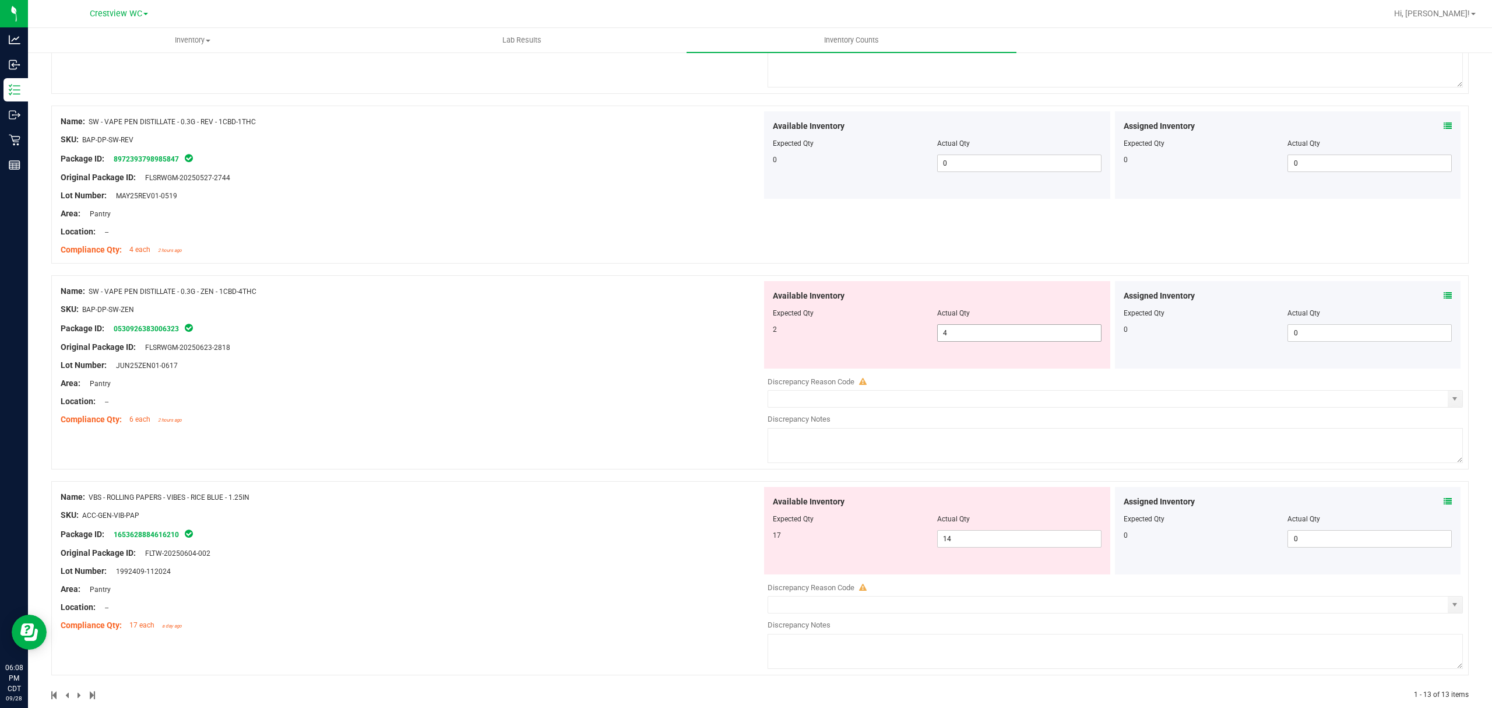
click at [1001, 336] on span "4 4" at bounding box center [1019, 332] width 164 height 17
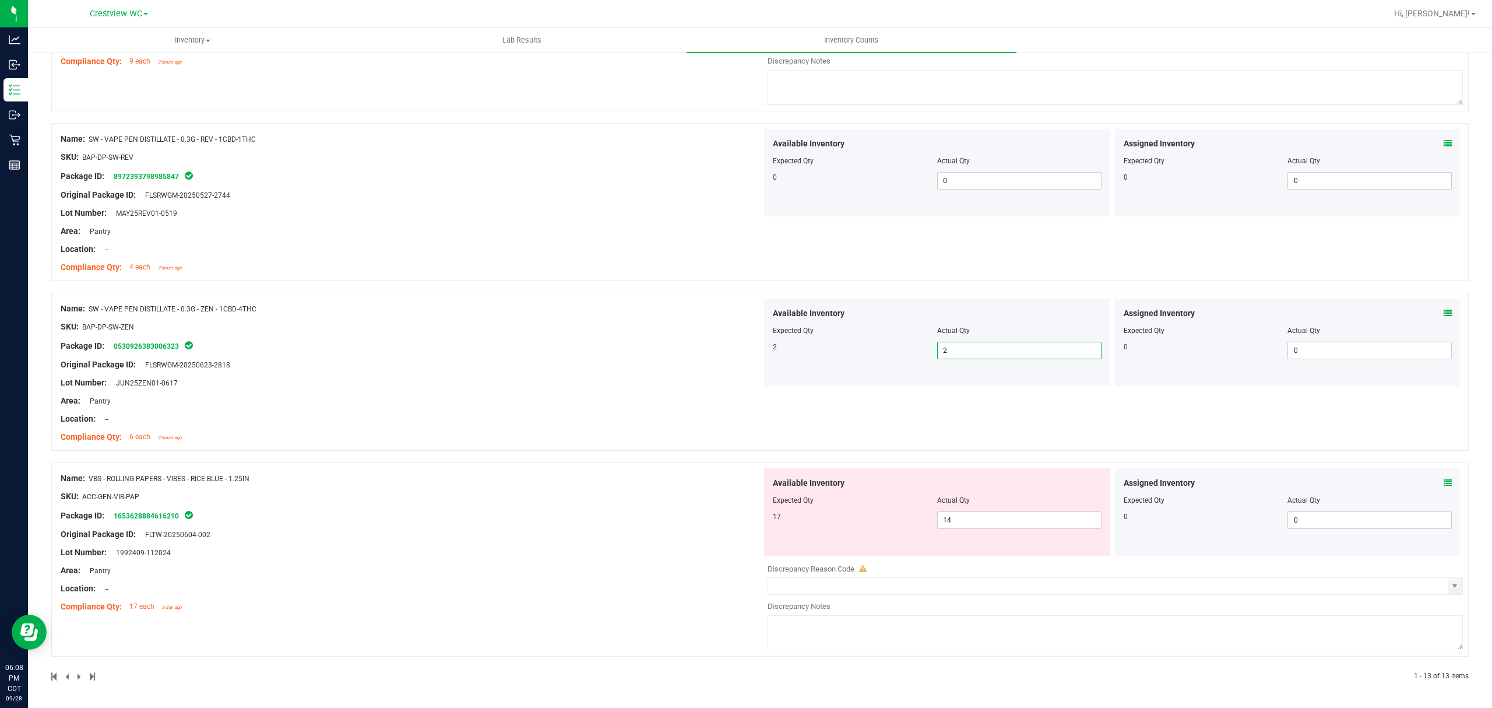
click at [667, 380] on div "Lot Number: JUN25ZEN01-0617" at bounding box center [411, 383] width 701 height 12
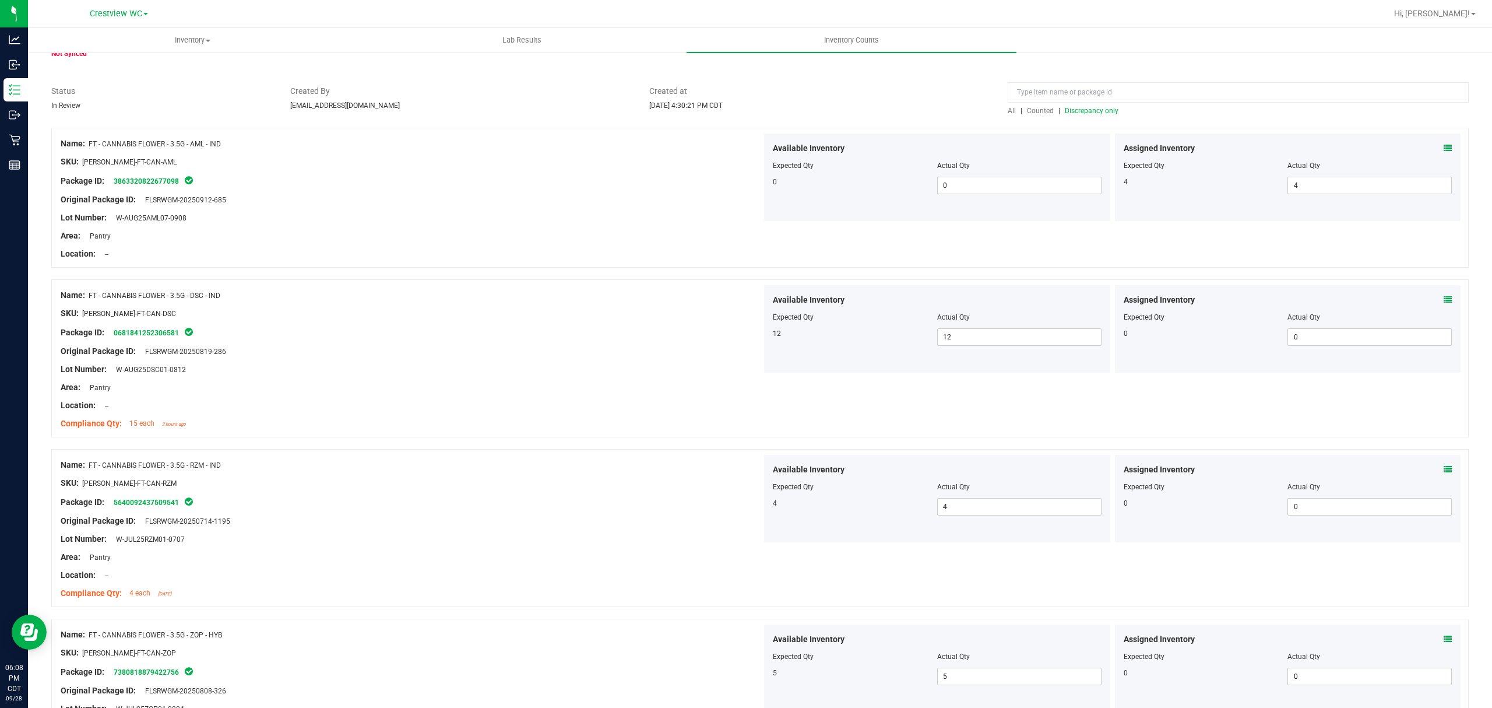
scroll to position [0, 0]
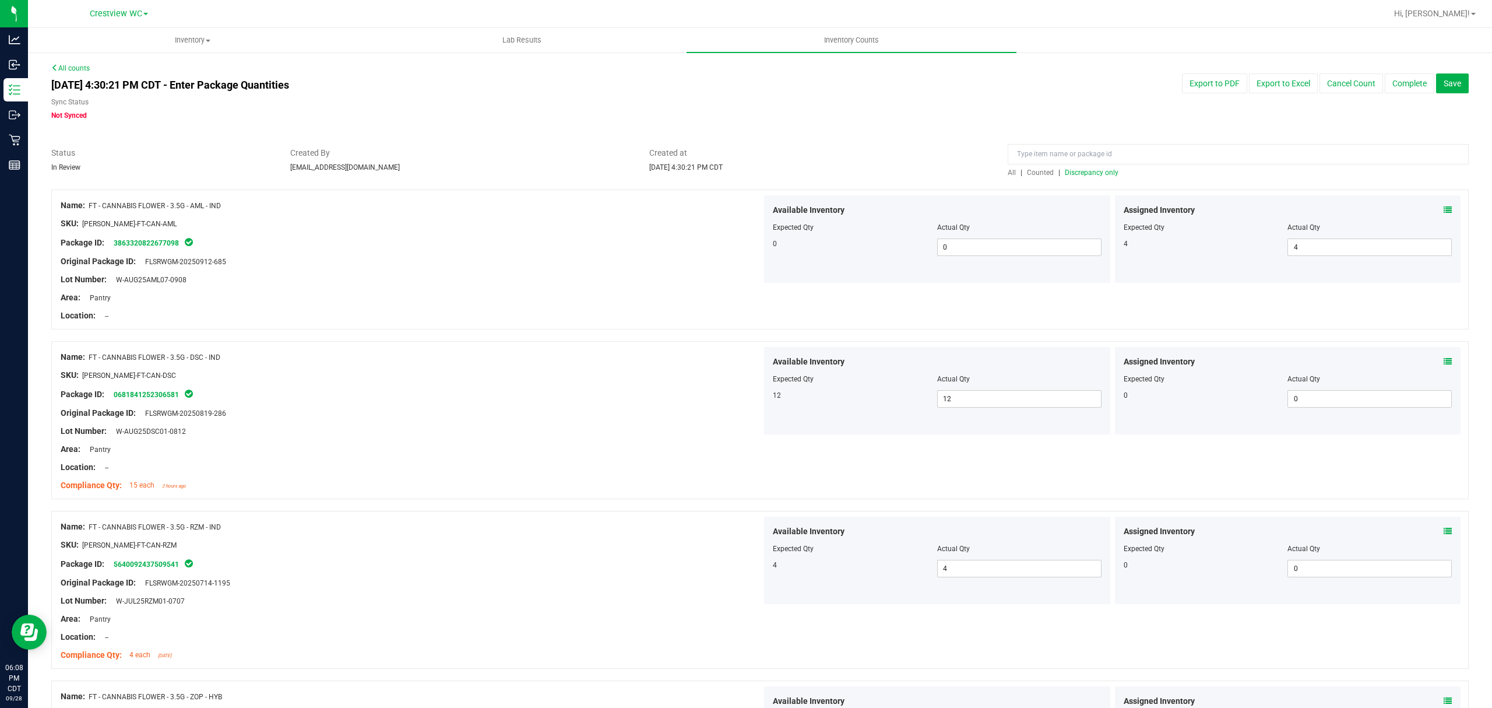
click at [1090, 169] on span "Discrepancy only" at bounding box center [1092, 172] width 54 height 8
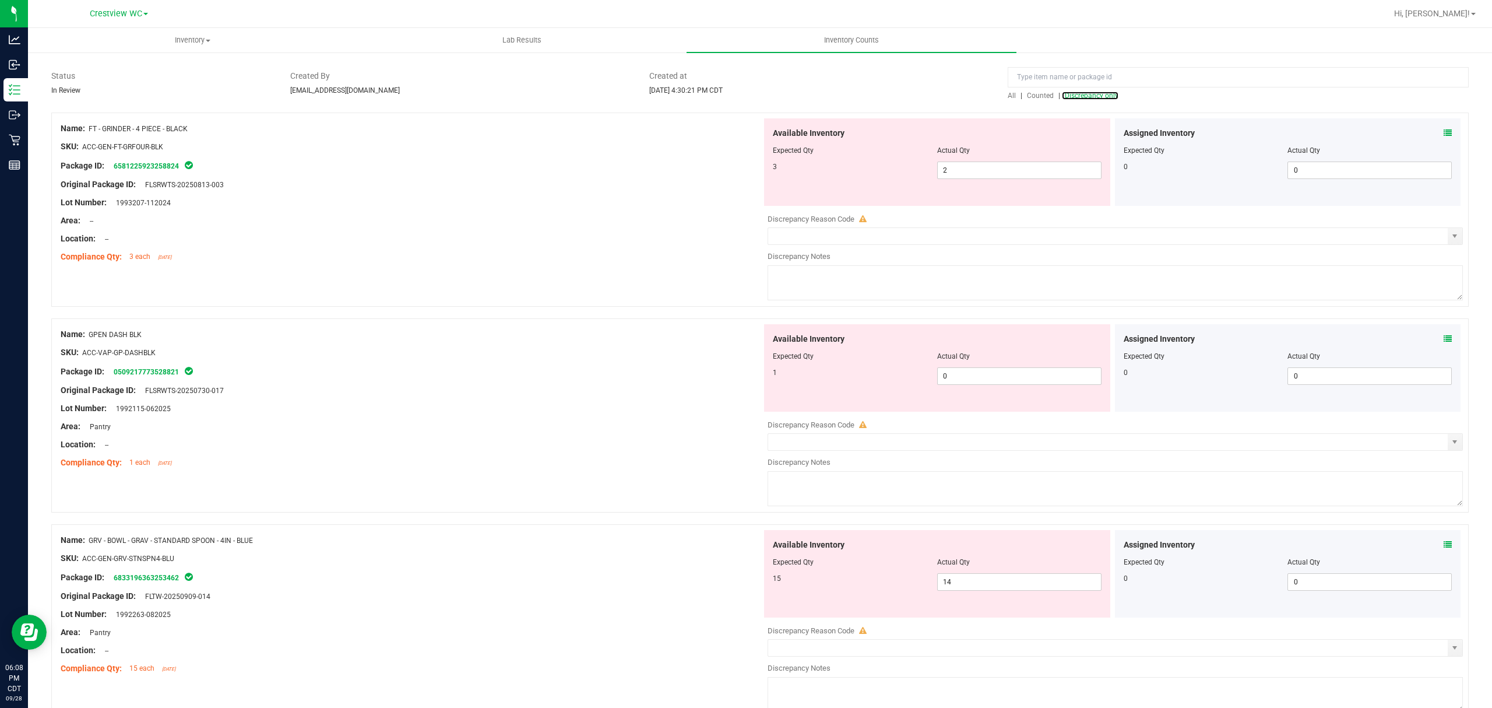
scroll to position [78, 0]
drag, startPoint x: 154, startPoint y: 329, endPoint x: 92, endPoint y: 331, distance: 62.4
click at [92, 331] on div "Name: GPEN DASH BLK" at bounding box center [411, 334] width 701 height 12
copy span "GPEN DASH BLK"
click at [973, 378] on input "0" at bounding box center [1019, 375] width 163 height 16
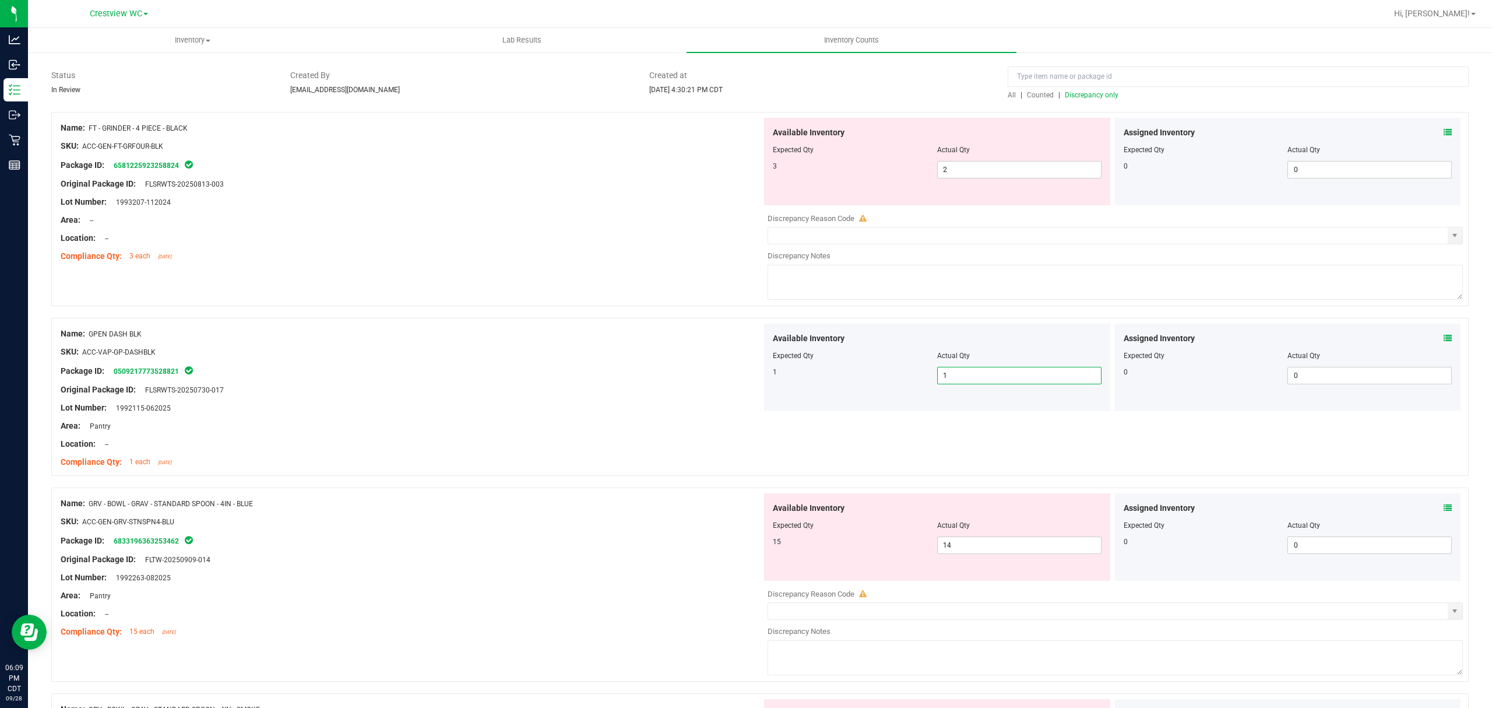
click at [521, 396] on div at bounding box center [411, 399] width 701 height 6
click at [1005, 167] on input "2" at bounding box center [1019, 169] width 163 height 16
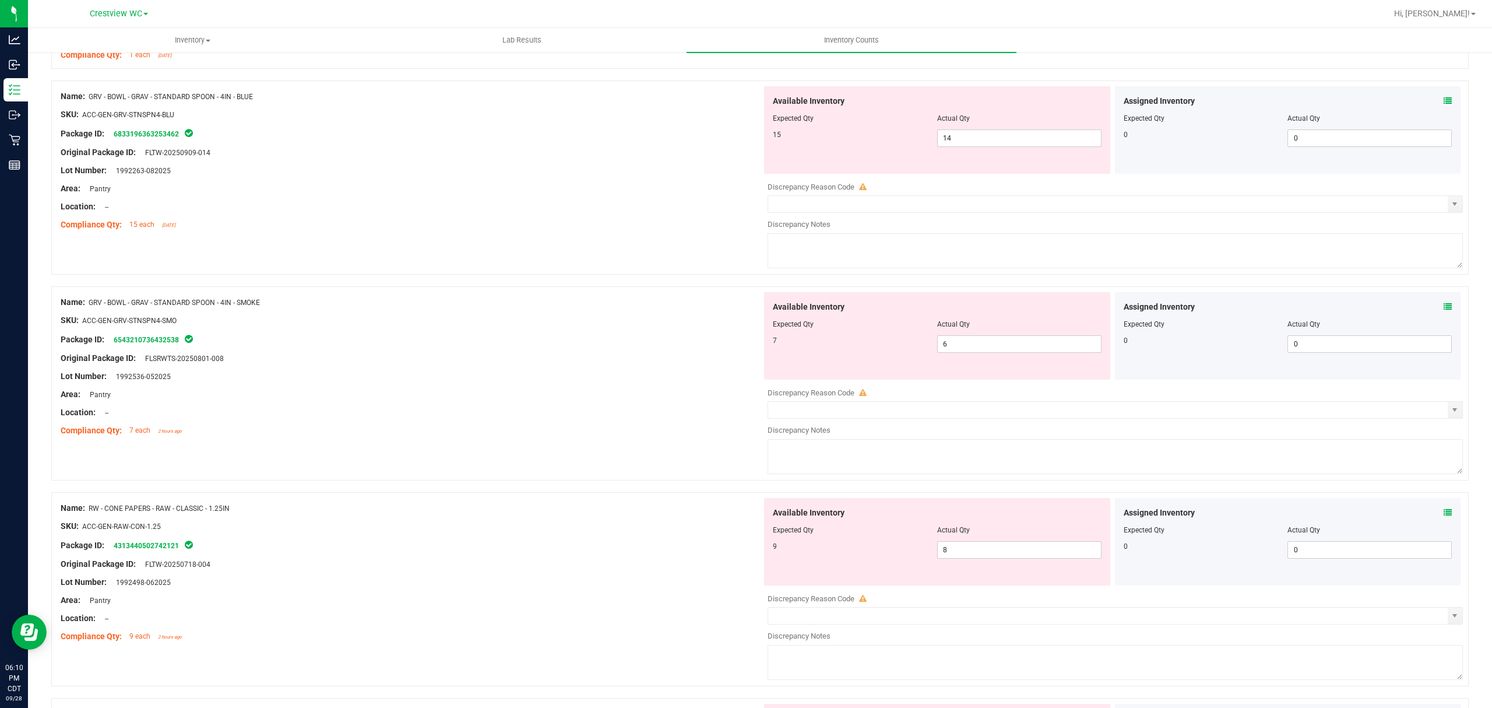
scroll to position [215, 0]
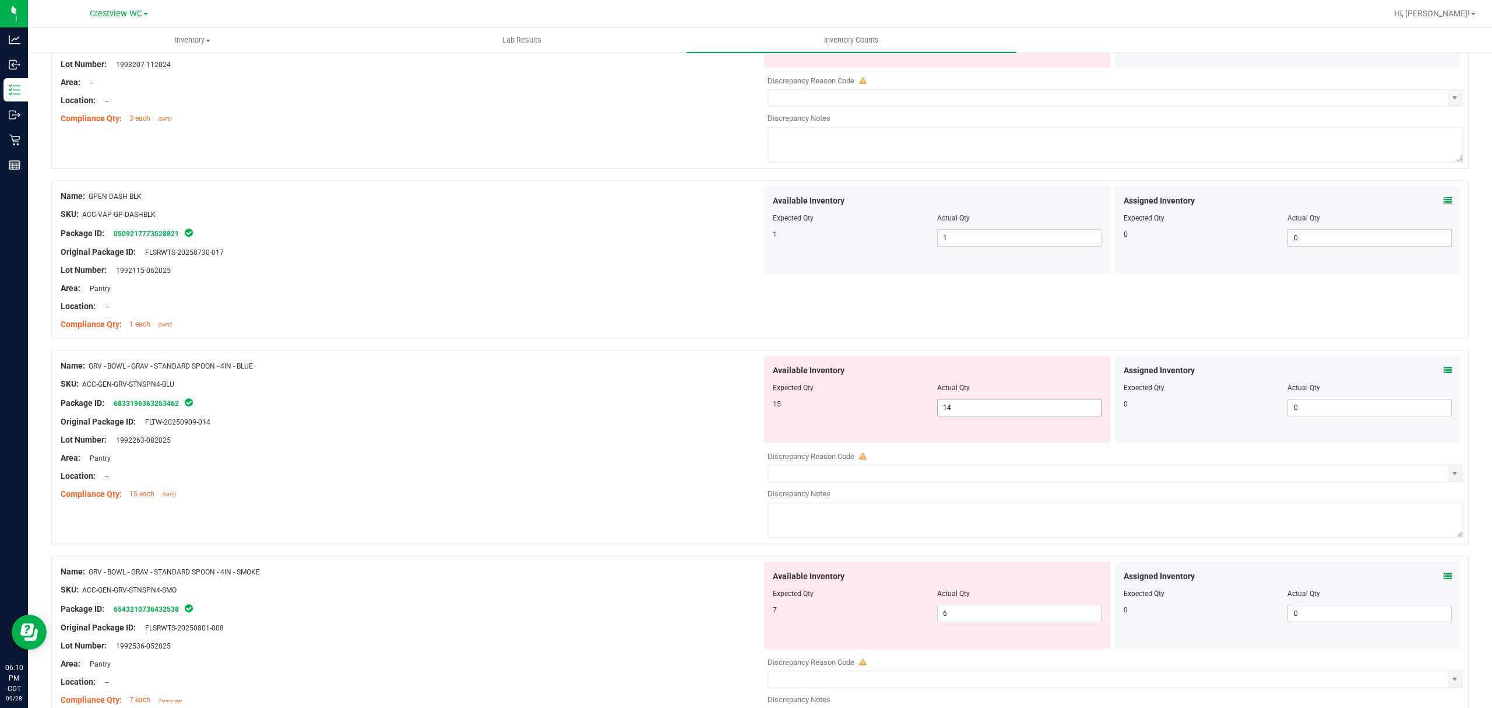
click at [952, 406] on input "14" at bounding box center [1019, 407] width 163 height 16
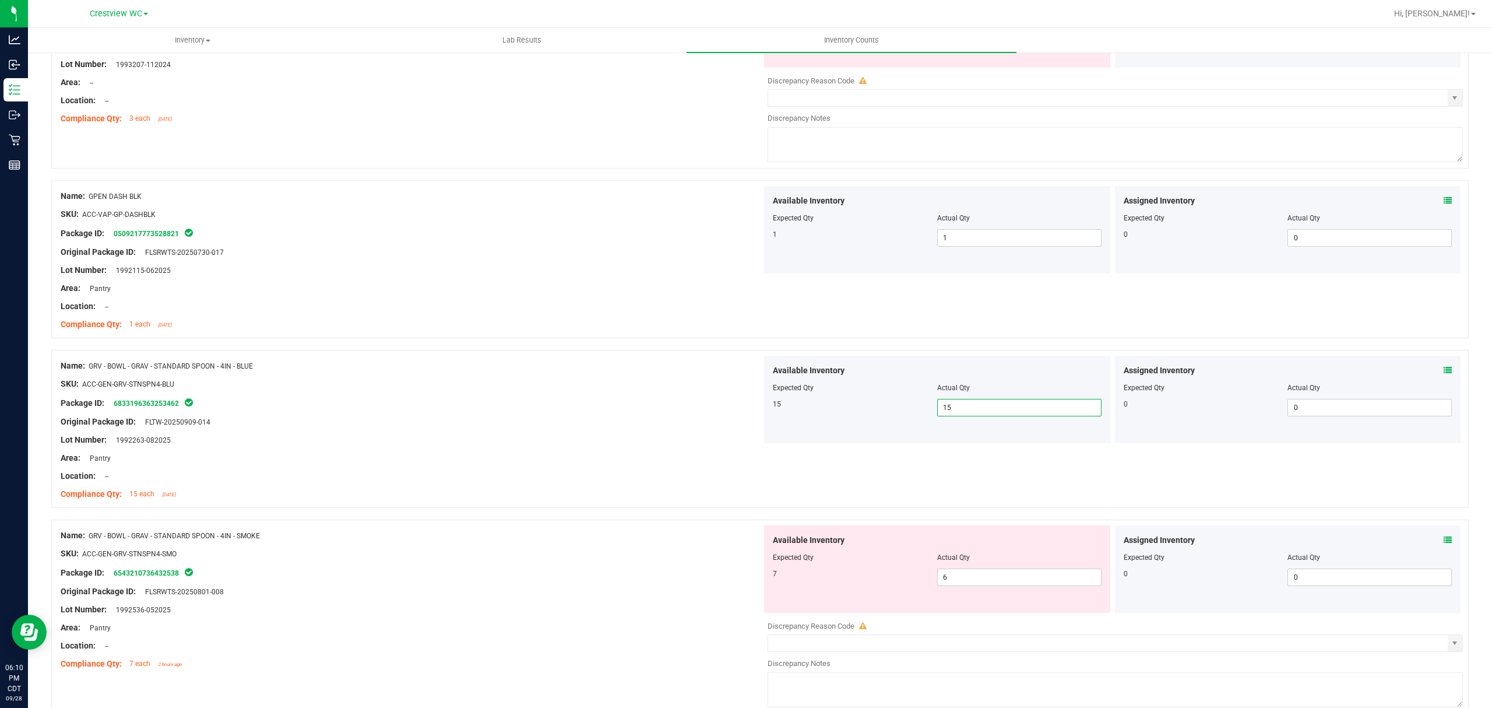
click at [655, 350] on div "Name: GRV - BOWL - GRAV - STANDARD SPOON - 4IN - BLUE SKU: ACC-GEN-GRV-STNSPN4-…" at bounding box center [760, 429] width 1418 height 158
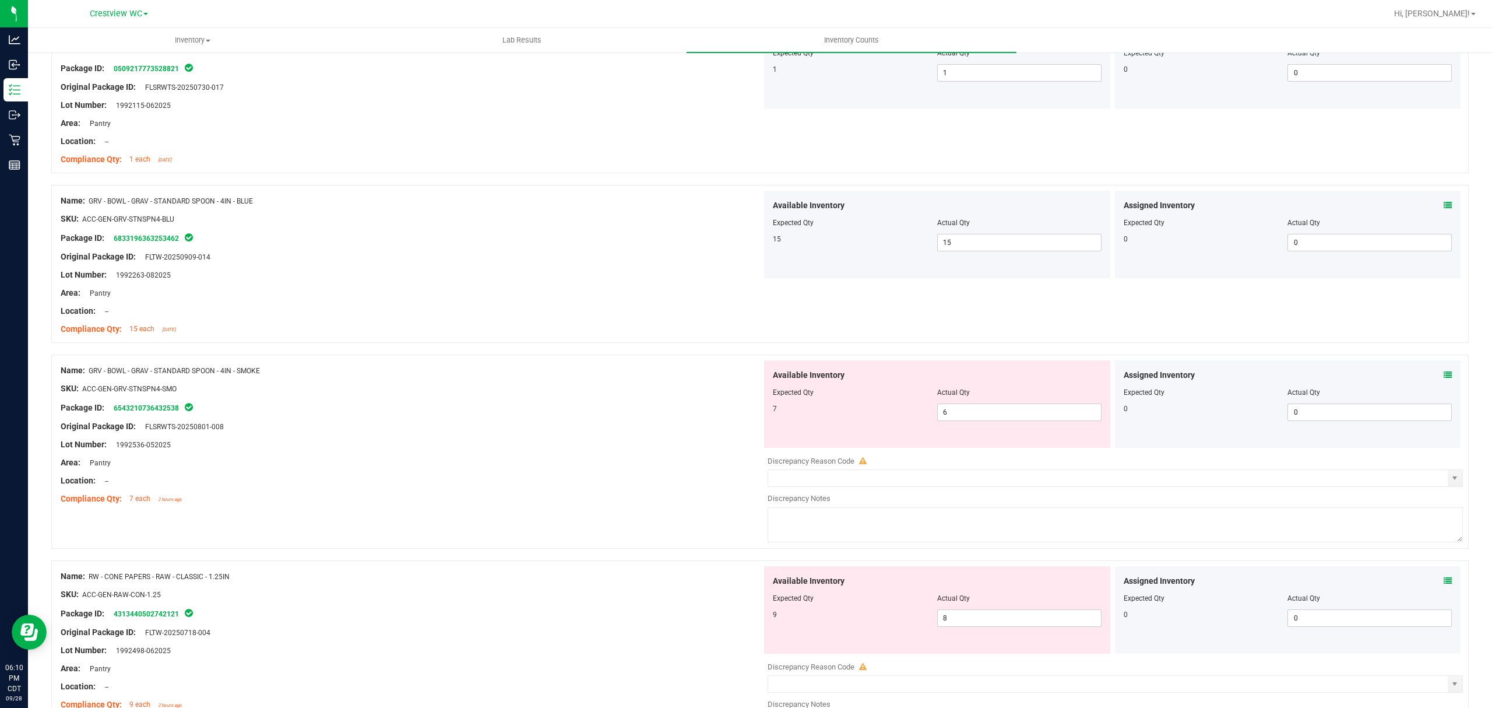
scroll to position [383, 0]
click at [975, 410] on input "6" at bounding box center [1019, 409] width 163 height 16
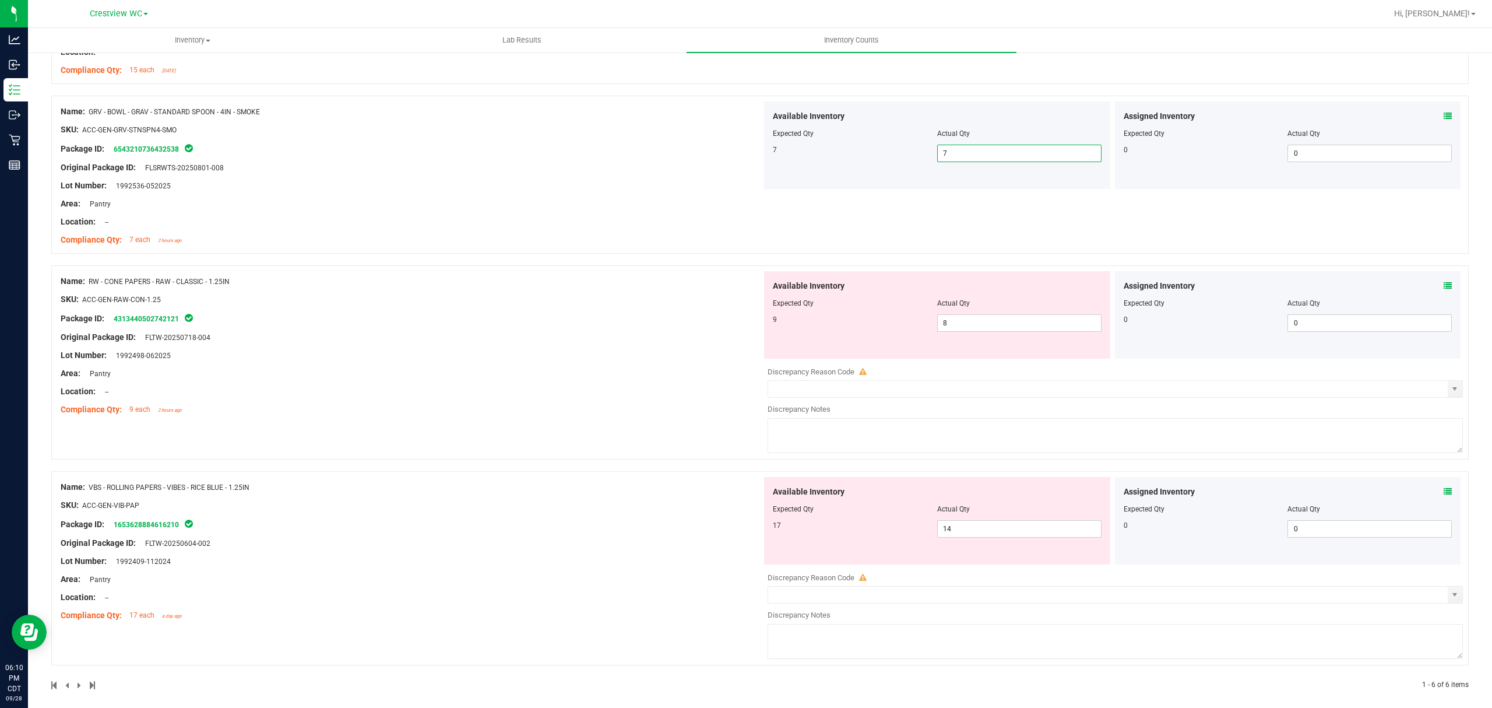
scroll to position [649, 0]
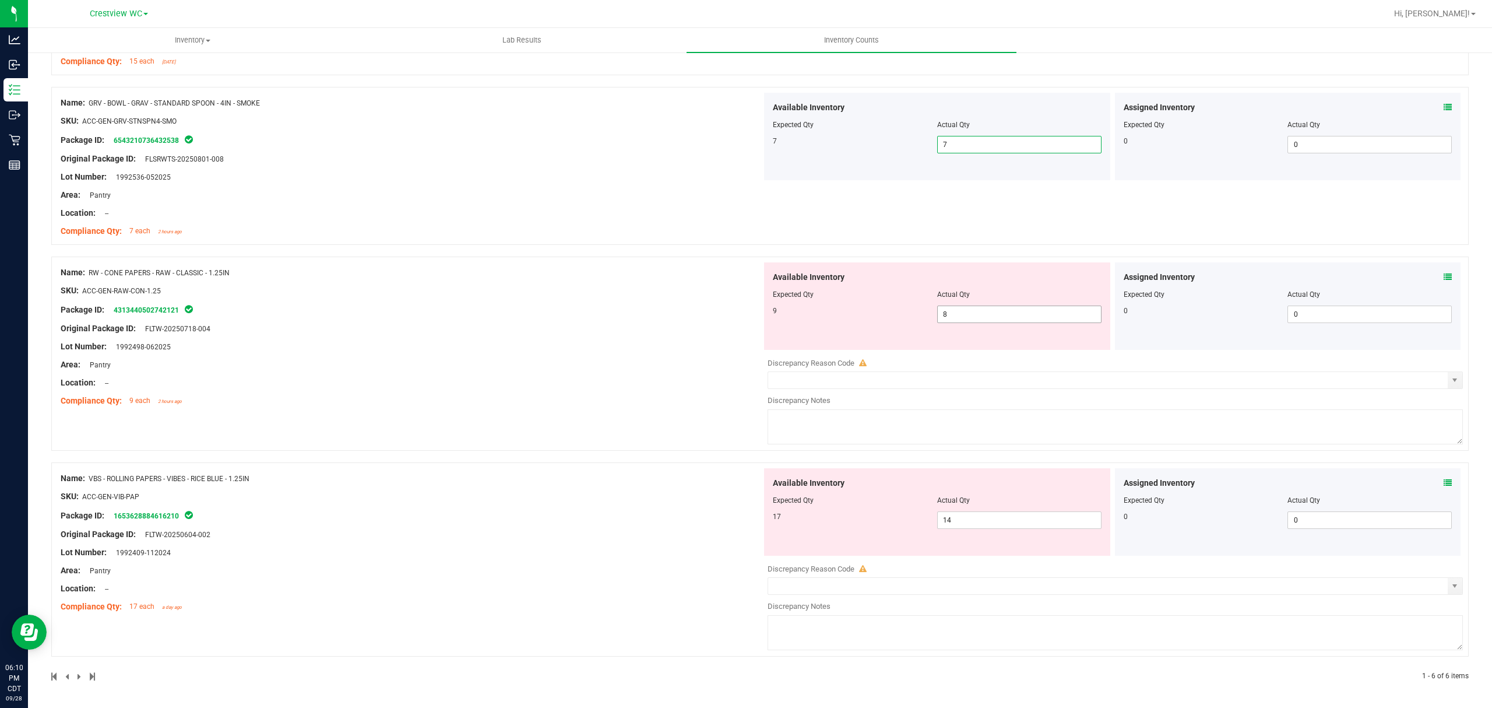
click at [990, 316] on input "8" at bounding box center [1019, 314] width 163 height 16
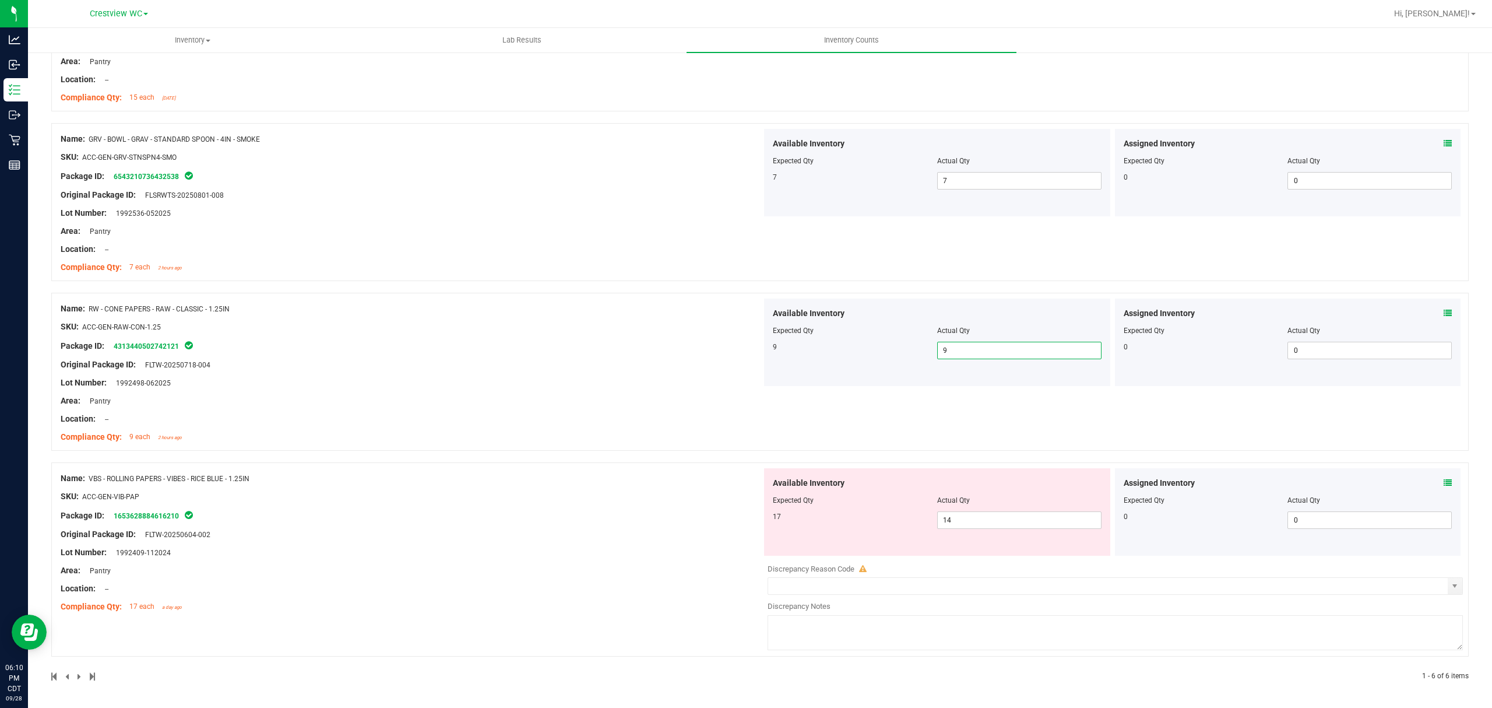
click at [374, 528] on div "Original Package ID: FLTW-20250604-002" at bounding box center [411, 534] width 701 height 12
click at [954, 514] on span "14 14" at bounding box center [1019, 519] width 164 height 17
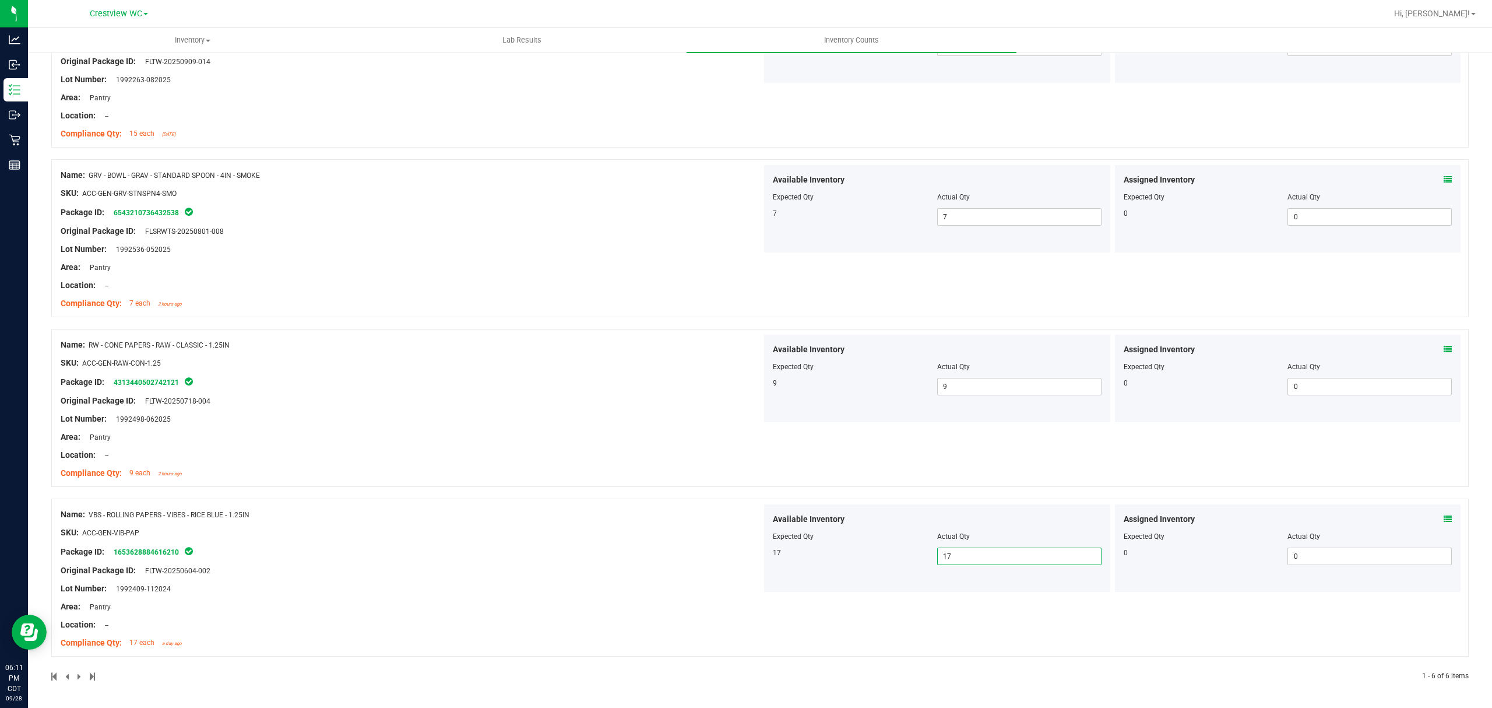
scroll to position [577, 0]
click at [484, 518] on div "Name: VBS - ROLLING PAPERS - VIBES - RICE BLUE - 1.25IN" at bounding box center [411, 514] width 701 height 12
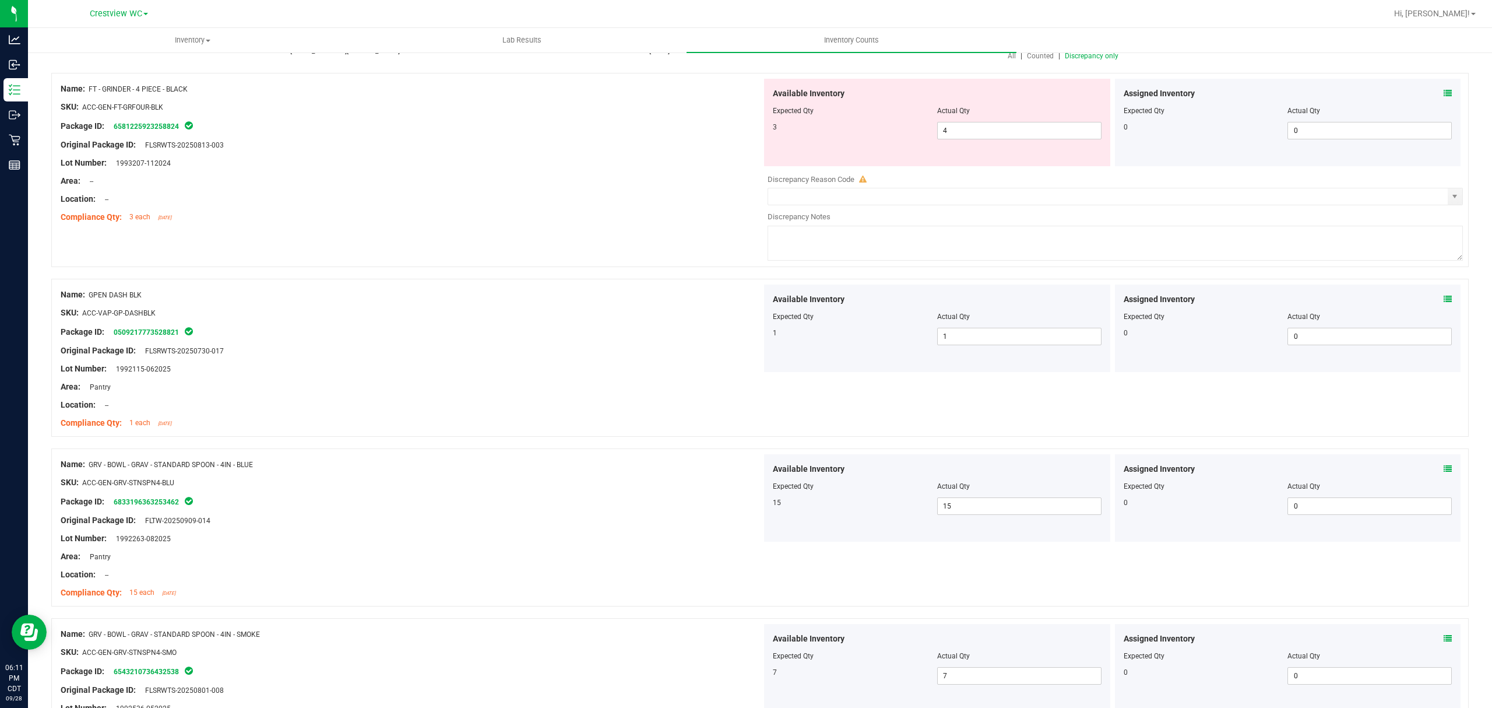
scroll to position [0, 0]
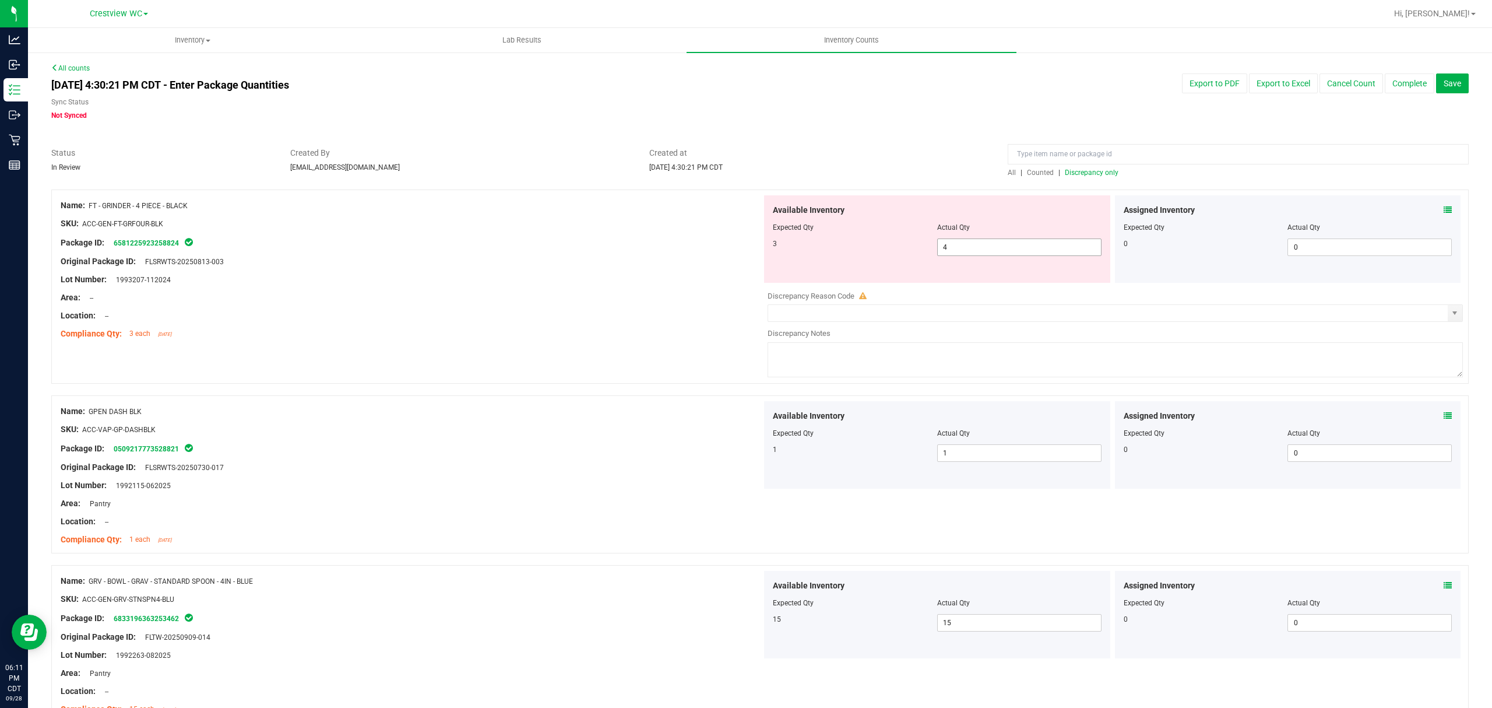
click at [1001, 248] on span "4 4" at bounding box center [1019, 246] width 164 height 17
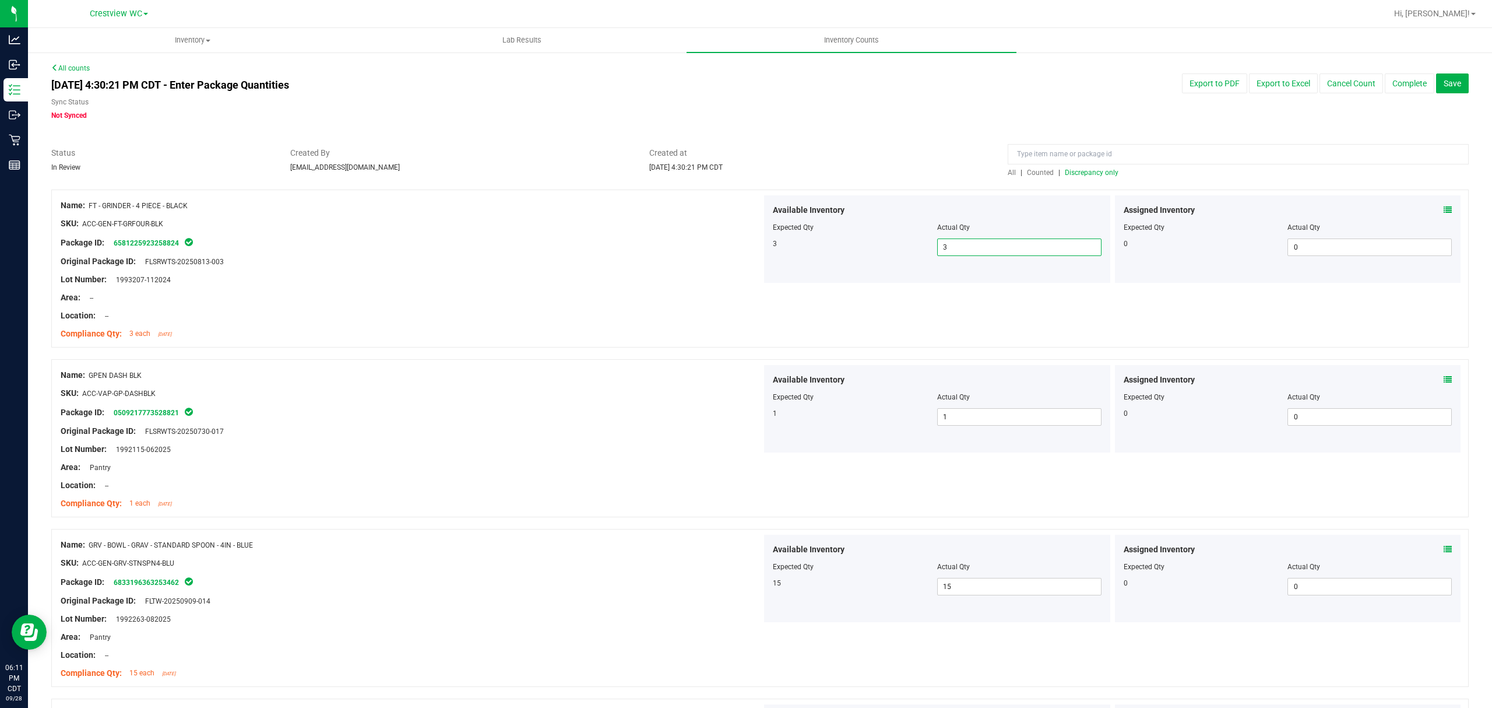
click at [954, 188] on div at bounding box center [760, 184] width 1418 height 12
click at [1101, 175] on span "Discrepancy only" at bounding box center [1092, 172] width 54 height 8
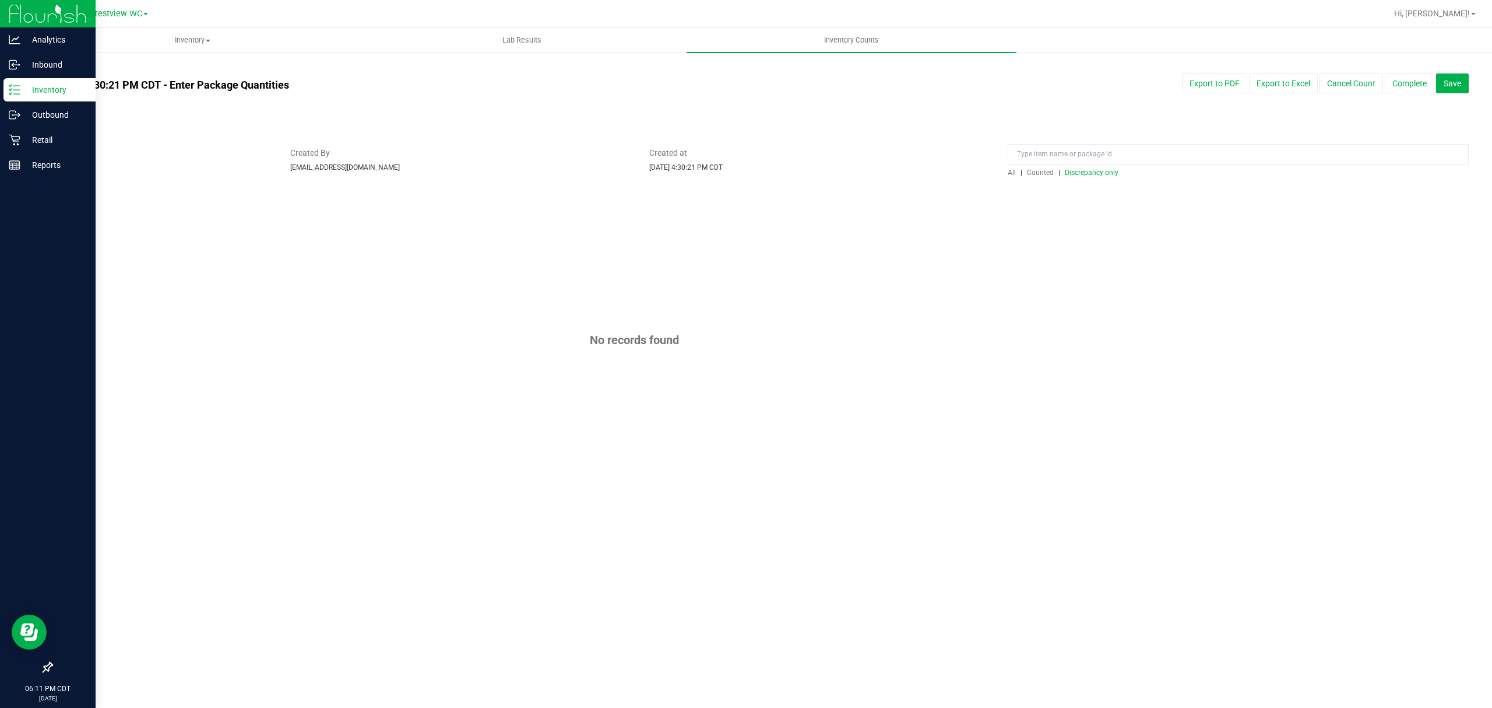
click at [19, 97] on div "Inventory" at bounding box center [49, 89] width 92 height 23
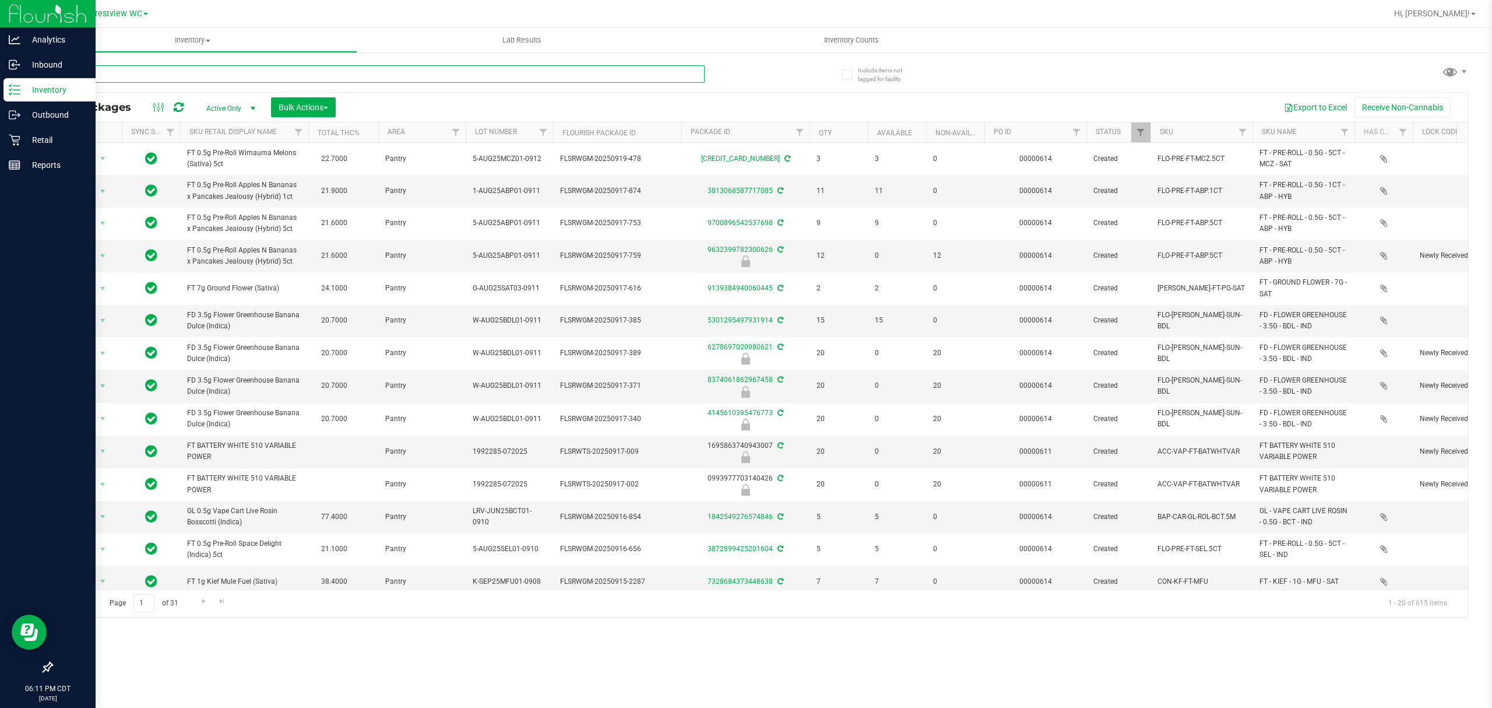
click at [154, 75] on input "text" at bounding box center [377, 73] width 653 height 17
paste input "GPEN DASH BLK"
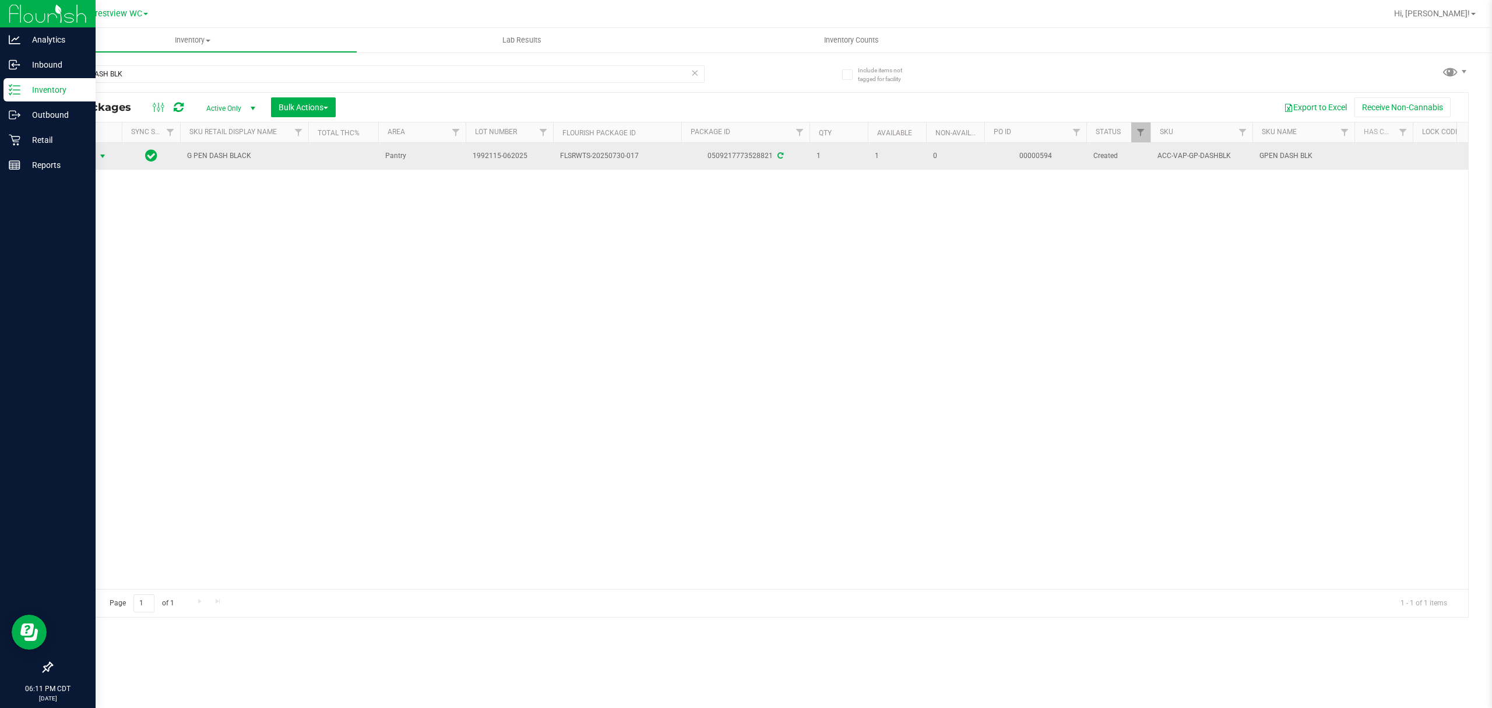
click at [98, 162] on span "select" at bounding box center [103, 156] width 15 height 16
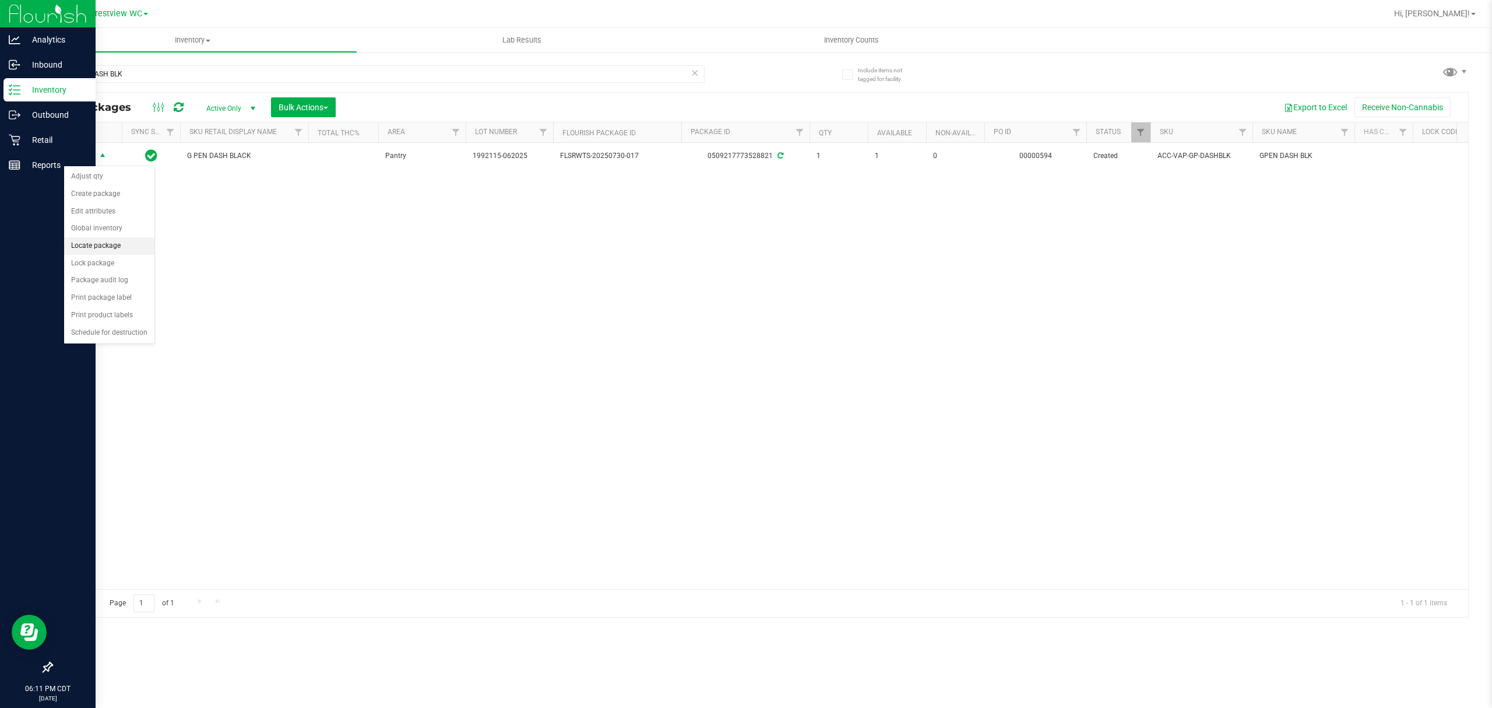
click at [128, 245] on li "Locate package" at bounding box center [109, 245] width 90 height 17
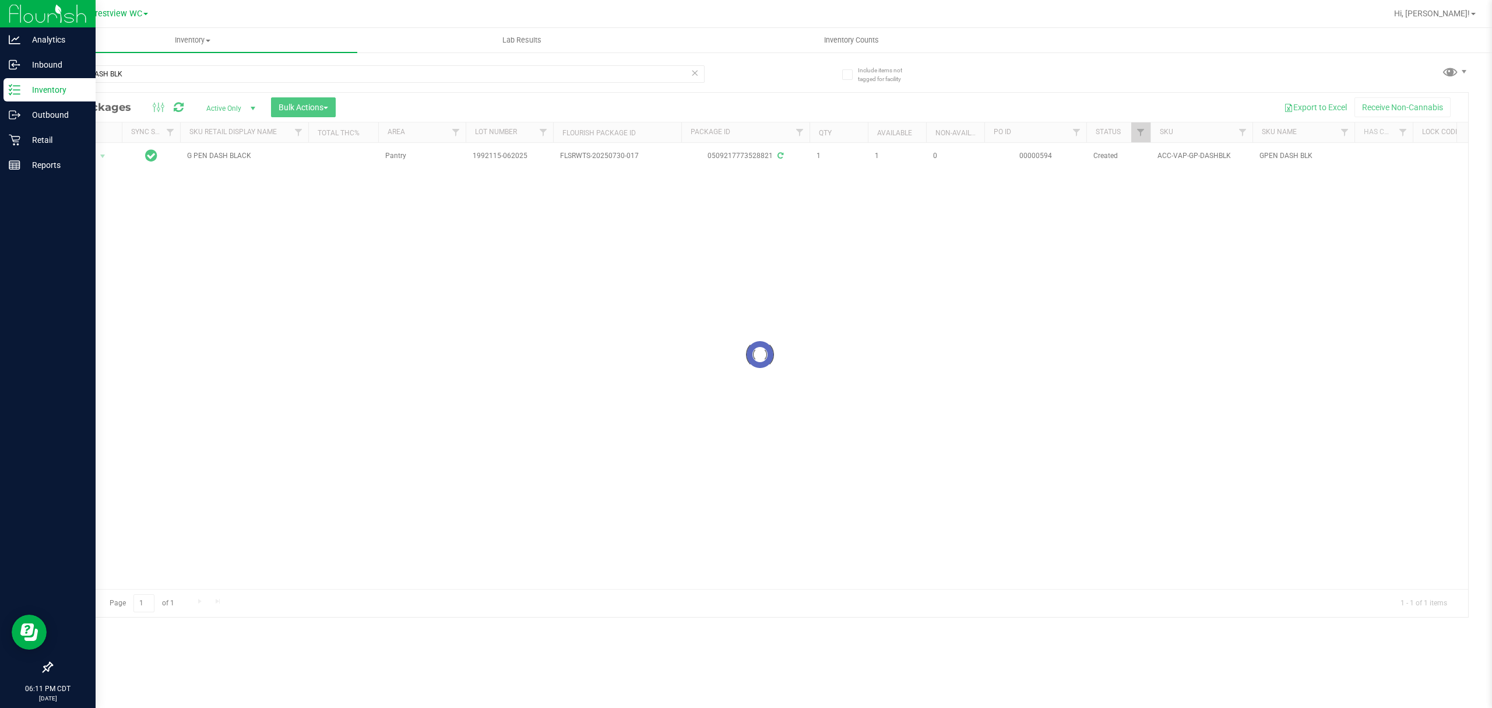
click at [82, 159] on div at bounding box center [760, 355] width 1416 height 524
click at [86, 156] on div at bounding box center [760, 355] width 1416 height 524
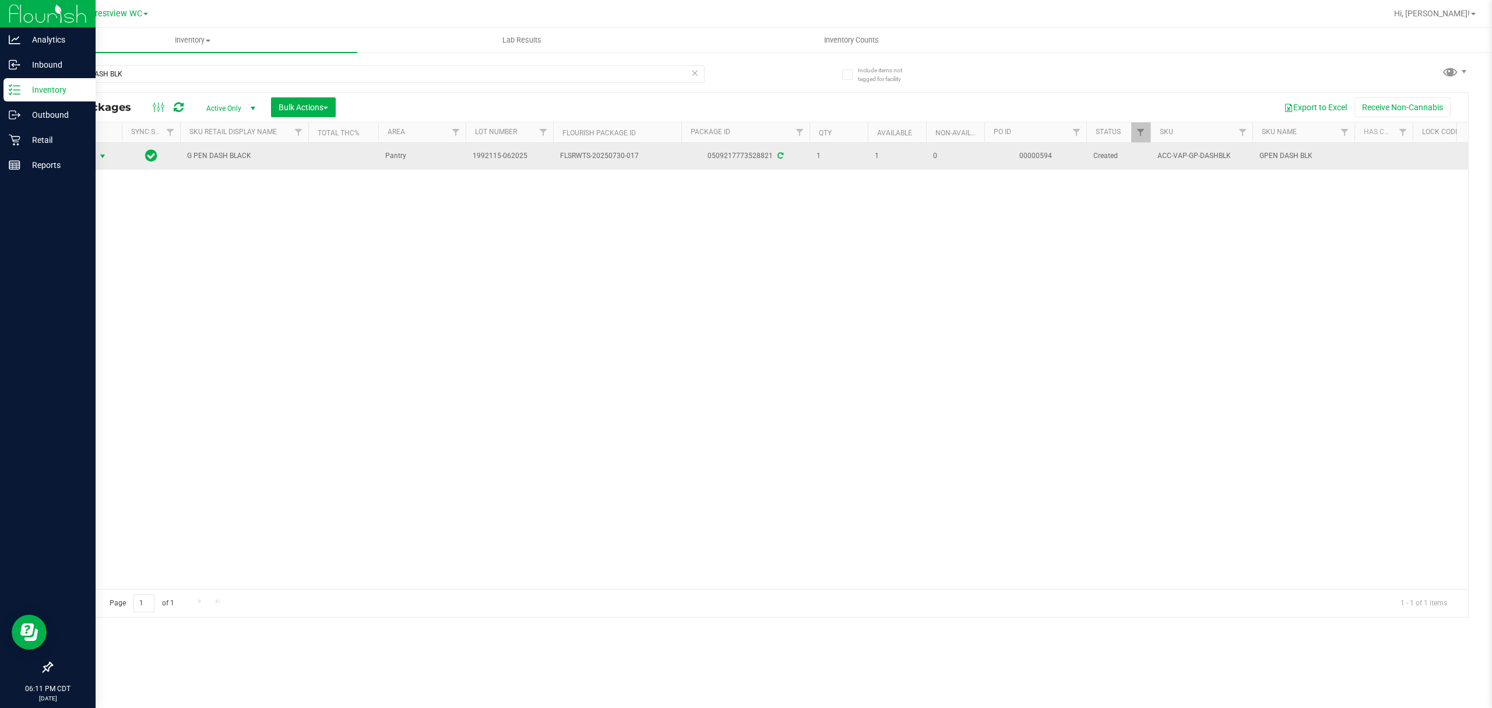
click at [94, 156] on span "Action" at bounding box center [79, 156] width 31 height 16
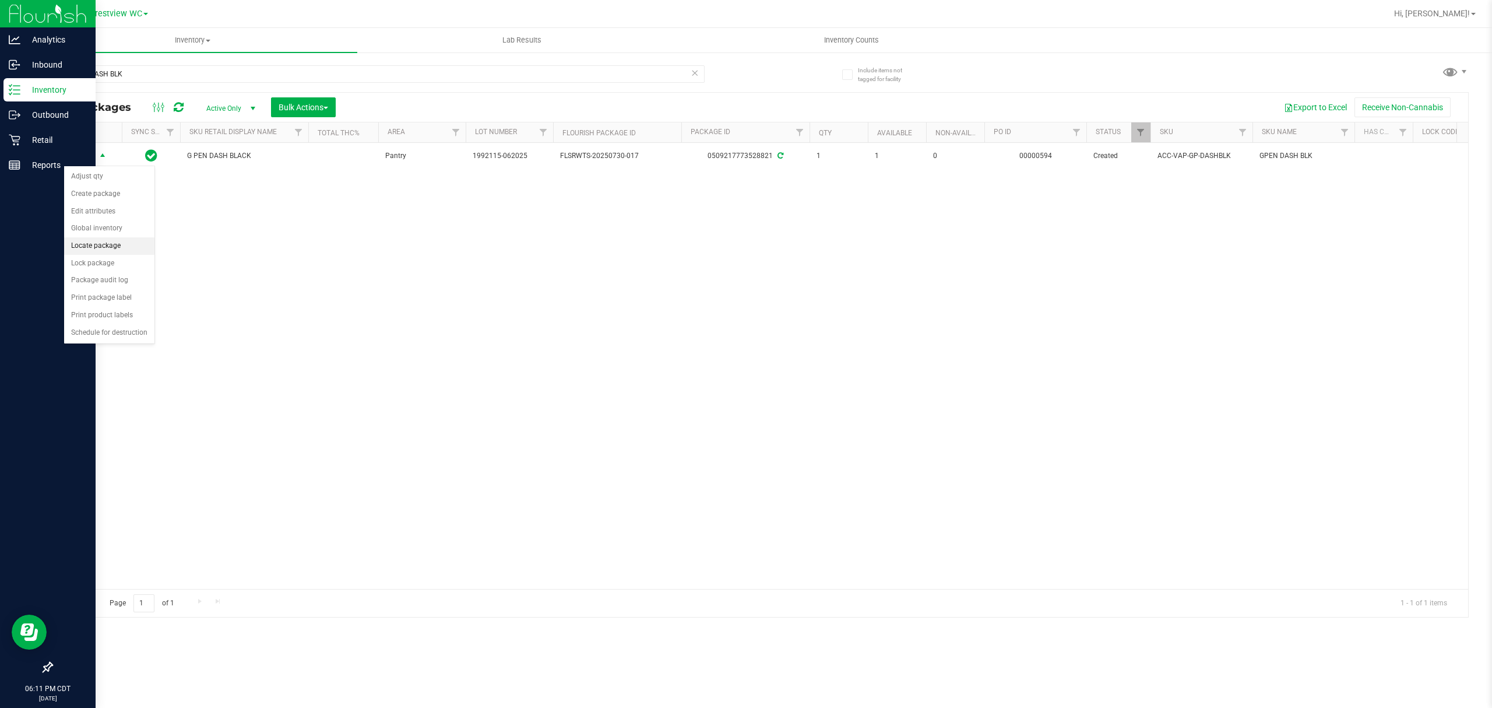
click at [136, 252] on li "Locate package" at bounding box center [109, 245] width 90 height 17
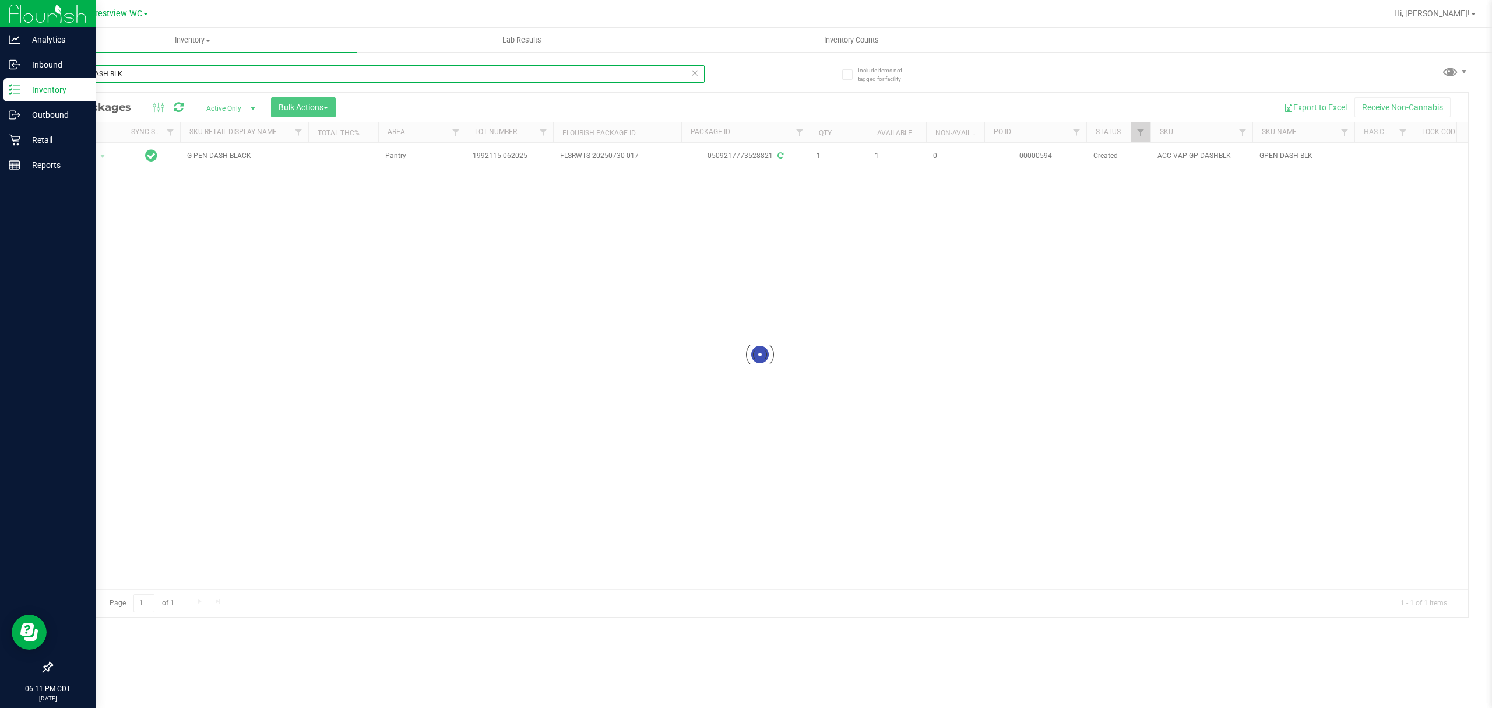
drag, startPoint x: 147, startPoint y: 75, endPoint x: 0, endPoint y: 82, distance: 147.1
click at [0, 82] on div "Analytics Inbound Inventory Outbound Retail Reports 06:11 PM CDT 09/28/2025 09/…" at bounding box center [746, 354] width 1492 height 708
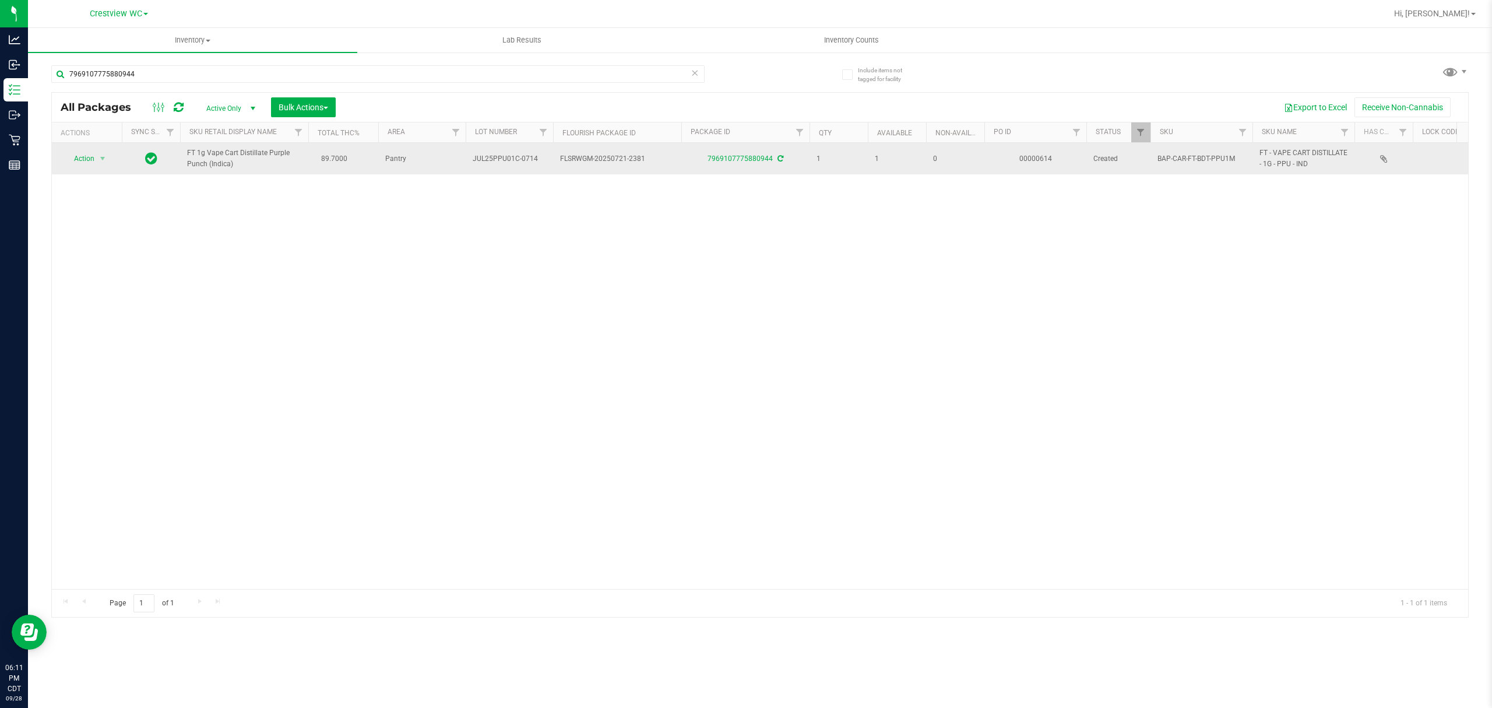
click at [78, 148] on td "Action Action Adjust qty Create package Edit attributes Global inventory Locate…" at bounding box center [87, 158] width 70 height 31
click at [82, 153] on span "Action" at bounding box center [79, 158] width 31 height 16
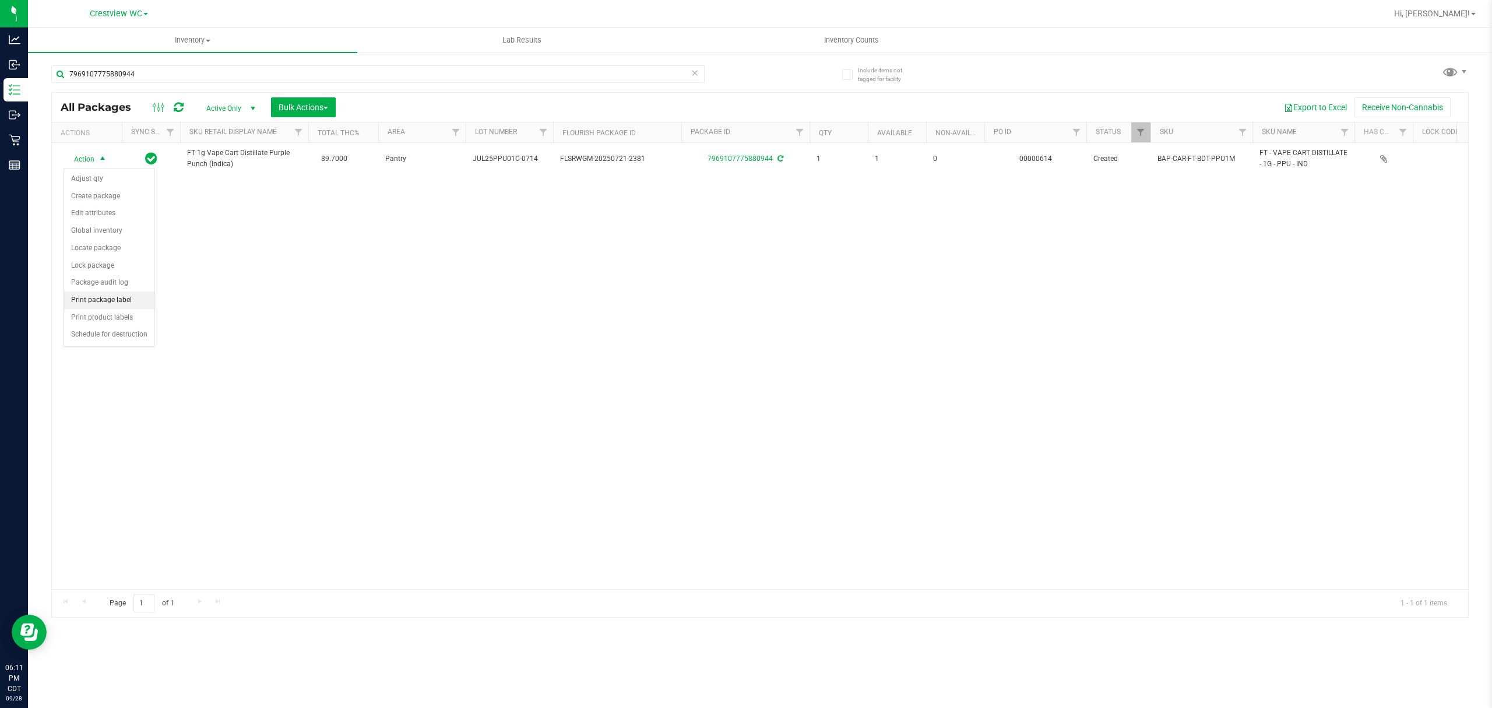
click at [117, 300] on li "Print package label" at bounding box center [109, 299] width 90 height 17
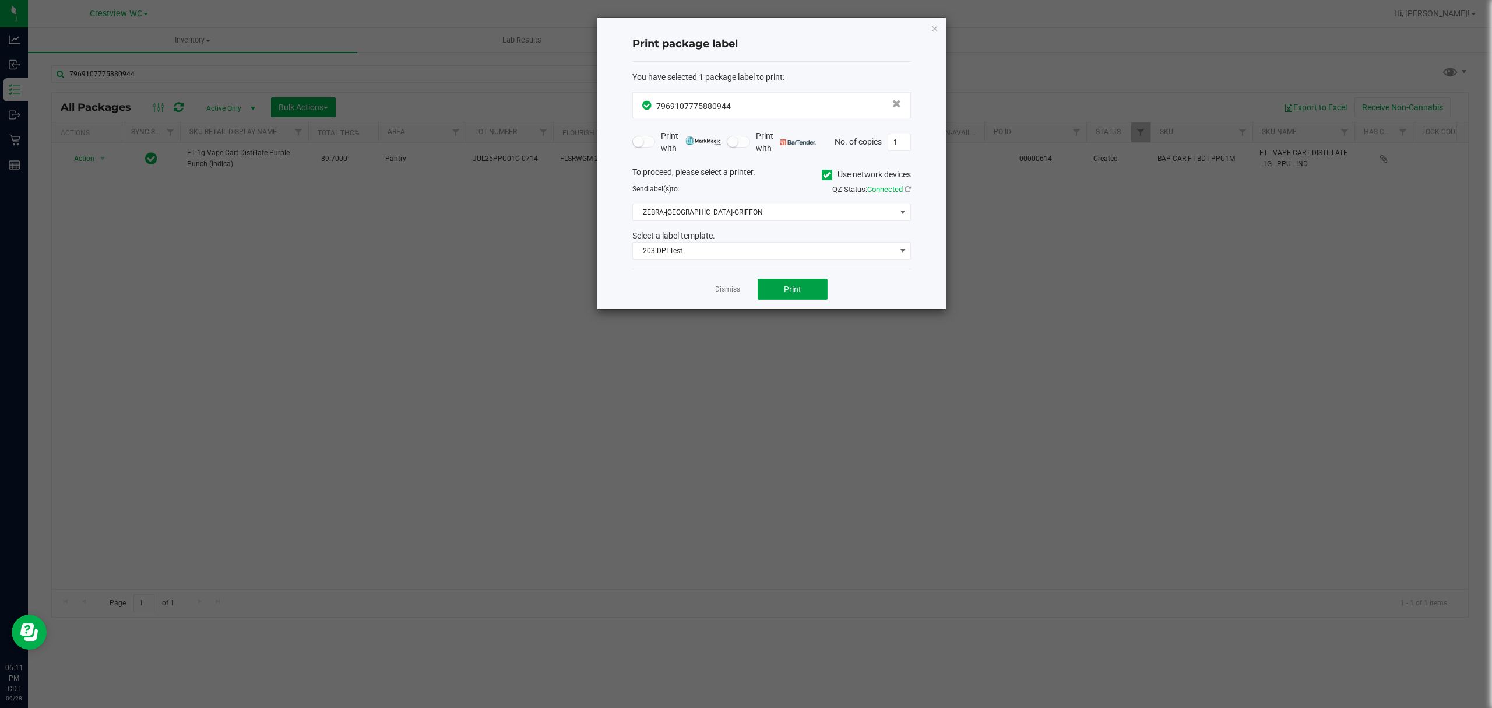
click at [802, 295] on button "Print" at bounding box center [793, 289] width 70 height 21
click at [719, 291] on link "Dismiss" at bounding box center [727, 289] width 25 height 10
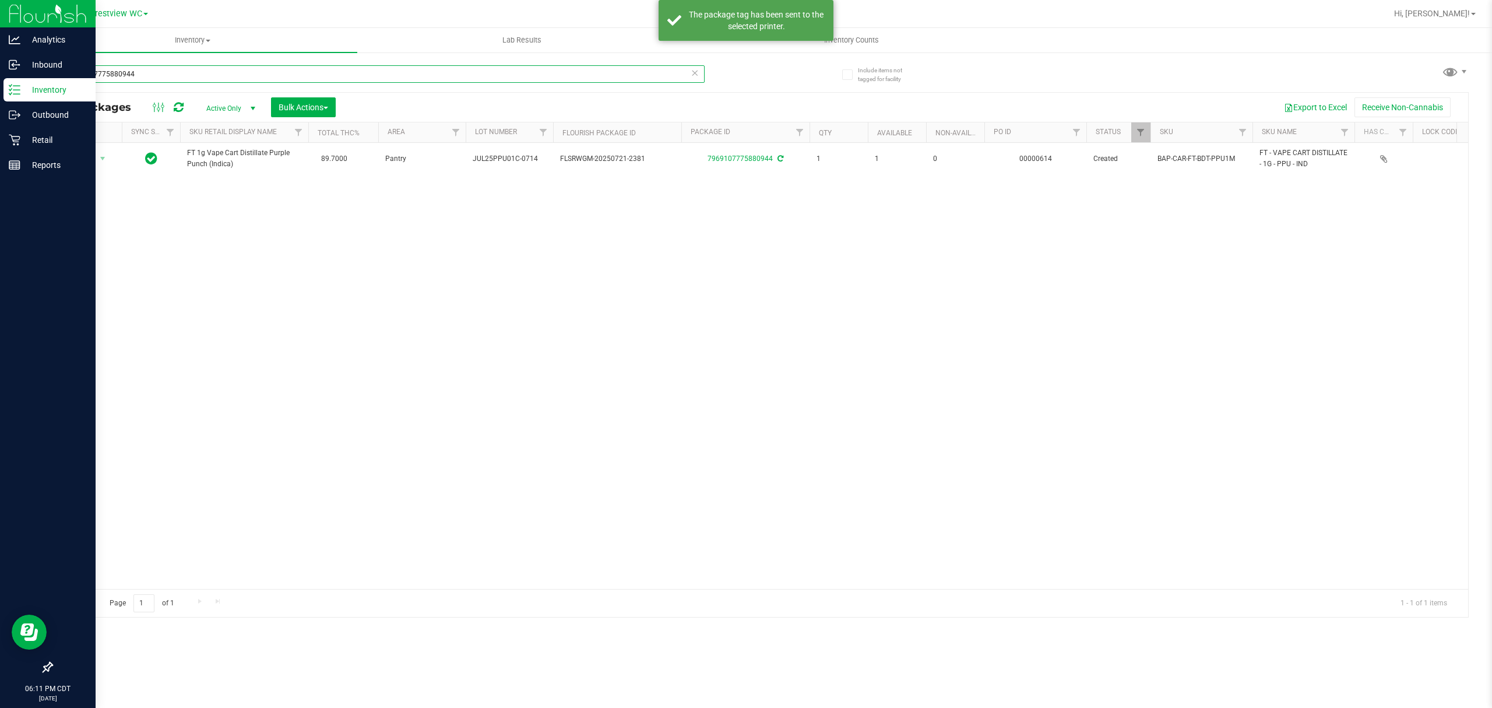
drag, startPoint x: 261, startPoint y: 78, endPoint x: 0, endPoint y: 89, distance: 261.4
click at [0, 89] on div "Analytics Inbound Inventory Outbound Retail Reports 06:11 PM CDT 09/28/2025 09/…" at bounding box center [746, 354] width 1492 height 708
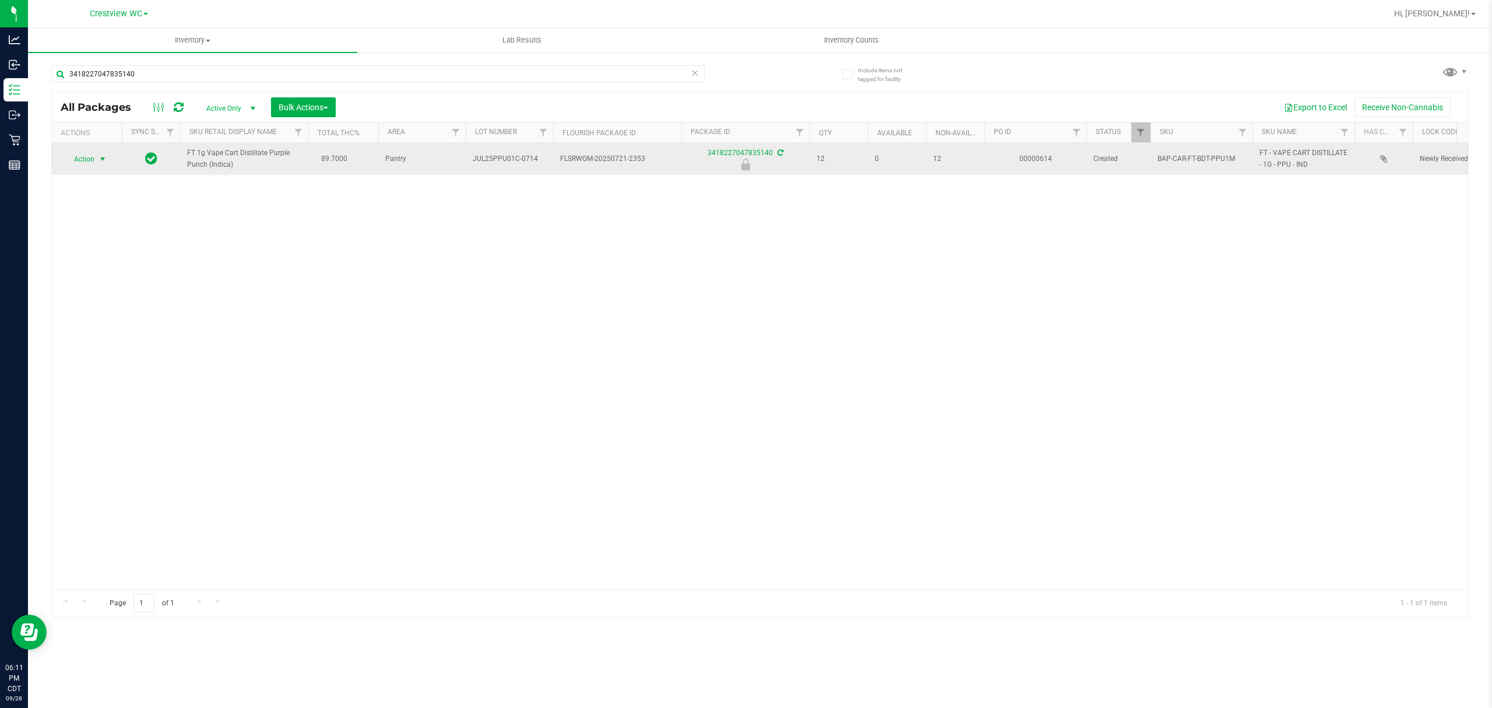
click at [91, 161] on span "Action" at bounding box center [79, 159] width 31 height 16
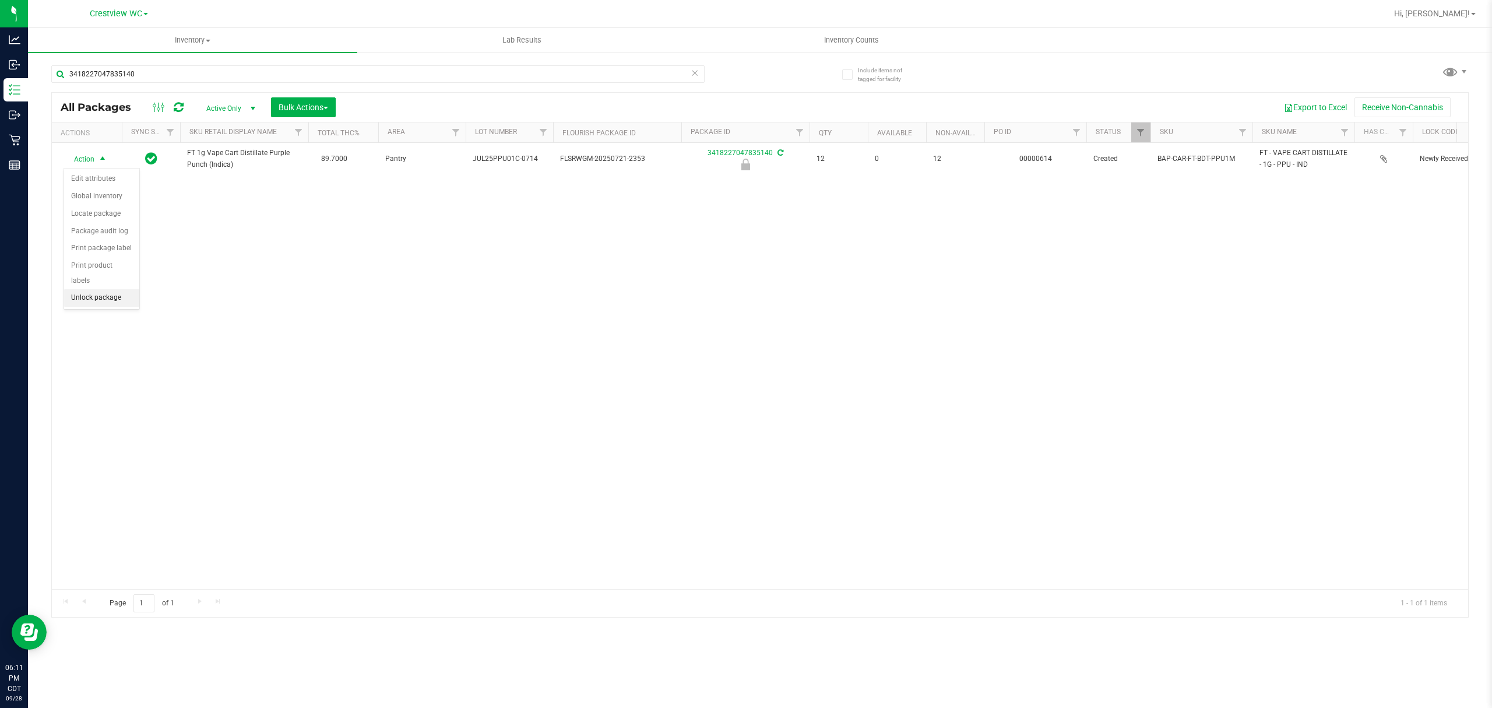
click at [93, 299] on li "Unlock package" at bounding box center [101, 297] width 75 height 17
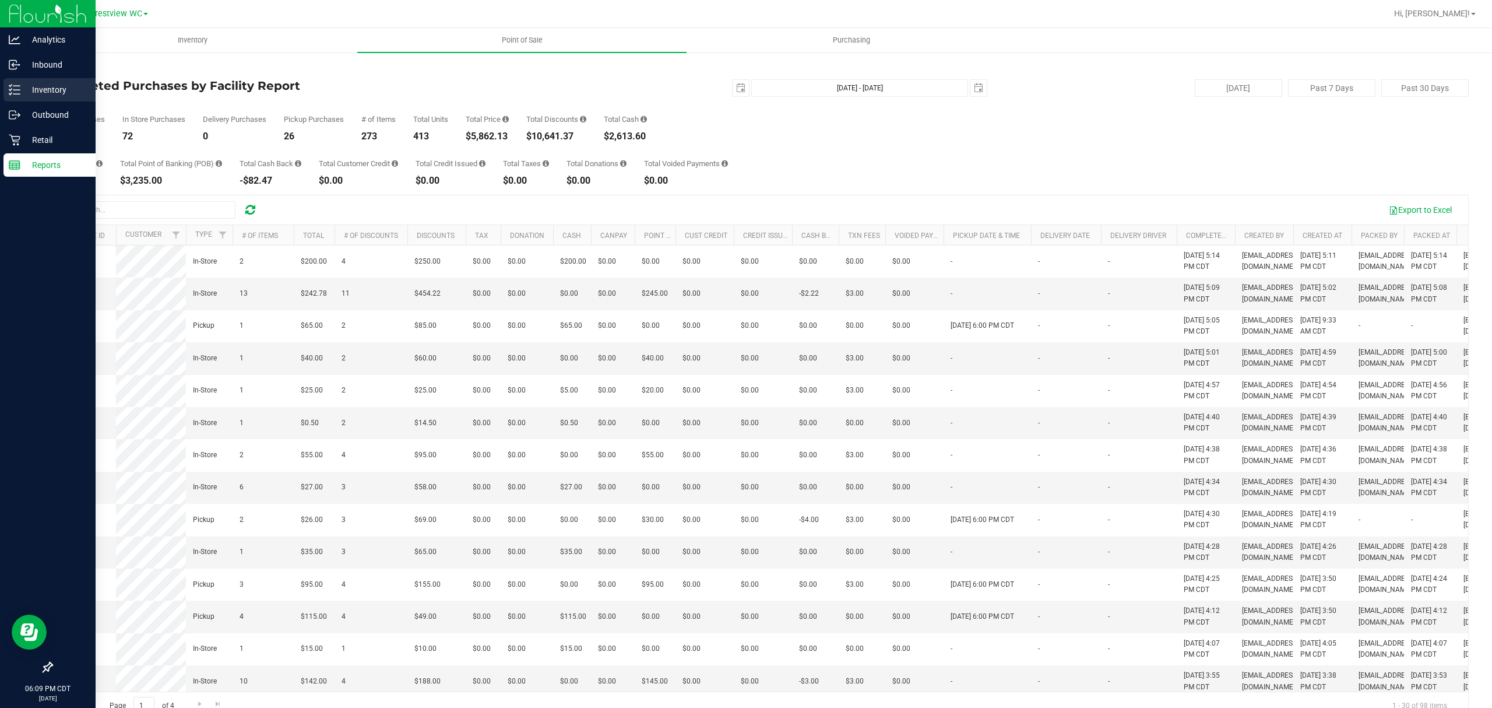
click at [12, 90] on icon at bounding box center [15, 90] width 12 height 12
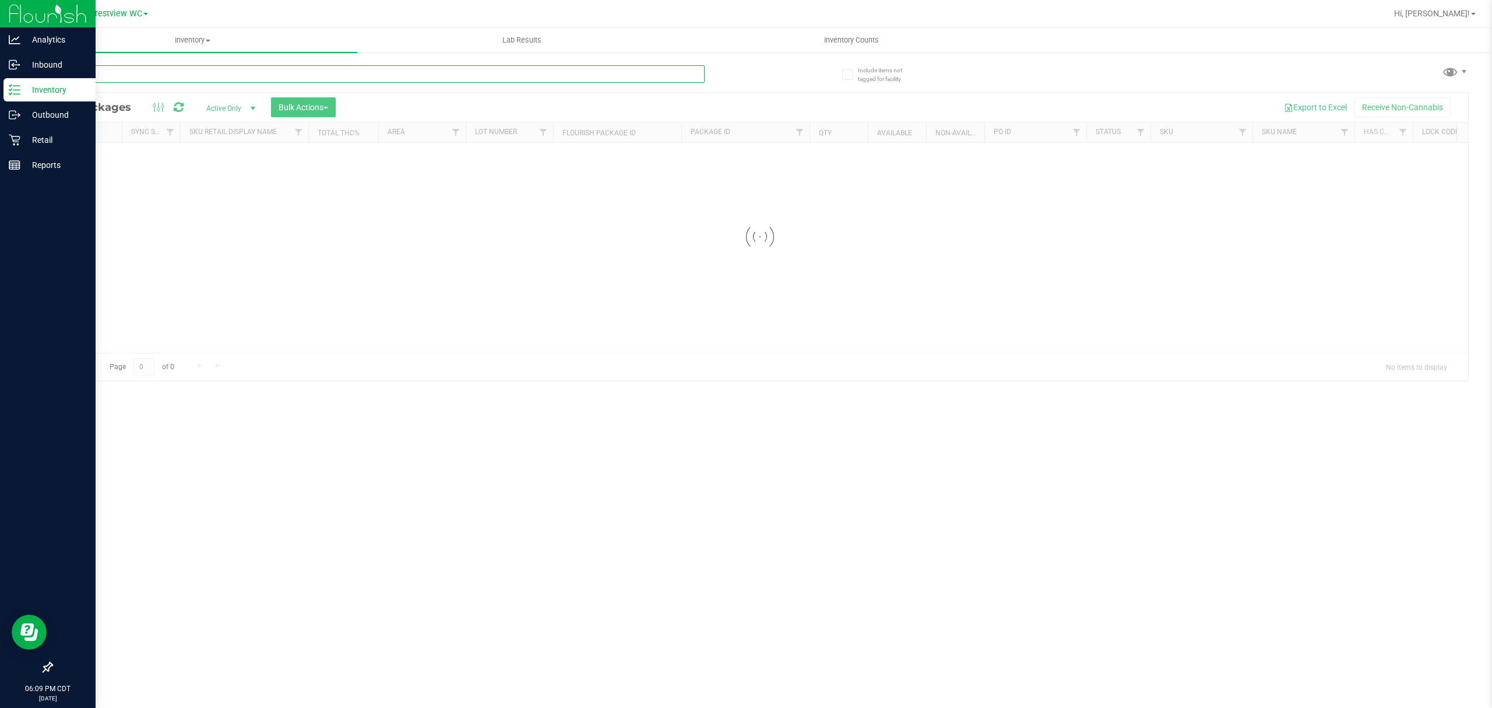
click at [117, 78] on input "text" at bounding box center [377, 73] width 653 height 17
paste input "GPEN DASH BLK"
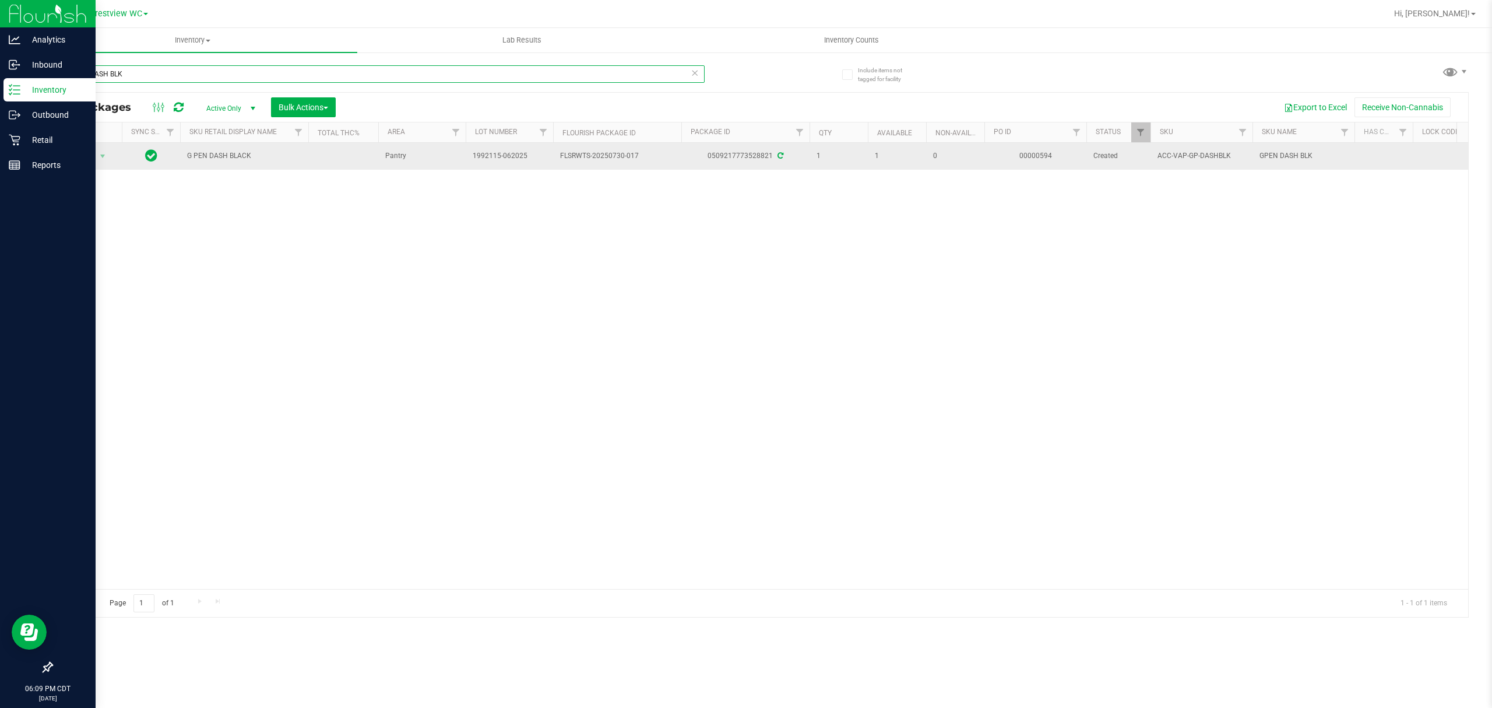
type input "GPEN DASH BLK"
drag, startPoint x: 804, startPoint y: 153, endPoint x: 924, endPoint y: 152, distance: 119.5
click at [924, 152] on tr "Action Action Adjust qty Create package Edit attributes Global inventory Locate…" at bounding box center [1410, 156] width 2716 height 27
